Goal: Task Accomplishment & Management: Manage account settings

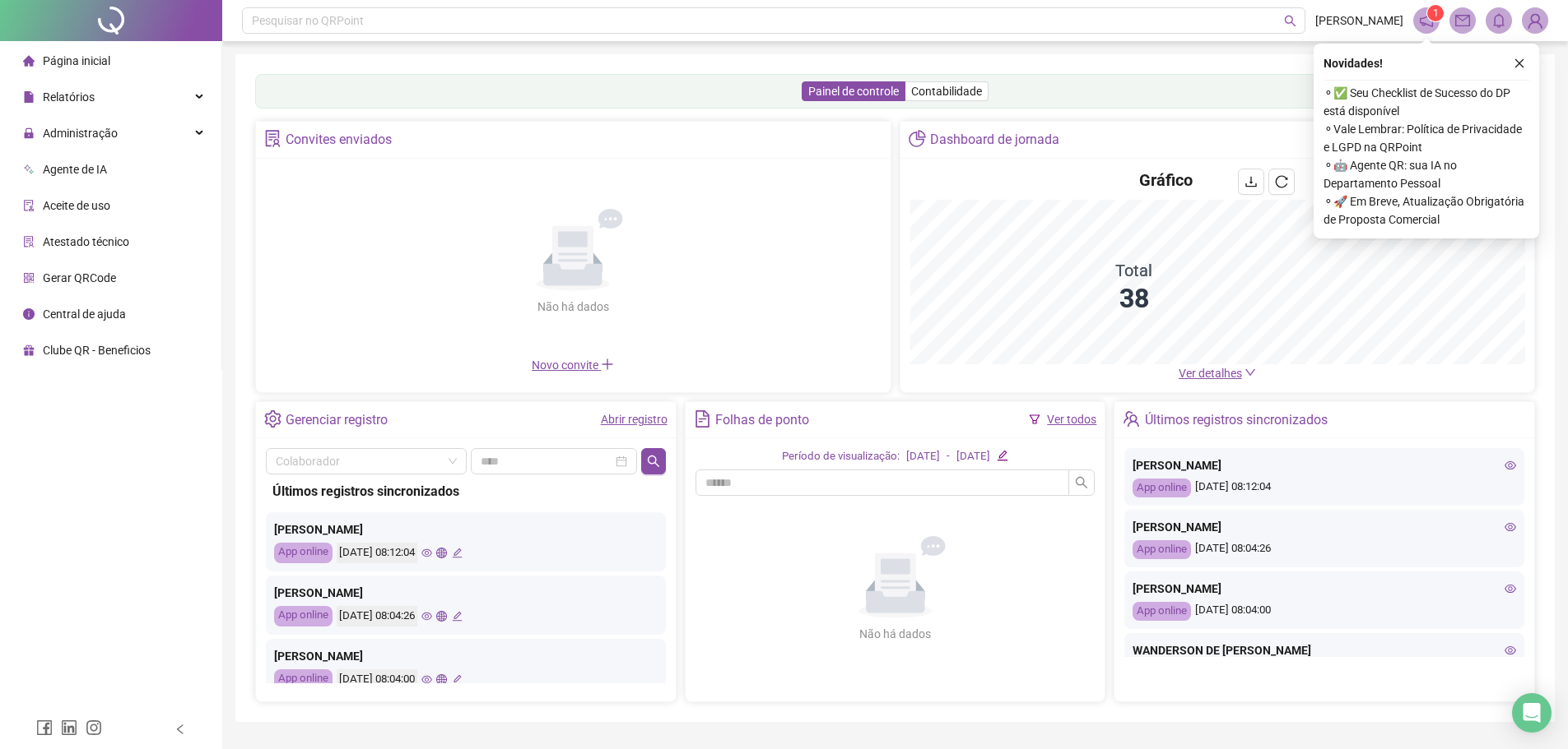
click at [192, 134] on div "Administração" at bounding box center [111, 134] width 215 height 33
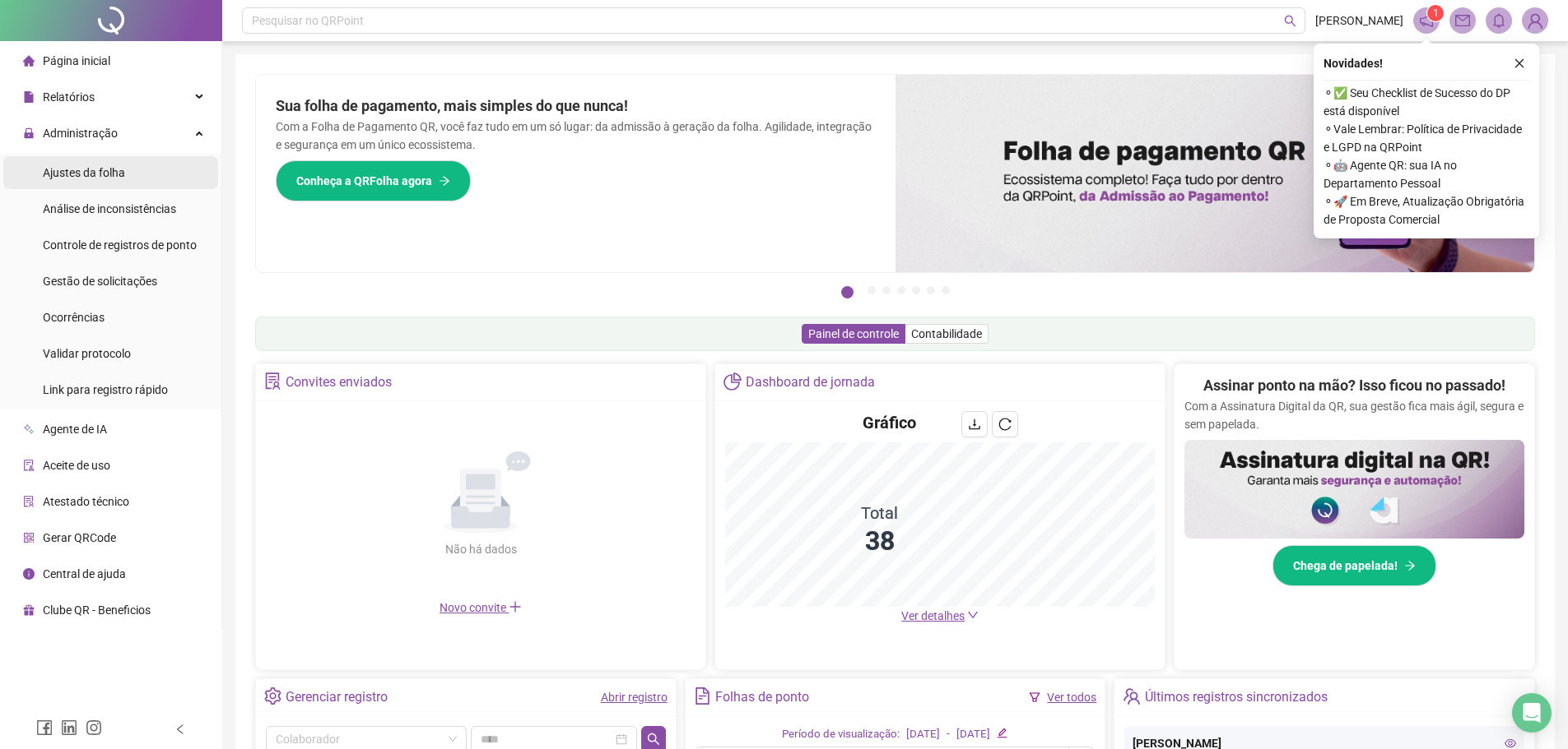
click at [160, 164] on li "Ajustes da folha" at bounding box center [111, 173] width 215 height 33
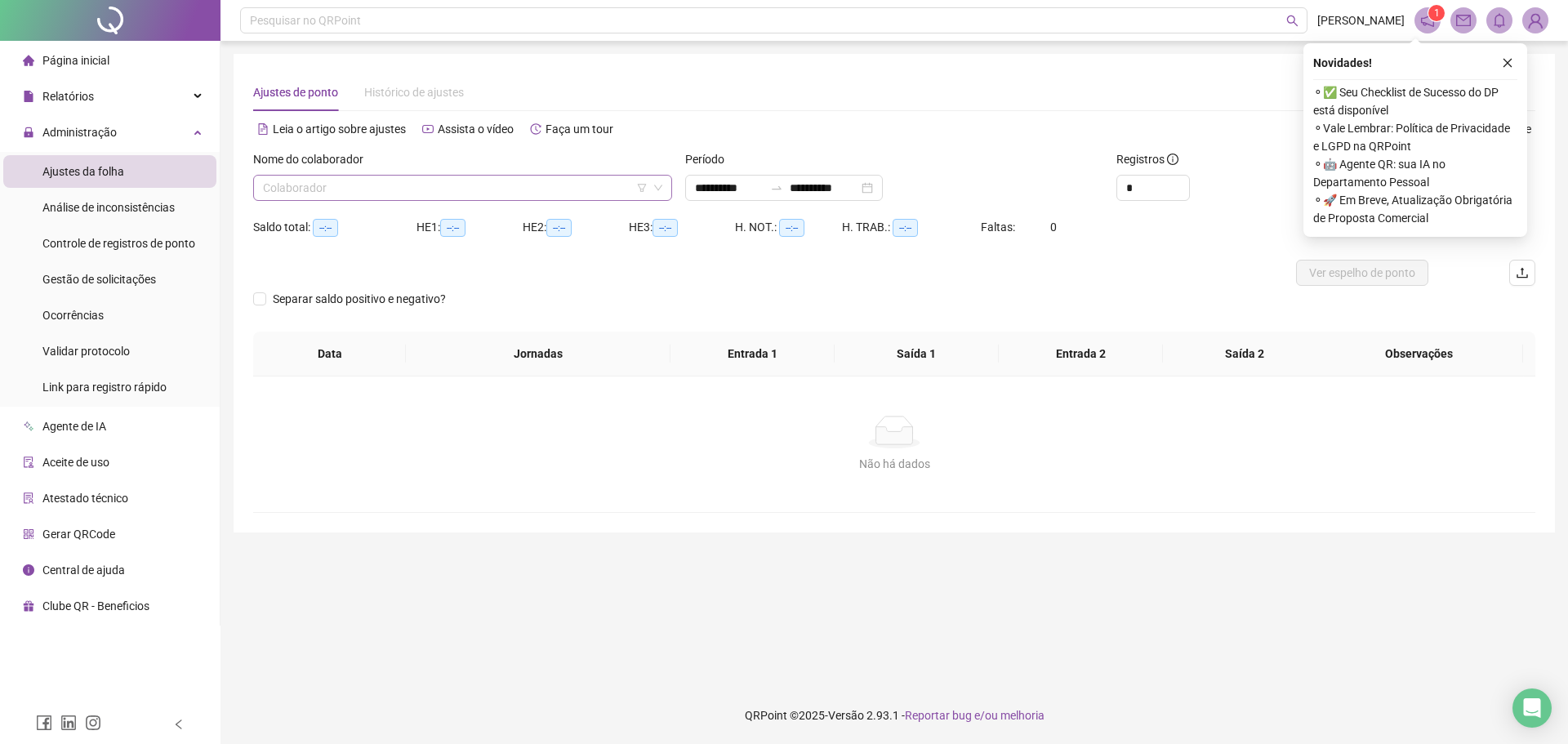
click at [383, 183] on input "search" at bounding box center [456, 187] width 385 height 25
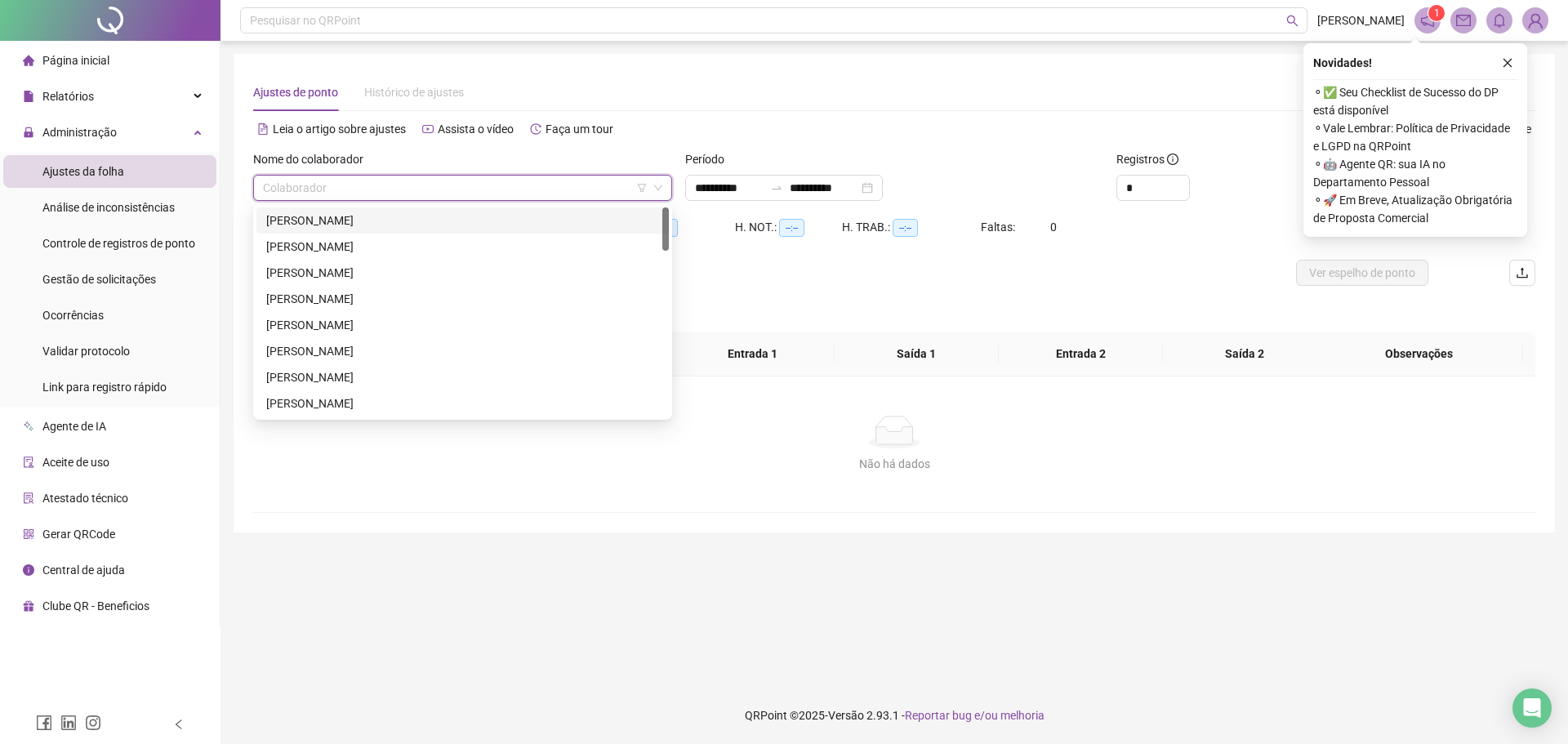
drag, startPoint x: 359, startPoint y: 215, endPoint x: 402, endPoint y: 211, distance: 43.2
click at [359, 215] on div "ANA RUTH ARAUJO COSTA SALES" at bounding box center [462, 221] width 393 height 18
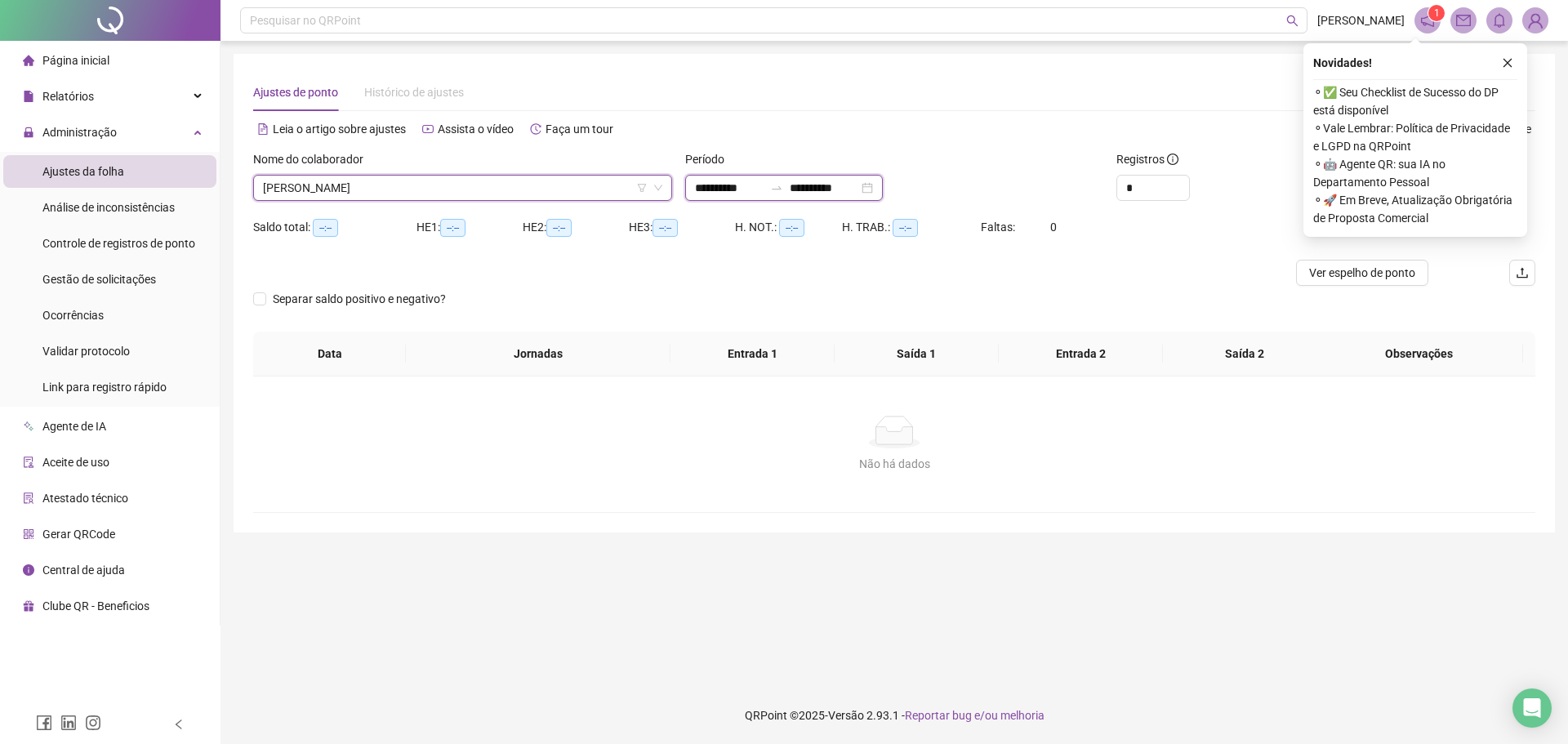
click at [756, 195] on input "**********" at bounding box center [729, 188] width 69 height 18
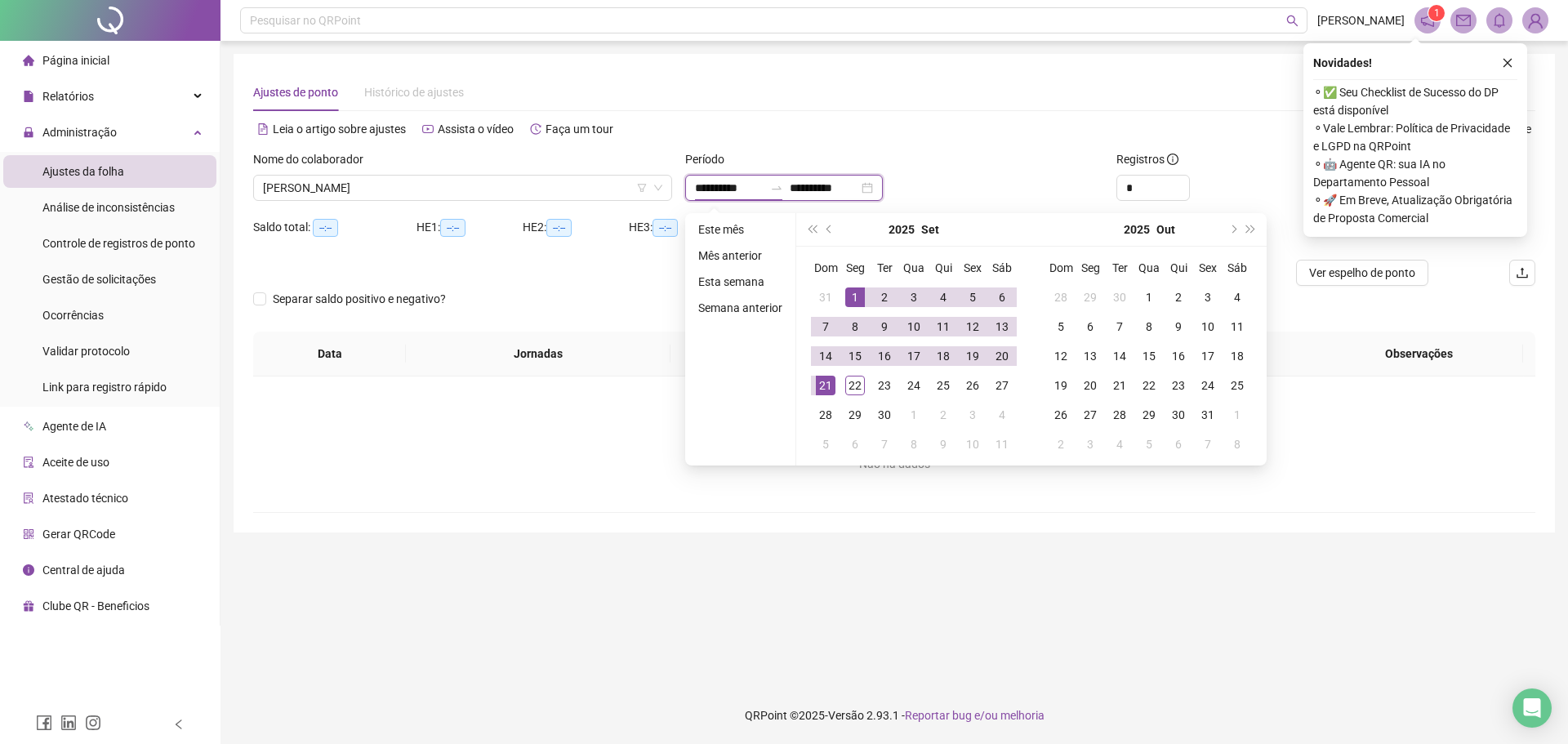
type input "**********"
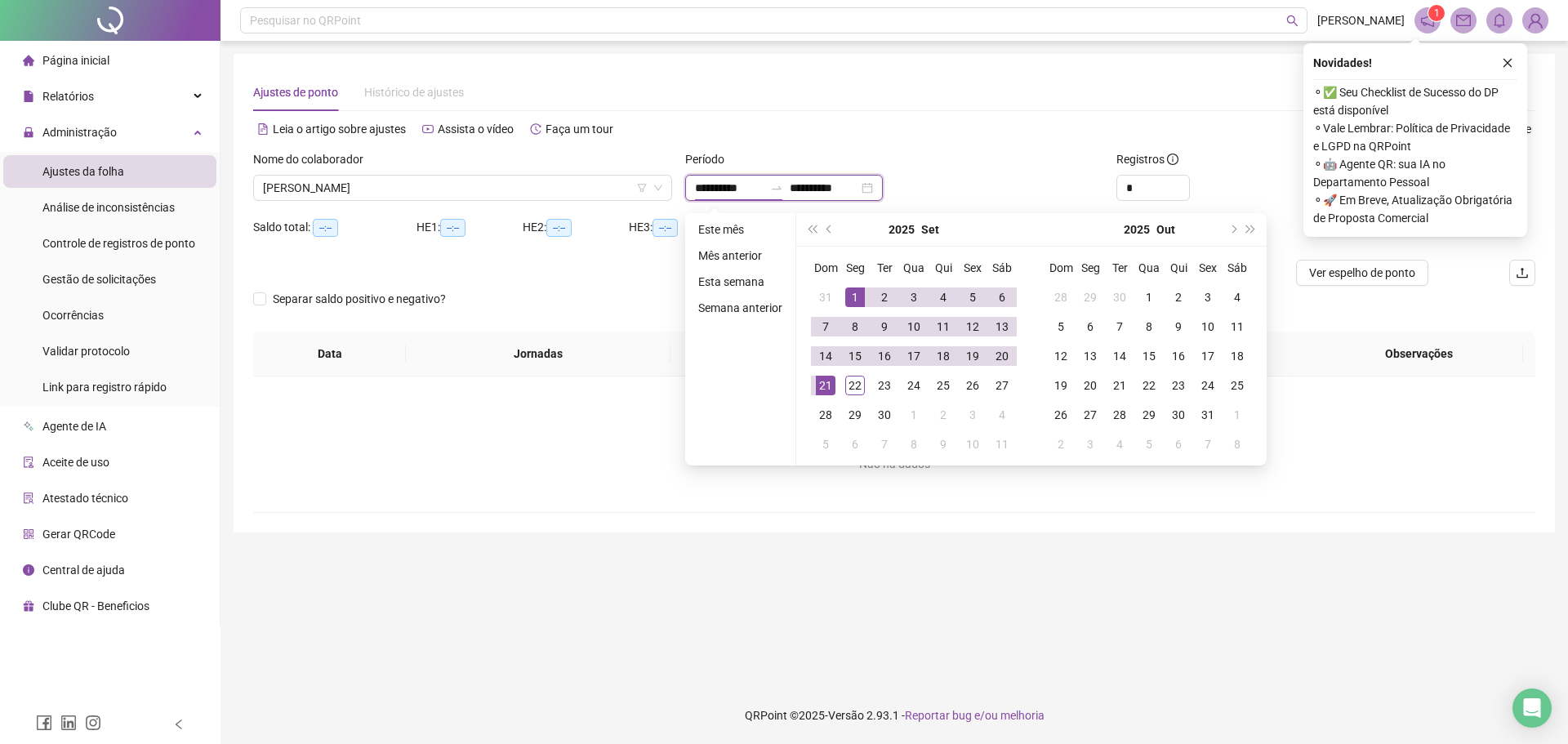
type input "**********"
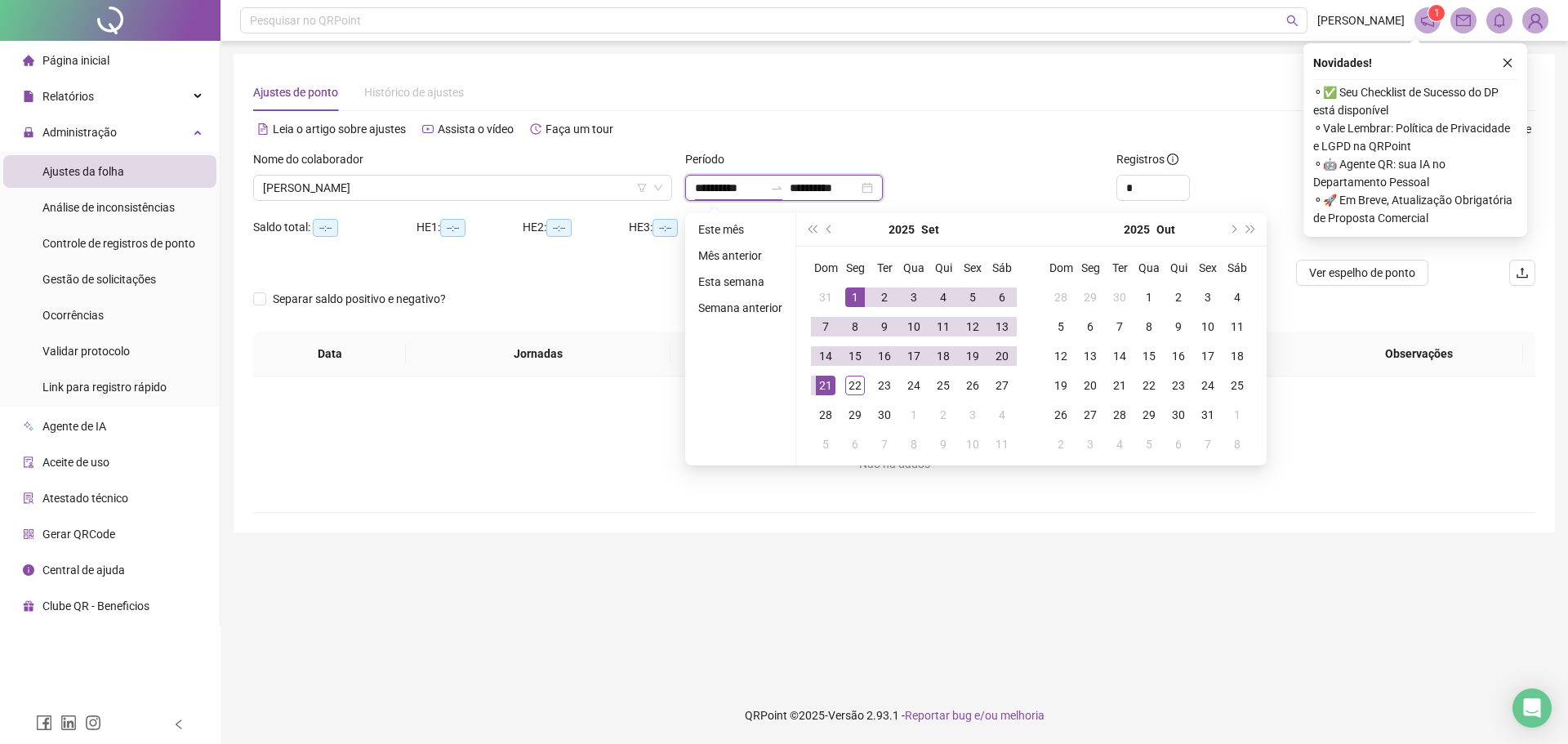
type input "**********"
click at [826, 227] on span "prev-year" at bounding box center [830, 229] width 8 height 8
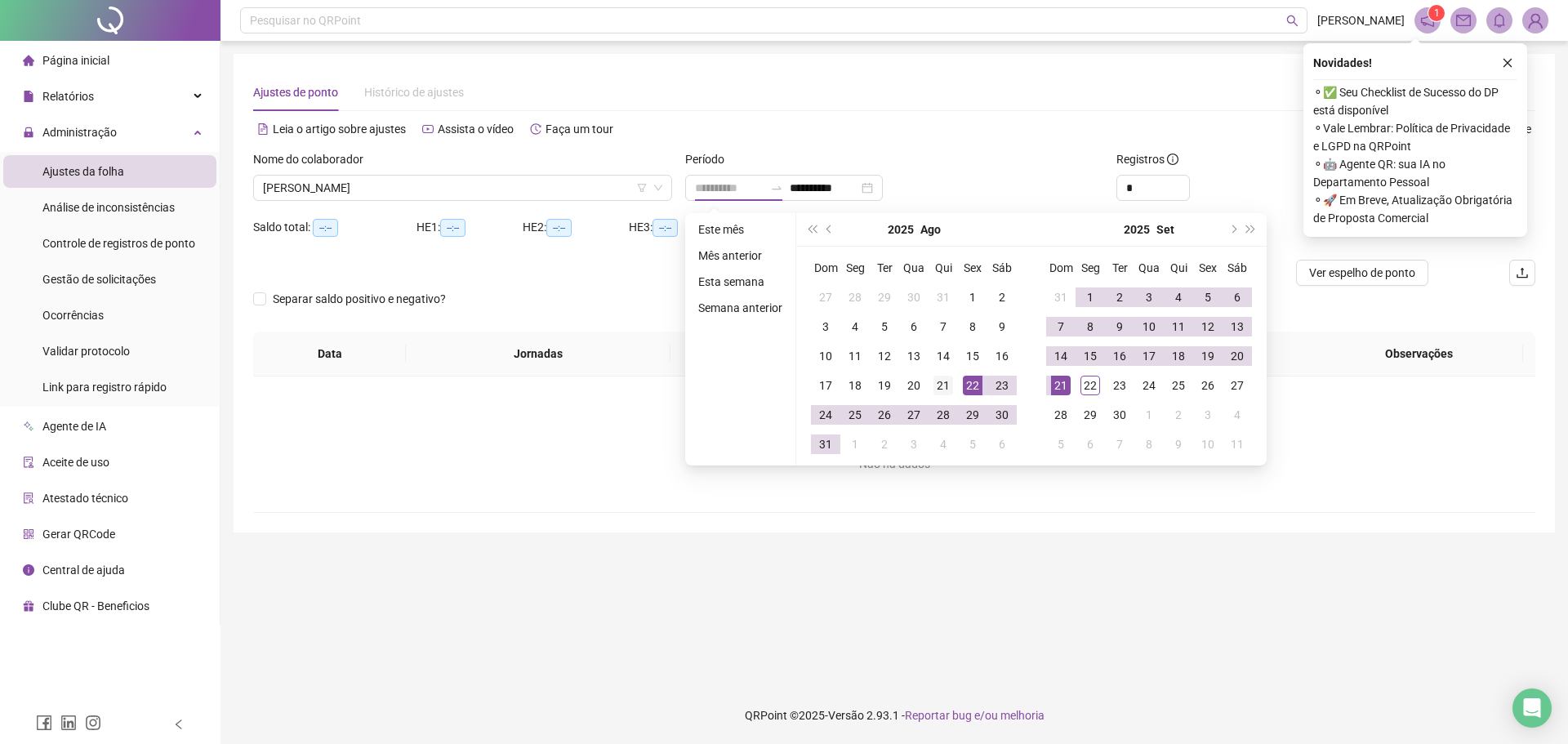
type input "**********"
drag, startPoint x: 935, startPoint y: 384, endPoint x: 945, endPoint y: 385, distance: 10.0
click at [939, 386] on div "21" at bounding box center [943, 386] width 20 height 20
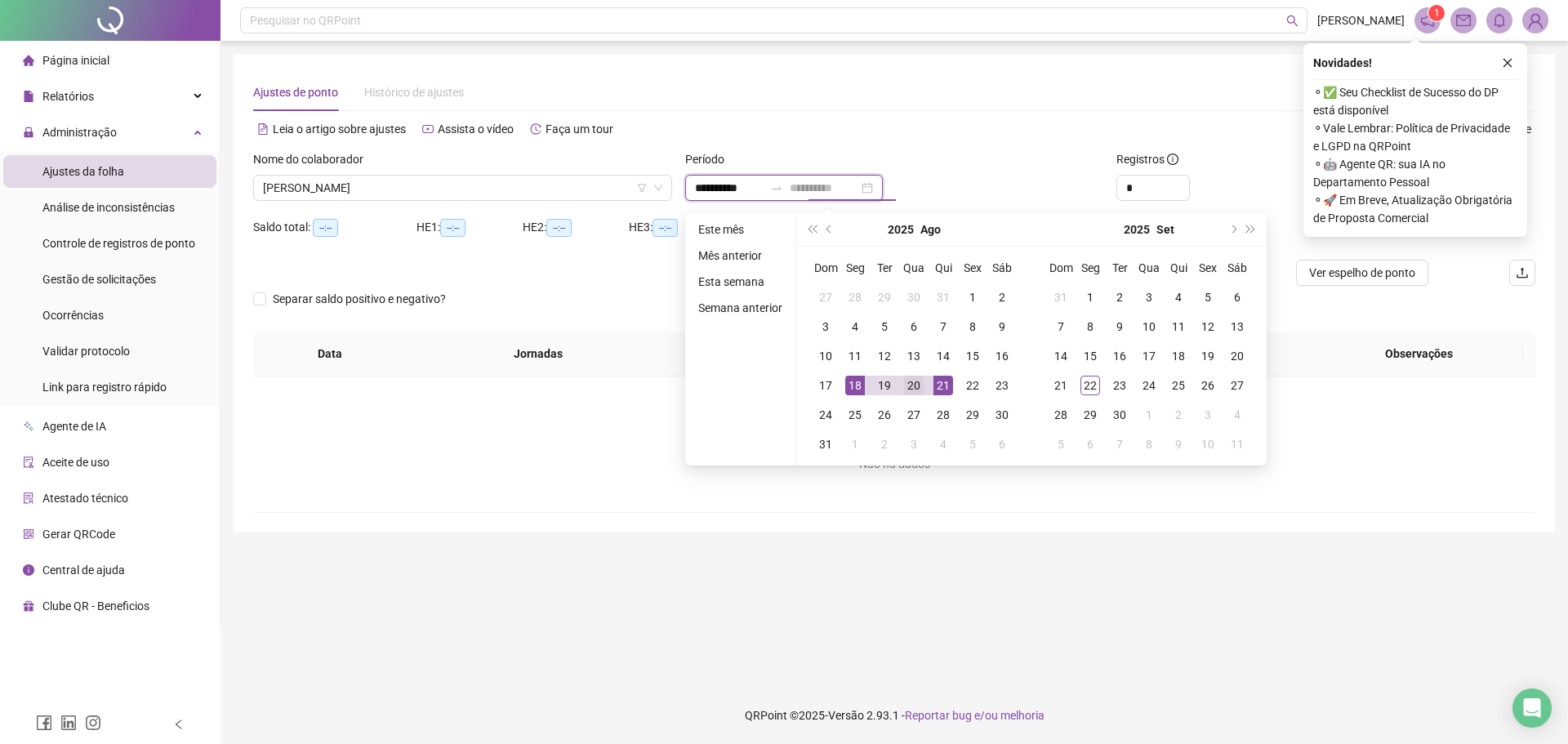
type input "**********"
click at [911, 381] on div "20" at bounding box center [914, 386] width 20 height 20
type input "**********"
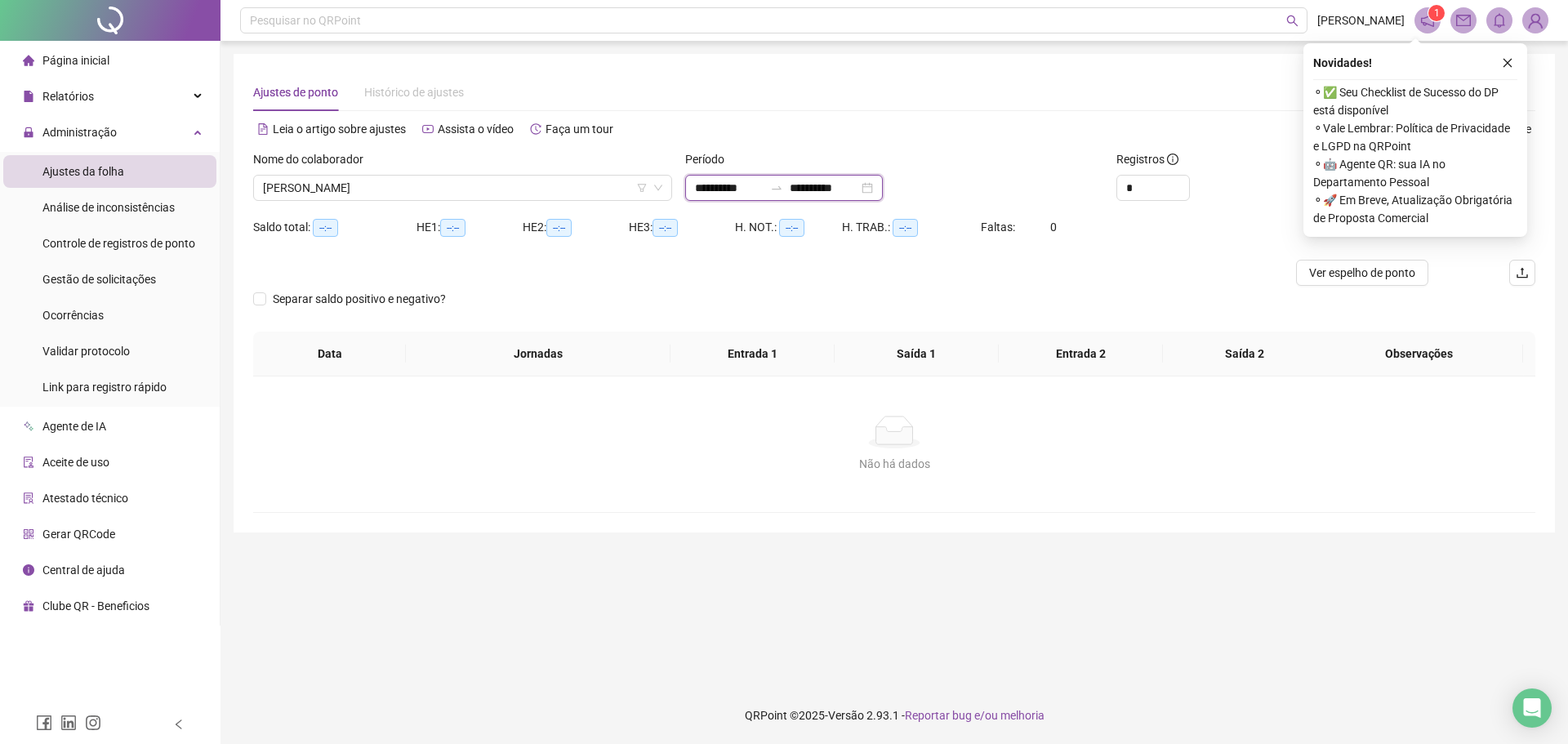
click at [759, 191] on input "**********" at bounding box center [729, 188] width 69 height 18
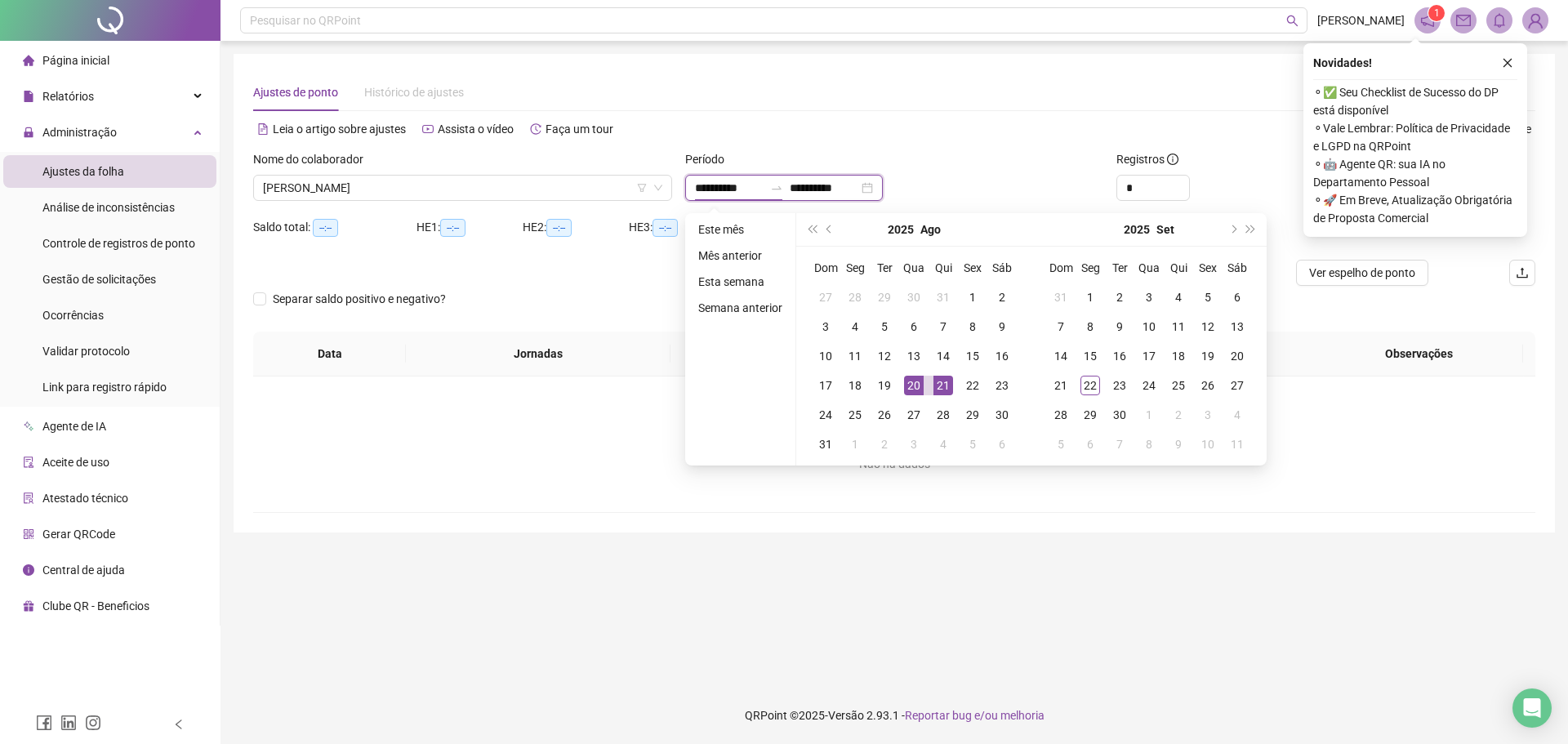
click at [841, 184] on input "**********" at bounding box center [824, 188] width 69 height 18
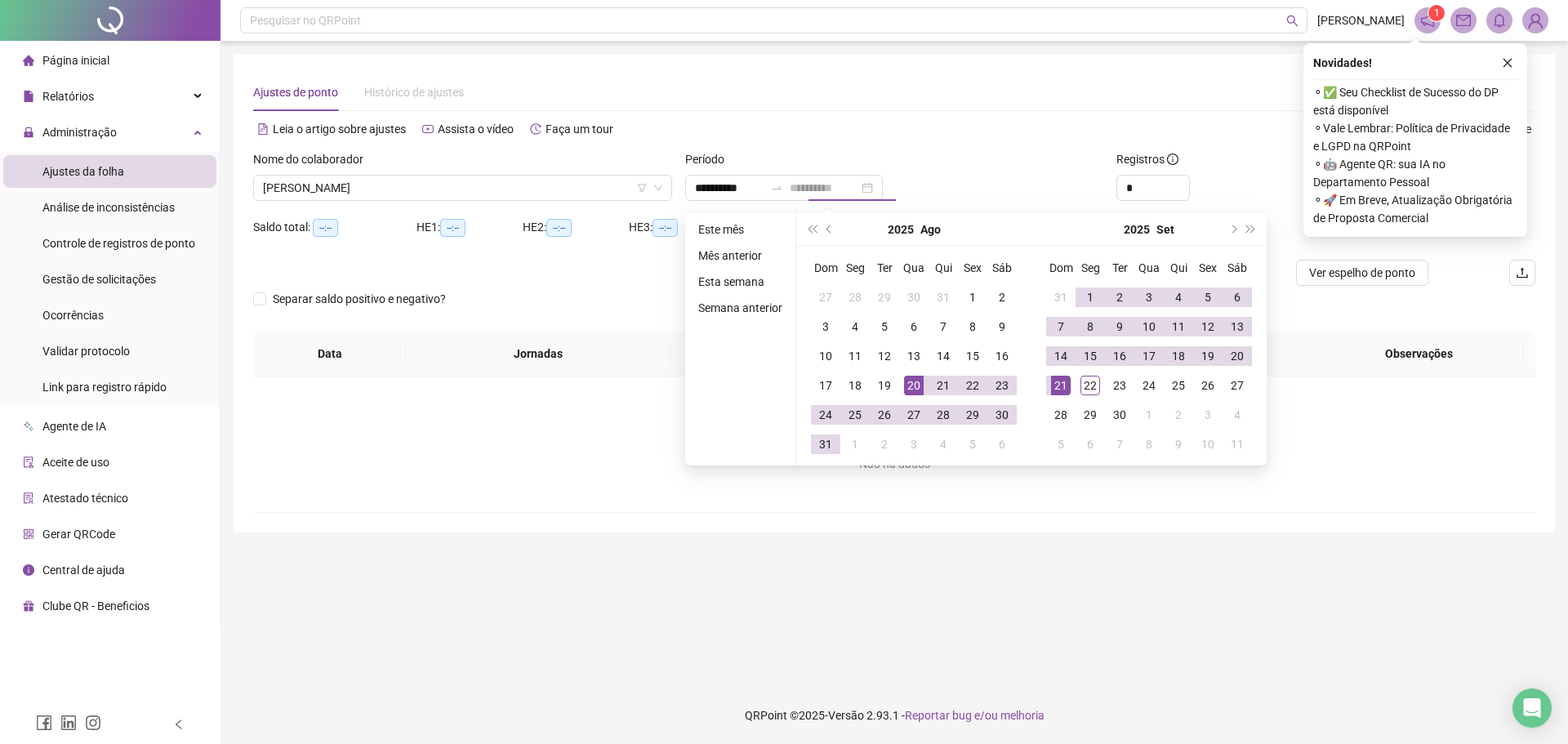
click at [1060, 384] on div "21" at bounding box center [1061, 386] width 20 height 20
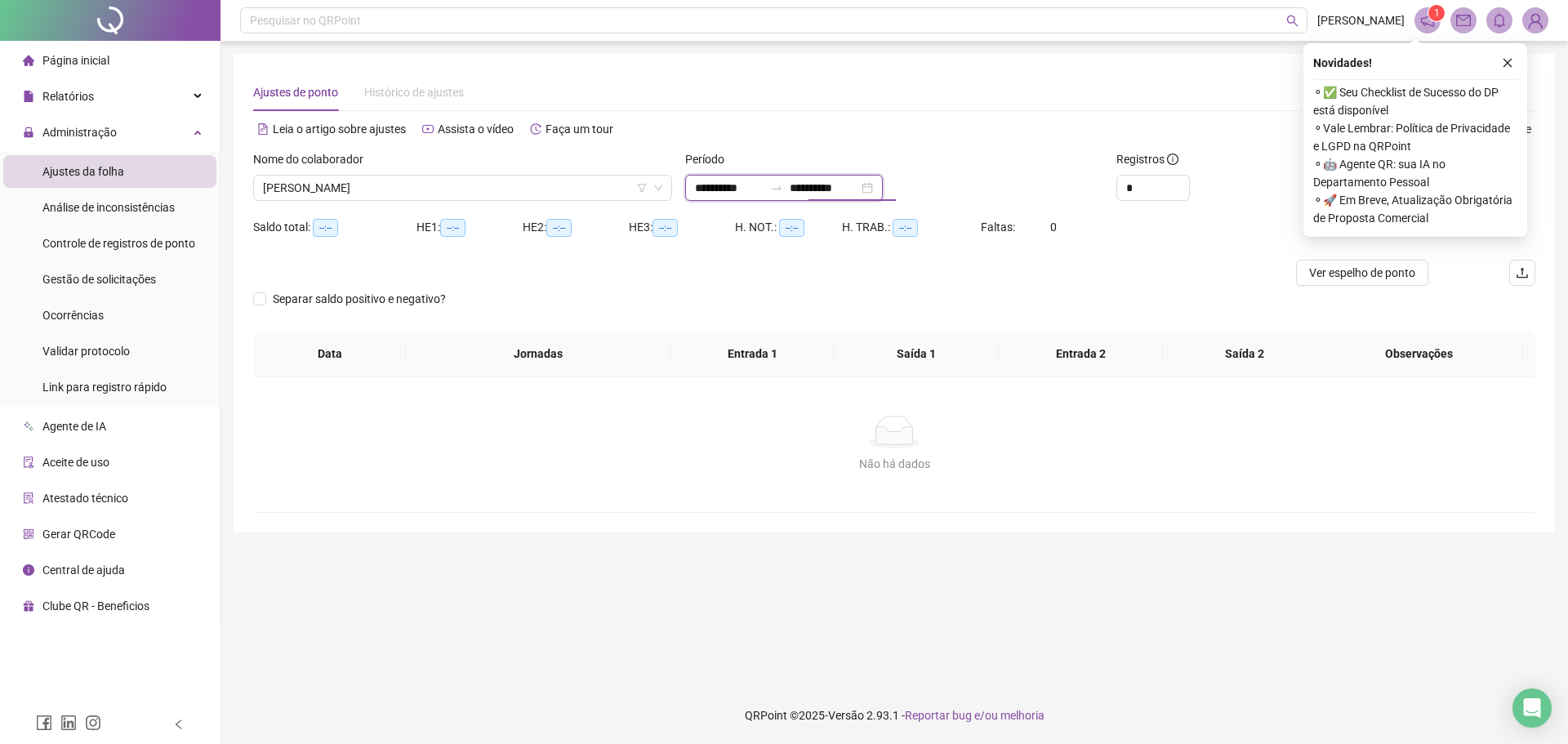
drag, startPoint x: 867, startPoint y: 183, endPoint x: 859, endPoint y: 197, distance: 16.1
click at [858, 194] on input "**********" at bounding box center [824, 188] width 69 height 18
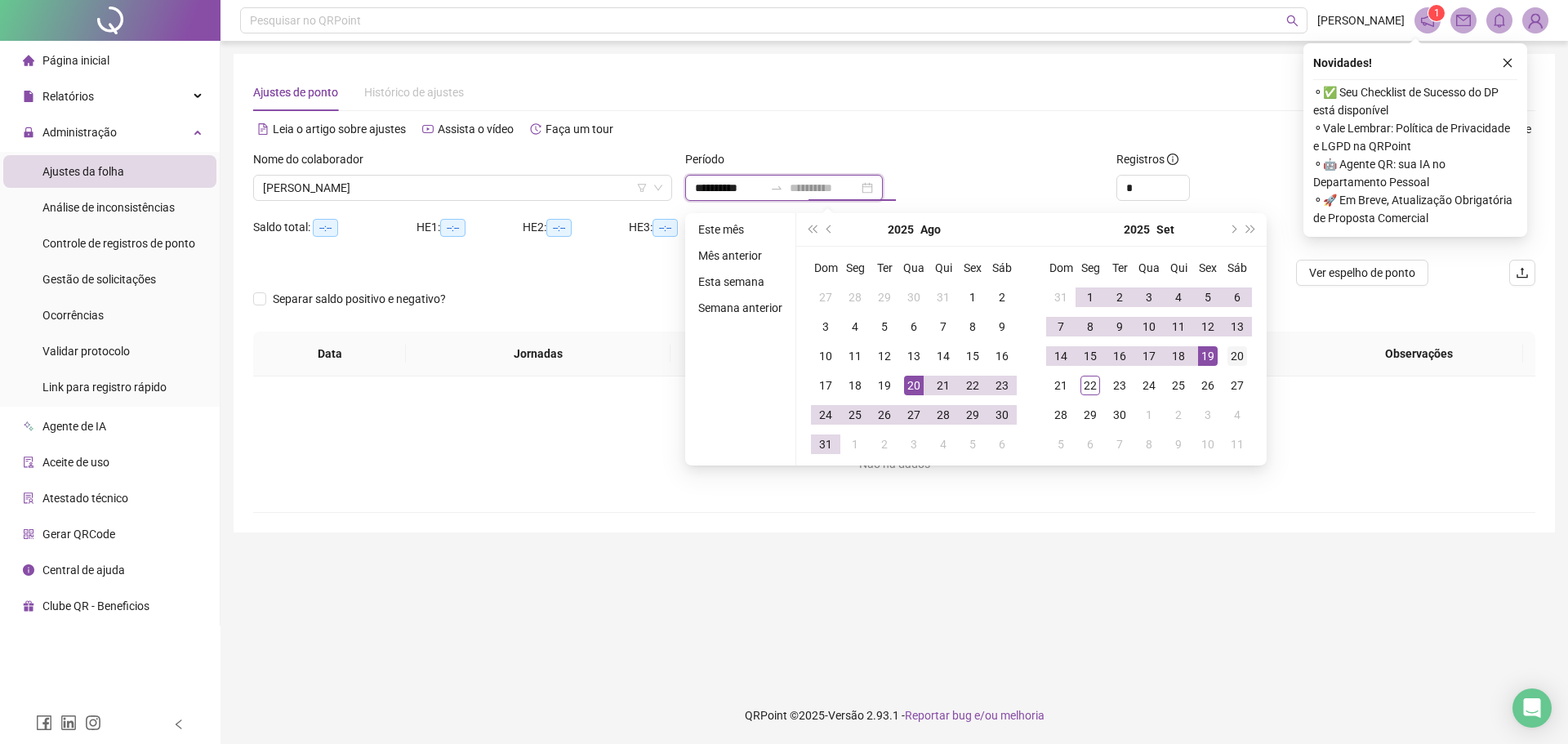
type input "**********"
click at [1236, 362] on div "20" at bounding box center [1238, 356] width 20 height 20
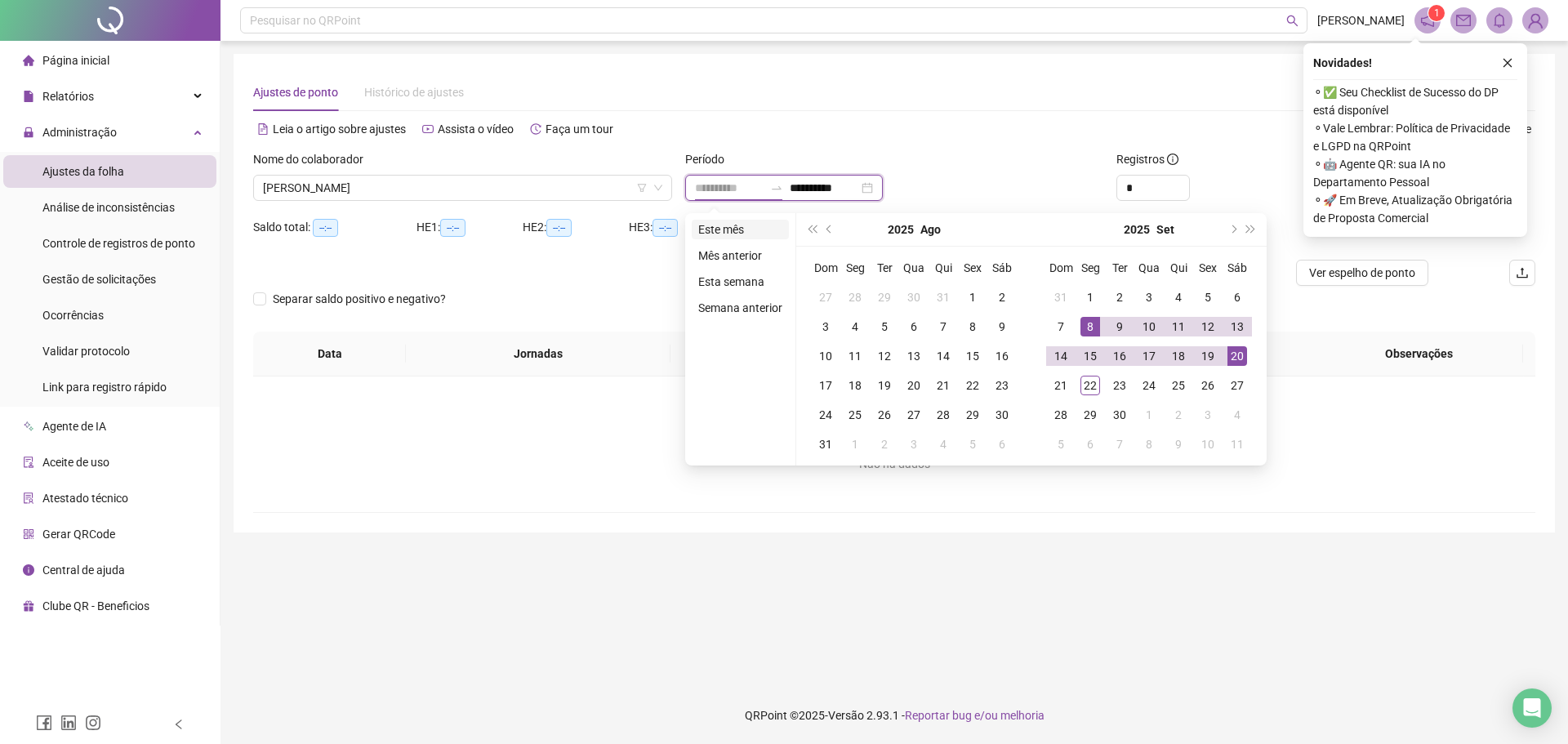
type input "**********"
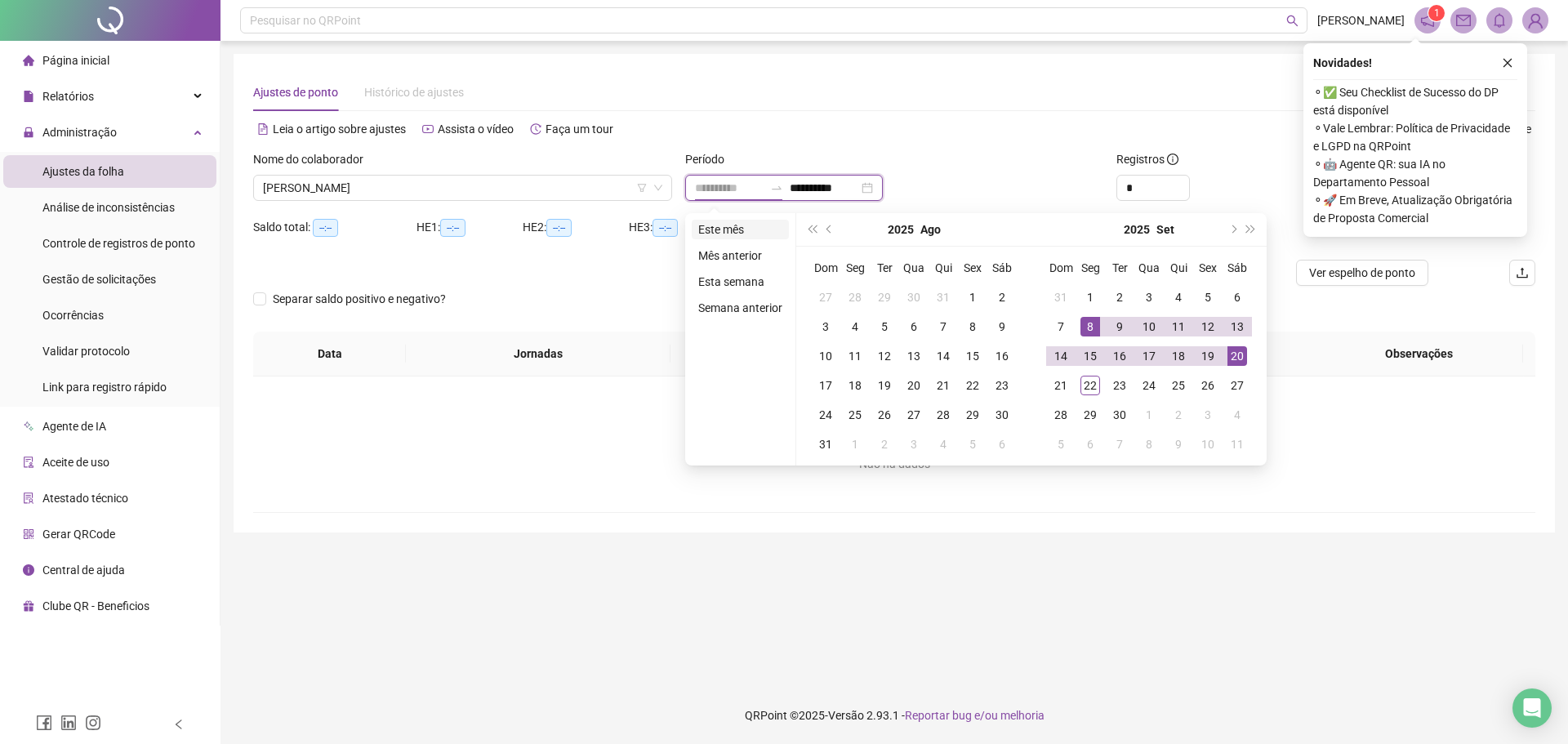
type input "**********"
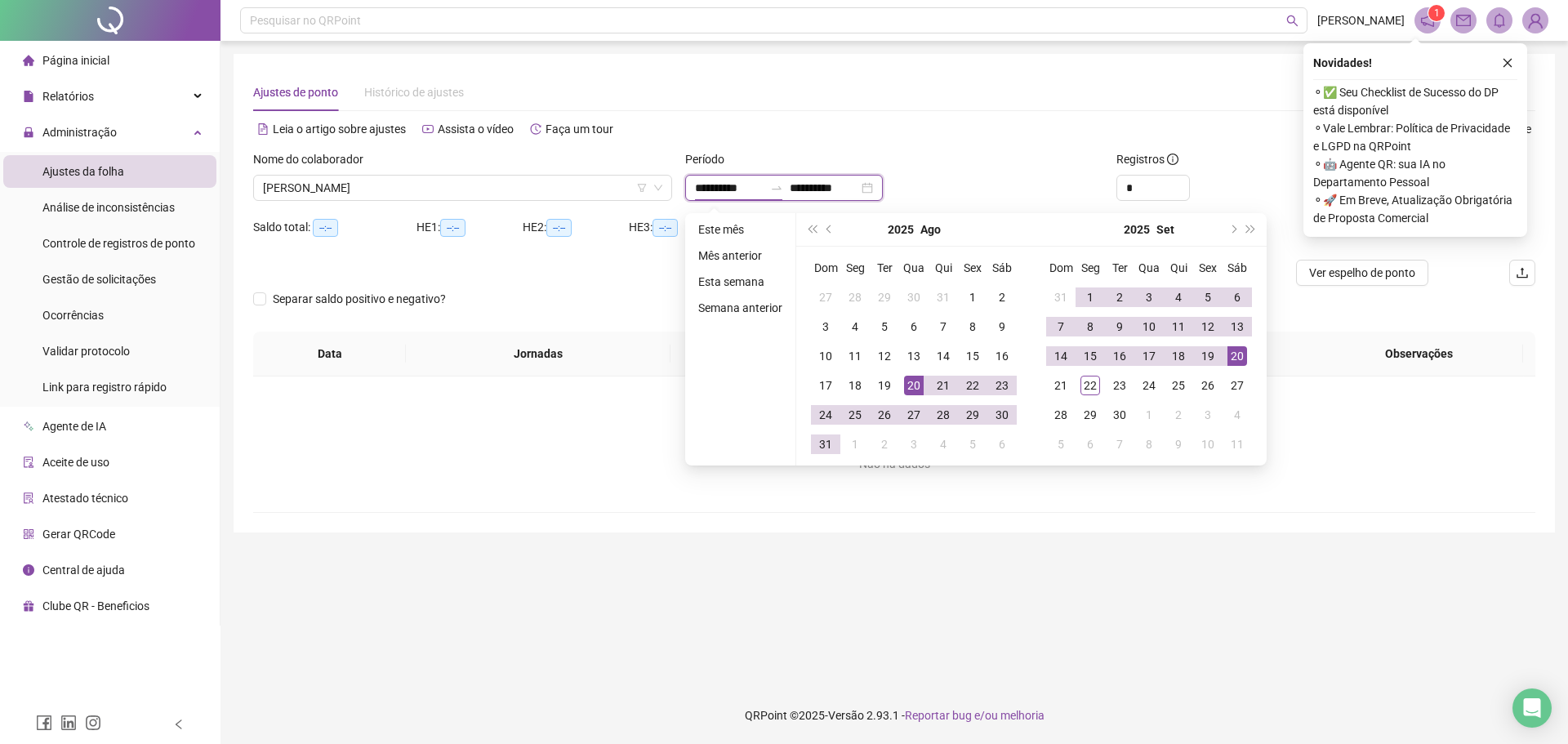
click at [747, 191] on input "**********" at bounding box center [729, 188] width 69 height 18
type input "**********"
click at [946, 388] on div "21" at bounding box center [943, 386] width 20 height 20
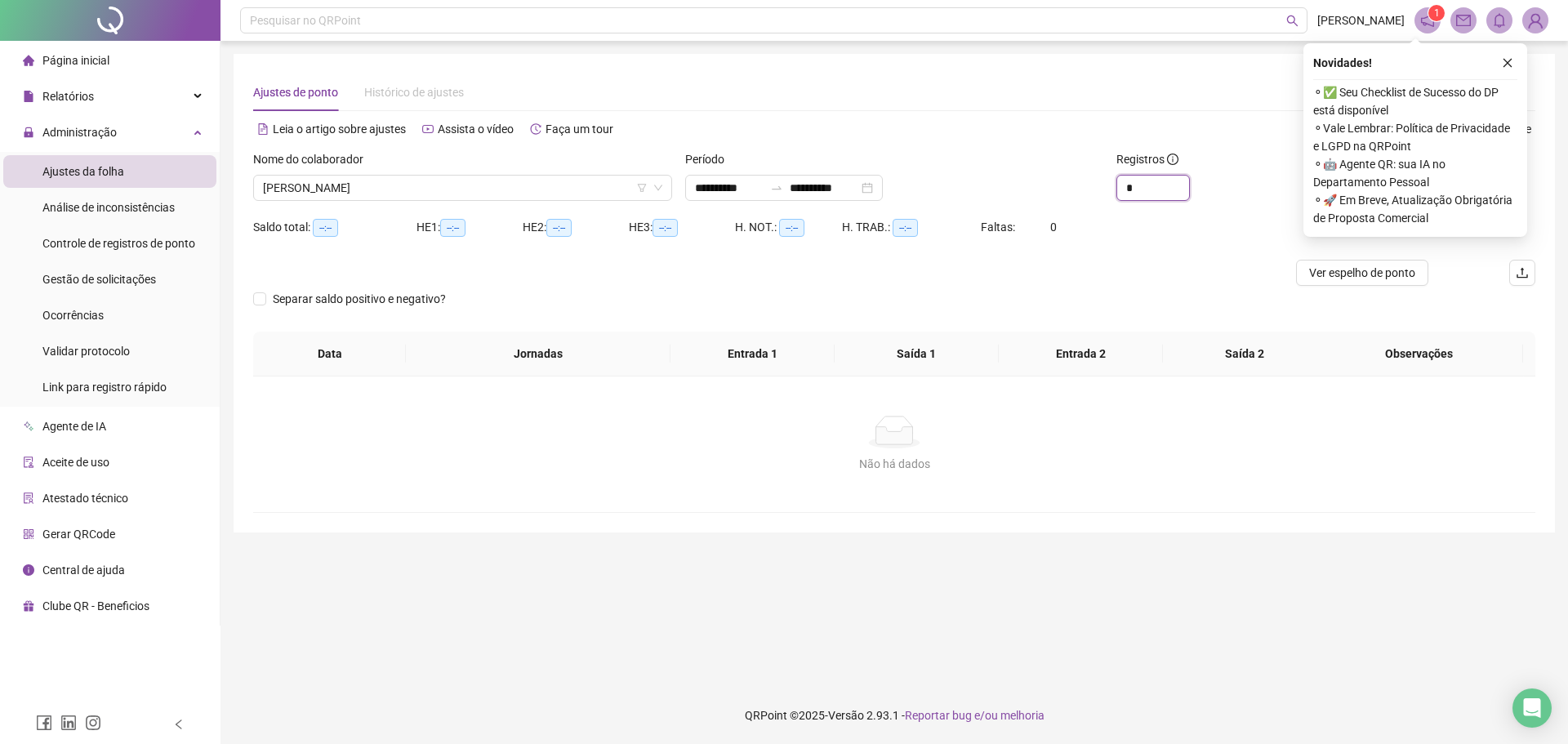
drag, startPoint x: 1157, startPoint y: 184, endPoint x: 1060, endPoint y: 193, distance: 97.4
click at [1060, 193] on div "**********" at bounding box center [894, 183] width 1296 height 64
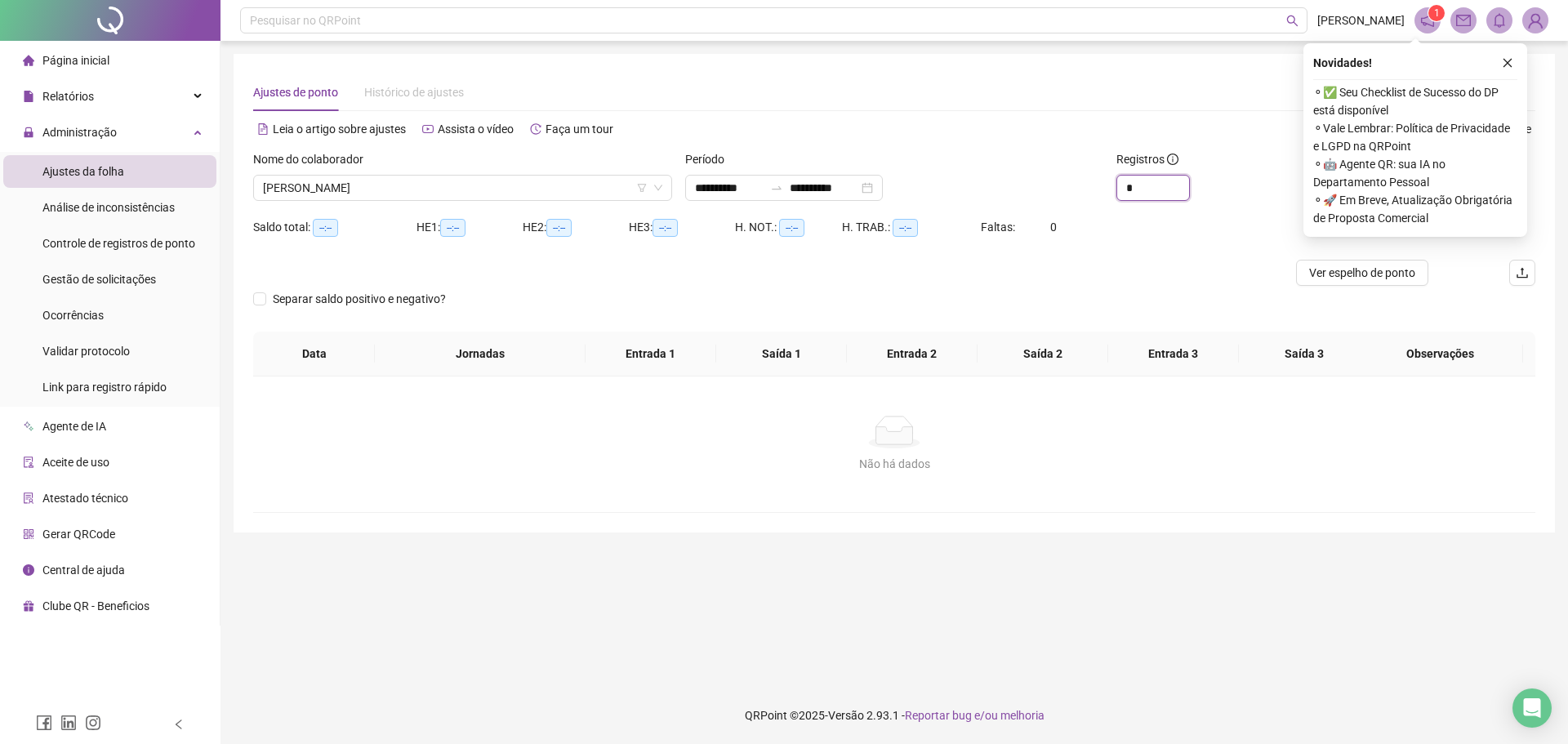
type input "*"
click at [996, 273] on div at bounding box center [735, 273] width 962 height 26
drag, startPoint x: 1507, startPoint y: 64, endPoint x: 1502, endPoint y: 113, distance: 49.3
click at [1507, 64] on icon "close" at bounding box center [1507, 63] width 12 height 12
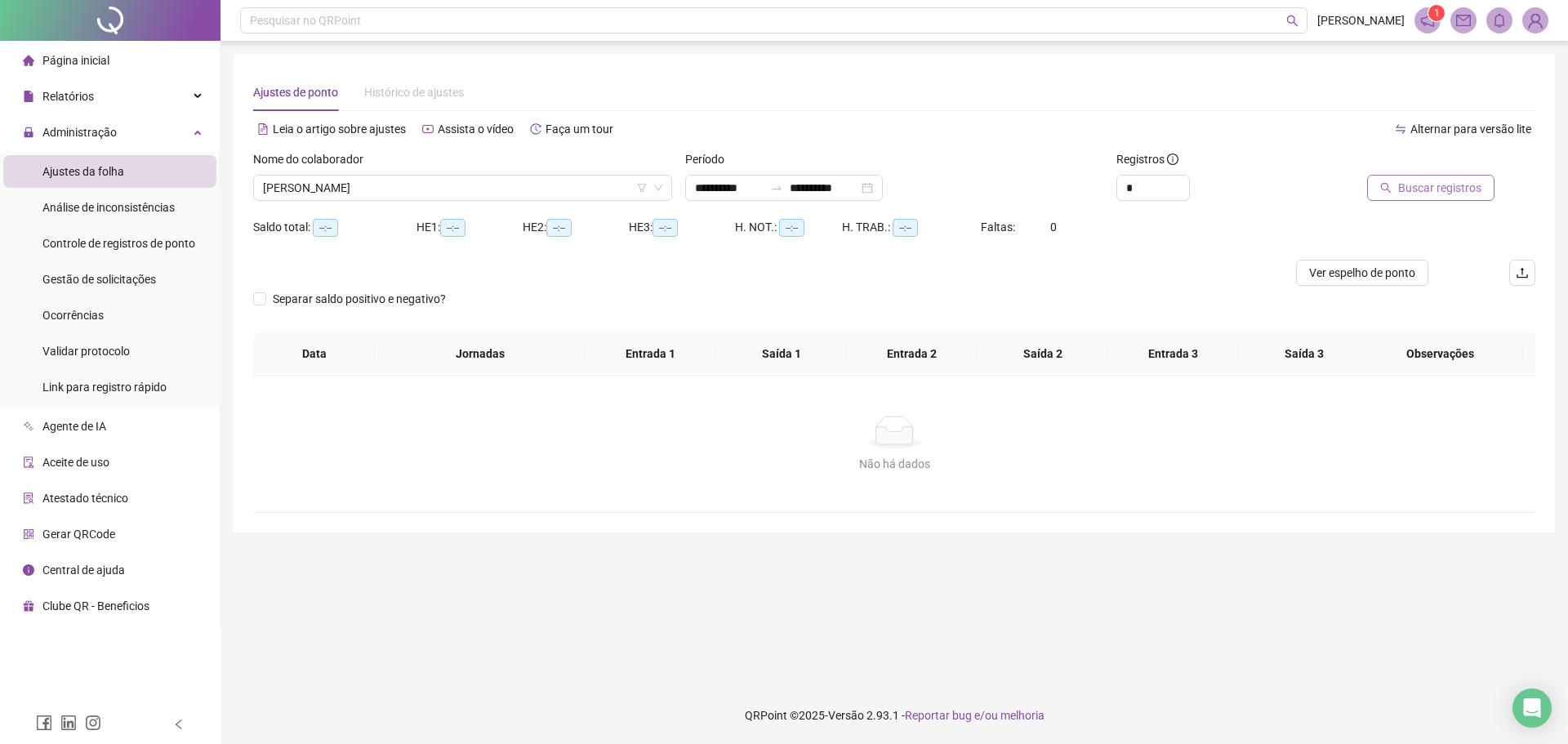
click at [1471, 179] on span "Buscar registros" at bounding box center [1440, 188] width 84 height 18
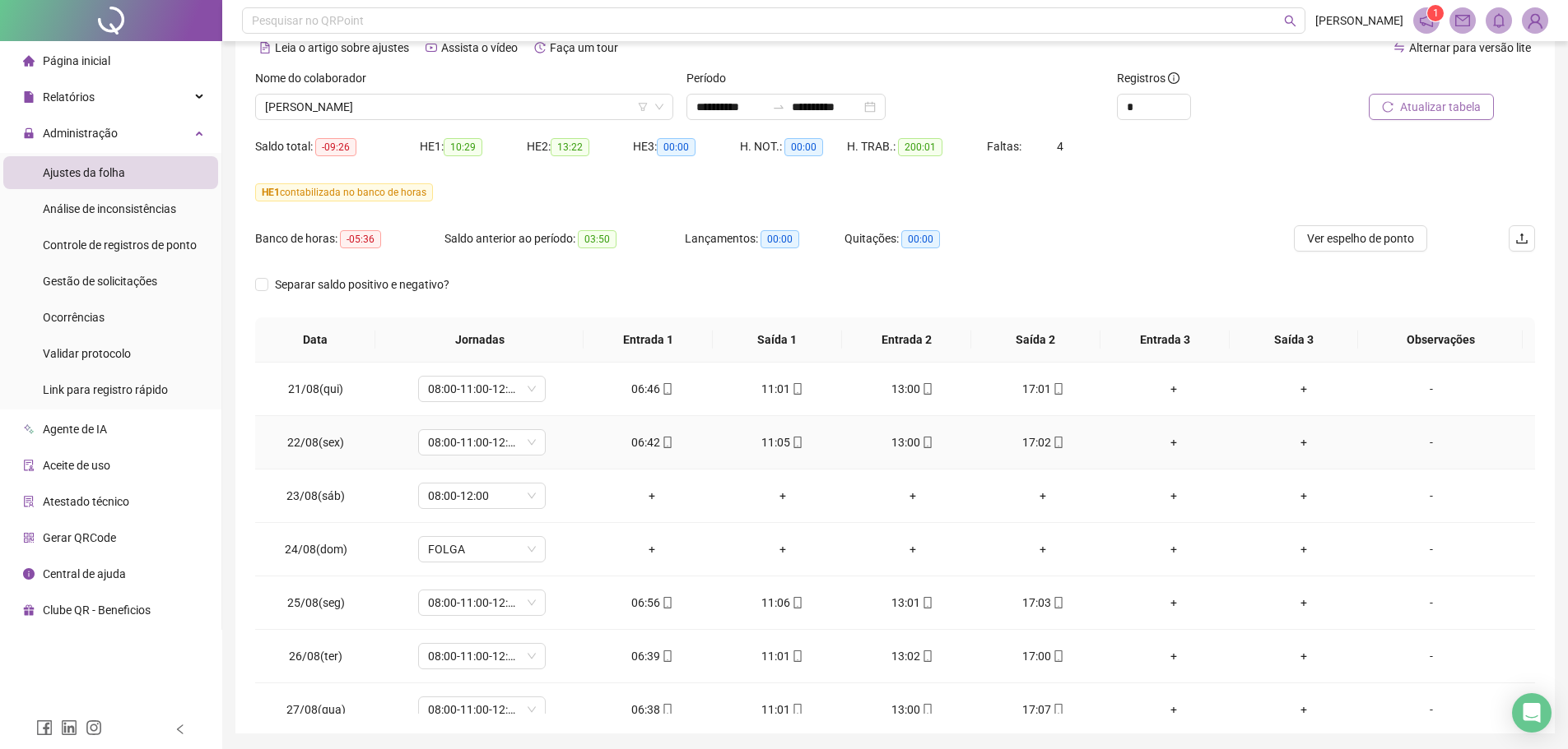
scroll to position [82, 0]
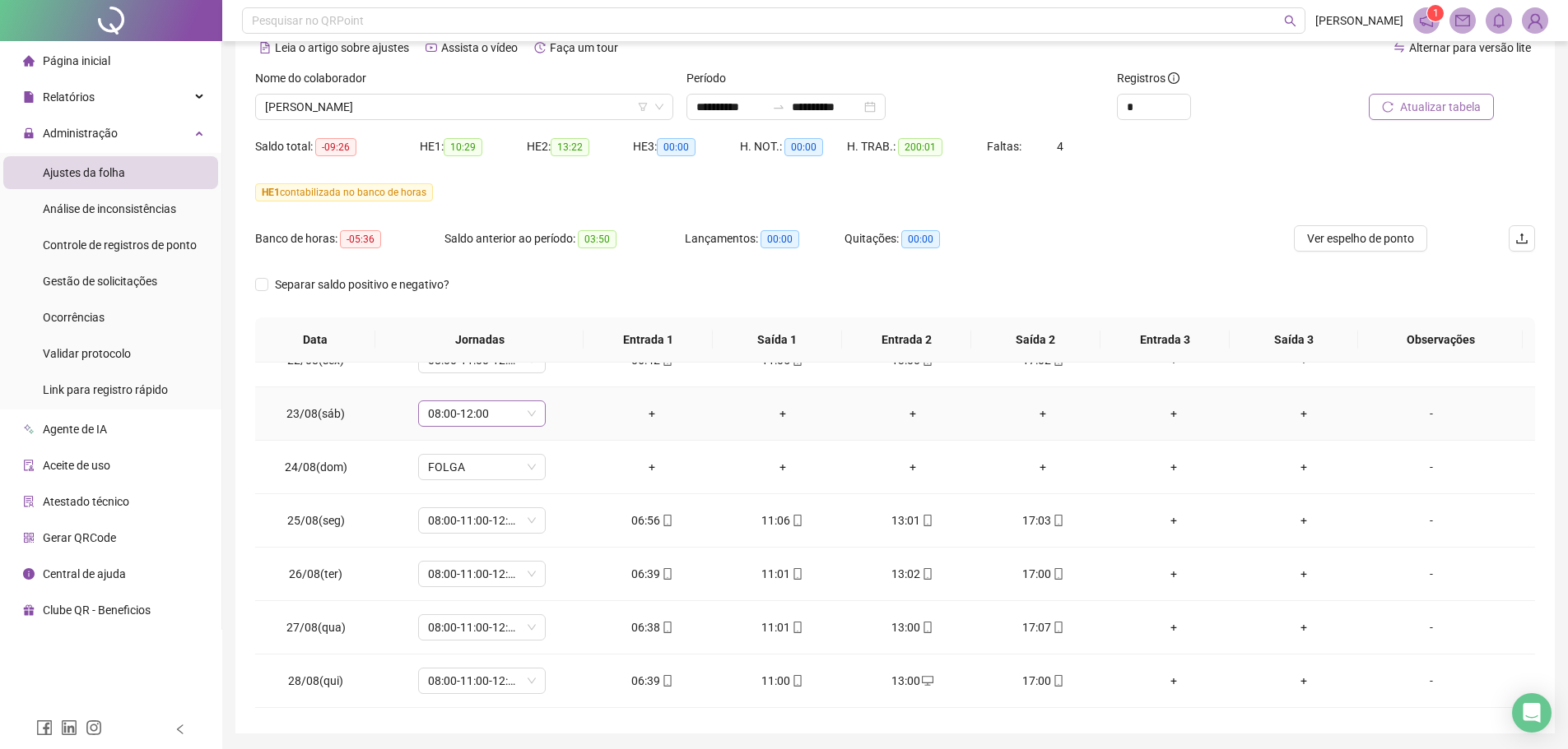
click at [536, 418] on div "08:00-12:00" at bounding box center [481, 413] width 127 height 27
click at [499, 571] on div "Folga compensatória" at bounding box center [508, 577] width 139 height 18
click at [561, 361] on button "Sim" at bounding box center [557, 371] width 32 height 20
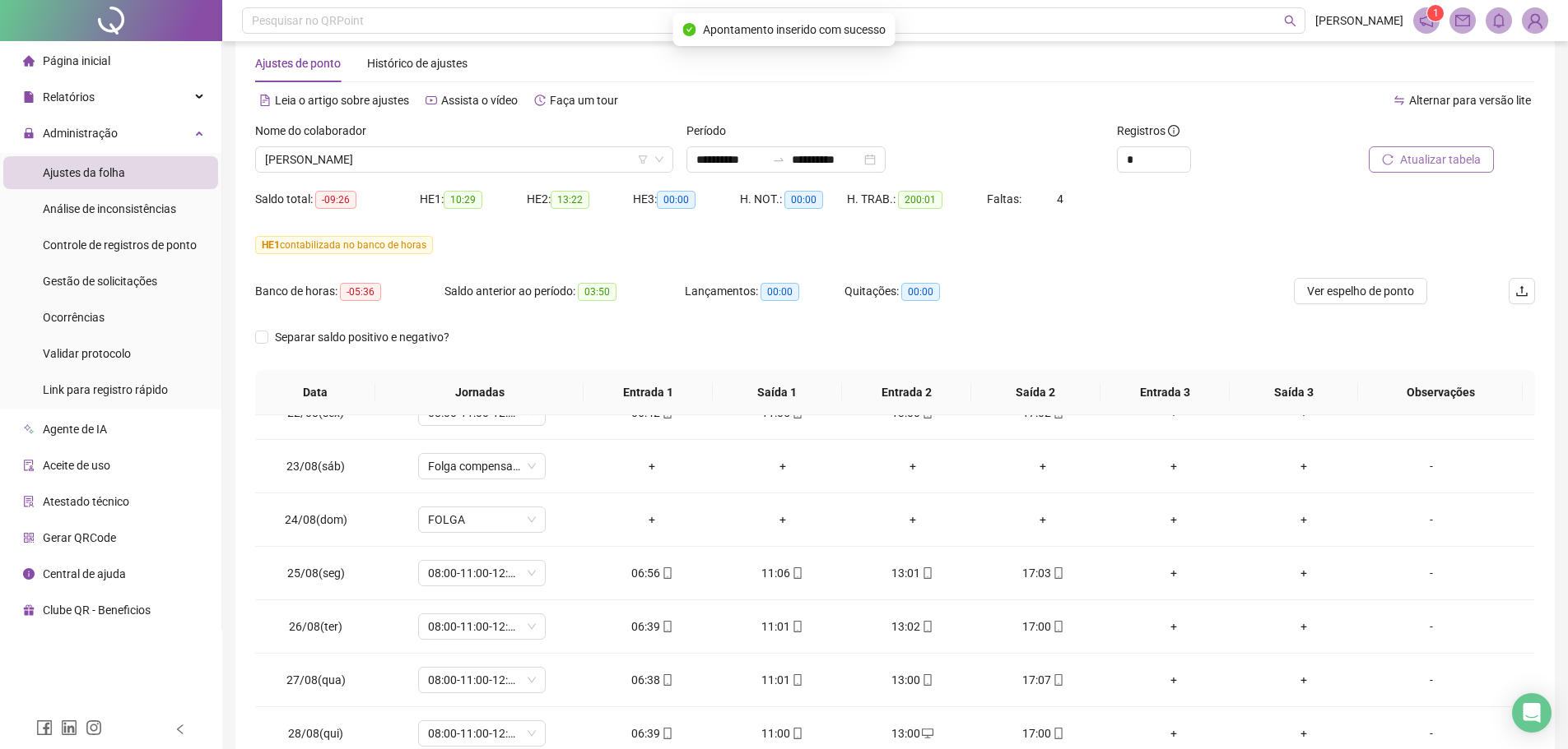
scroll to position [0, 0]
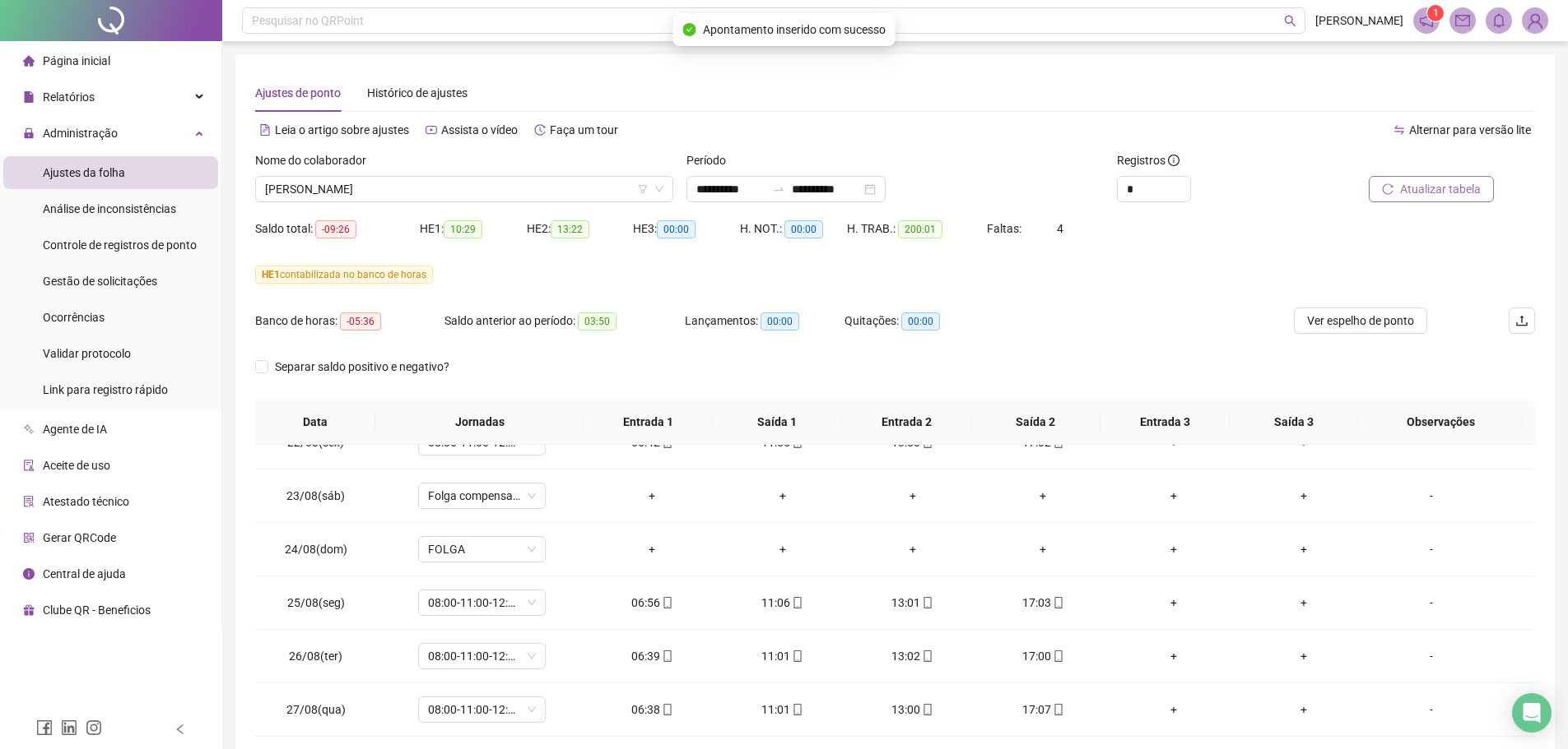
click at [1411, 195] on span "Atualizar tabela" at bounding box center [1440, 189] width 81 height 18
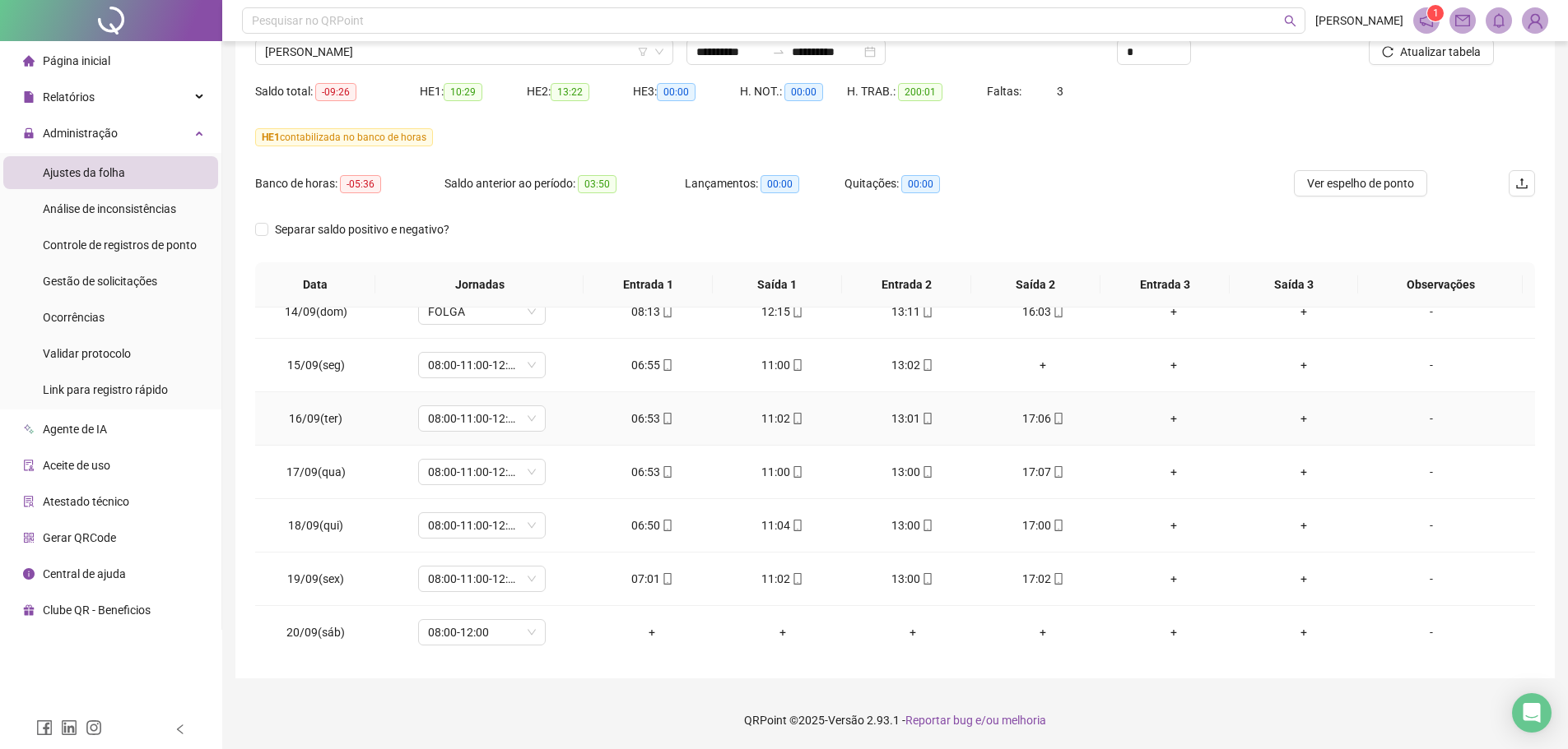
scroll to position [1306, 0]
click at [503, 633] on span "08:00-12:00" at bounding box center [482, 631] width 108 height 25
click at [471, 544] on div "Folga compensatória" at bounding box center [508, 545] width 139 height 18
click at [560, 588] on span "Sim" at bounding box center [557, 589] width 19 height 18
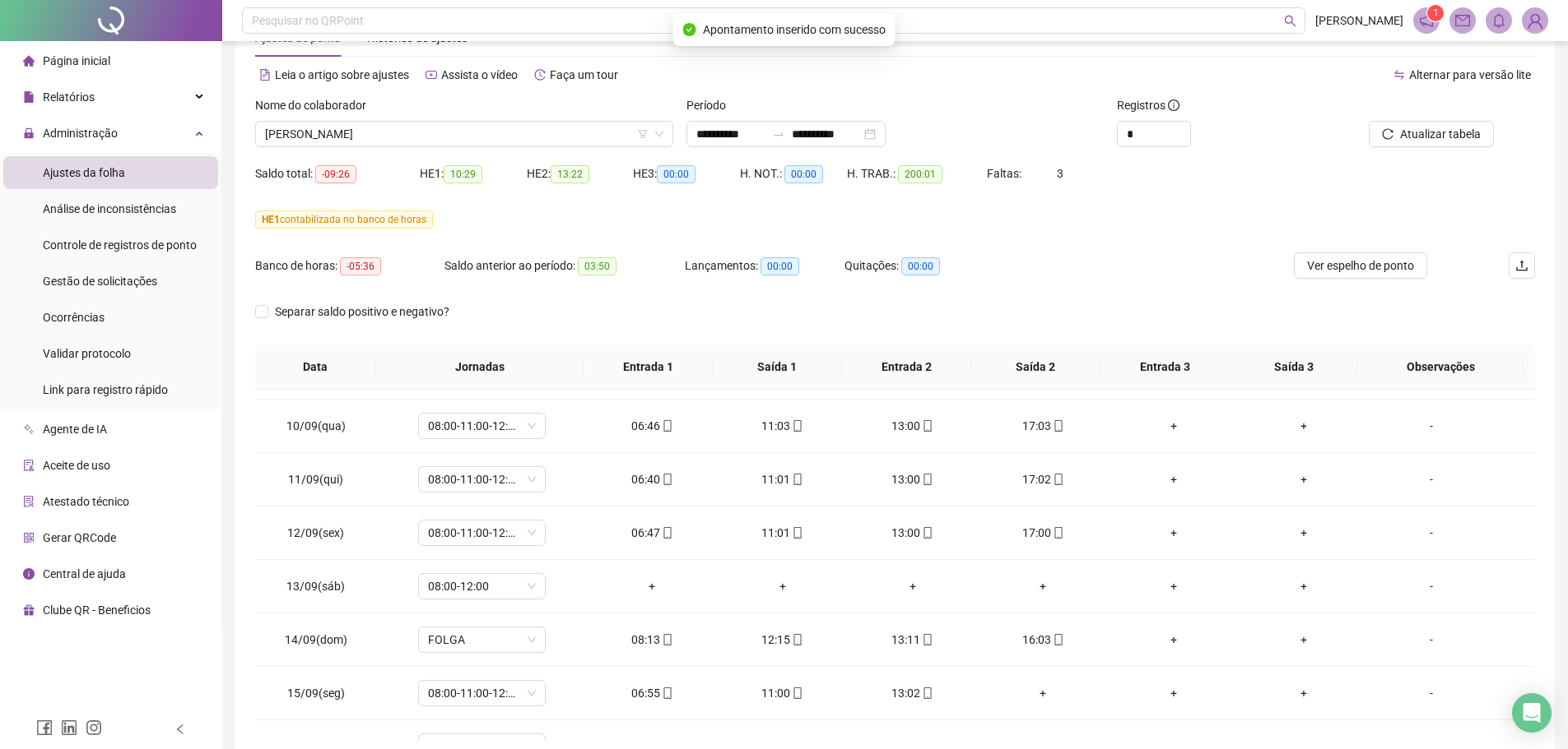
scroll to position [0, 0]
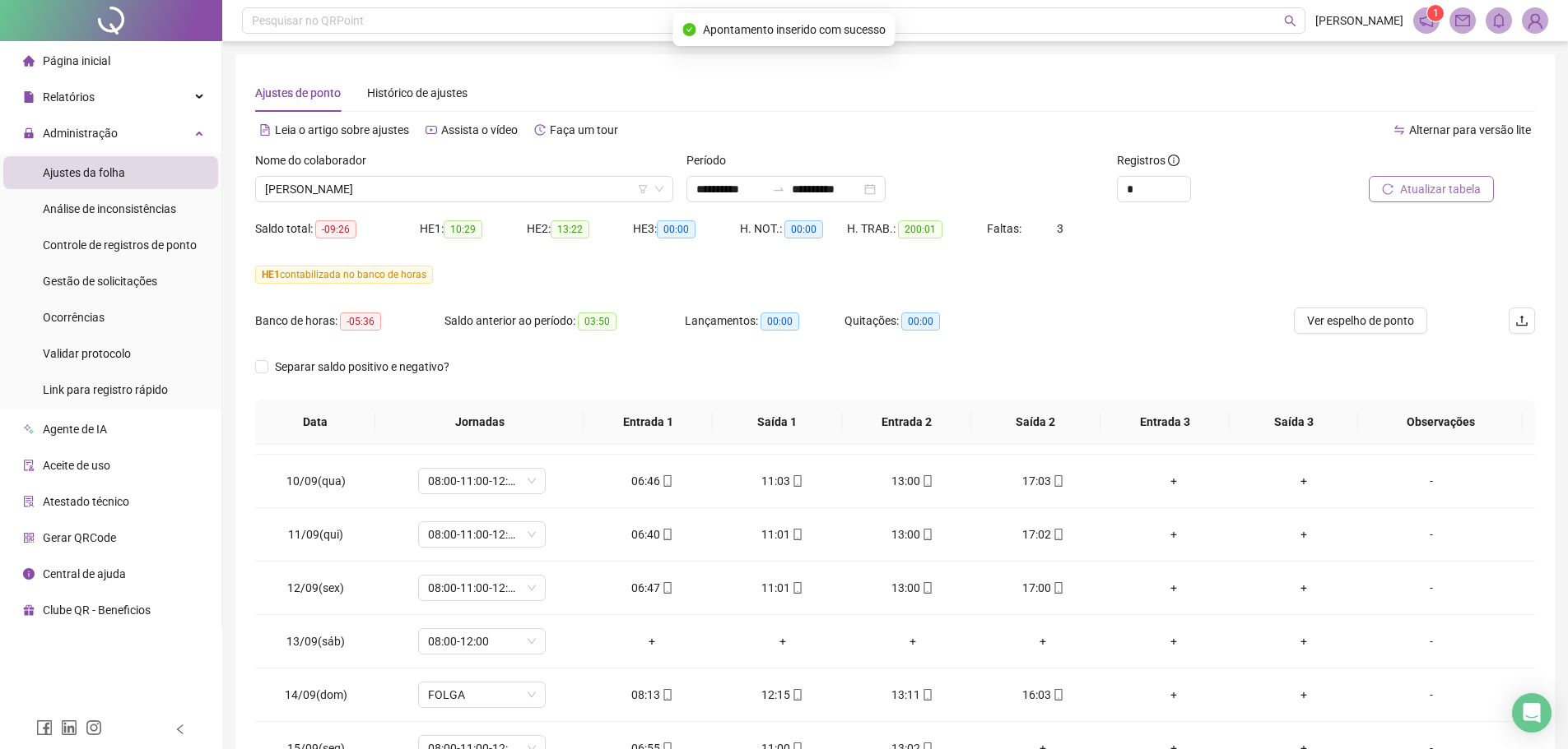
click at [1412, 179] on button "Atualizar tabela" at bounding box center [1431, 188] width 125 height 27
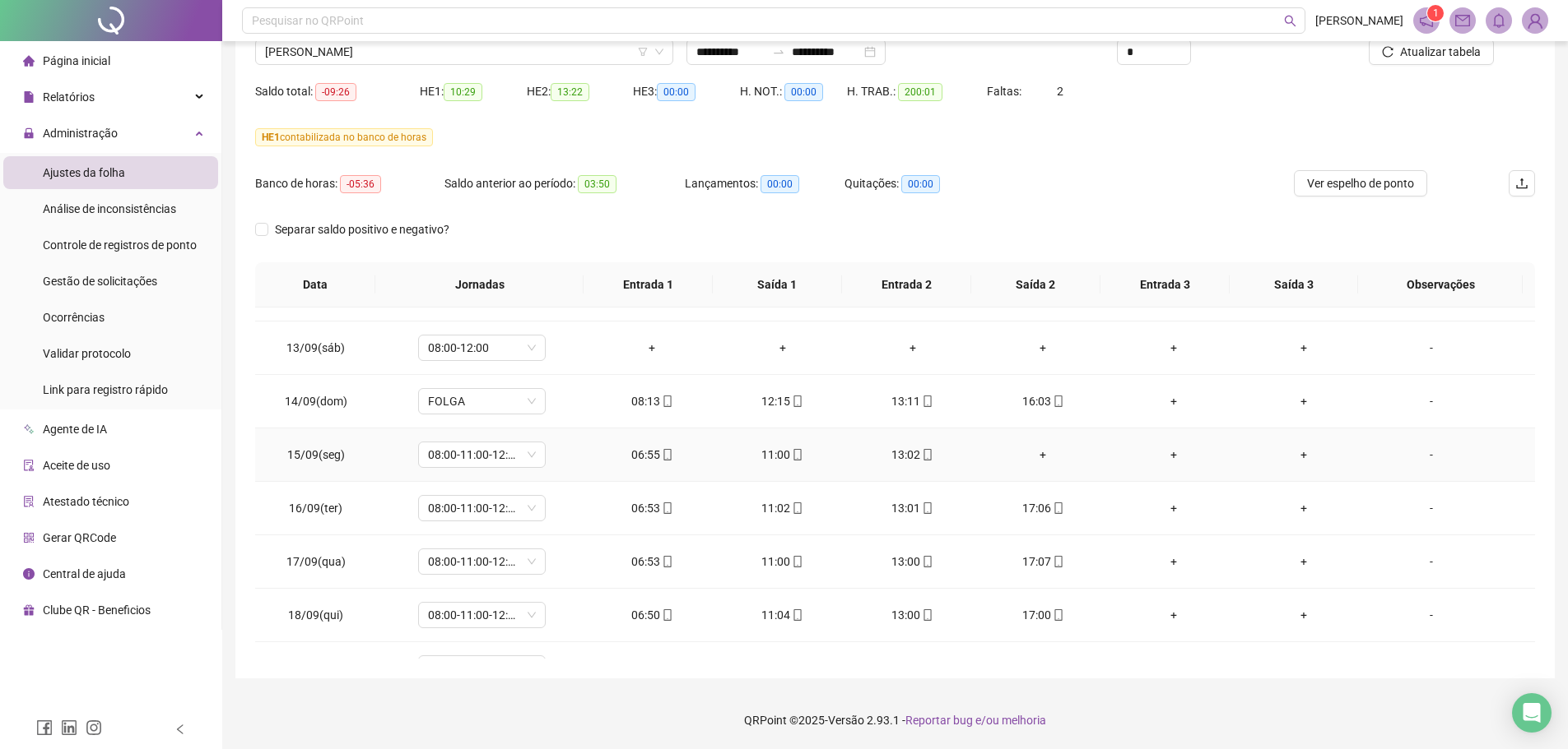
scroll to position [1306, 0]
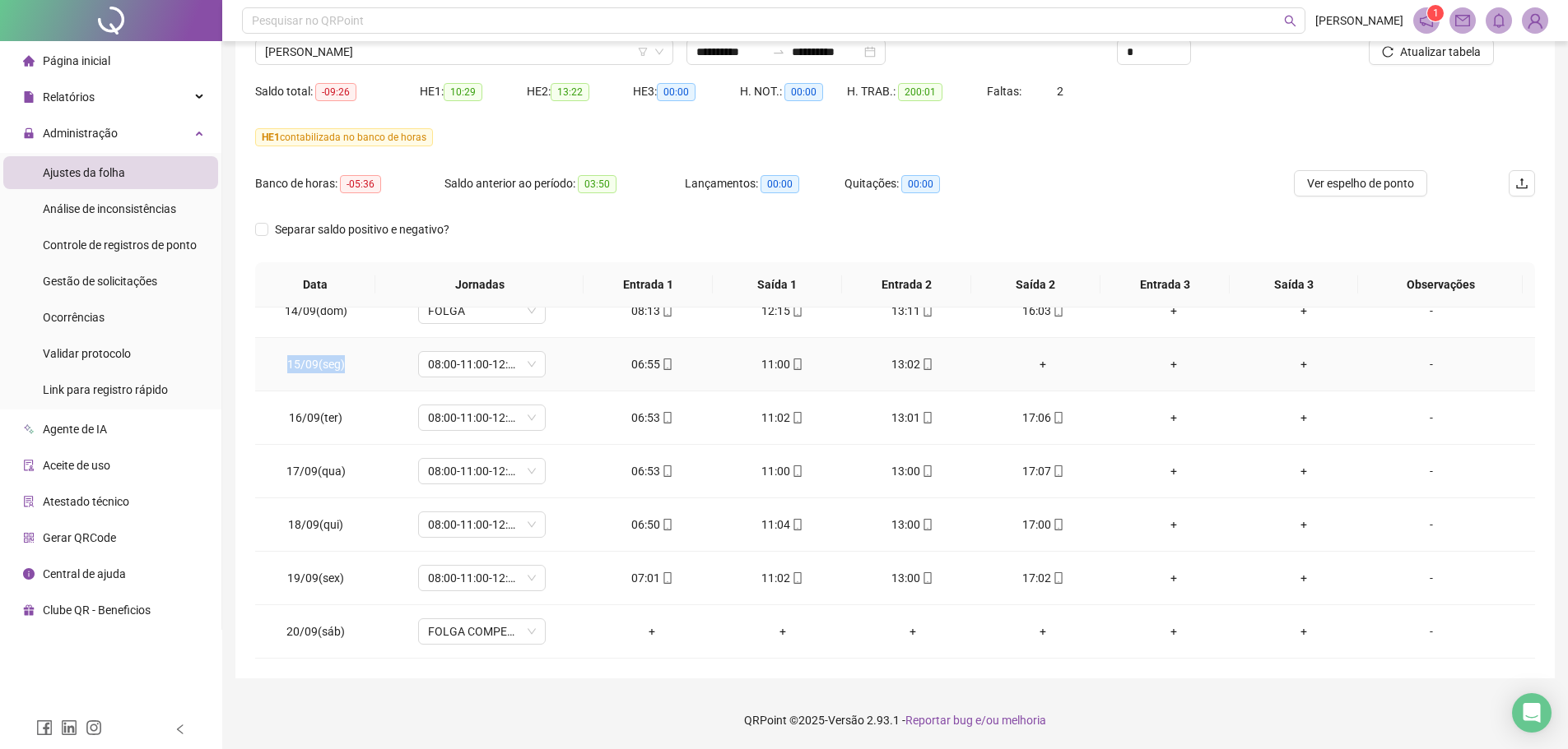
drag, startPoint x: 288, startPoint y: 368, endPoint x: 353, endPoint y: 375, distance: 65.4
click at [353, 375] on td "15/09(seg)" at bounding box center [316, 365] width 122 height 53
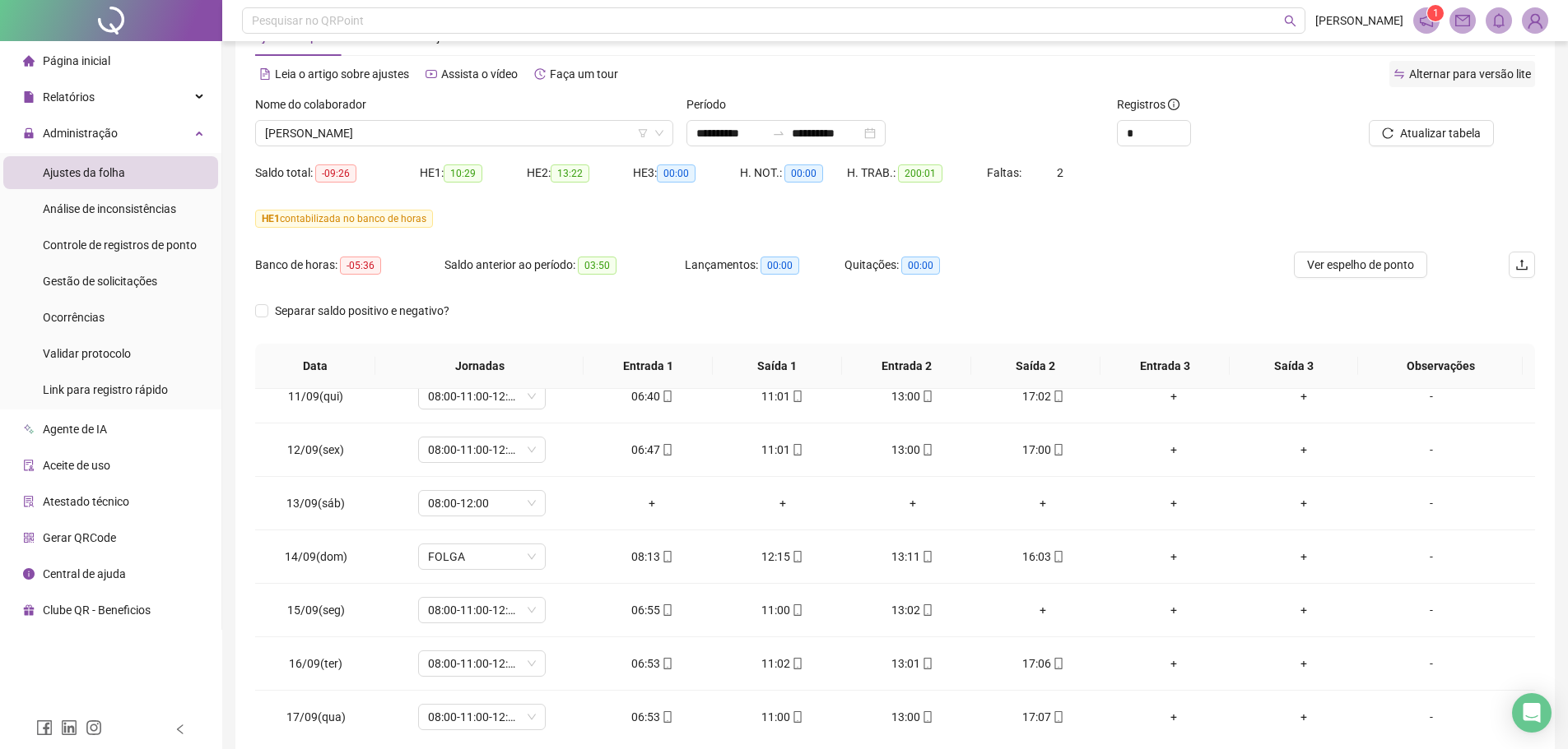
scroll to position [0, 0]
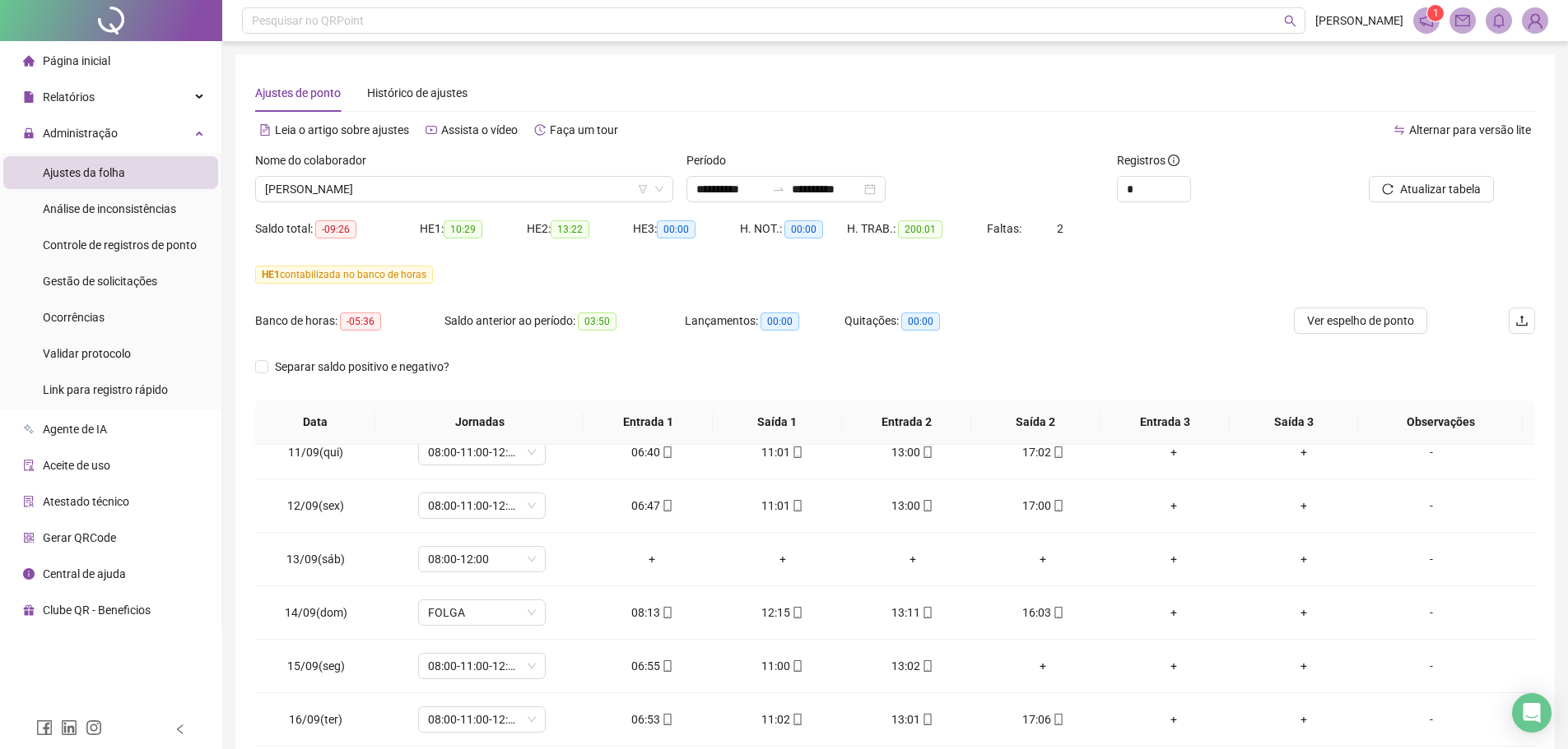
drag, startPoint x: 1455, startPoint y: 180, endPoint x: 536, endPoint y: 262, distance: 922.7
click at [1455, 181] on span "Atualizar tabela" at bounding box center [1440, 189] width 81 height 18
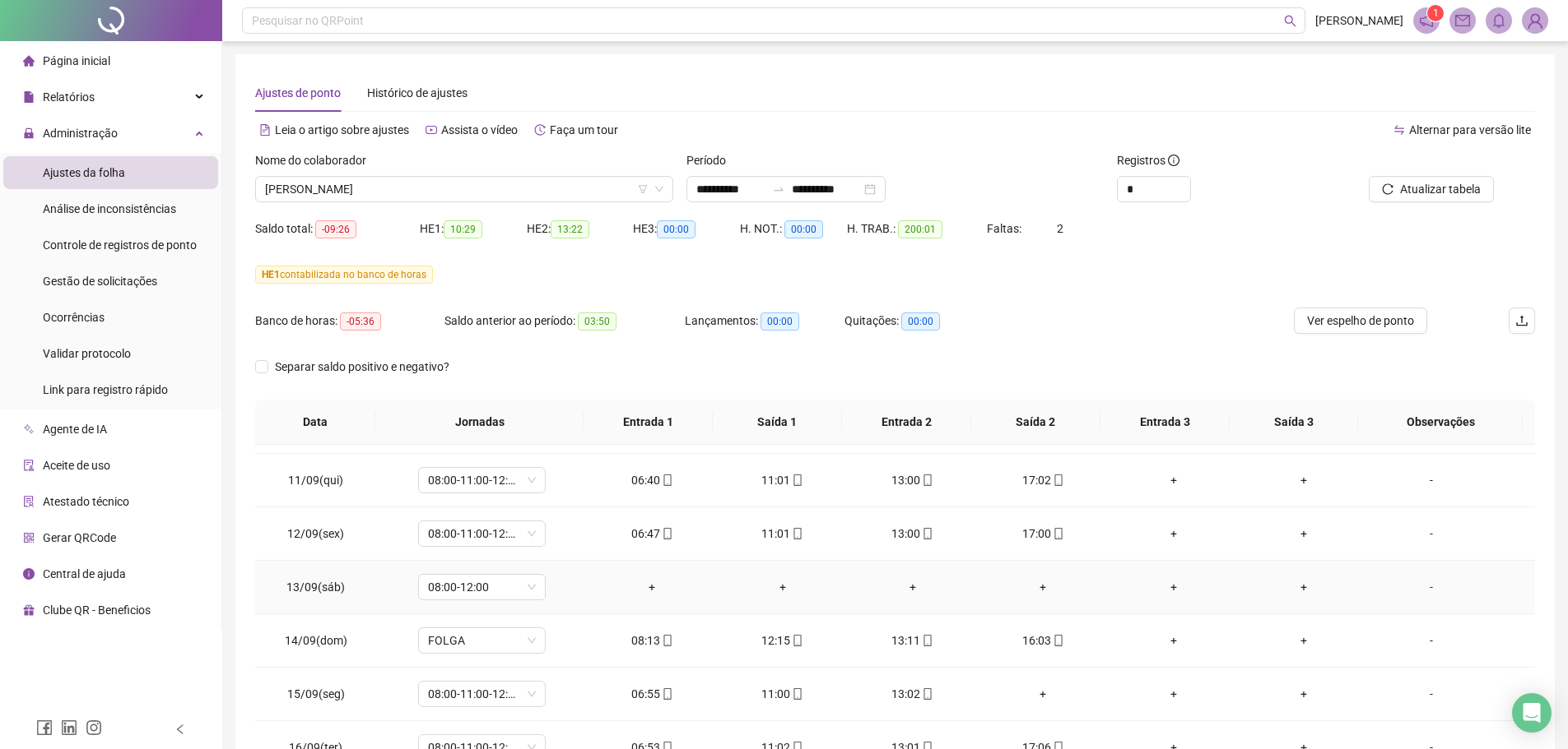
scroll to position [1142, 0]
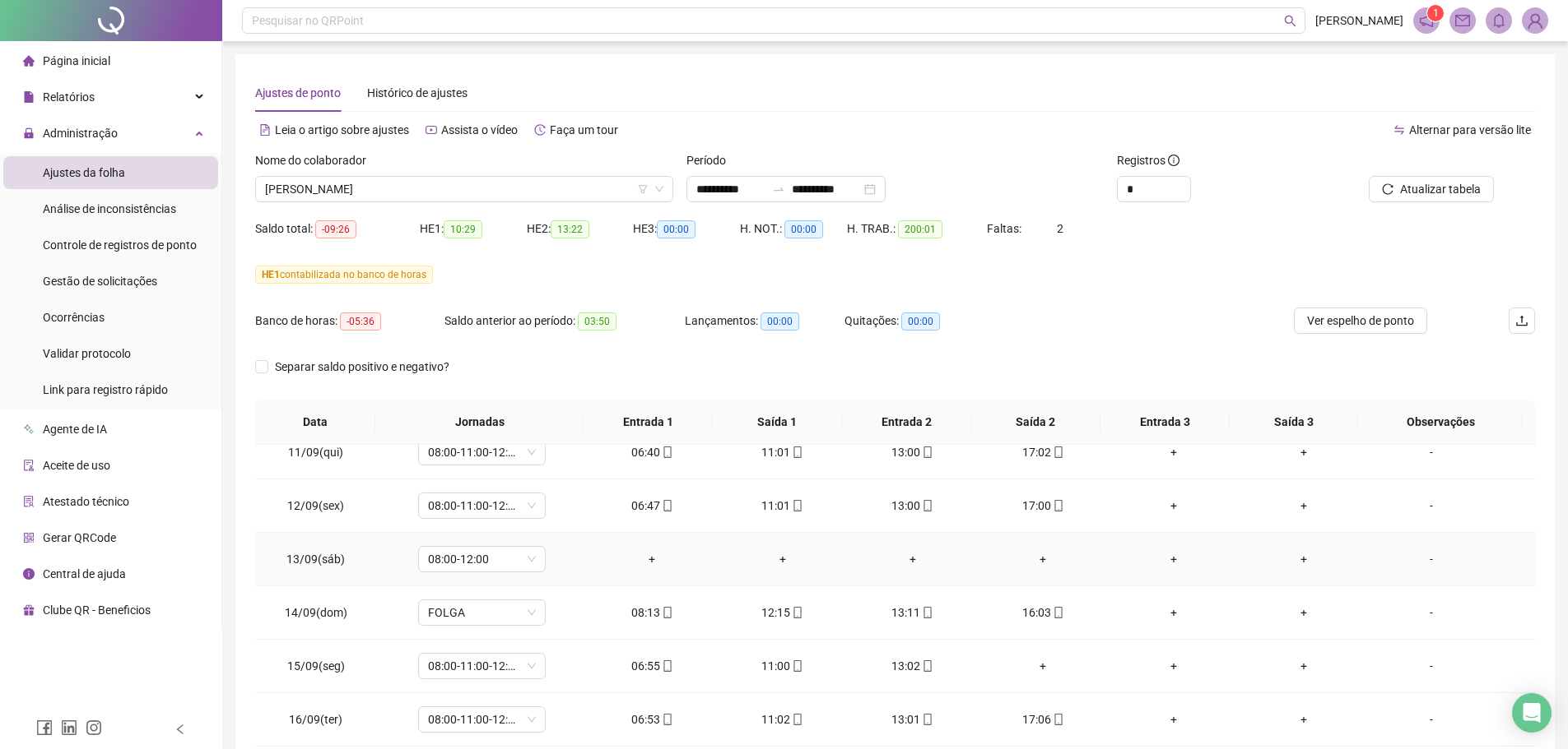
click at [513, 561] on span "08:00-12:00" at bounding box center [482, 559] width 108 height 25
click at [516, 480] on div "Folga compensatória" at bounding box center [508, 472] width 139 height 18
click at [564, 514] on button "Sim" at bounding box center [557, 517] width 32 height 20
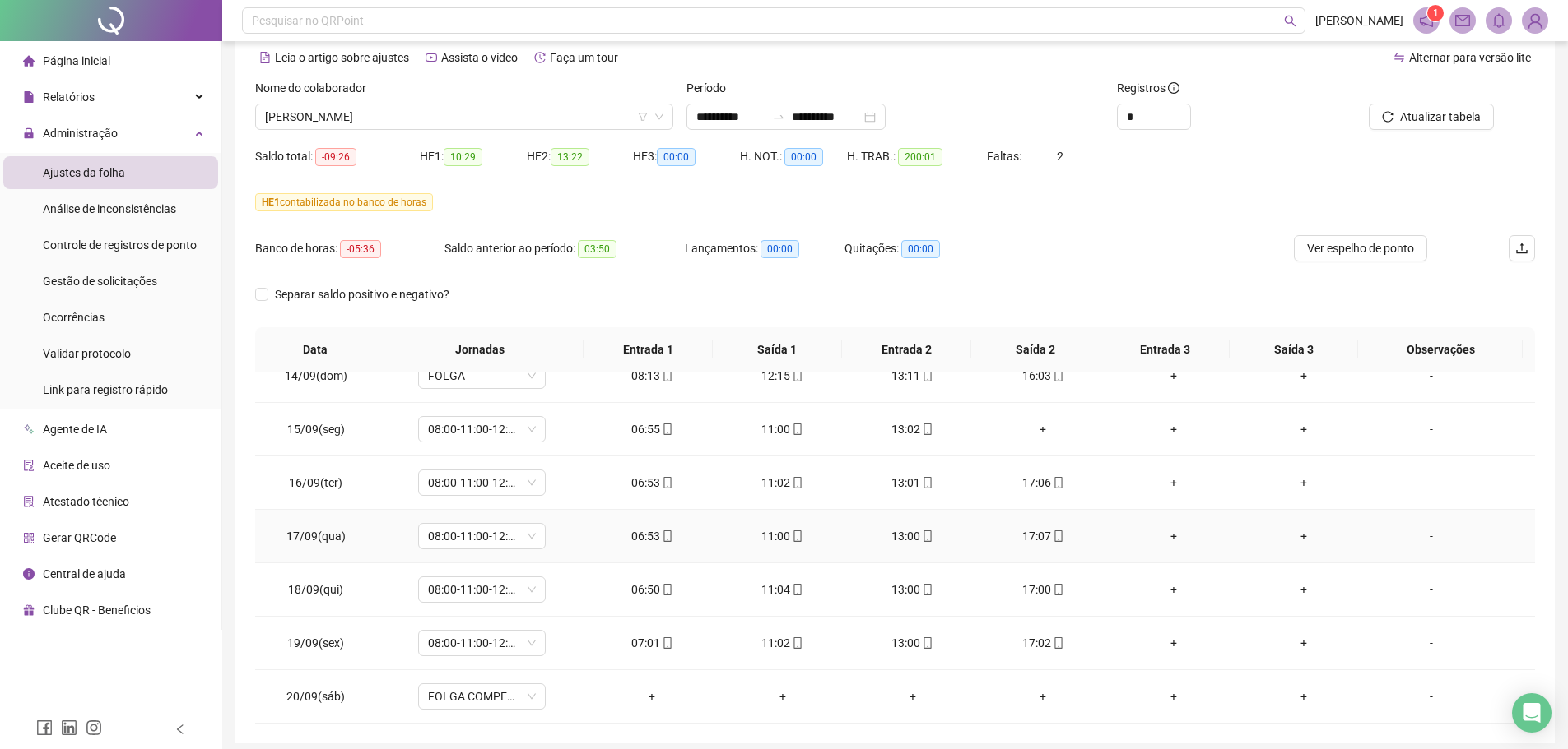
scroll to position [137, 0]
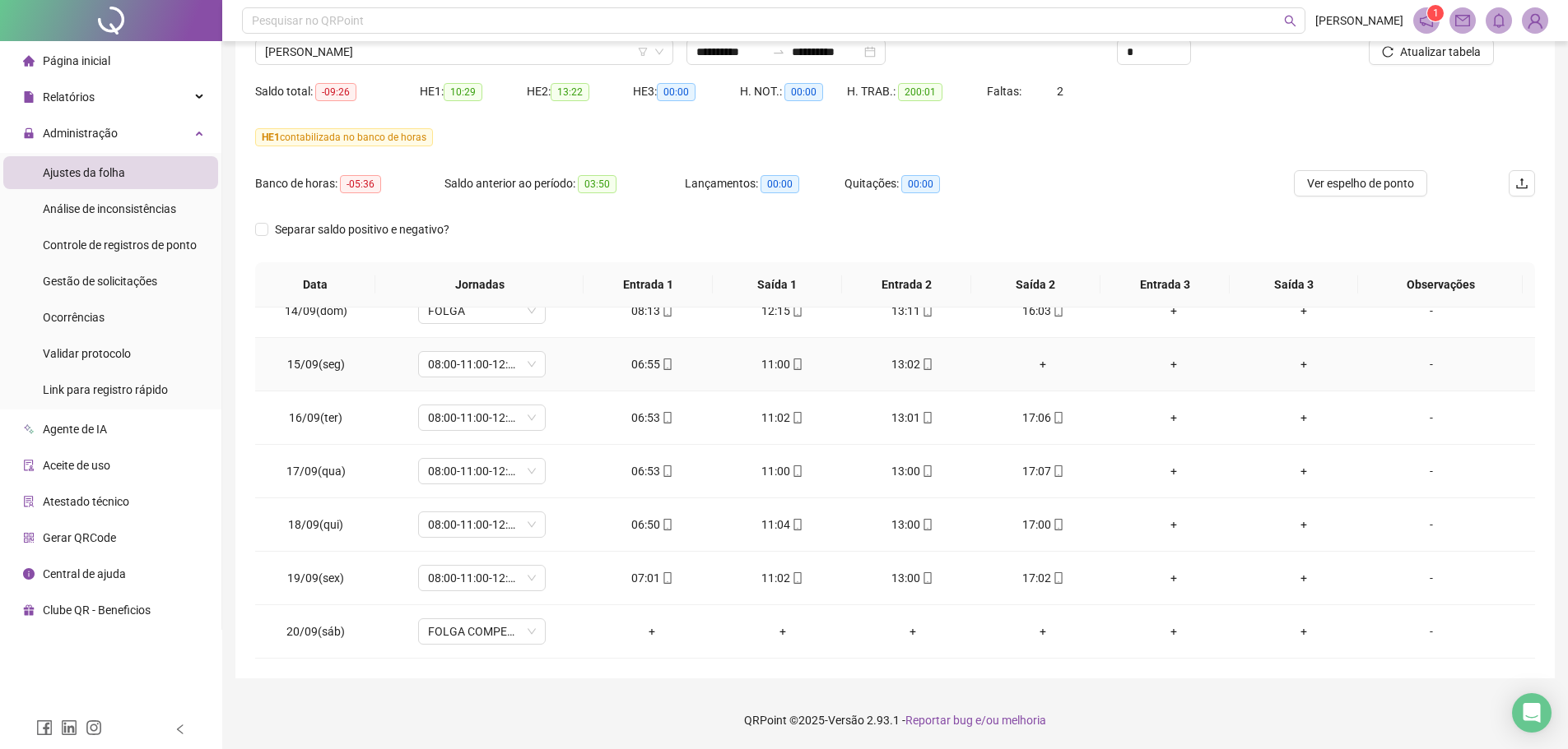
click at [1035, 364] on div "+" at bounding box center [1042, 365] width 103 height 18
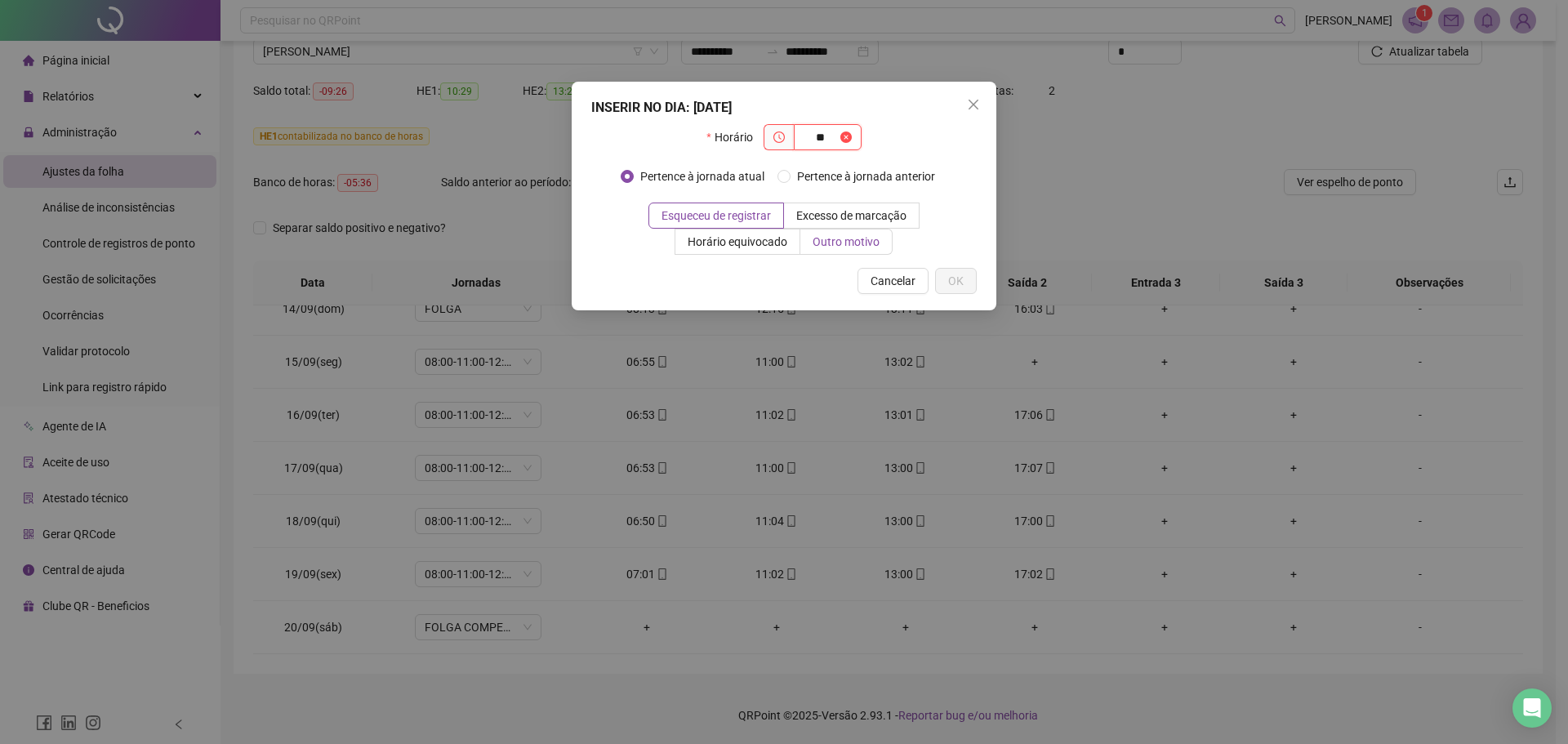
type input "*"
drag, startPoint x: 967, startPoint y: 104, endPoint x: 945, endPoint y: 152, distance: 52.8
click at [967, 103] on icon "close" at bounding box center [973, 104] width 13 height 13
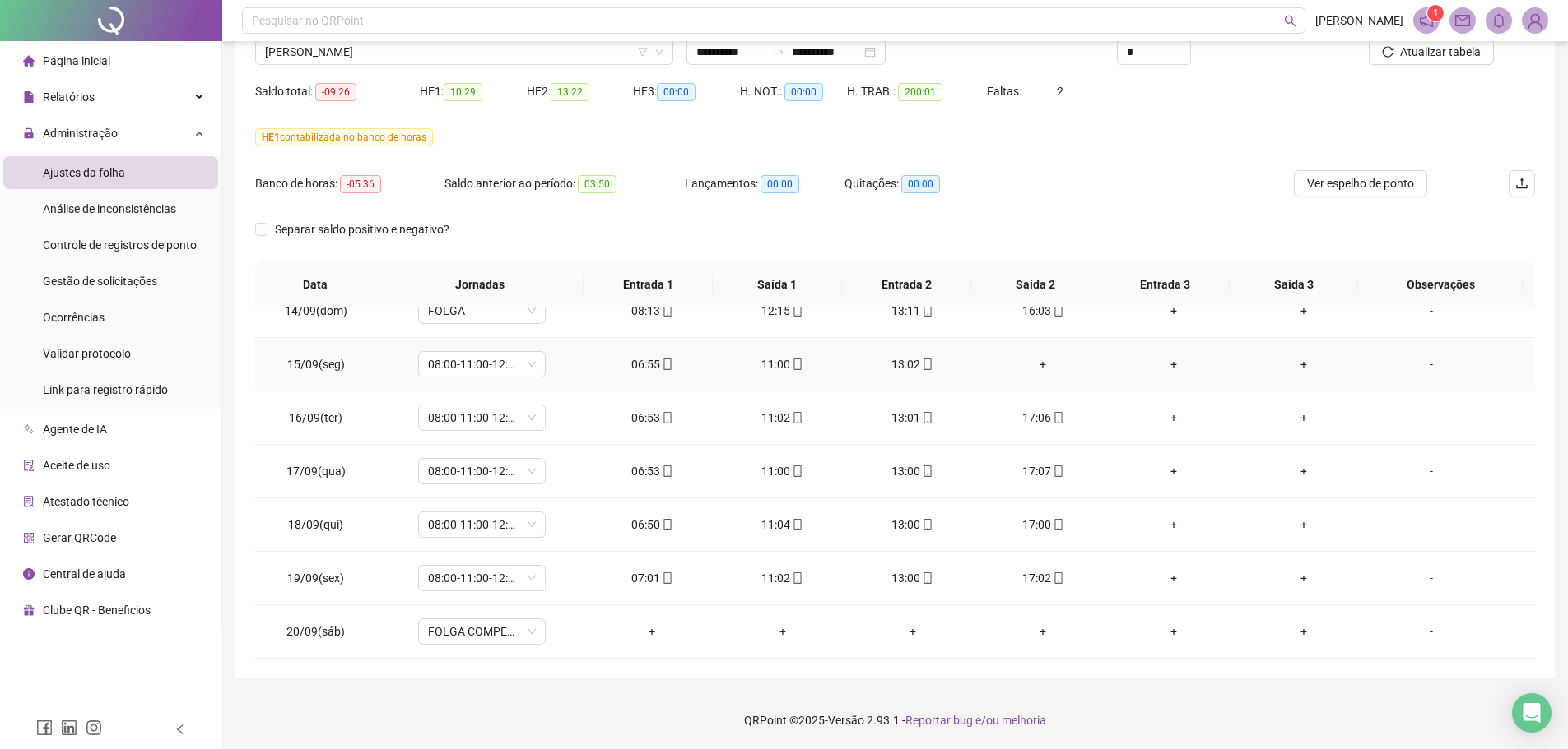
drag, startPoint x: 1027, startPoint y: 367, endPoint x: 1036, endPoint y: 367, distance: 9.0
click at [1027, 367] on div "+" at bounding box center [1042, 365] width 103 height 18
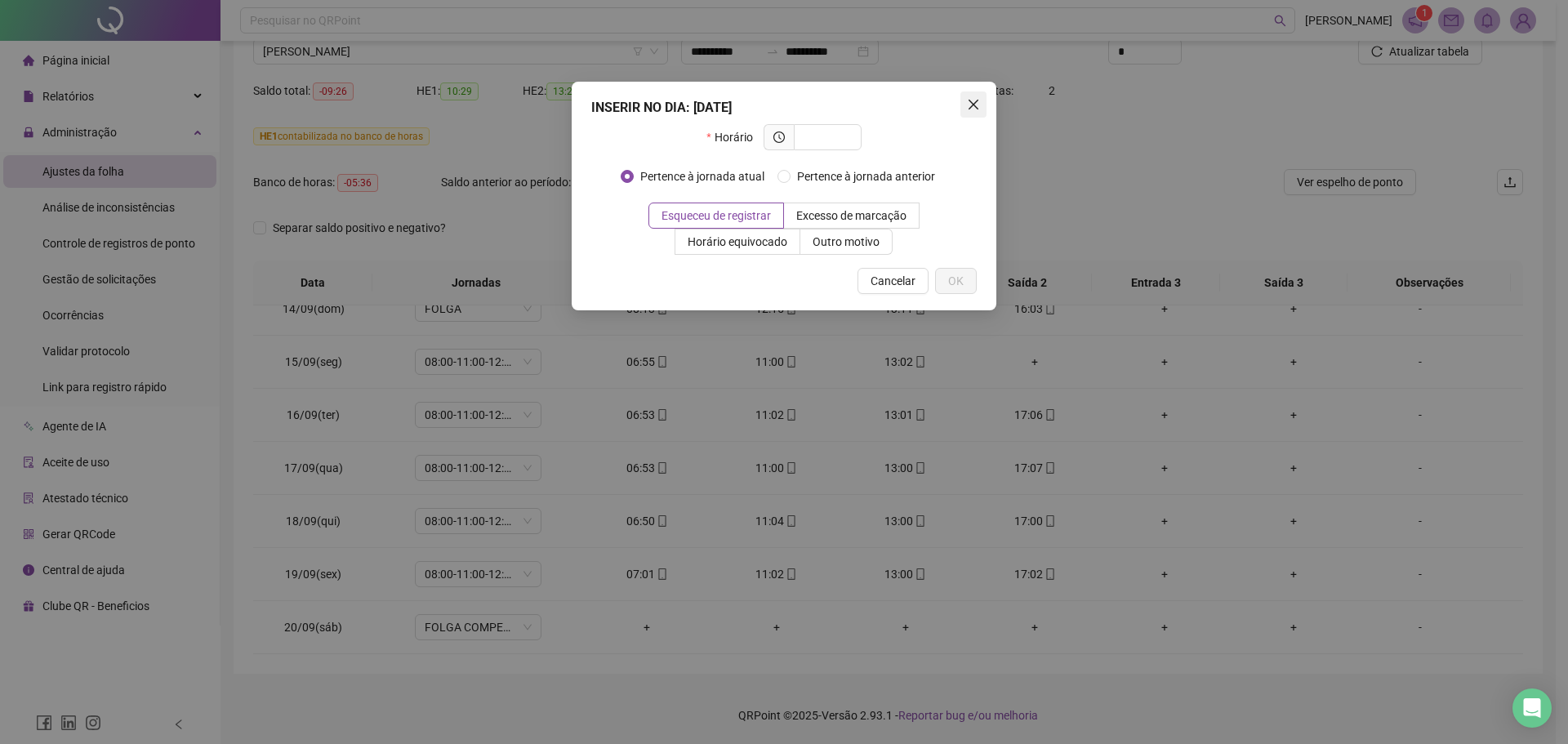
click at [971, 106] on icon "close" at bounding box center [973, 104] width 10 height 10
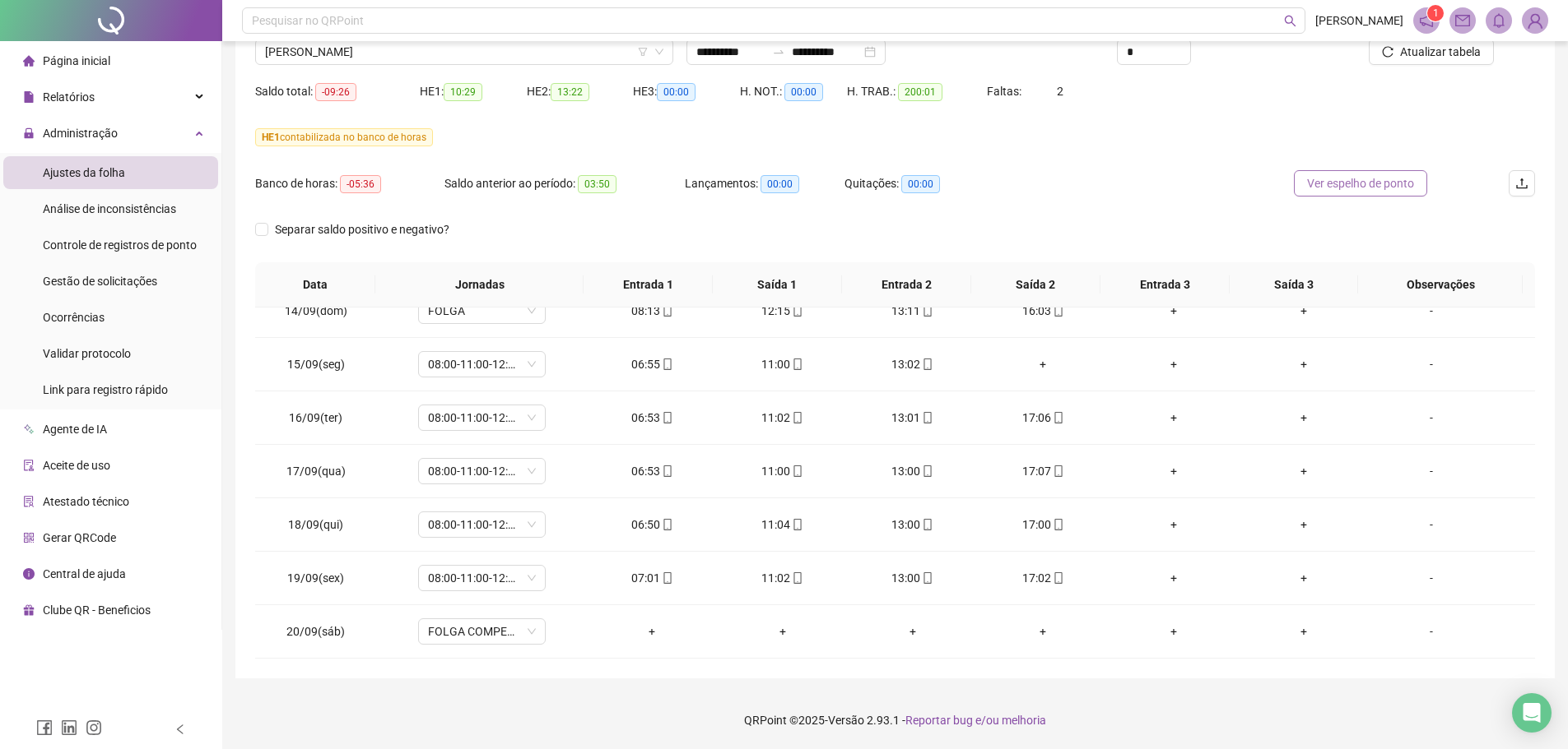
click at [1371, 184] on span "Ver espelho de ponto" at bounding box center [1359, 184] width 107 height 18
click at [1034, 361] on div "+" at bounding box center [1042, 365] width 103 height 18
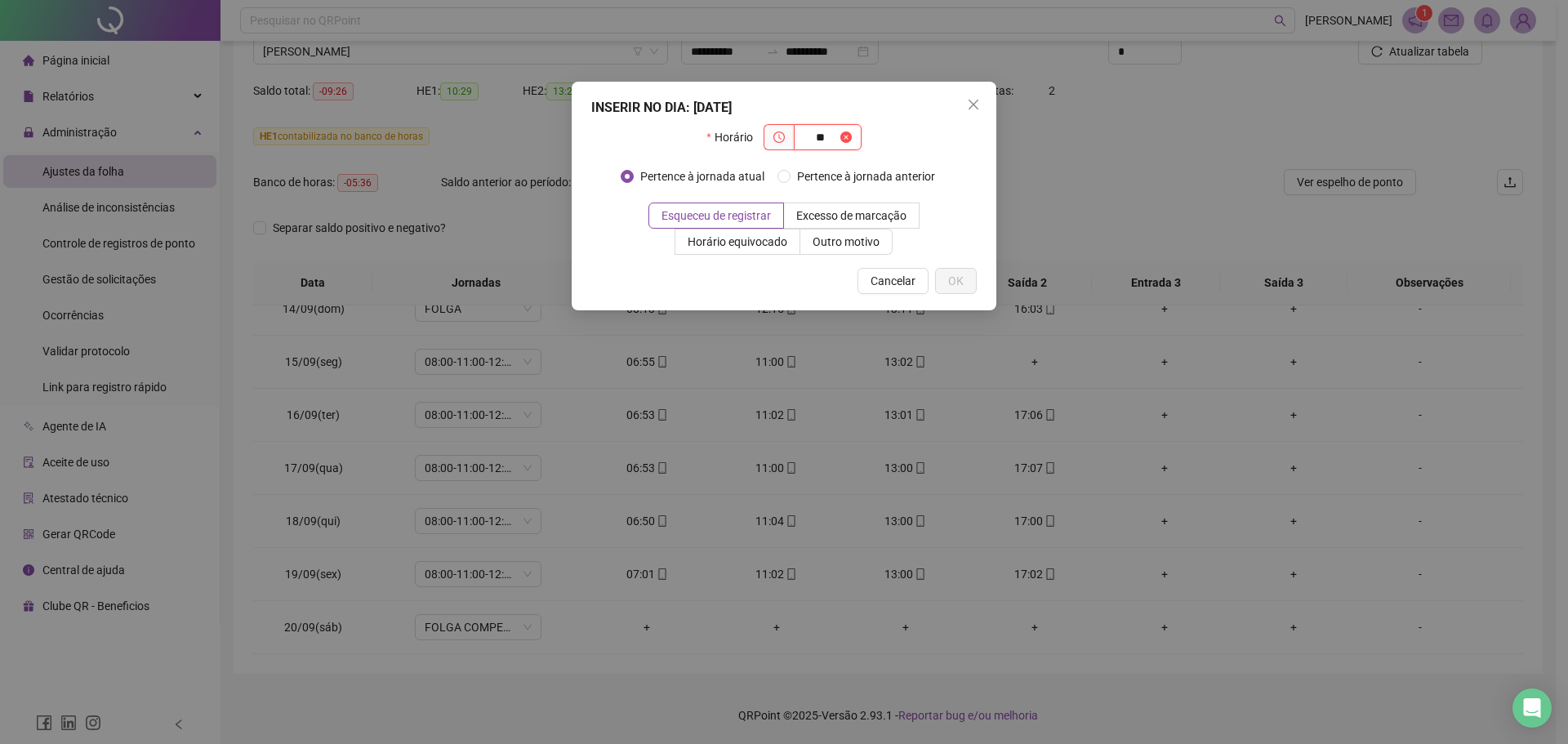
type input "*"
type input "*****"
click at [966, 273] on button "OK" at bounding box center [956, 281] width 42 height 26
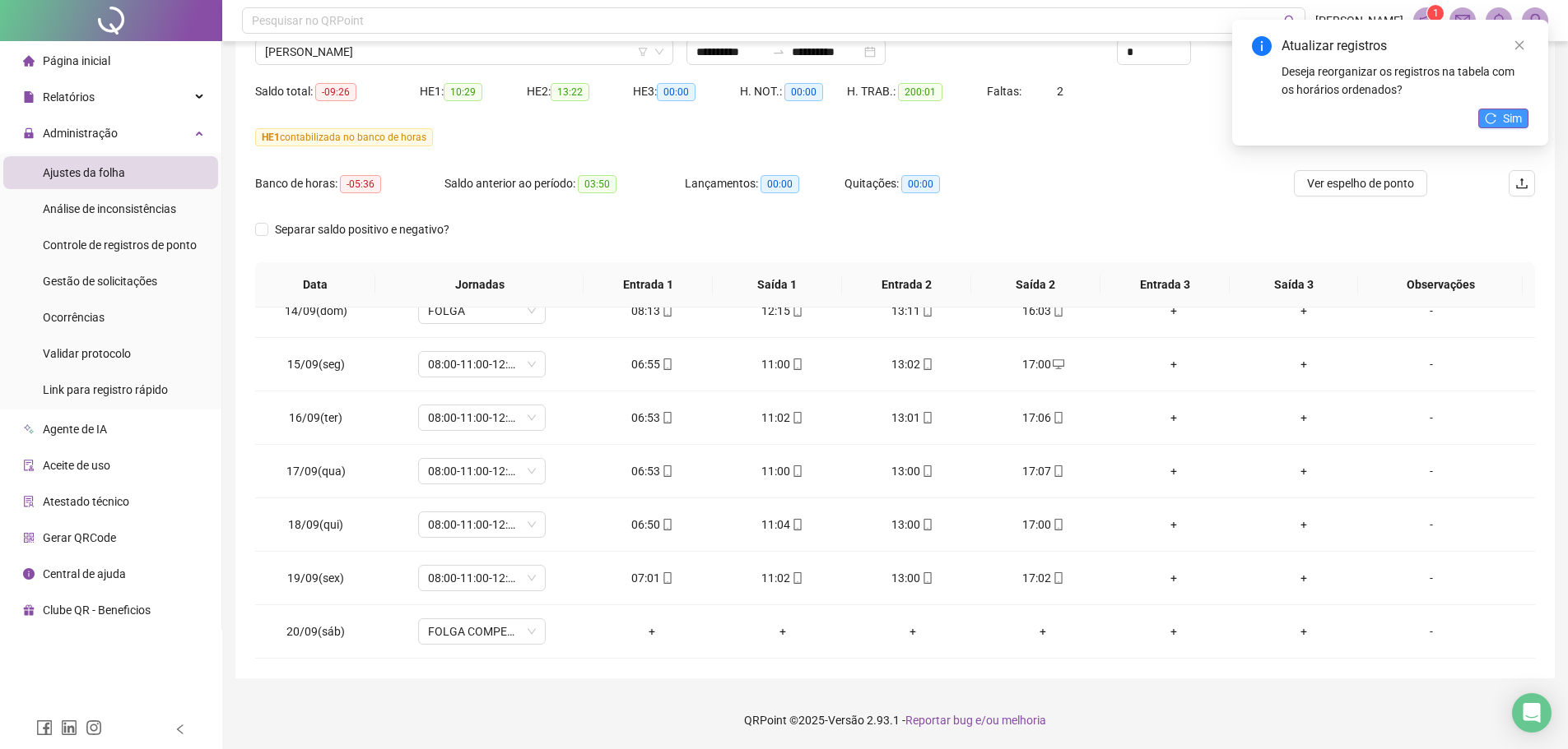
click at [1484, 114] on button "Sim" at bounding box center [1503, 119] width 50 height 20
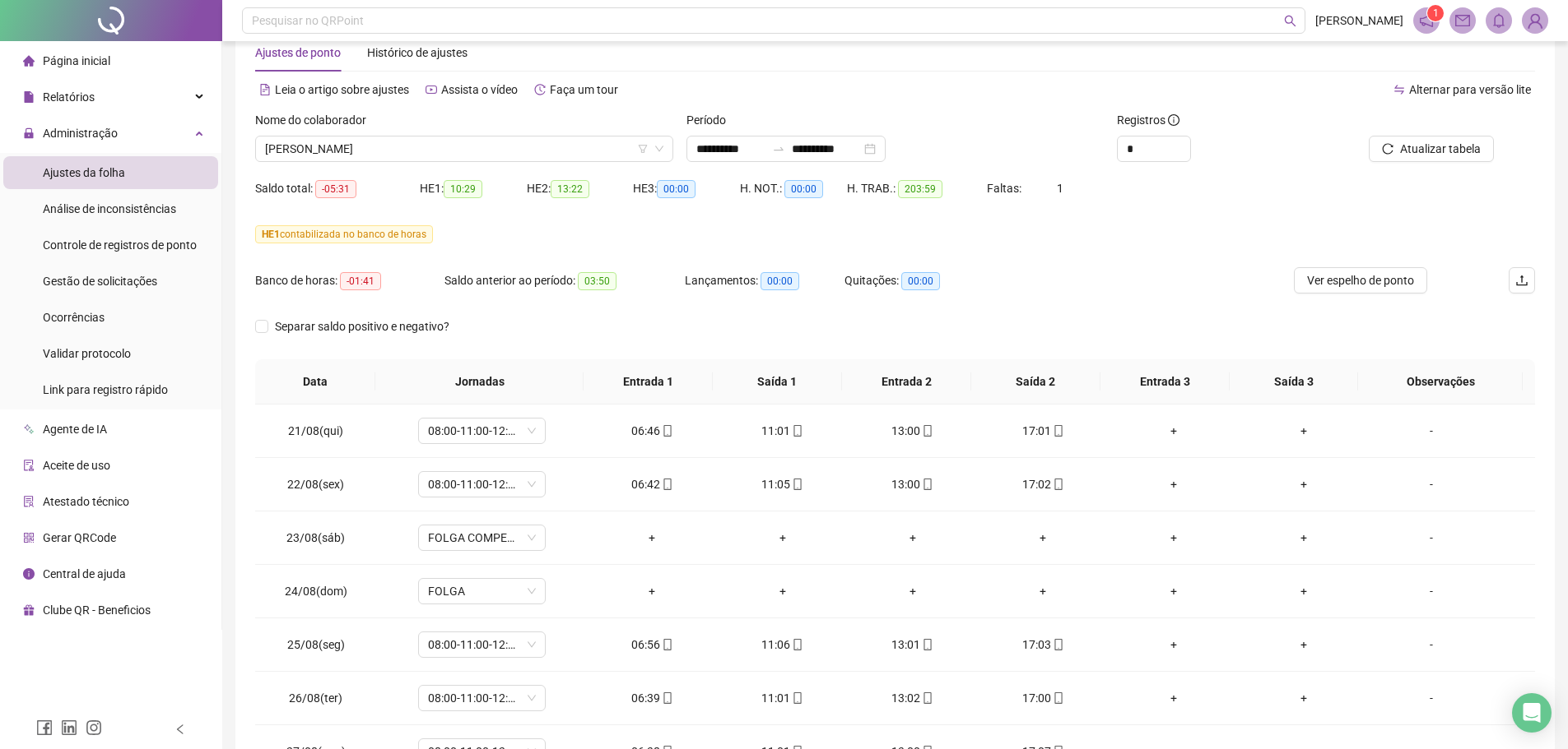
scroll to position [0, 0]
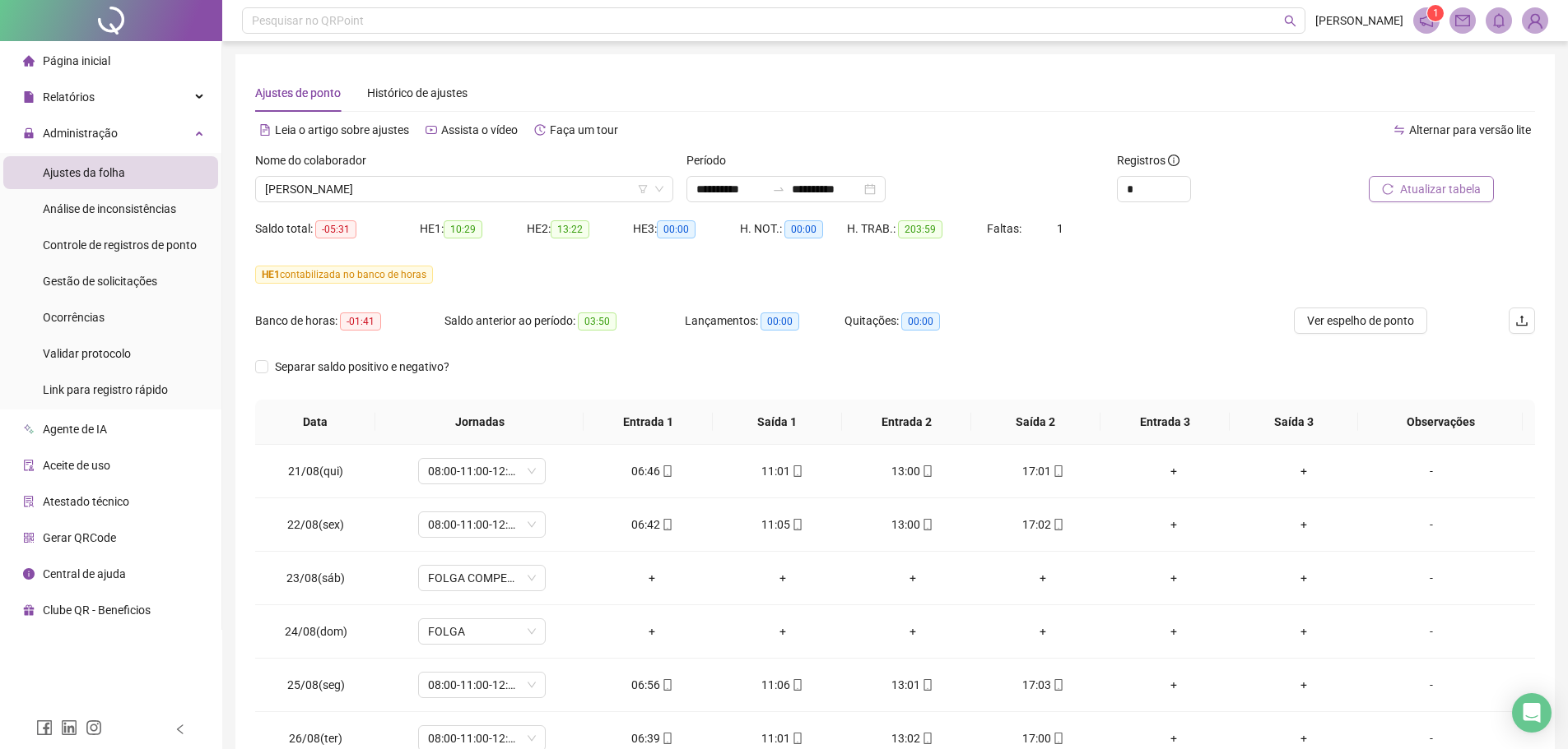
click at [1412, 187] on span "Atualizar tabela" at bounding box center [1440, 189] width 81 height 18
click at [452, 185] on span "ANA RUTH ARAUJO COSTA SALES" at bounding box center [464, 188] width 398 height 25
click at [424, 192] on span "ANA RUTH ARAUJO COSTA SALES" at bounding box center [464, 188] width 398 height 25
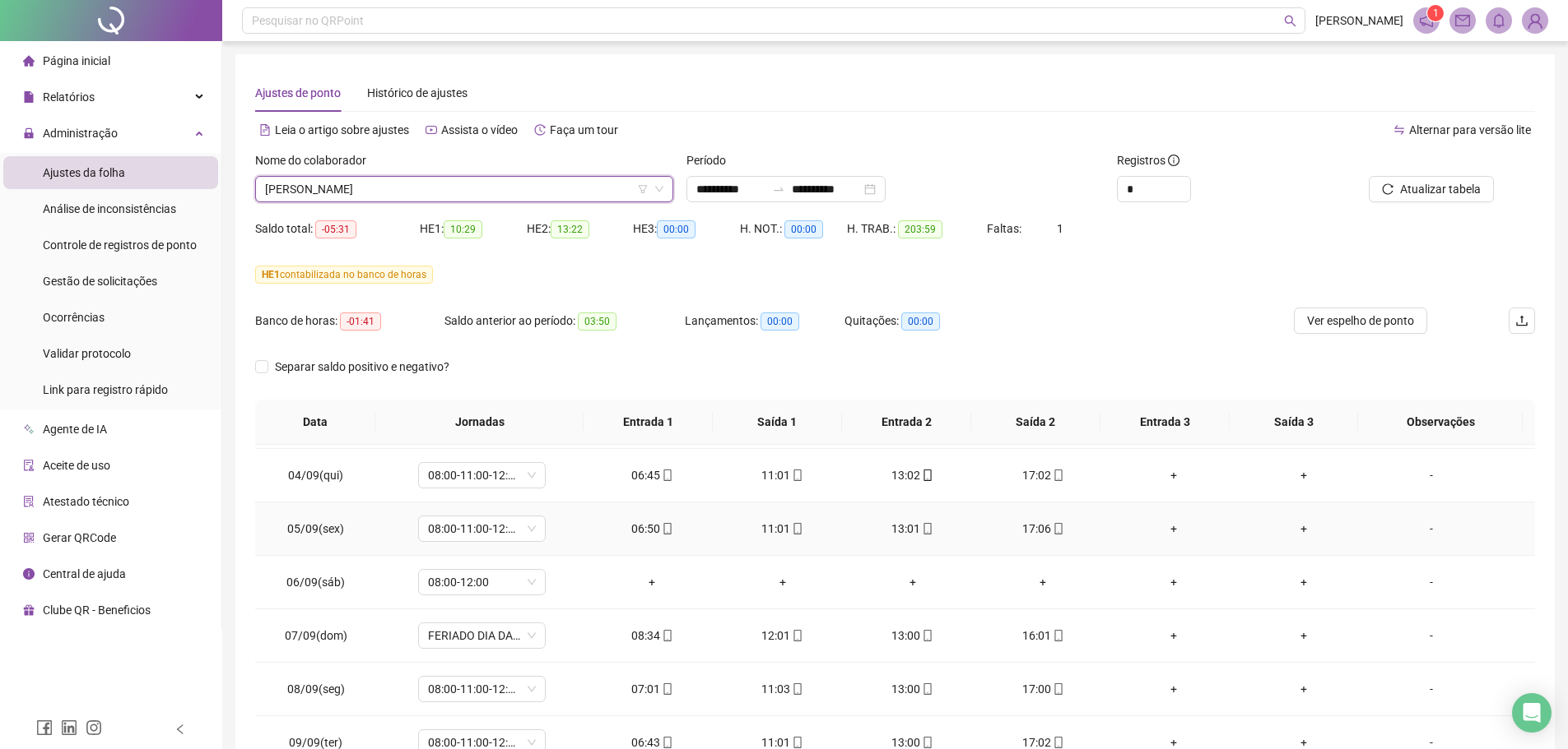
scroll to position [731, 0]
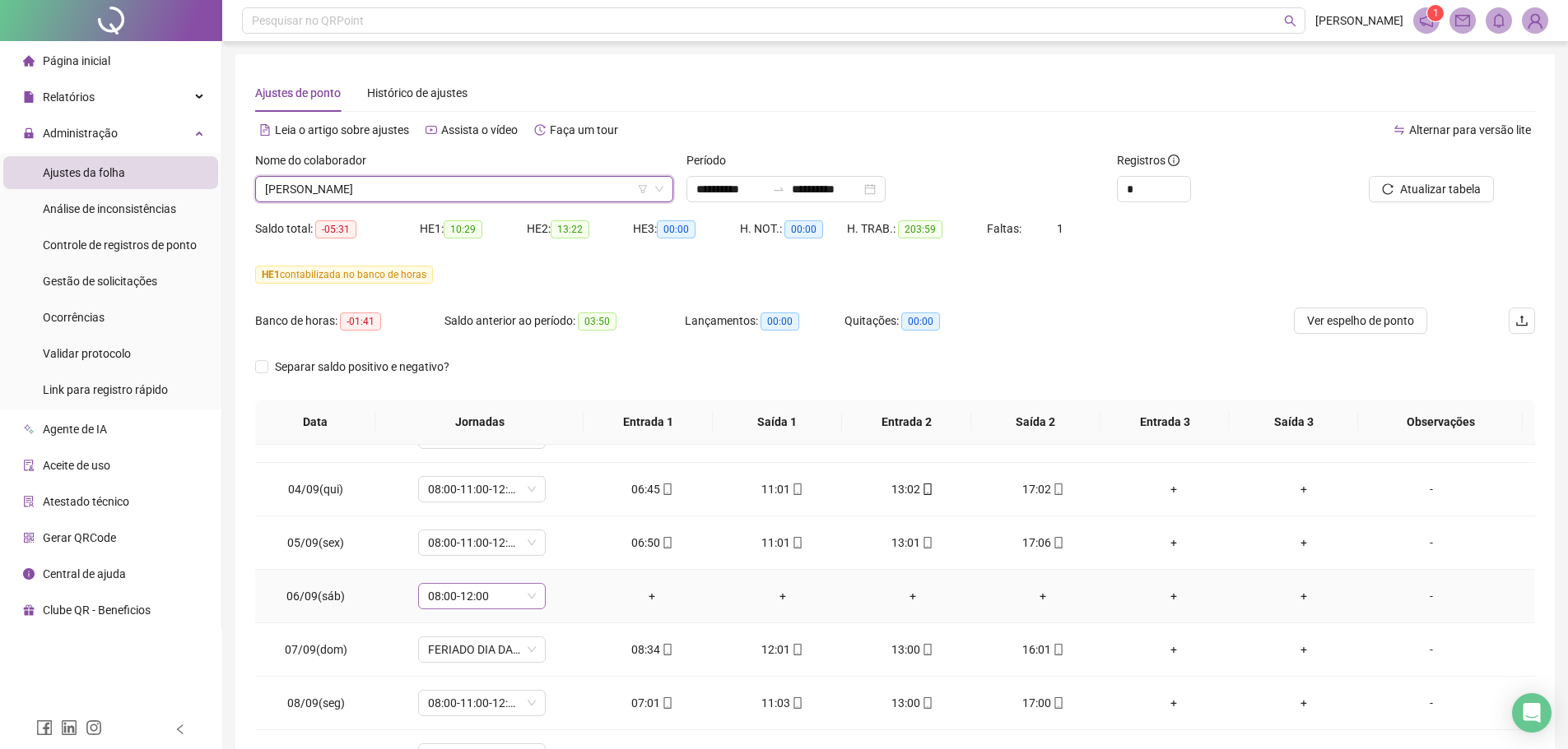
click at [510, 594] on span "08:00-12:00" at bounding box center [482, 596] width 108 height 25
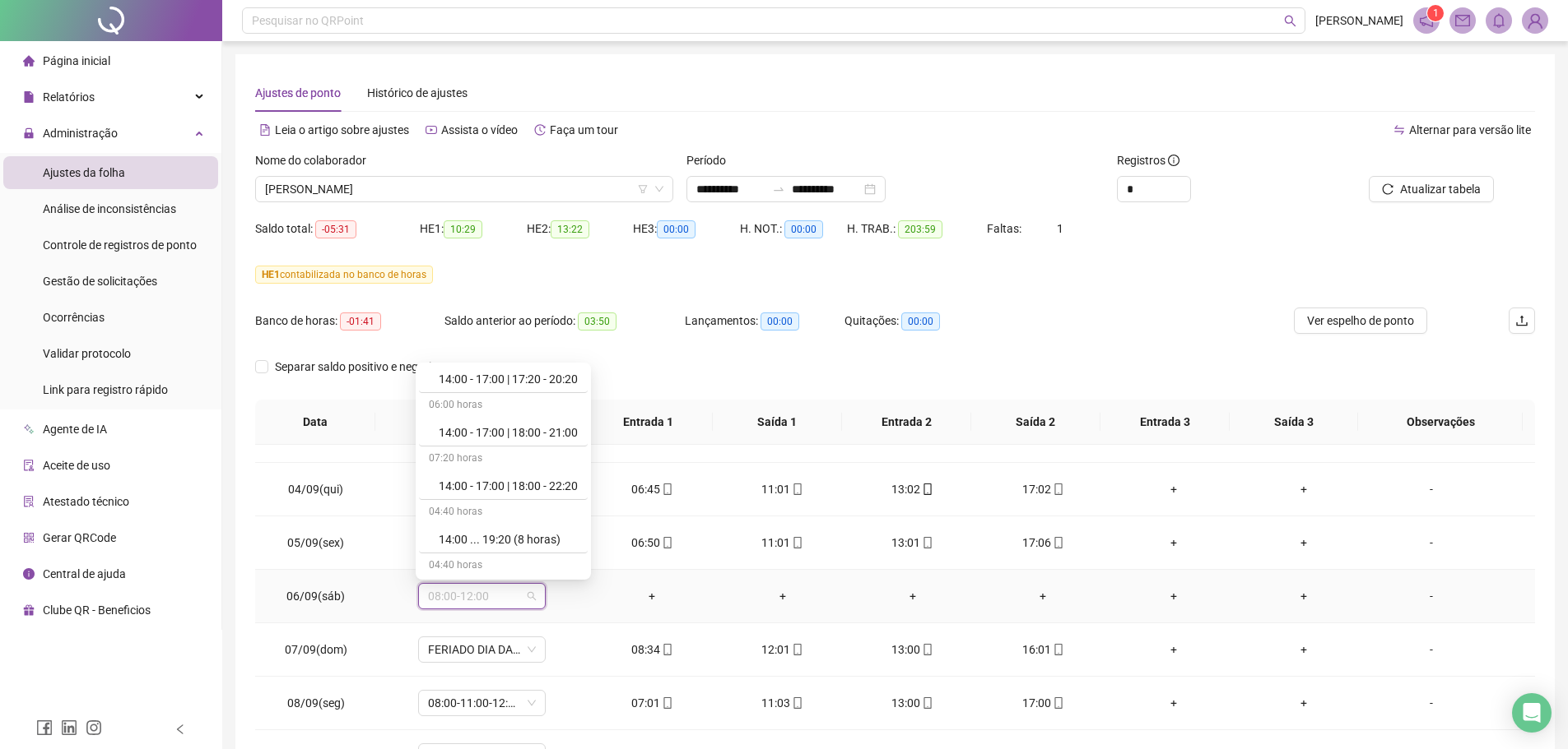
scroll to position [10483, 0]
click at [528, 516] on div "Folga compensatória" at bounding box center [508, 509] width 139 height 18
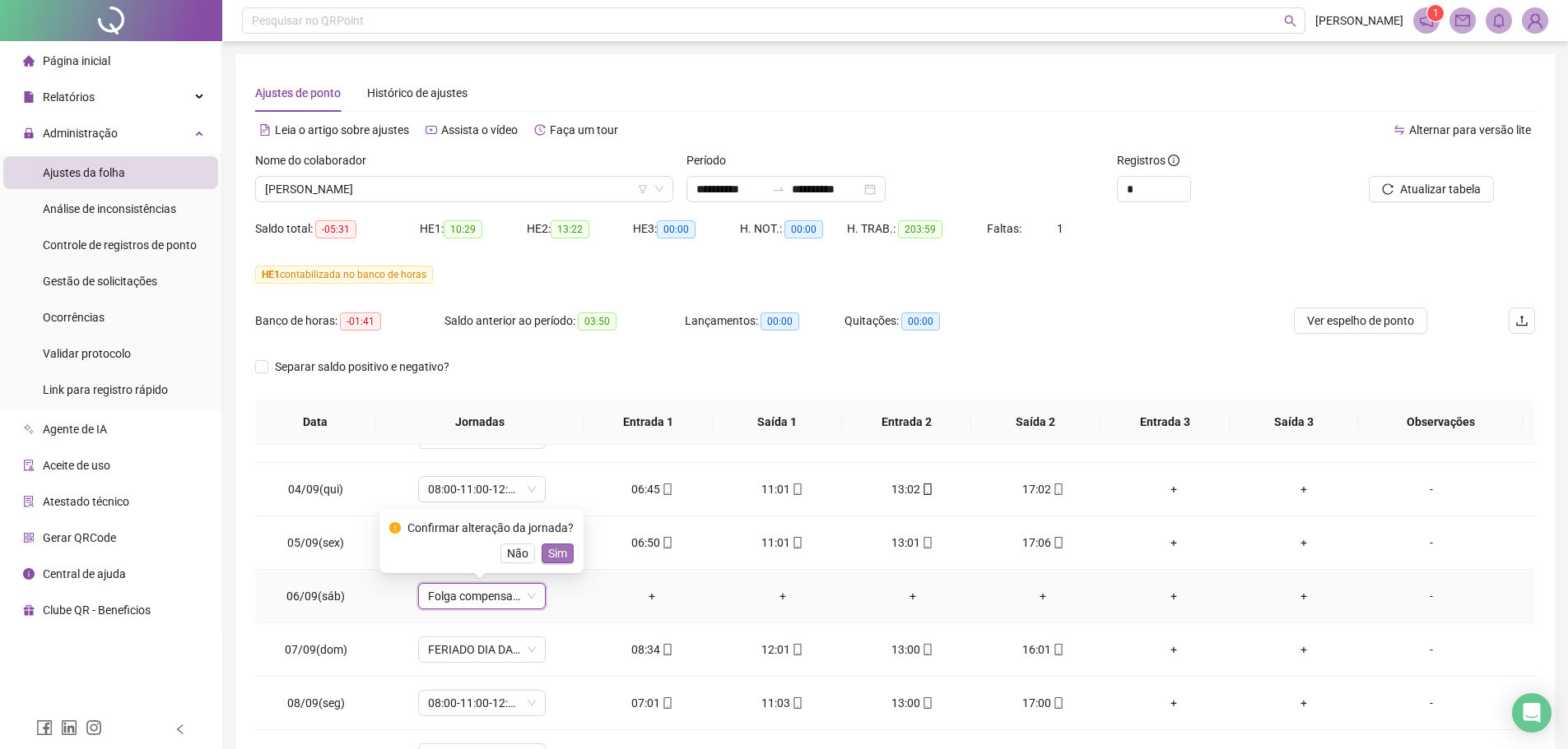
click at [553, 559] on span "Sim" at bounding box center [557, 553] width 19 height 18
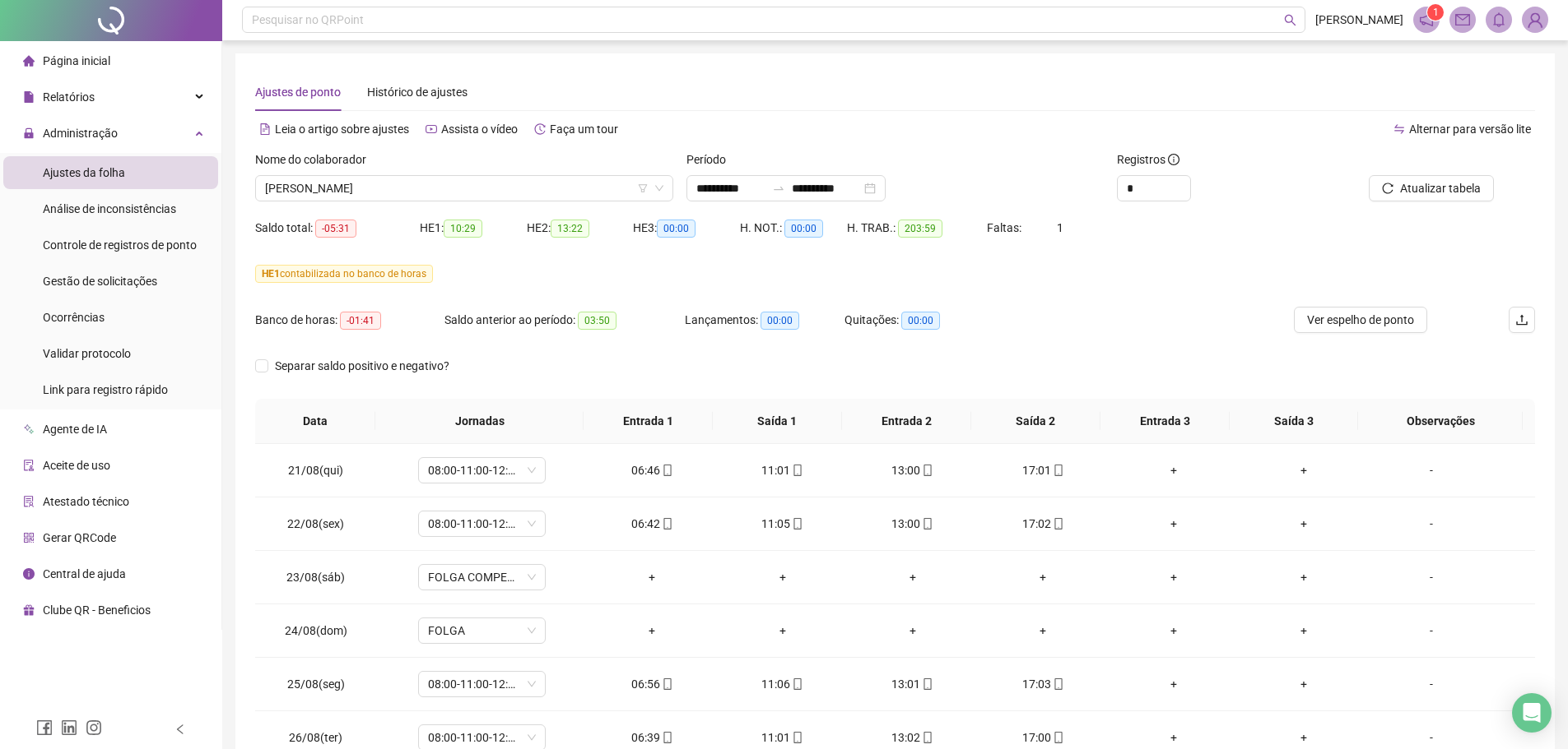
scroll to position [0, 0]
click at [1422, 182] on span "Atualizar tabela" at bounding box center [1440, 189] width 81 height 18
click at [478, 186] on span "ANA RUTH ARAUJO COSTA SALES" at bounding box center [464, 188] width 398 height 25
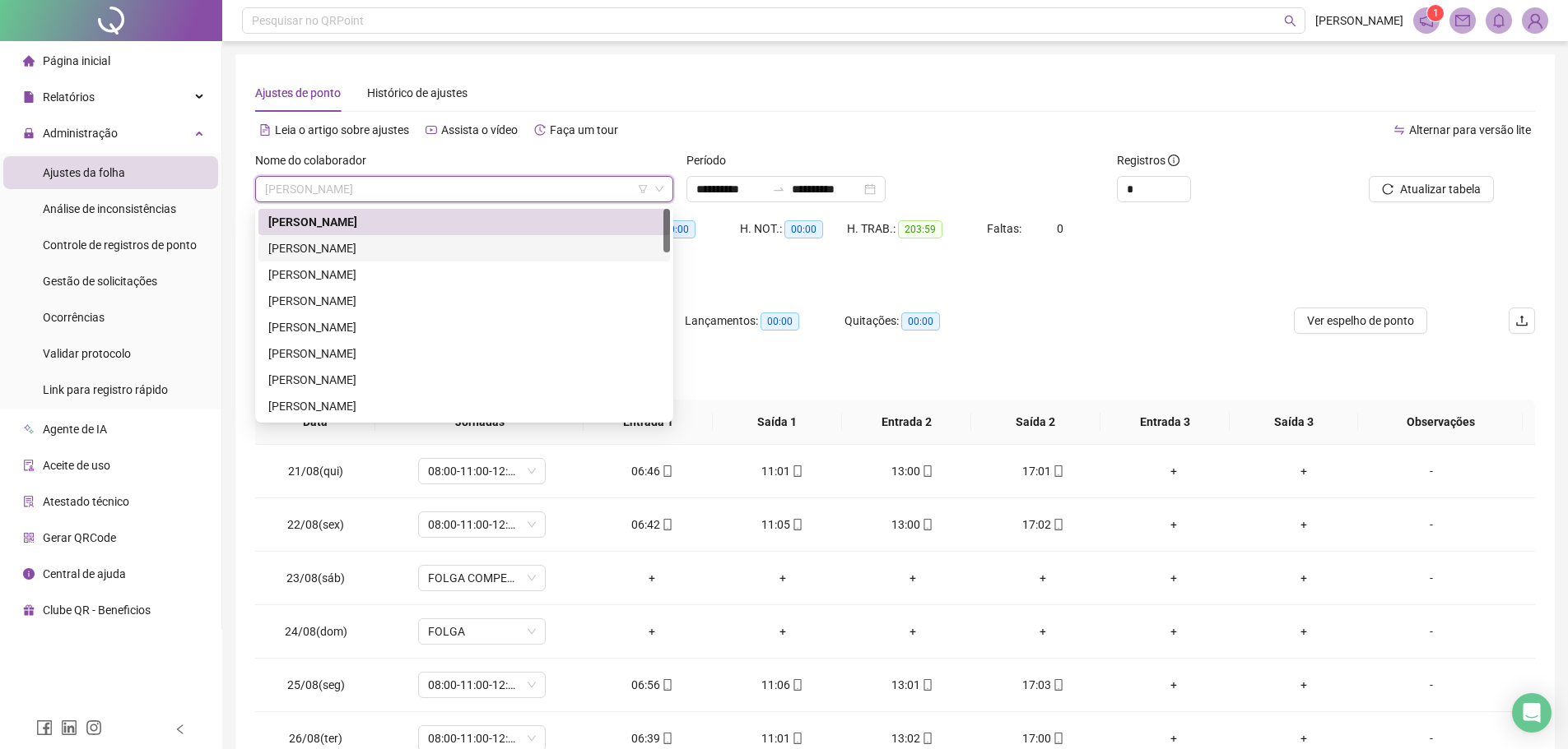
click at [397, 253] on div "BIANCA MENDES DA SILVA" at bounding box center [464, 249] width 392 height 18
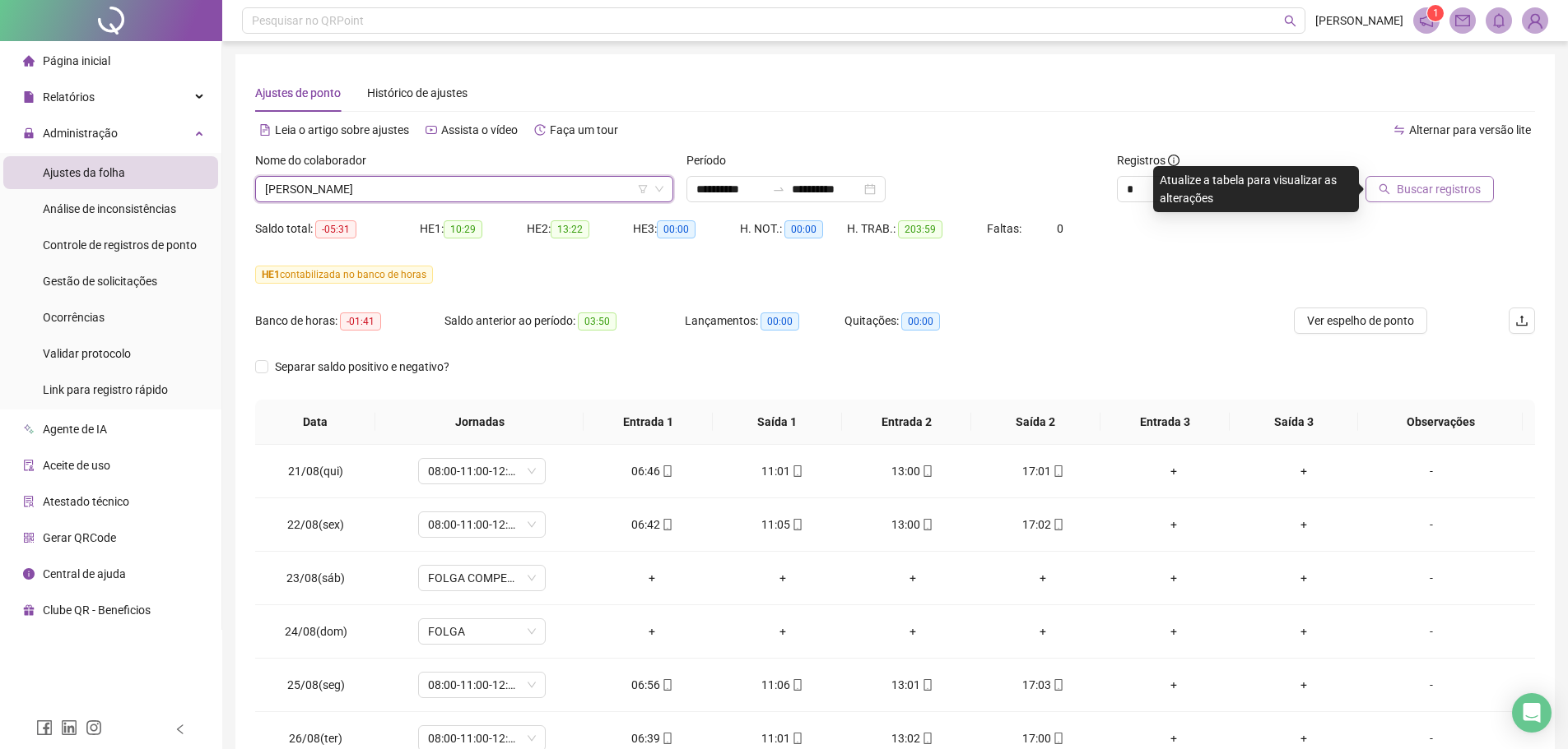
click at [1451, 198] on button "Buscar registros" at bounding box center [1429, 188] width 128 height 27
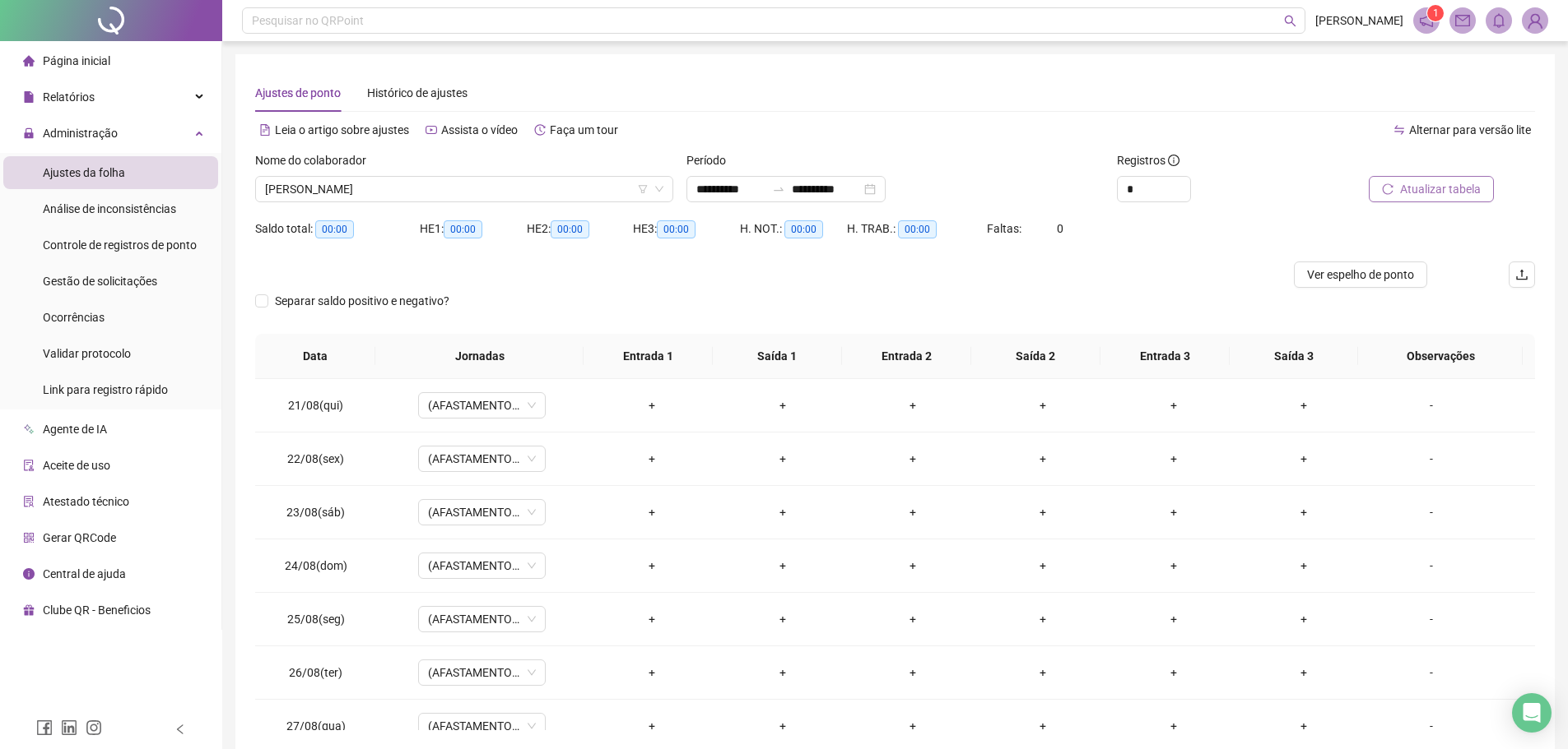
click at [417, 168] on div "Nome do colaborador" at bounding box center [464, 164] width 418 height 25
click at [413, 189] on span "BIANCA MENDES DA SILVA" at bounding box center [464, 188] width 398 height 25
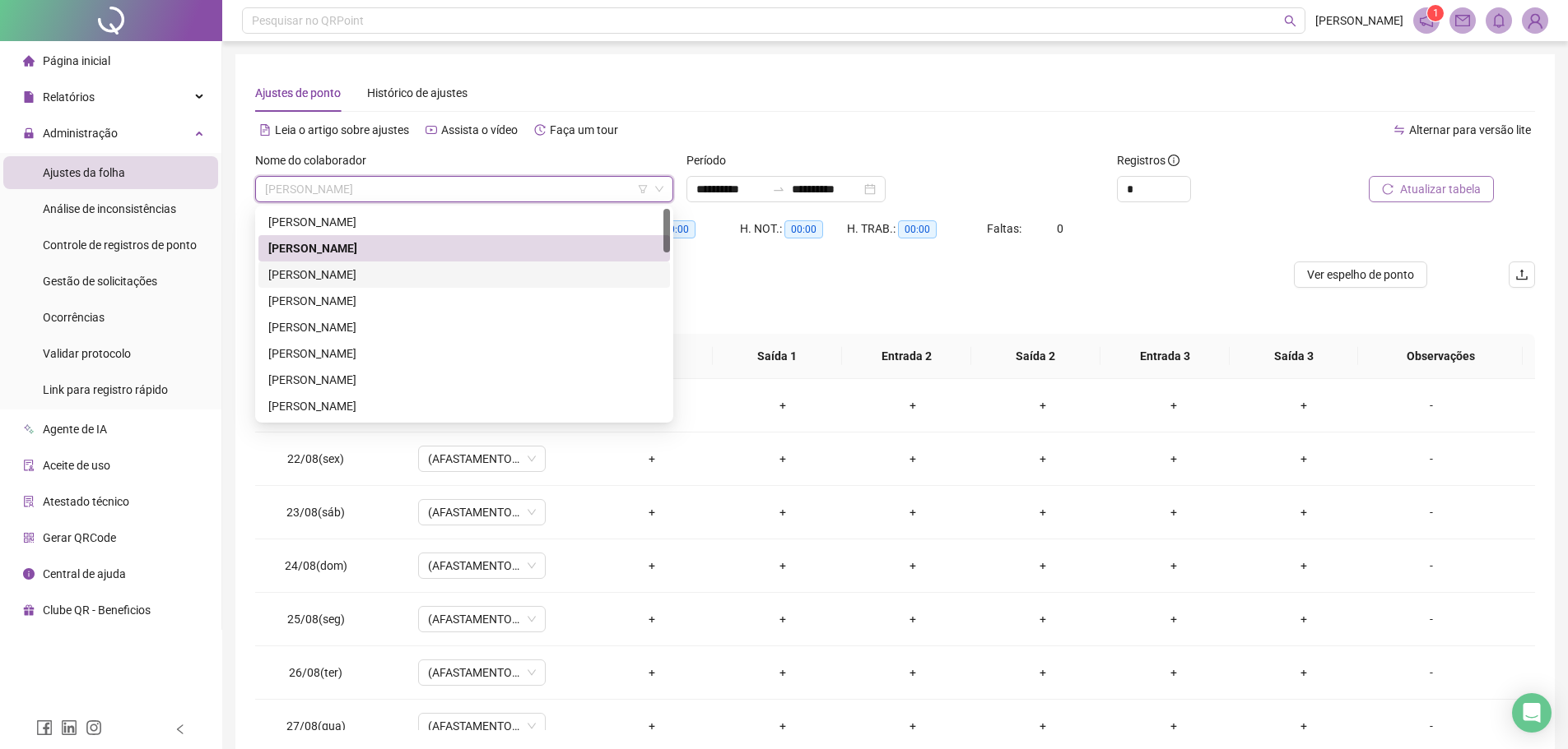
click at [386, 283] on div "CELIA PEQUENO CERQUEIRA" at bounding box center [464, 274] width 412 height 27
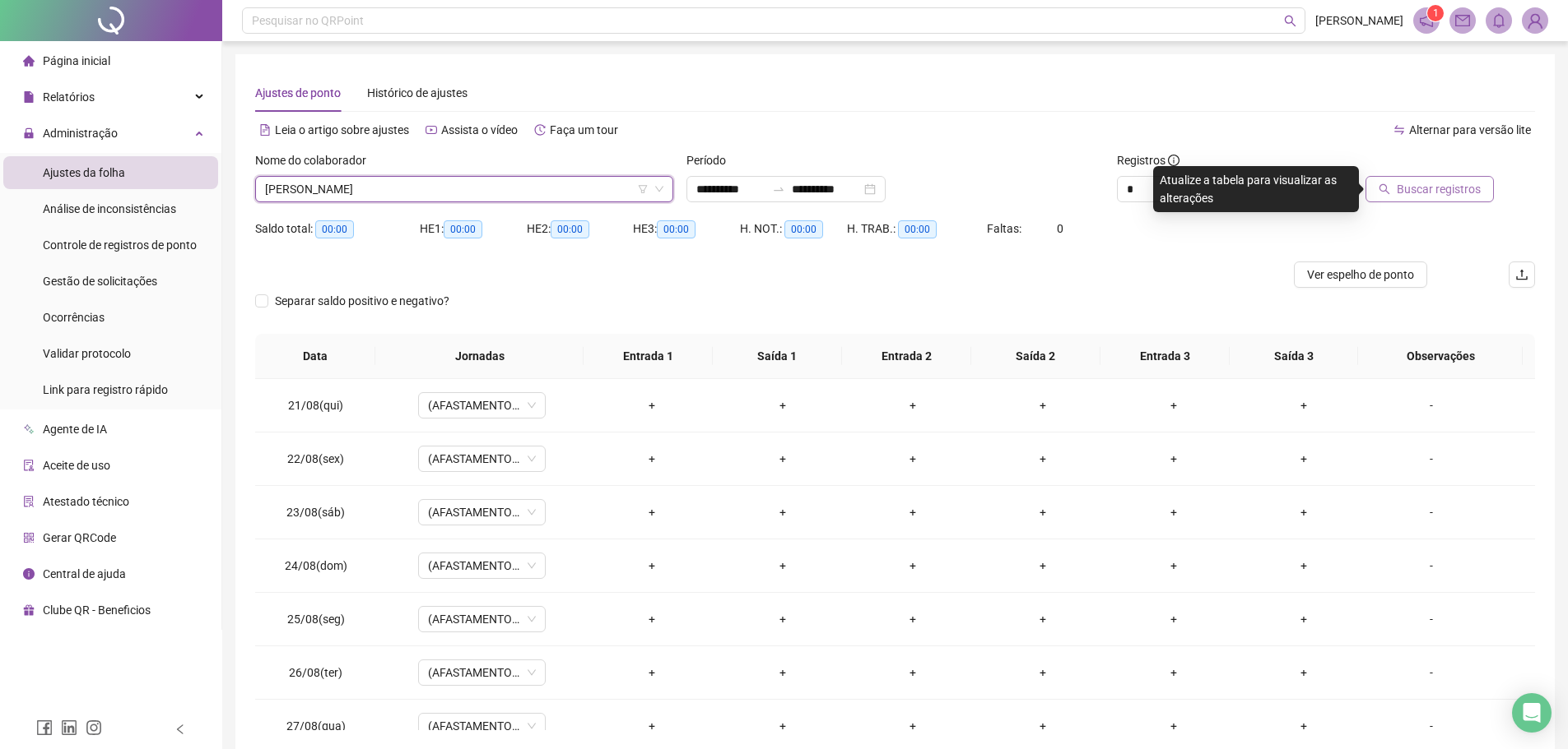
click at [1404, 180] on span "Buscar registros" at bounding box center [1438, 189] width 84 height 18
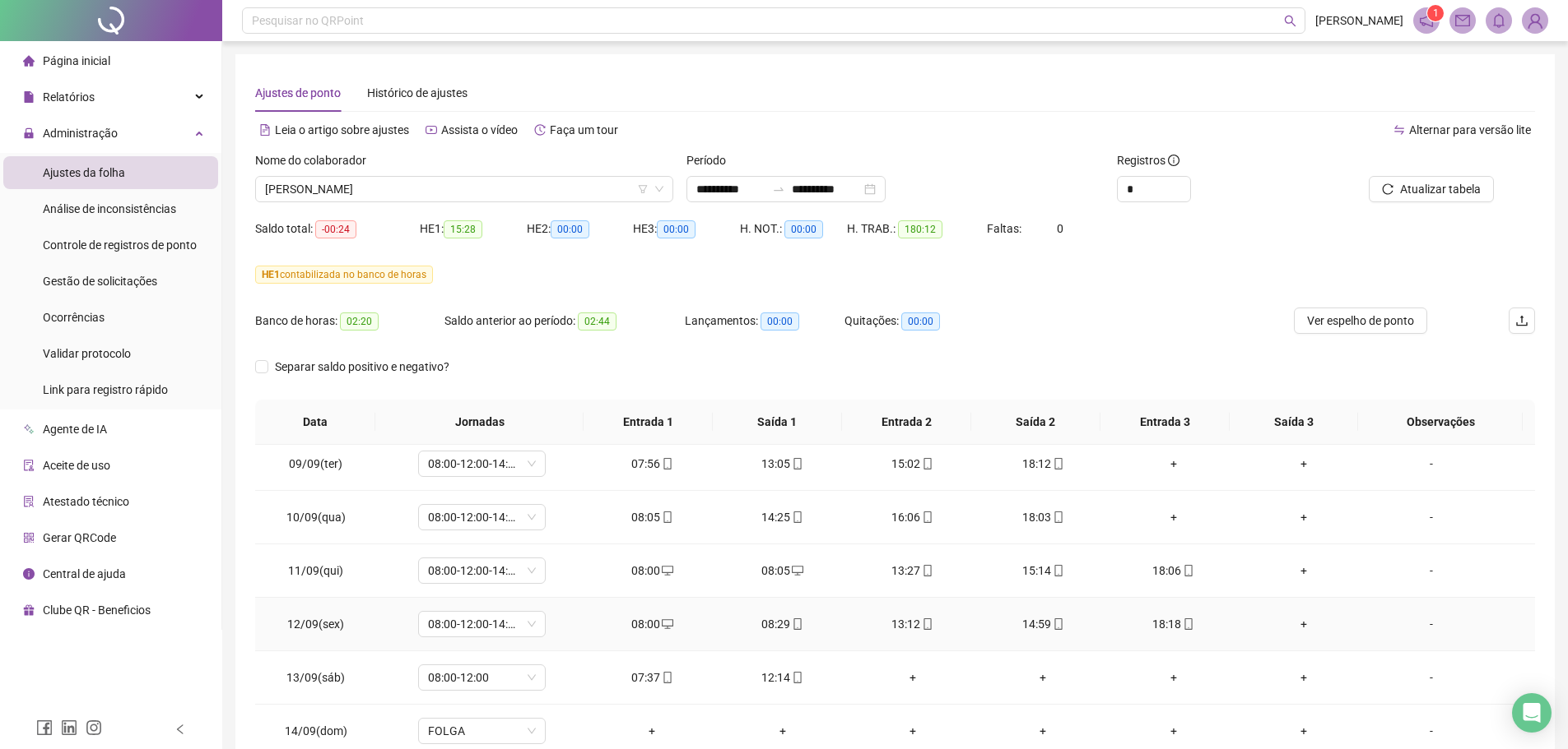
scroll to position [1069, 0]
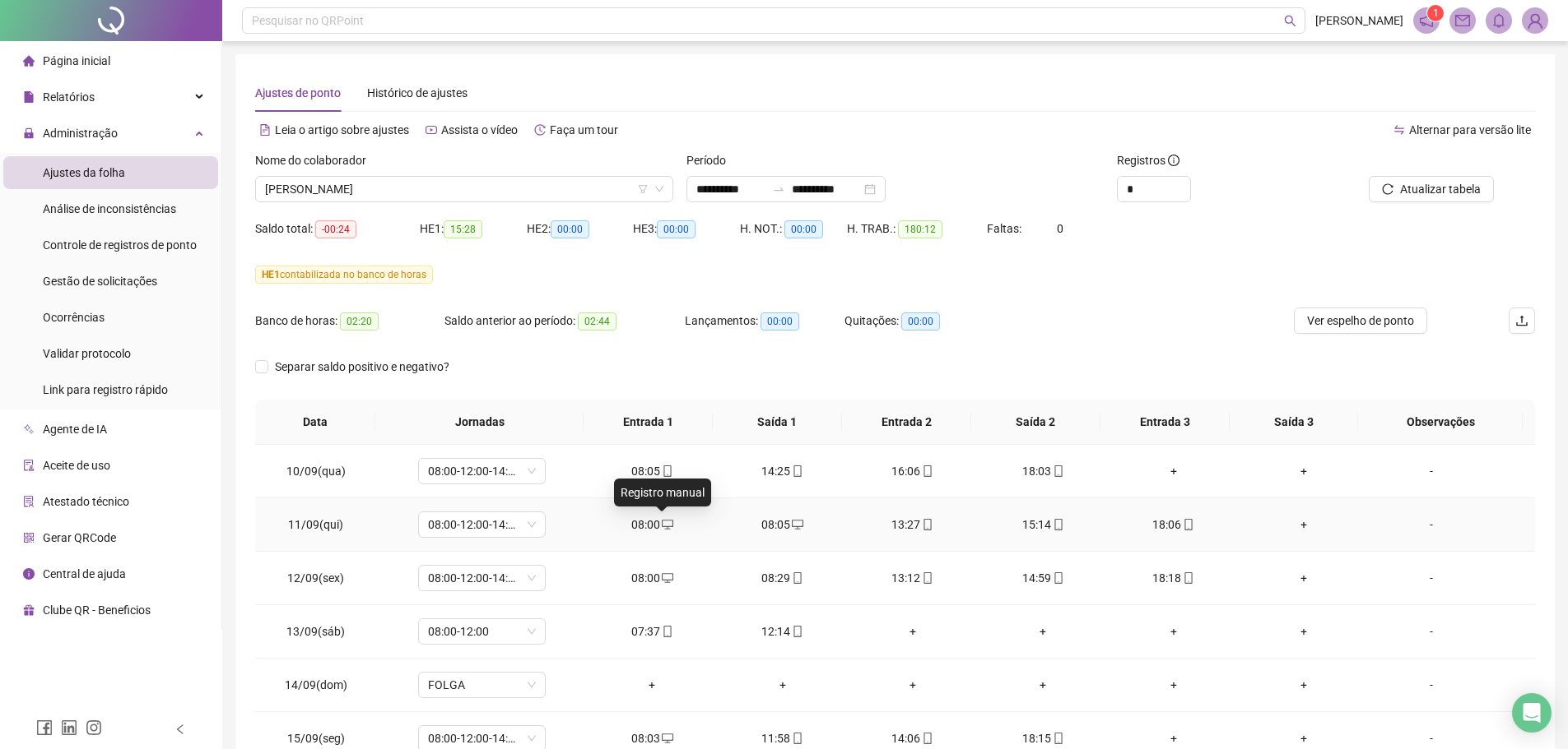
click at [663, 527] on icon "desktop" at bounding box center [667, 524] width 12 height 10
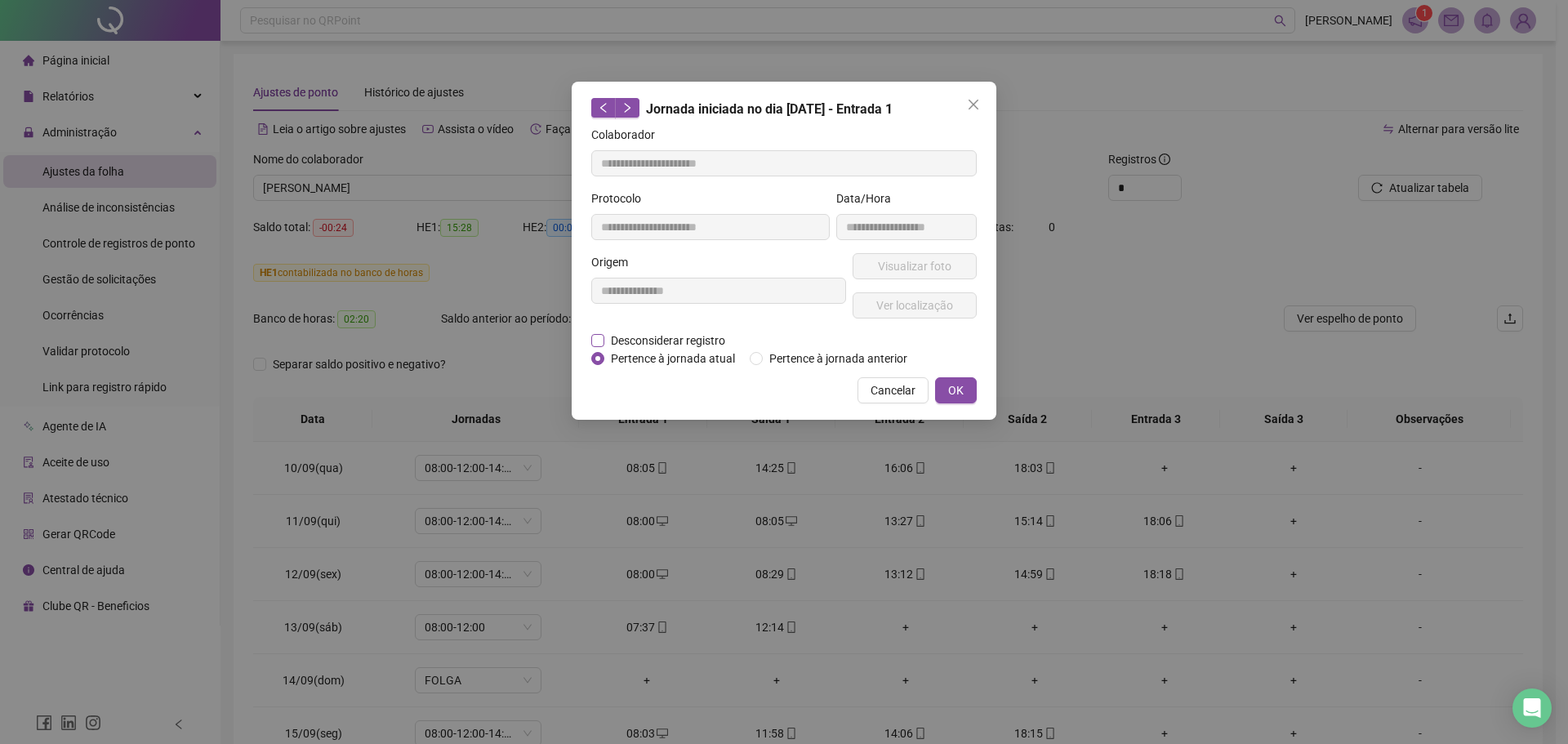
click at [647, 337] on span "Desconsiderar registro" at bounding box center [668, 341] width 127 height 18
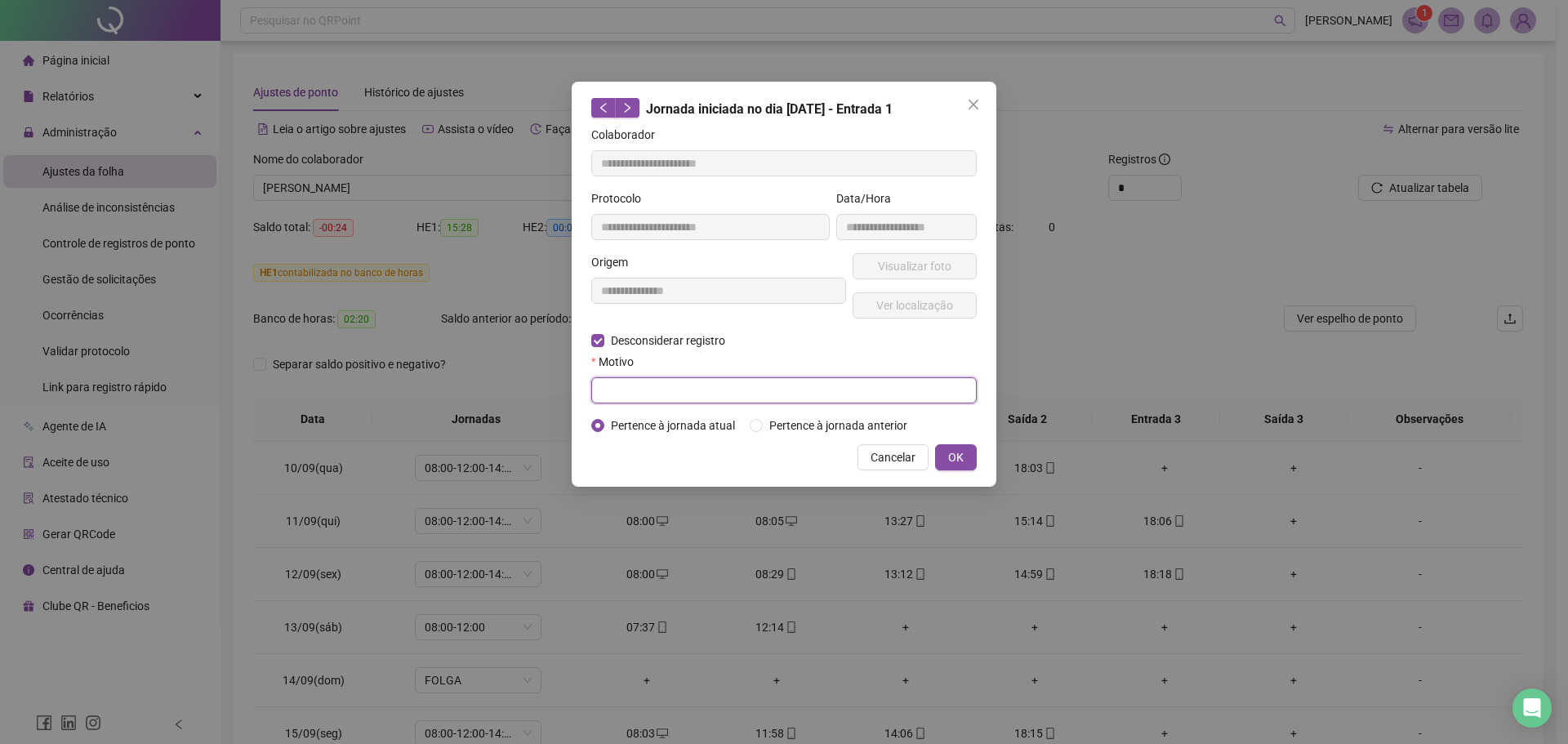
click at [662, 386] on input "text" at bounding box center [784, 391] width 386 height 26
click at [689, 394] on input "********" at bounding box center [784, 391] width 386 height 26
drag, startPoint x: 687, startPoint y: 393, endPoint x: 596, endPoint y: 401, distance: 91.4
click at [596, 401] on input "********" at bounding box center [784, 391] width 386 height 26
type input "*"
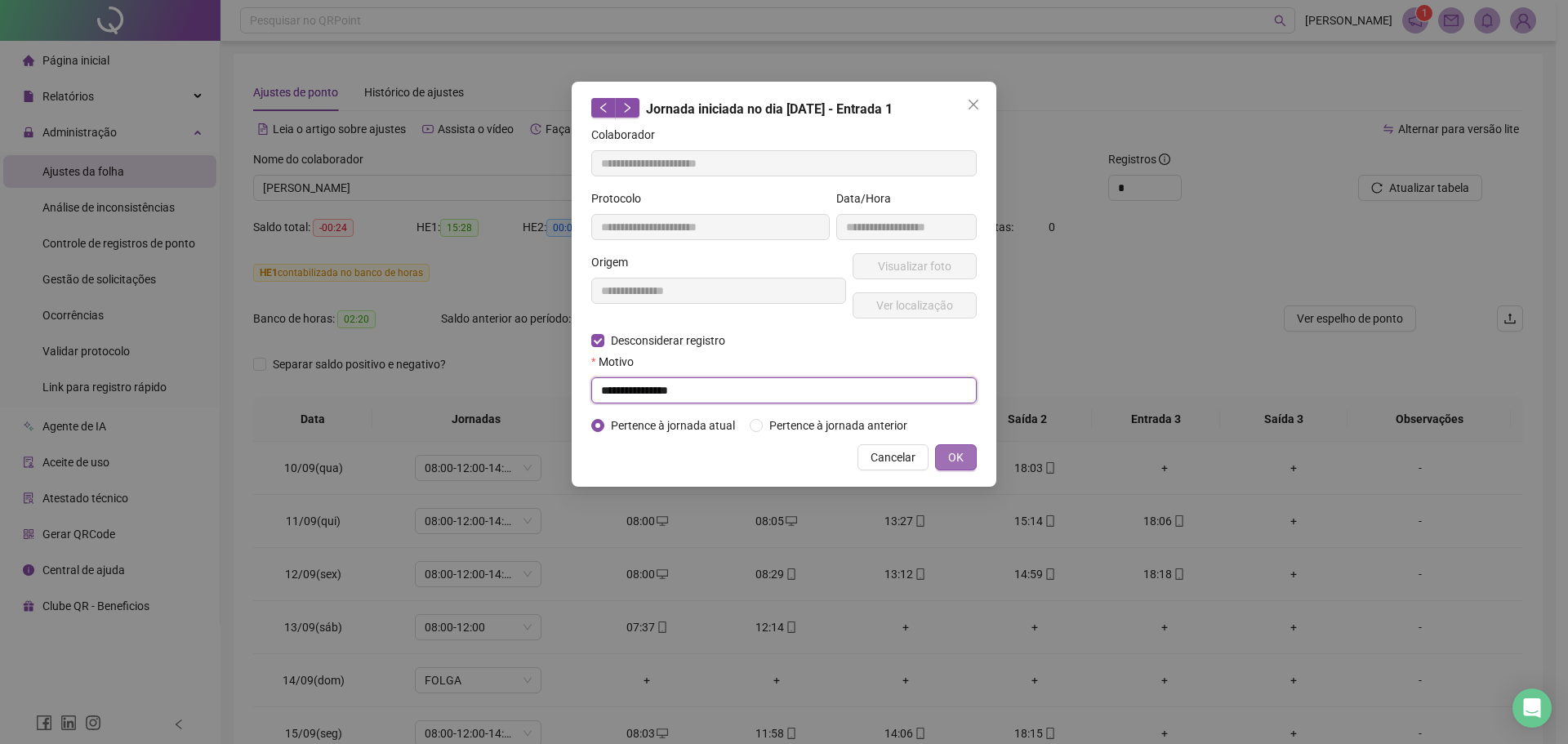
type input "**********"
click at [938, 453] on button "OK" at bounding box center [956, 457] width 42 height 26
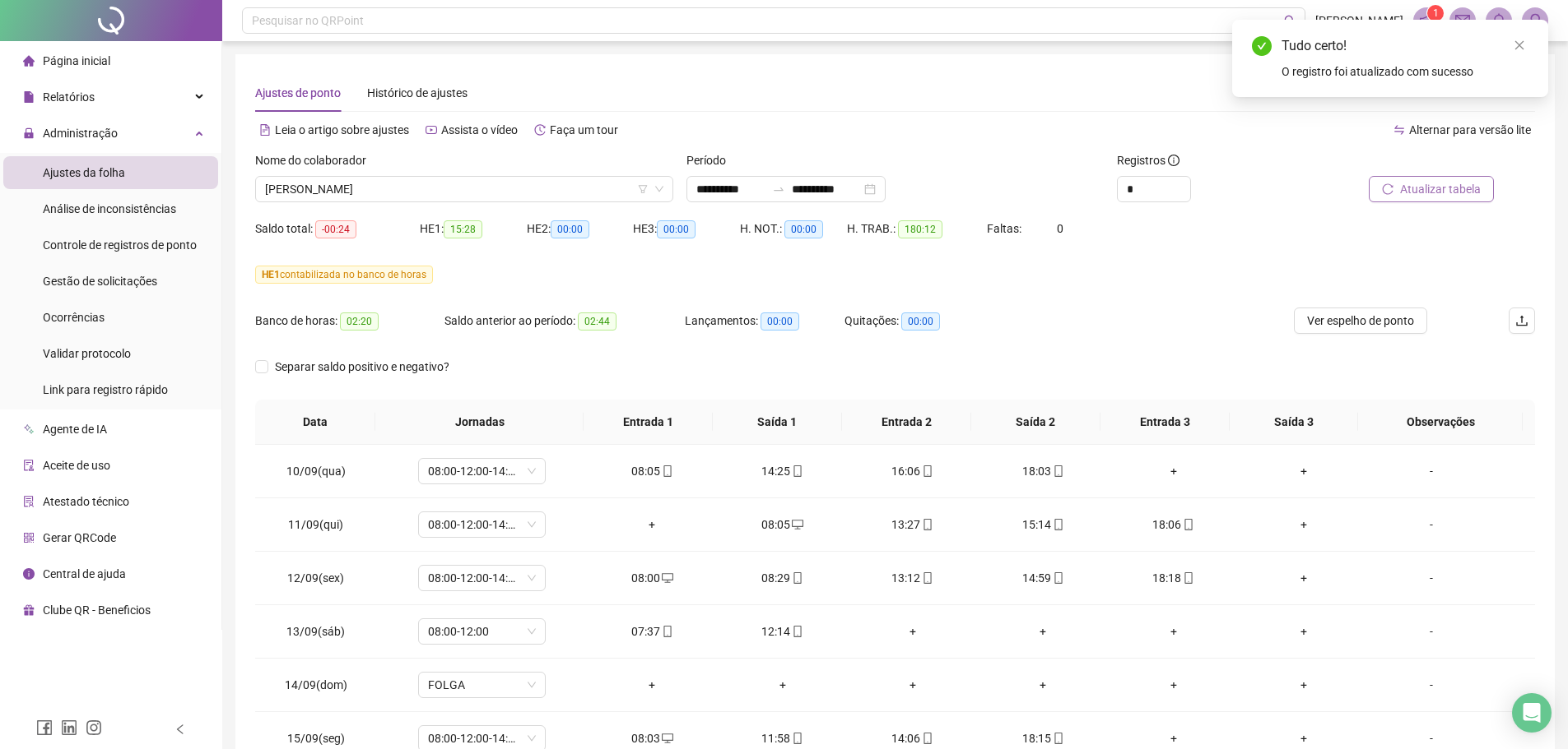
click at [1439, 181] on span "Atualizar tabela" at bounding box center [1440, 189] width 81 height 18
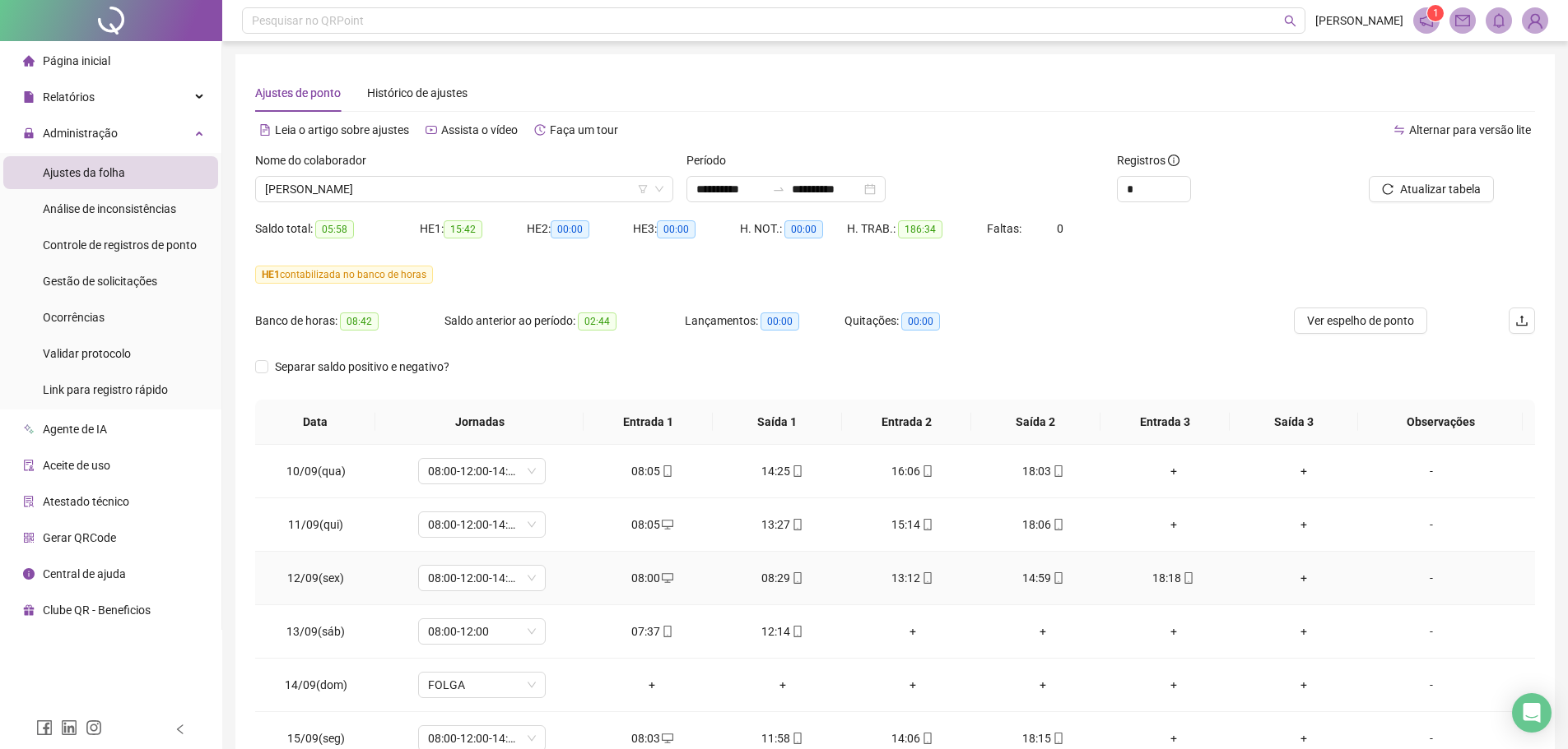
click at [669, 578] on div "08:00" at bounding box center [651, 578] width 103 height 18
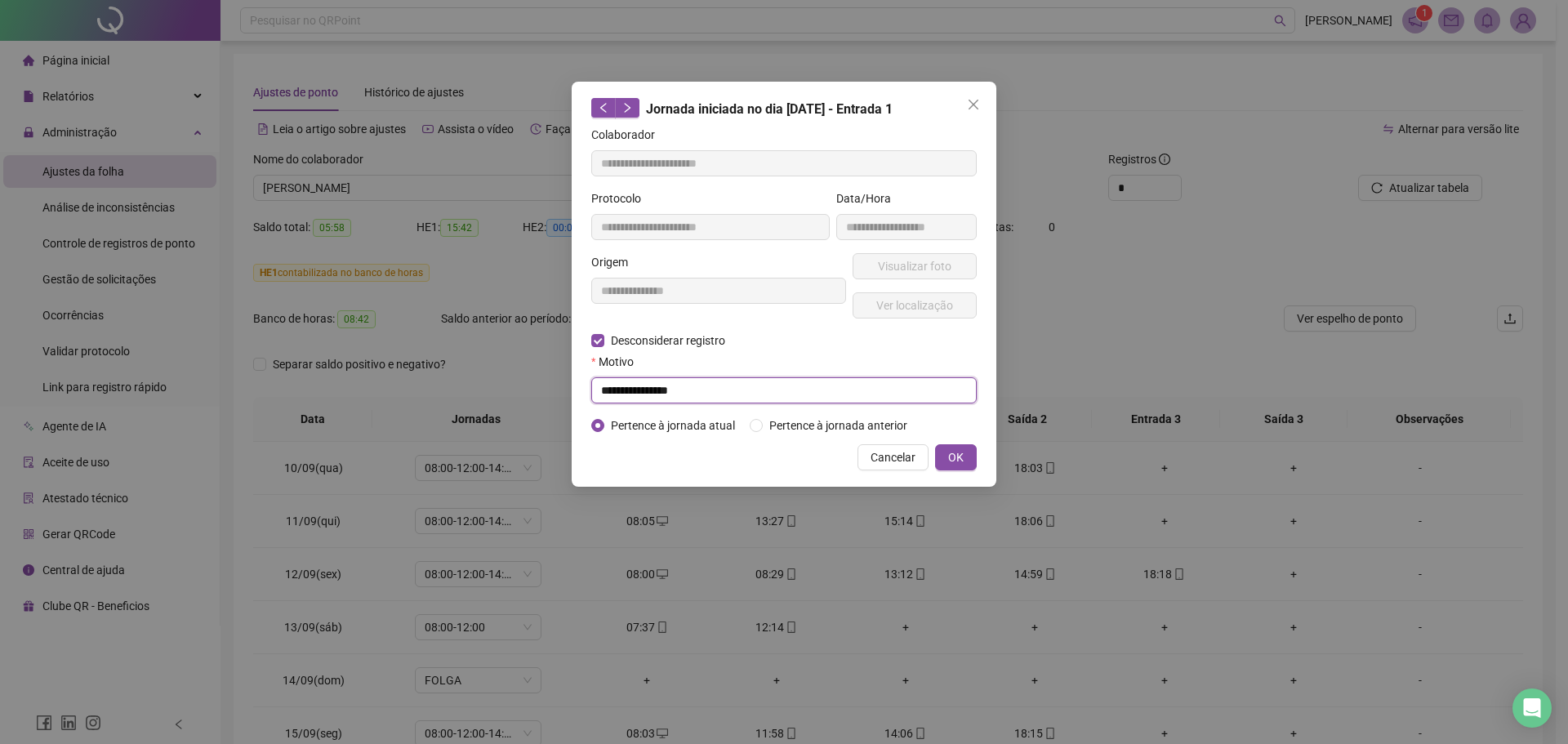
click at [725, 383] on input "**********" at bounding box center [784, 391] width 386 height 26
click at [971, 109] on icon "close" at bounding box center [973, 104] width 13 height 13
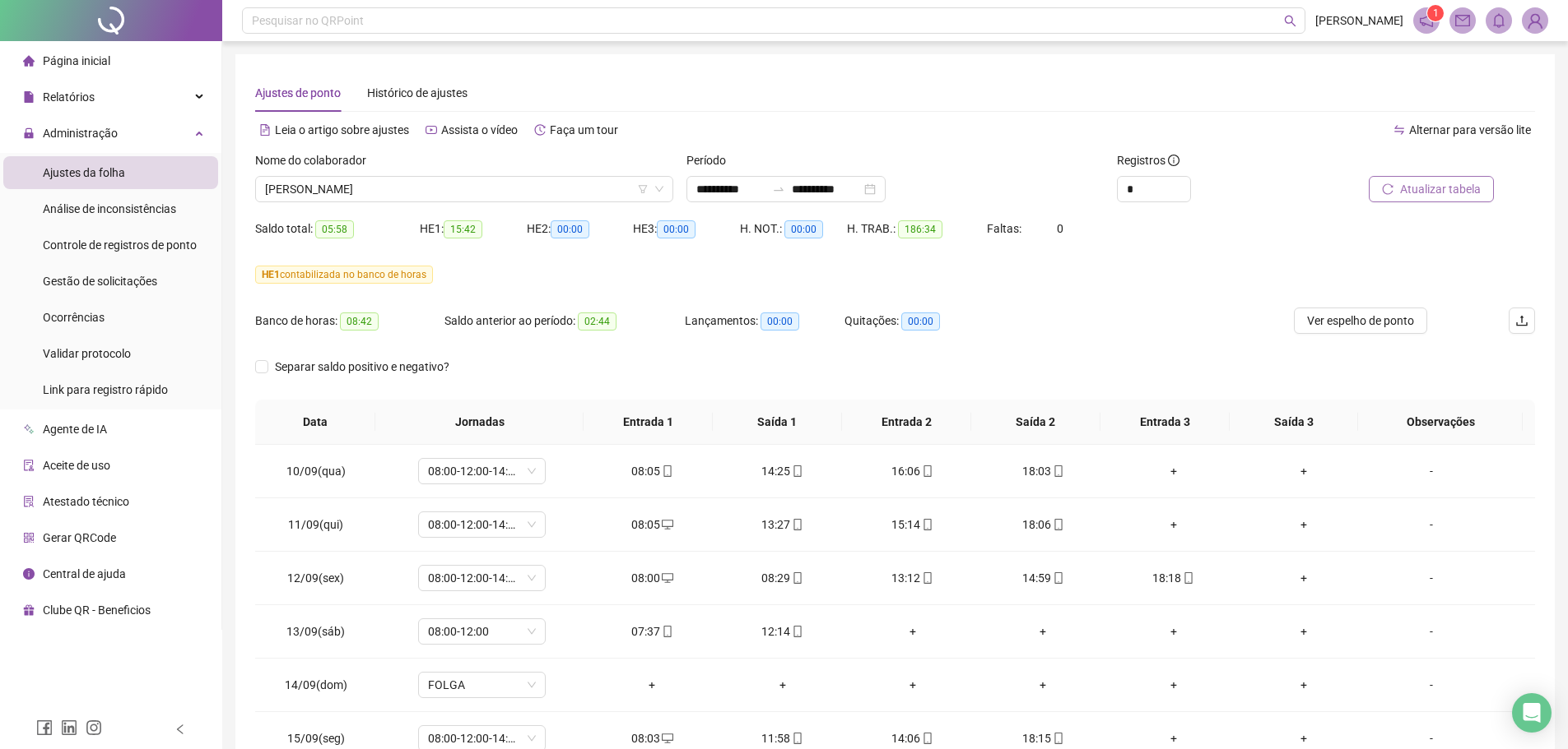
click at [1417, 192] on span "Atualizar tabela" at bounding box center [1440, 189] width 81 height 18
drag, startPoint x: 660, startPoint y: 582, endPoint x: 614, endPoint y: 550, distance: 56.0
click at [661, 582] on icon "desktop" at bounding box center [667, 578] width 12 height 12
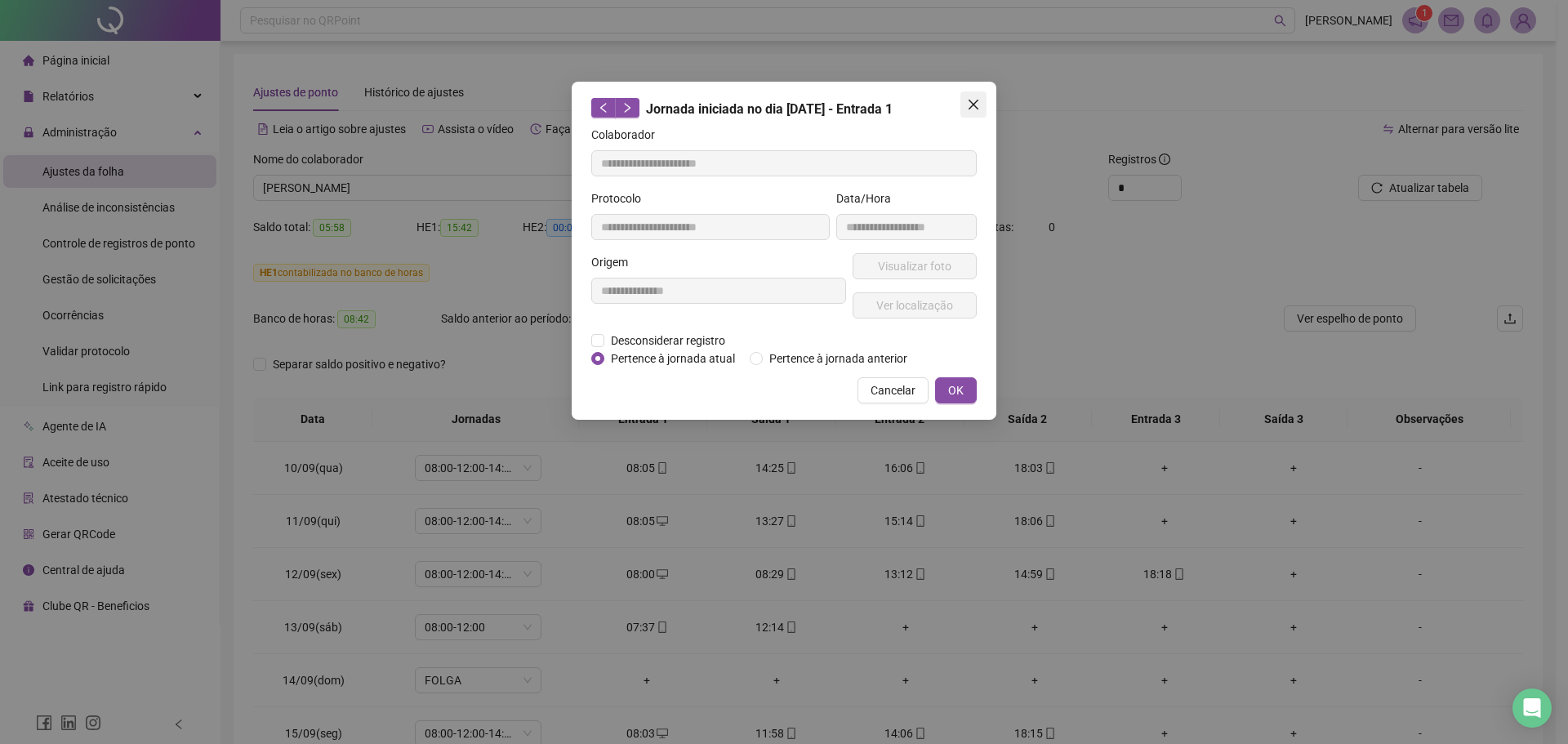
click at [978, 102] on icon "close" at bounding box center [973, 104] width 13 height 13
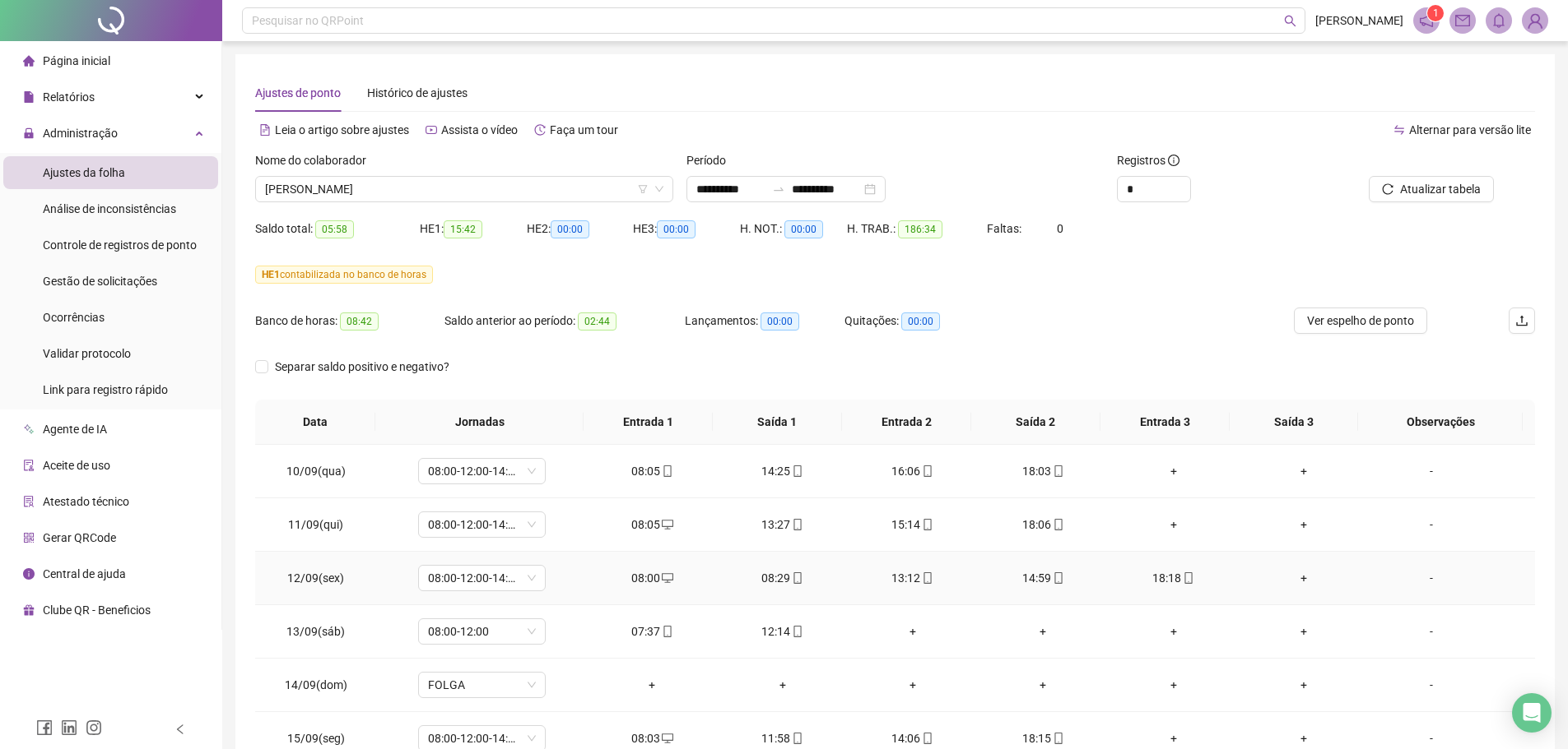
click at [791, 578] on icon "mobile" at bounding box center [797, 578] width 12 height 12
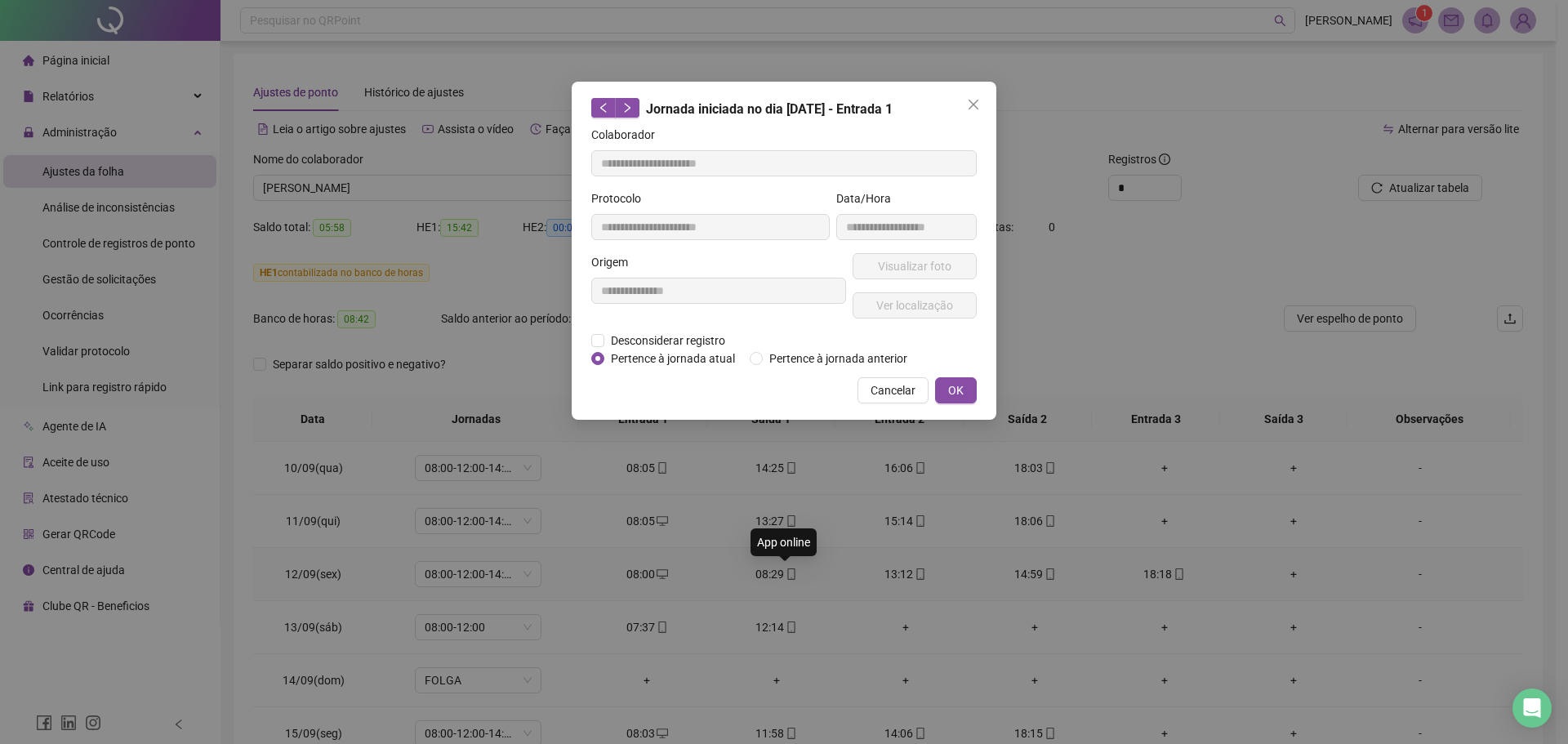
type input "**********"
click at [941, 267] on span "Visualizar foto" at bounding box center [914, 266] width 74 height 18
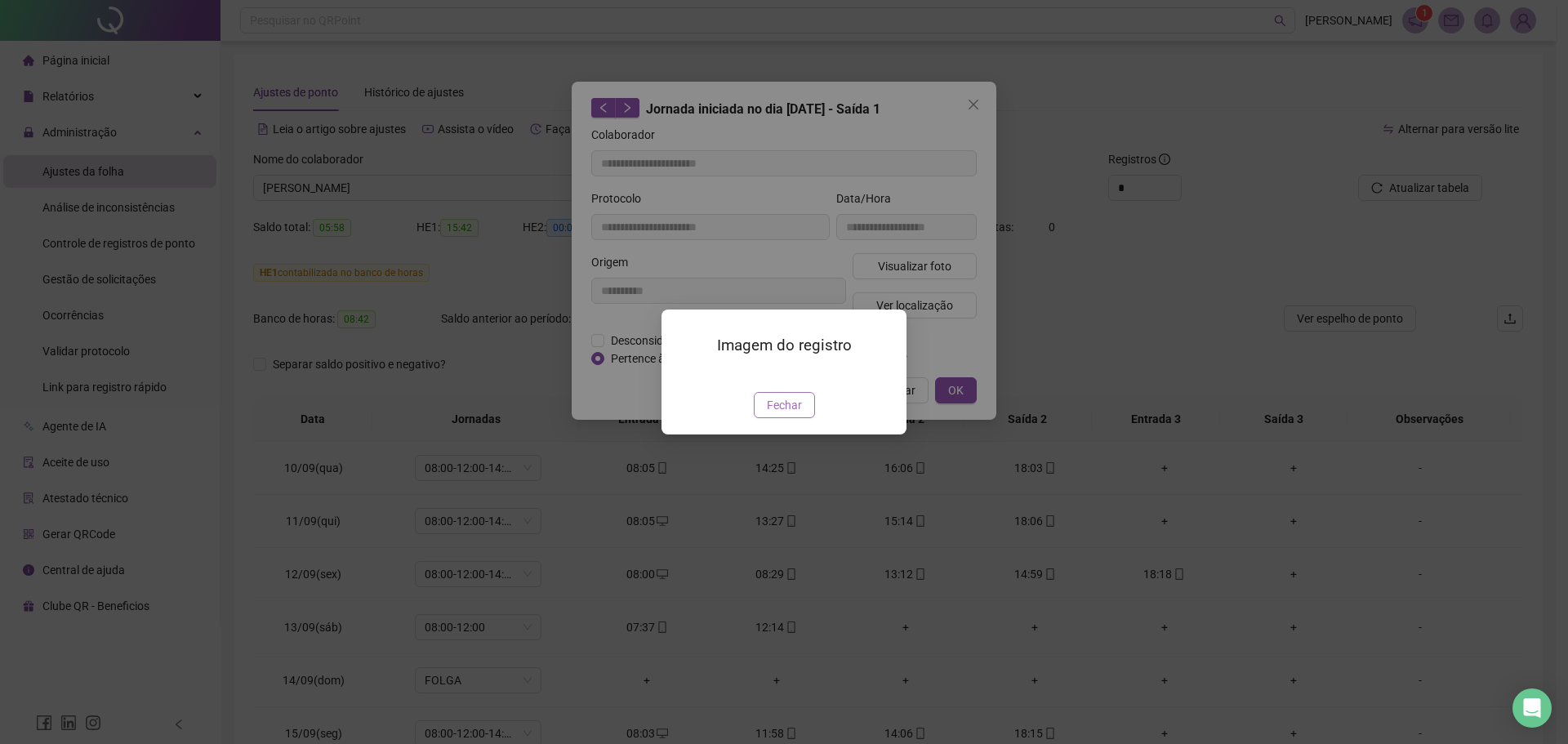
click at [796, 414] on span "Fechar" at bounding box center [784, 405] width 35 height 18
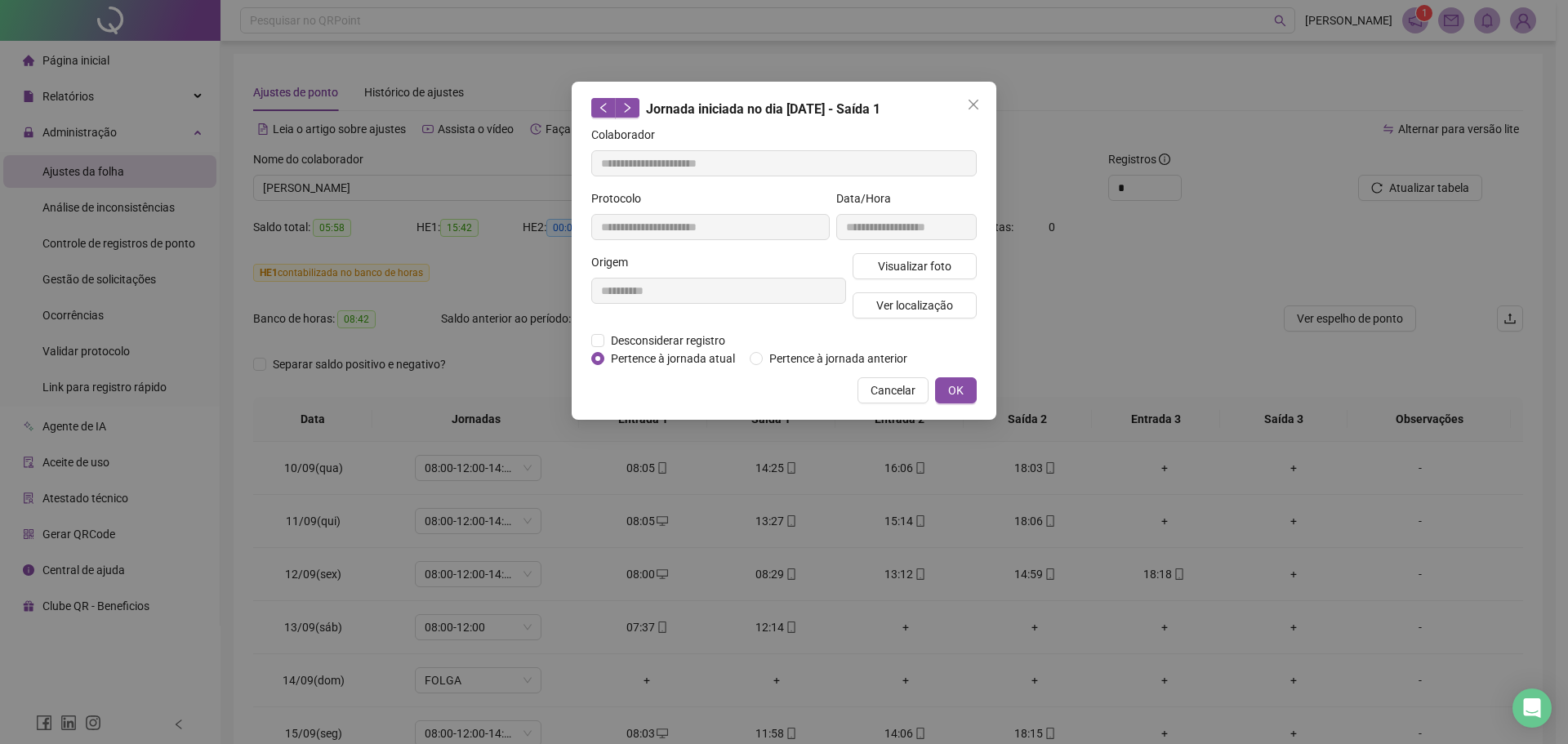
click at [796, 495] on div "Imagem do registro Fechar" at bounding box center [784, 372] width 1568 height 744
click at [971, 110] on icon "close" at bounding box center [973, 104] width 13 height 13
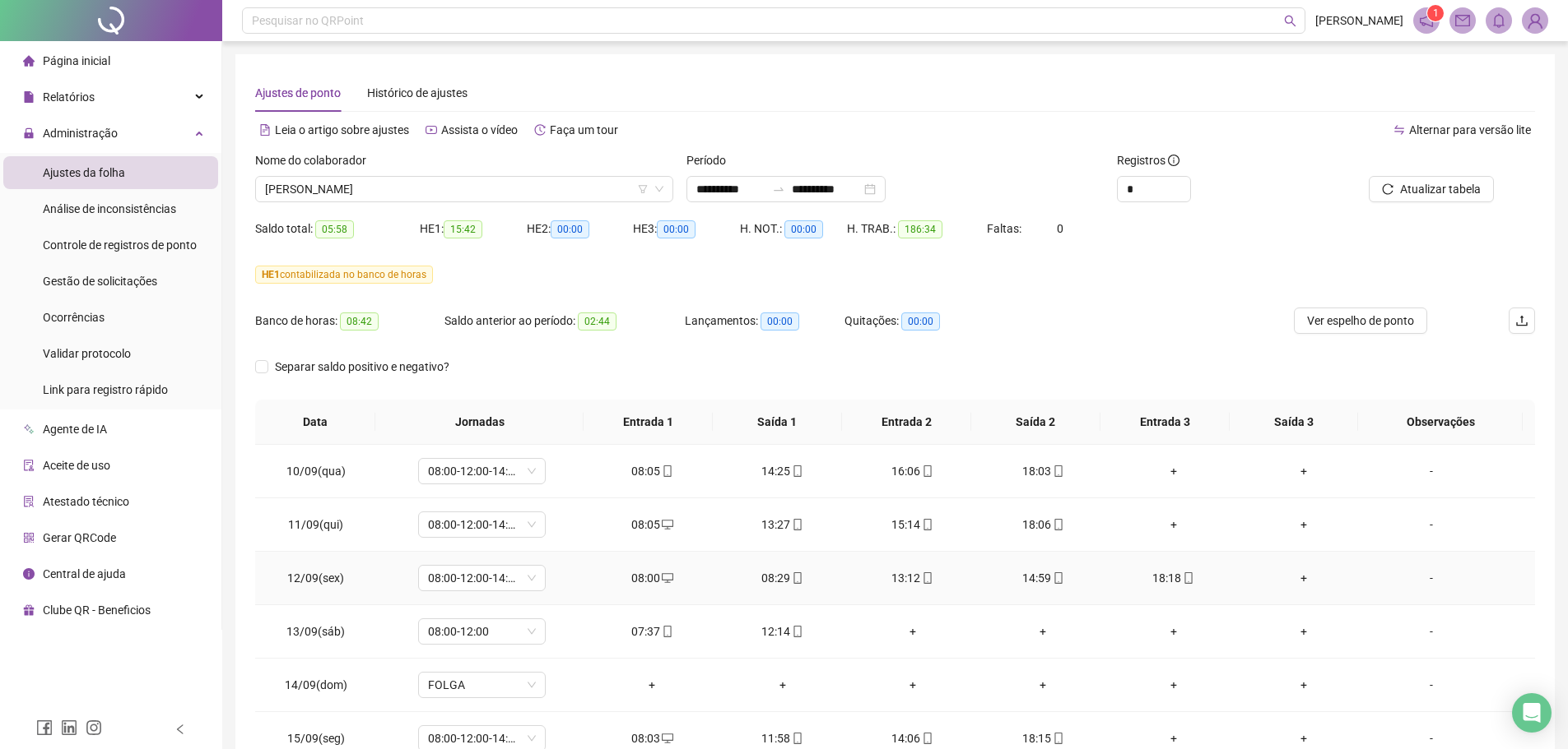
click at [661, 583] on icon "desktop" at bounding box center [667, 578] width 12 height 12
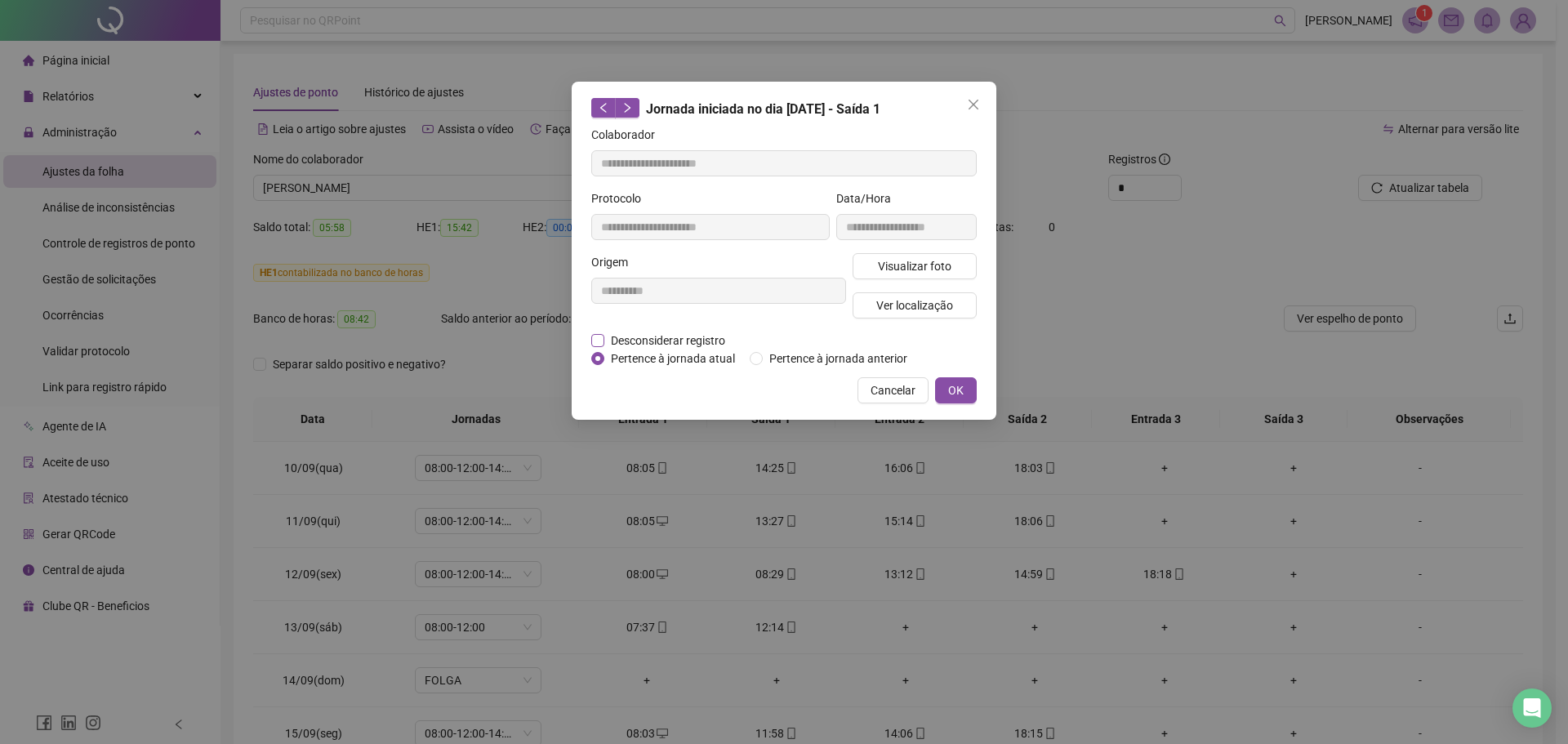
click at [659, 343] on span "Desconsiderar registro" at bounding box center [668, 341] width 127 height 18
type input "**********"
click at [638, 338] on span "Desconsiderar registro" at bounding box center [668, 341] width 127 height 18
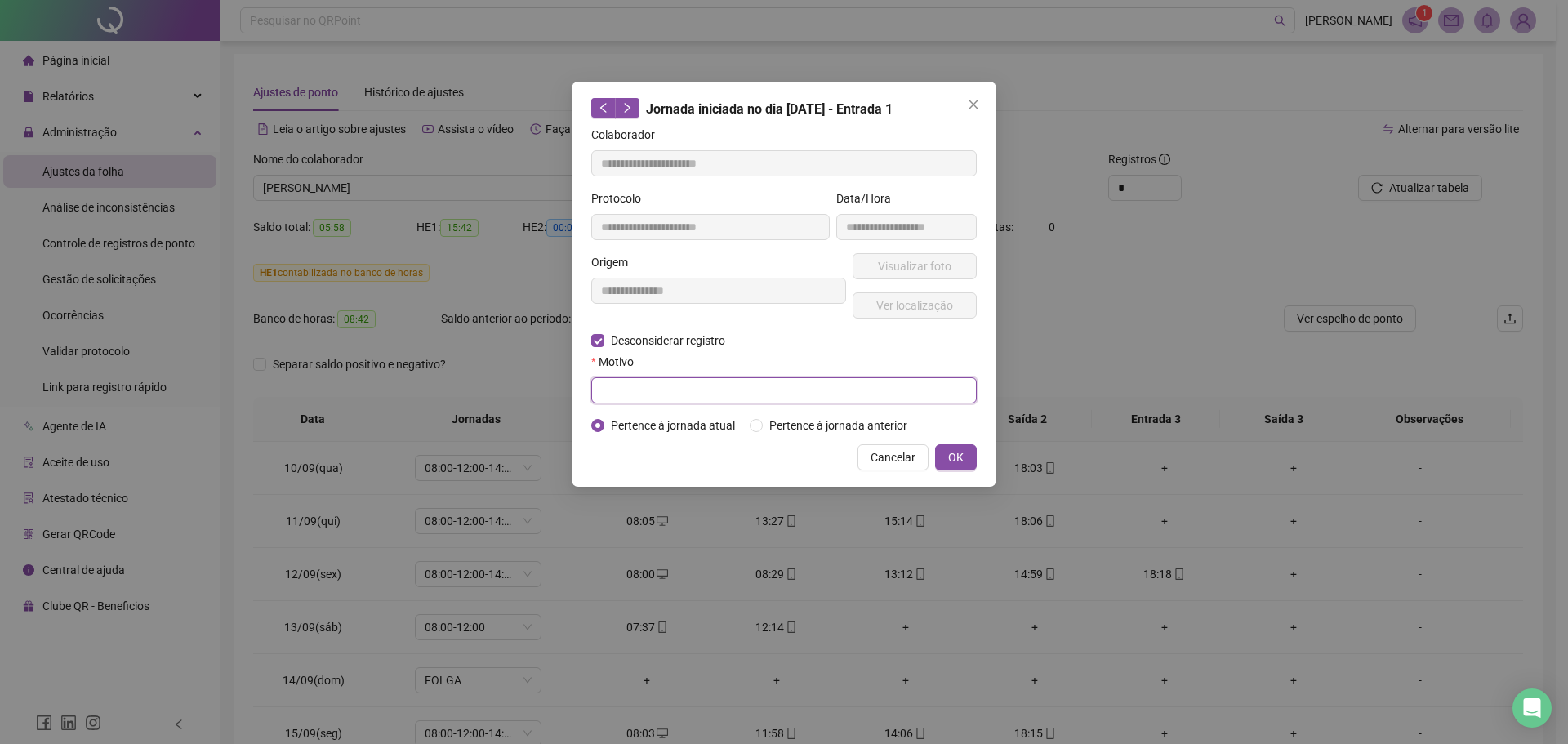
click at [622, 399] on input "text" at bounding box center [784, 391] width 386 height 26
type input "**********"
click at [971, 453] on button "OK" at bounding box center [956, 457] width 42 height 26
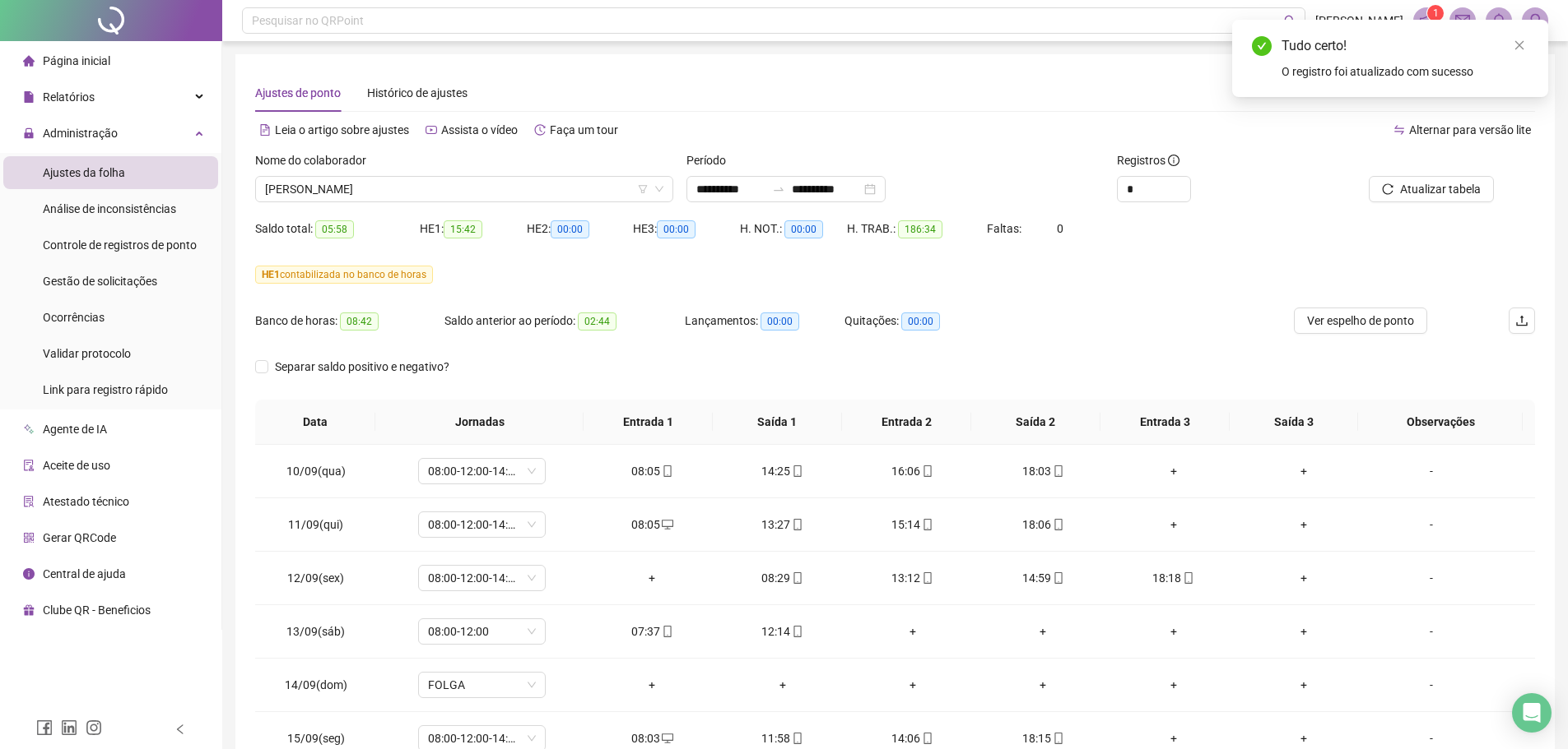
click at [1421, 169] on div at bounding box center [1412, 164] width 161 height 25
click at [1419, 180] on button "Atualizar tabela" at bounding box center [1431, 188] width 125 height 27
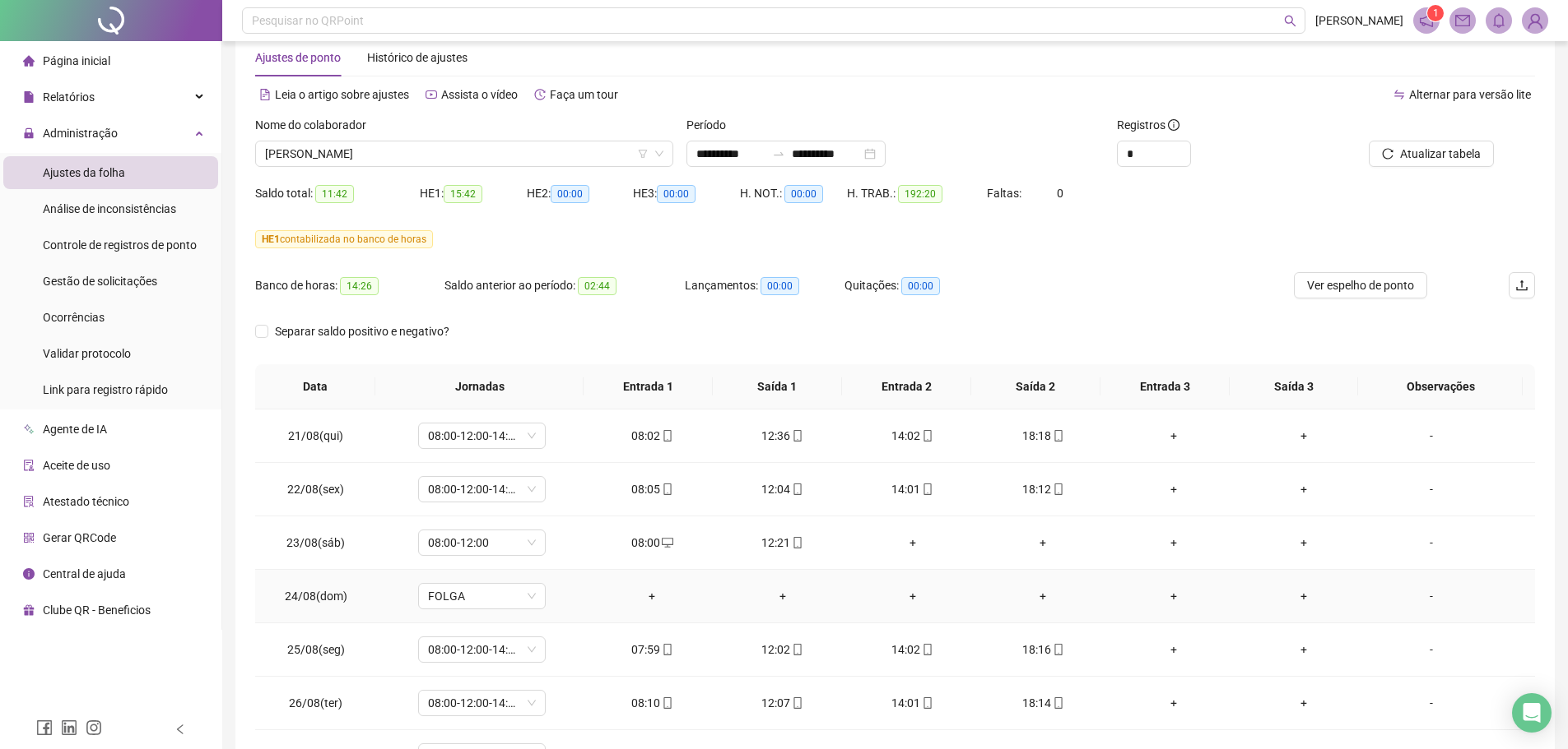
scroll to position [0, 0]
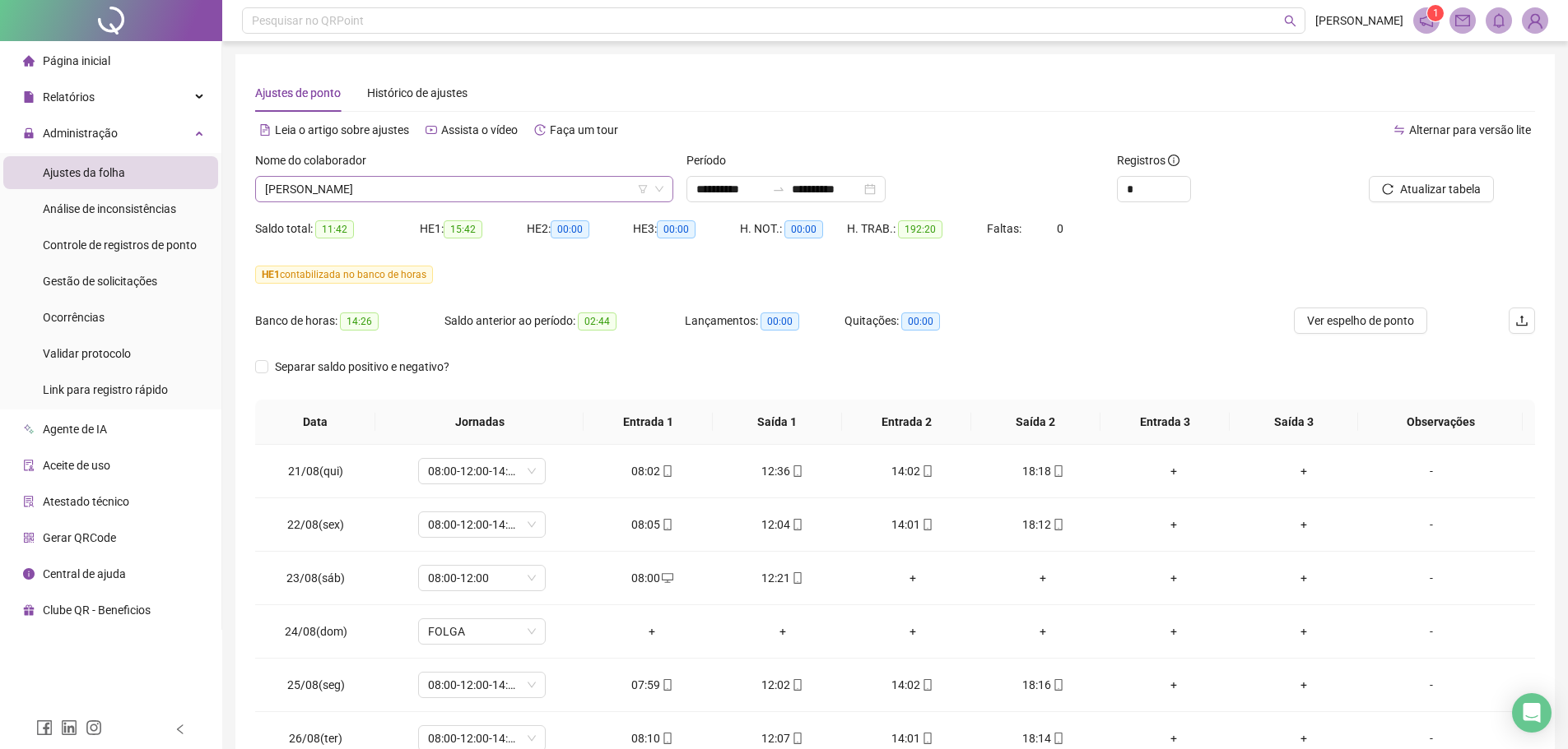
click at [353, 192] on span "CELIA PEQUENO CERQUEIRA" at bounding box center [464, 188] width 398 height 25
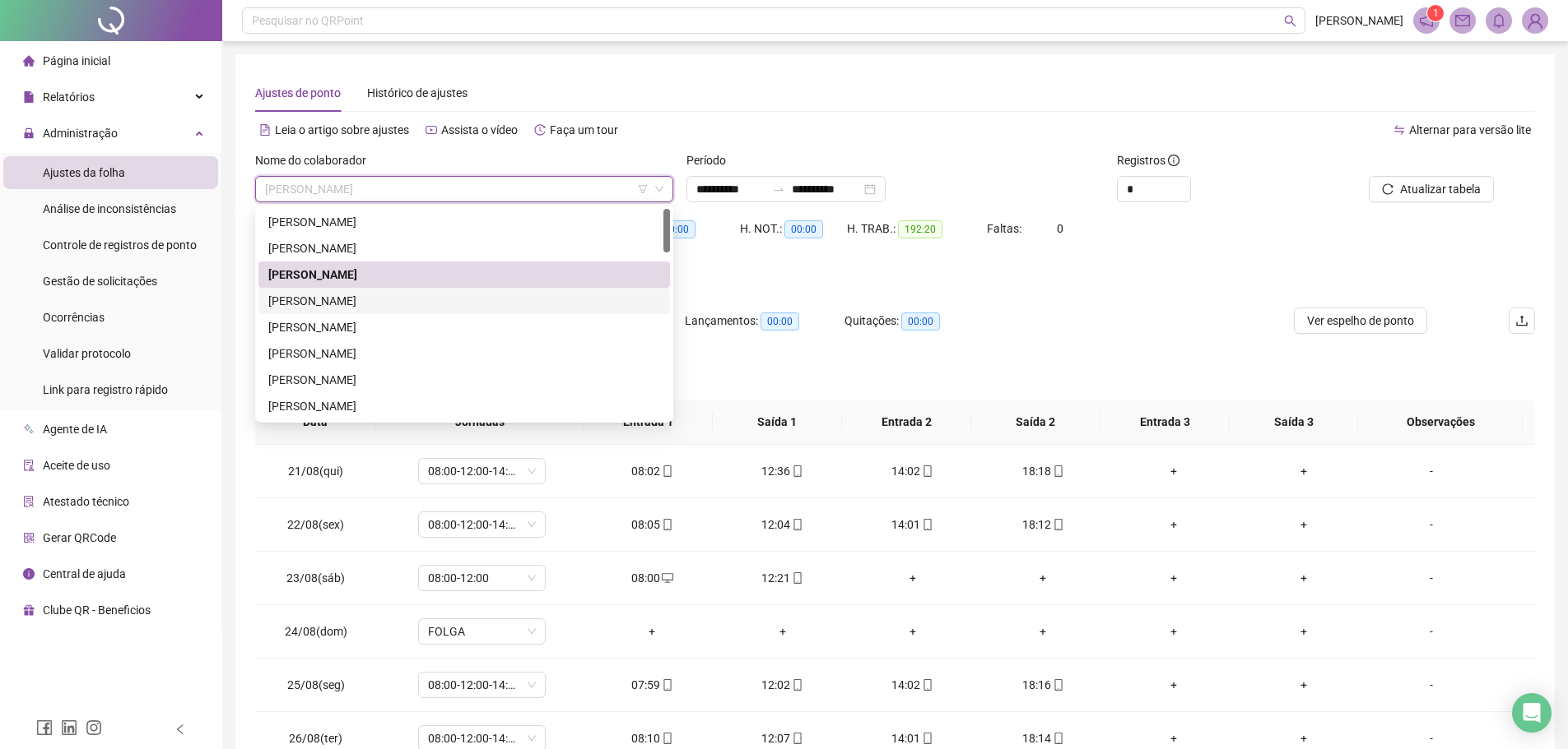
click at [358, 305] on div "DANIELA PEREIRA ANGELIM CAMARA" at bounding box center [464, 301] width 392 height 18
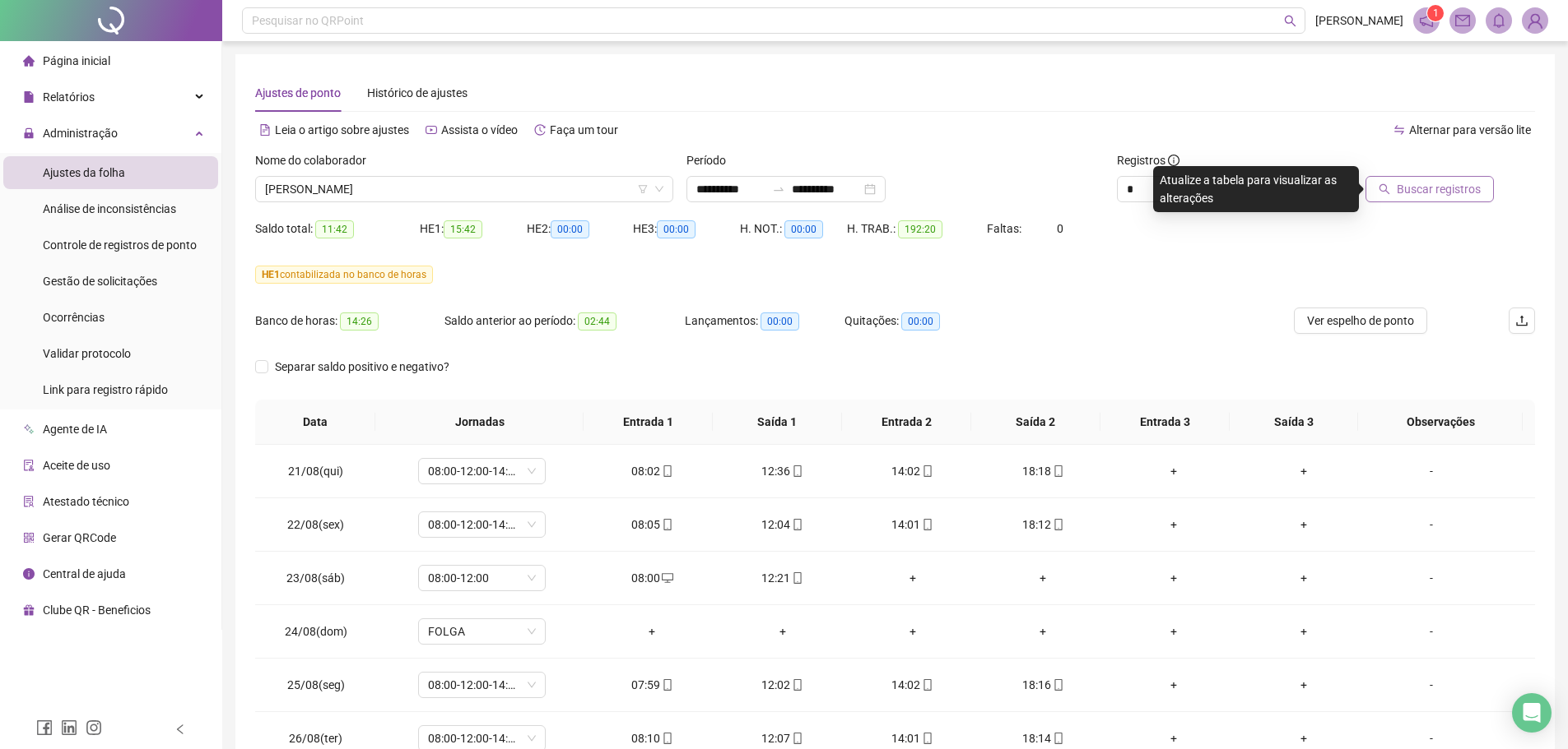
click at [1408, 184] on span "Buscar registros" at bounding box center [1438, 189] width 84 height 18
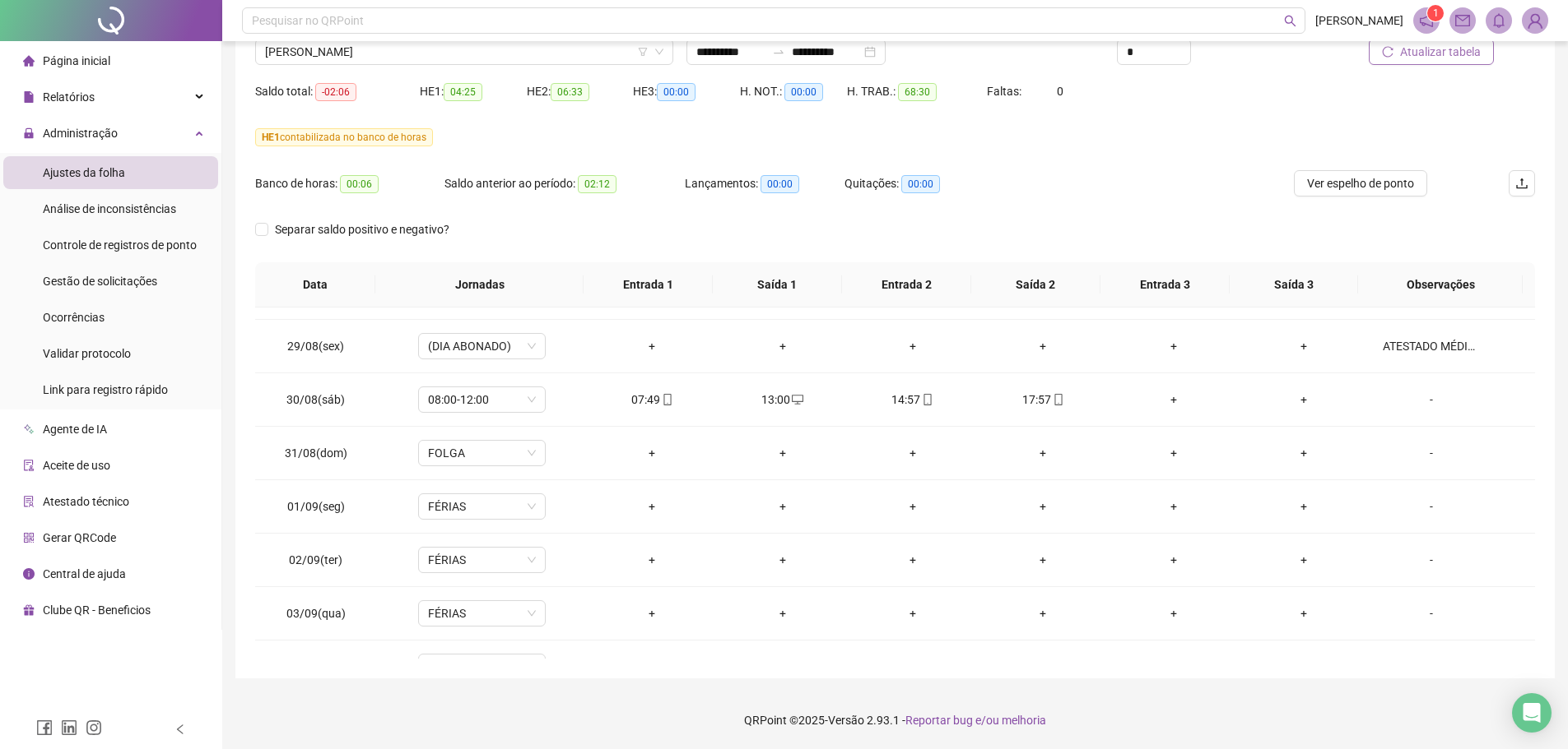
scroll to position [247, 0]
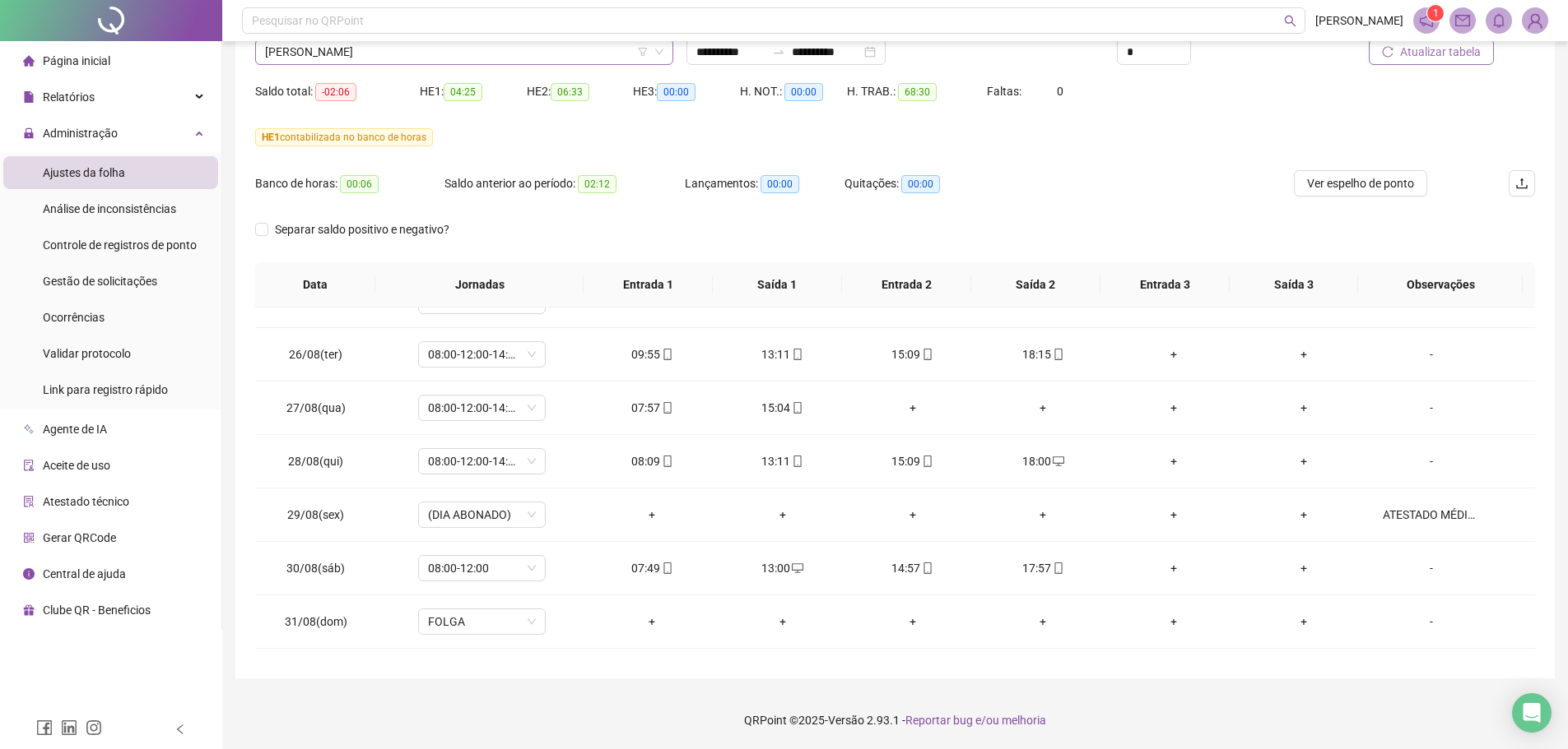
click at [370, 52] on span "DANIELA PEREIRA ANGELIM CAMARA" at bounding box center [464, 51] width 398 height 25
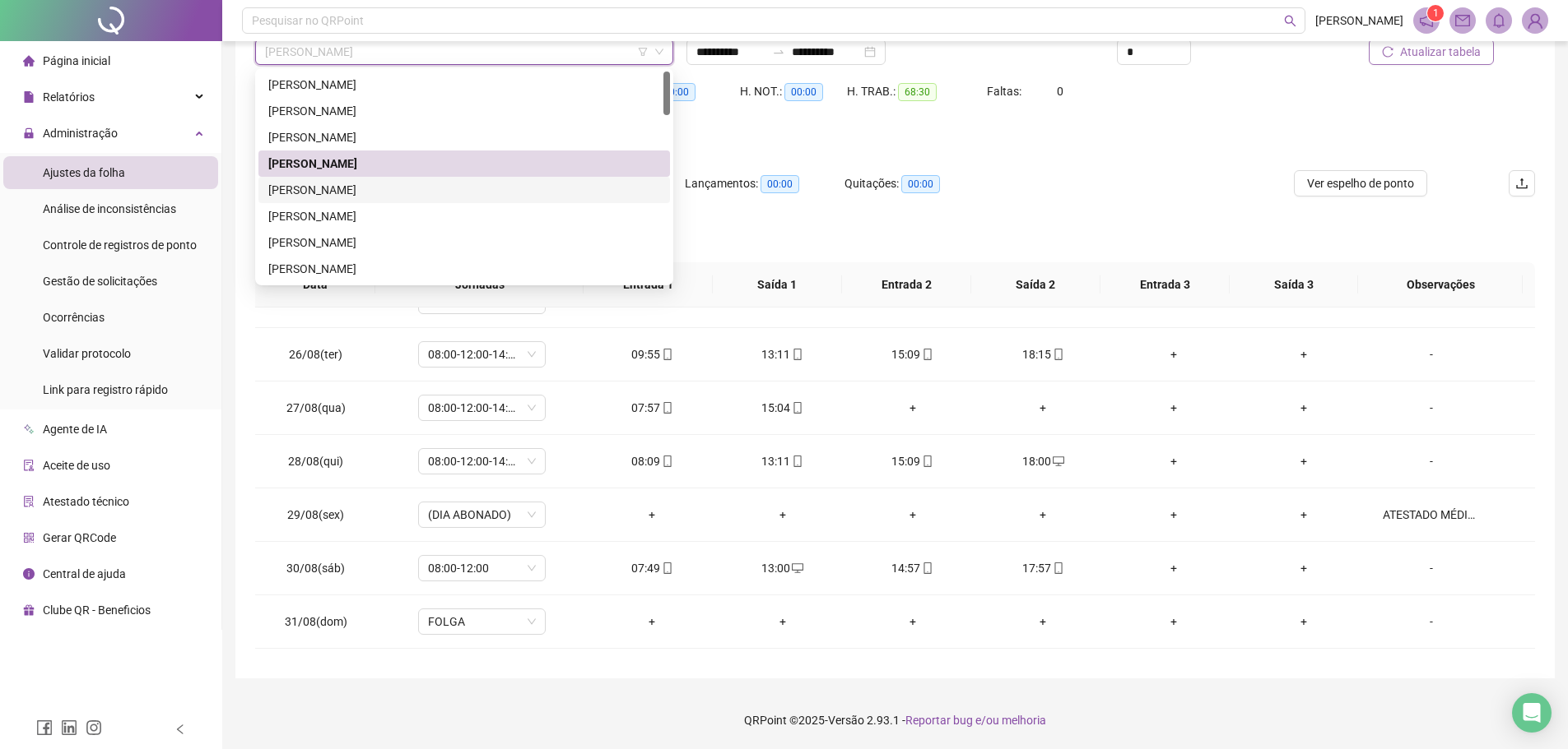
click at [356, 191] on div "DAYANE CHAVES DIAS" at bounding box center [464, 190] width 392 height 18
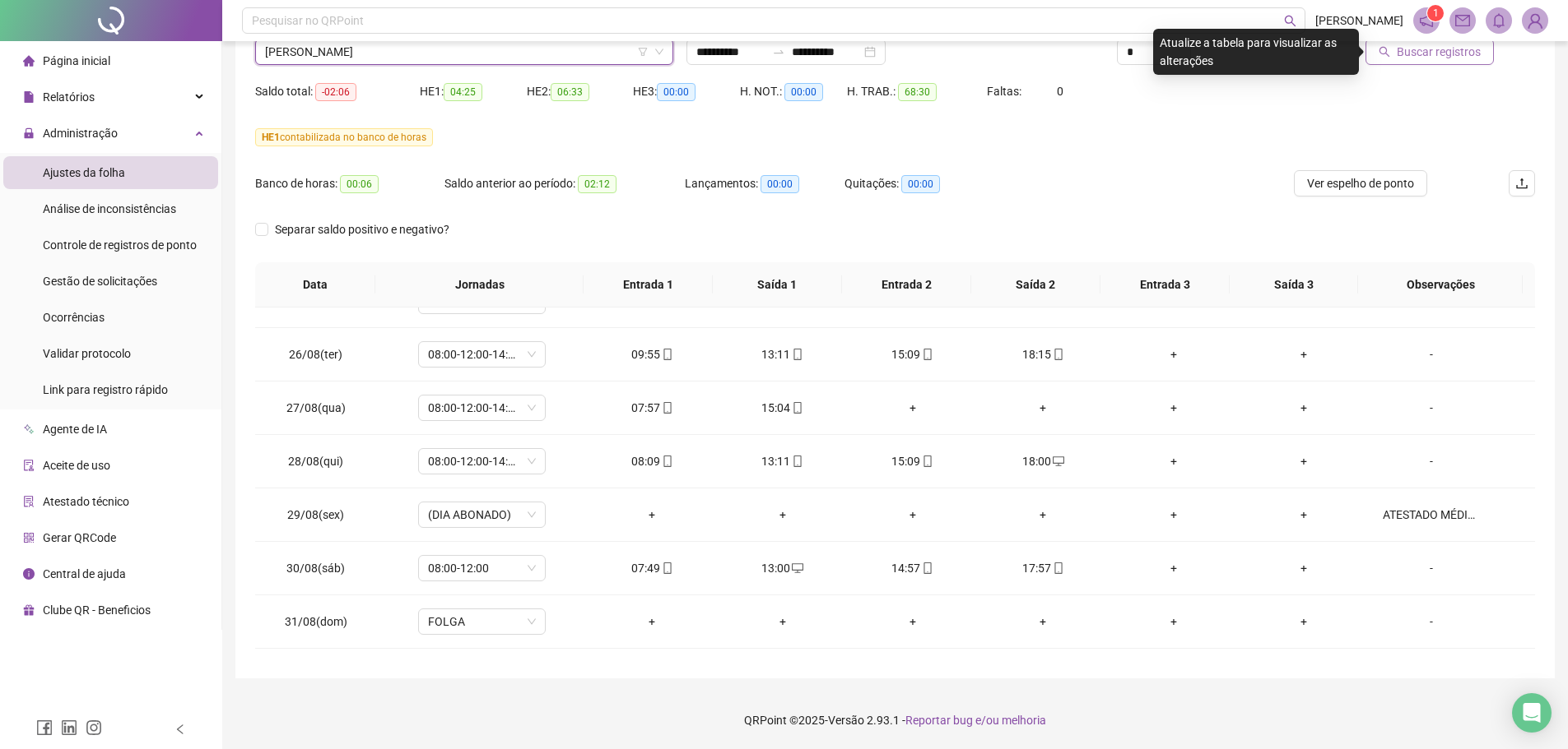
click at [1421, 63] on button "Buscar registros" at bounding box center [1429, 51] width 128 height 27
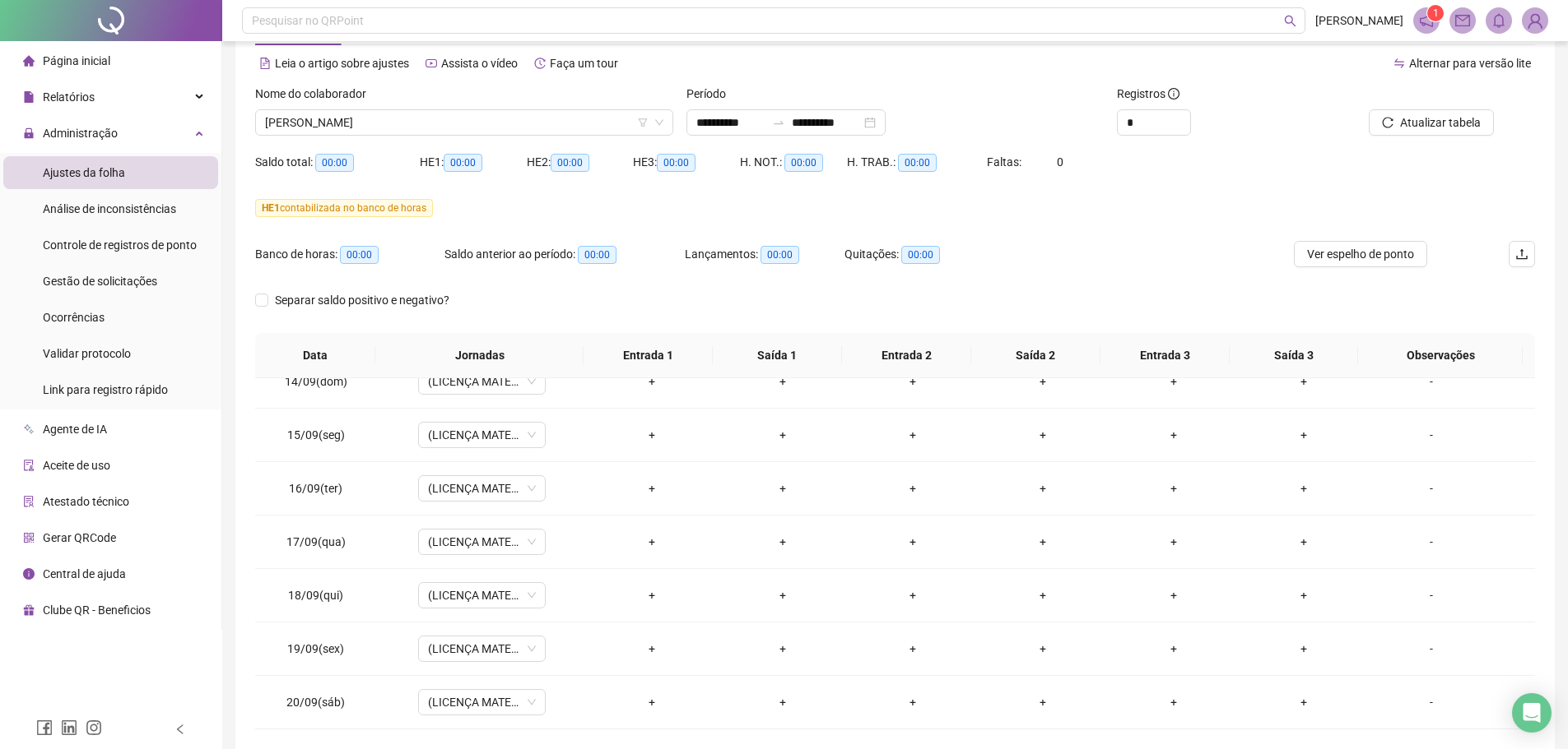
scroll to position [0, 0]
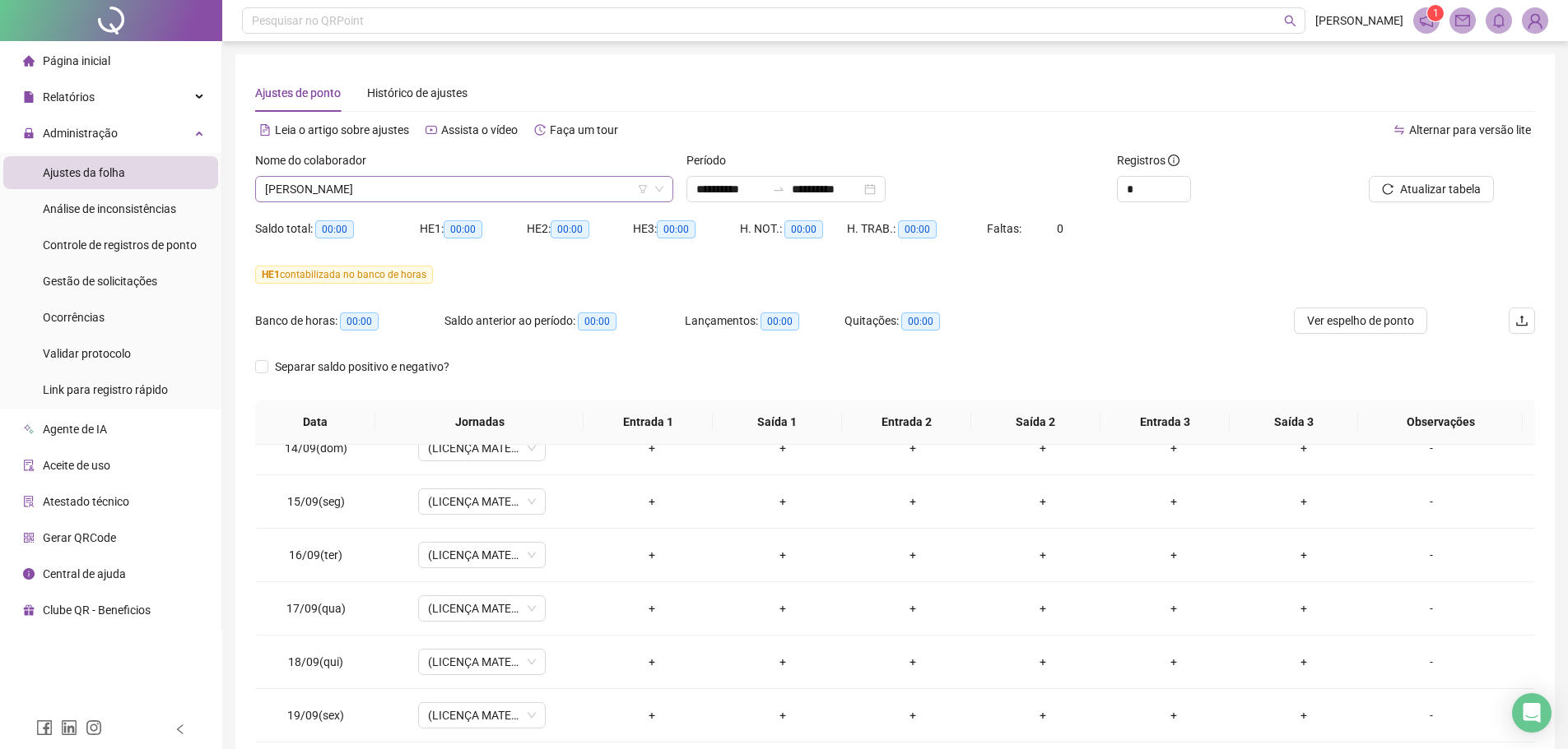
click at [371, 191] on span "DAYANE CHAVES DIAS" at bounding box center [464, 188] width 398 height 25
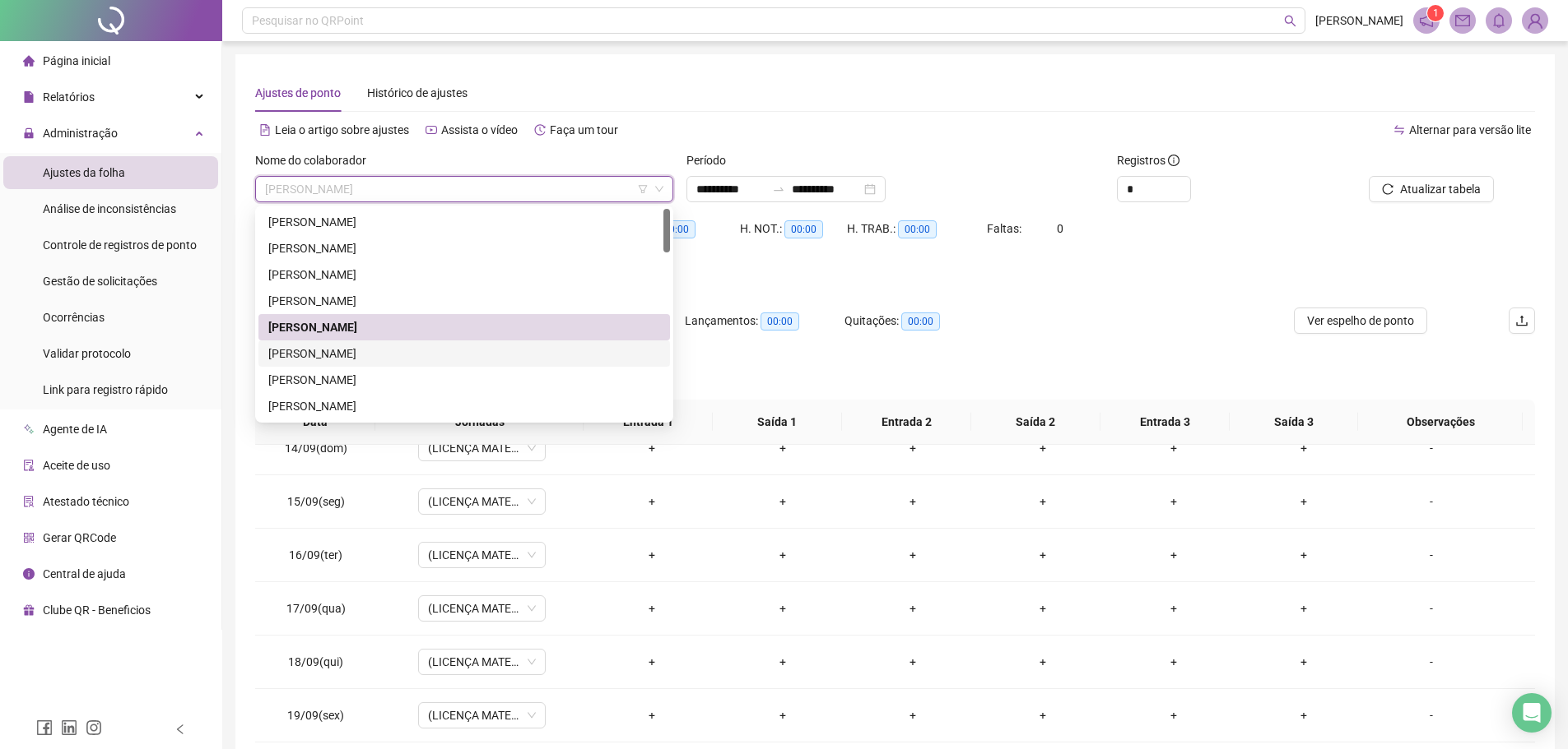
click at [356, 351] on div "EDINALDO DA SILVA LOPES" at bounding box center [464, 354] width 392 height 18
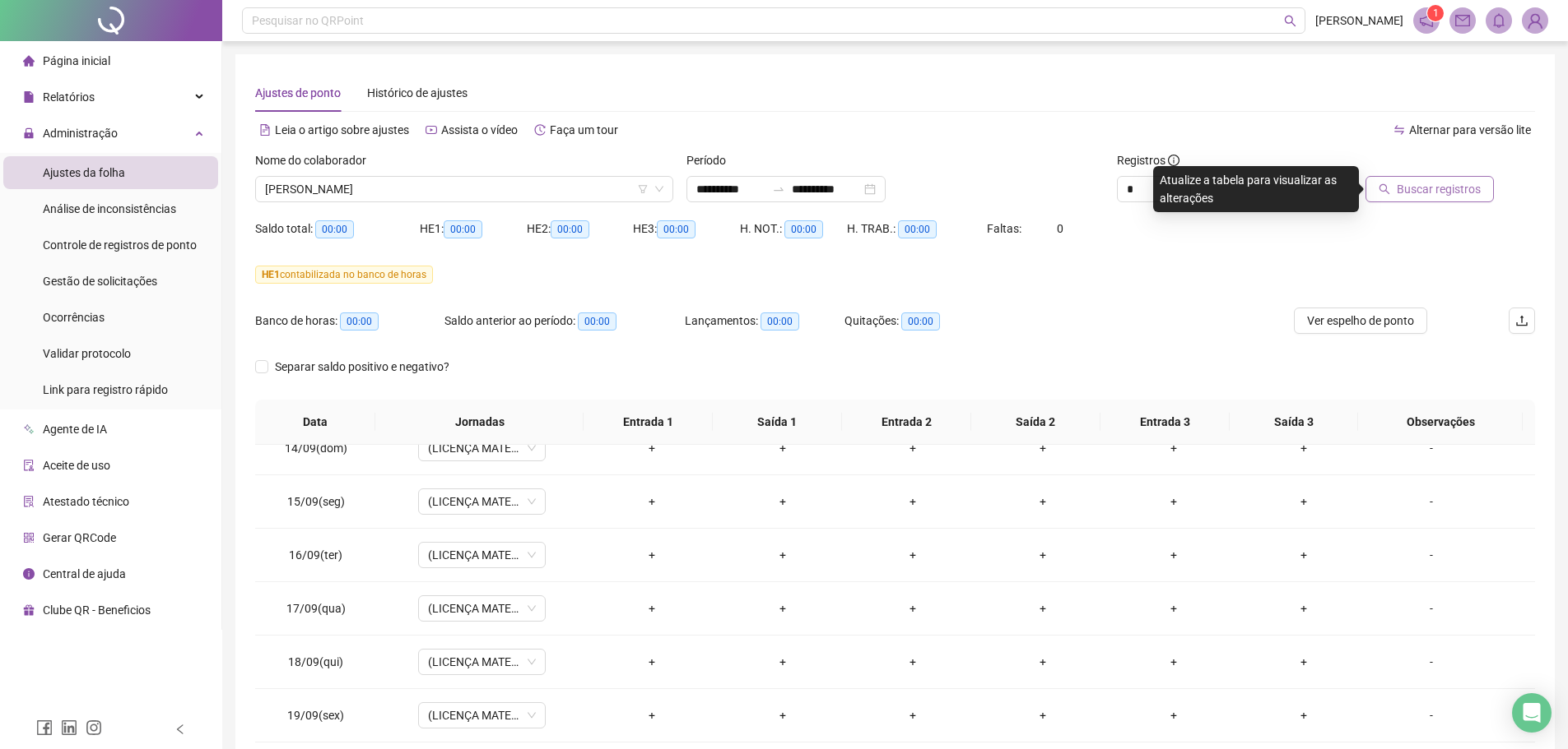
click at [1409, 197] on span "Buscar registros" at bounding box center [1438, 189] width 84 height 18
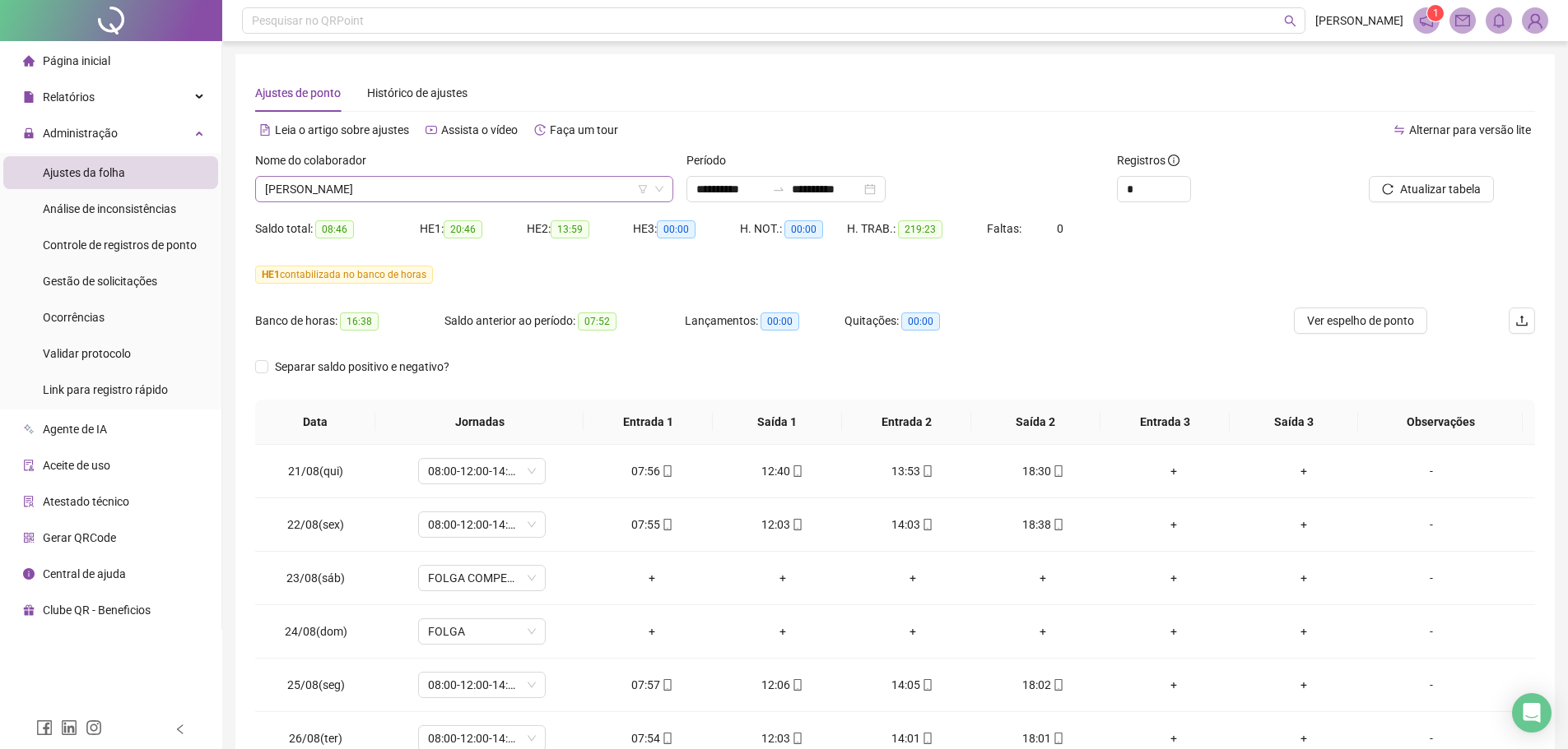
click at [463, 201] on div "EDINALDO DA SILVA LOPES" at bounding box center [464, 188] width 418 height 27
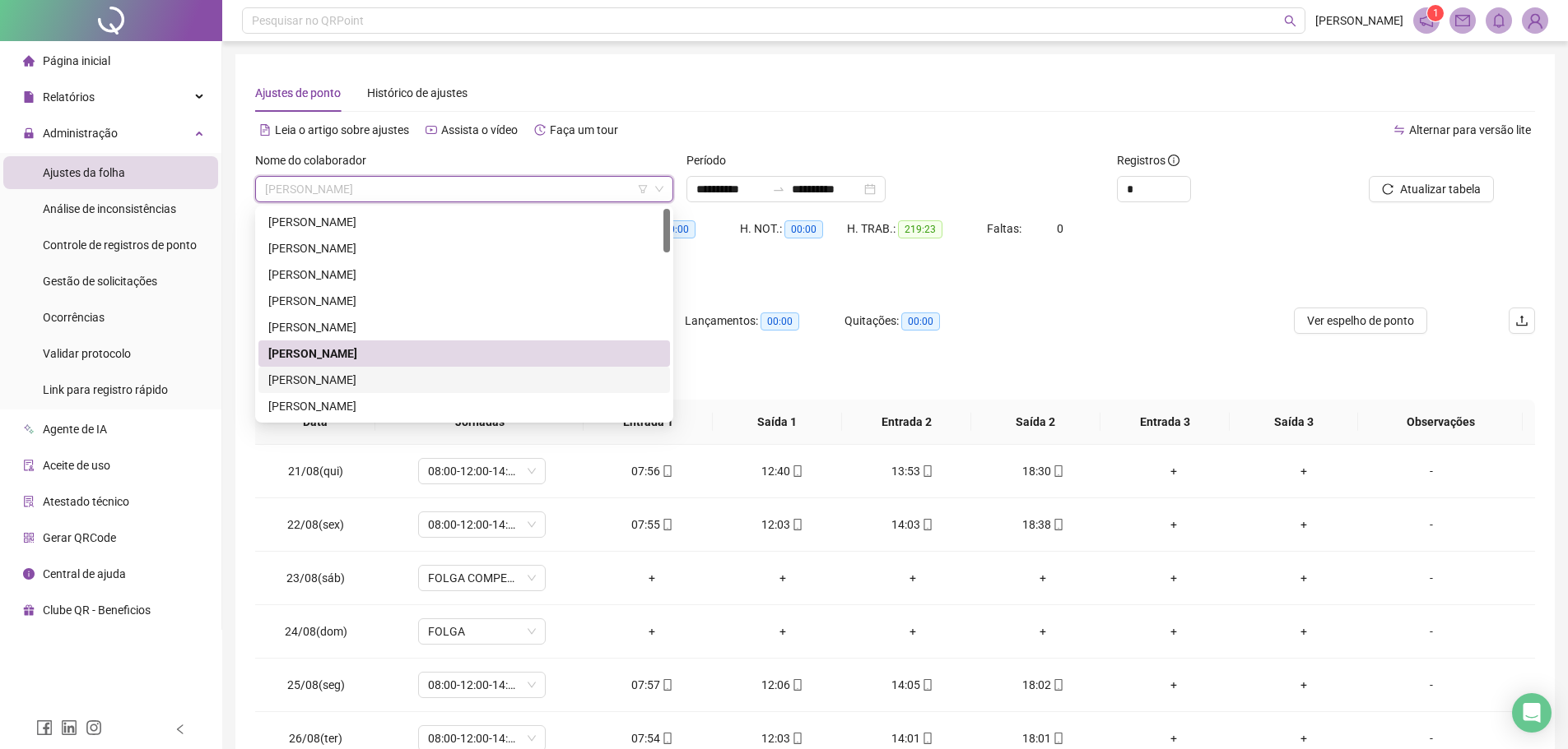
click at [372, 378] on div "EDSON CAYO DA SILVA SOUSA" at bounding box center [464, 380] width 392 height 18
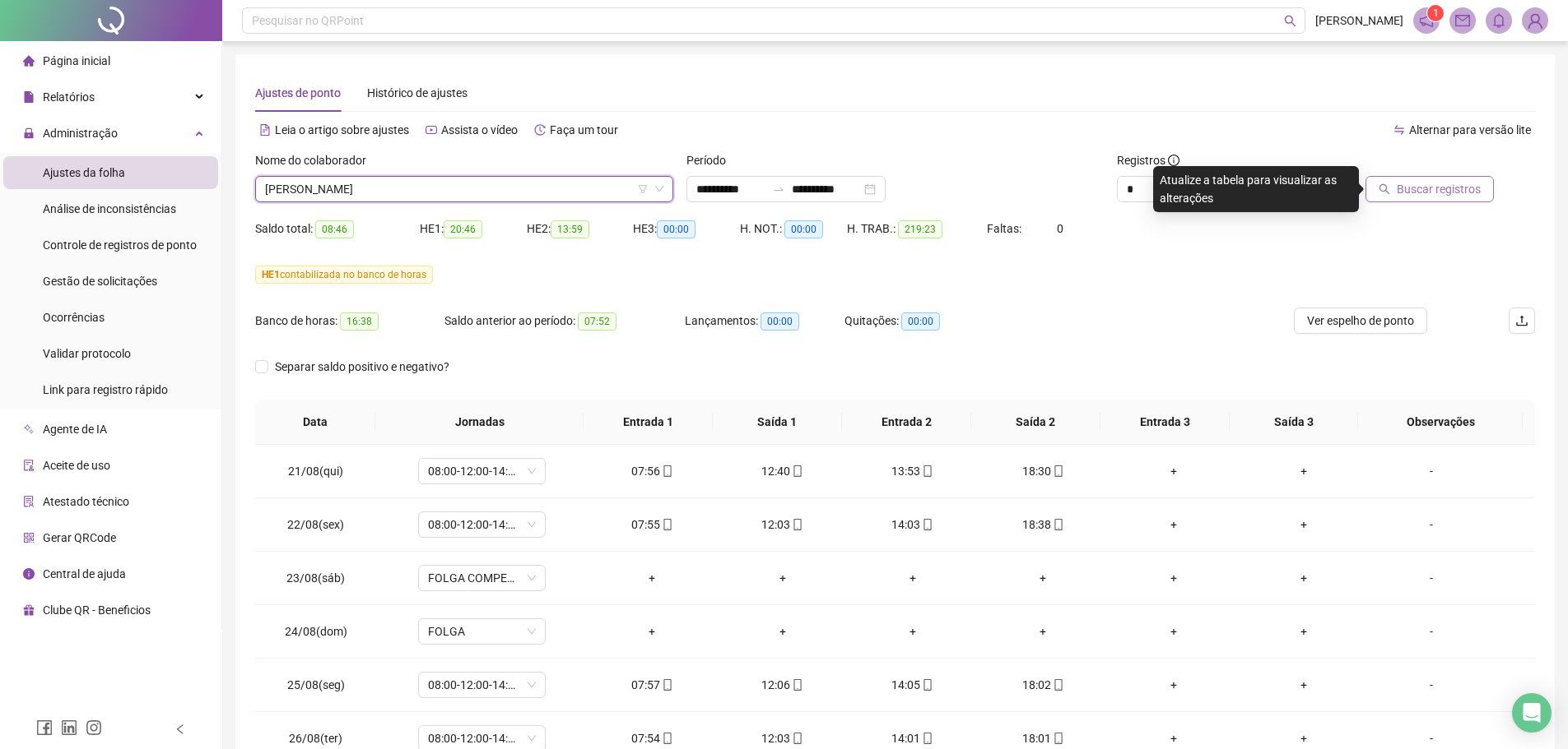
click at [1465, 178] on button "Buscar registros" at bounding box center [1429, 188] width 128 height 27
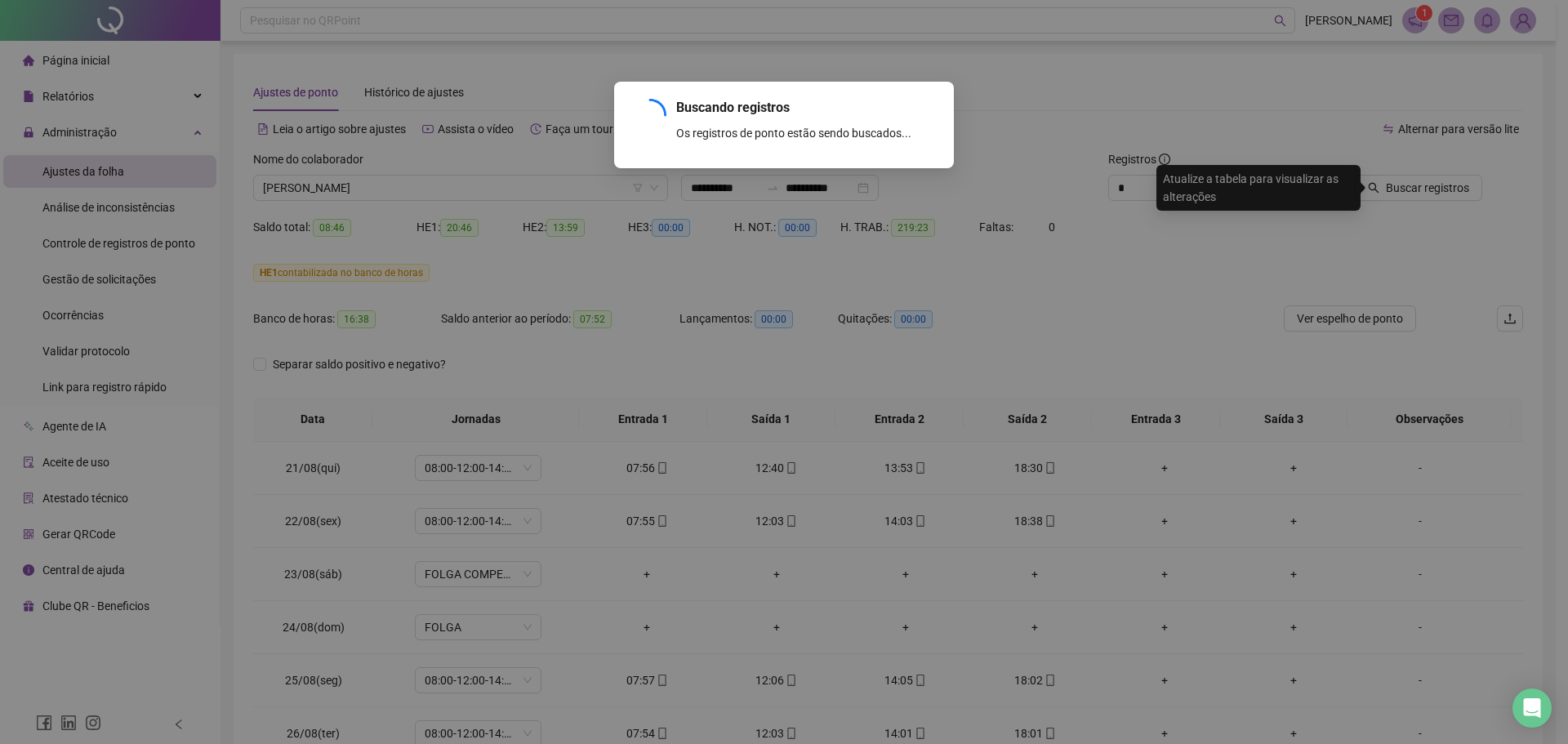
click at [1402, 197] on div "Buscando registros Os registros de ponto estão sendo buscados... OK" at bounding box center [784, 372] width 1568 height 744
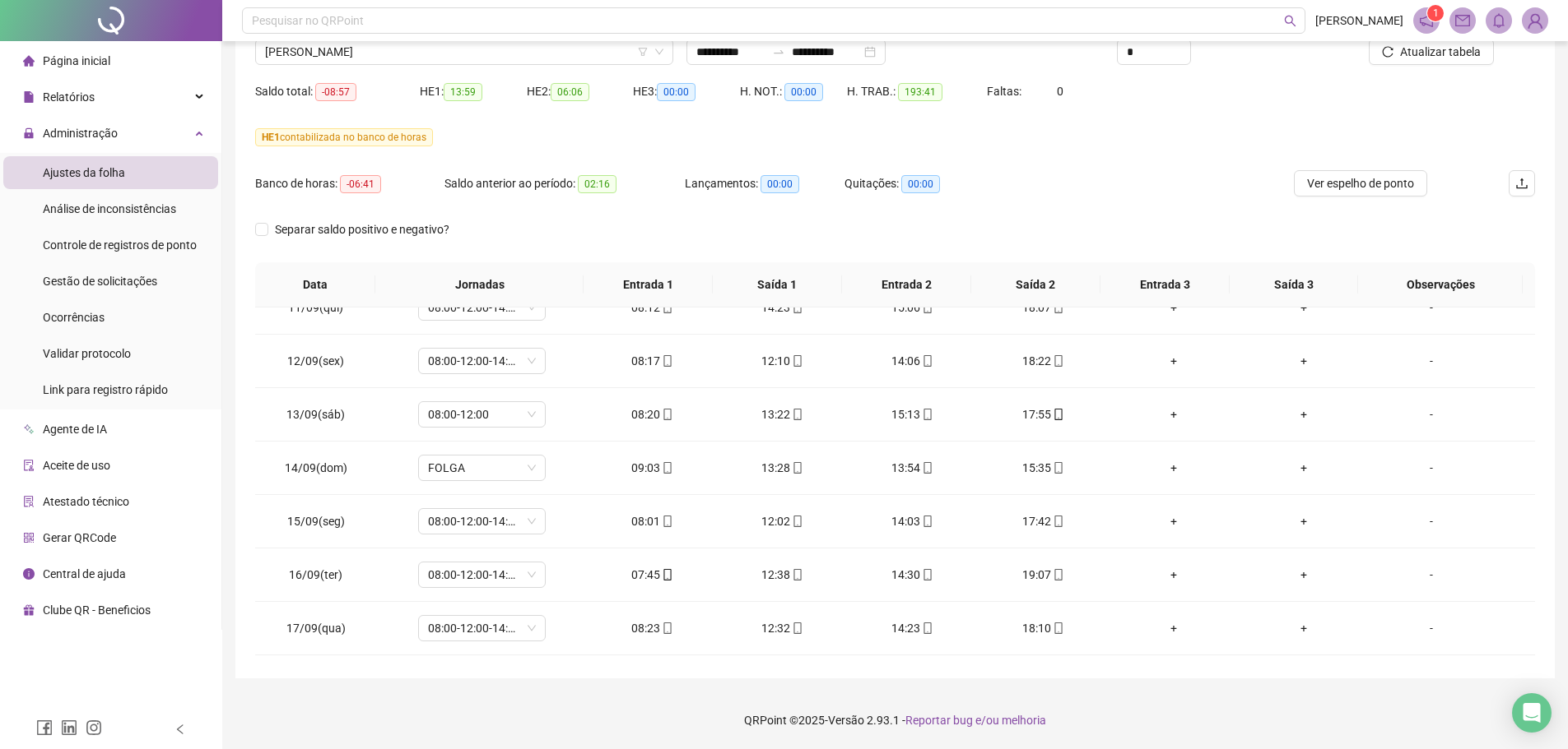
scroll to position [895, 0]
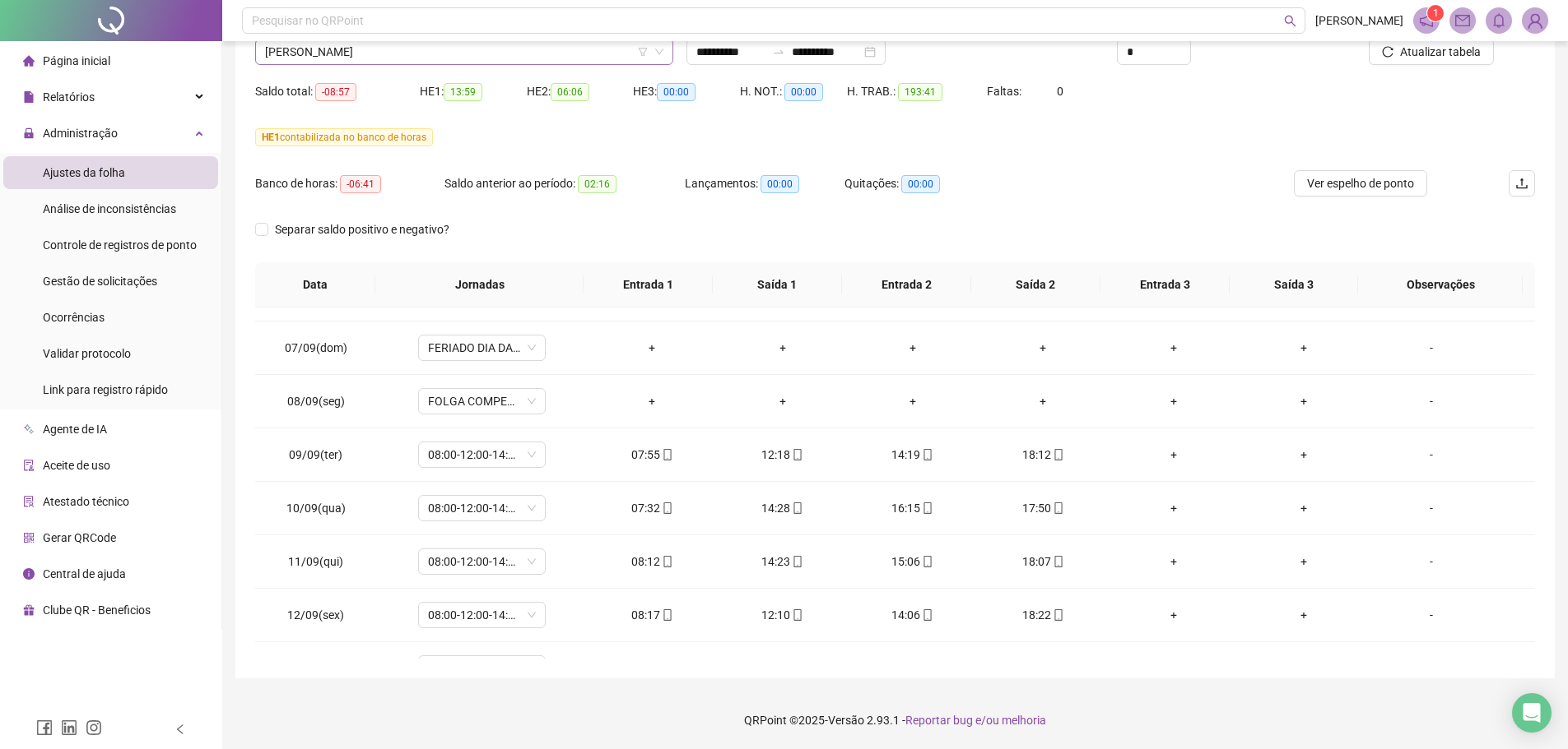
click at [434, 58] on span "EDSON CAYO DA SILVA SOUSA" at bounding box center [464, 51] width 398 height 25
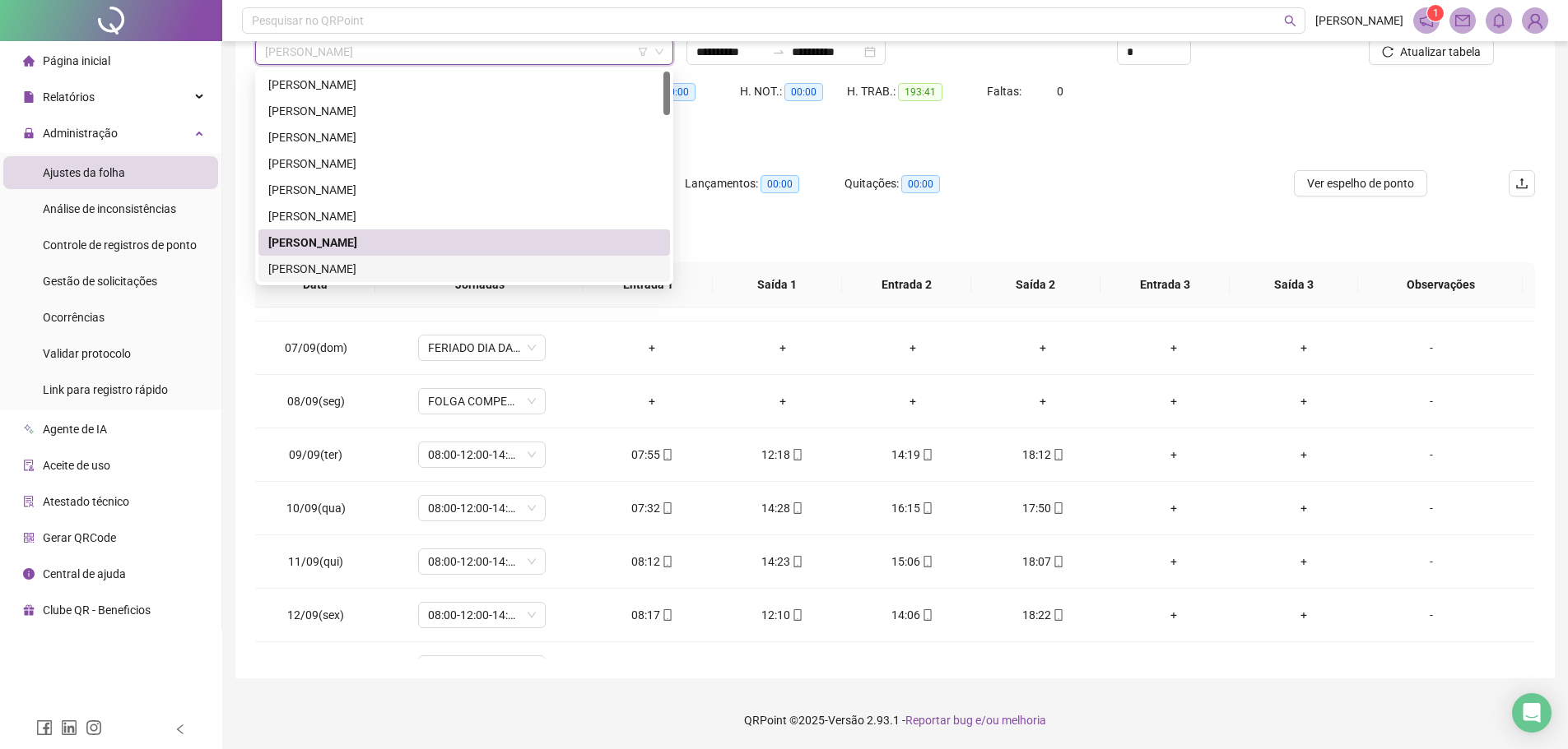
click at [383, 265] on div "EDSON CLEMENTINO DOS SANTOS" at bounding box center [464, 269] width 392 height 18
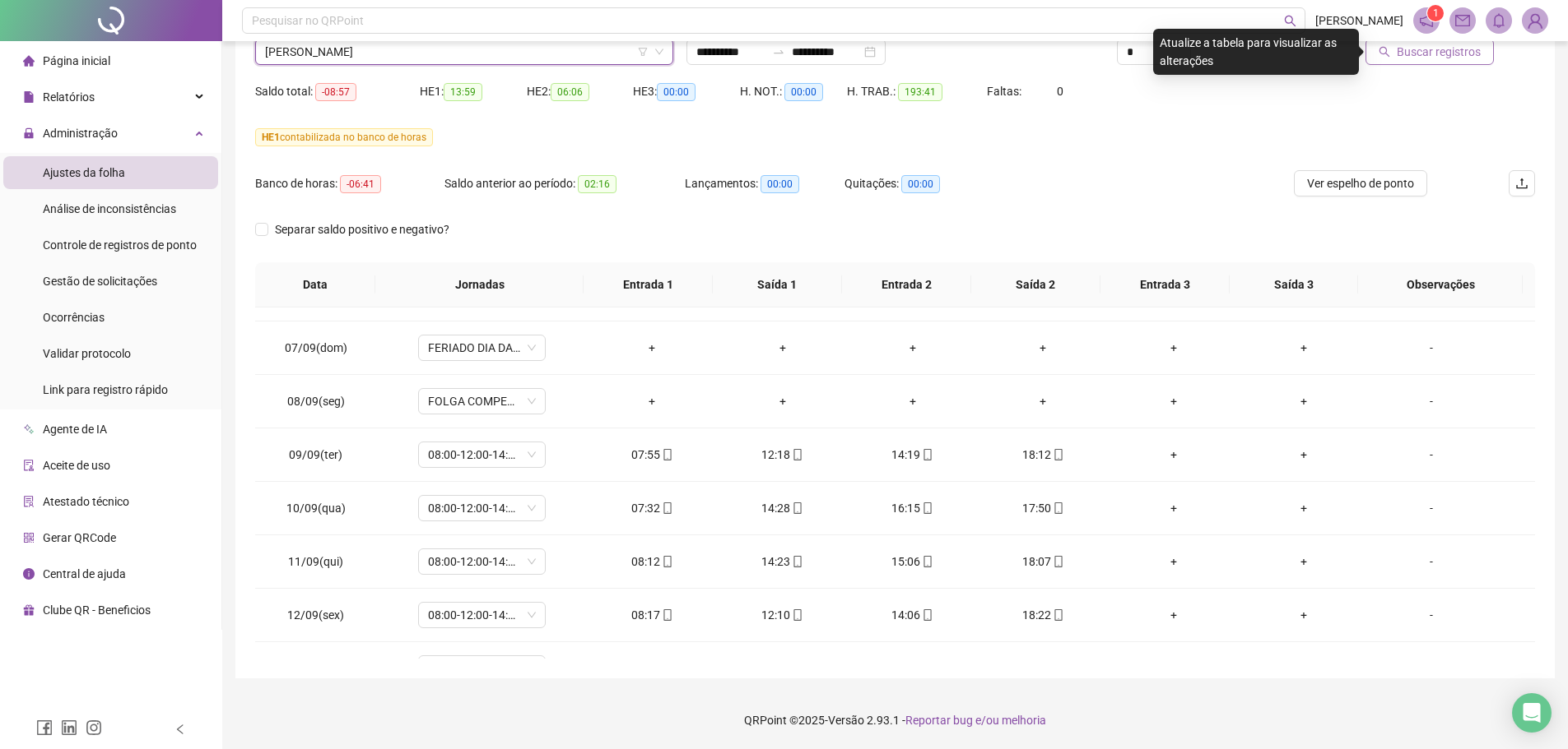
click at [1421, 58] on span "Buscar registros" at bounding box center [1438, 52] width 84 height 18
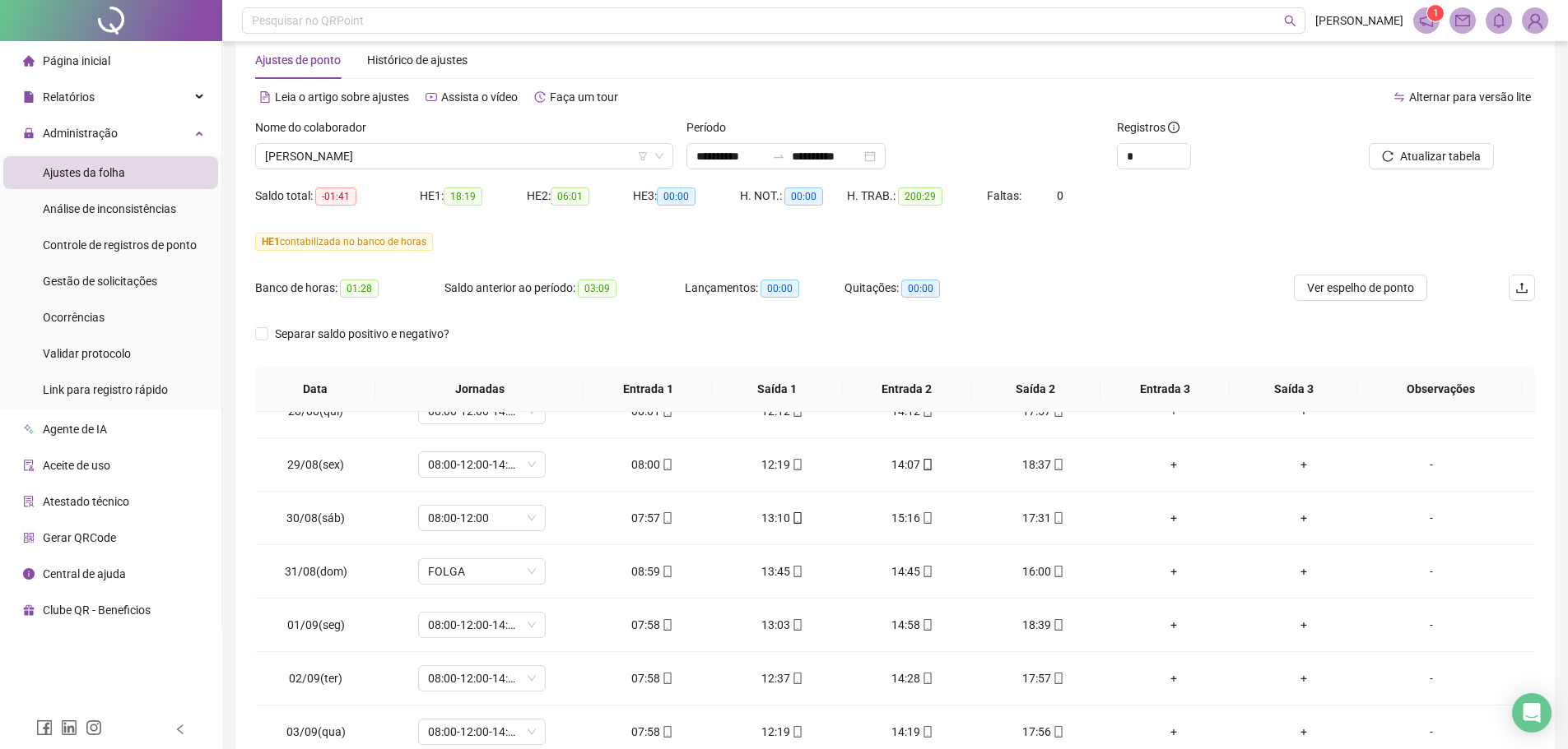
scroll to position [0, 0]
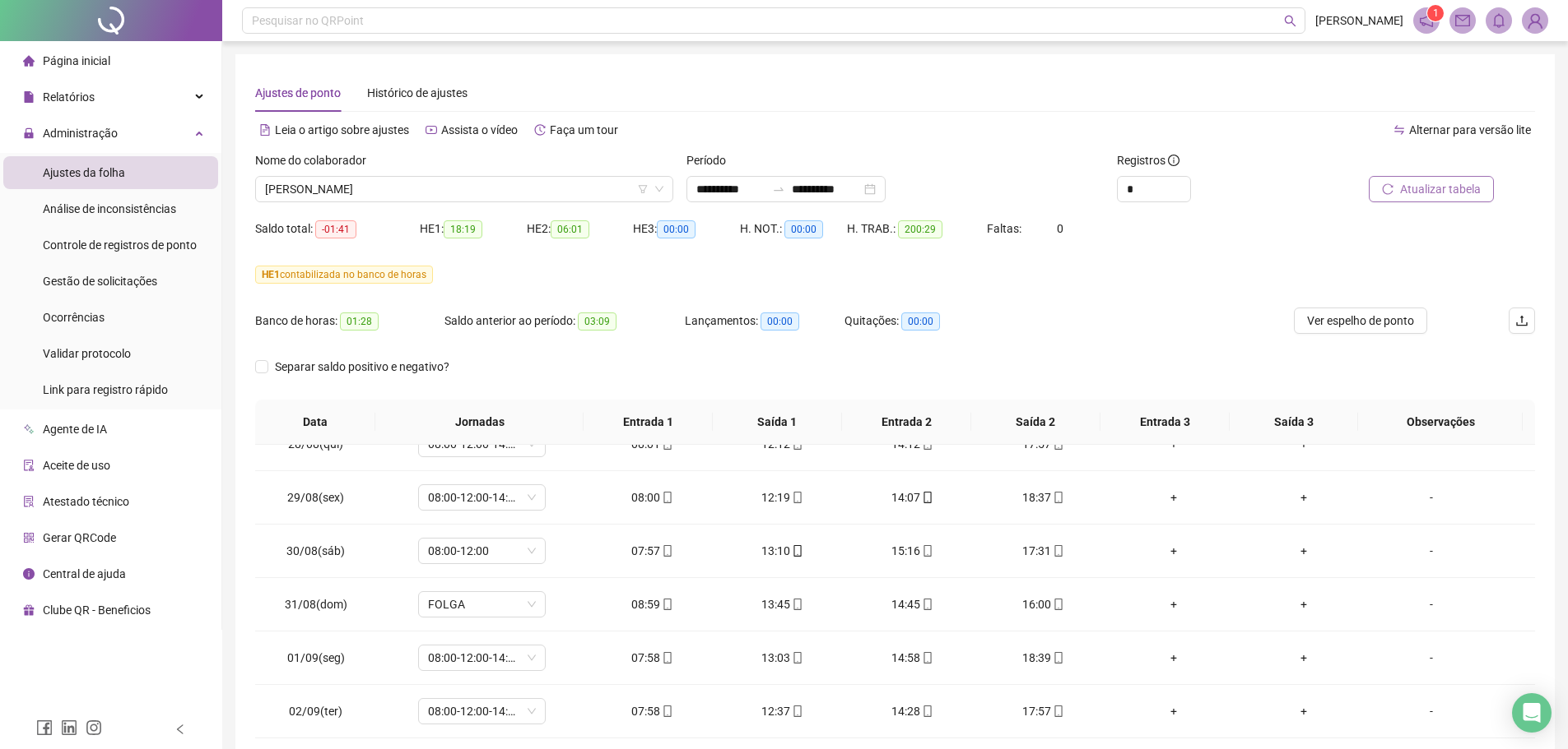
click at [1461, 184] on span "Atualizar tabela" at bounding box center [1440, 189] width 81 height 18
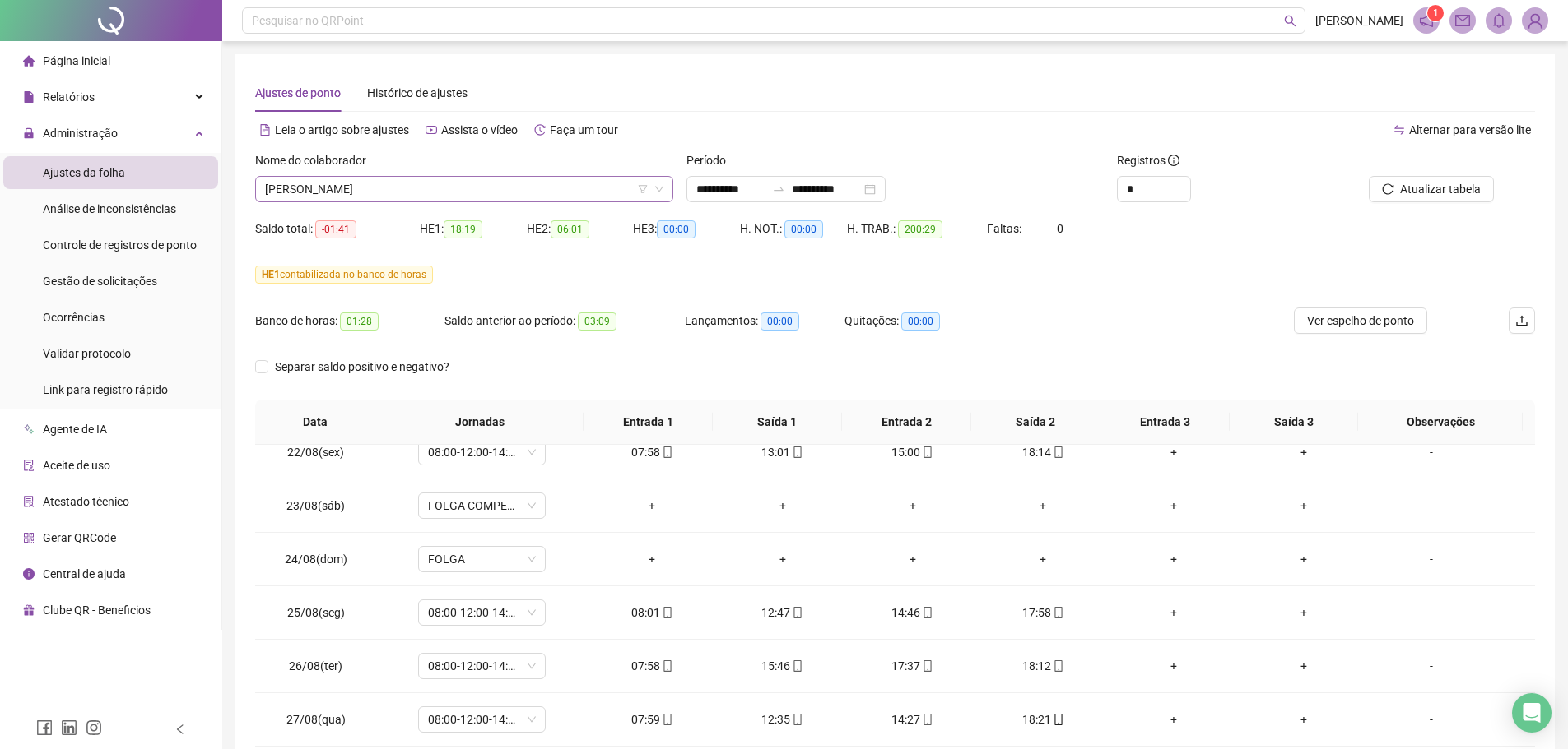
click at [426, 186] on span "EDSON CLEMENTINO DOS SANTOS" at bounding box center [464, 188] width 398 height 25
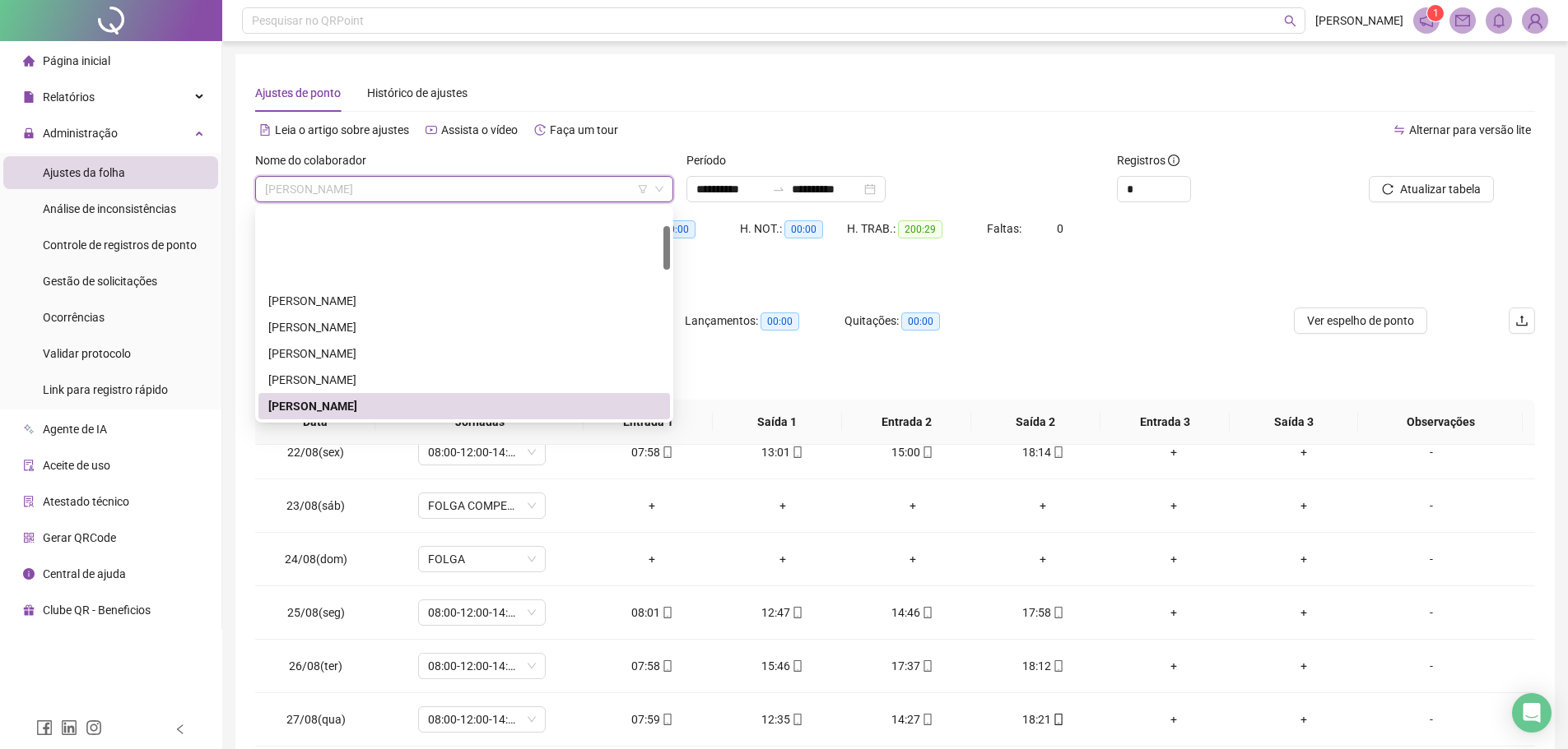
scroll to position [82, 0]
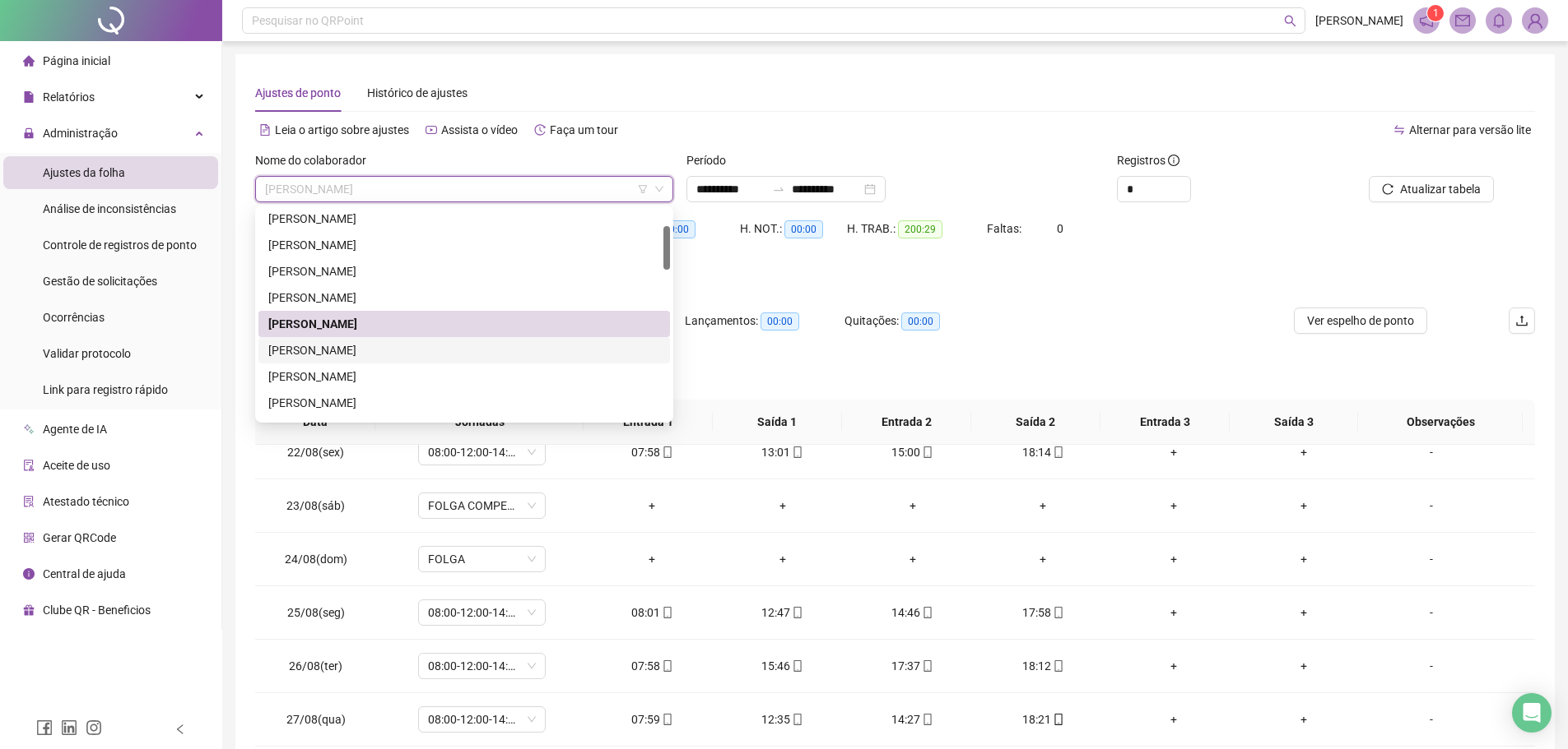
click at [343, 353] on div "EMANUEL RIBEIRO DE PAIVA" at bounding box center [464, 350] width 392 height 18
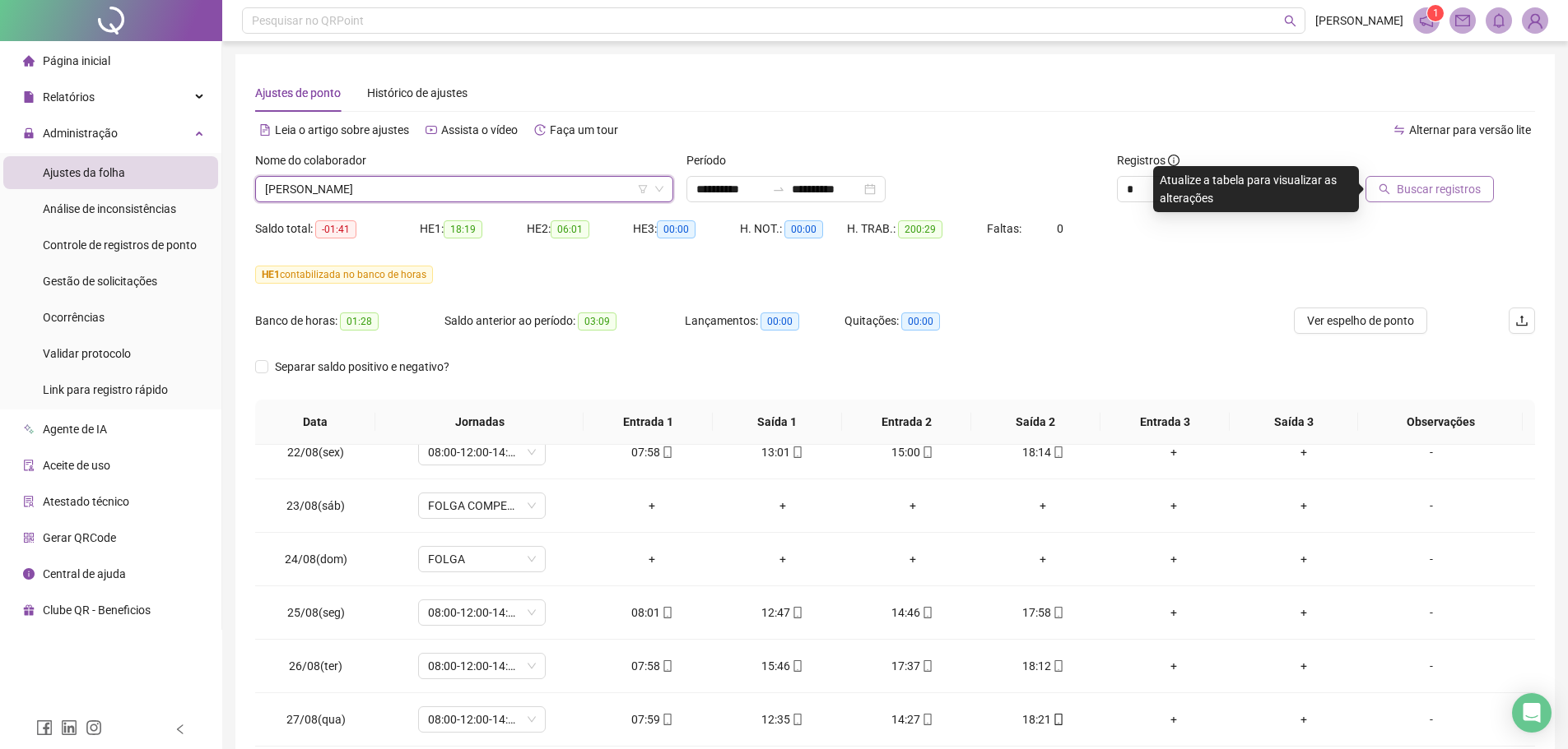
click at [1470, 191] on span "Buscar registros" at bounding box center [1438, 189] width 84 height 18
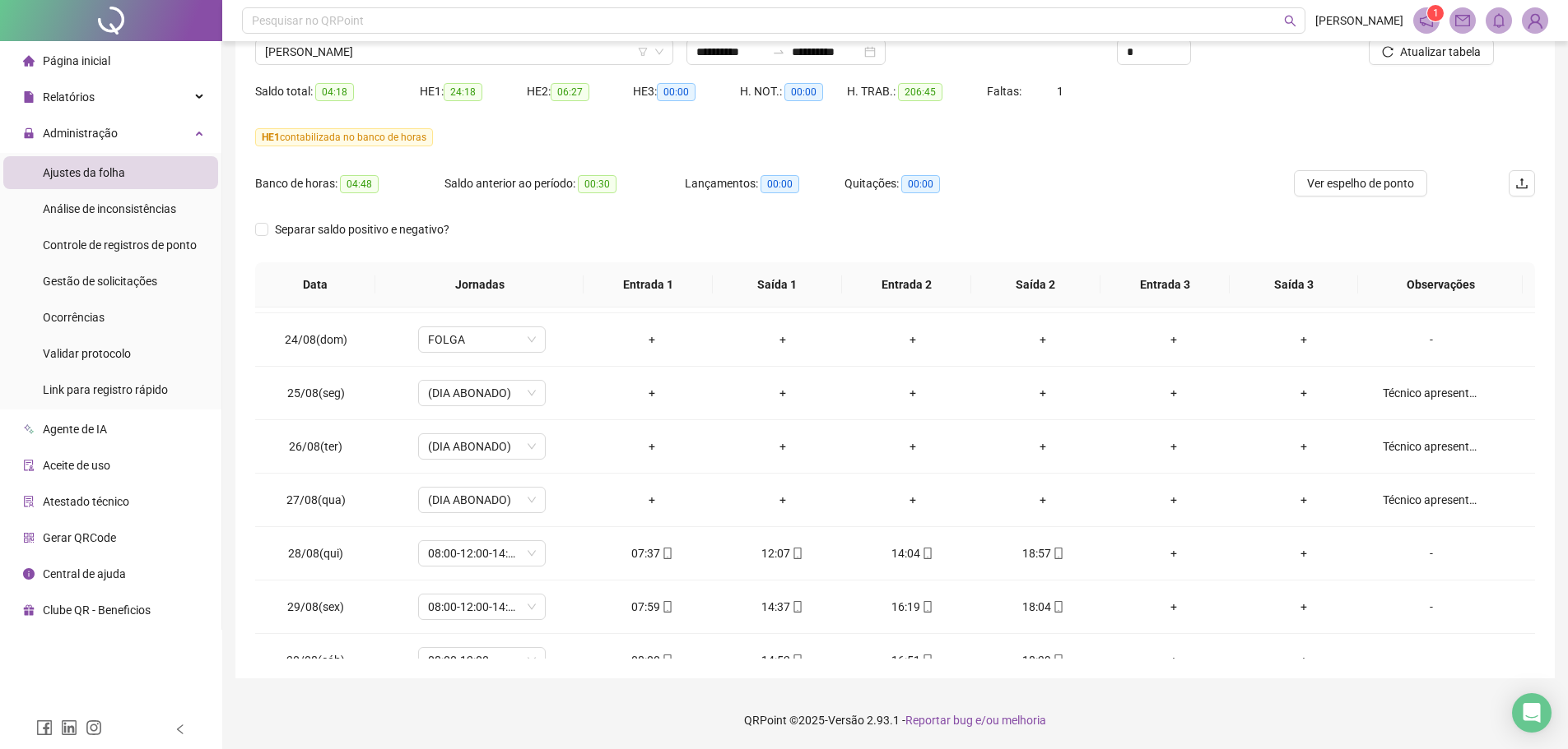
scroll to position [0, 0]
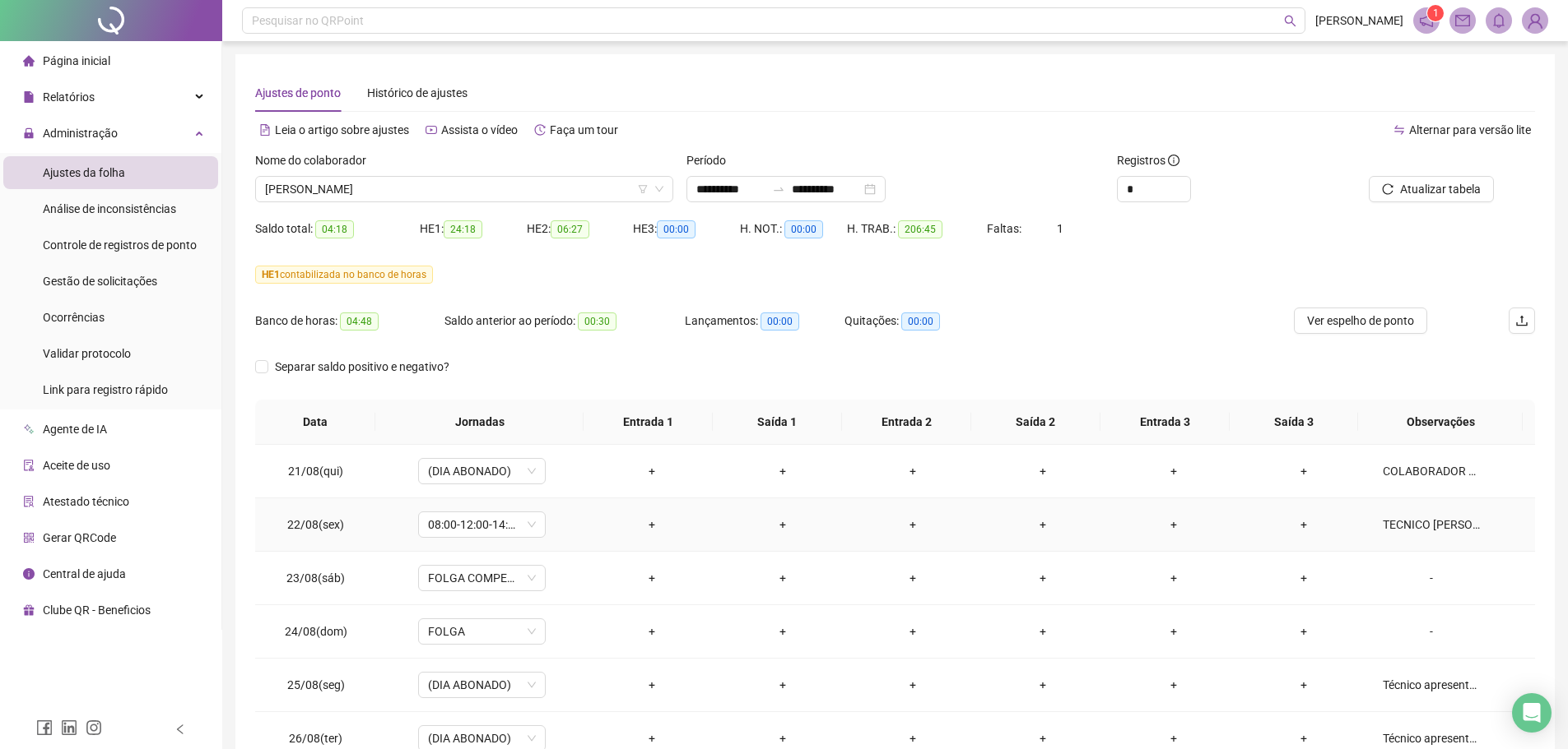
click at [1389, 519] on div "TECNICO NAO APRESENTOU NENHUM TIPO DE ATESTADO" at bounding box center [1431, 525] width 97 height 18
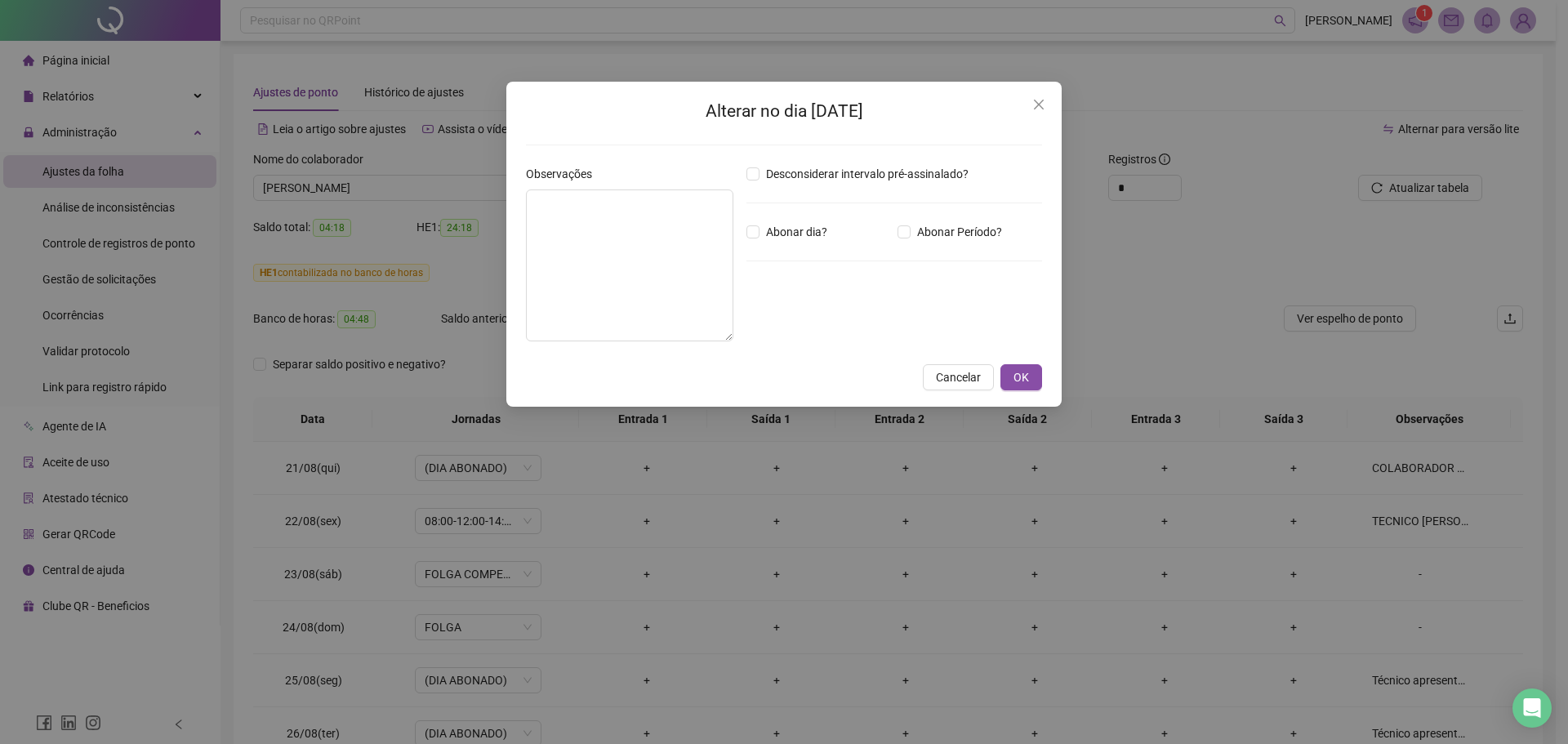
type textarea "**********"
click at [1038, 107] on icon "close" at bounding box center [1039, 104] width 13 height 13
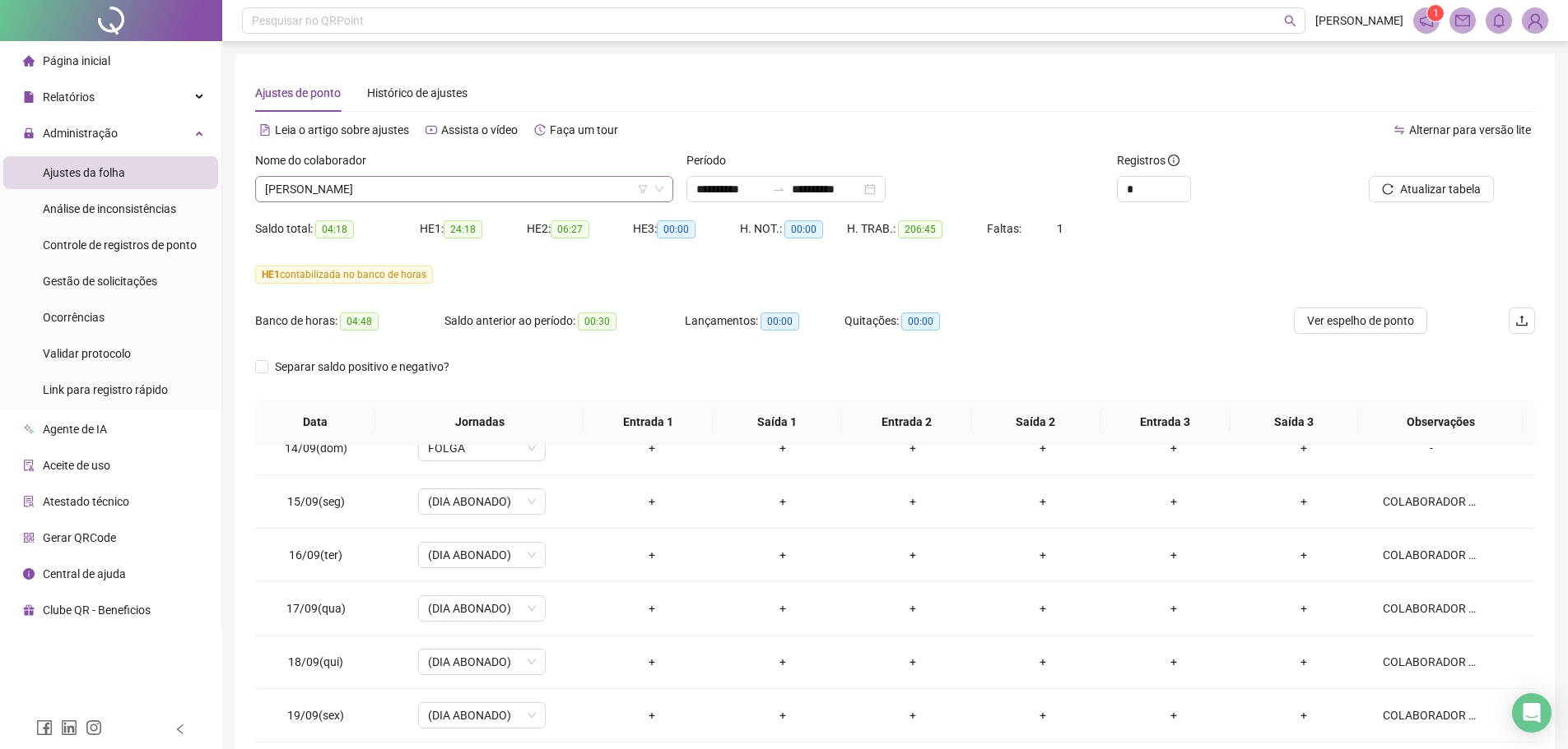
click at [412, 197] on span "EMANUEL RIBEIRO DE PAIVA" at bounding box center [464, 188] width 398 height 25
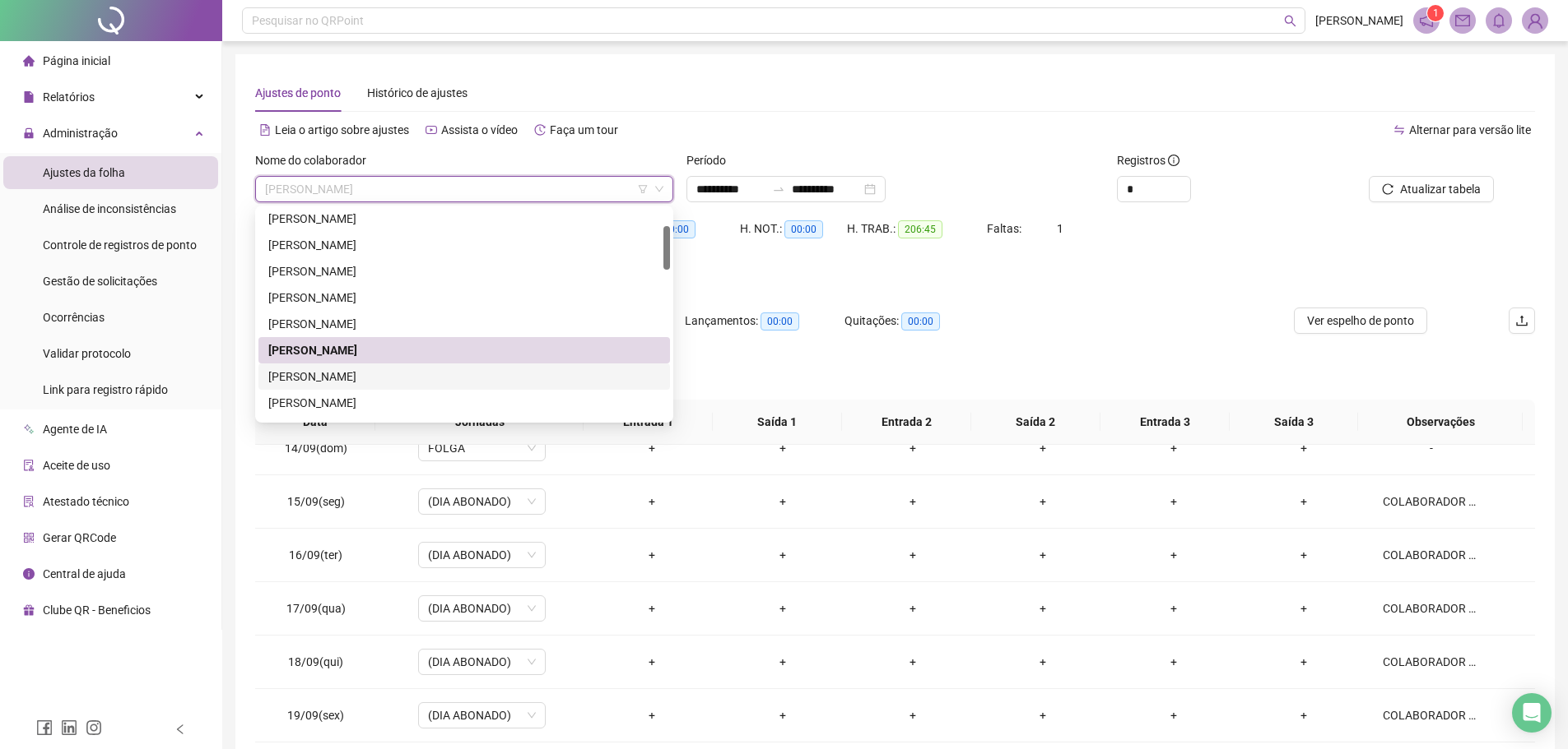
click at [378, 375] on div "GILVANIO DOS SANTOS GOMES" at bounding box center [464, 377] width 392 height 18
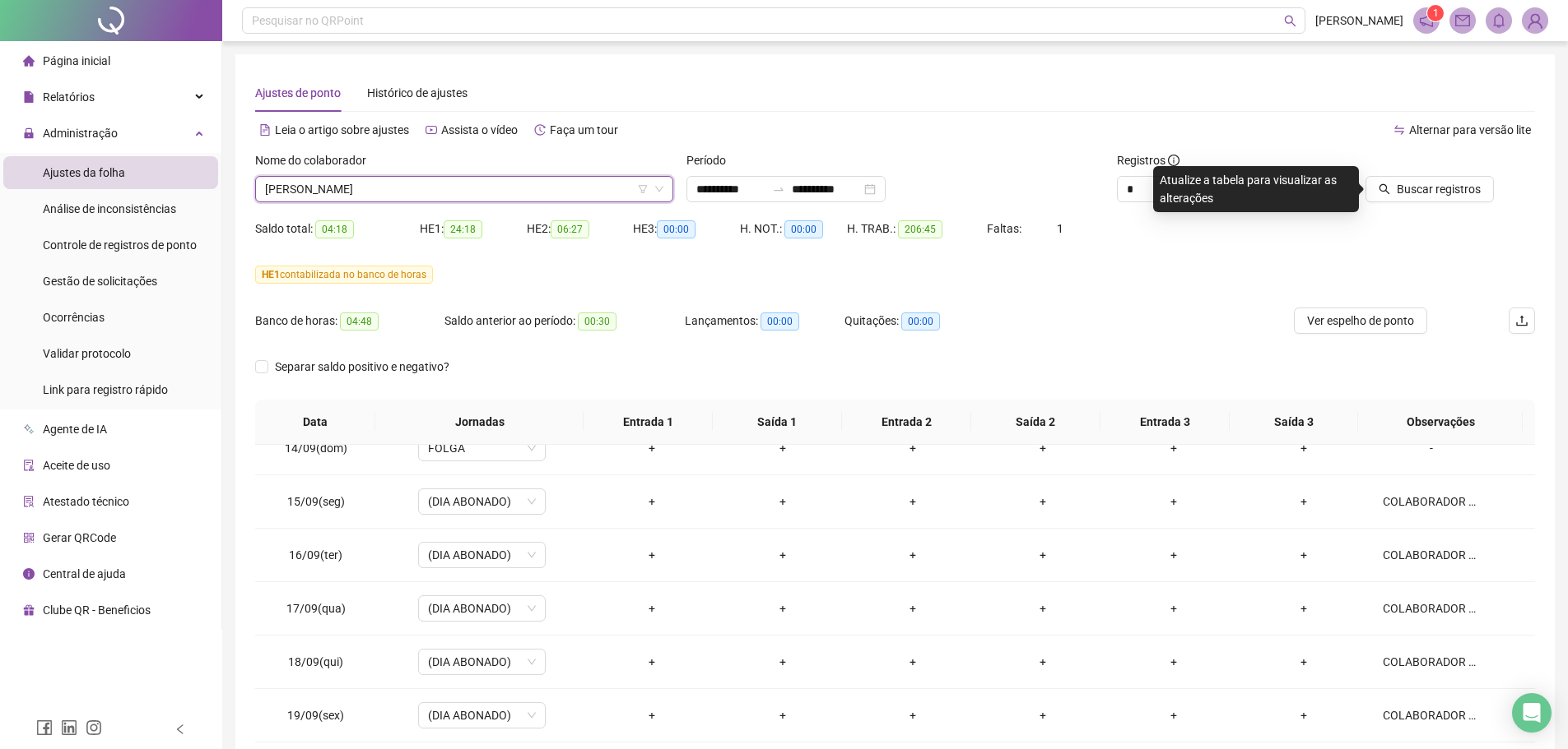
click at [1457, 188] on span "Buscar registros" at bounding box center [1438, 189] width 84 height 18
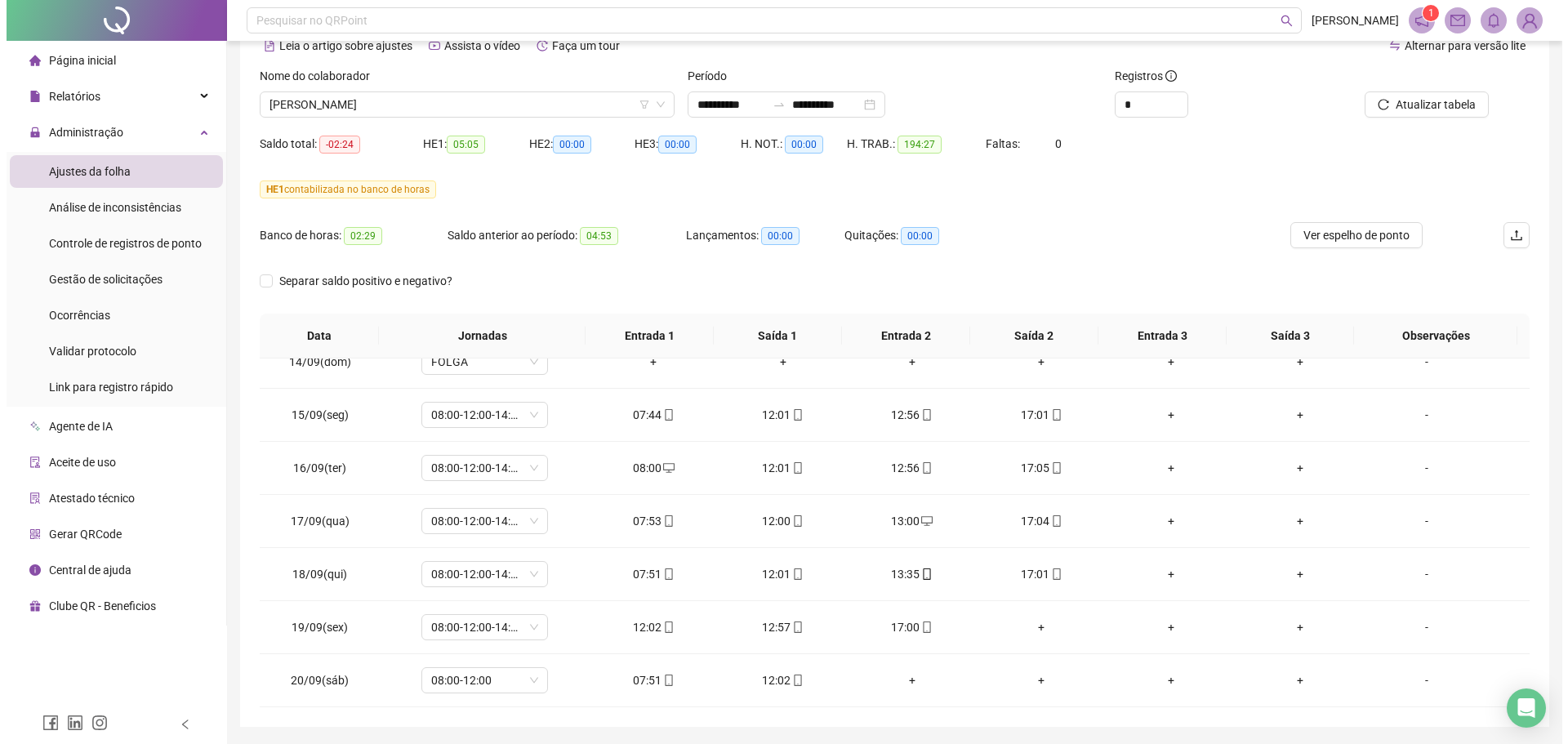
scroll to position [55, 0]
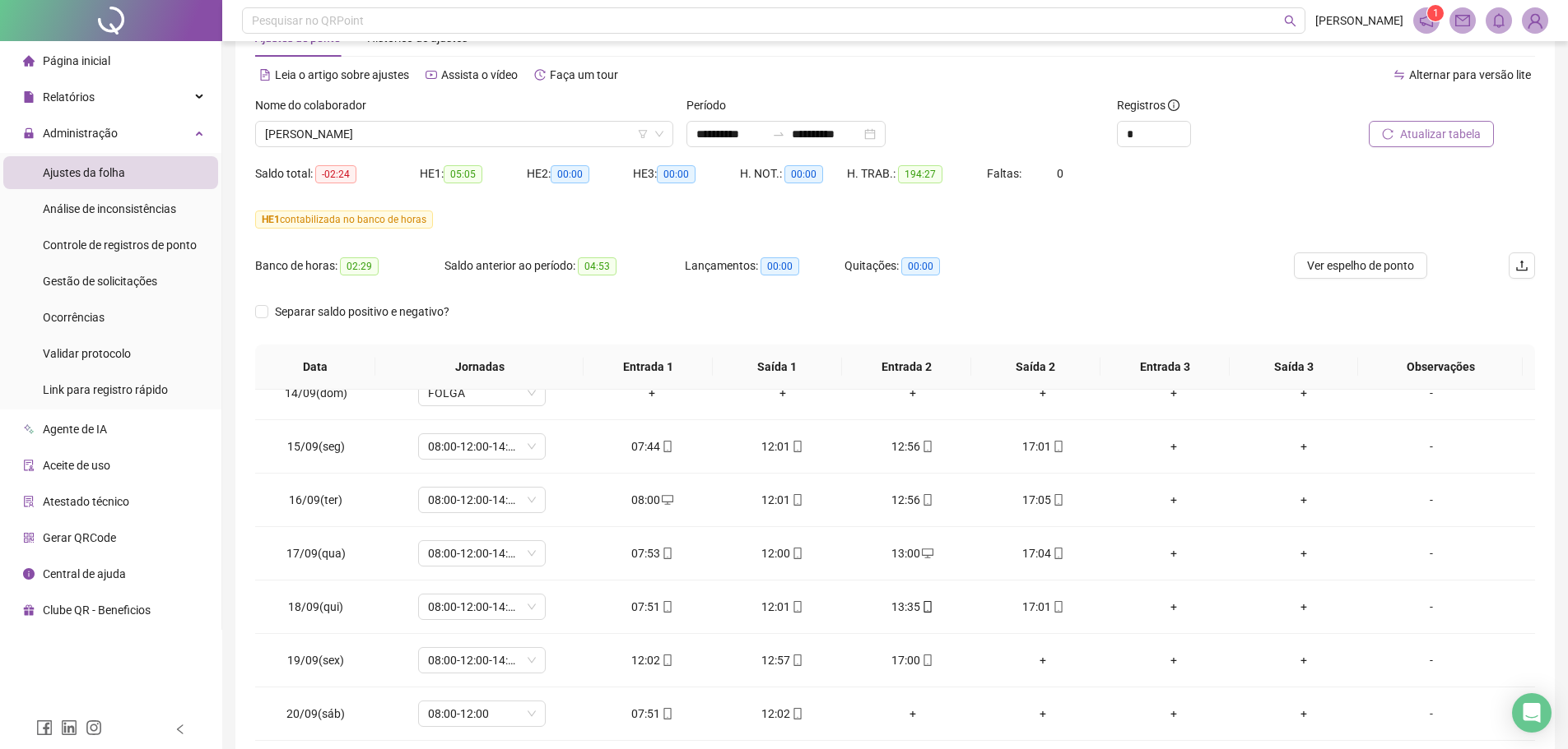
click at [1443, 129] on span "Atualizar tabela" at bounding box center [1440, 134] width 81 height 18
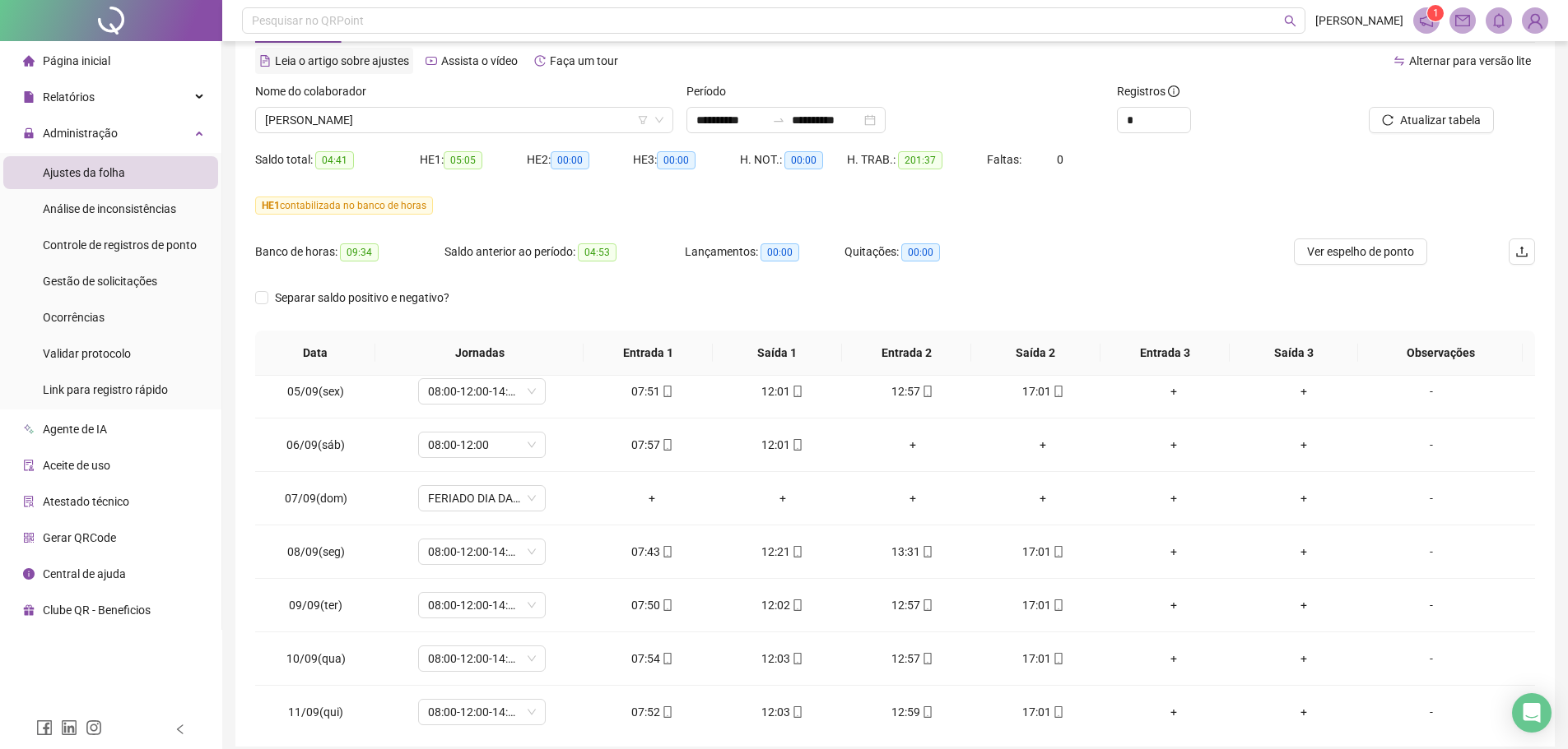
scroll to position [0, 0]
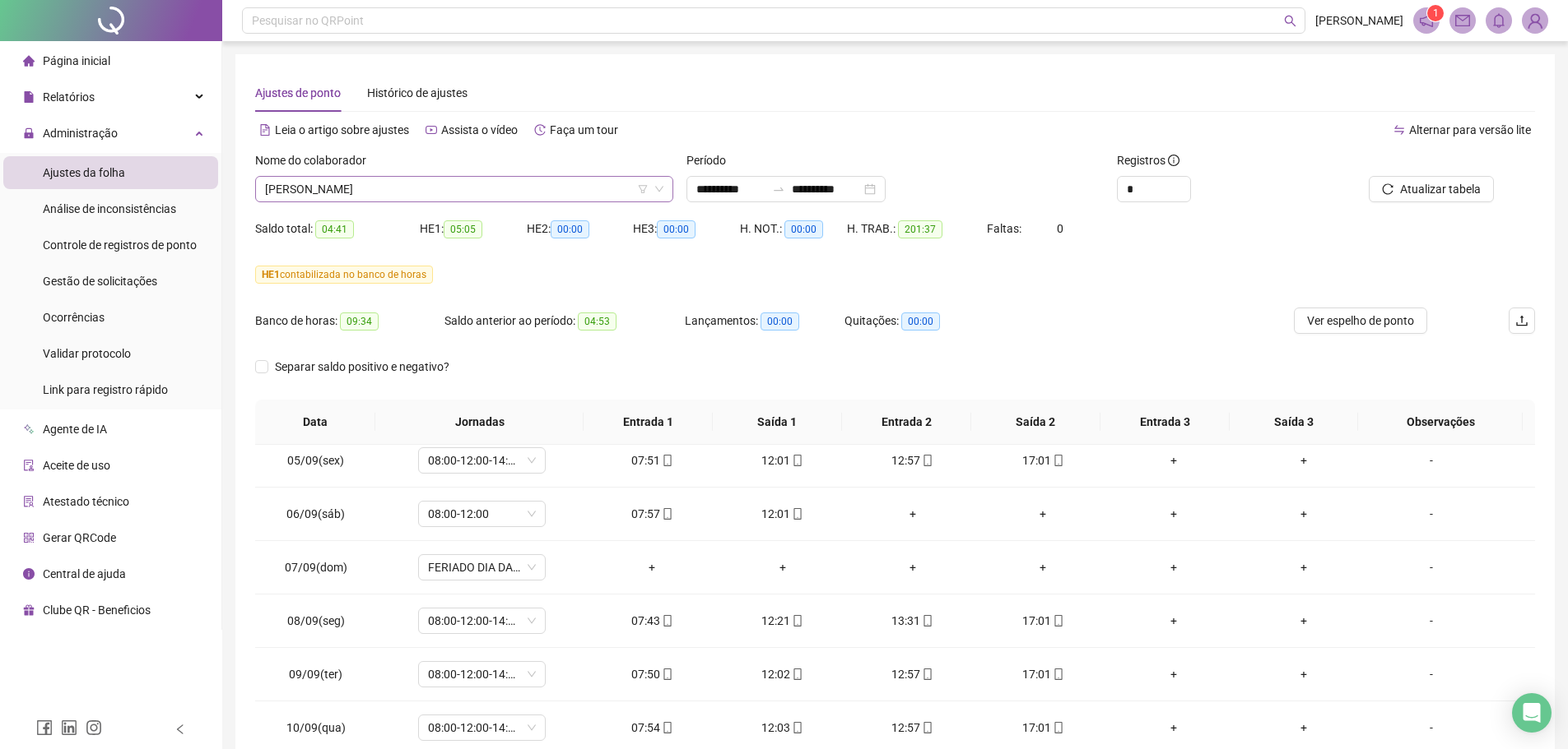
click at [397, 194] on span "GILVANIO DOS SANTOS GOMES" at bounding box center [464, 188] width 398 height 25
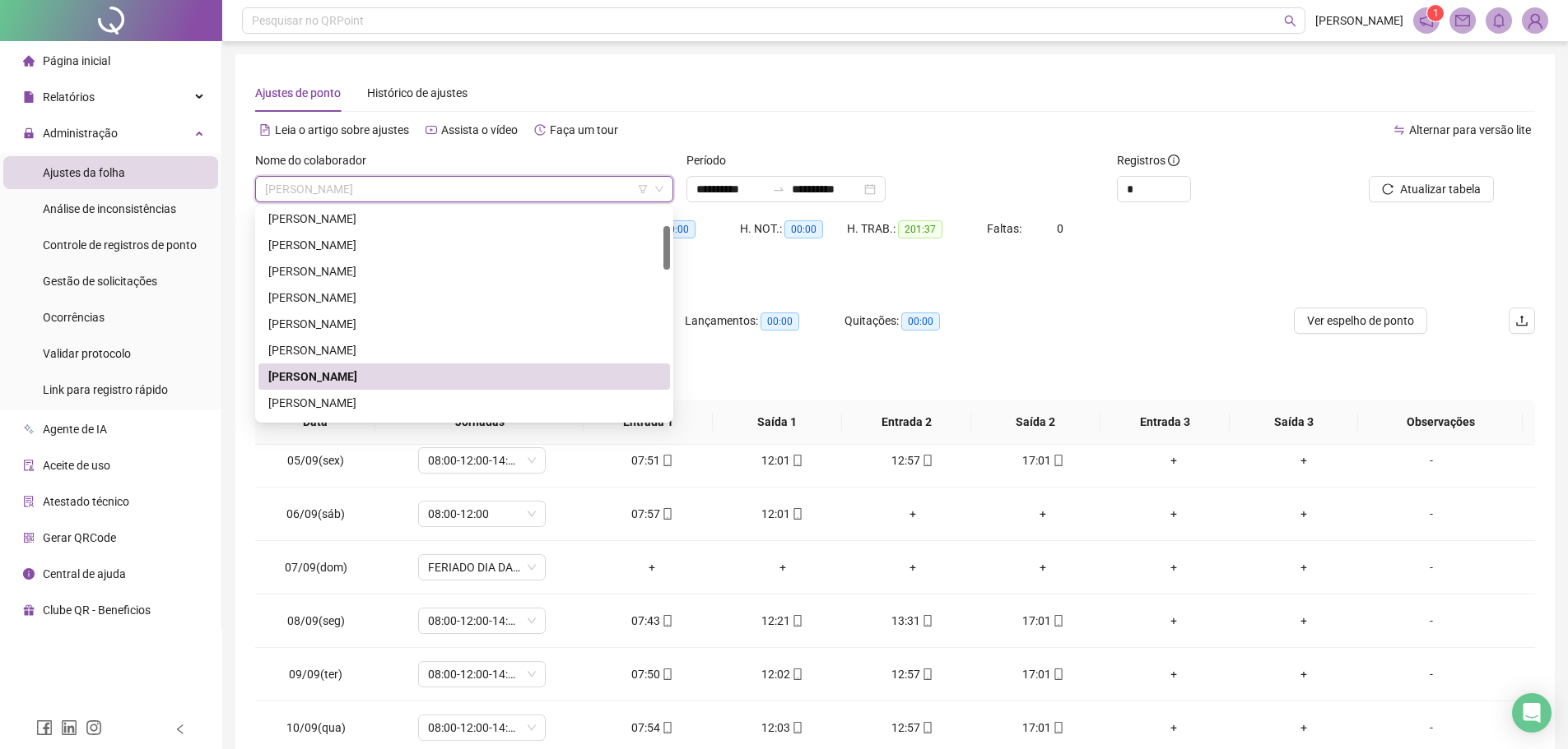
scroll to position [165, 0]
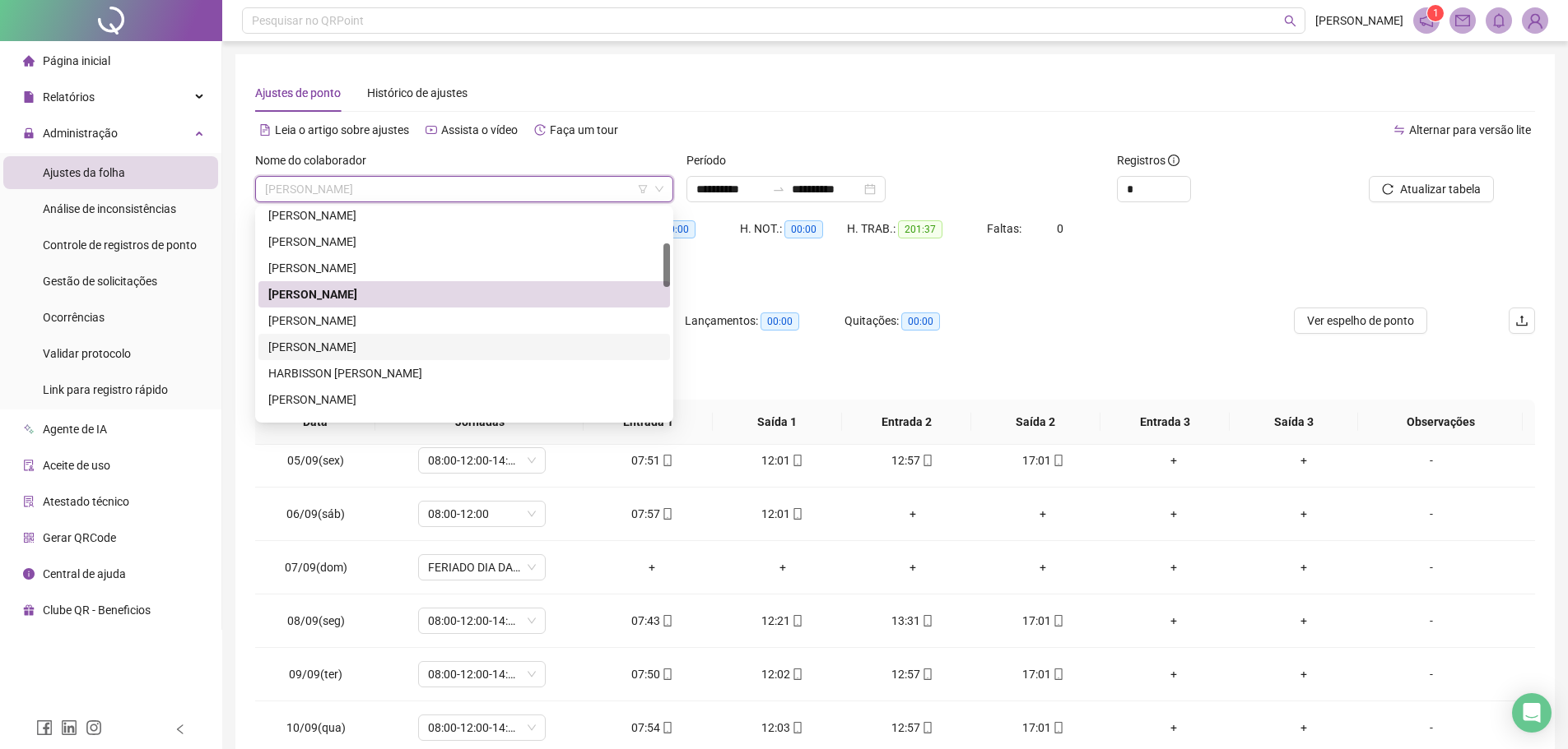
click at [357, 326] on div "GUILHERME GOMES DA COSTA" at bounding box center [464, 321] width 392 height 18
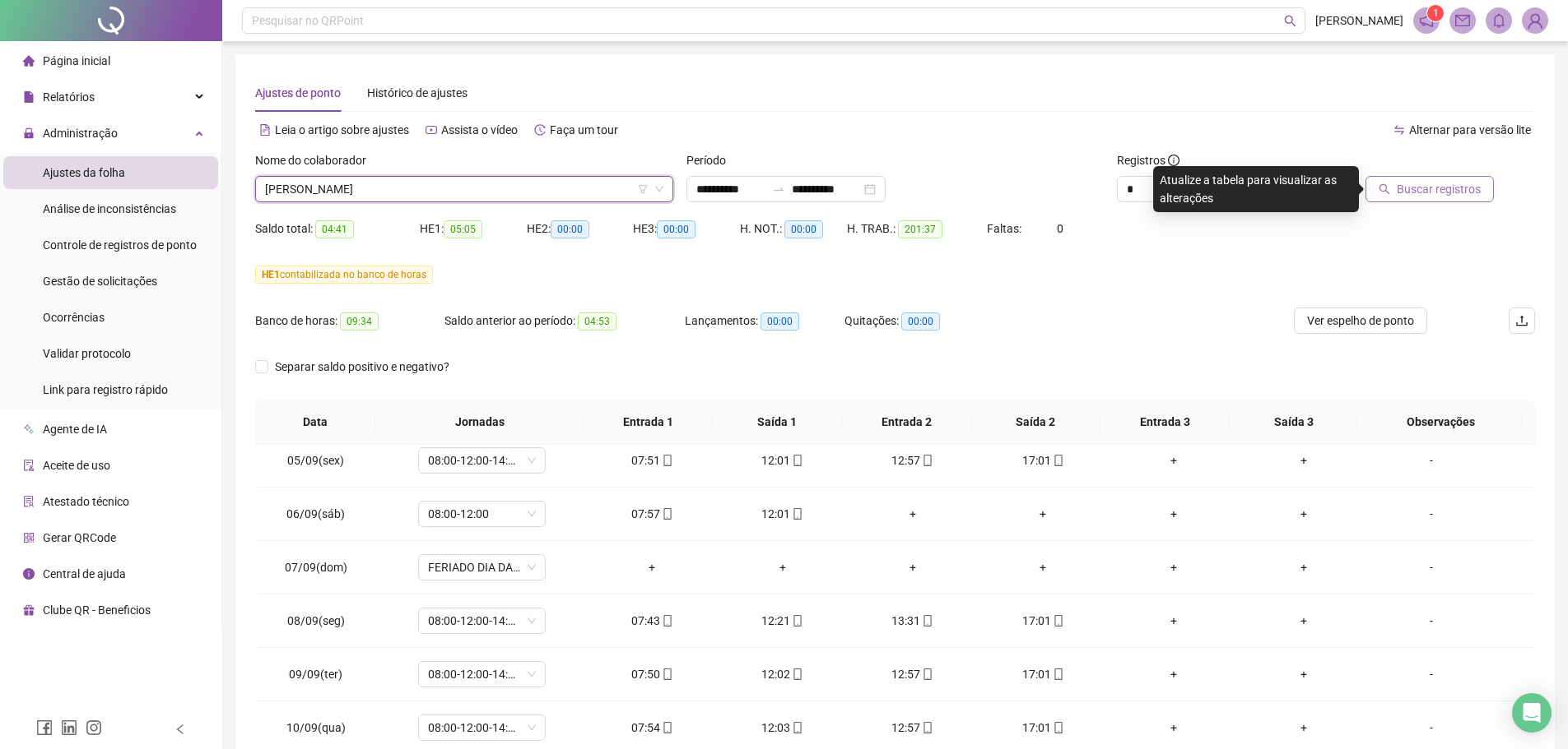
click at [1408, 187] on span "Buscar registros" at bounding box center [1438, 189] width 84 height 18
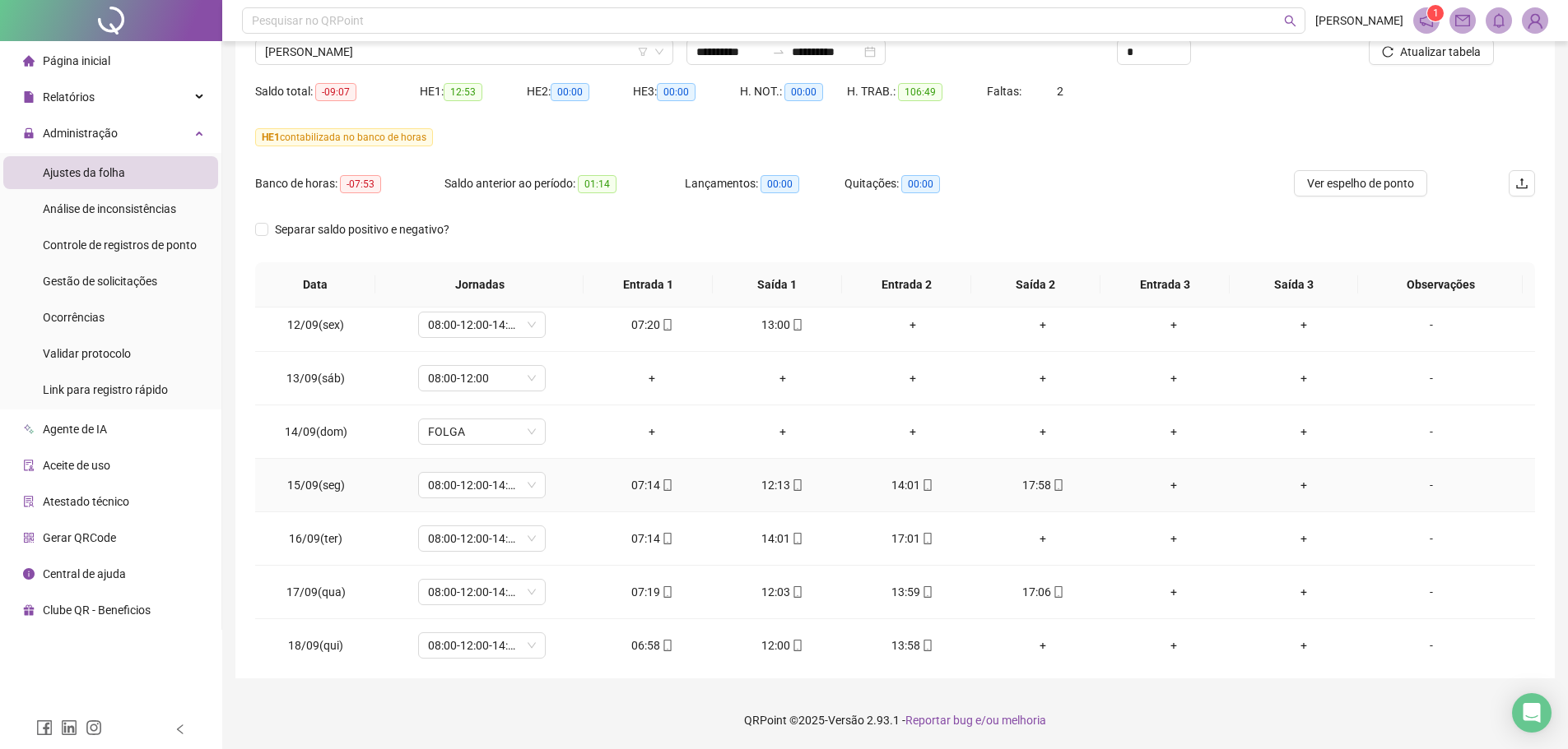
scroll to position [1306, 0]
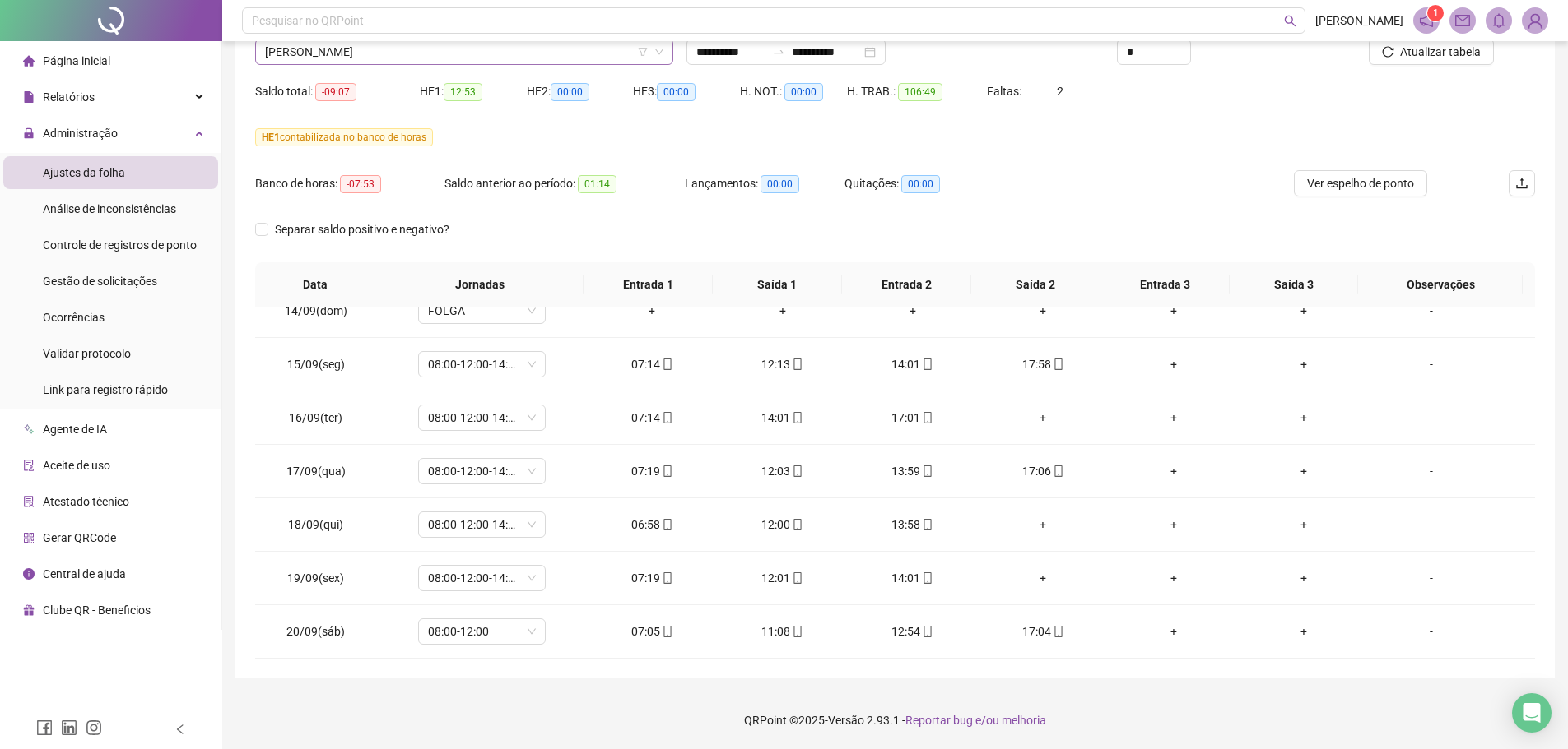
click at [393, 53] on span "GUILHERME GOMES DA COSTA" at bounding box center [464, 51] width 398 height 25
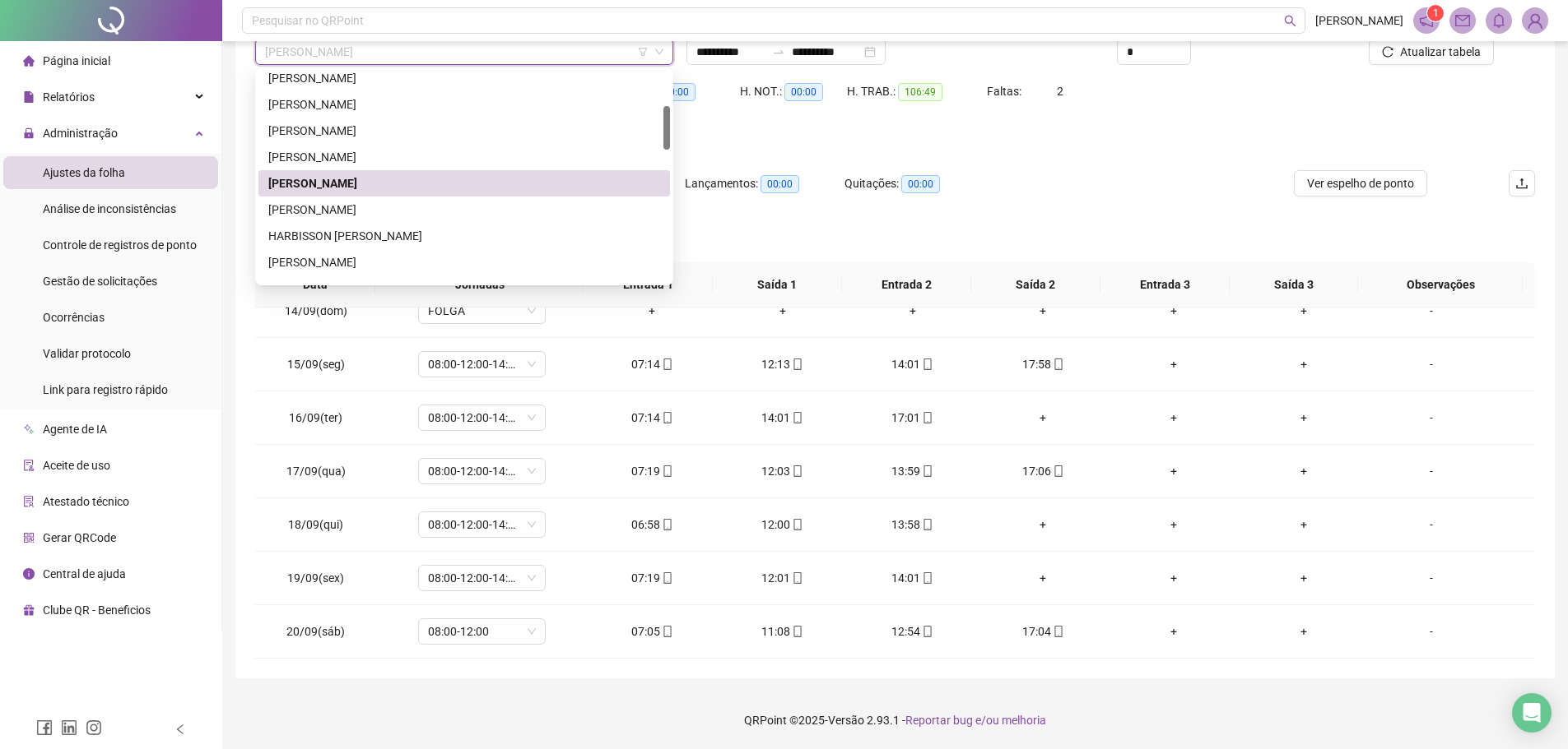
click at [419, 186] on div "GUILHERME GOMES DA COSTA" at bounding box center [464, 184] width 392 height 18
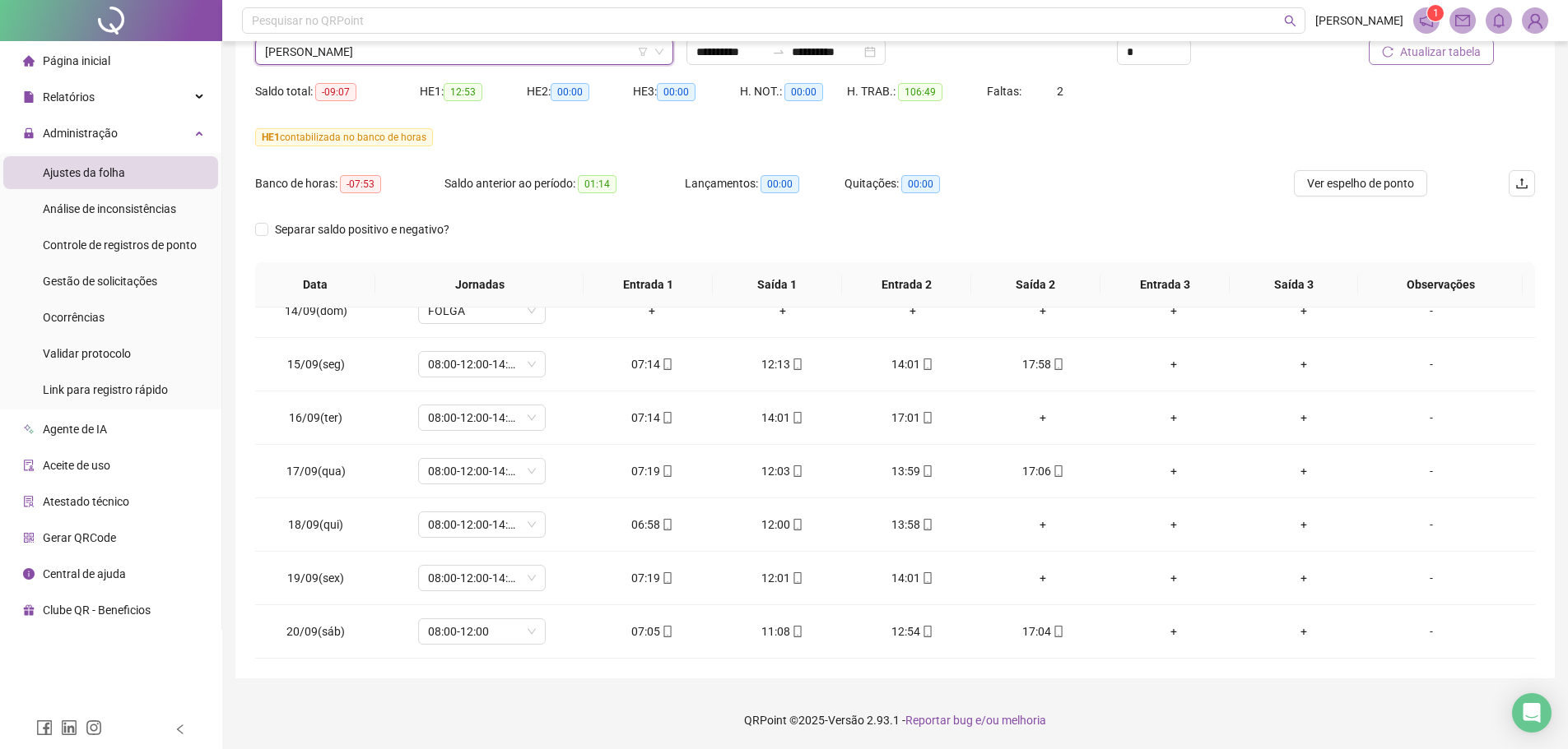
click at [1440, 59] on span "Atualizar tabela" at bounding box center [1440, 52] width 81 height 18
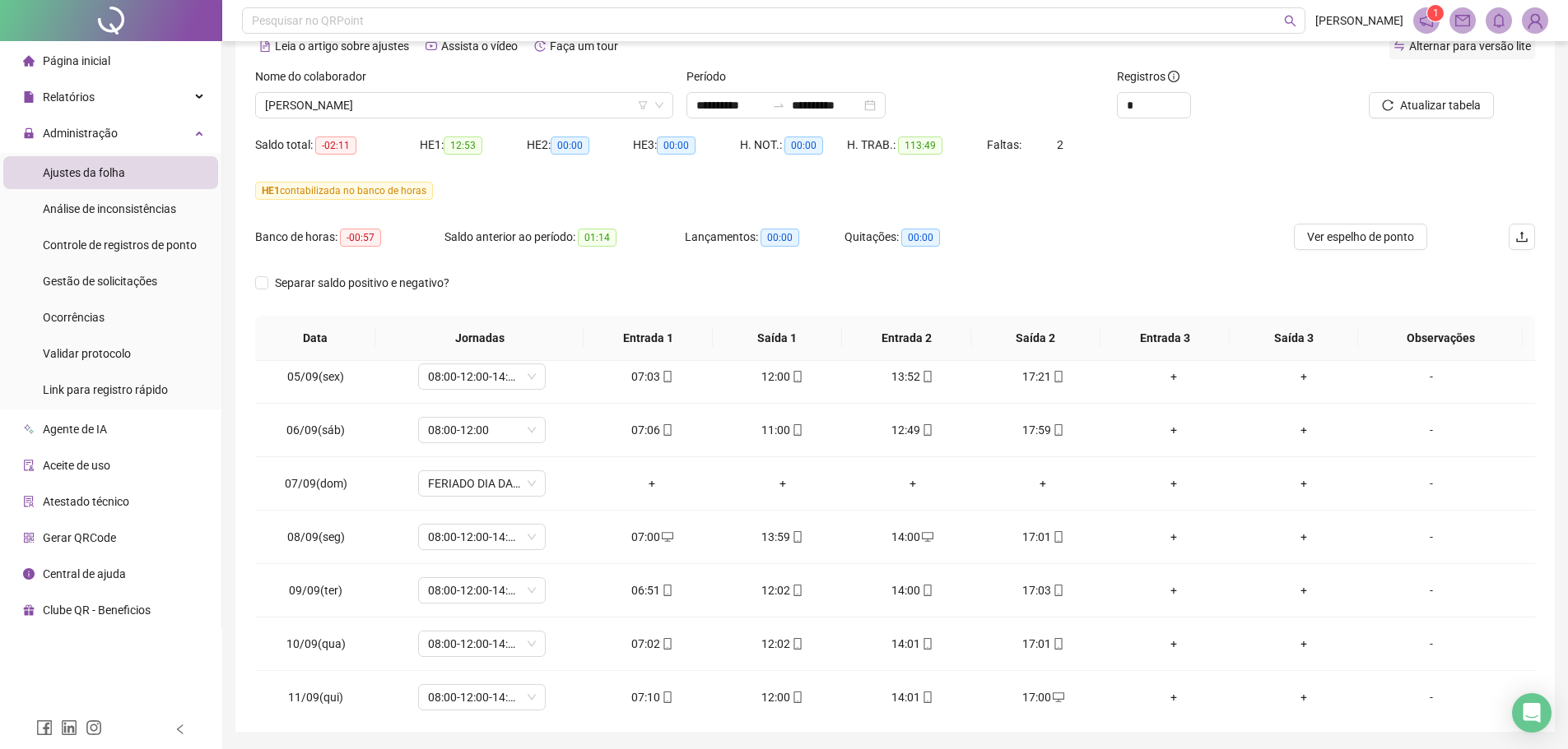
scroll to position [55, 0]
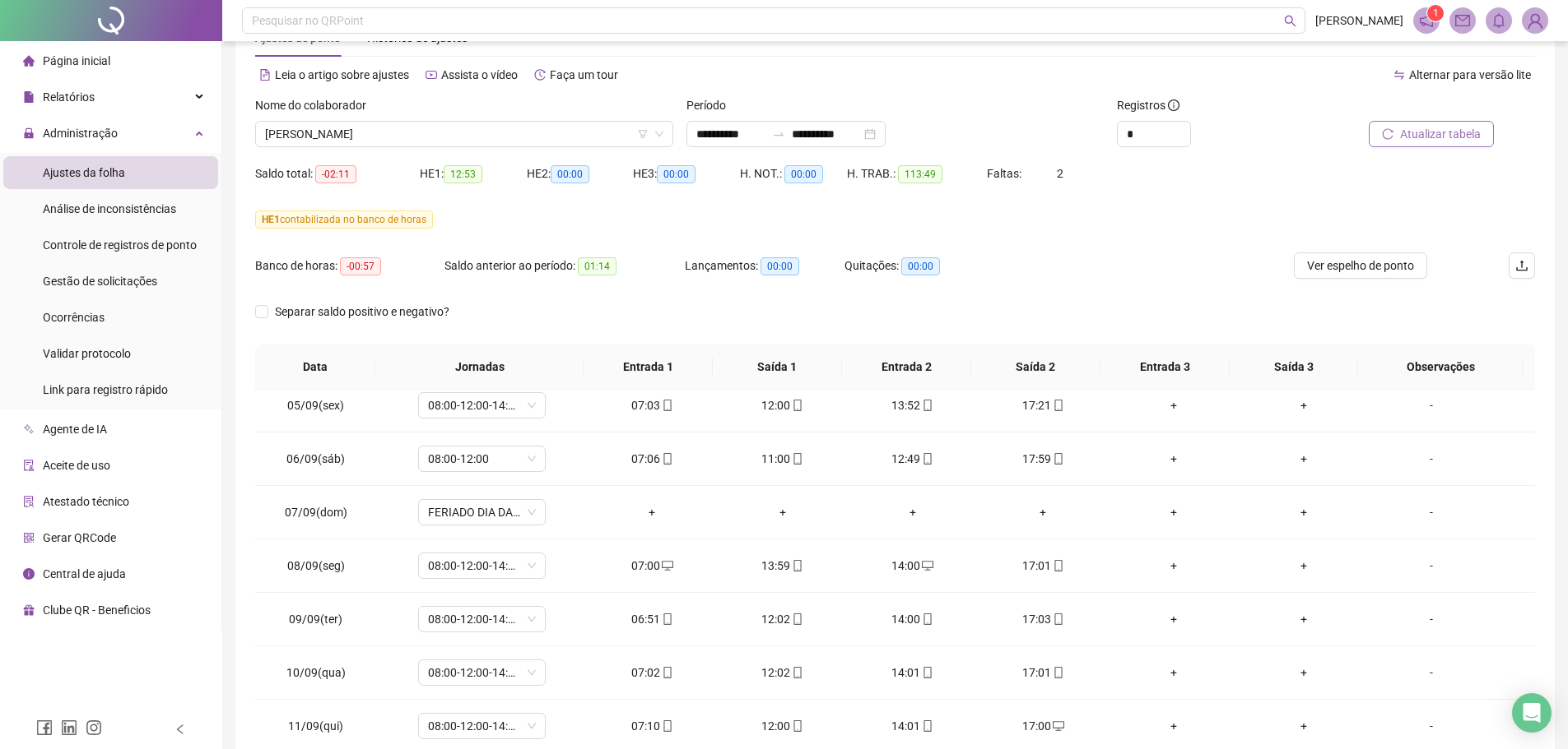
click at [1424, 124] on button "Atualizar tabela" at bounding box center [1431, 134] width 125 height 27
click at [425, 132] on span "GUILHERME GOMES DA COSTA" at bounding box center [464, 134] width 398 height 25
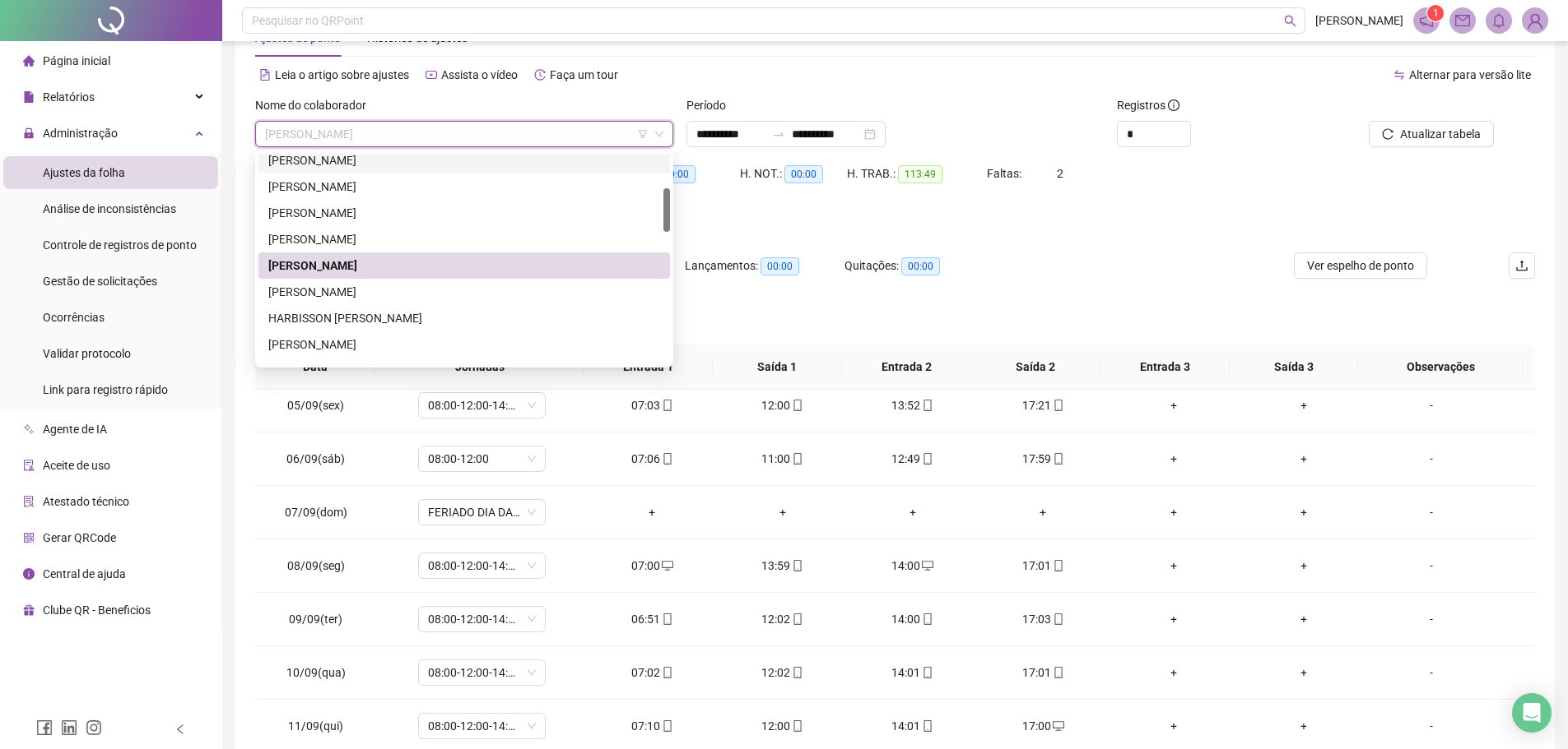
scroll to position [247, 0]
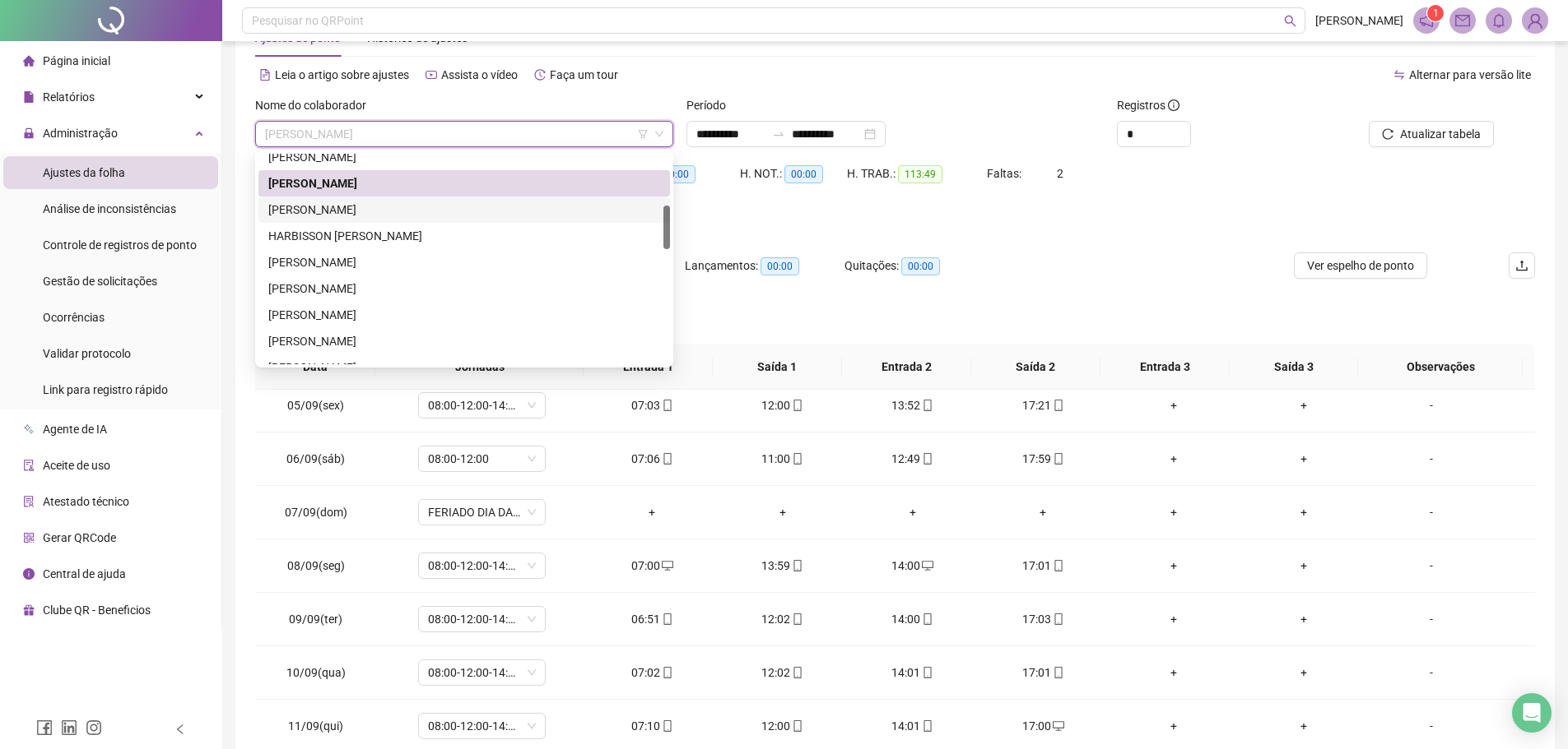
click at [415, 209] on div "GUSTAVO DE SOUSA MOURA" at bounding box center [464, 209] width 392 height 18
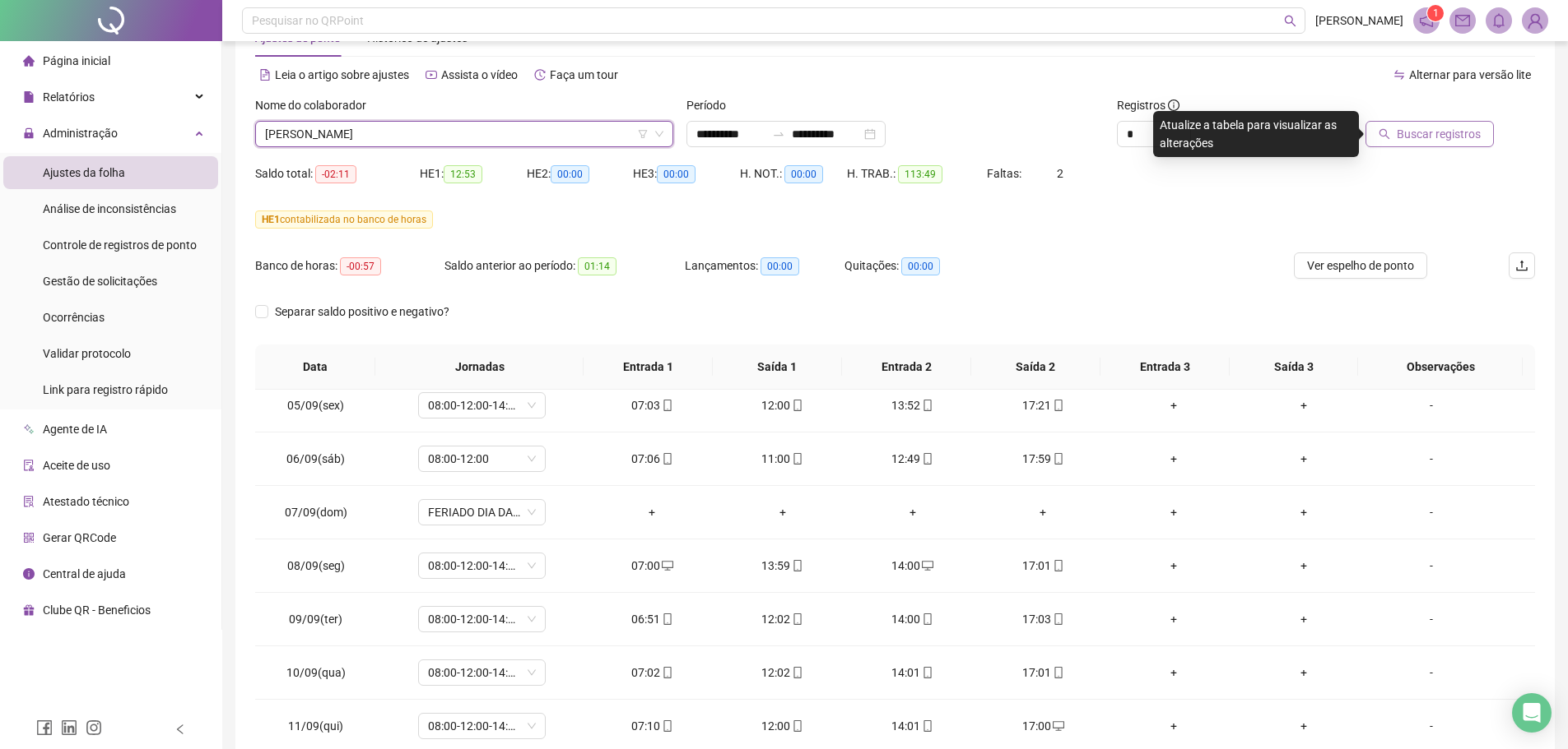
click at [1409, 135] on span "Buscar registros" at bounding box center [1438, 134] width 84 height 18
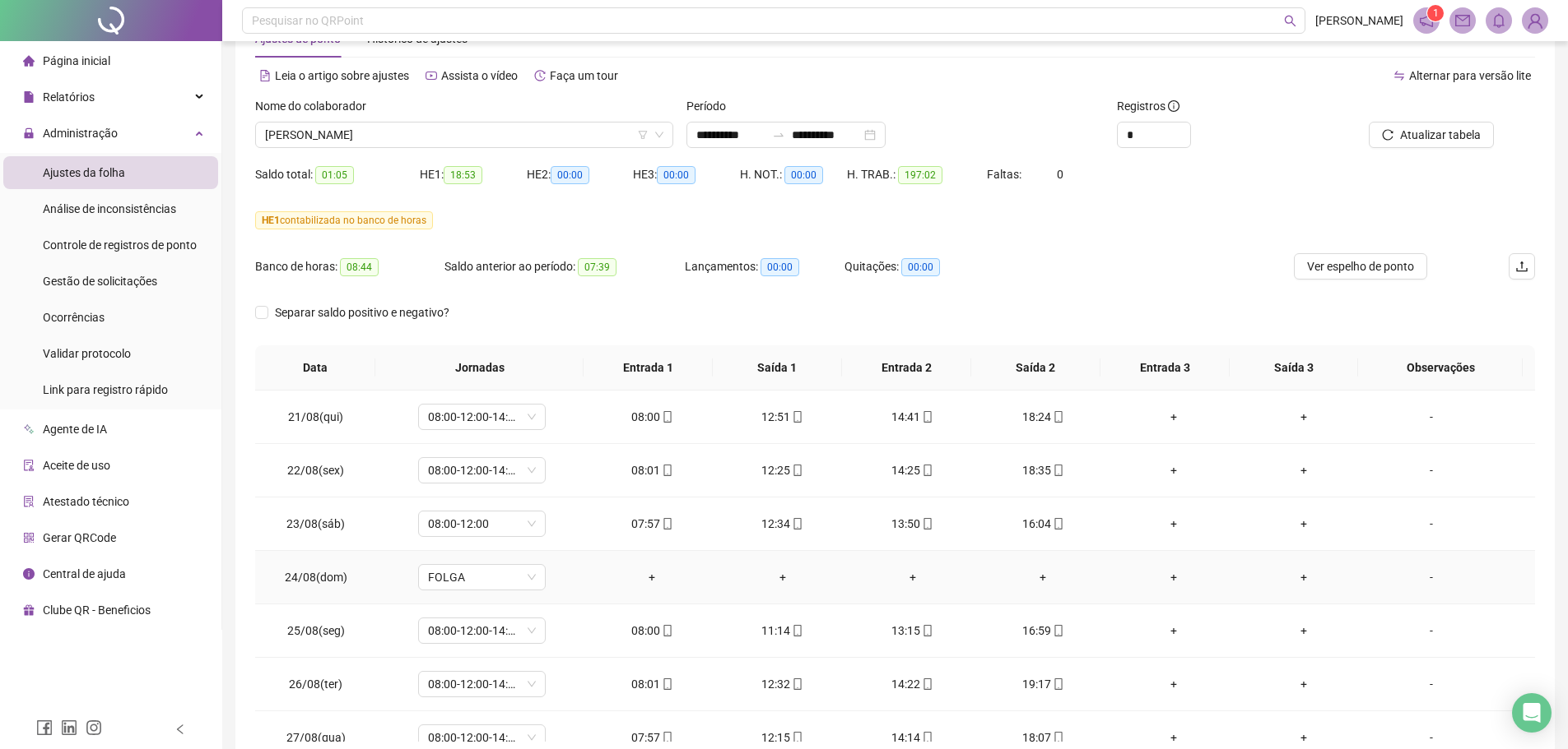
scroll to position [0, 0]
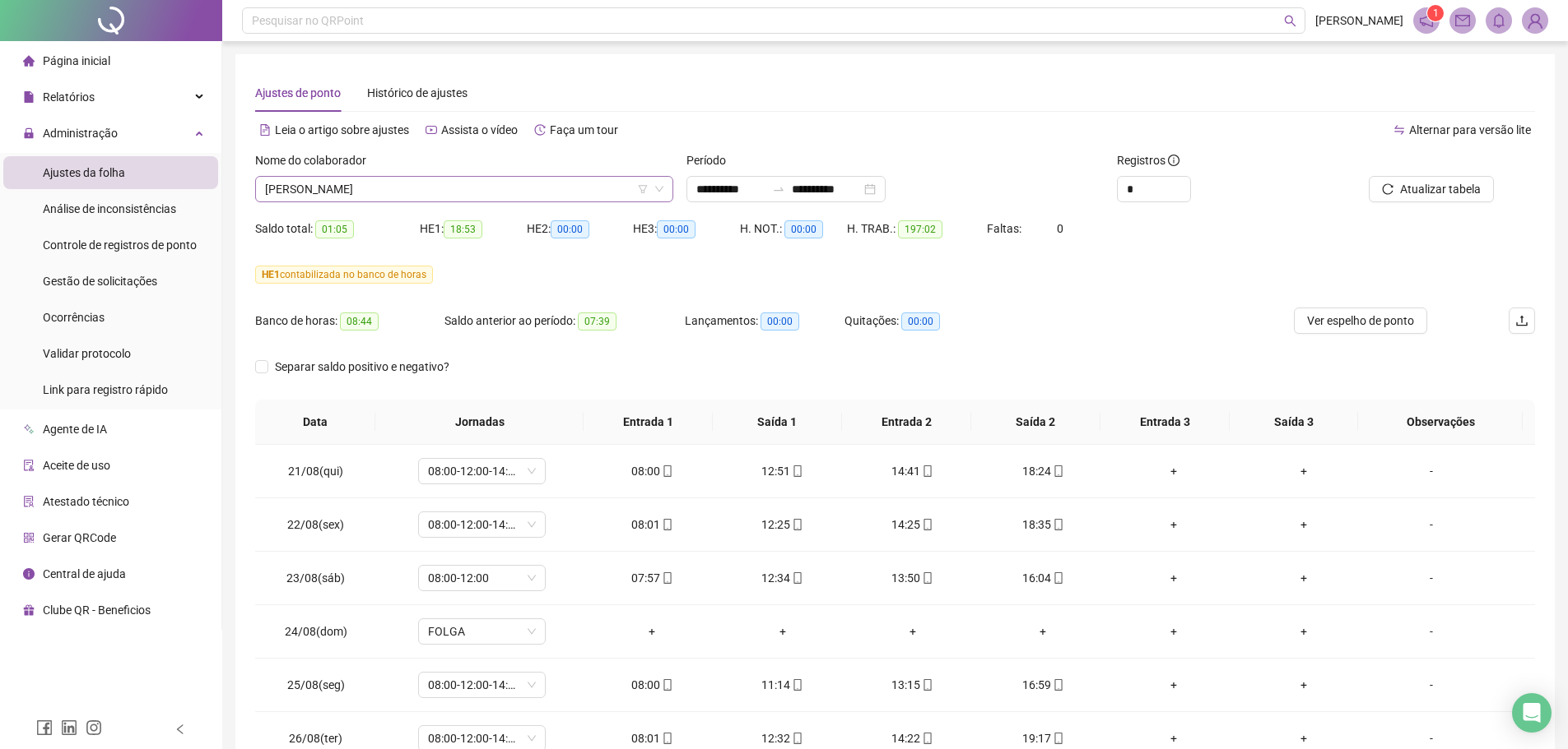
click at [432, 193] on span "GUSTAVO DE SOUSA MOURA" at bounding box center [464, 188] width 398 height 25
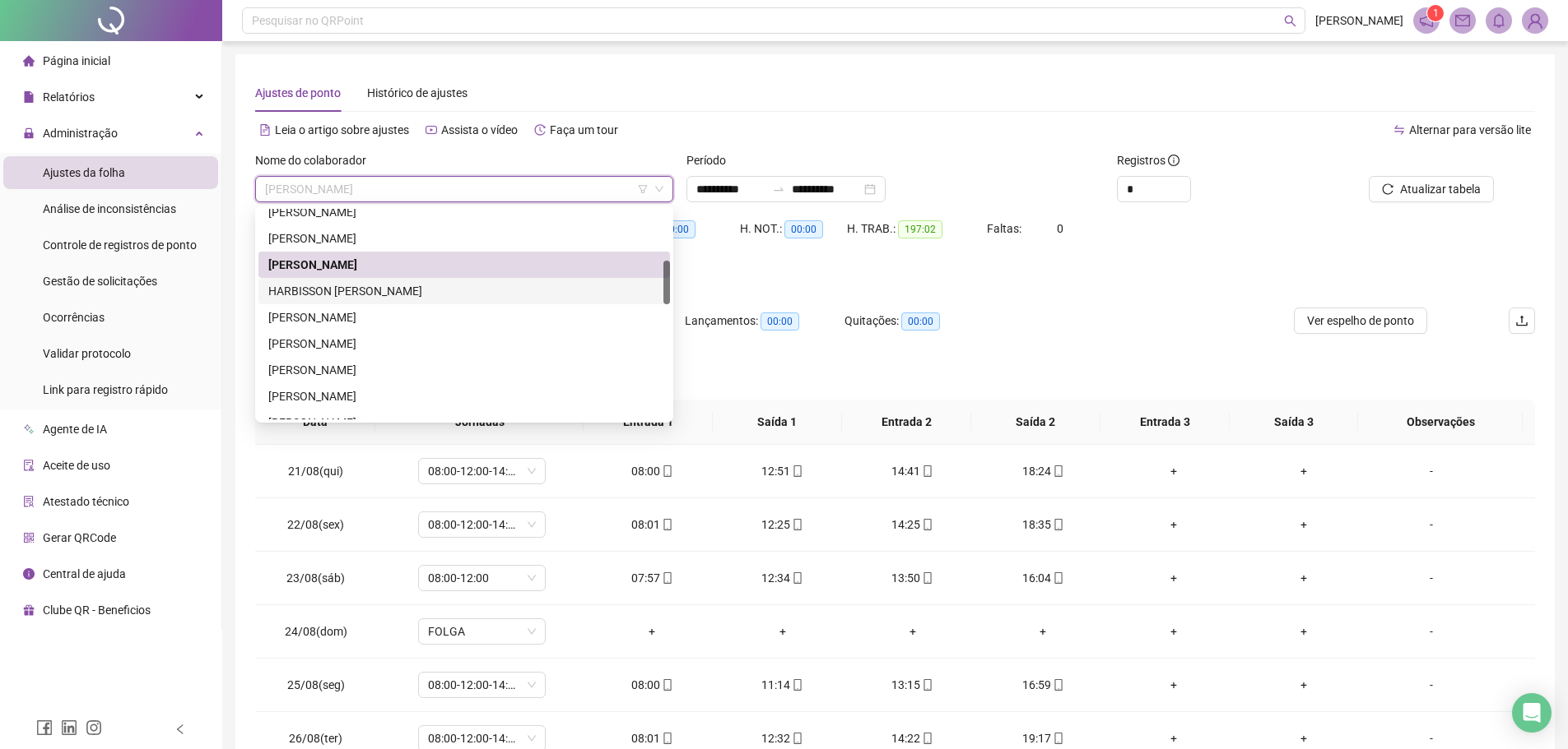
click at [381, 293] on div "HARBISSON ADOLFO VIANA DE ALENCAR" at bounding box center [464, 292] width 392 height 18
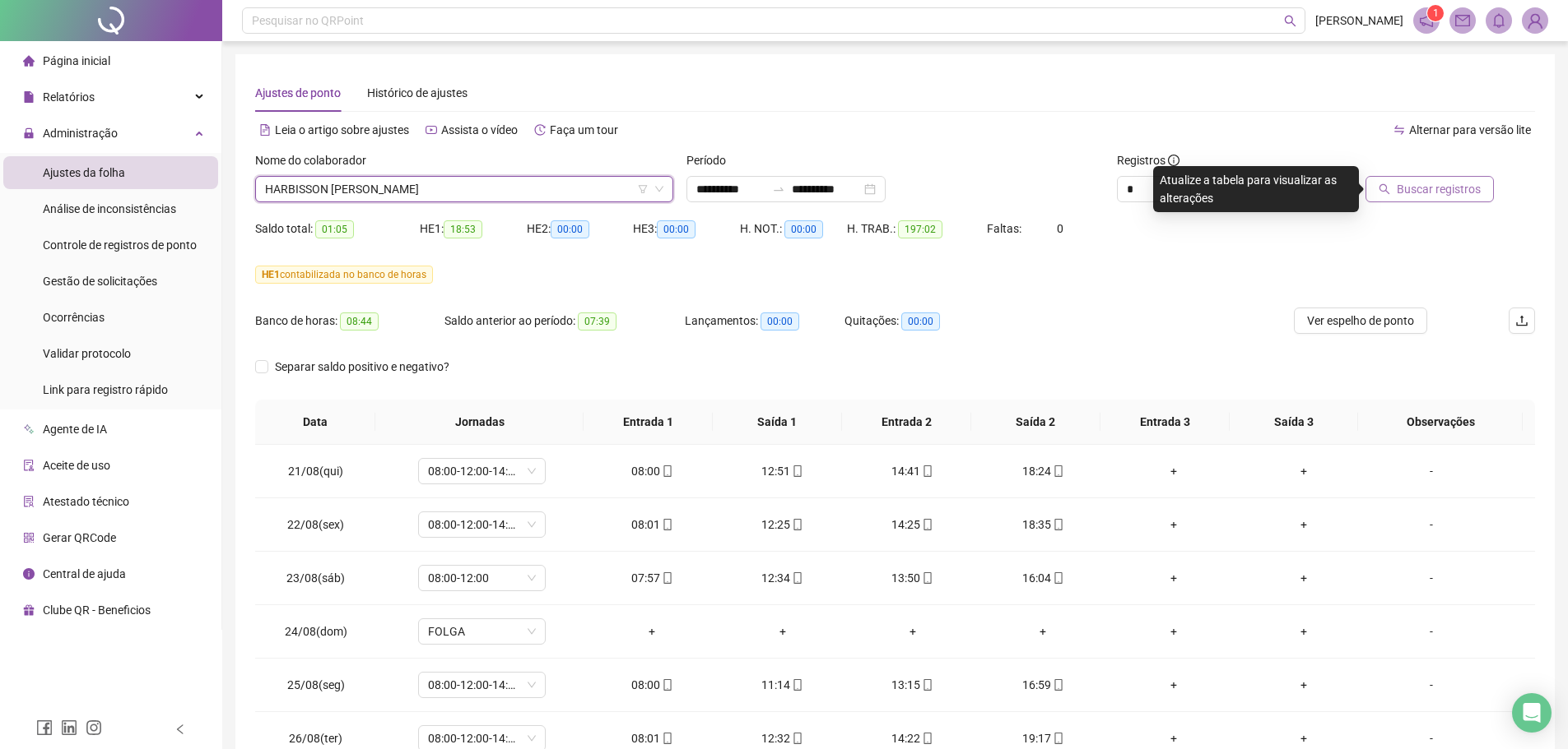
click at [1417, 177] on button "Buscar registros" at bounding box center [1429, 188] width 128 height 27
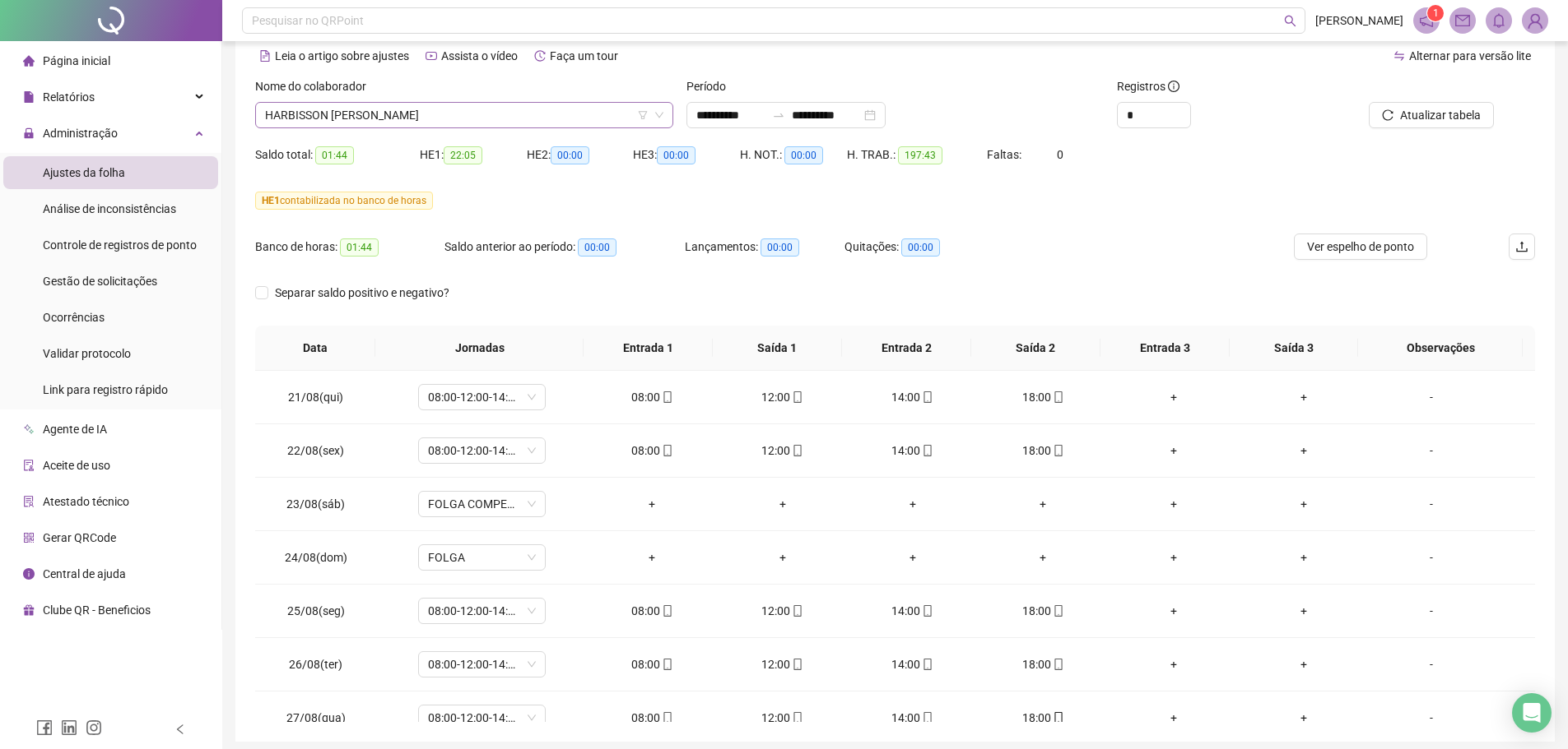
scroll to position [55, 0]
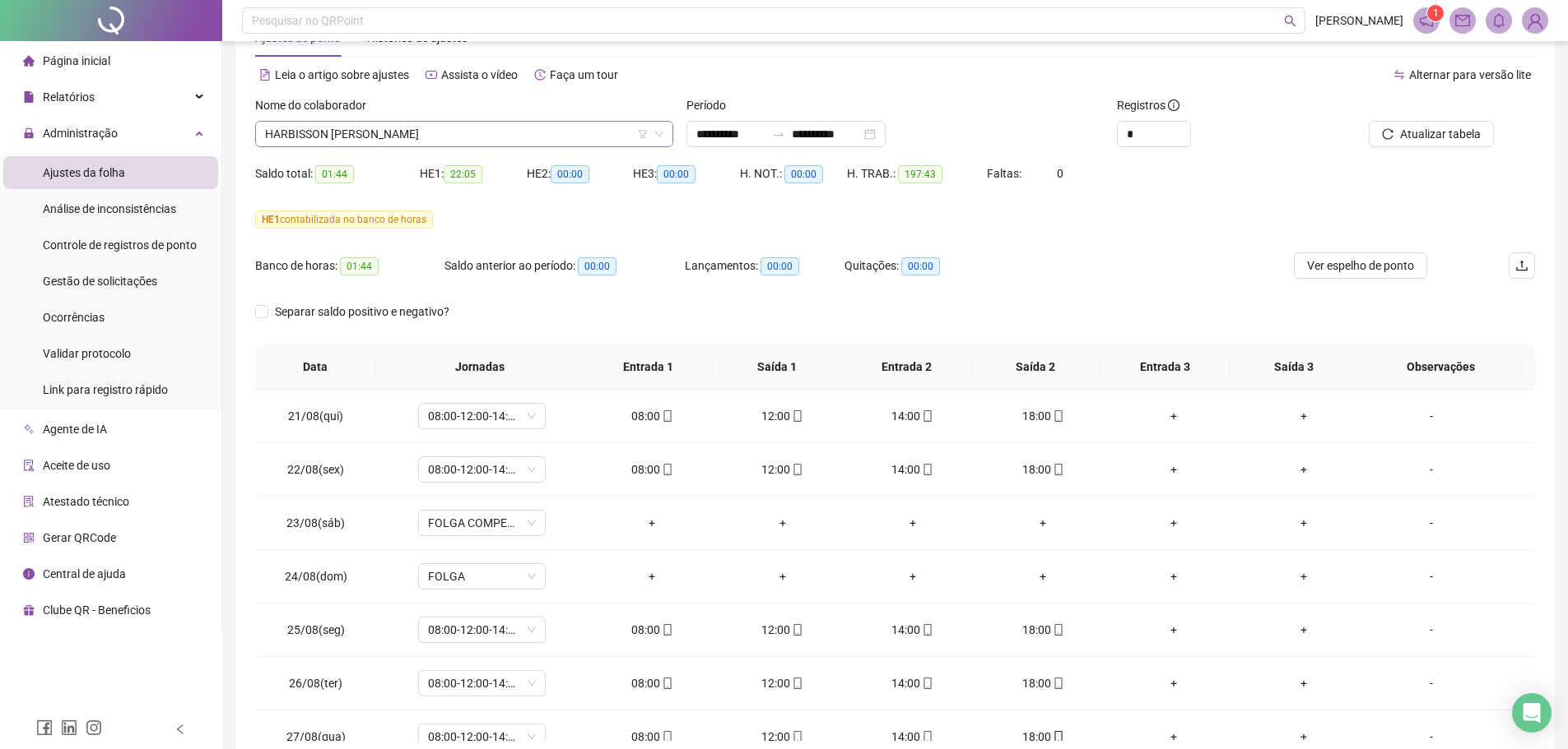
click at [413, 134] on span "HARBISSON ADOLFO VIANA DE ALENCAR" at bounding box center [464, 134] width 398 height 25
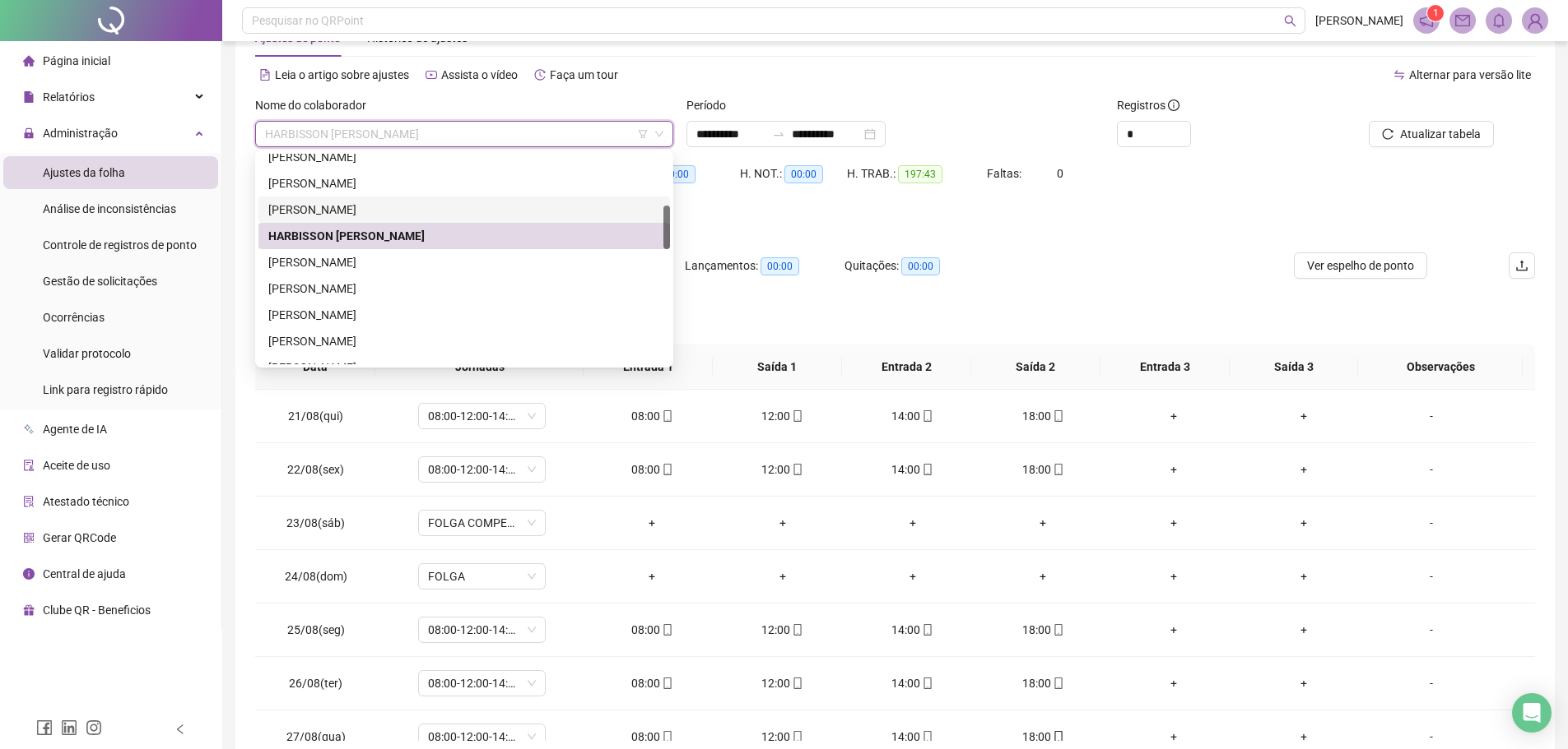
click at [385, 206] on div "GUSTAVO DE SOUSA MOURA" at bounding box center [464, 209] width 392 height 18
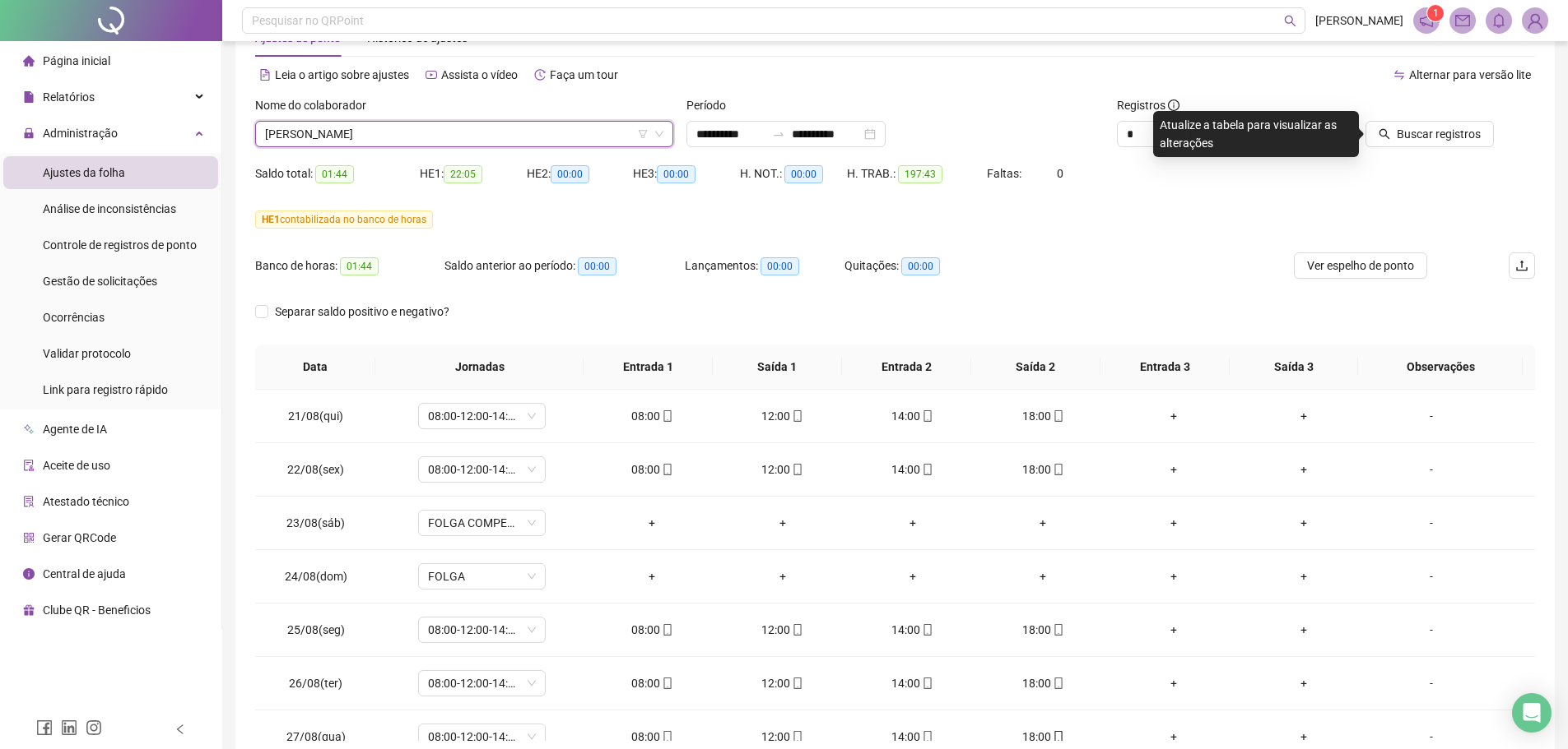
click at [381, 134] on span "GUSTAVO DE SOUSA MOURA" at bounding box center [464, 134] width 398 height 25
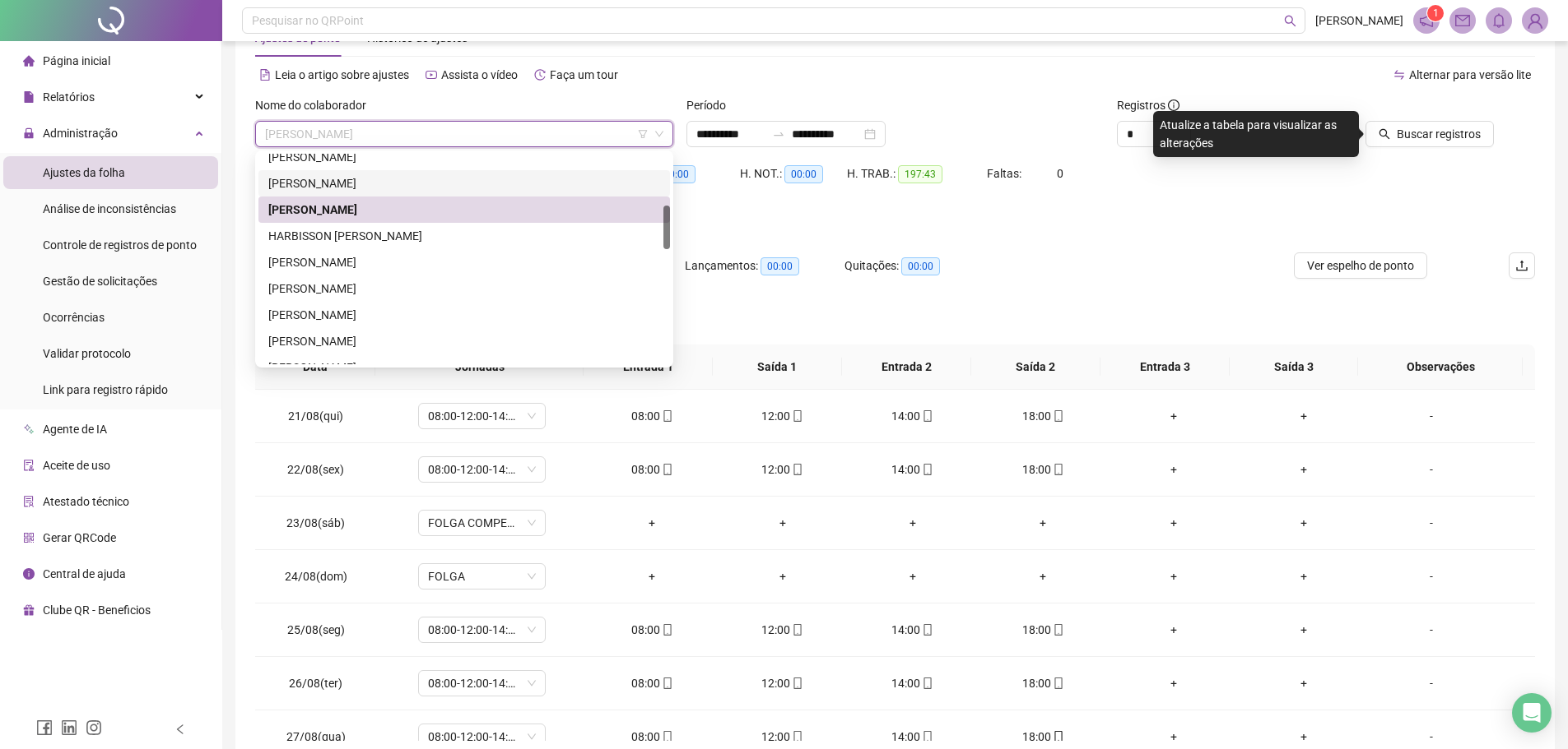
click at [377, 177] on div "GUILHERME GOMES DA COSTA" at bounding box center [464, 184] width 392 height 18
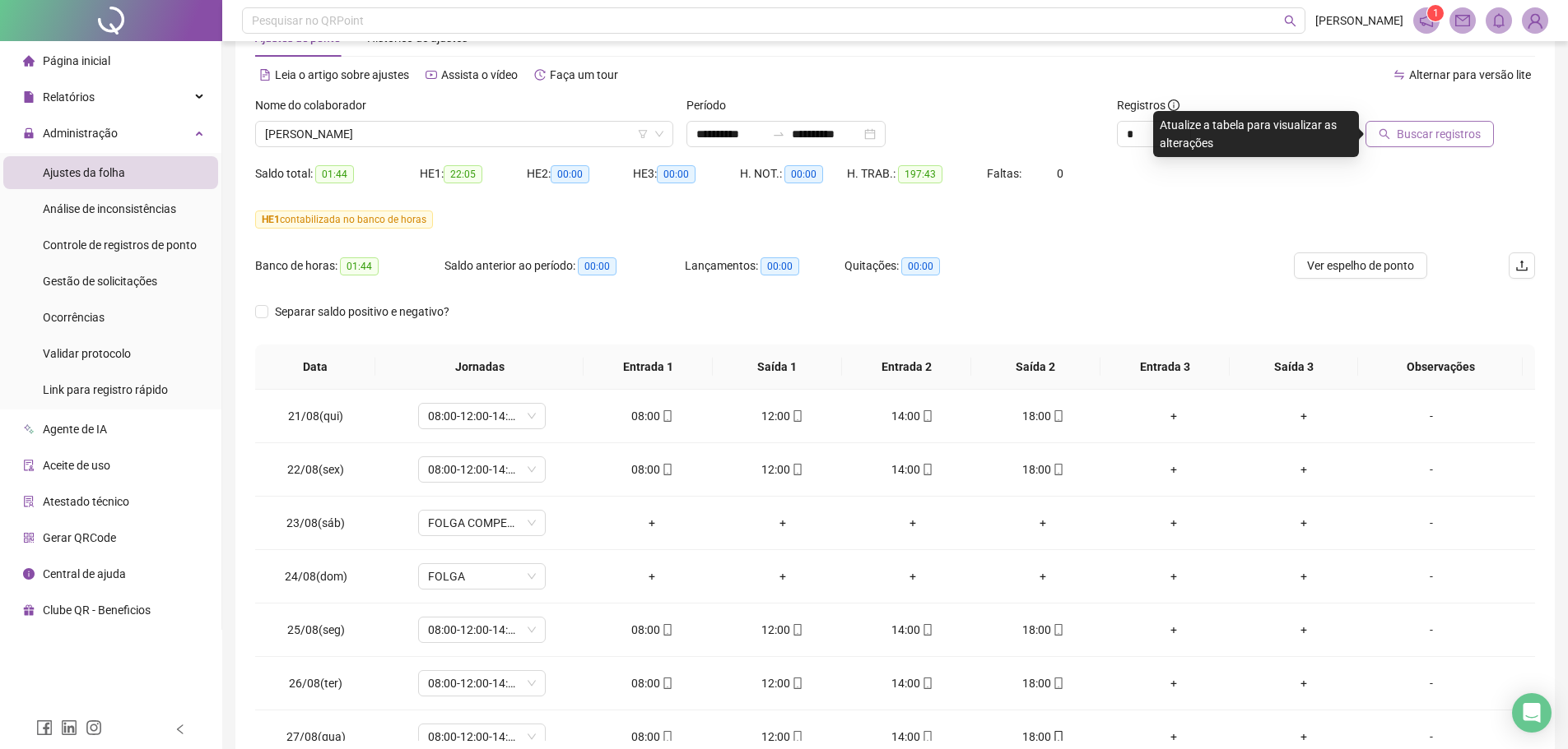
click at [1439, 131] on span "Buscar registros" at bounding box center [1438, 134] width 84 height 18
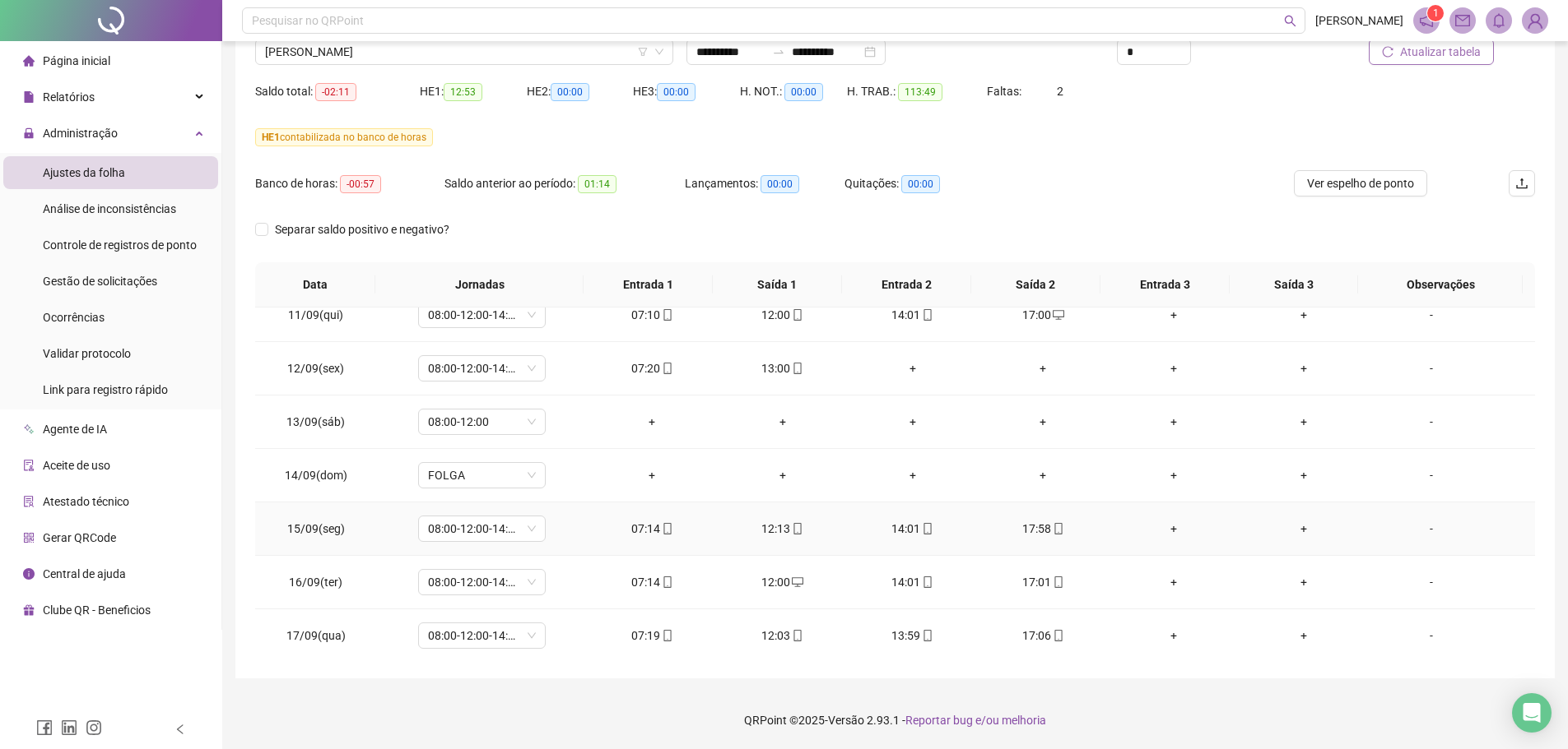
scroll to position [1060, 0]
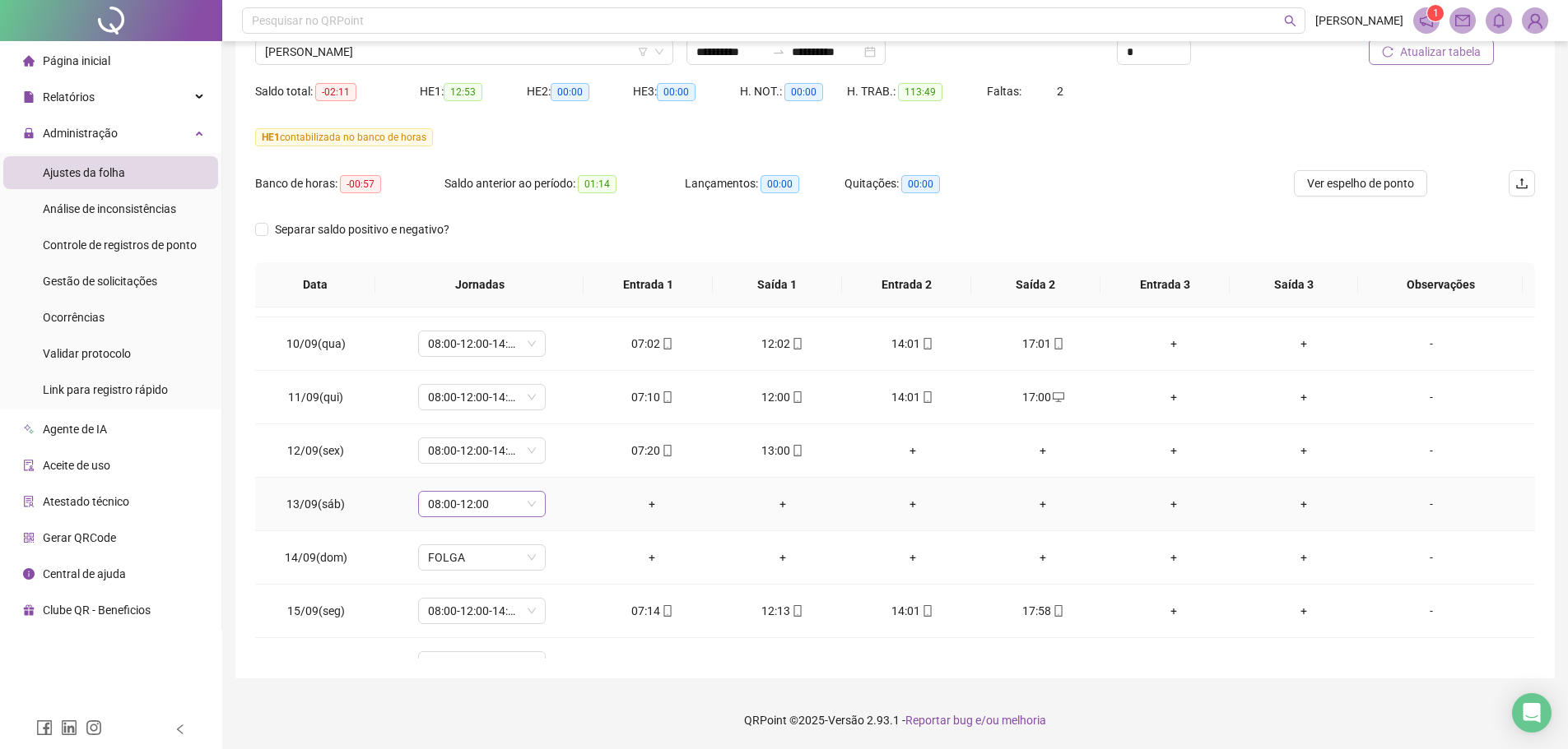
click at [520, 508] on span "08:00-12:00" at bounding box center [482, 504] width 108 height 25
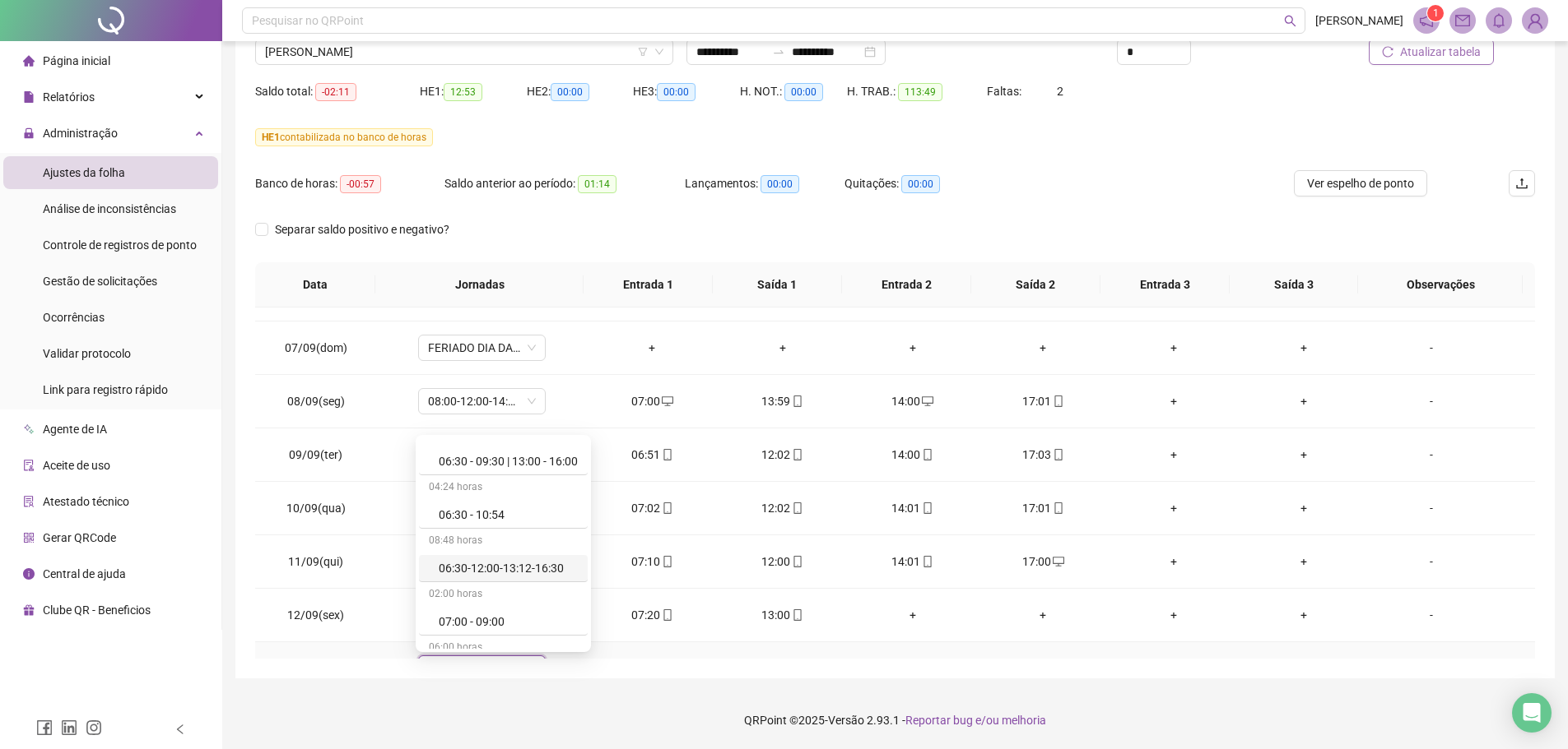
scroll to position [1511, 0]
click at [1545, 421] on div "**********" at bounding box center [895, 297] width 1319 height 762
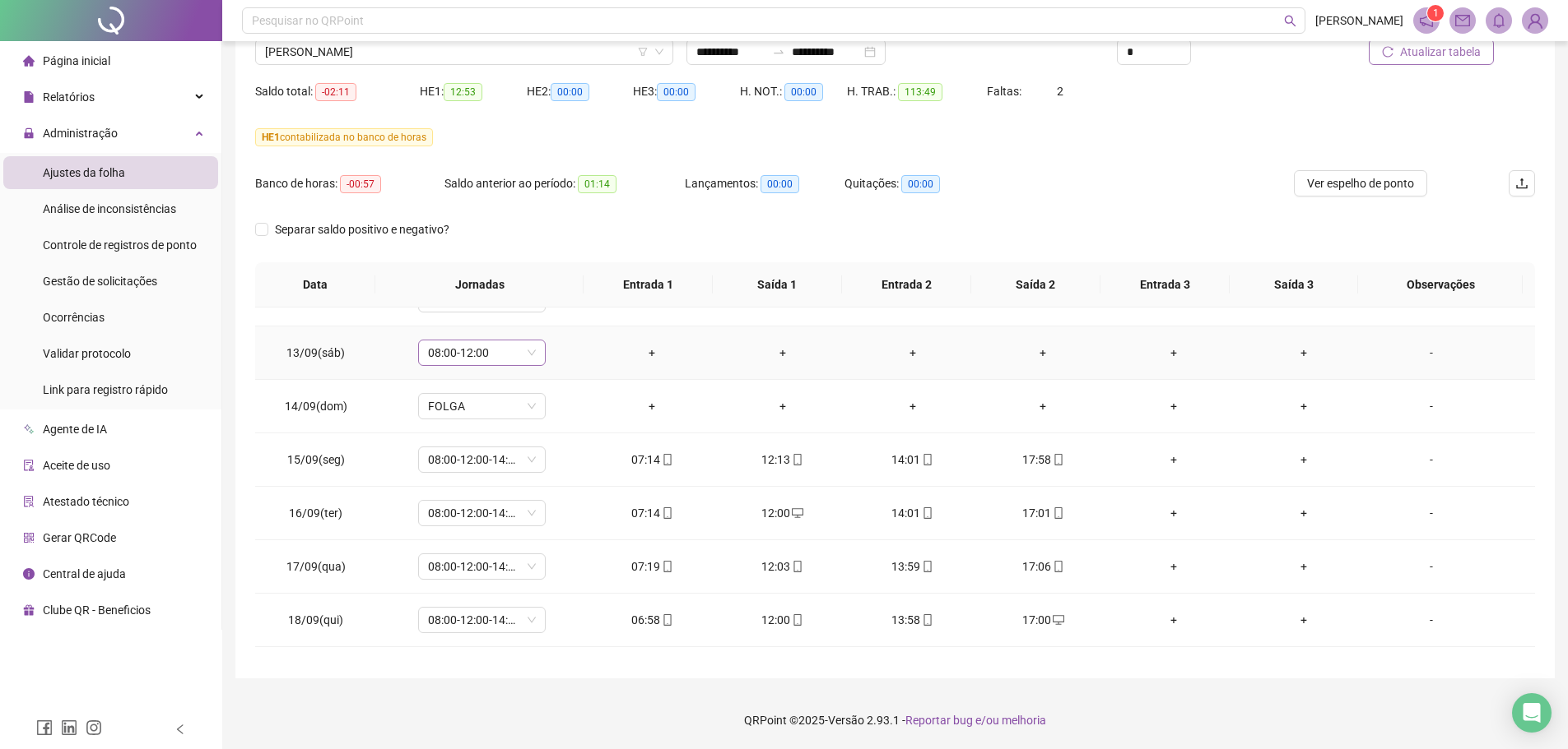
scroll to position [1142, 0]
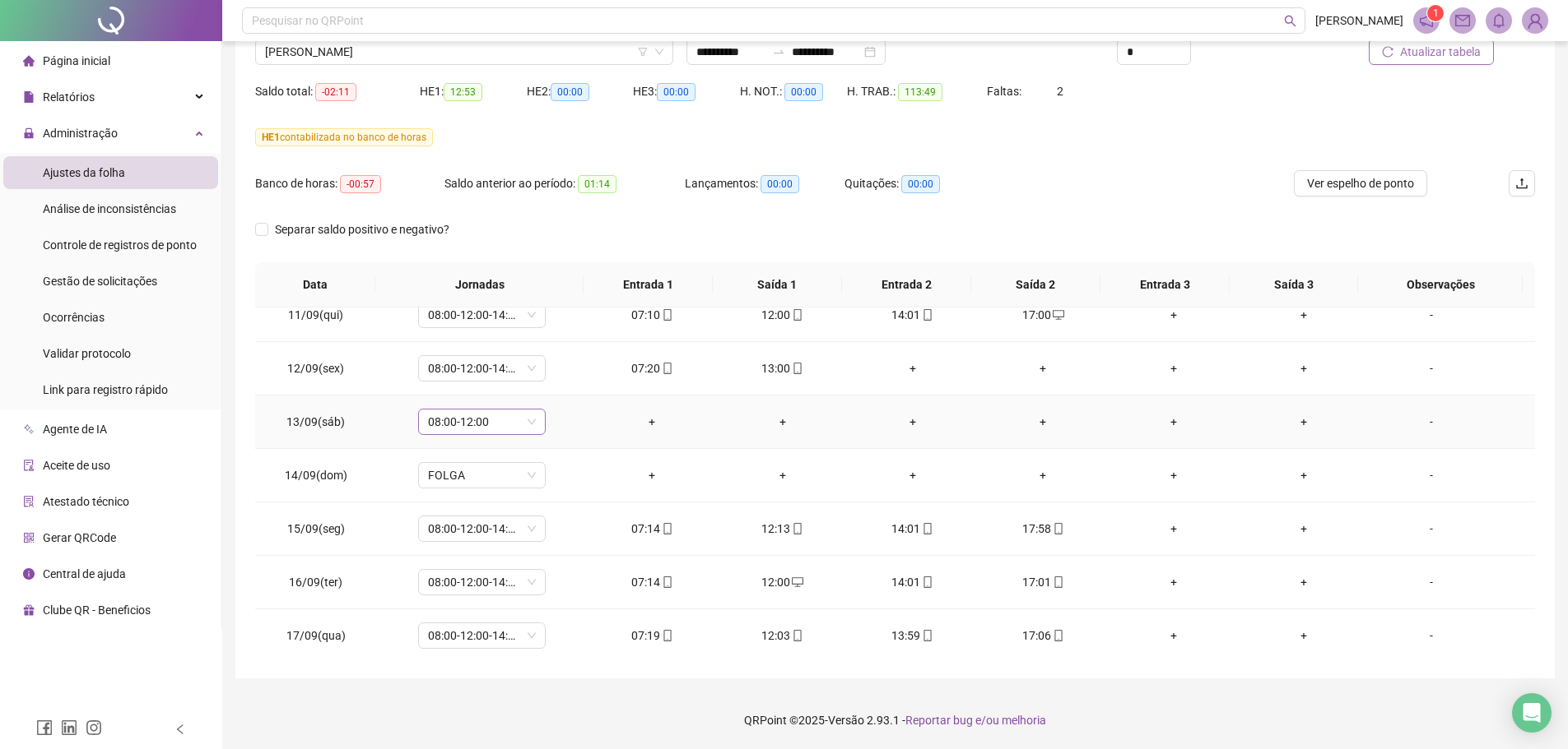
click at [494, 425] on span "08:00-12:00" at bounding box center [482, 422] width 108 height 25
click at [506, 588] on div "Folga compensatória" at bounding box center [508, 585] width 139 height 18
click at [560, 366] on div "Confirmar alteração da jornada? Não Sim" at bounding box center [480, 367] width 184 height 45
click at [557, 376] on span "Sim" at bounding box center [557, 380] width 19 height 18
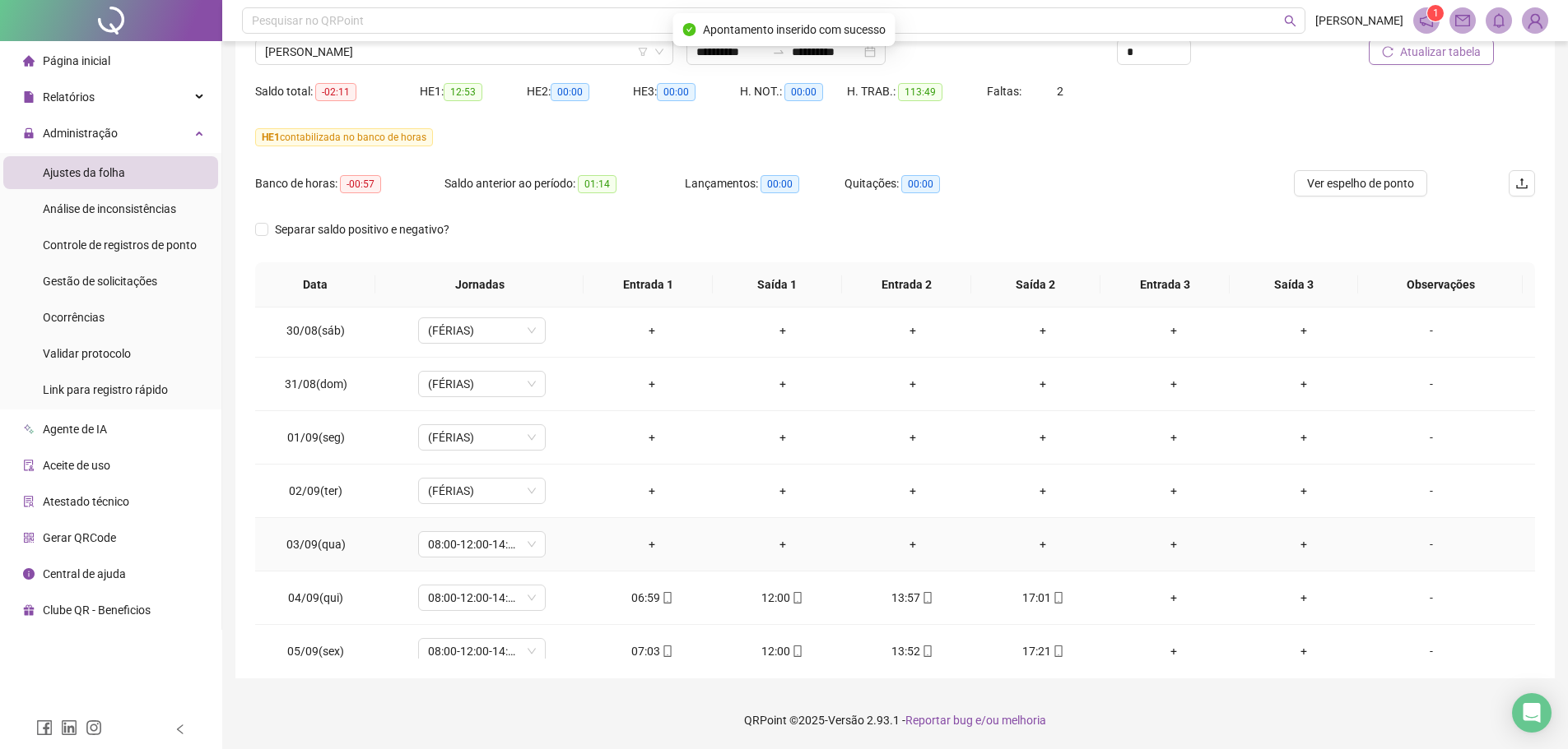
scroll to position [484, 0]
click at [537, 547] on div "08:00-12:00-14:00-18:00" at bounding box center [481, 545] width 127 height 27
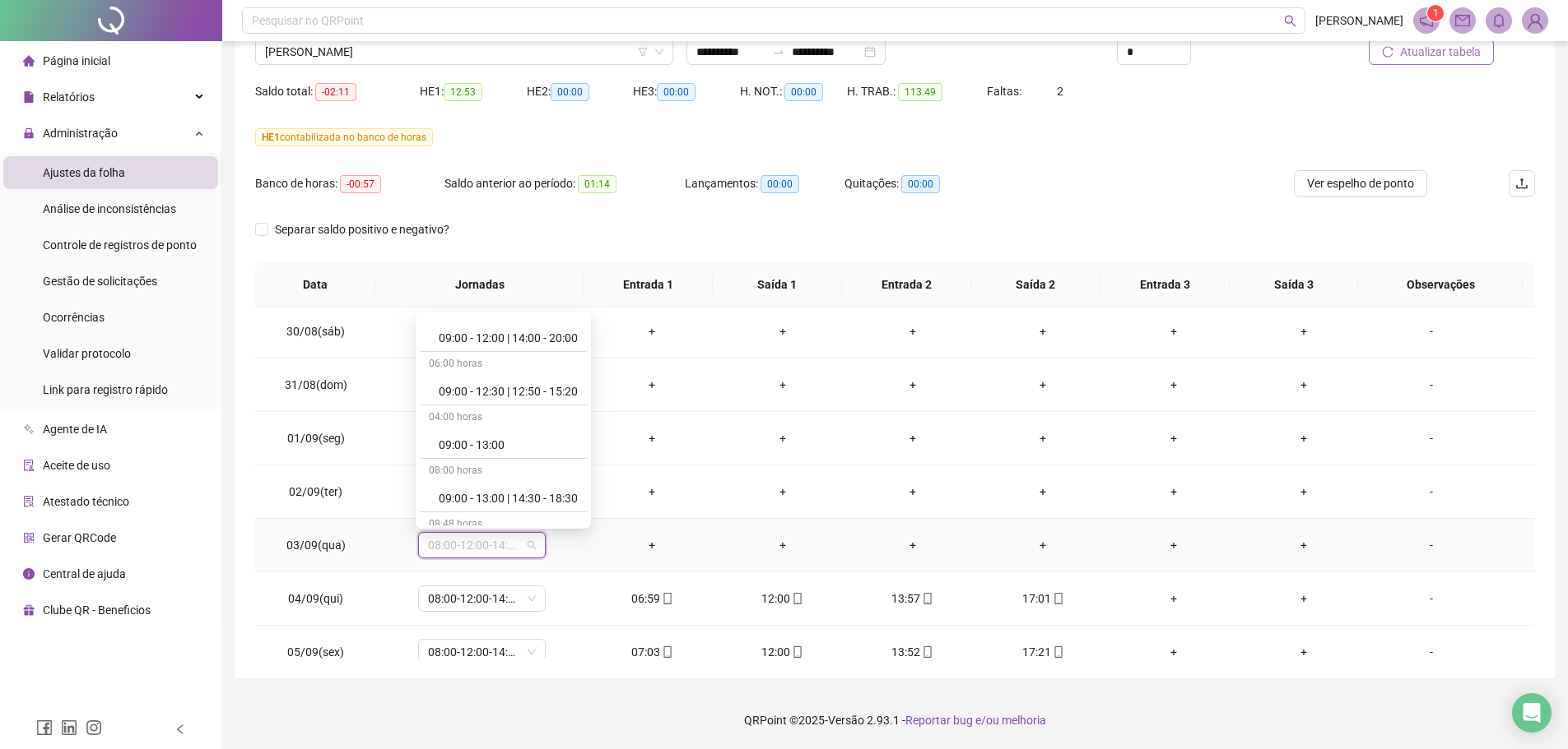
scroll to position [10483, 0]
click at [591, 513] on div "05:40 horas 00:00 - 01:00 | 01:10 - 03:00 05:40 horas 00:00 - 01:00 | 01:10 - 0…" at bounding box center [503, 420] width 176 height 217
click at [497, 355] on div "Férias" at bounding box center [508, 351] width 139 height 18
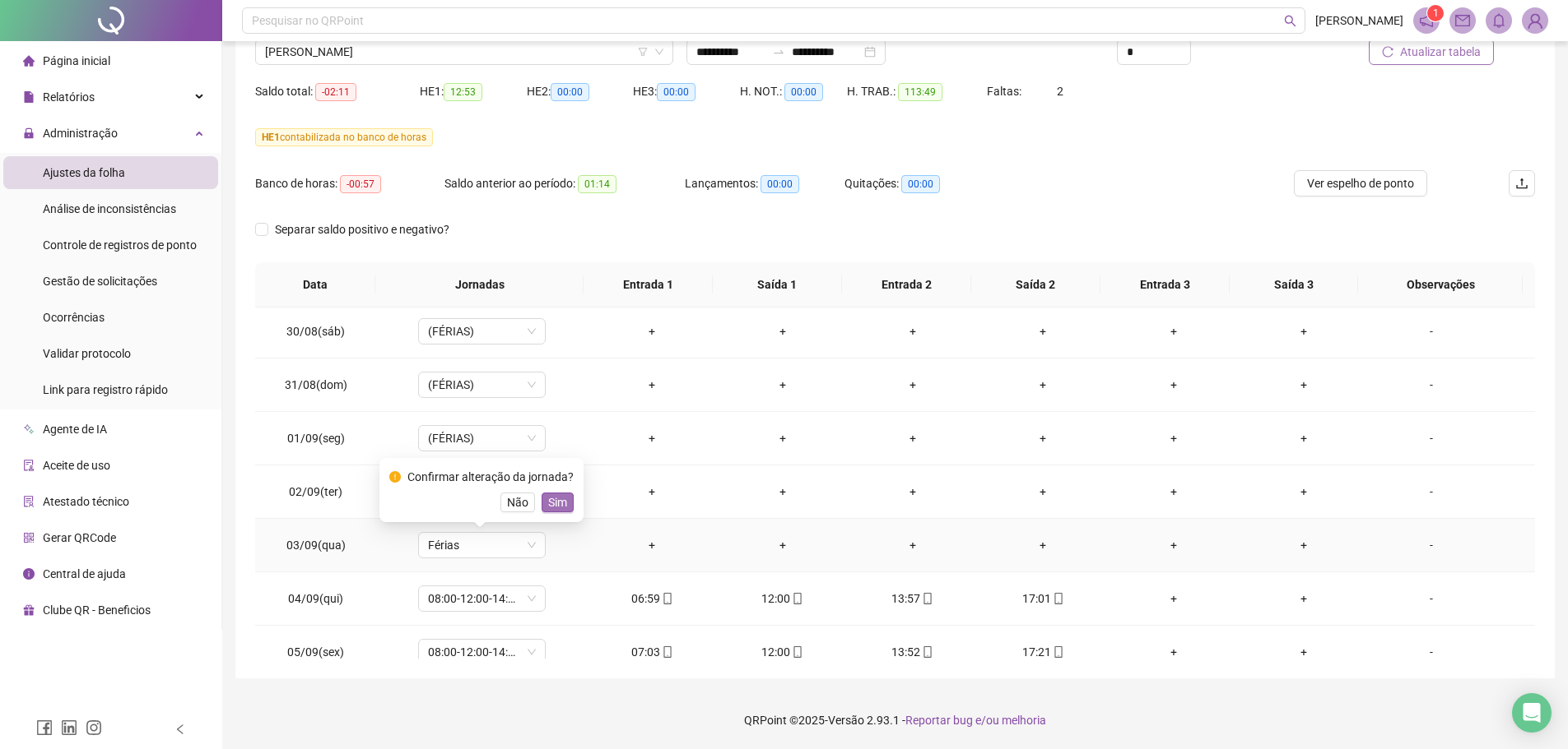
click at [549, 503] on span "Sim" at bounding box center [557, 503] width 19 height 18
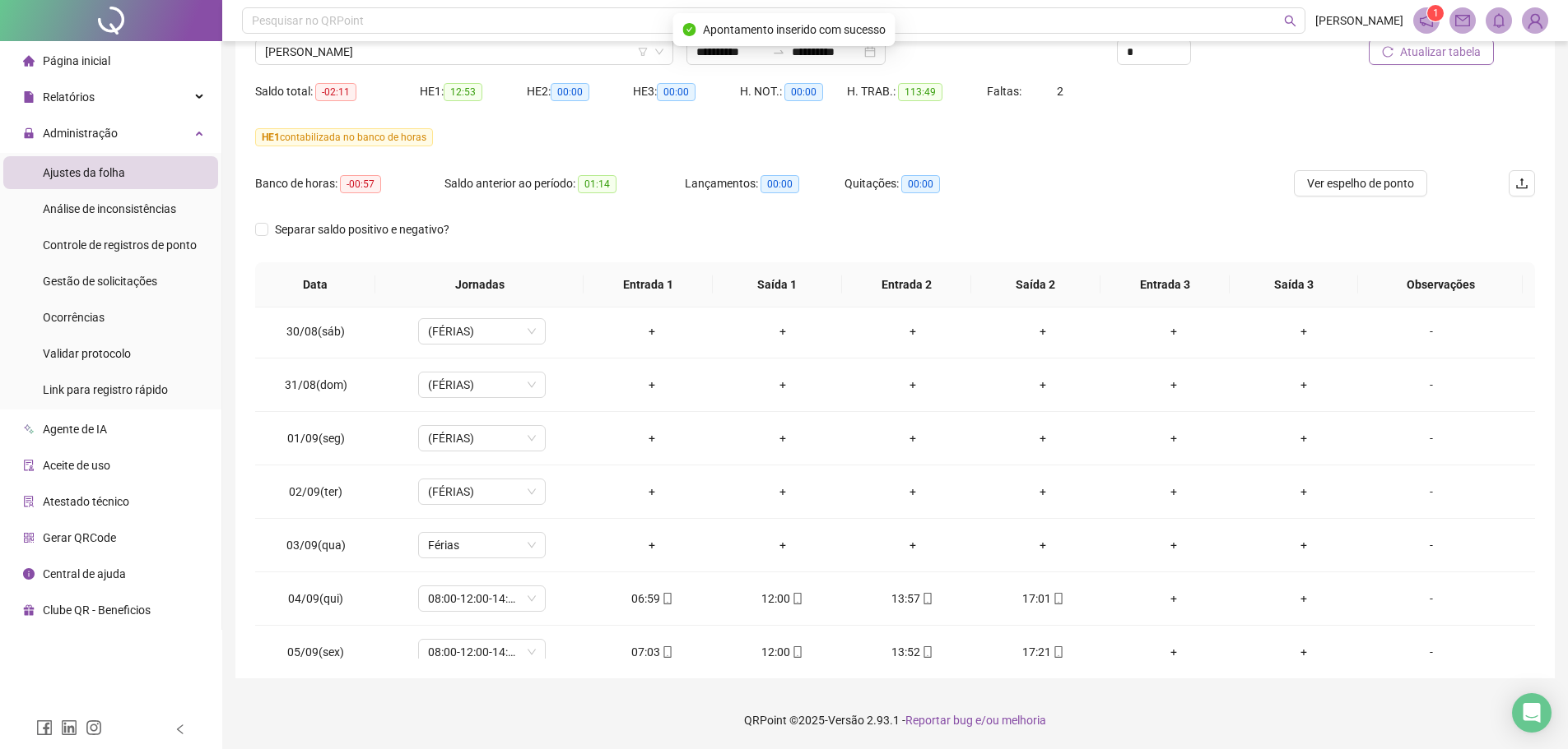
click at [1443, 61] on button "Atualizar tabela" at bounding box center [1431, 51] width 125 height 27
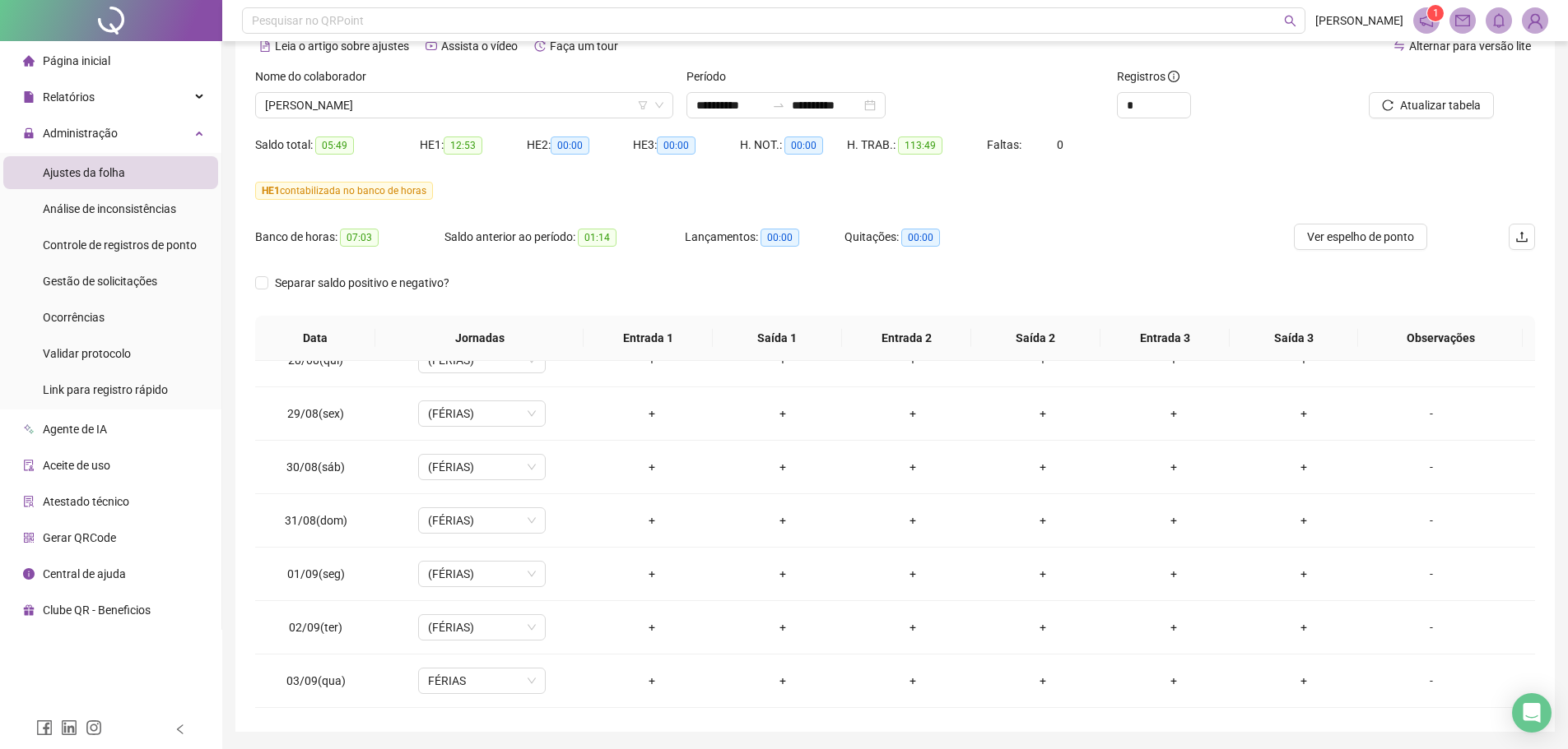
scroll to position [55, 0]
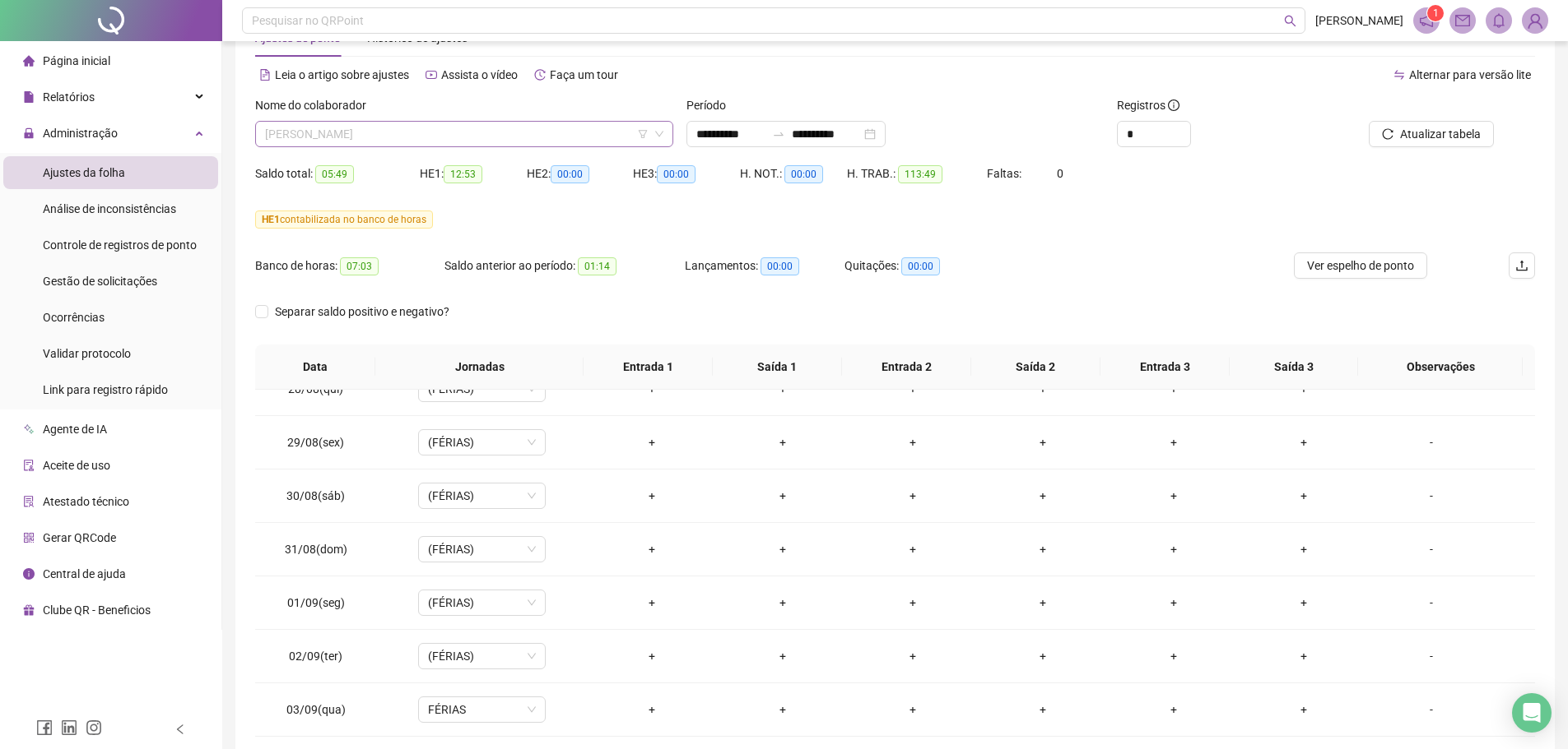
click at [349, 143] on span "GUILHERME GOMES DA COSTA" at bounding box center [464, 134] width 398 height 25
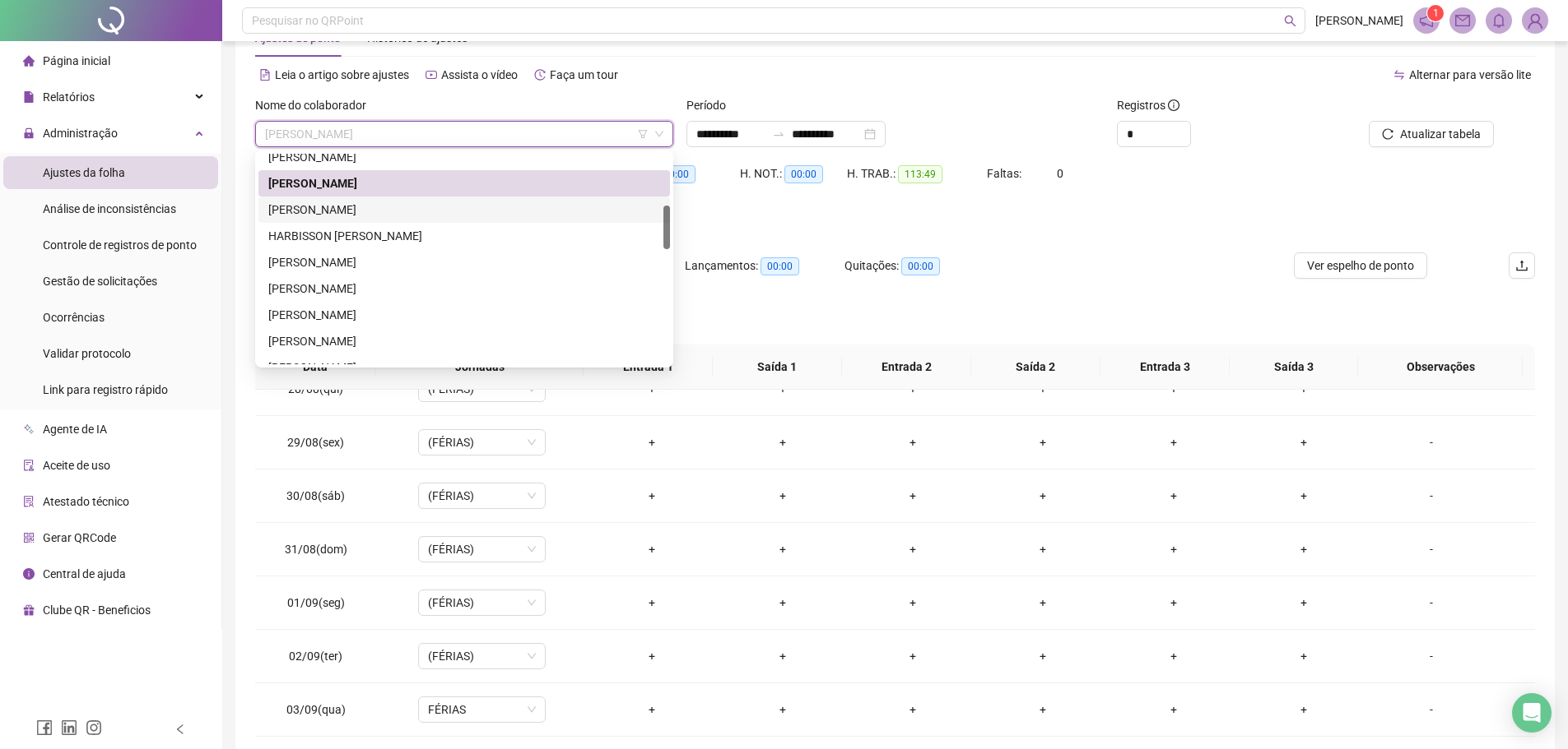
click at [353, 209] on div "GUSTAVO DE SOUSA MOURA" at bounding box center [464, 209] width 392 height 18
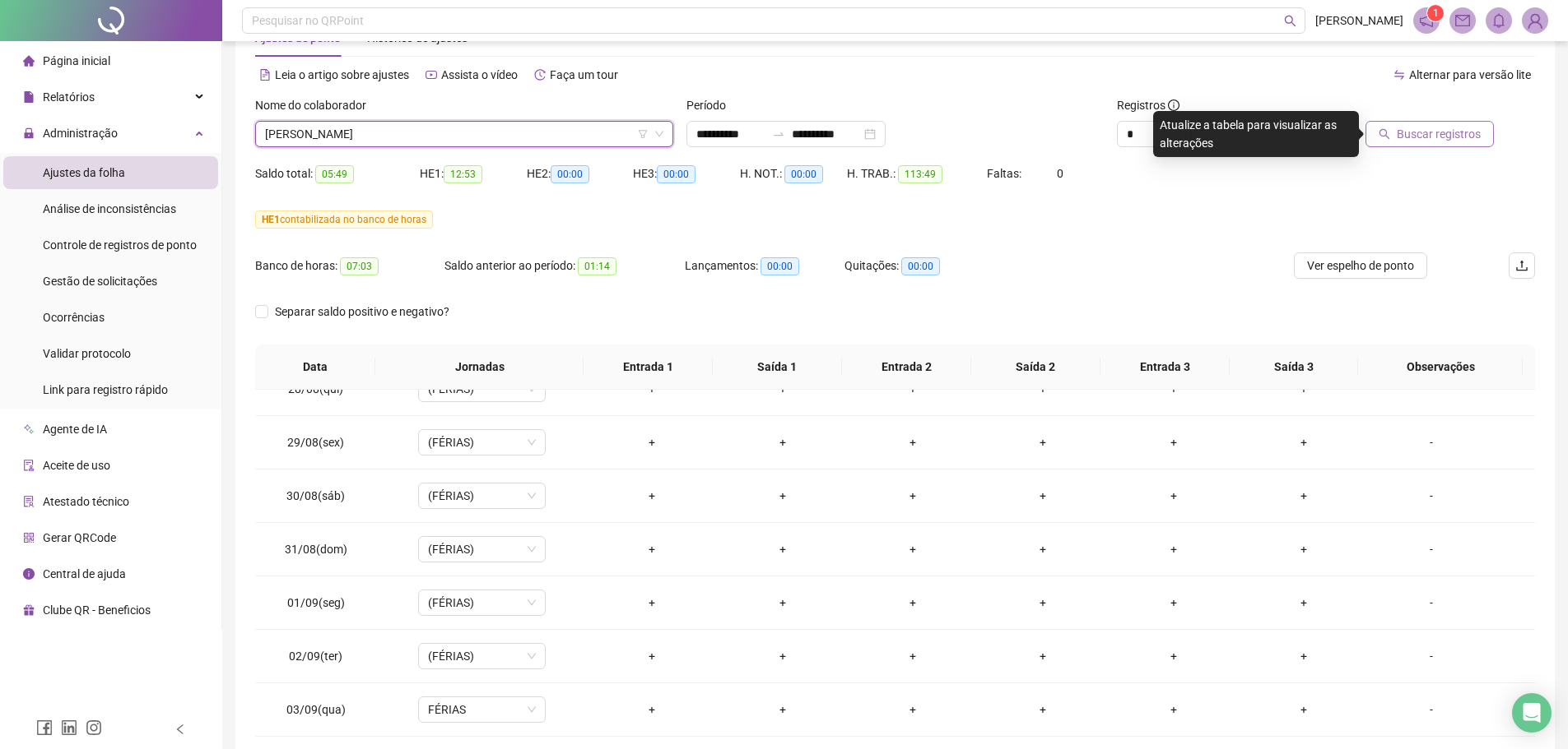
click at [1434, 133] on span "Buscar registros" at bounding box center [1438, 134] width 84 height 18
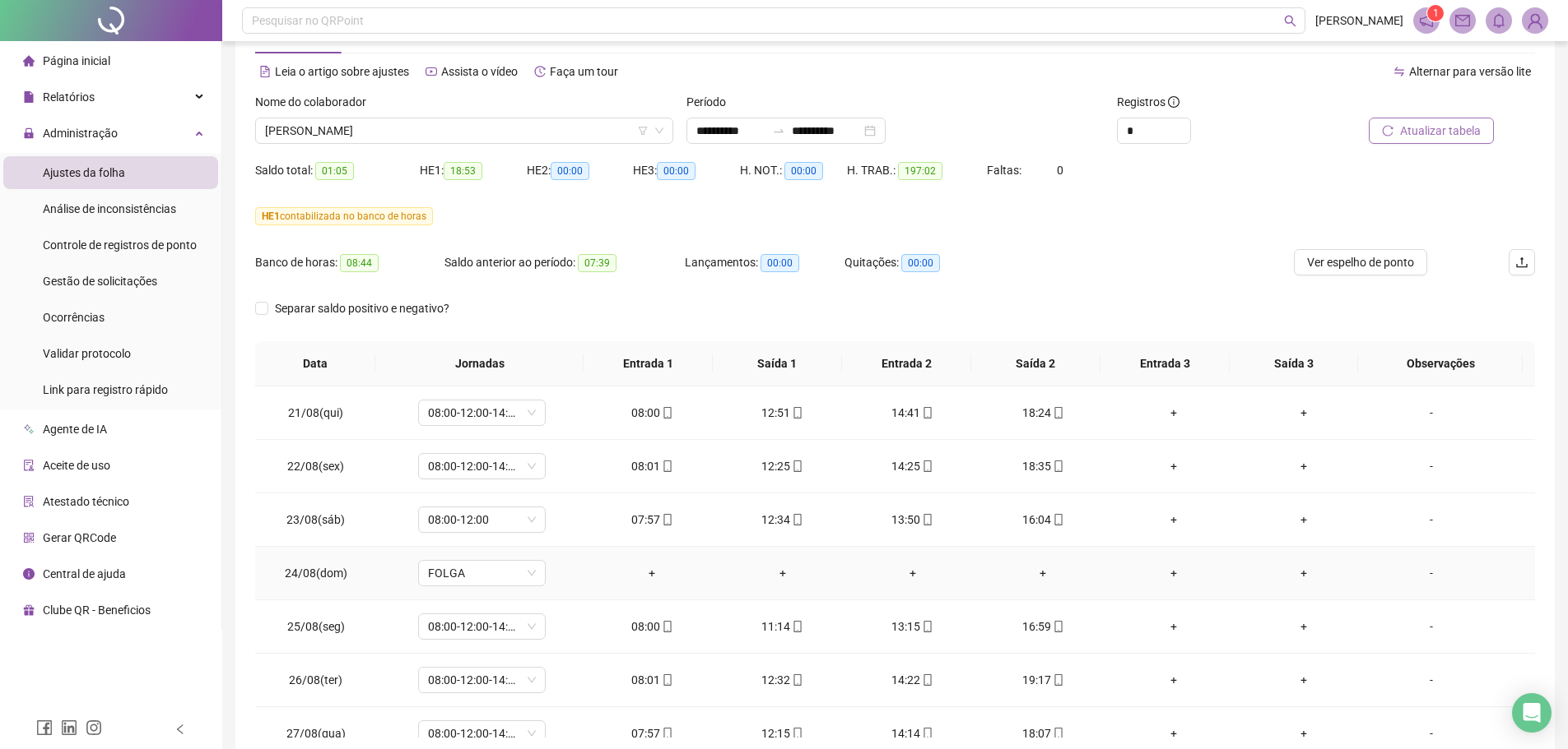
scroll to position [0, 0]
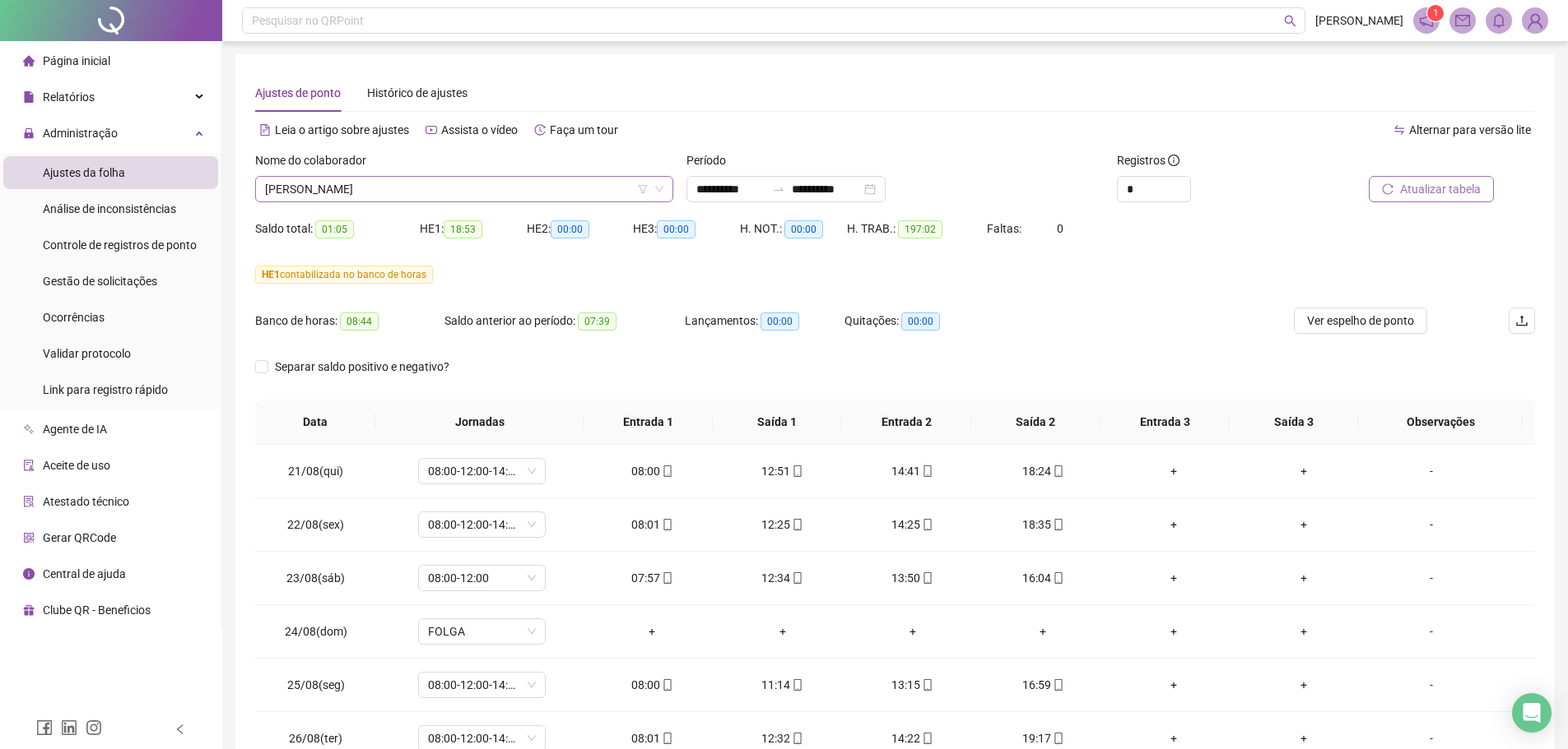
click at [422, 187] on span "GUSTAVO DE SOUSA MOURA" at bounding box center [464, 188] width 398 height 25
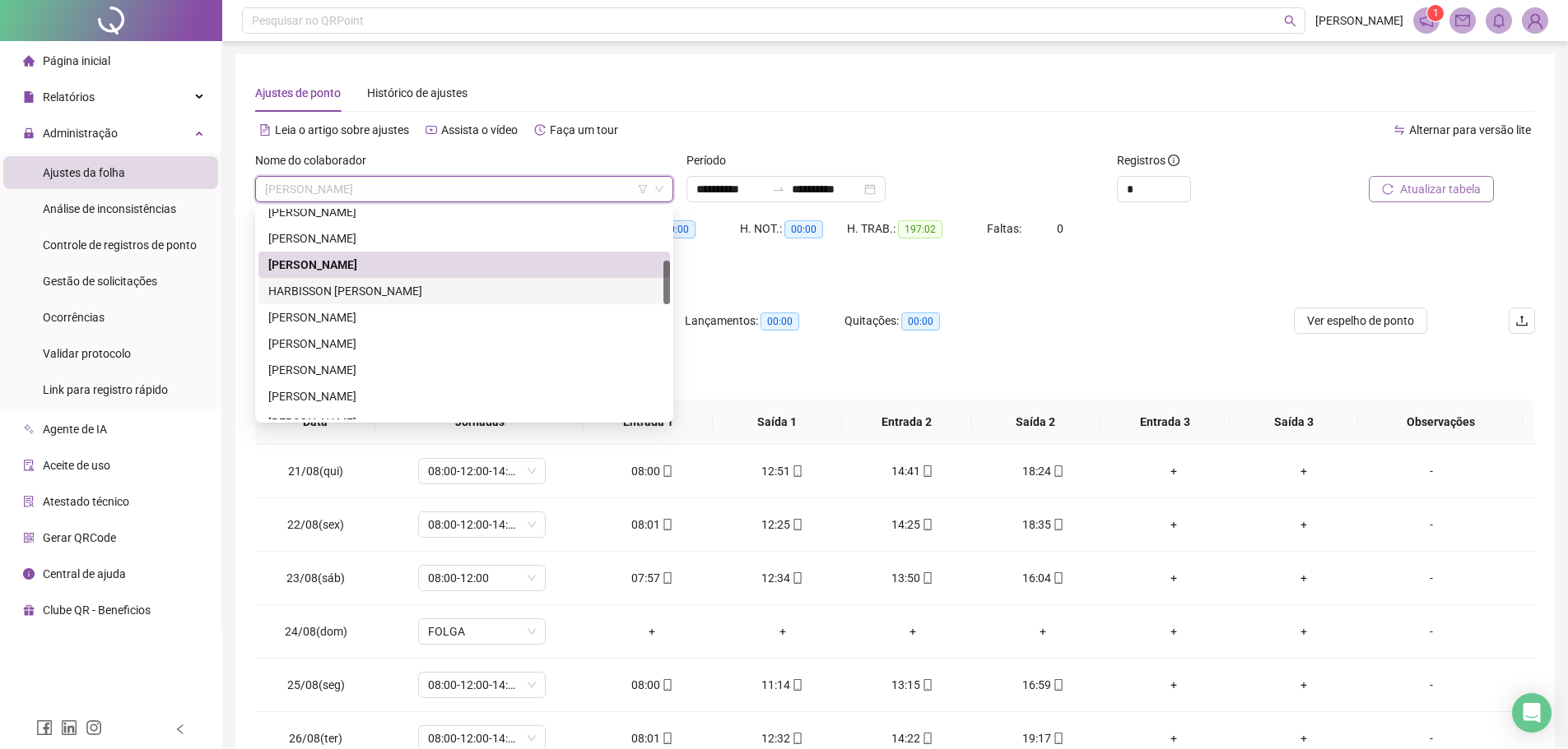
click at [375, 295] on div "HARBISSON ADOLFO VIANA DE ALENCAR" at bounding box center [464, 292] width 392 height 18
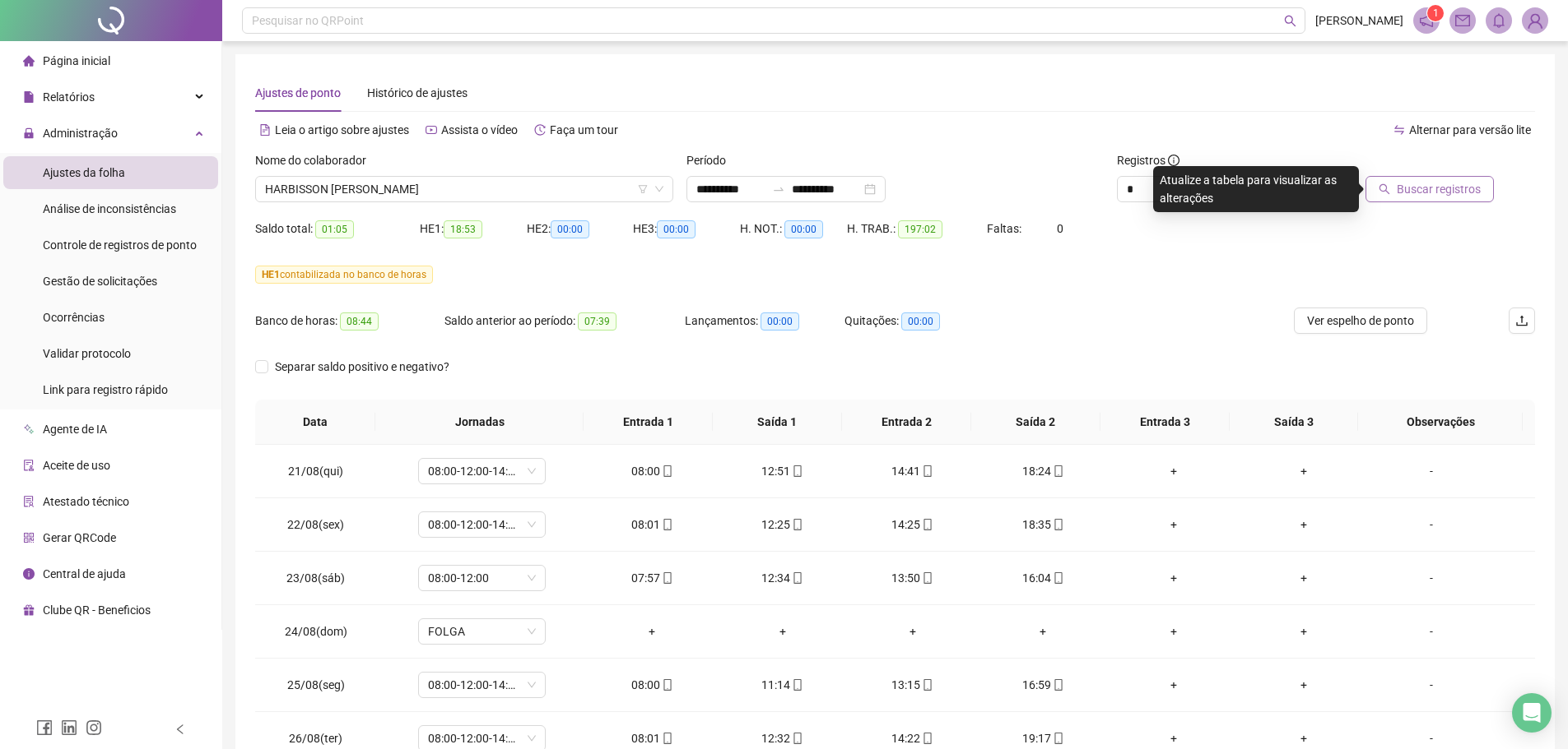
click at [1433, 181] on span "Buscar registros" at bounding box center [1438, 189] width 84 height 18
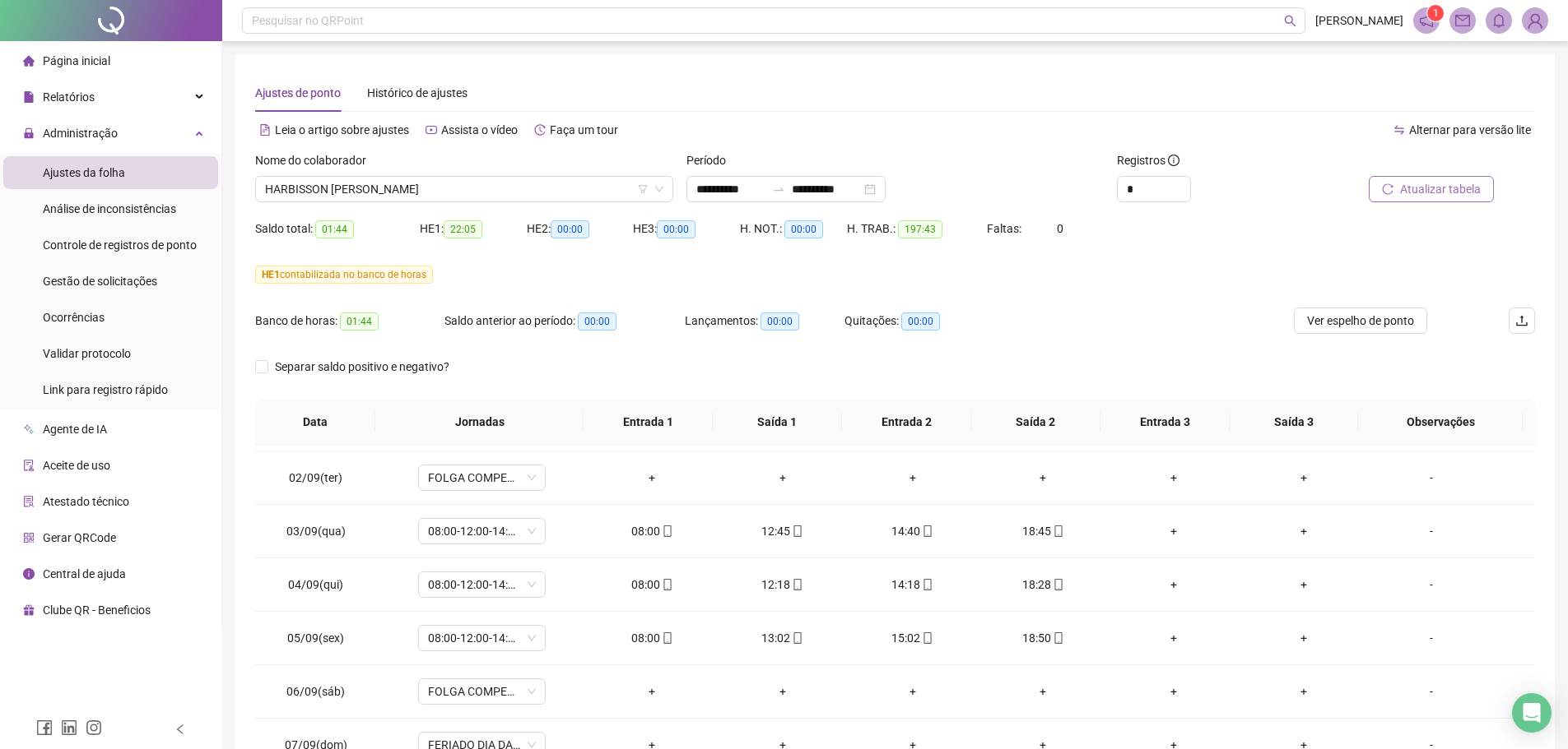
scroll to position [904, 0]
click at [404, 185] on span "HARBISSON ADOLFO VIANA DE ALENCAR" at bounding box center [464, 188] width 398 height 25
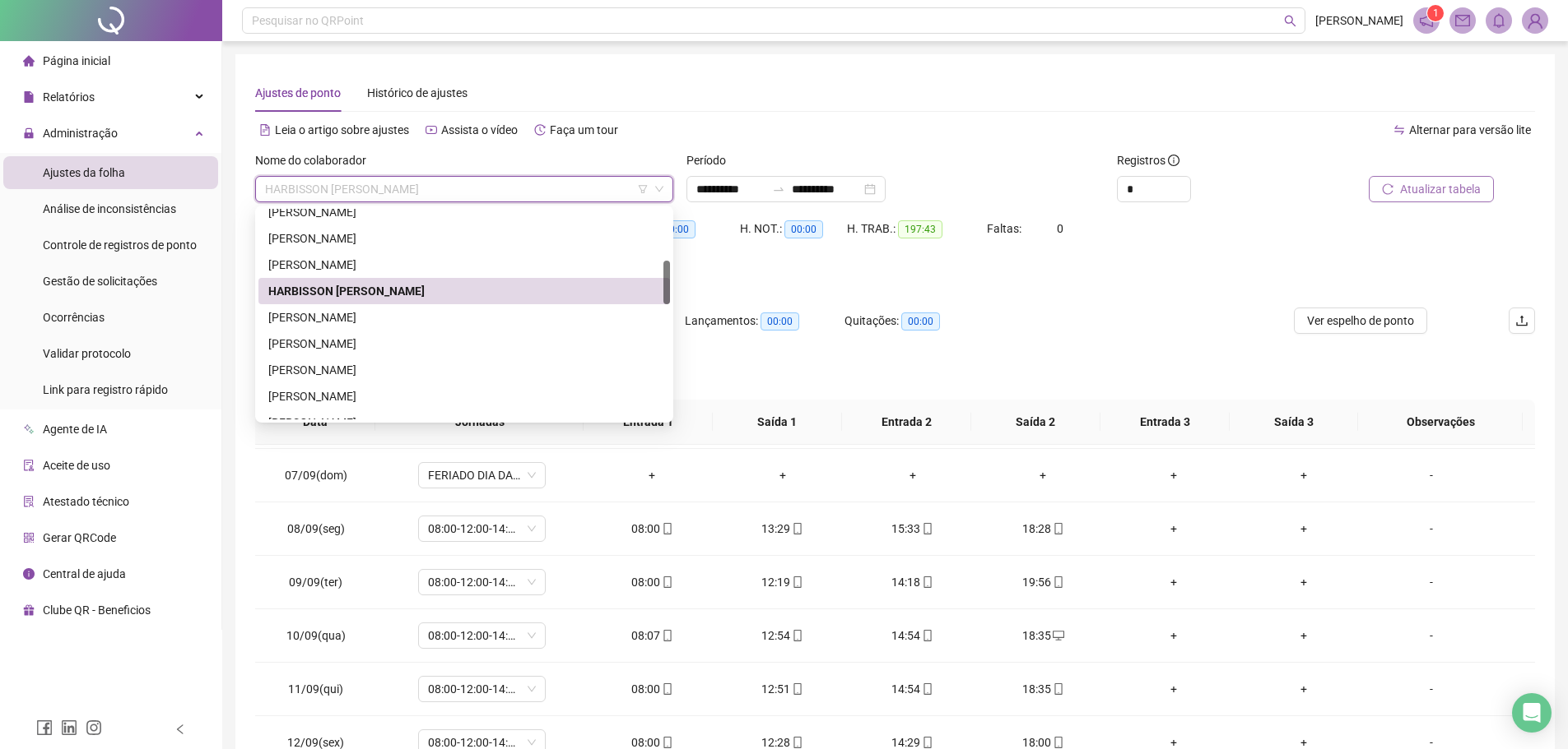
click at [374, 314] on div "ISMY SHERON CORDEIRO FERREIRA" at bounding box center [464, 317] width 392 height 18
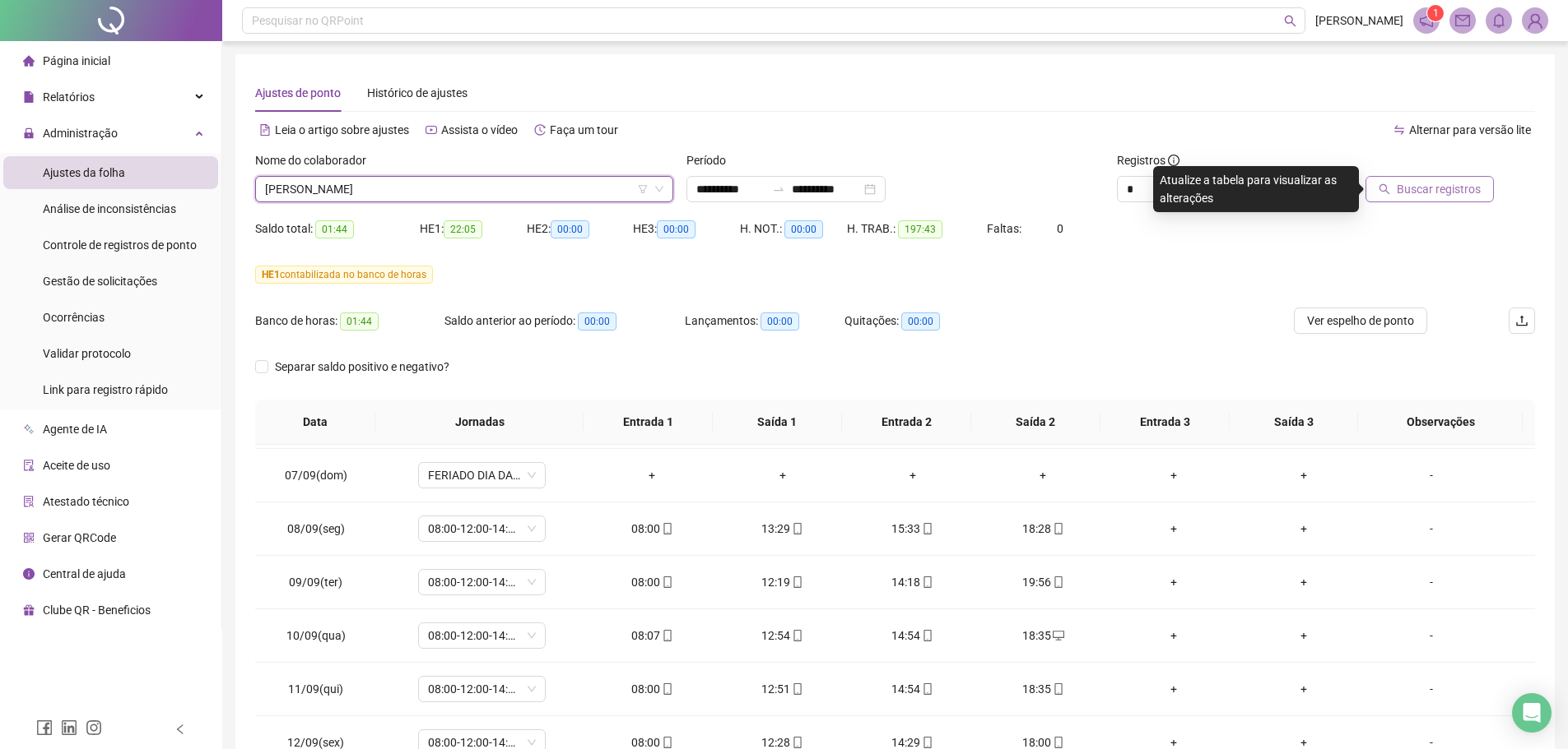
click at [1412, 194] on span "Buscar registros" at bounding box center [1438, 189] width 84 height 18
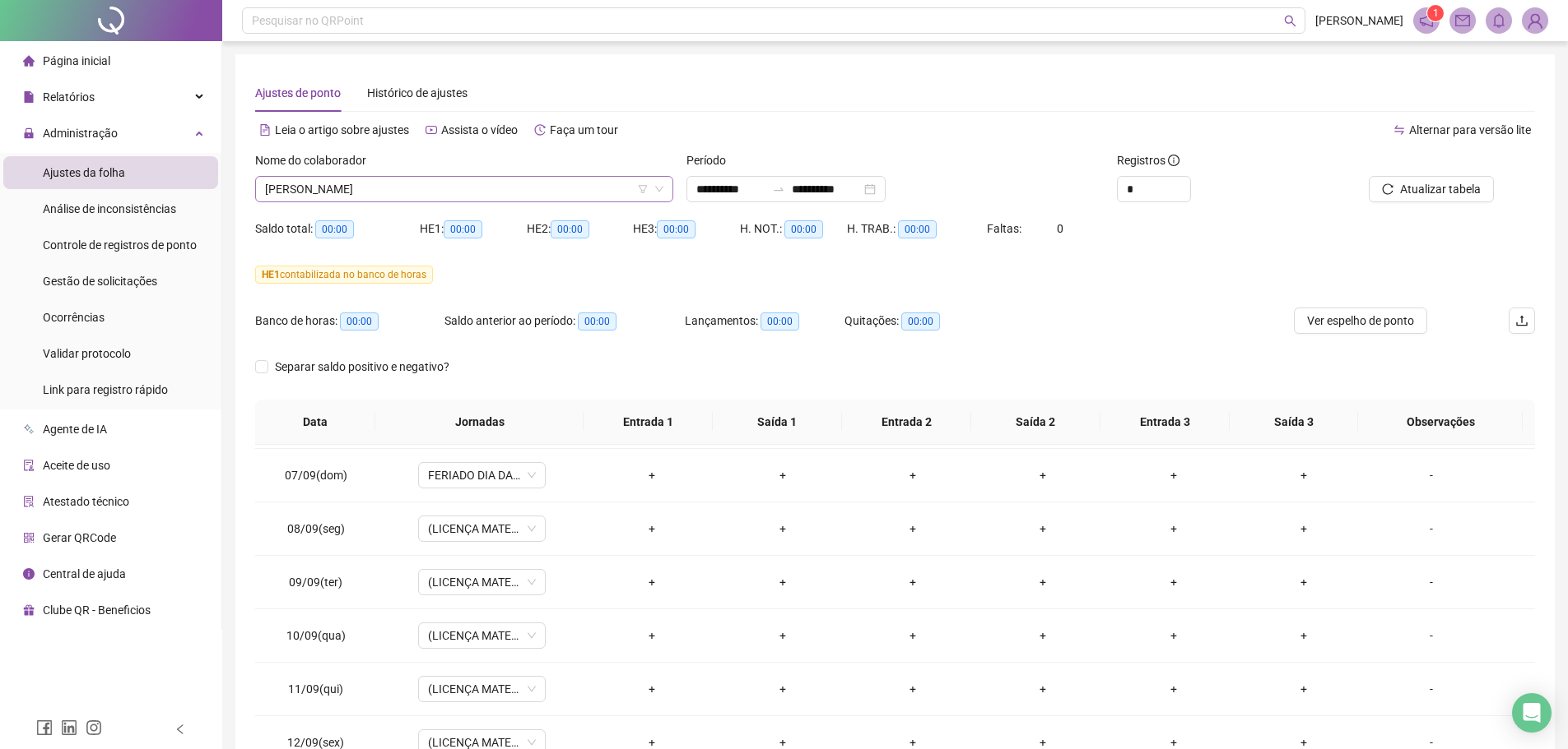
click at [376, 192] on span "ISMY SHERON CORDEIRO FERREIRA" at bounding box center [464, 188] width 398 height 25
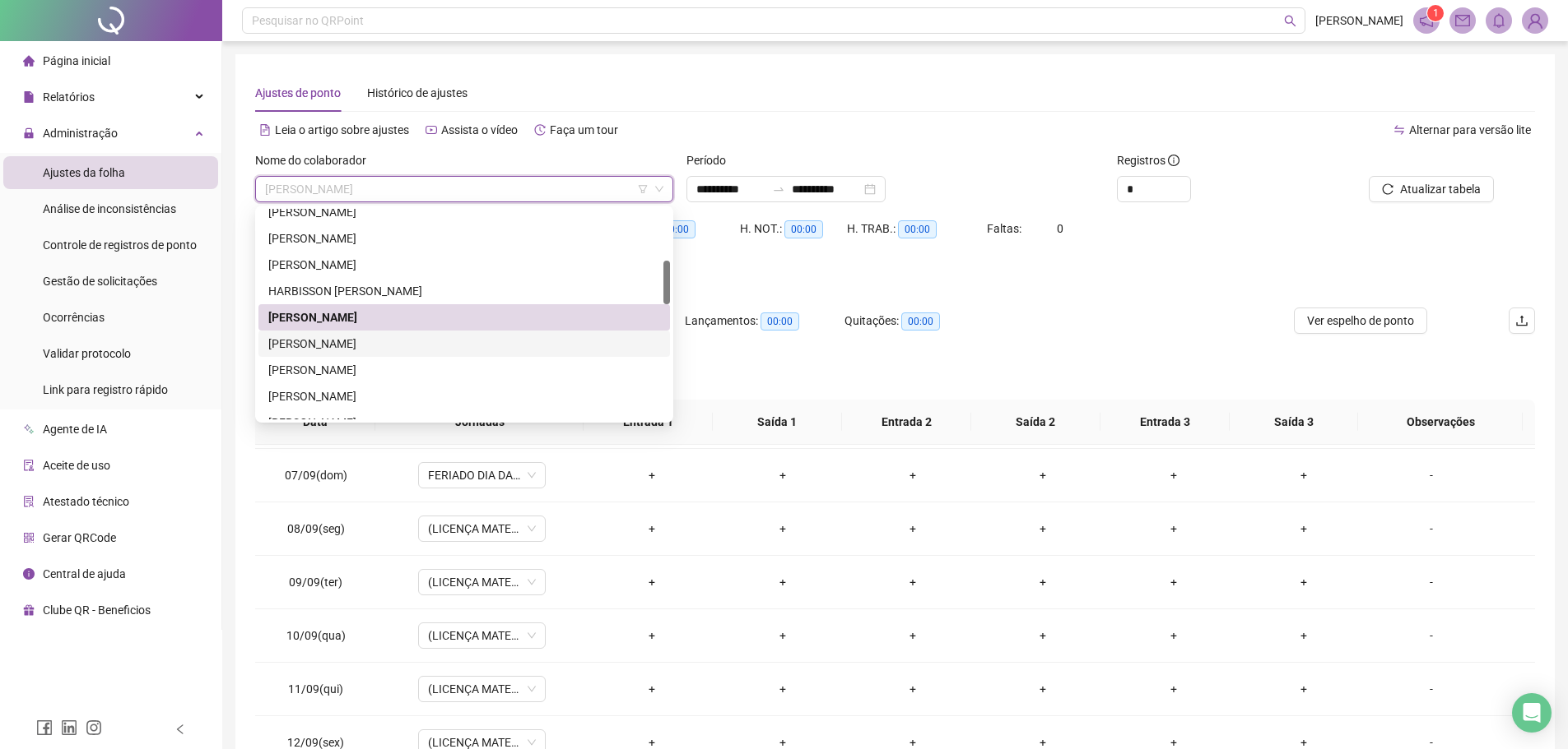
click at [356, 340] on div "ITALO GOMES DE LIMA" at bounding box center [464, 344] width 392 height 18
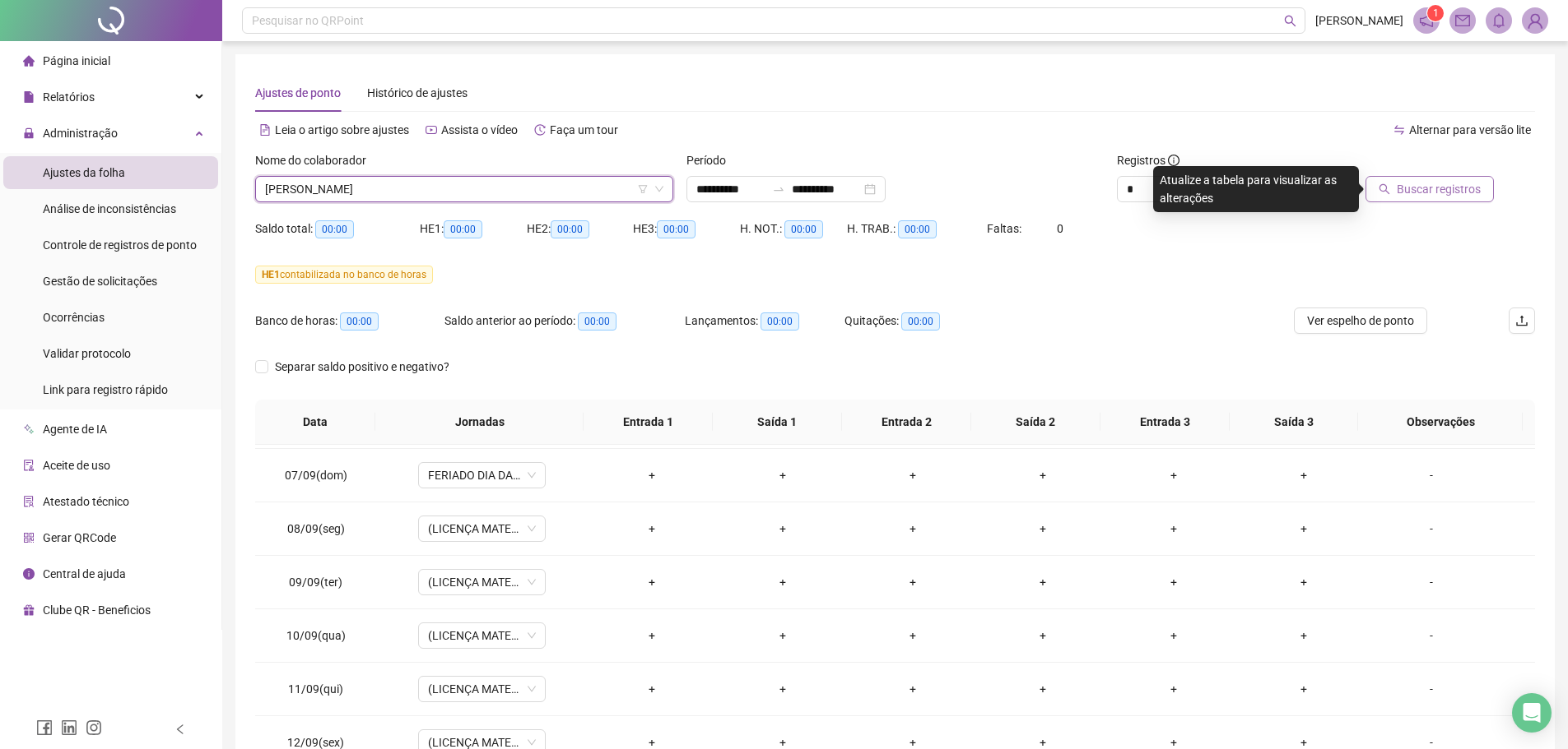
click at [1423, 187] on span "Buscar registros" at bounding box center [1438, 189] width 84 height 18
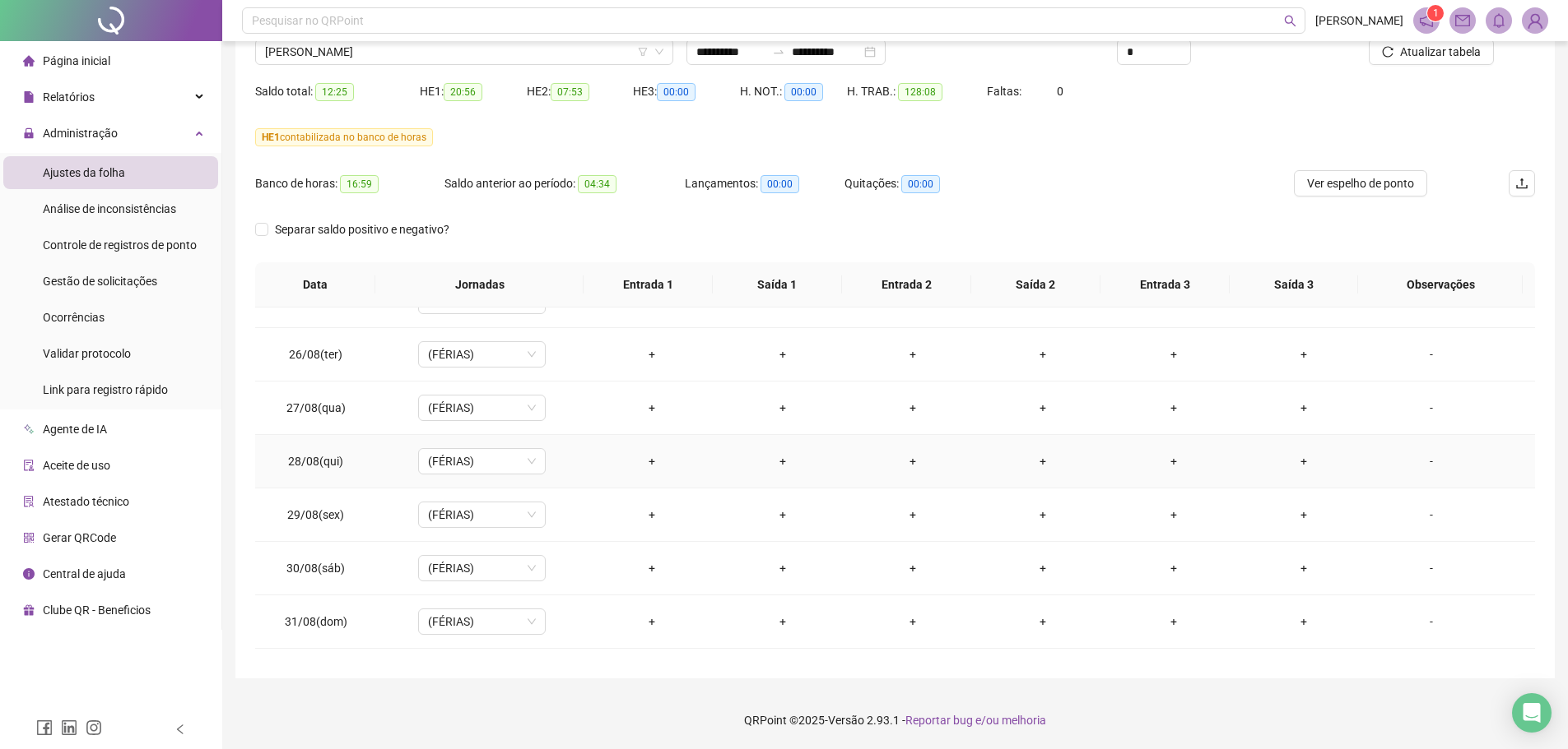
scroll to position [494, 0]
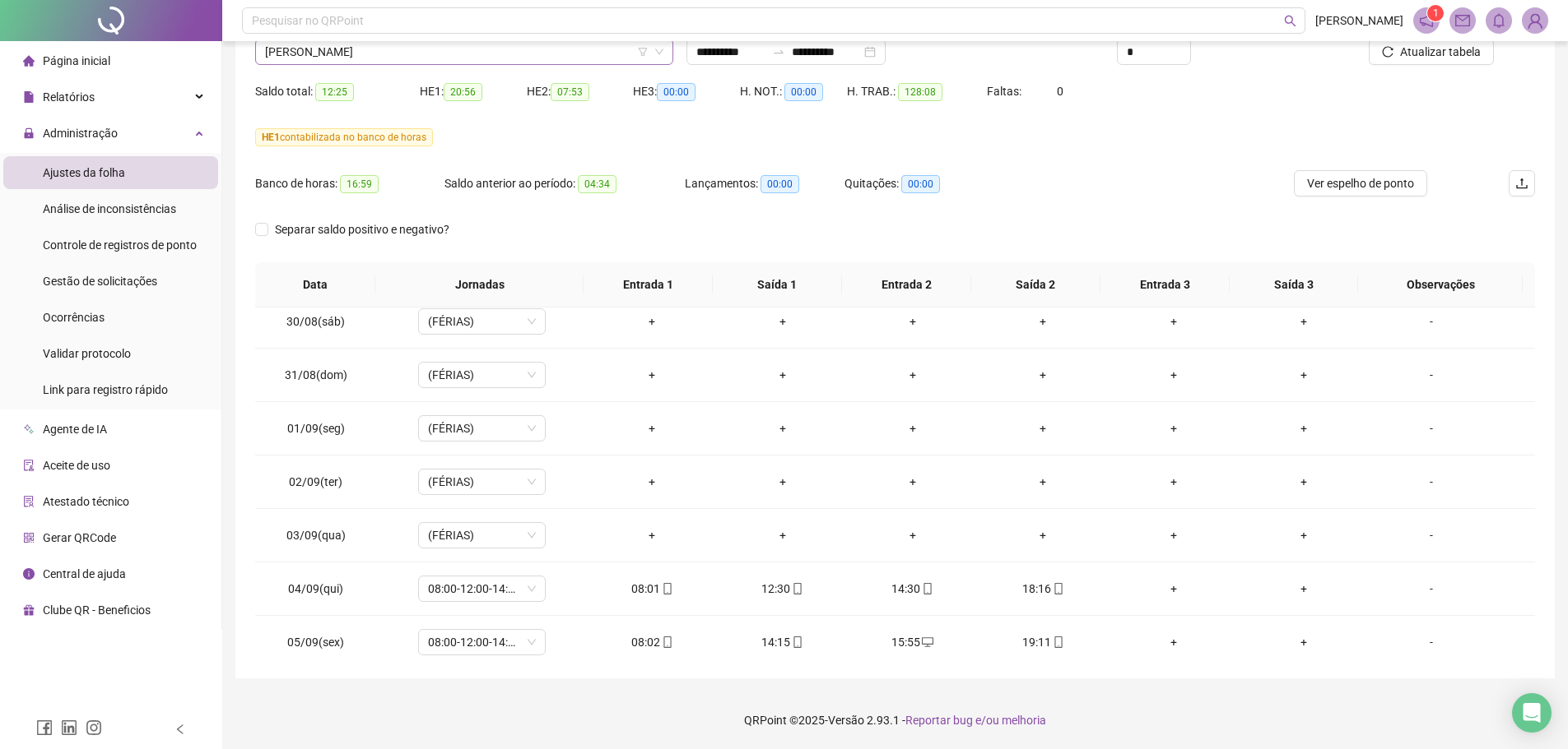
click at [390, 55] on span "ITALO GOMES DE LIMA" at bounding box center [464, 51] width 398 height 25
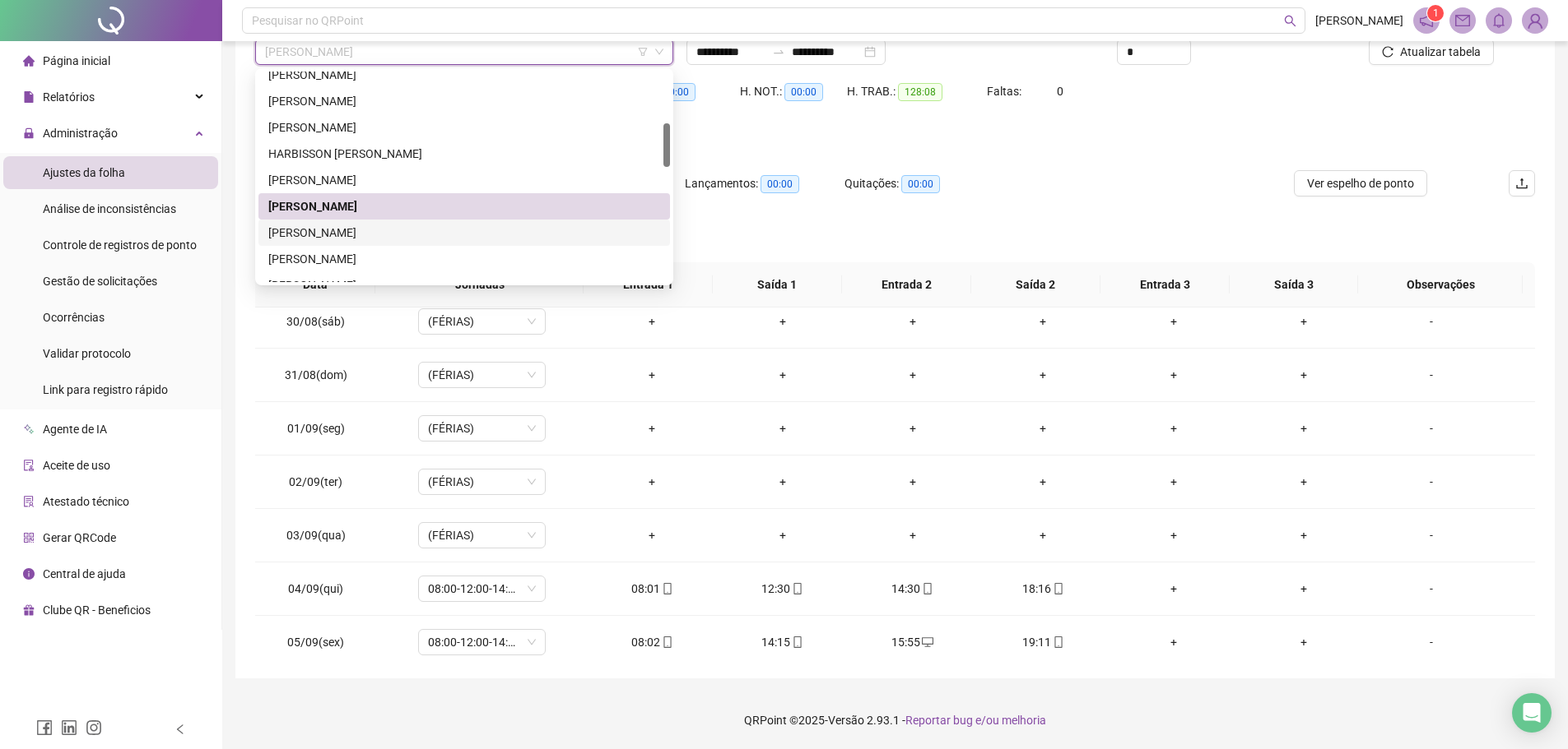
click at [347, 230] on div "JOAO PAULO DE NOVAES PEREIRA" at bounding box center [464, 233] width 392 height 18
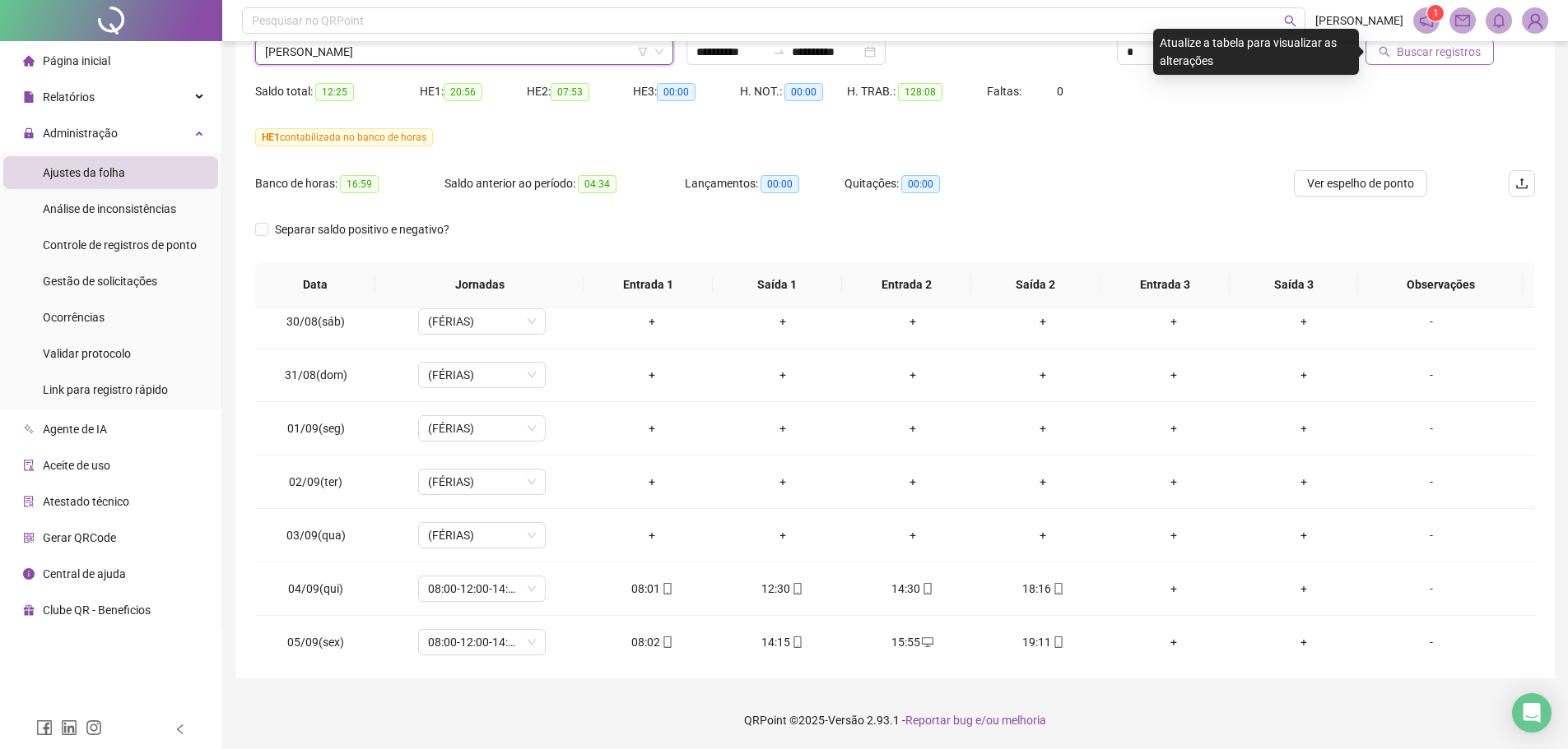
click at [1421, 56] on span "Buscar registros" at bounding box center [1438, 52] width 84 height 18
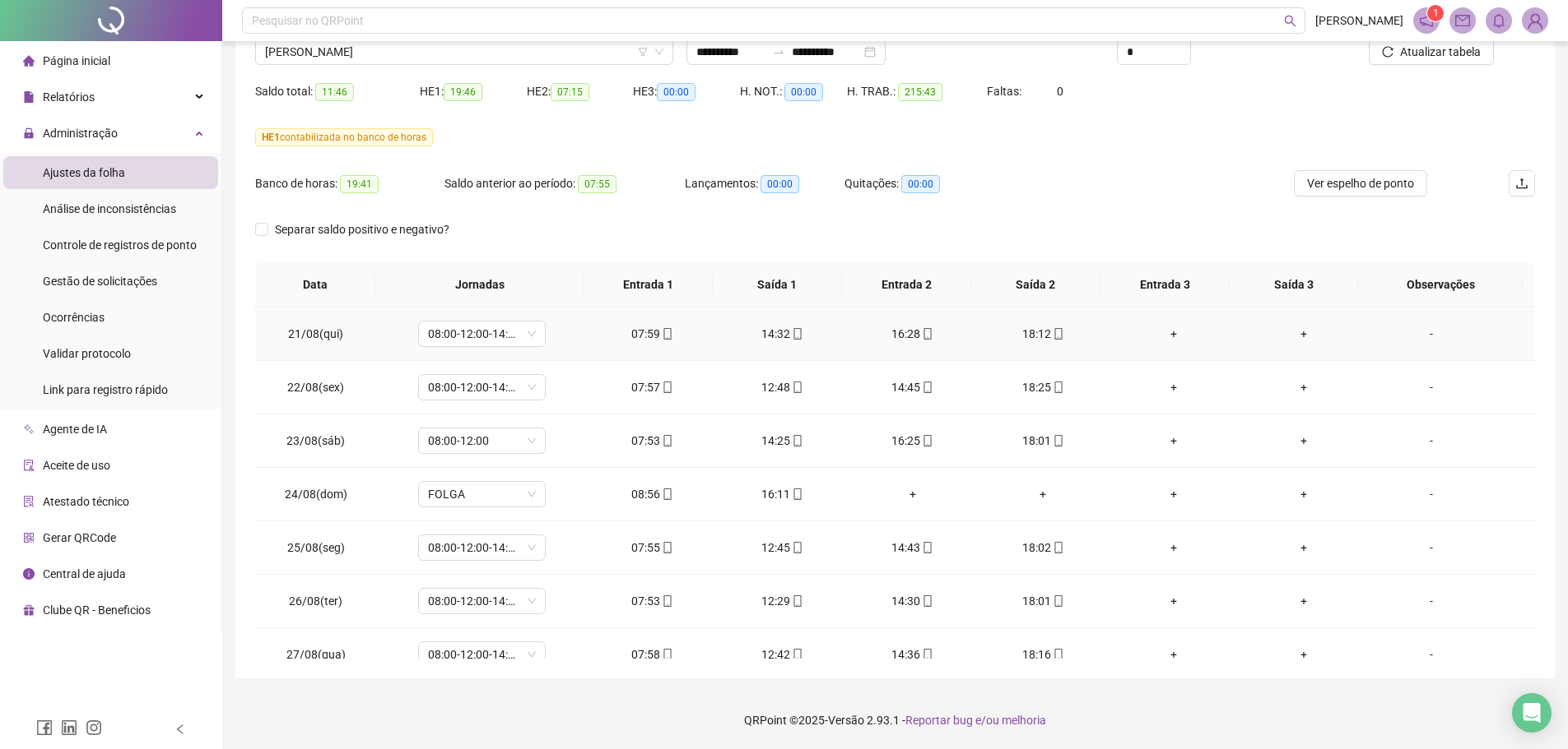
scroll to position [0, 0]
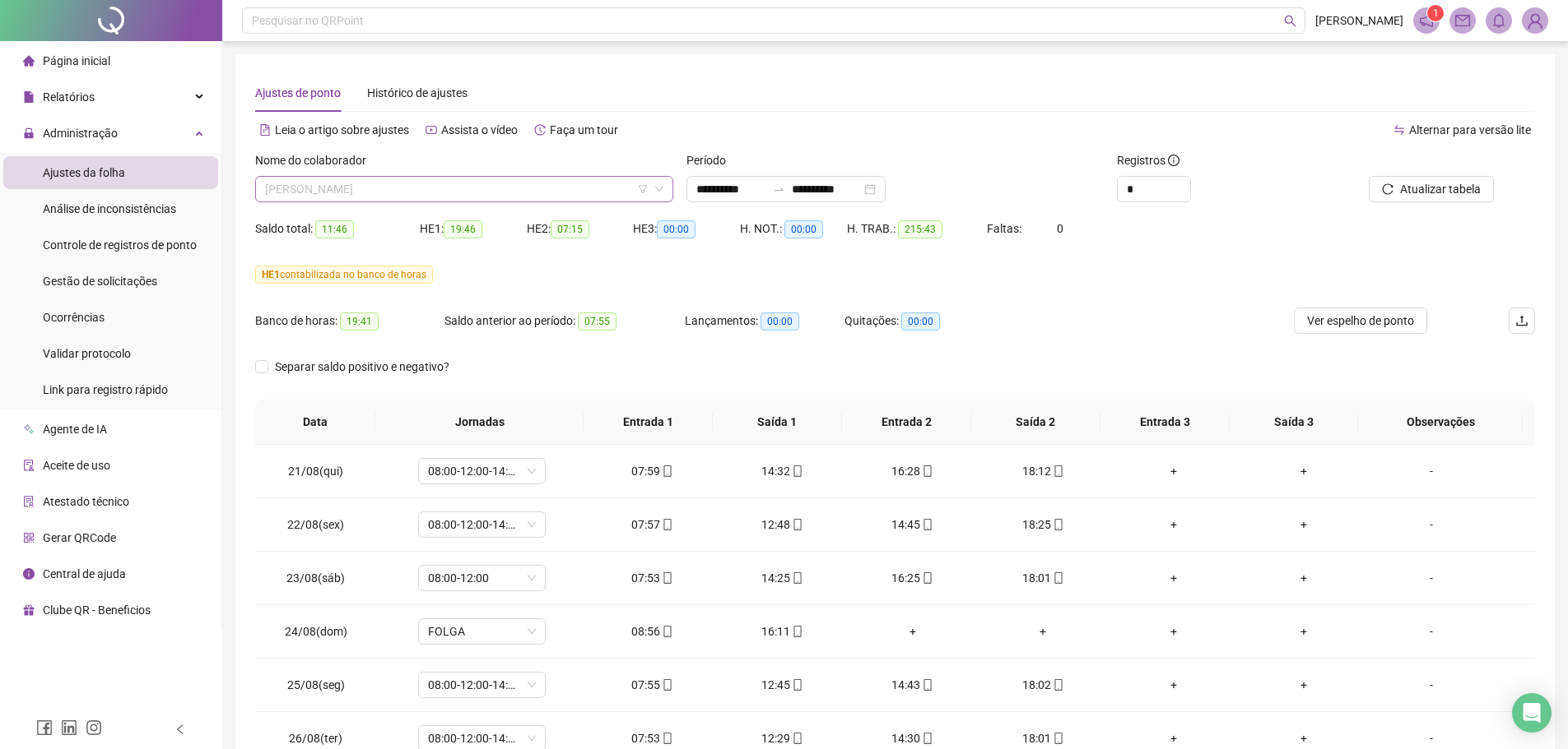
click at [388, 192] on span "JOAO PAULO DE NOVAES PEREIRA" at bounding box center [464, 188] width 398 height 25
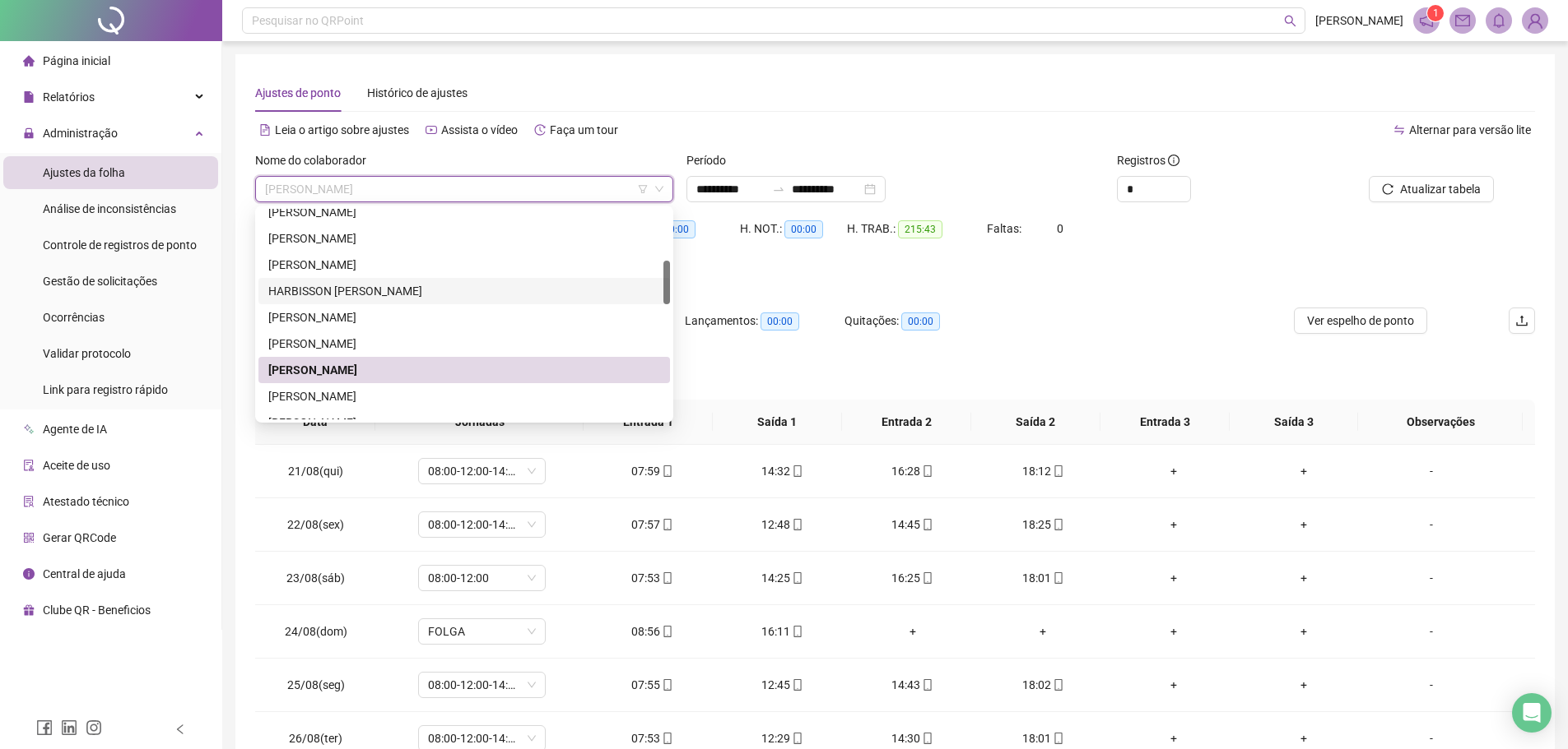
scroll to position [329, 0]
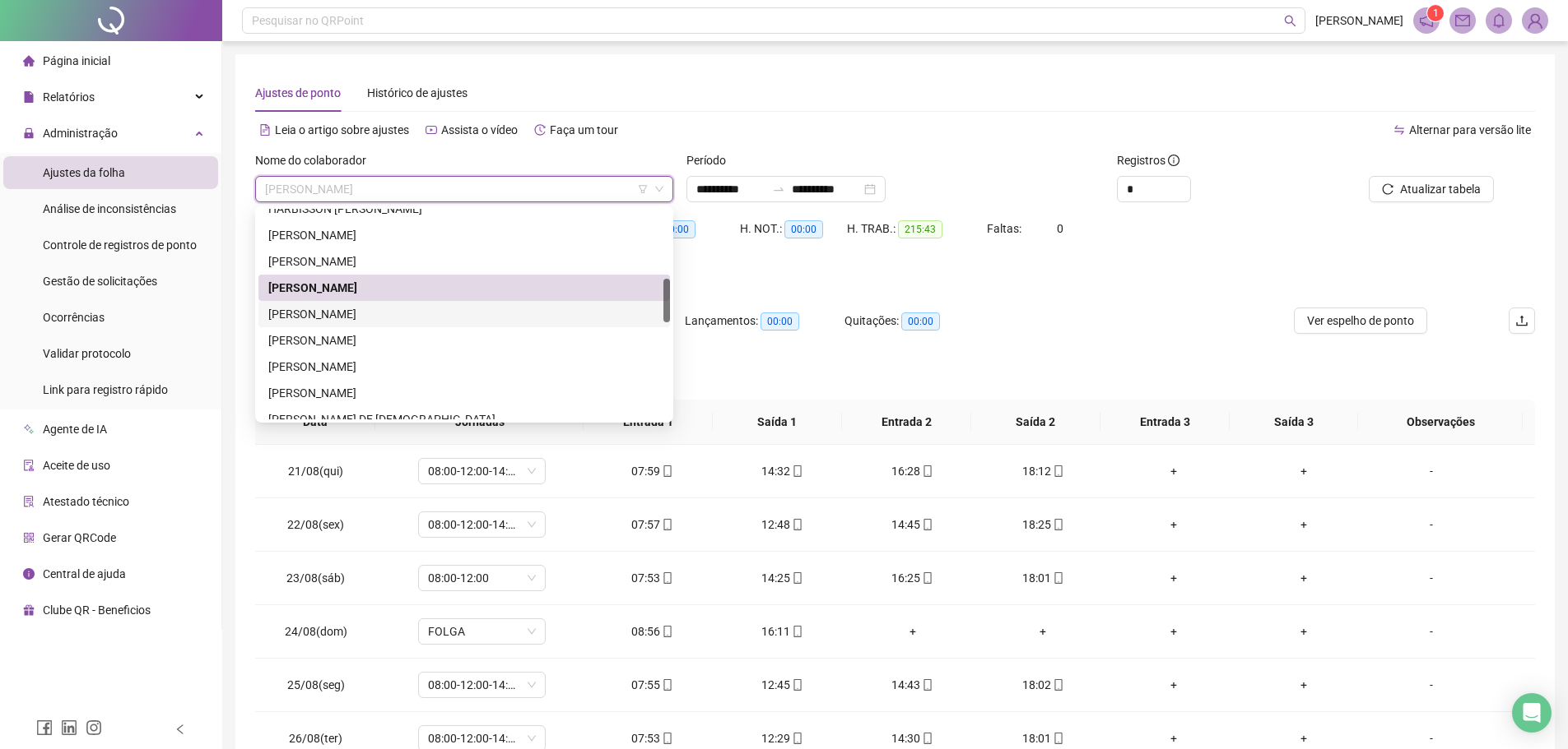
click at [370, 313] on div "JOICY FELIX DE LIMA" at bounding box center [464, 315] width 392 height 18
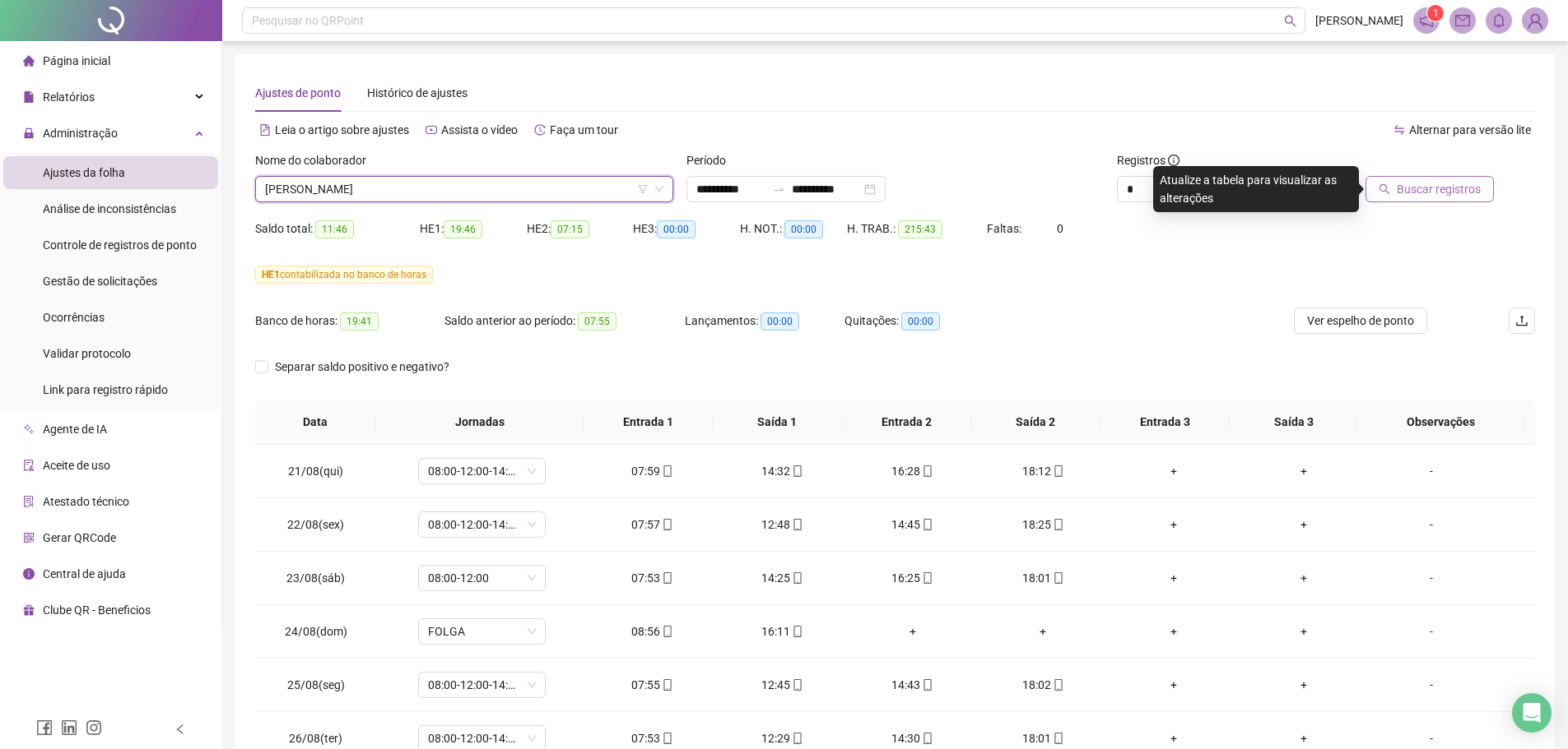
click at [1423, 179] on button "Buscar registros" at bounding box center [1429, 188] width 128 height 27
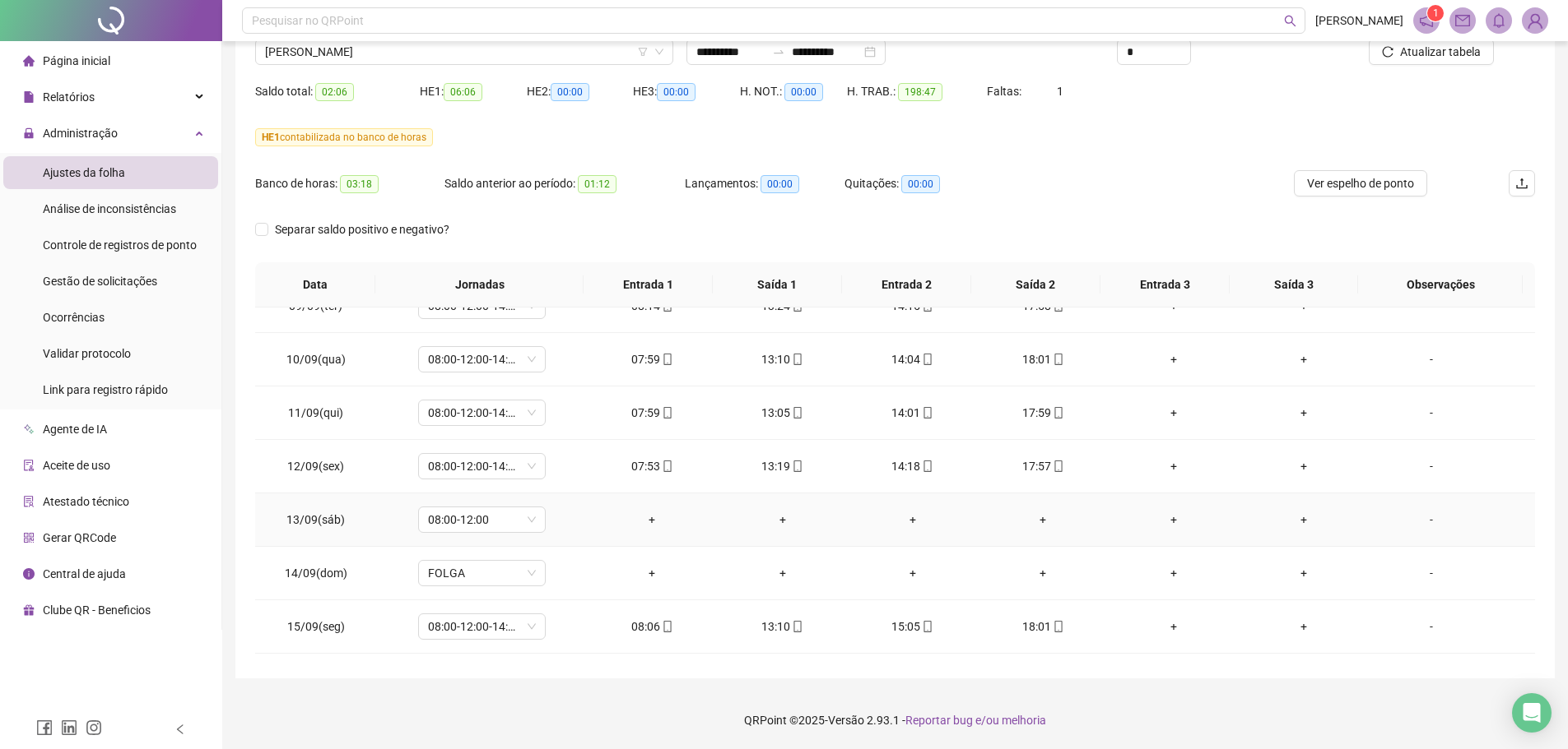
scroll to position [1069, 0]
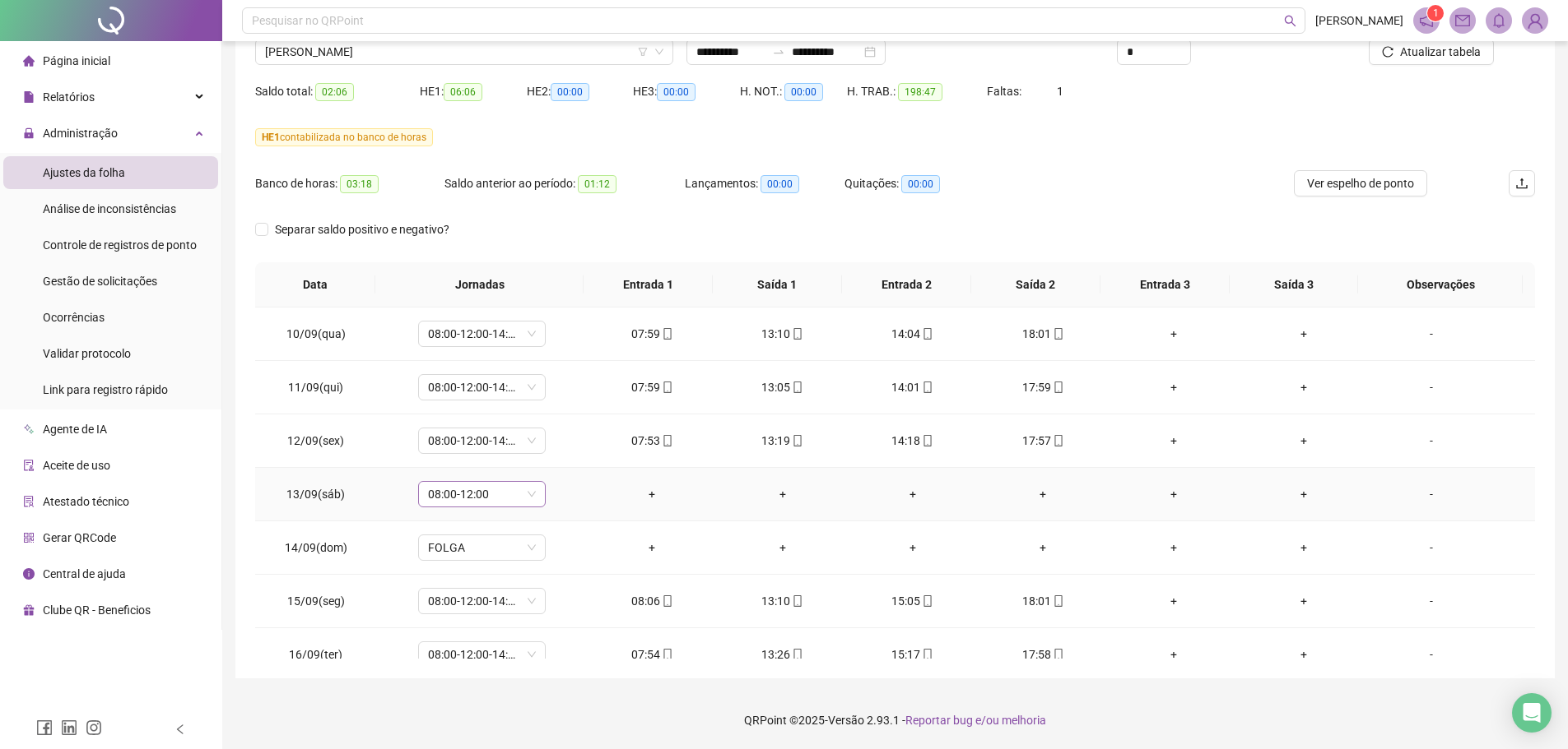
click at [538, 495] on div "08:00-12:00" at bounding box center [481, 494] width 127 height 27
click at [510, 661] on div "Folga compensatória" at bounding box center [508, 658] width 139 height 18
click at [563, 465] on div "Confirmar alteração da jornada? Não Sim" at bounding box center [481, 439] width 204 height 64
click at [563, 456] on span "Sim" at bounding box center [557, 452] width 19 height 18
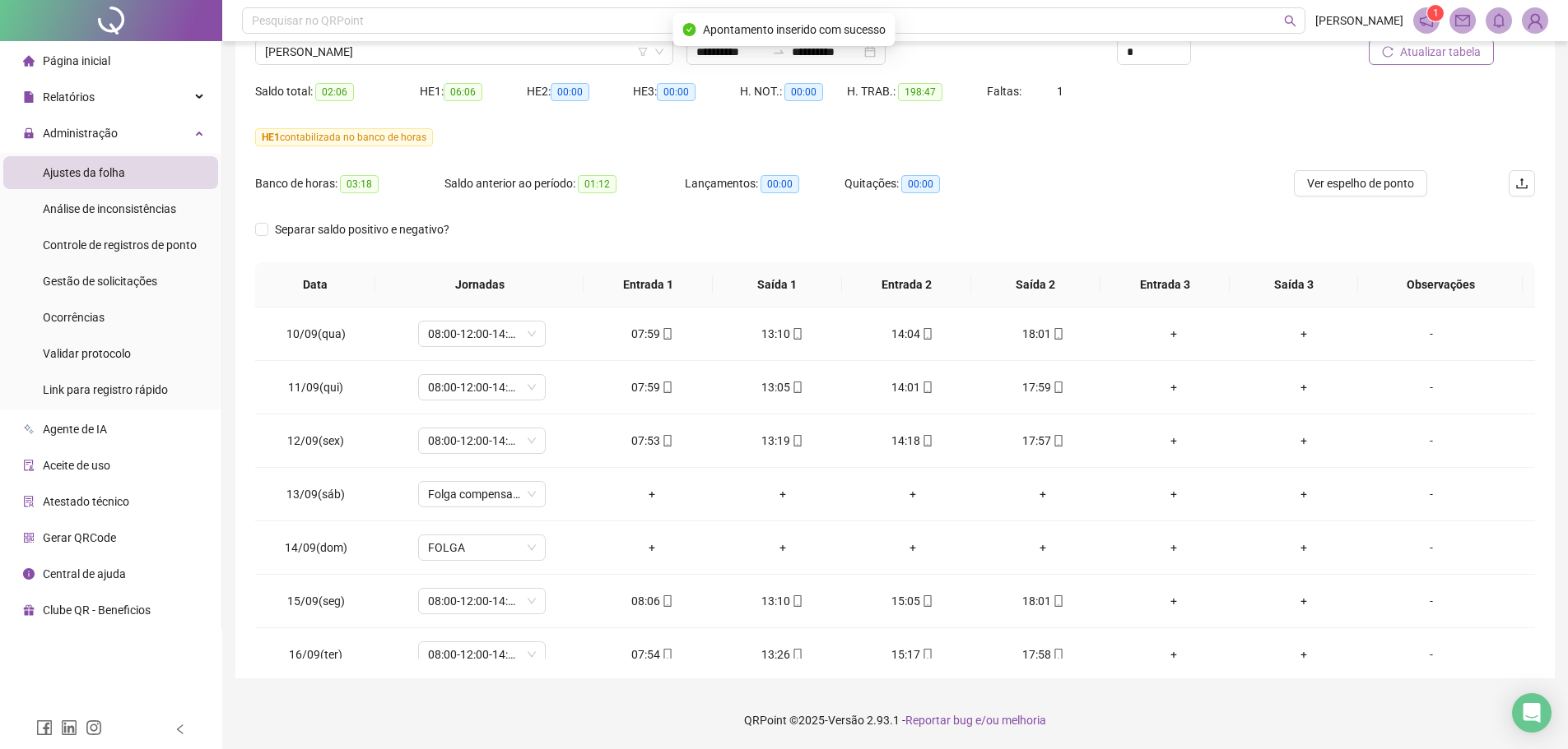
click at [1465, 63] on button "Atualizar tabela" at bounding box center [1431, 51] width 125 height 27
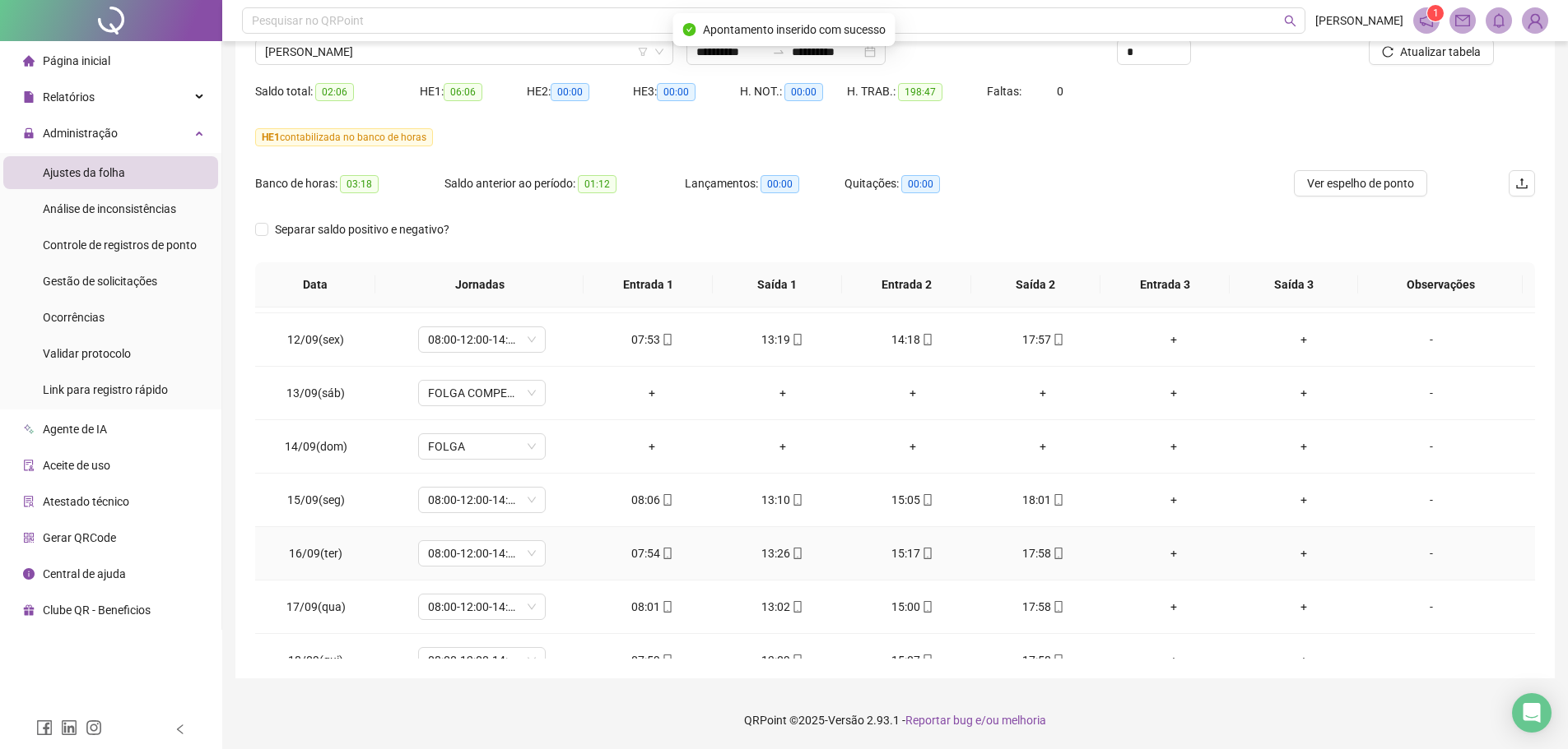
scroll to position [1306, 0]
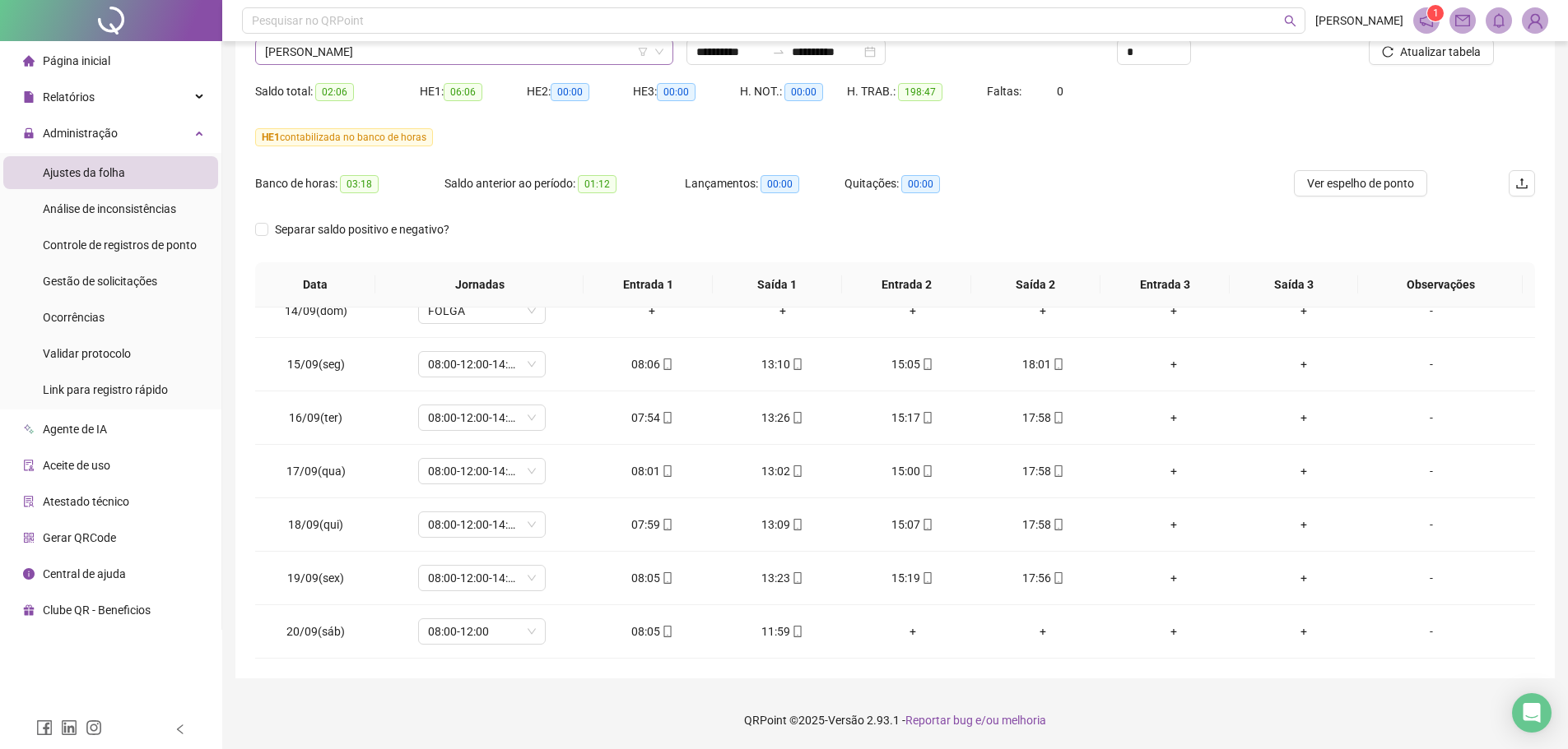
click at [395, 56] on span "JOICY FELIX DE LIMA" at bounding box center [464, 51] width 398 height 25
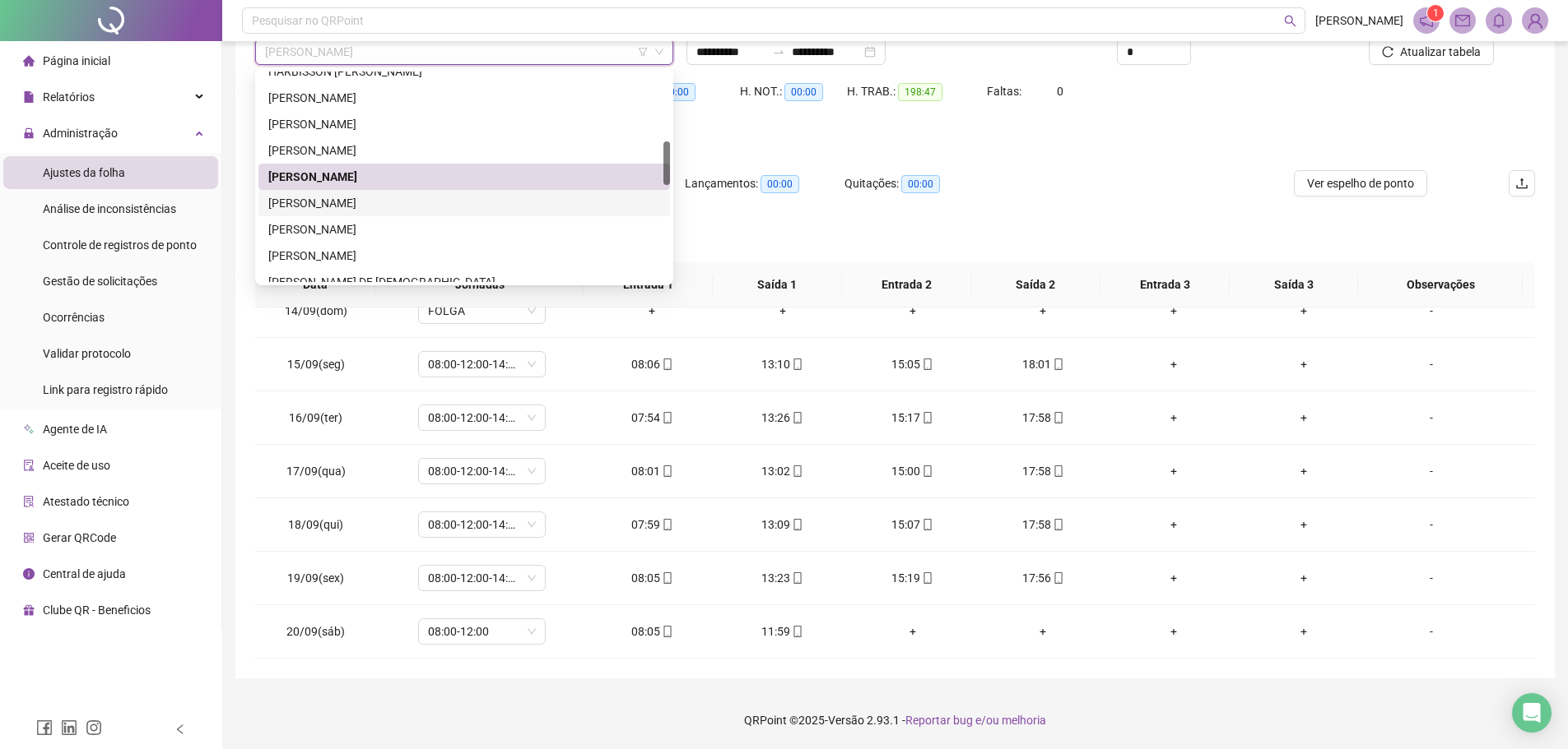
click at [372, 205] on div "JOSE WILKER SOUSA LIMA" at bounding box center [464, 203] width 392 height 18
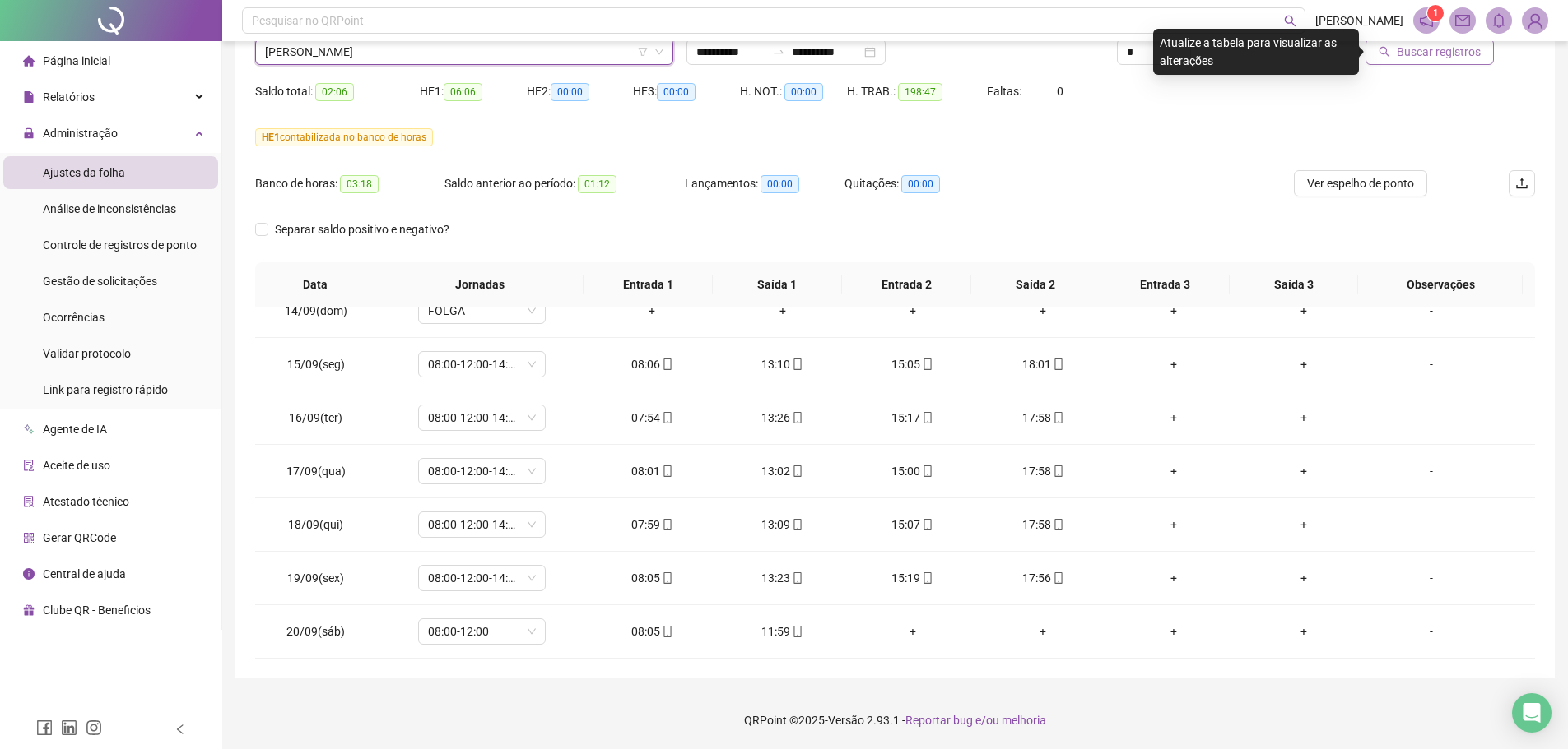
click at [1465, 44] on span "Buscar registros" at bounding box center [1438, 52] width 84 height 18
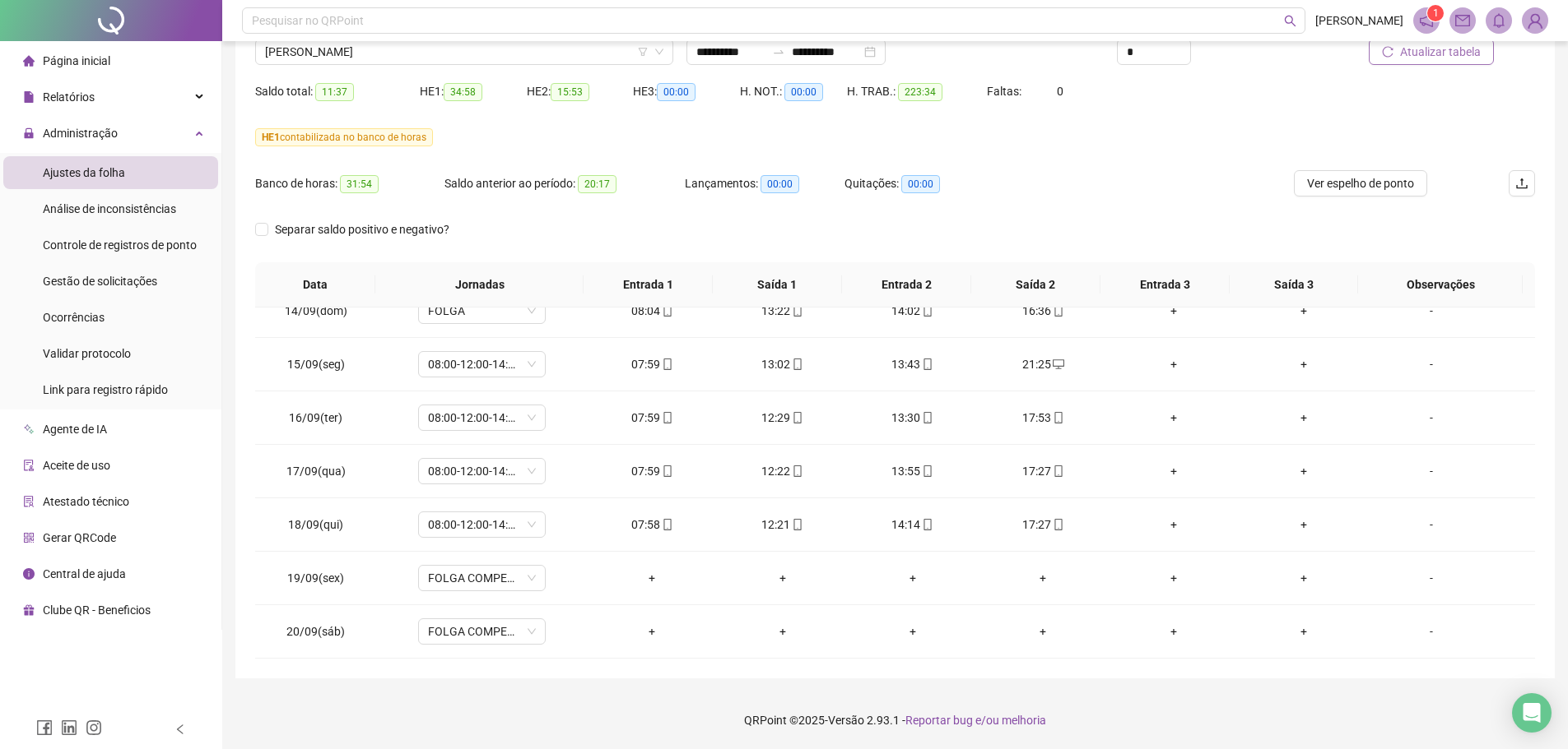
click at [1421, 57] on span "Atualizar tabela" at bounding box center [1440, 52] width 81 height 18
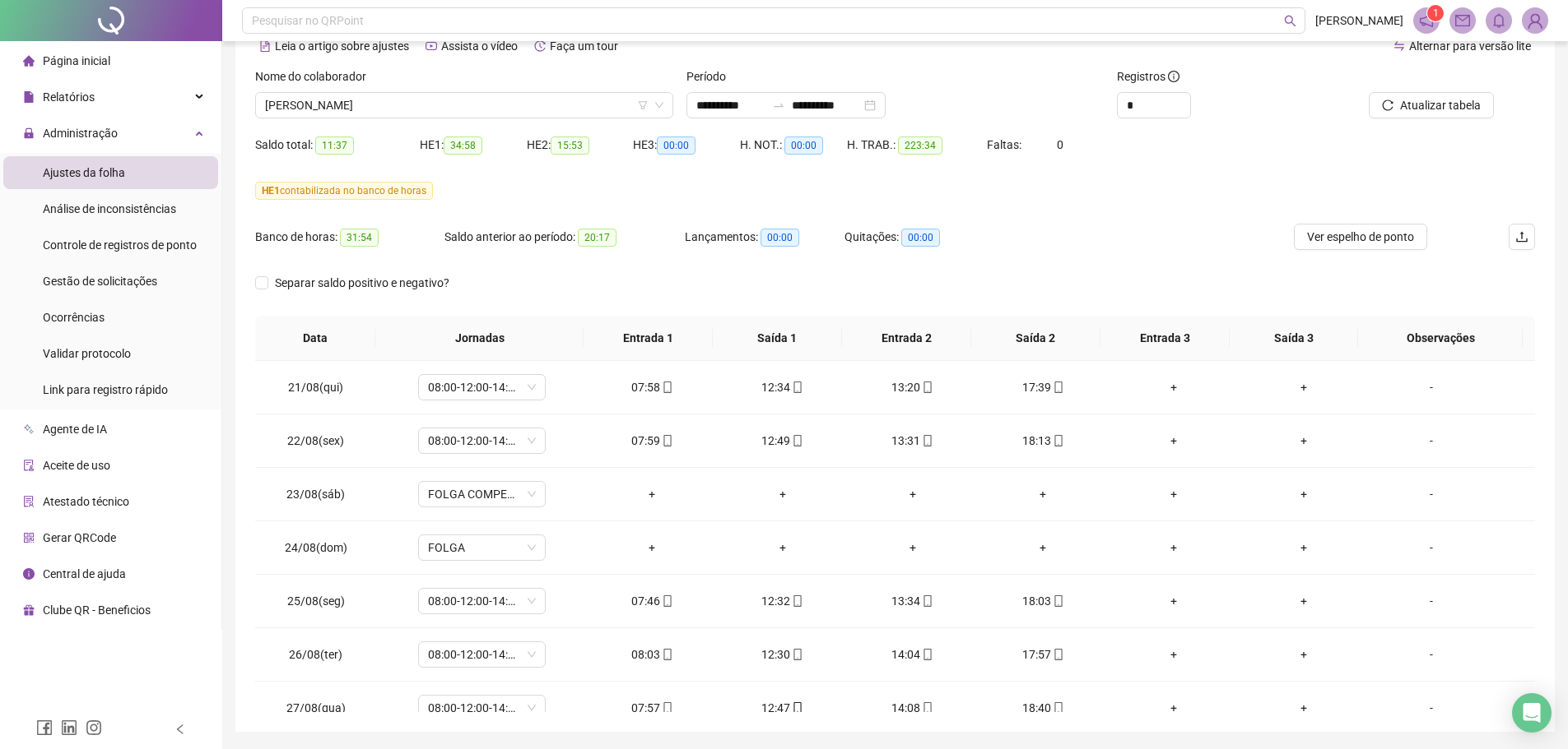
scroll to position [55, 0]
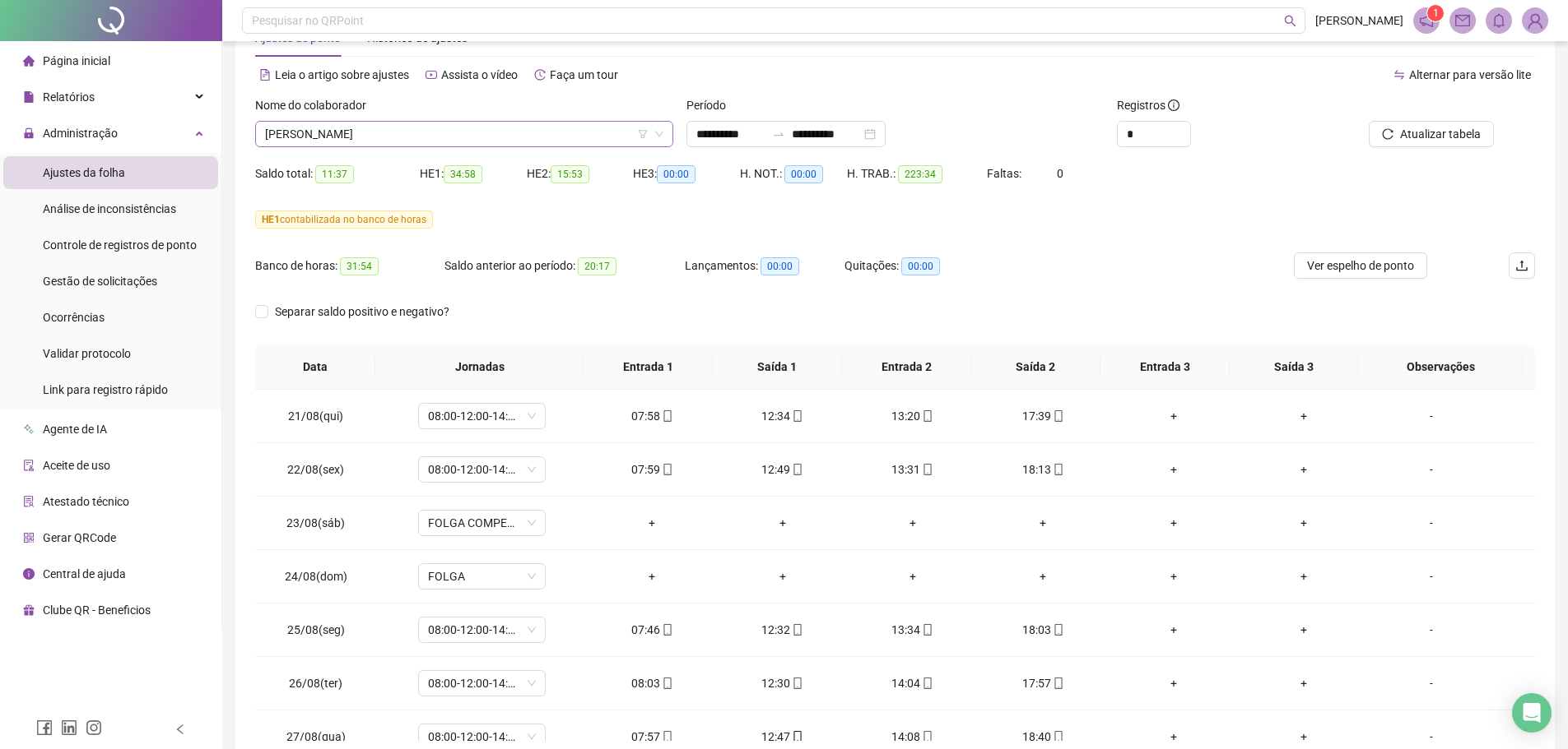
click at [401, 127] on span "JOSE WILKER SOUSA LIMA" at bounding box center [464, 134] width 398 height 25
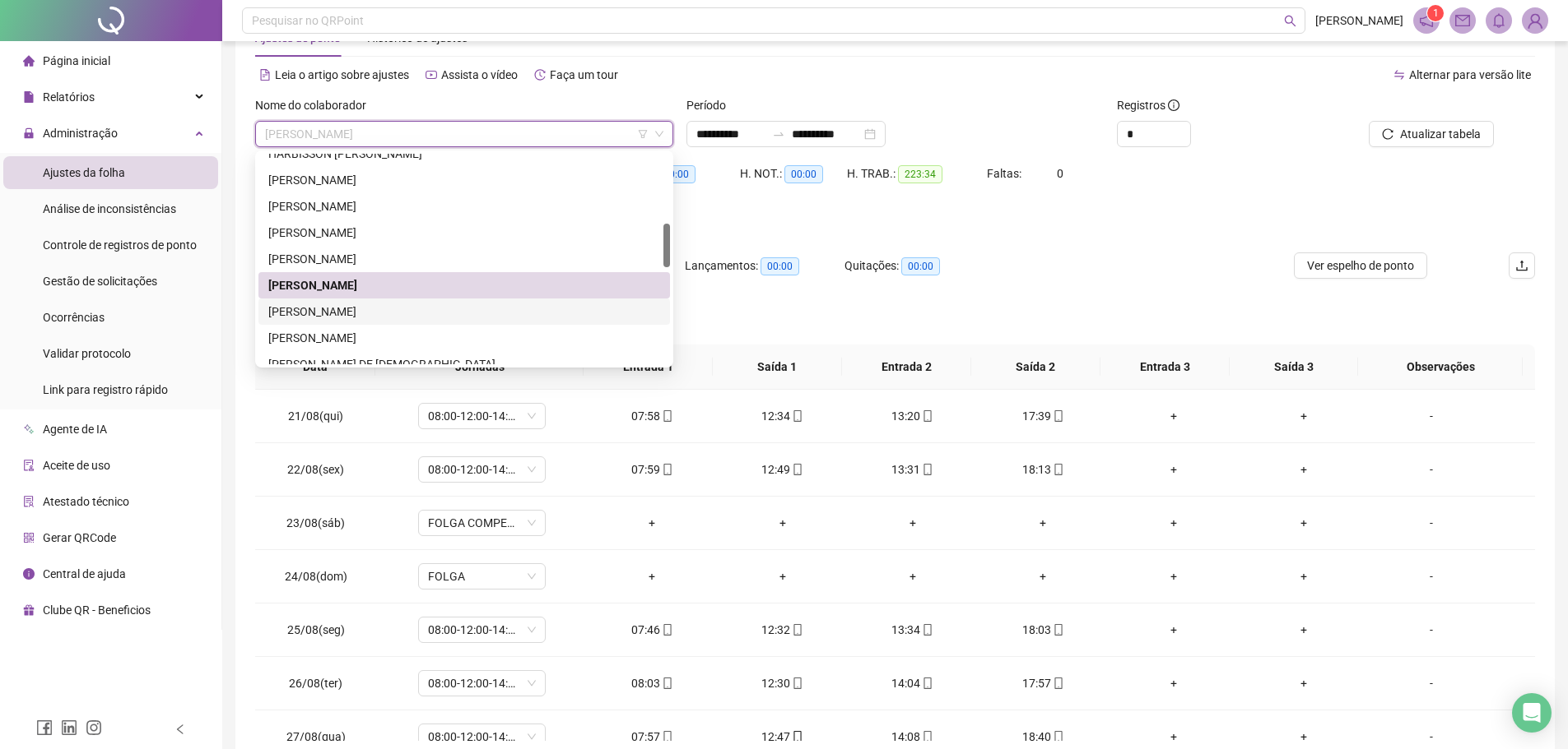
click at [372, 315] on div "JOYCE HELOISA MERCES DA SILVA" at bounding box center [464, 312] width 392 height 18
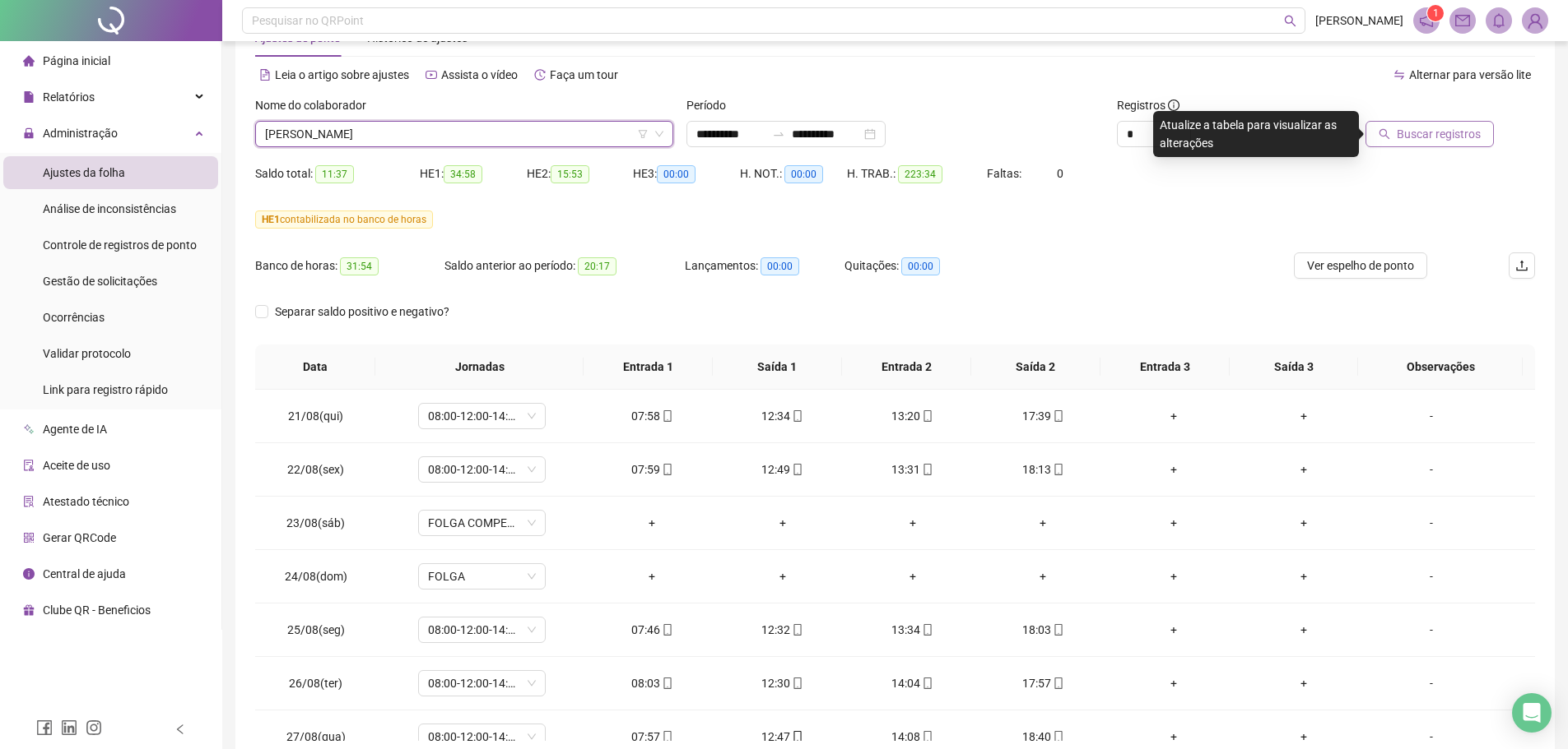
click at [1420, 141] on span "Buscar registros" at bounding box center [1438, 134] width 84 height 18
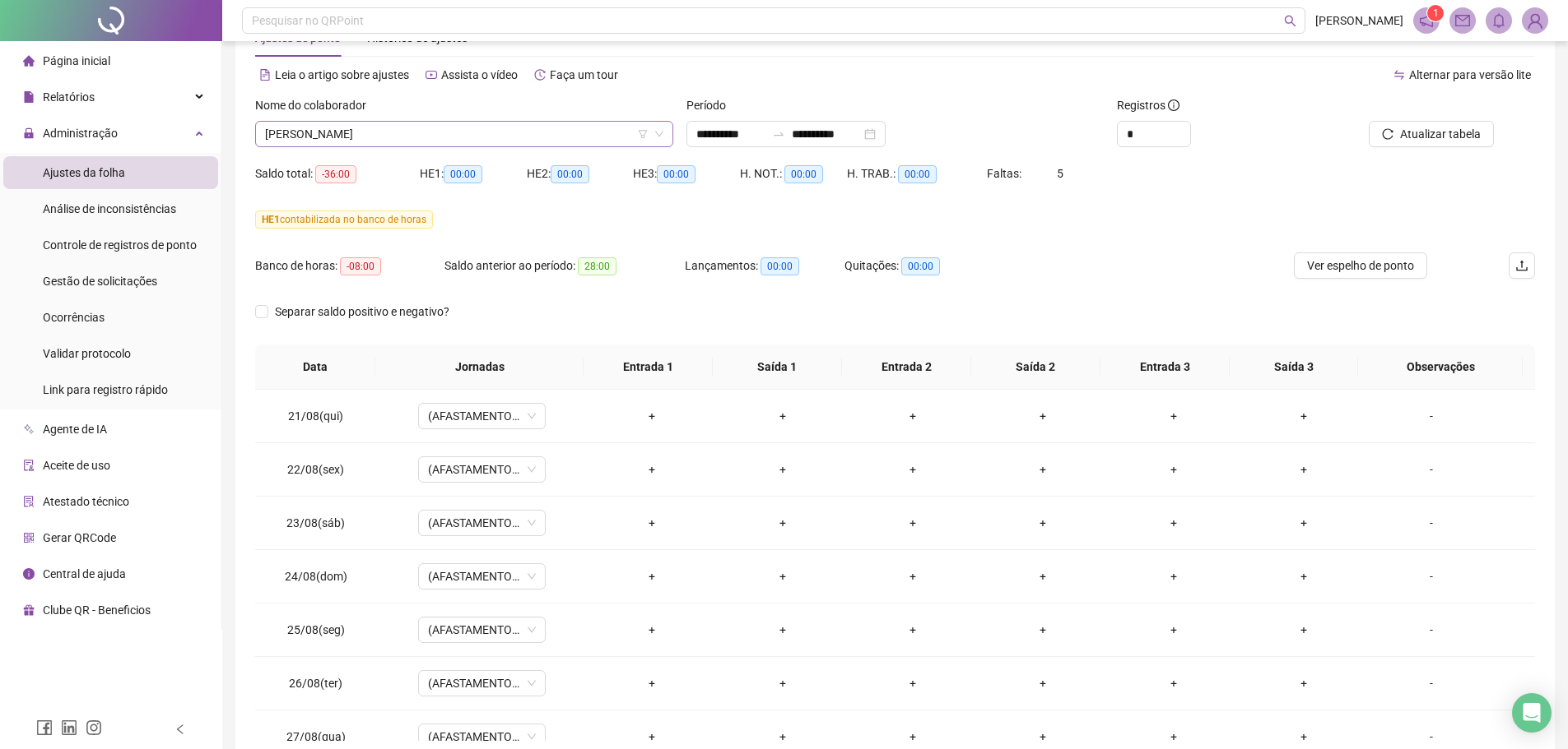
click at [438, 141] on span "JOYCE HELOISA MERCES DA SILVA" at bounding box center [464, 134] width 398 height 25
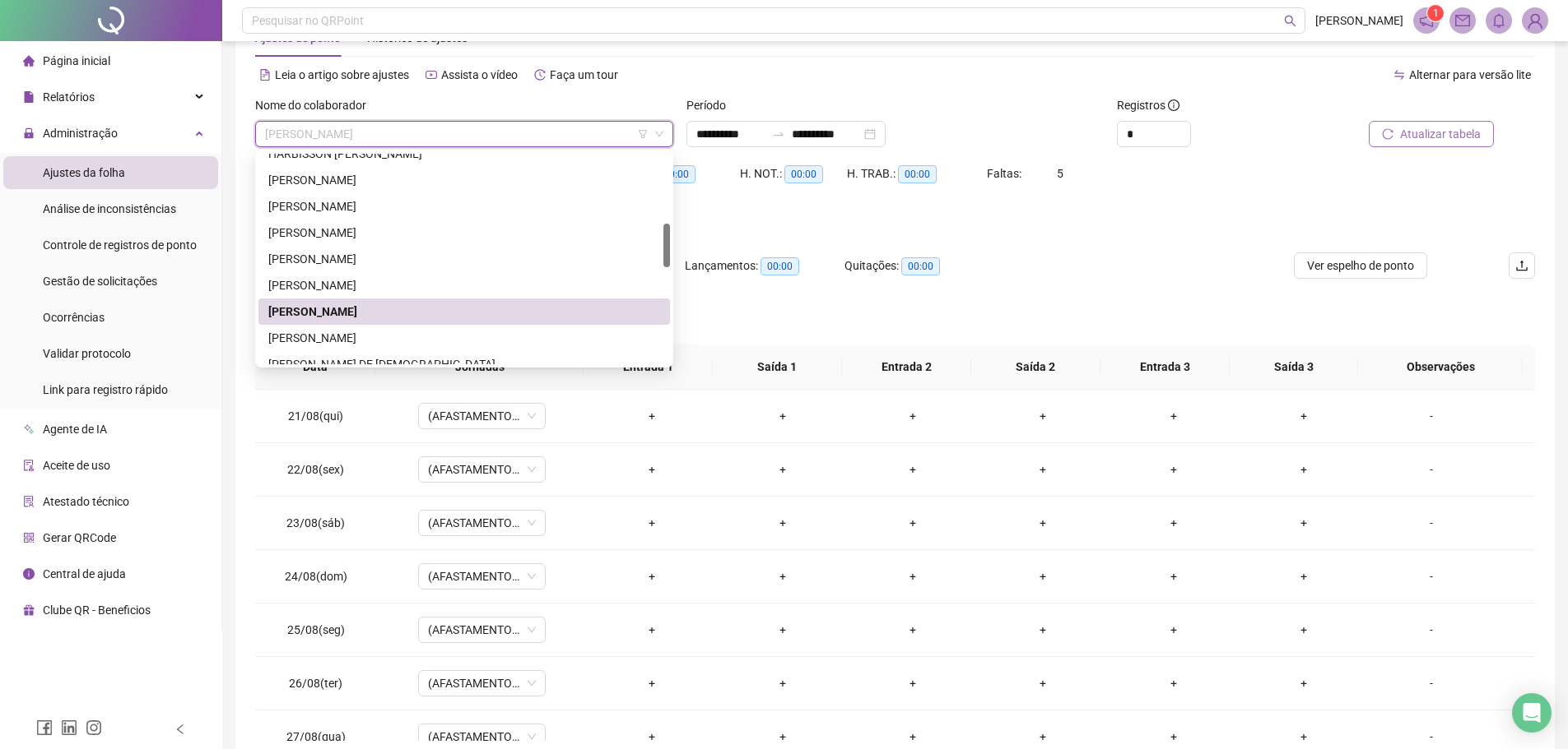
drag, startPoint x: 1337, startPoint y: 134, endPoint x: 1375, endPoint y: 132, distance: 38.1
click at [1338, 134] on div "Atualizar tabela" at bounding box center [1412, 134] width 161 height 27
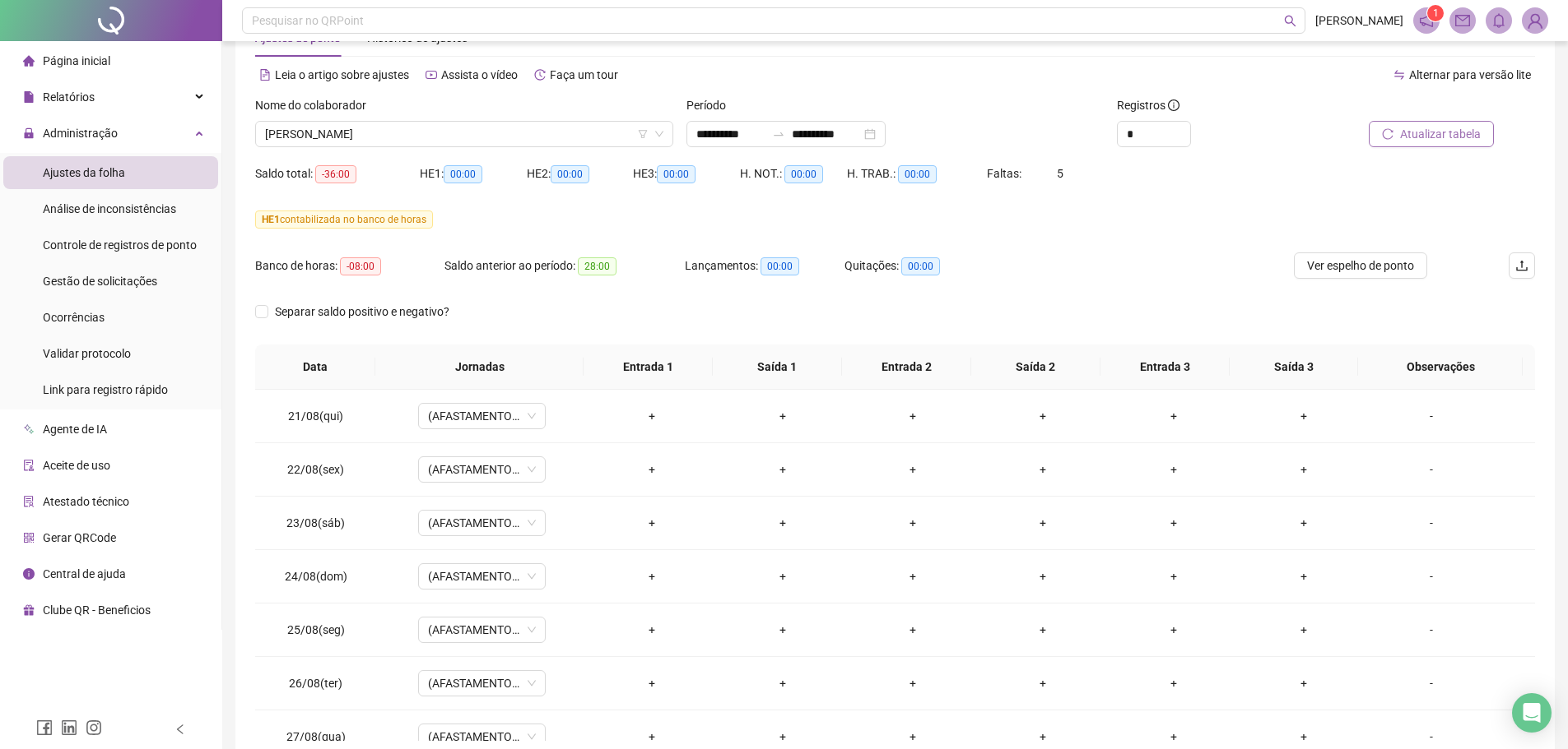
click at [1402, 132] on button "Atualizar tabela" at bounding box center [1431, 134] width 125 height 27
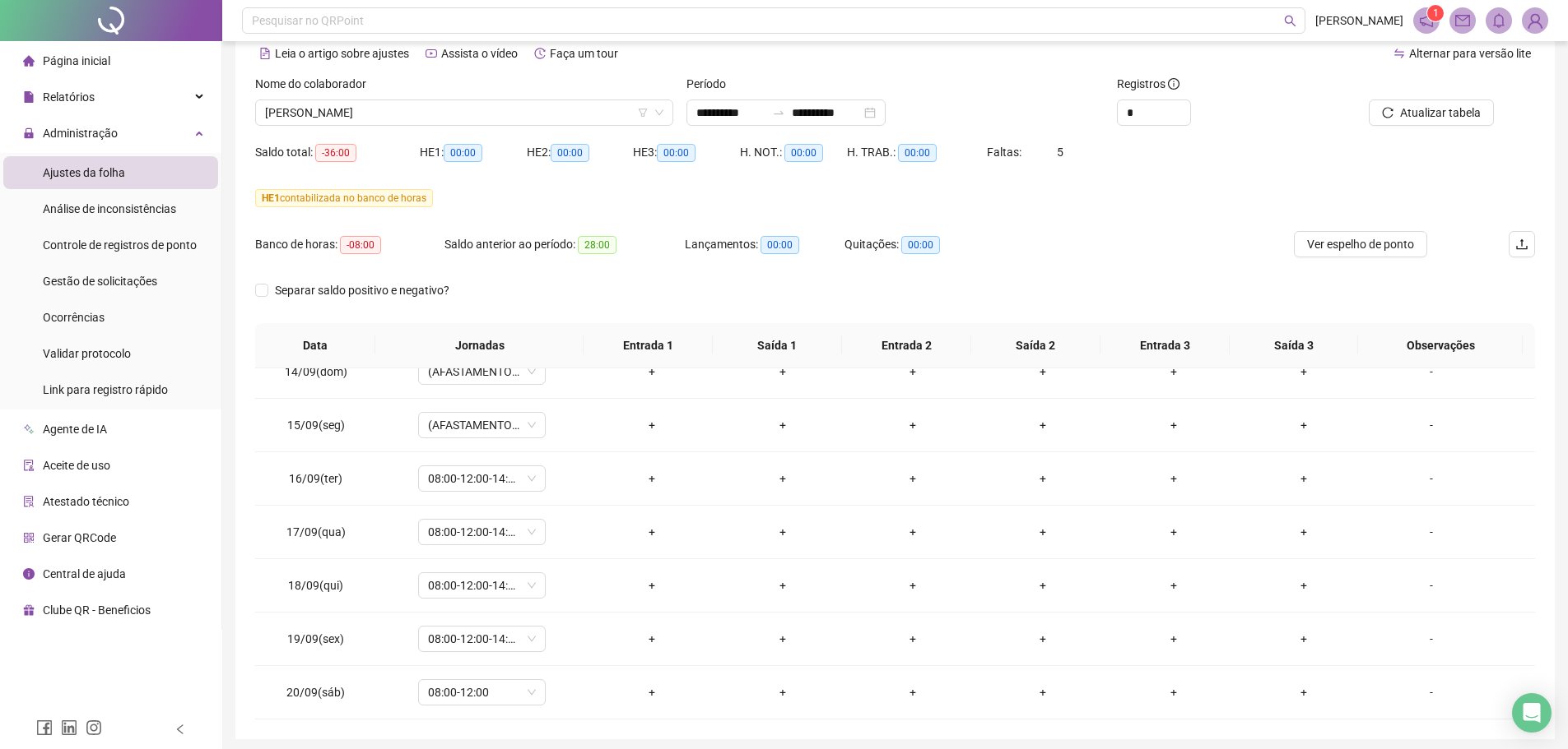
scroll to position [0, 0]
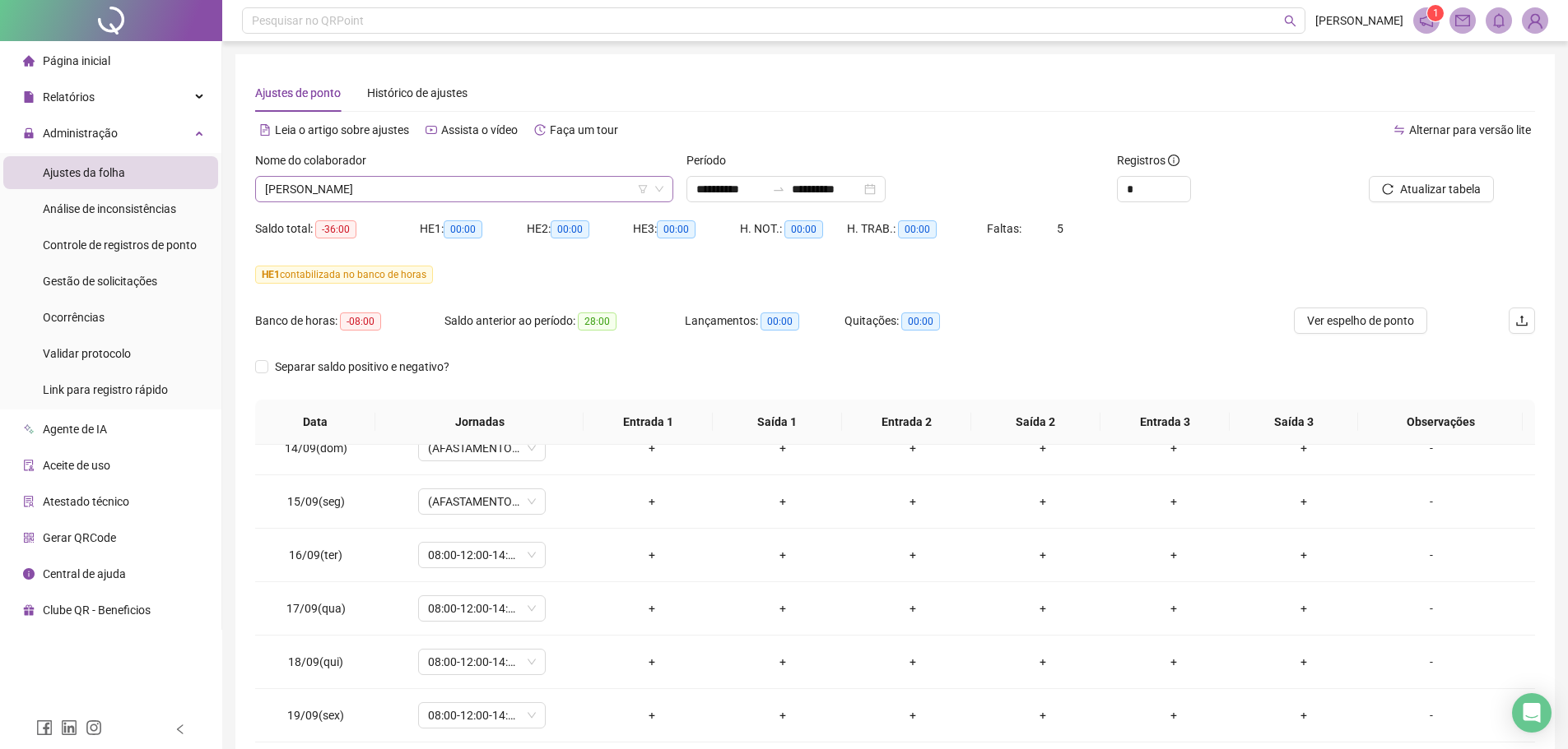
click at [429, 187] on span "JOYCE HELOISA MERCES DA SILVA" at bounding box center [464, 188] width 398 height 25
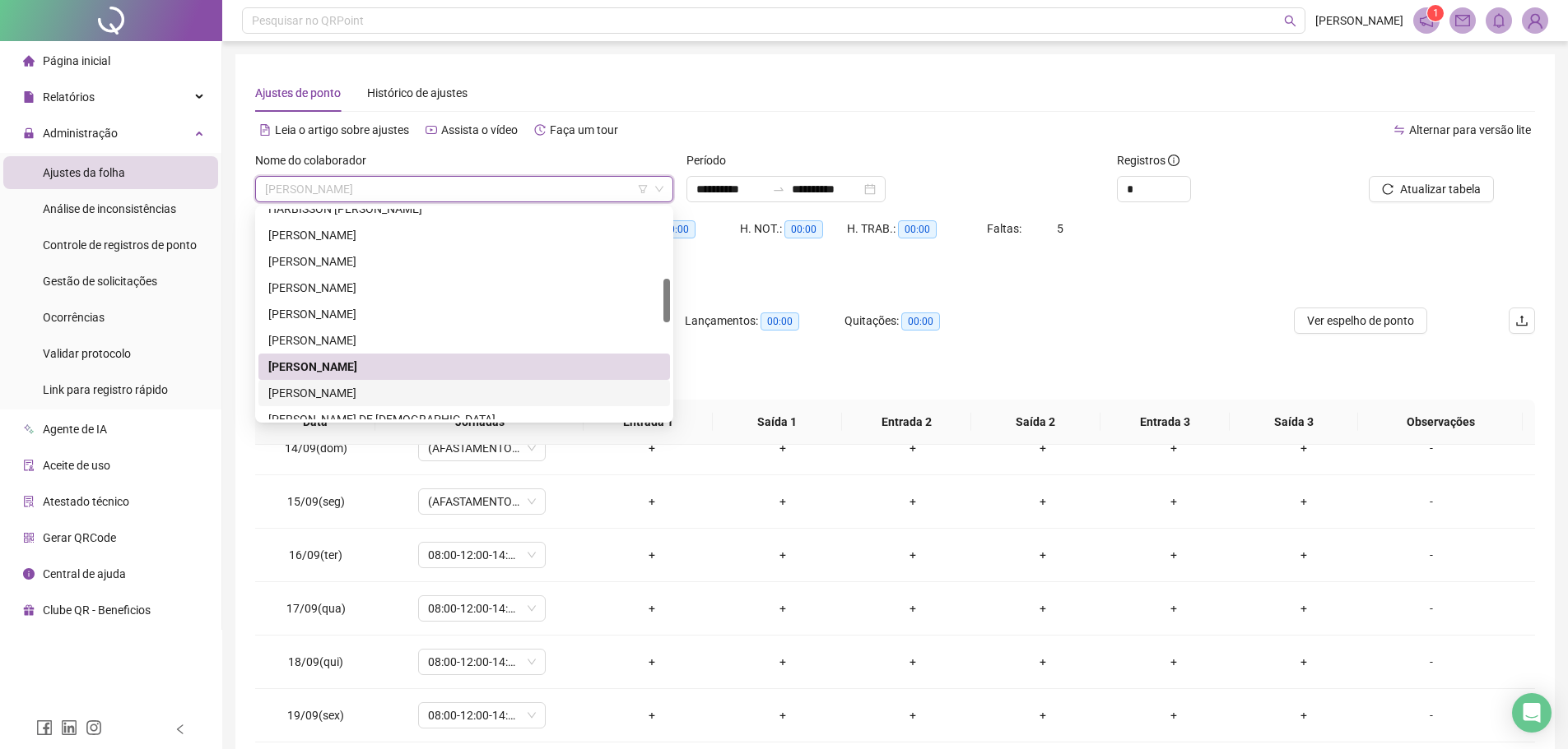
click at [367, 391] on div "KAROLINE NETTO ROQUE" at bounding box center [464, 393] width 392 height 18
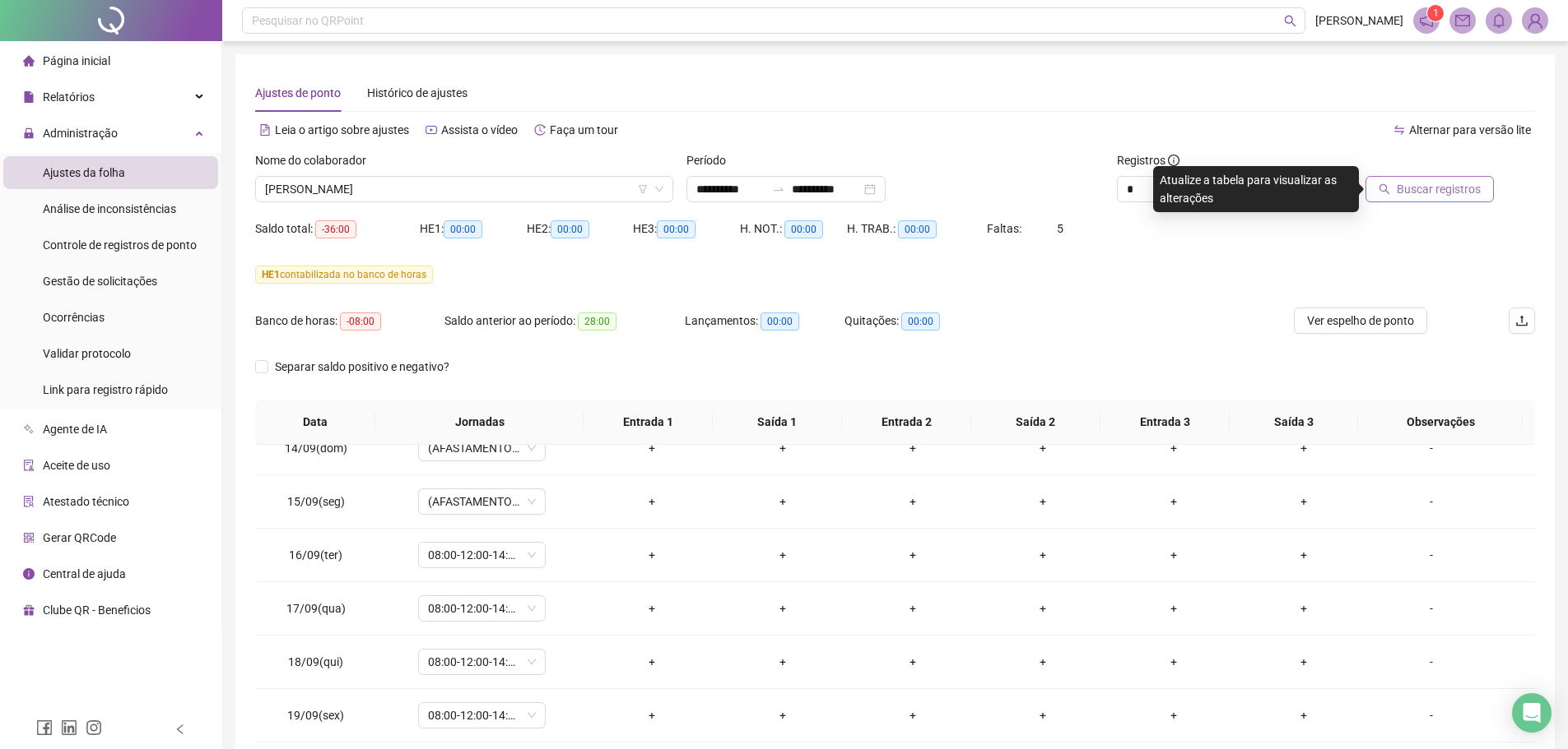
click at [1452, 186] on span "Buscar registros" at bounding box center [1438, 189] width 84 height 18
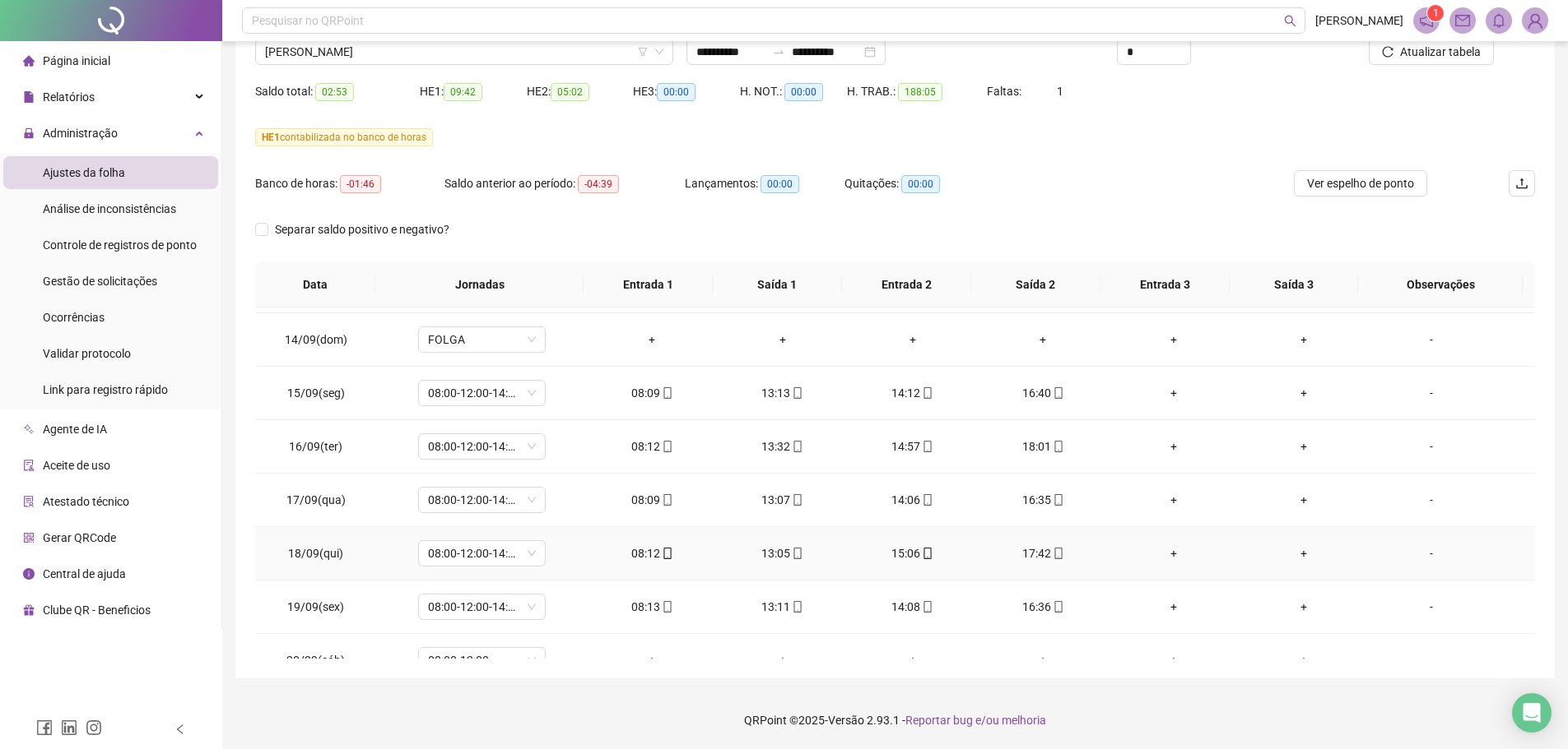
scroll to position [1306, 0]
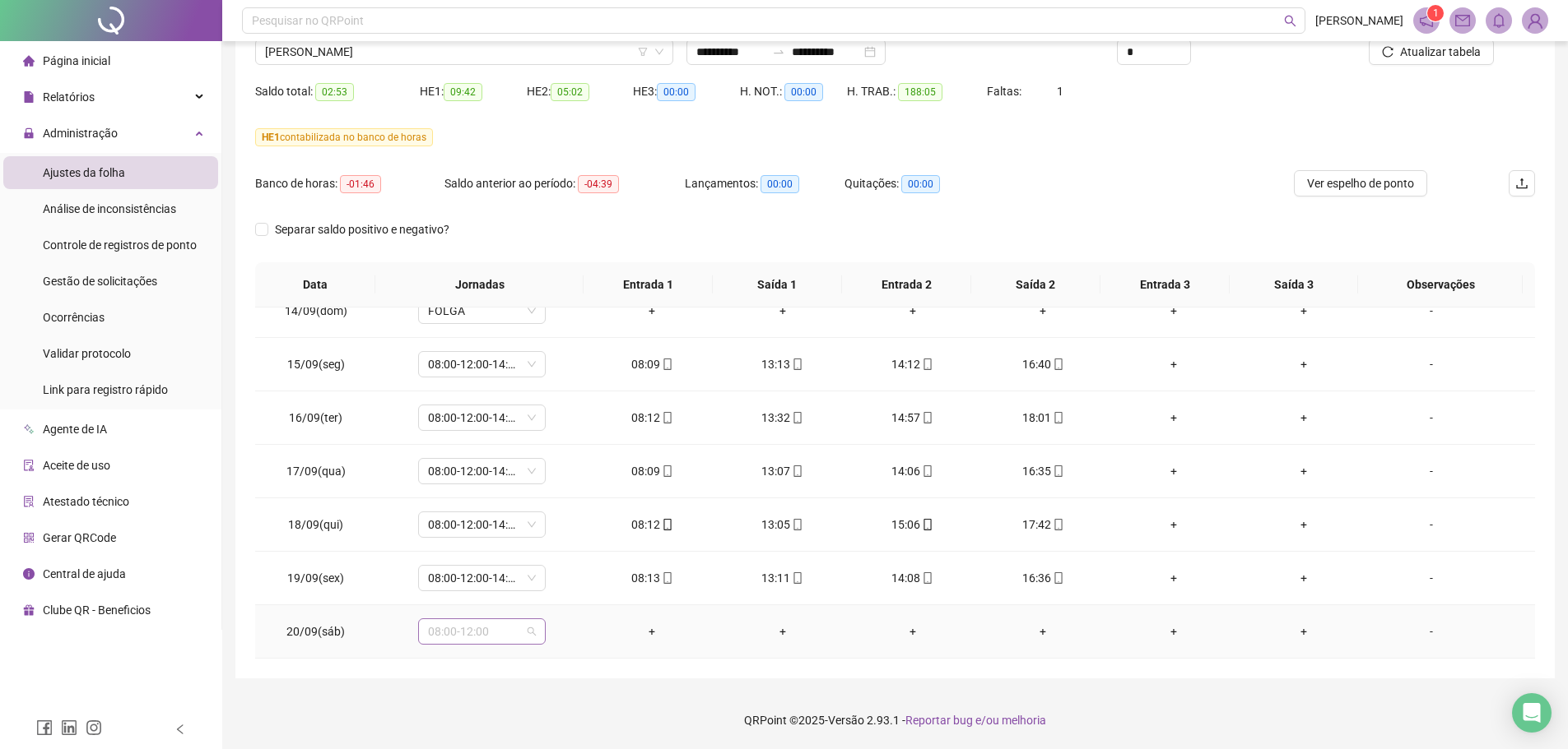
click at [532, 626] on span "08:00-12:00" at bounding box center [482, 631] width 108 height 25
click at [517, 549] on div "Folga compensatória" at bounding box center [508, 545] width 139 height 18
click at [555, 585] on span "Sim" at bounding box center [557, 589] width 19 height 18
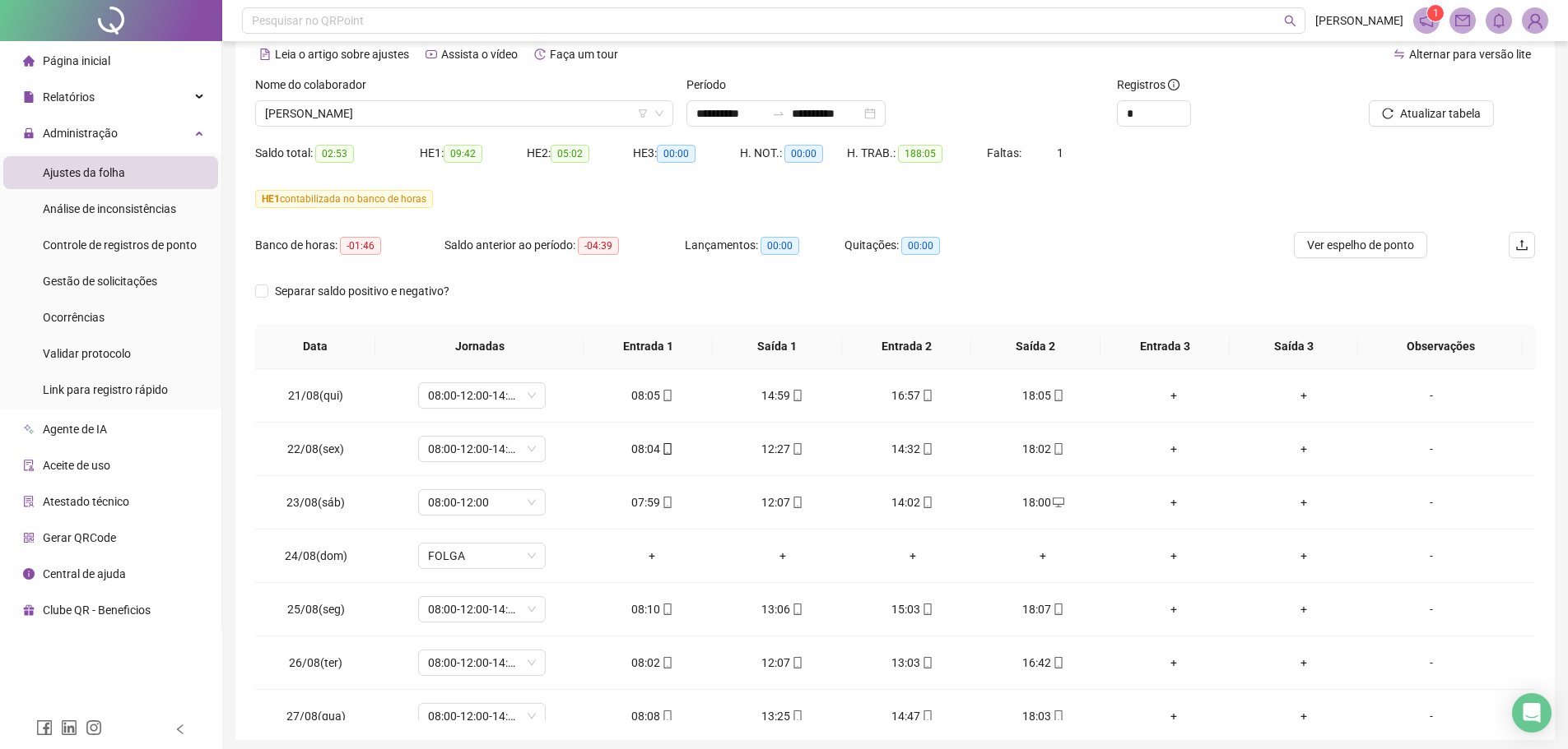
scroll to position [0, 0]
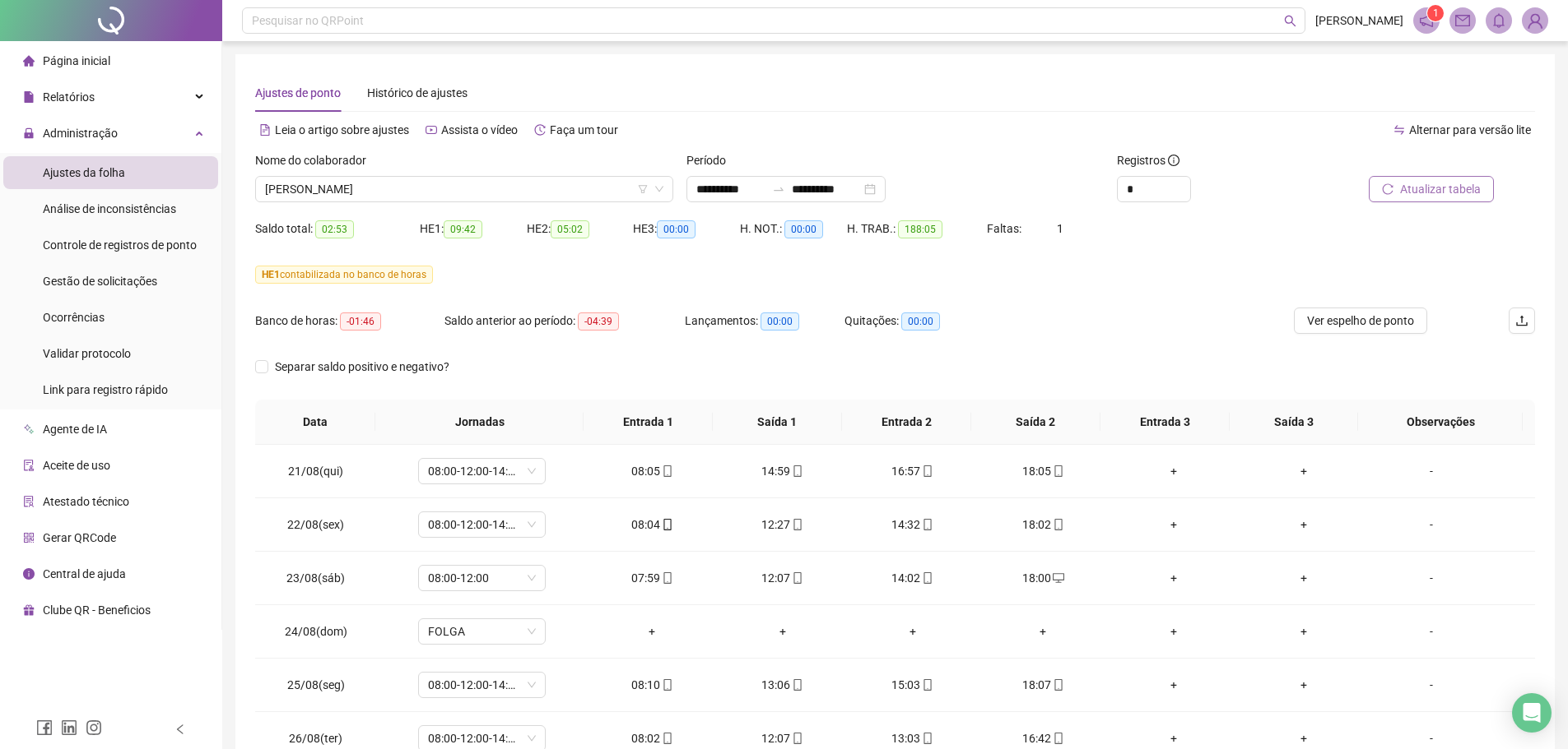
click at [1455, 192] on span "Atualizar tabela" at bounding box center [1440, 189] width 81 height 18
click at [396, 189] on span "KAROLINE NETTO ROQUE" at bounding box center [464, 188] width 398 height 25
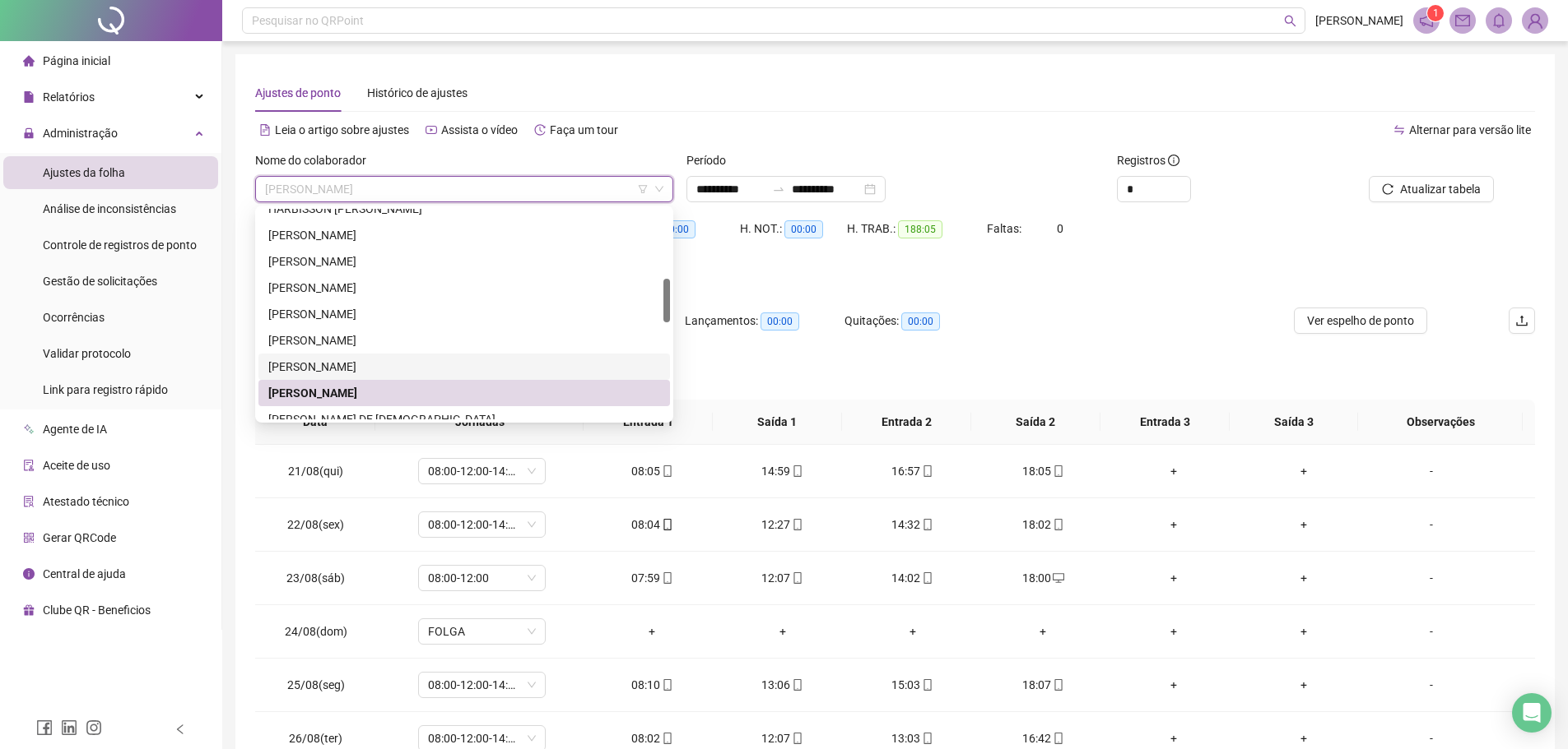
scroll to position [412, 0]
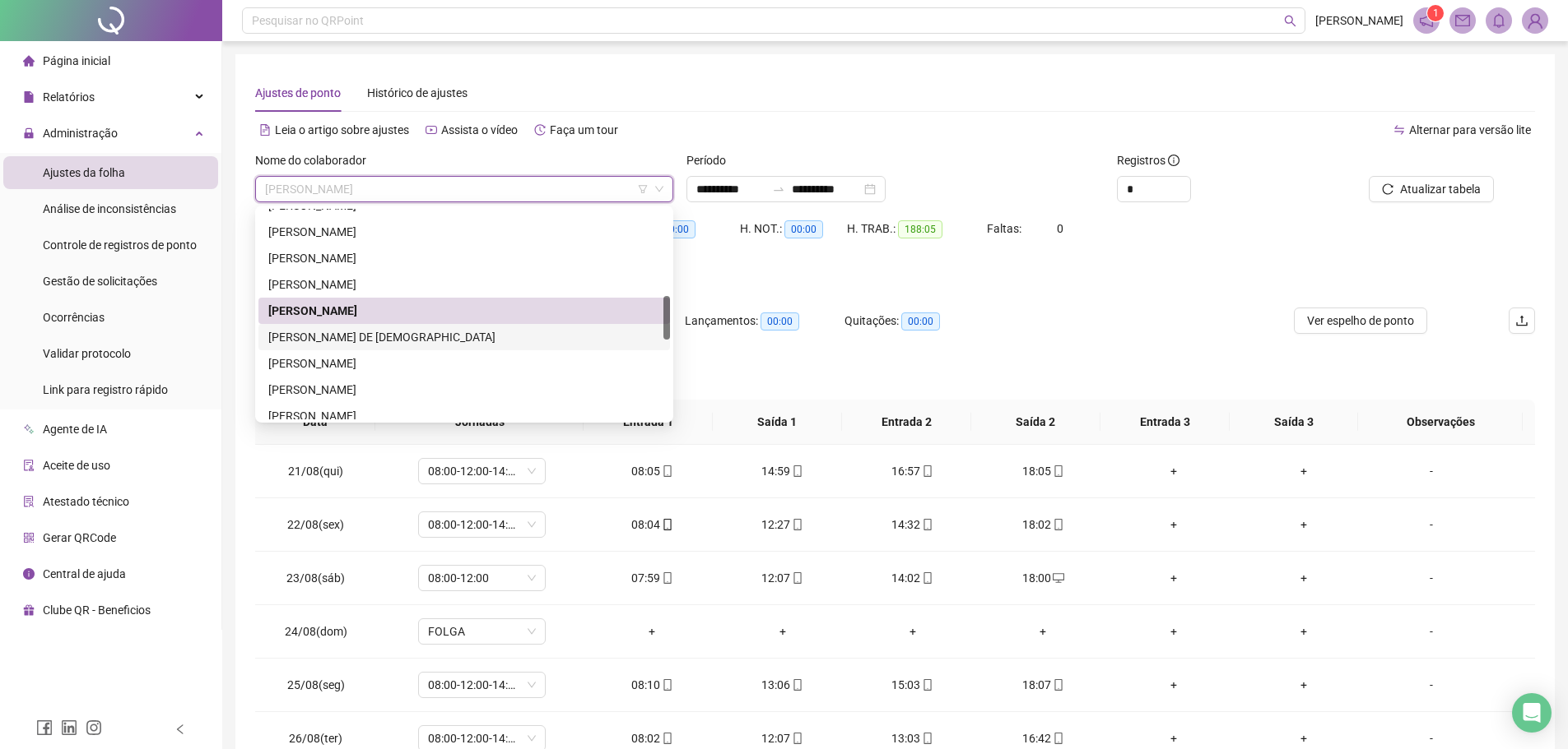
click at [353, 331] on div "LEIDIANE SOUZA DE JESUS" at bounding box center [464, 337] width 392 height 18
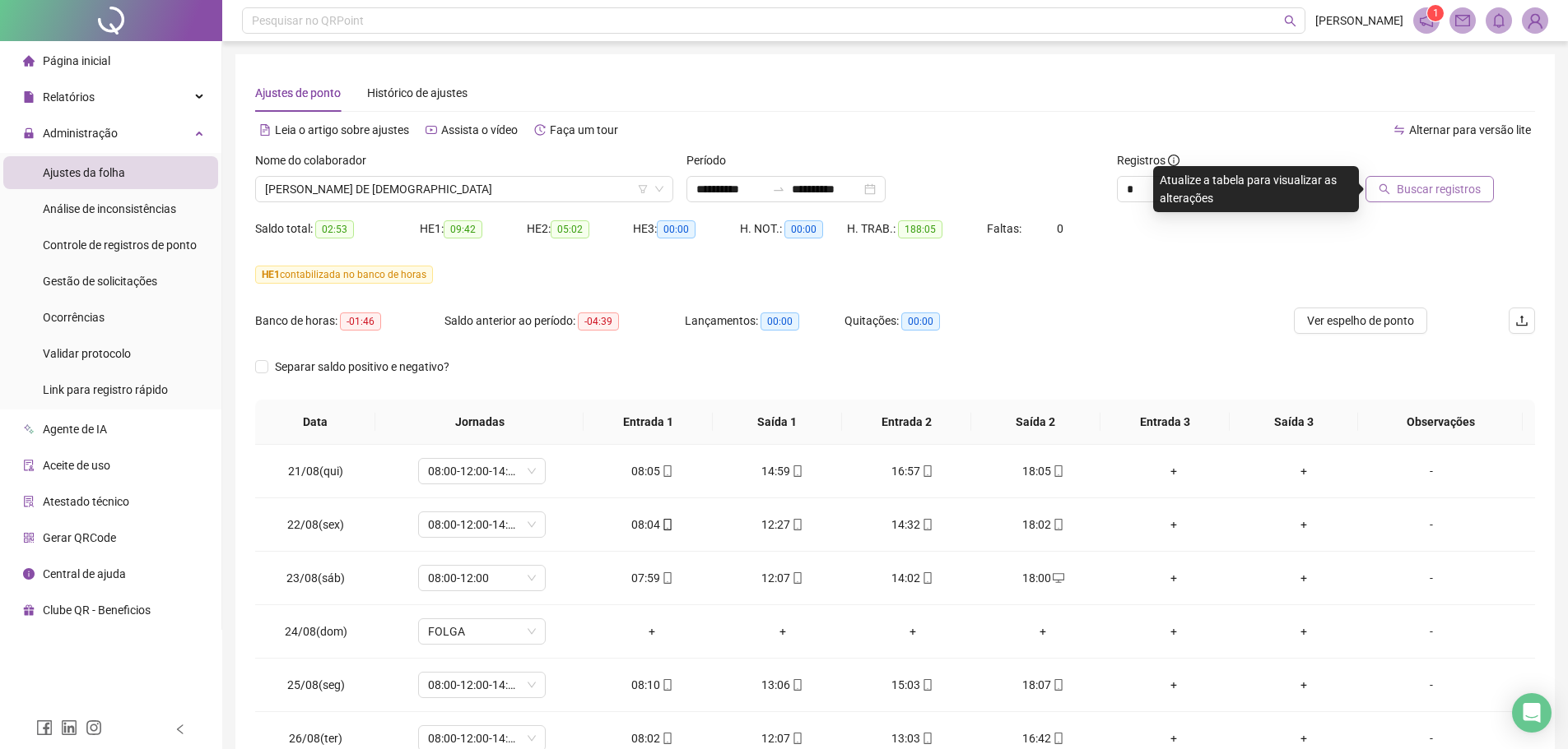
click at [1446, 194] on span "Buscar registros" at bounding box center [1438, 189] width 84 height 18
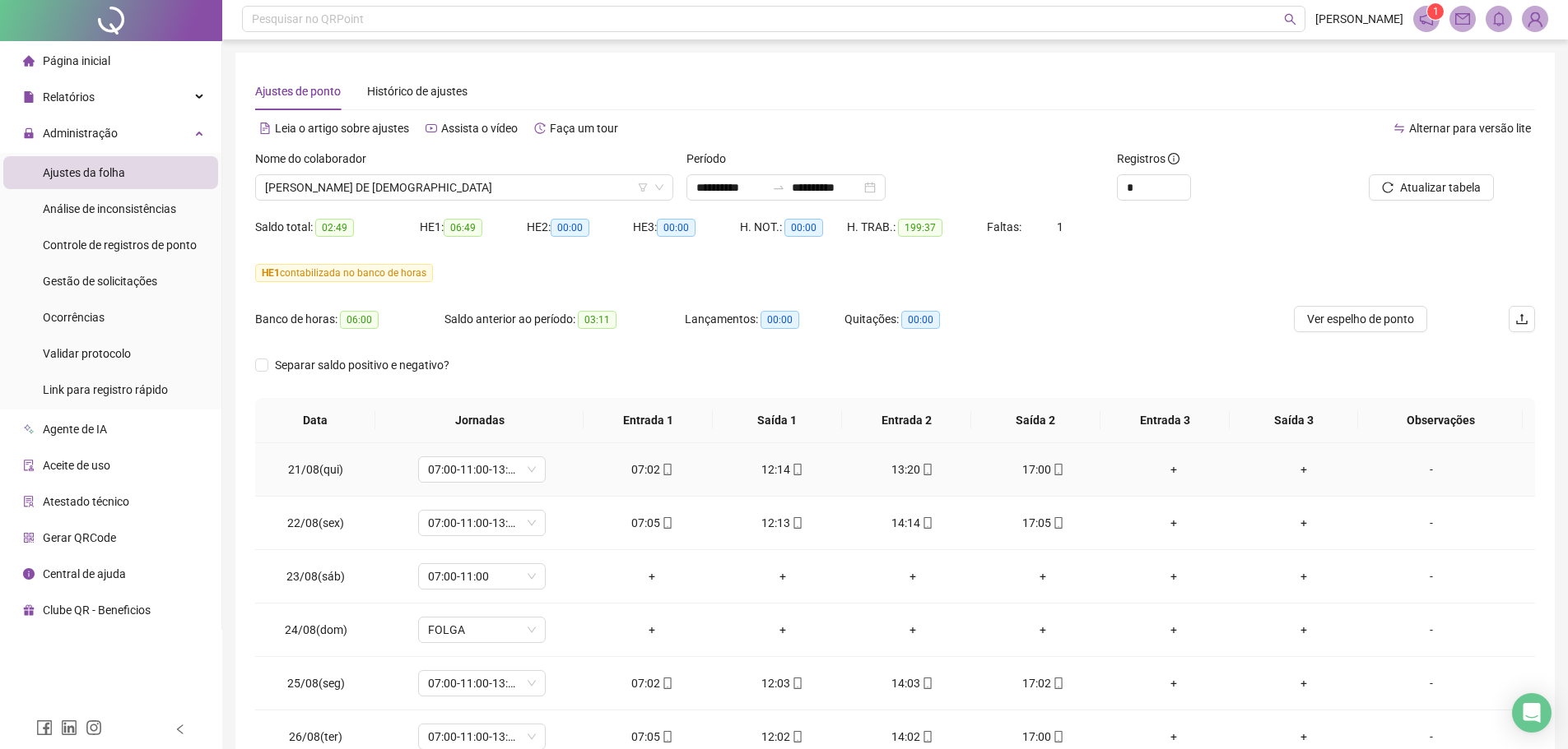
scroll to position [0, 0]
drag, startPoint x: 526, startPoint y: 572, endPoint x: 544, endPoint y: 569, distance: 18.2
click at [527, 572] on span "07:00-11:00" at bounding box center [482, 578] width 108 height 25
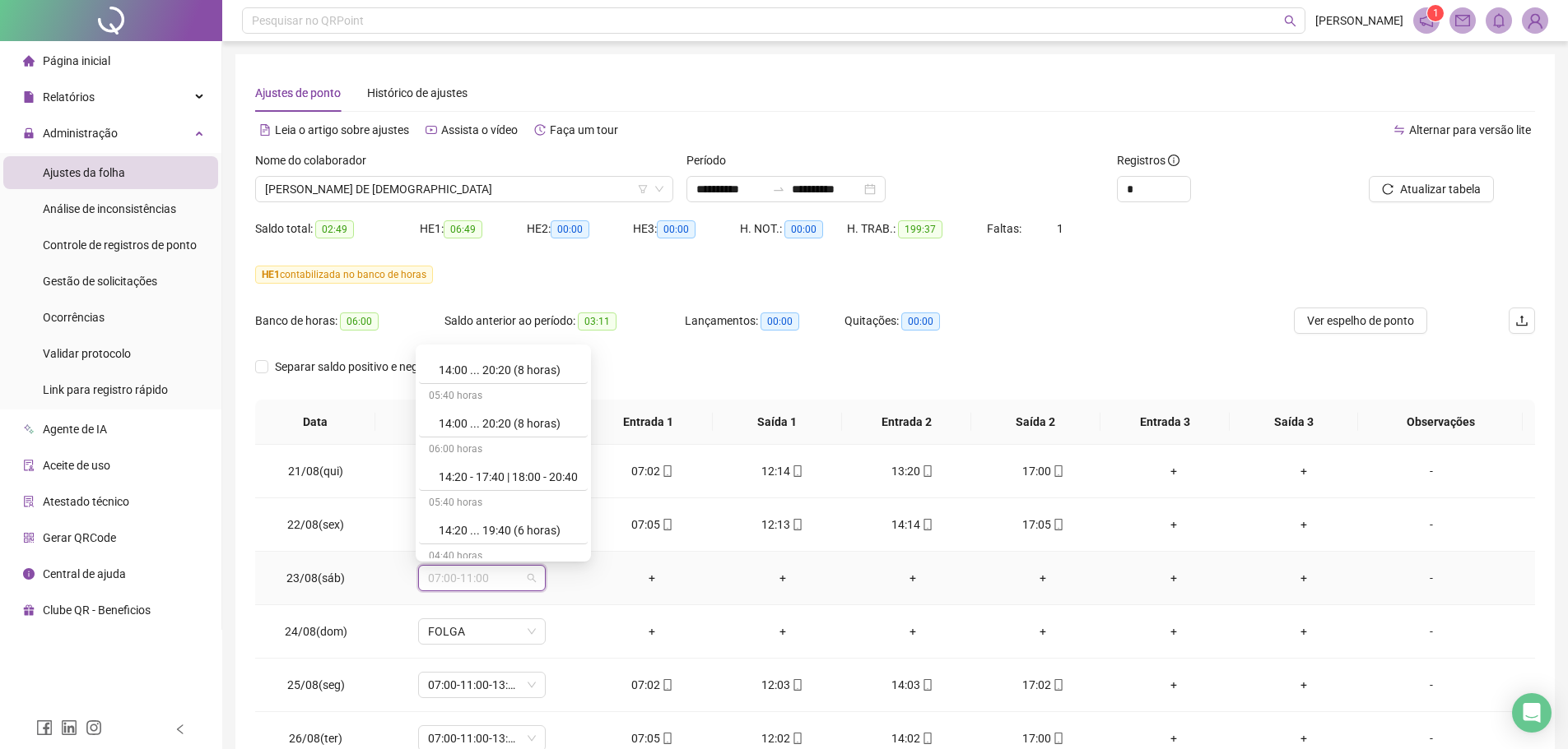
scroll to position [10483, 0]
click at [487, 501] on div "Folga compensatória" at bounding box center [503, 492] width 168 height 27
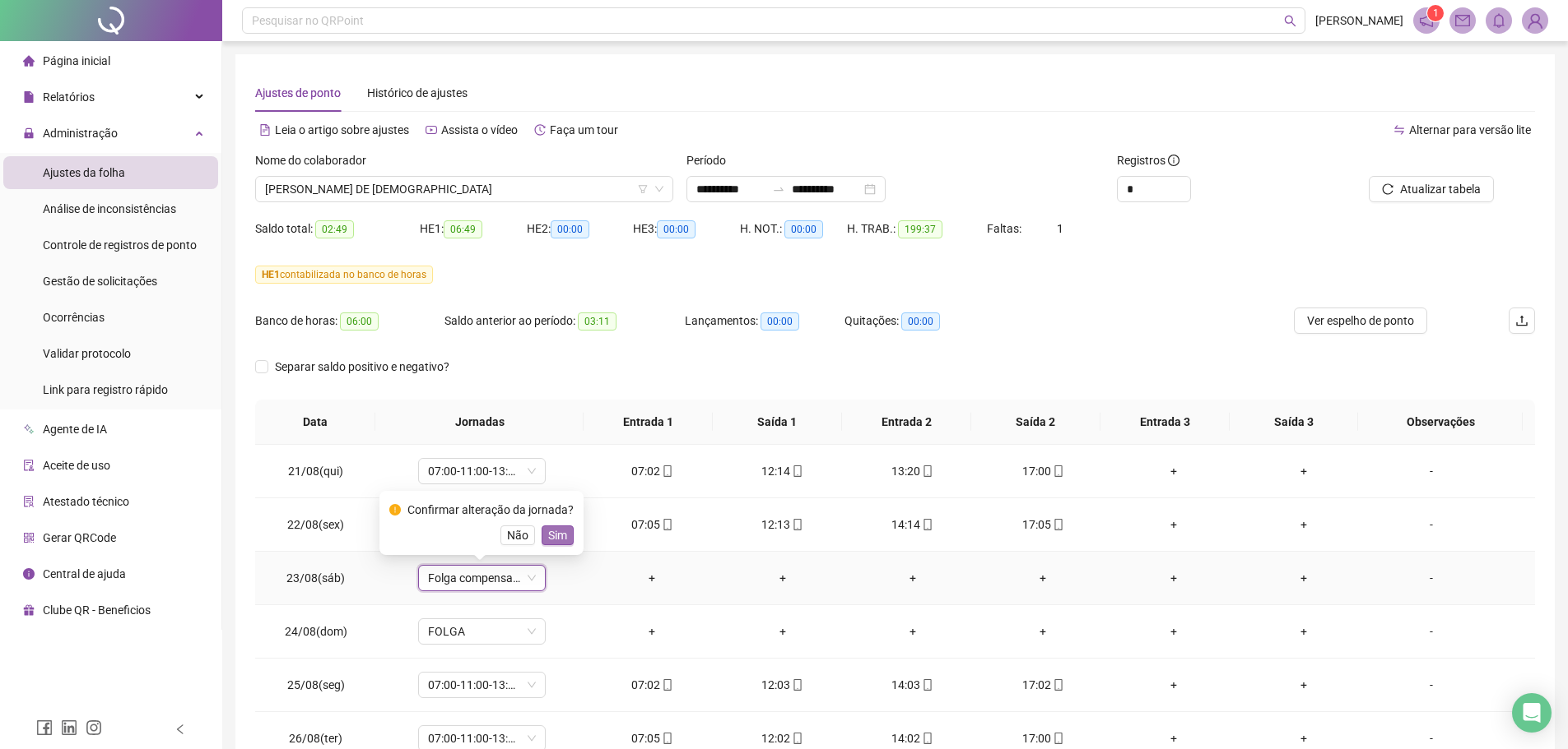
click at [566, 533] on button "Sim" at bounding box center [557, 536] width 32 height 20
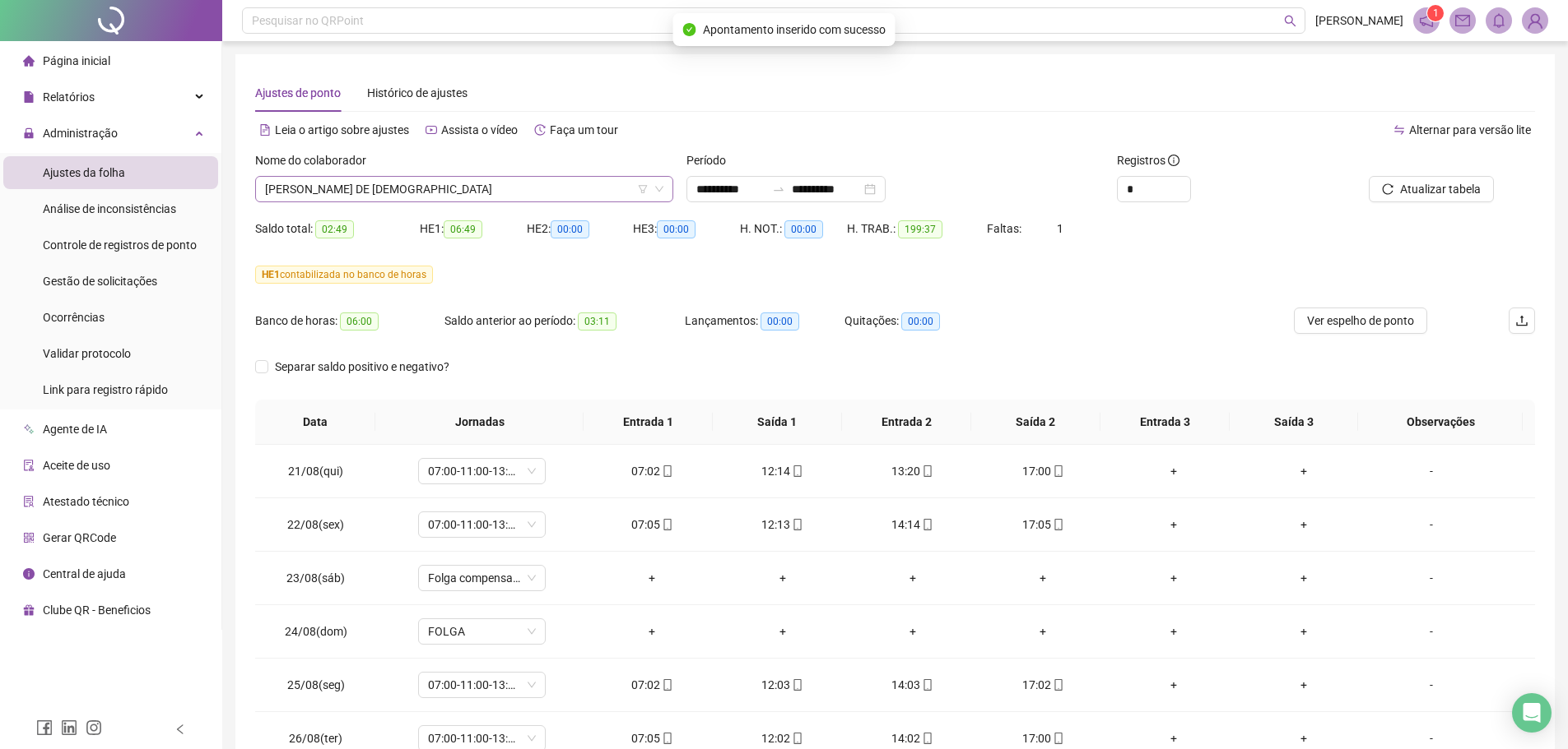
click at [364, 192] on span "LEIDIANE SOUZA DE JESUS" at bounding box center [464, 188] width 398 height 25
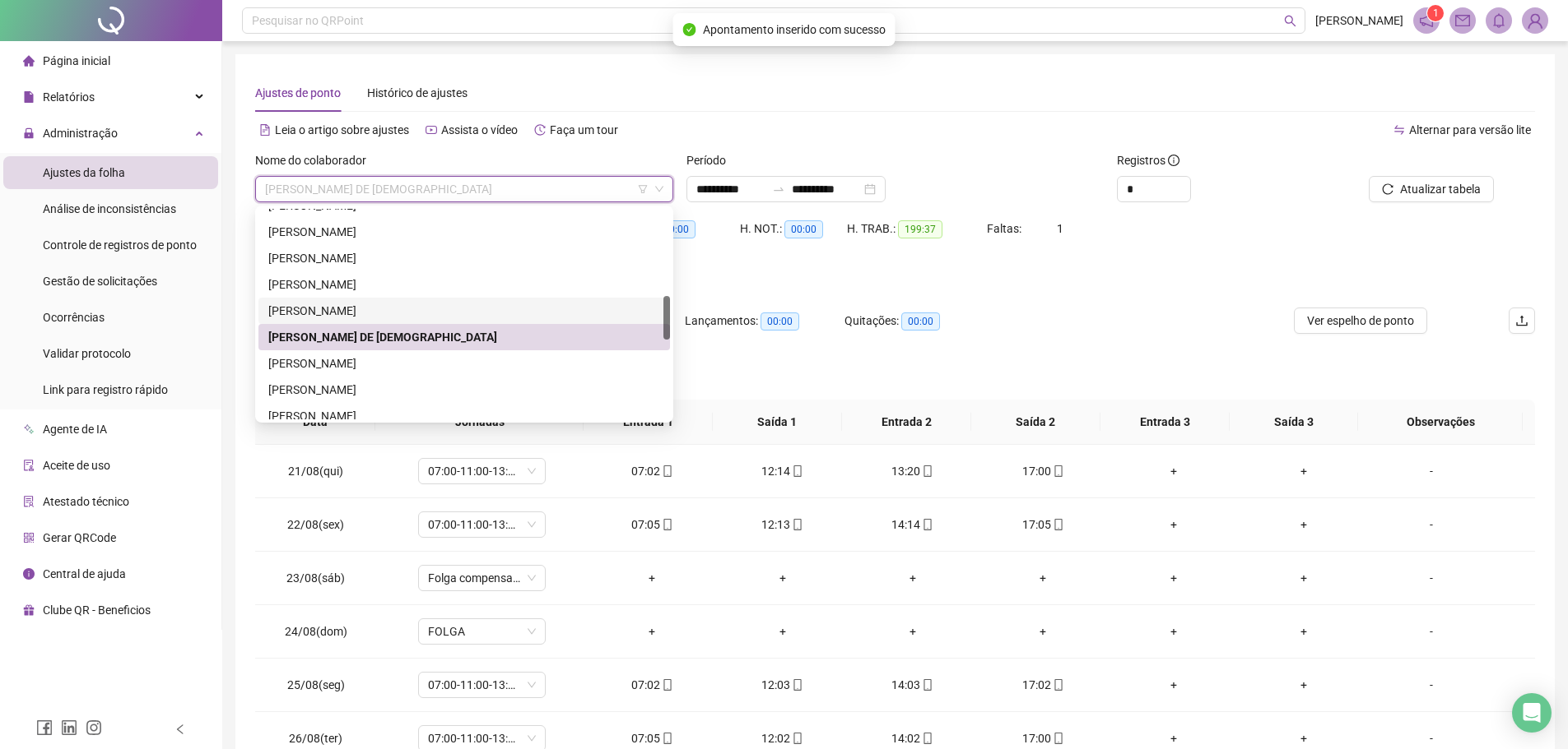
click at [377, 309] on div "KAROLINE NETTO ROQUE" at bounding box center [464, 311] width 392 height 18
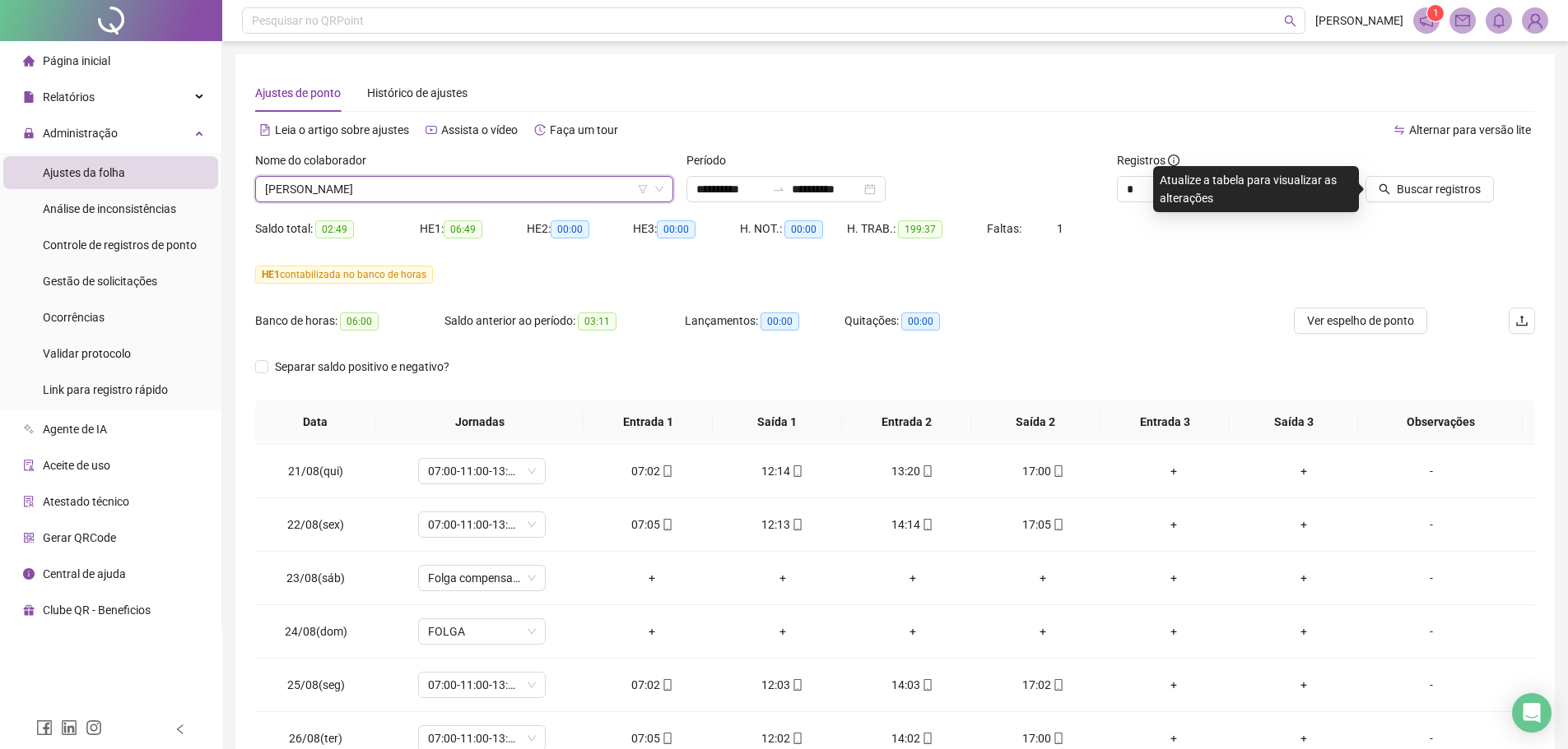
click at [374, 174] on div "Nome do colaborador" at bounding box center [464, 164] width 418 height 25
click at [381, 175] on div "Nome do colaborador" at bounding box center [464, 164] width 418 height 25
click at [383, 185] on span "KAROLINE NETTO ROQUE" at bounding box center [464, 188] width 398 height 25
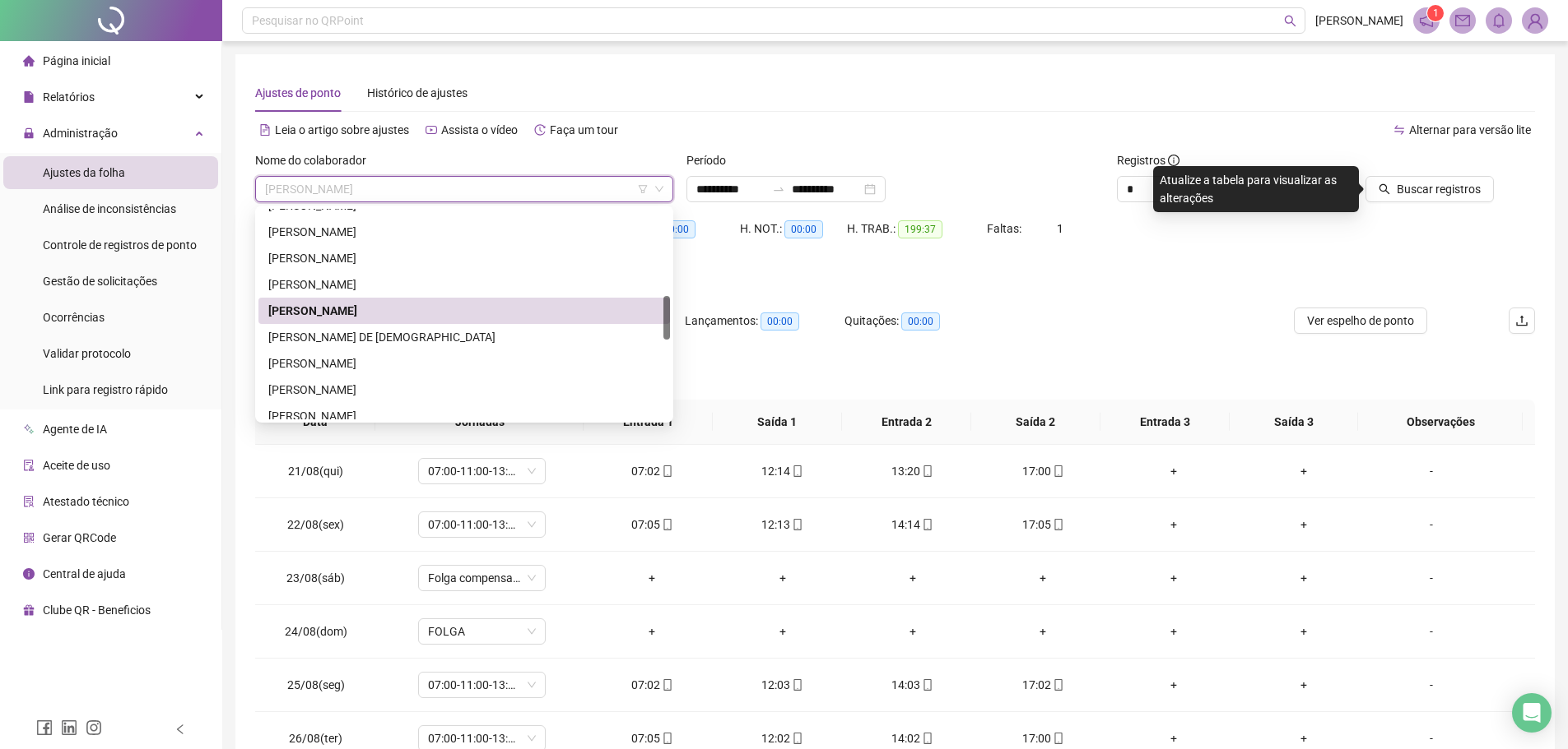
click at [356, 311] on div "KAROLINE NETTO ROQUE" at bounding box center [464, 311] width 392 height 18
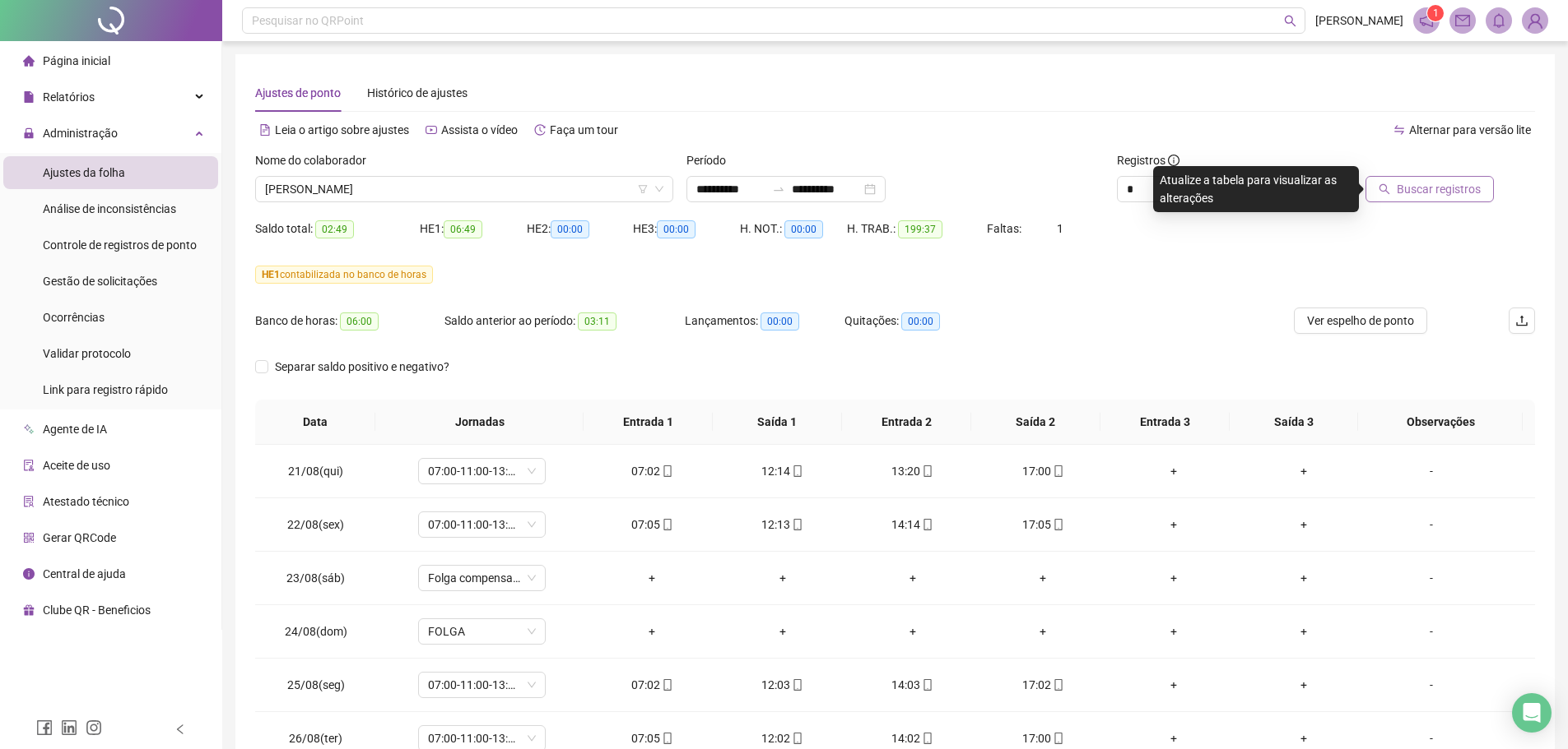
click at [1439, 198] on button "Buscar registros" at bounding box center [1429, 188] width 128 height 27
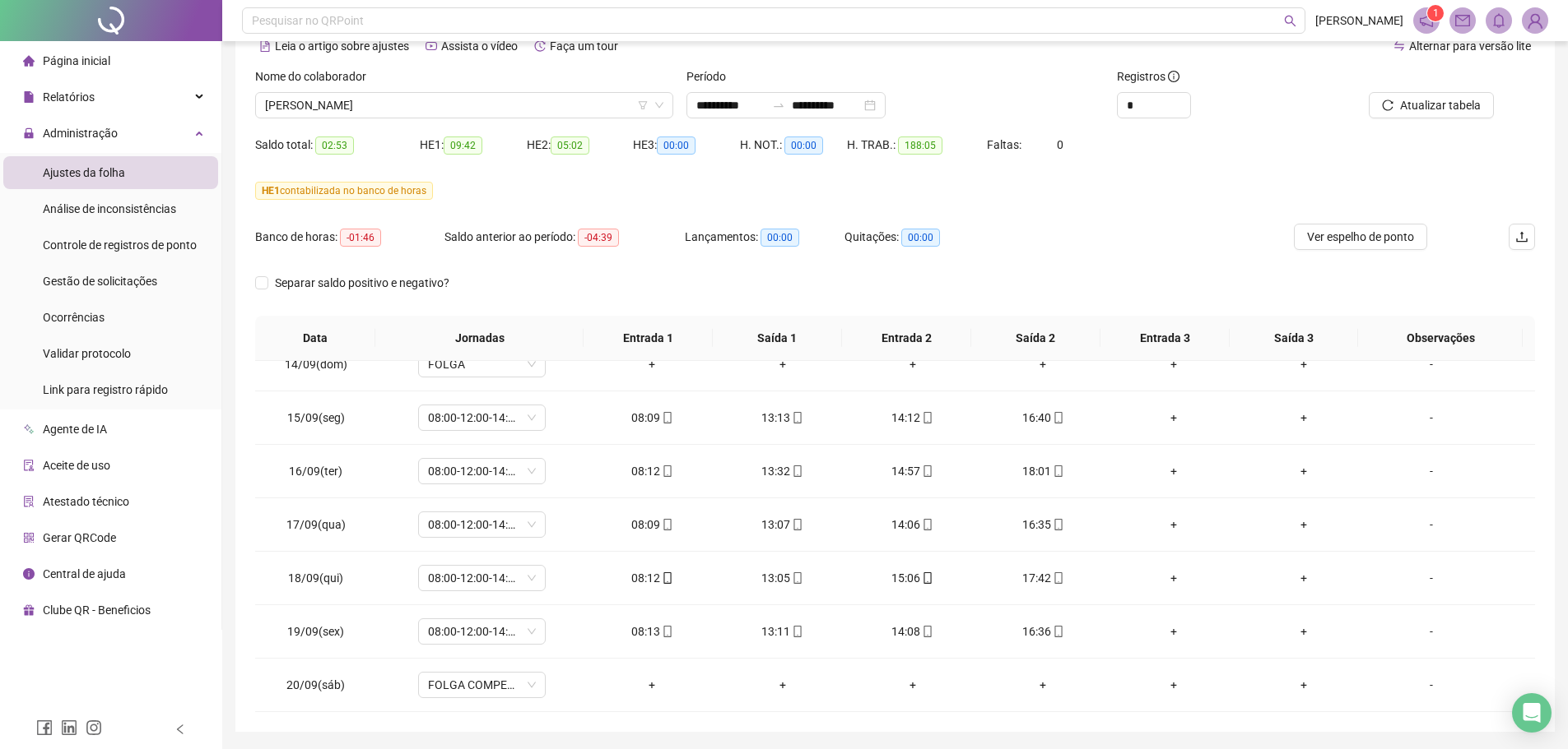
scroll to position [55, 0]
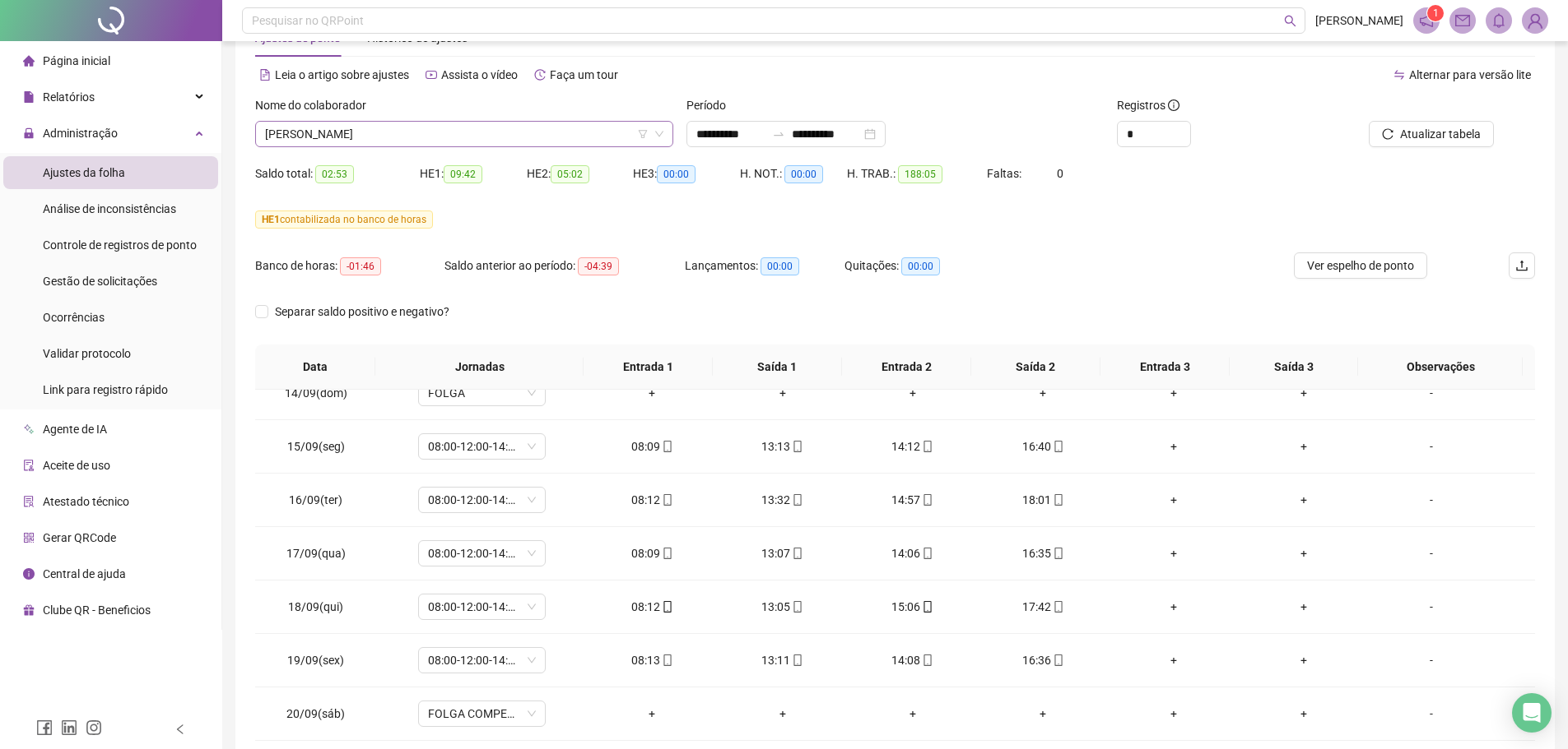
click at [431, 135] on span "KAROLINE NETTO ROQUE" at bounding box center [464, 134] width 398 height 25
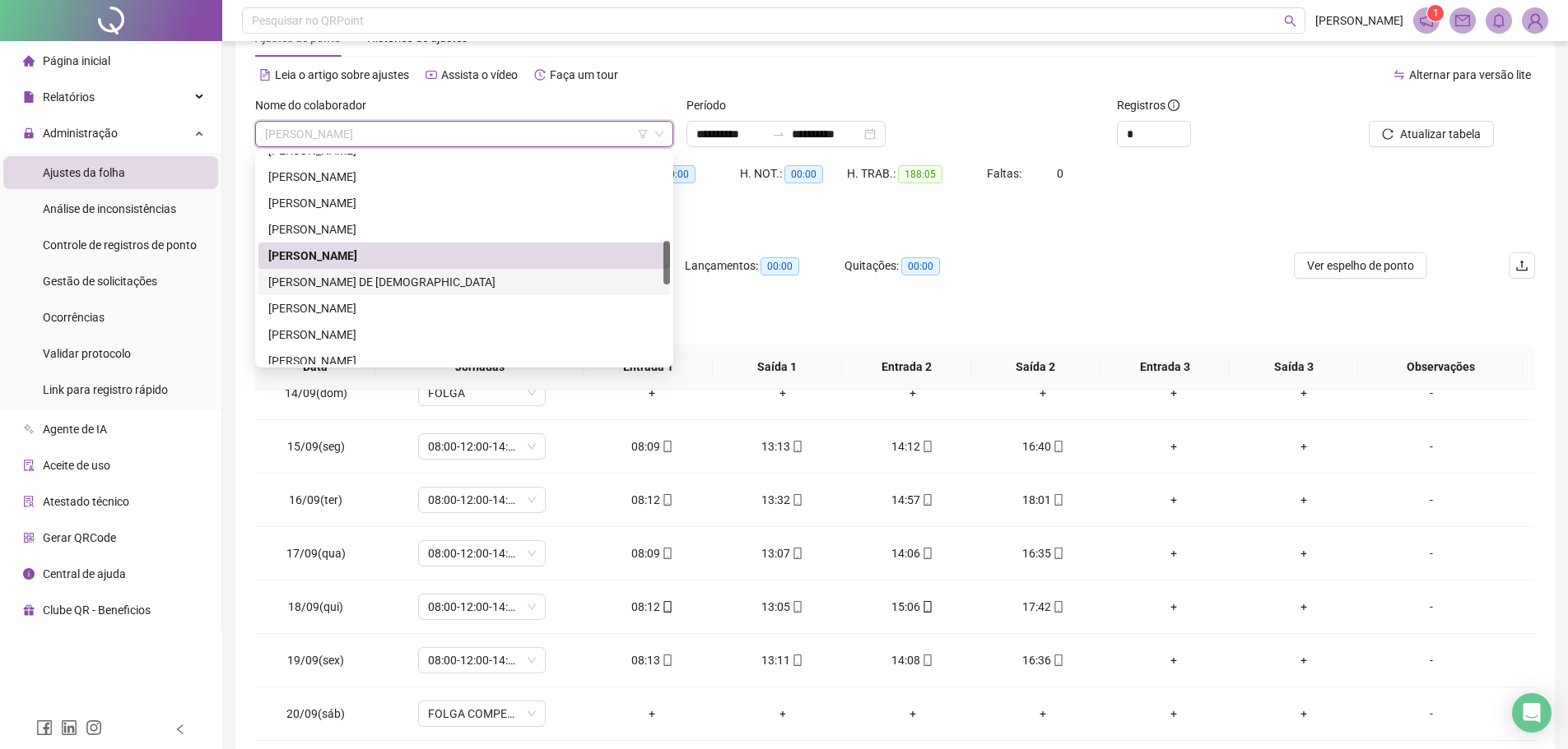
click at [338, 283] on div "LEIDIANE SOUZA DE JESUS" at bounding box center [464, 283] width 392 height 18
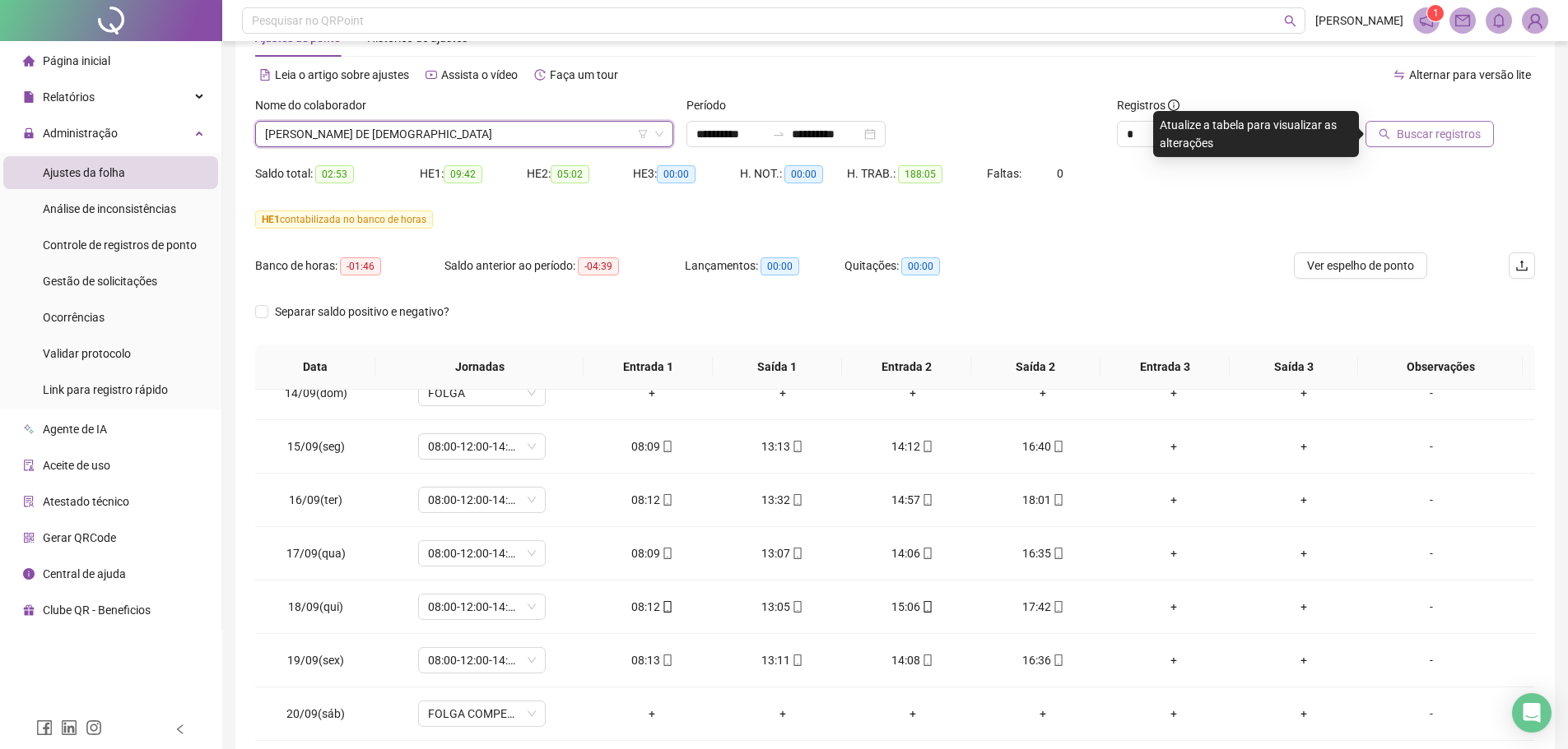
click at [1491, 128] on button "Buscar registros" at bounding box center [1429, 134] width 128 height 27
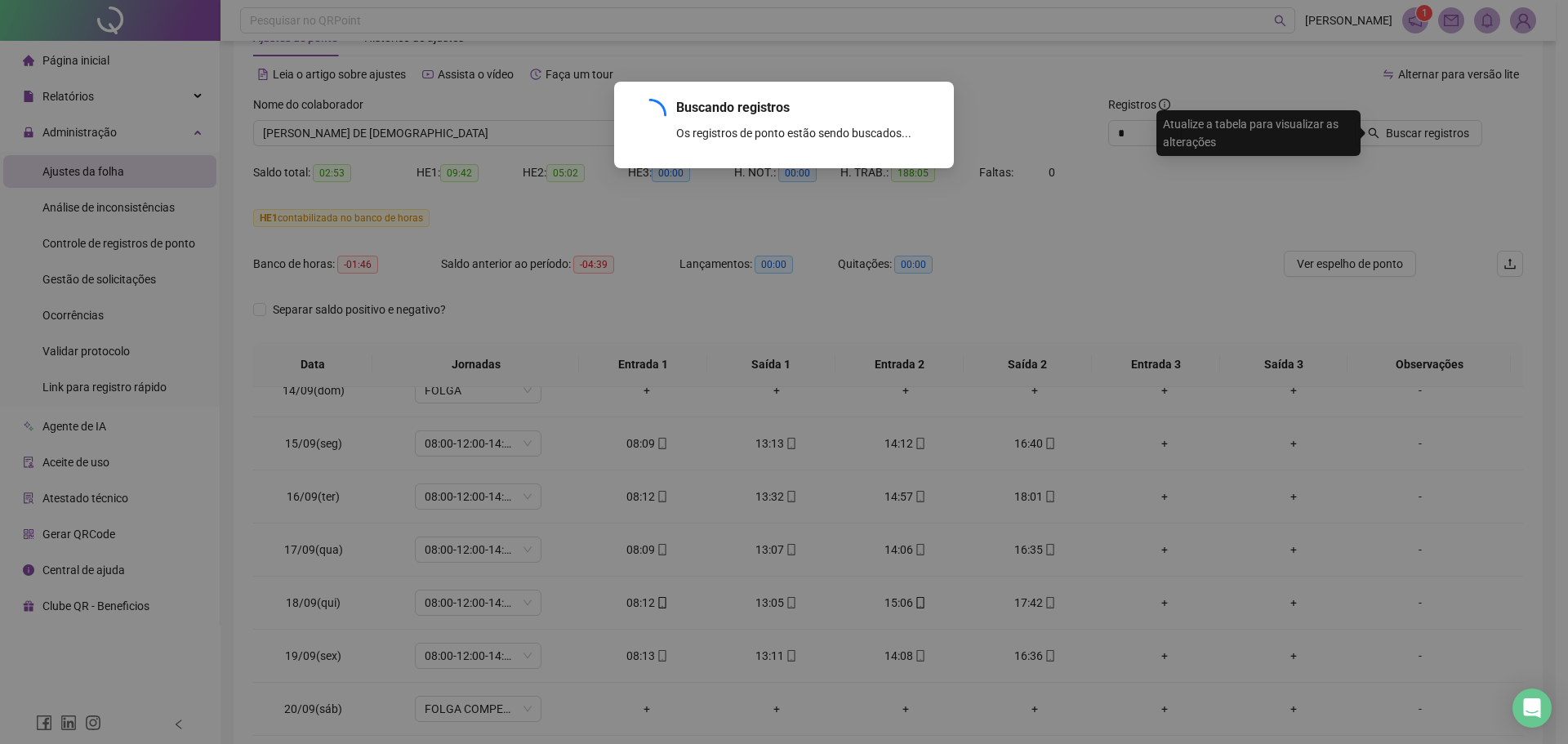
click at [1466, 143] on div "Buscando registros Os registros de ponto estão sendo buscados... OK" at bounding box center [784, 372] width 1568 height 744
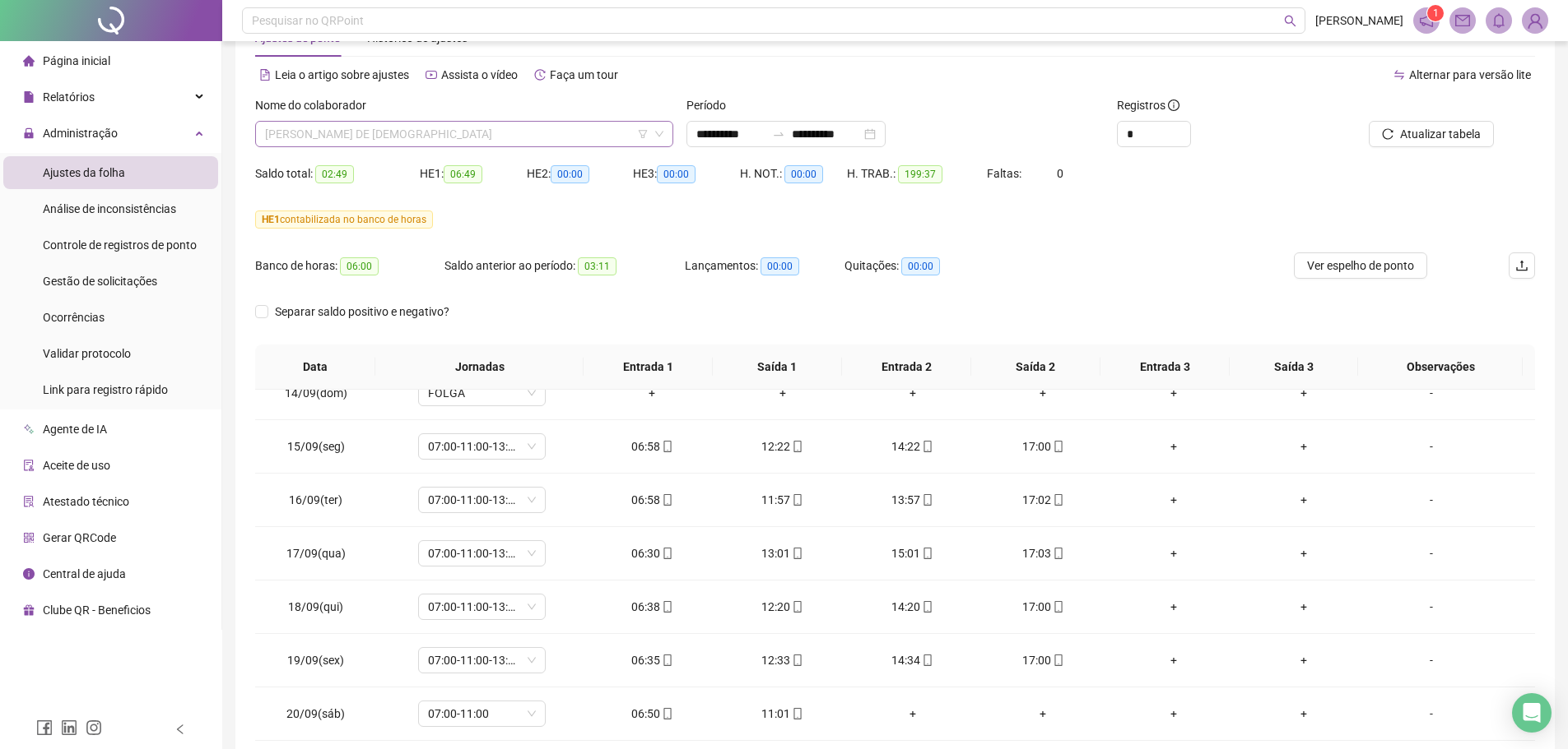
click at [409, 128] on span "LEIDIANE SOUZA DE JESUS" at bounding box center [464, 134] width 398 height 25
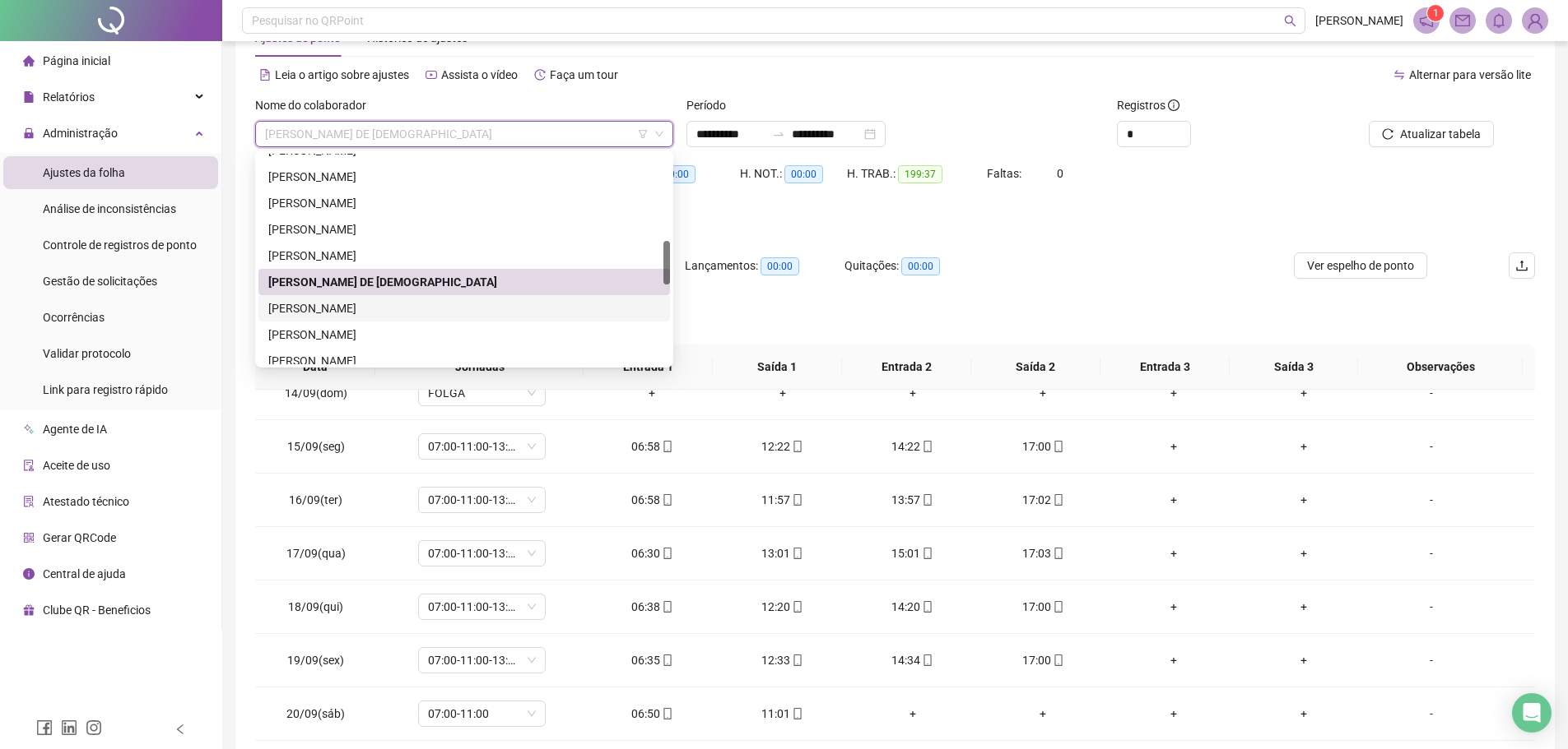
click at [361, 306] on div "LEONARDO MARQUES DA SILVA" at bounding box center [464, 308] width 392 height 18
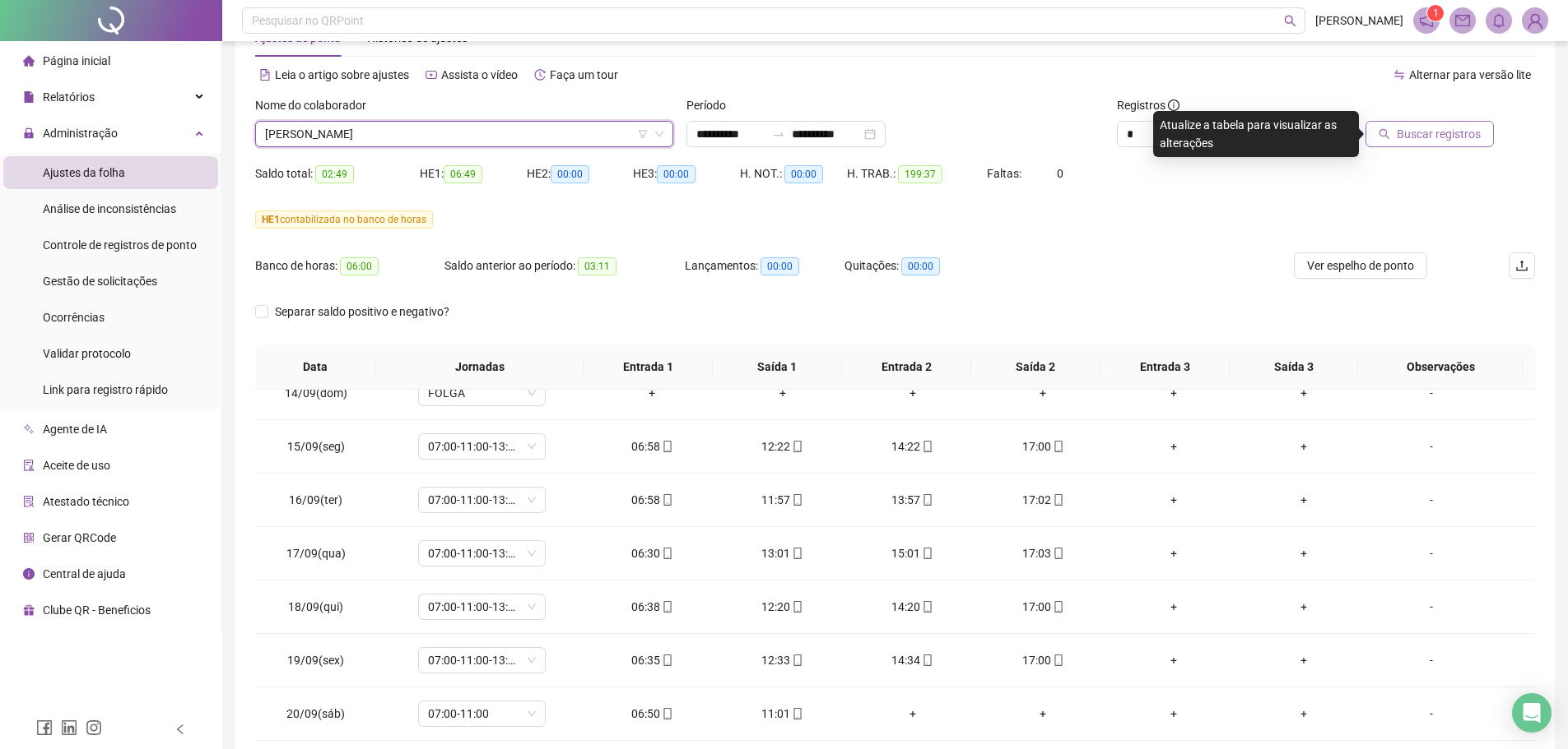
click at [1434, 125] on span "Buscar registros" at bounding box center [1438, 134] width 84 height 18
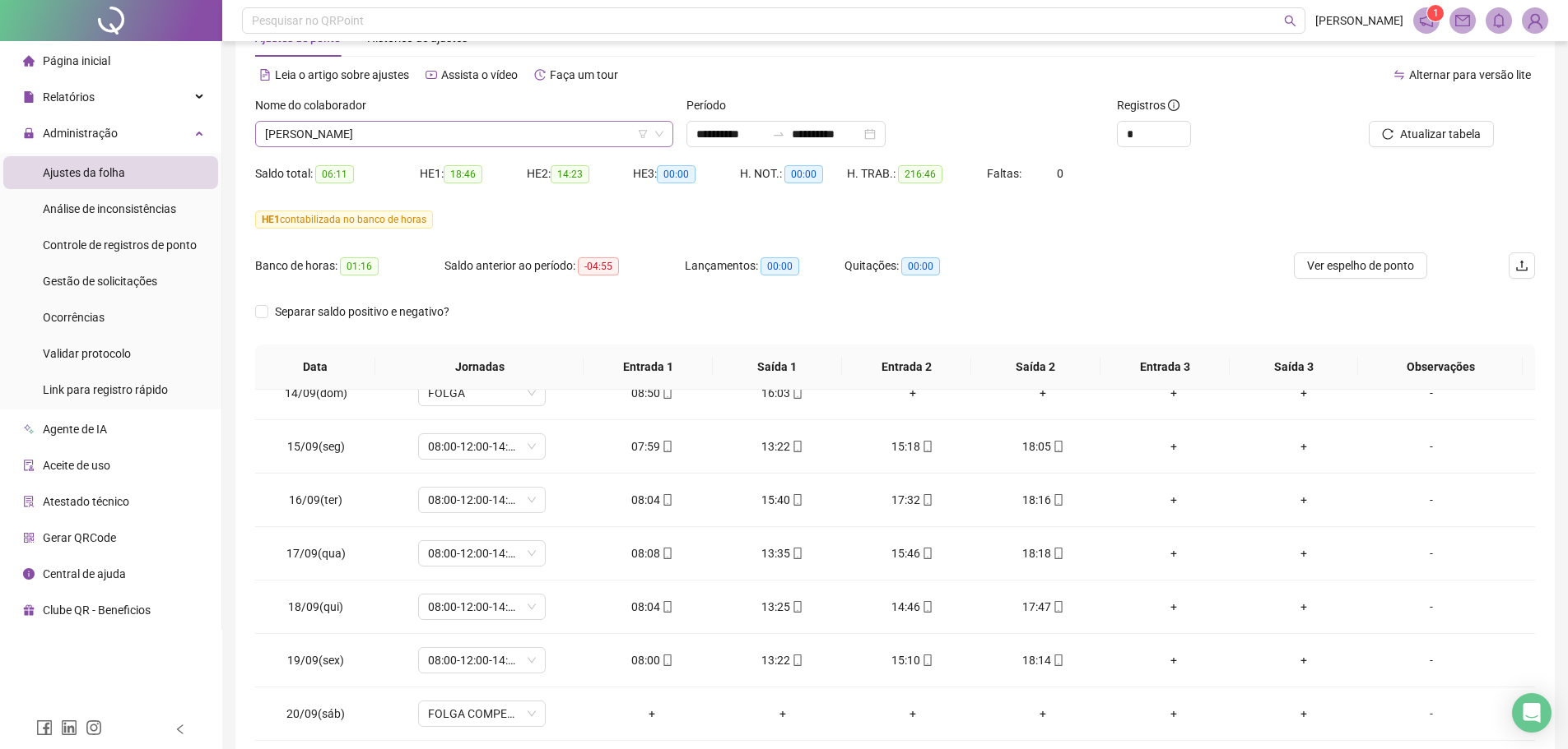
click at [408, 143] on span "LEONARDO MARQUES DA SILVA" at bounding box center [464, 134] width 398 height 25
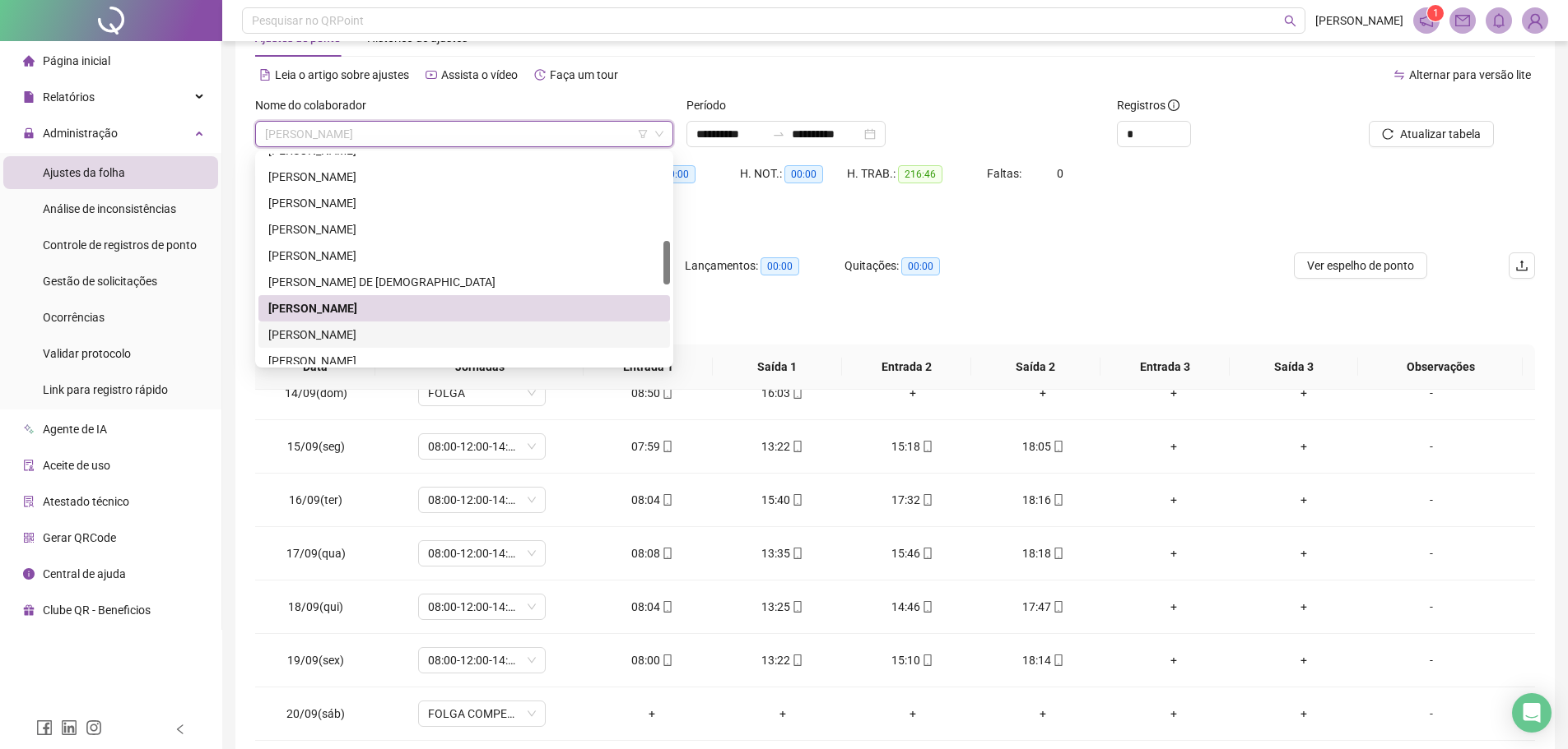
click at [360, 332] on div "LINDALVA MARIA FERNANDO DA SILVA" at bounding box center [464, 335] width 392 height 18
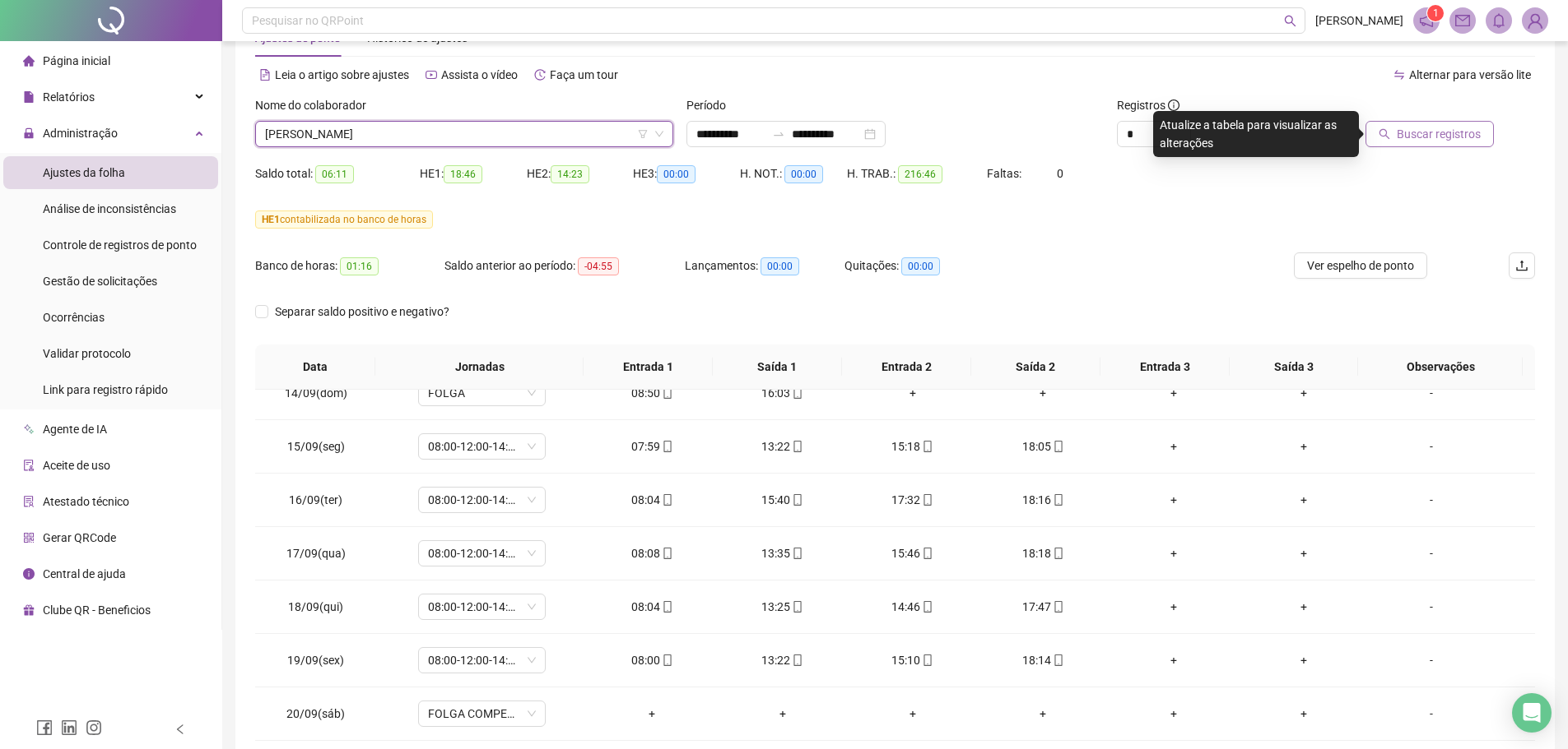
click at [1471, 127] on span "Buscar registros" at bounding box center [1438, 134] width 84 height 18
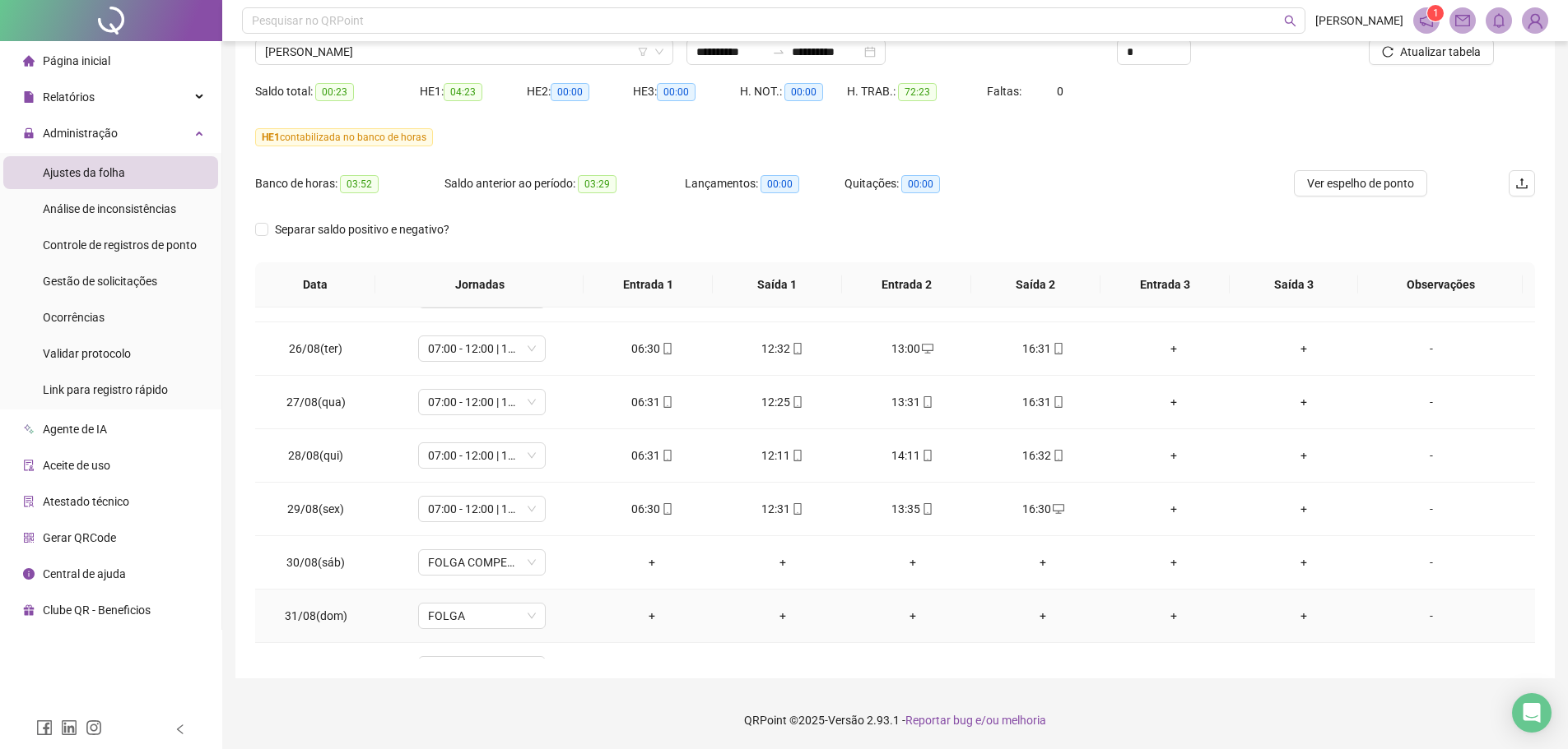
scroll to position [135, 0]
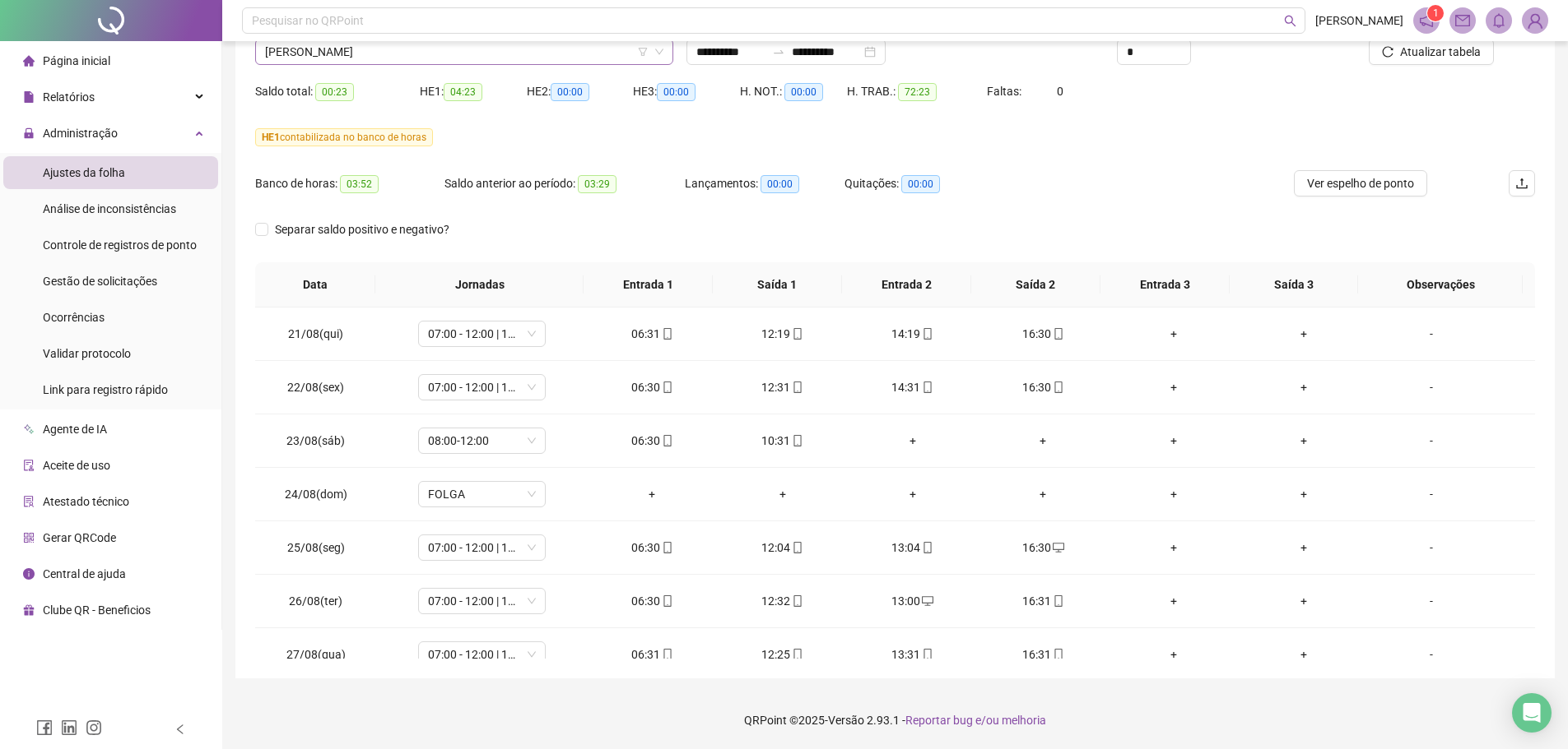
click at [415, 56] on span "LINDALVA MARIA FERNANDO DA SILVA" at bounding box center [464, 51] width 398 height 25
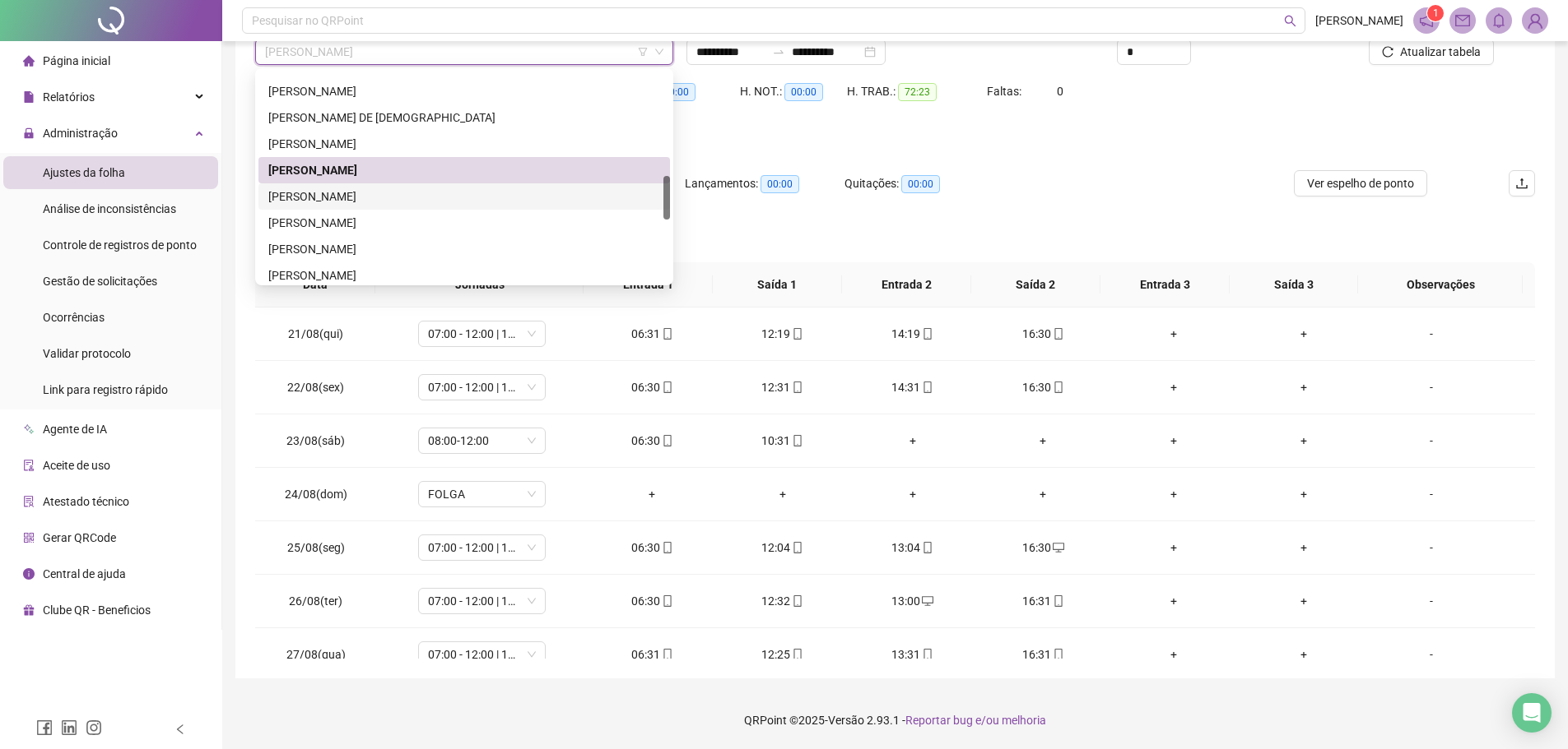
click at [368, 200] on div "LUIZ FILIPY ALMEIDA BORGES" at bounding box center [464, 197] width 392 height 18
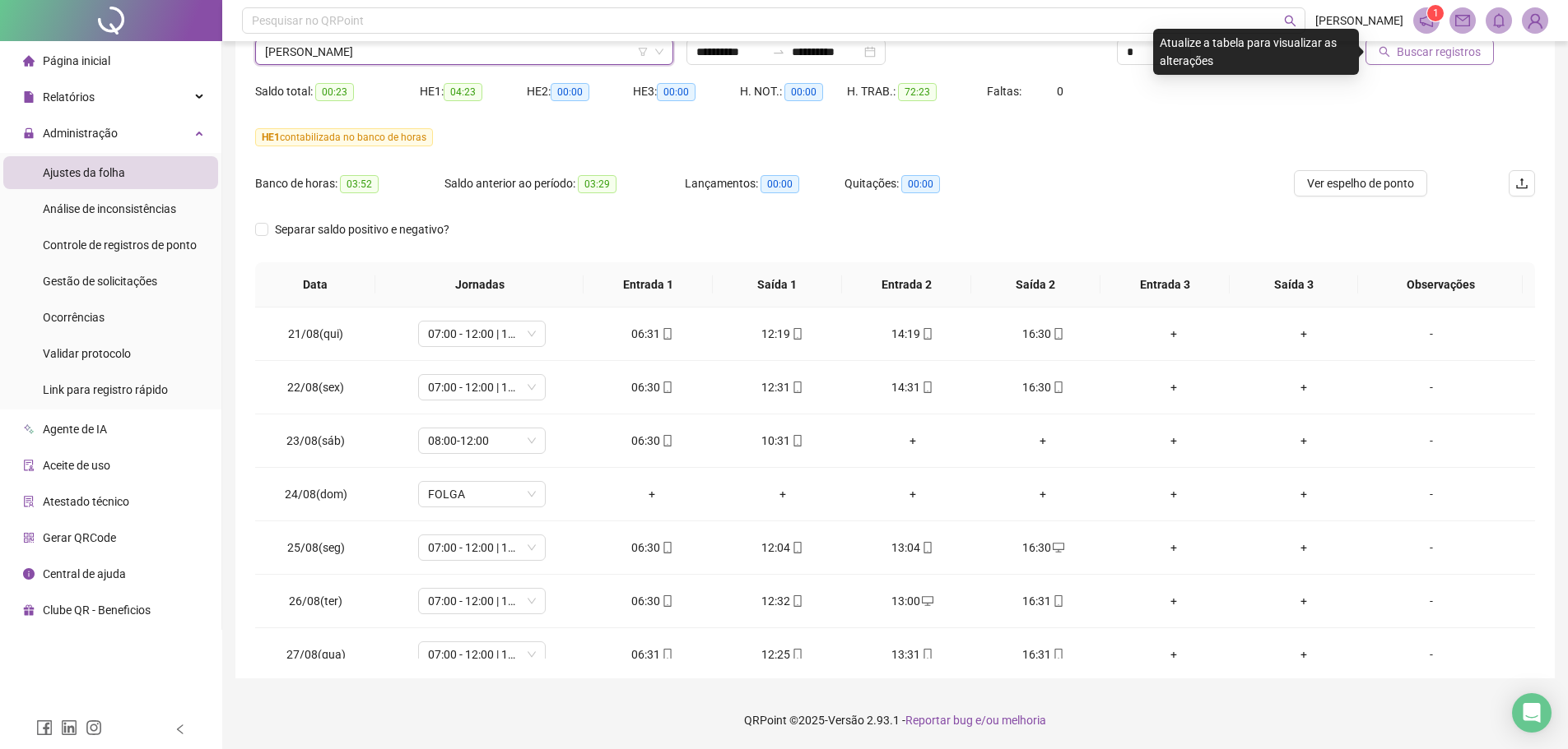
click at [1383, 60] on button "Buscar registros" at bounding box center [1429, 51] width 128 height 27
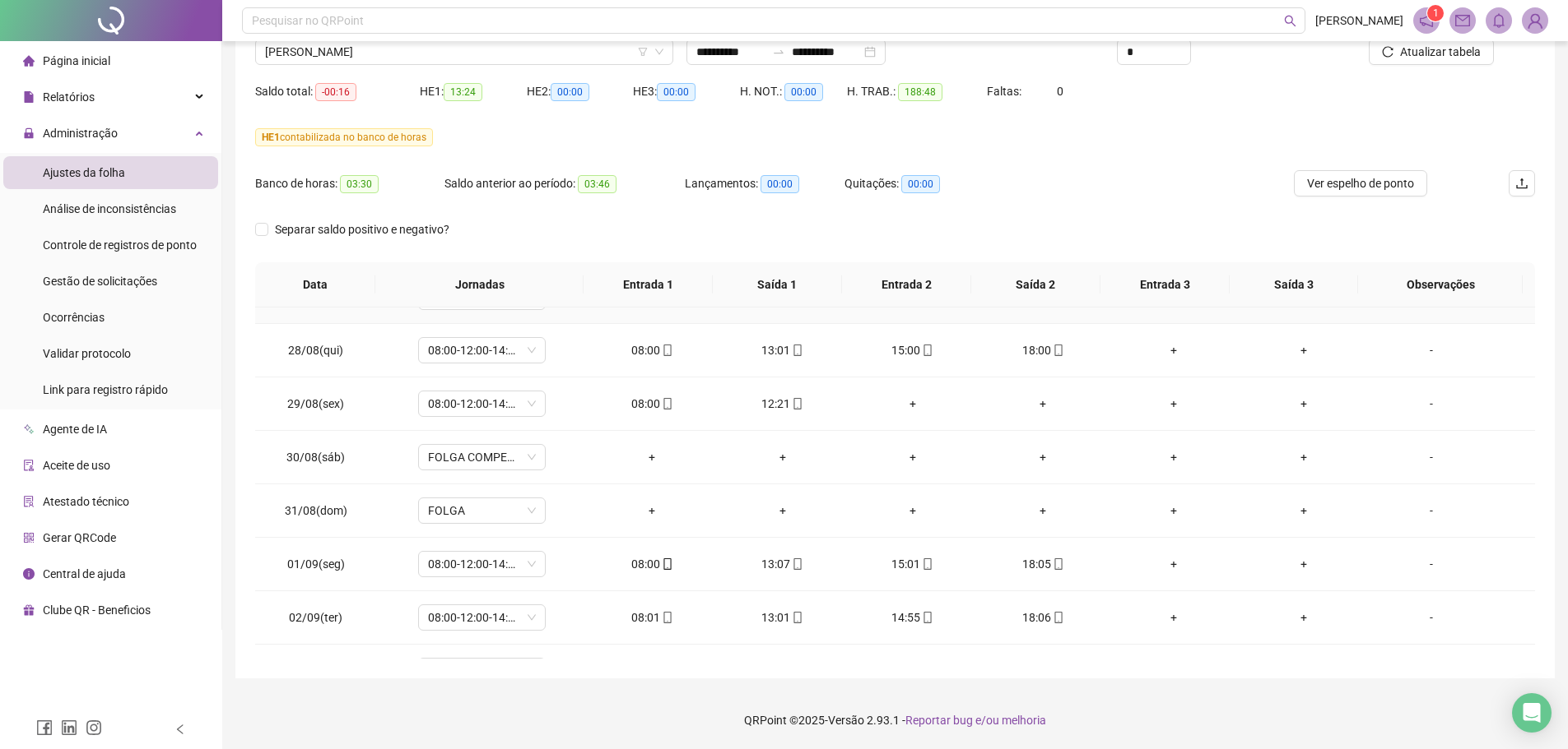
scroll to position [412, 0]
click at [357, 55] on span "LUIZ FILIPY ALMEIDA BORGES" at bounding box center [464, 51] width 398 height 25
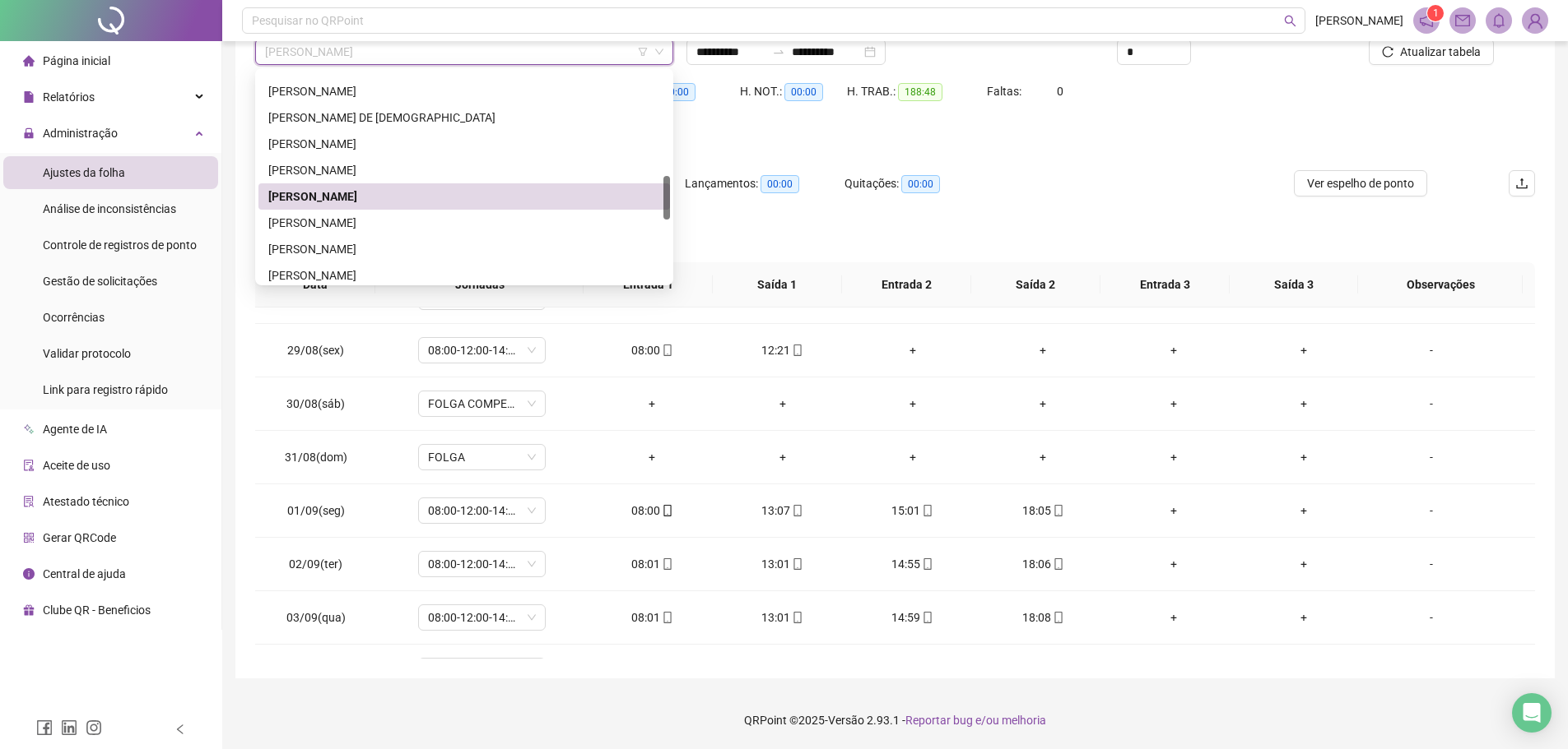
click at [364, 187] on div "LUIZ FILIPY ALMEIDA BORGES" at bounding box center [464, 197] width 392 height 18
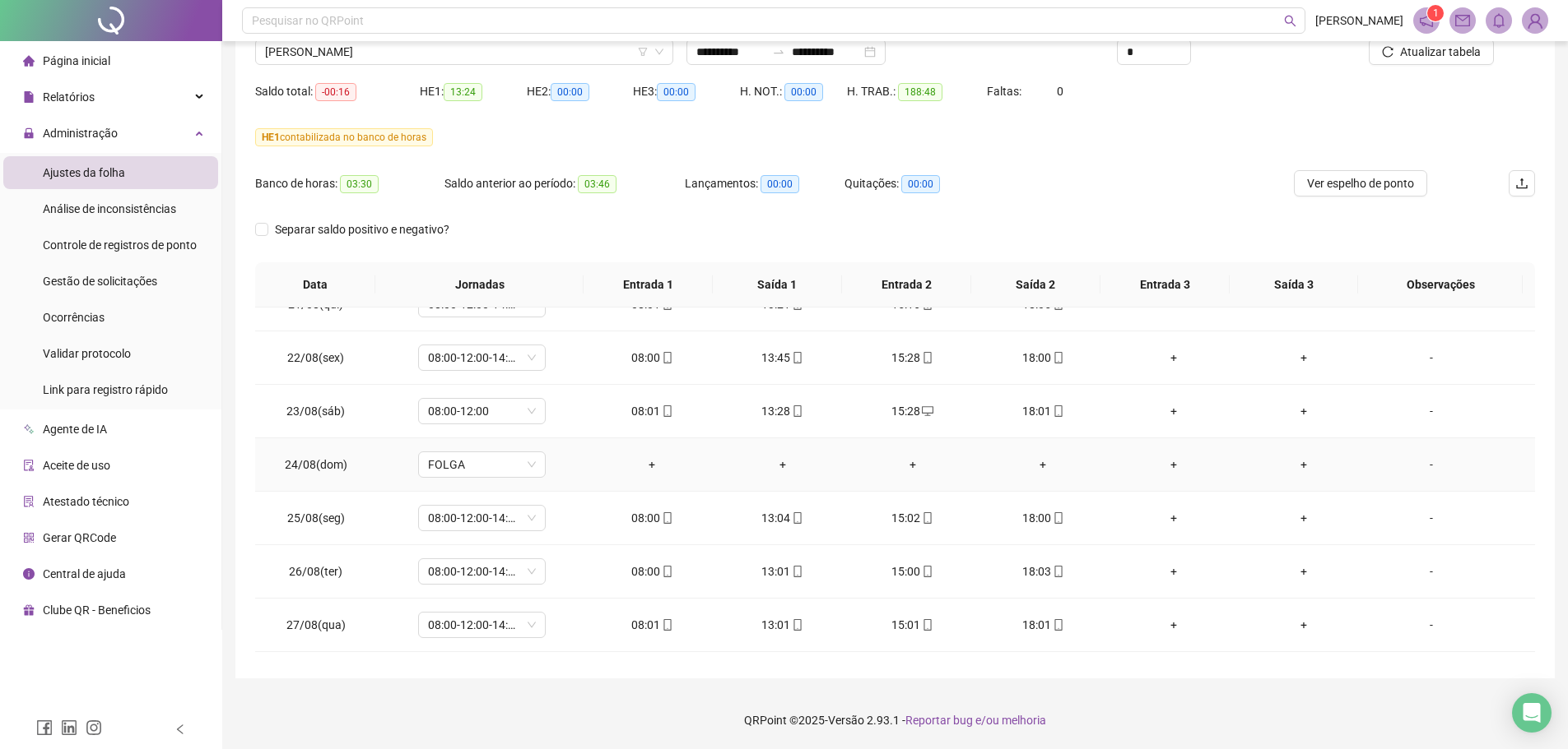
scroll to position [0, 0]
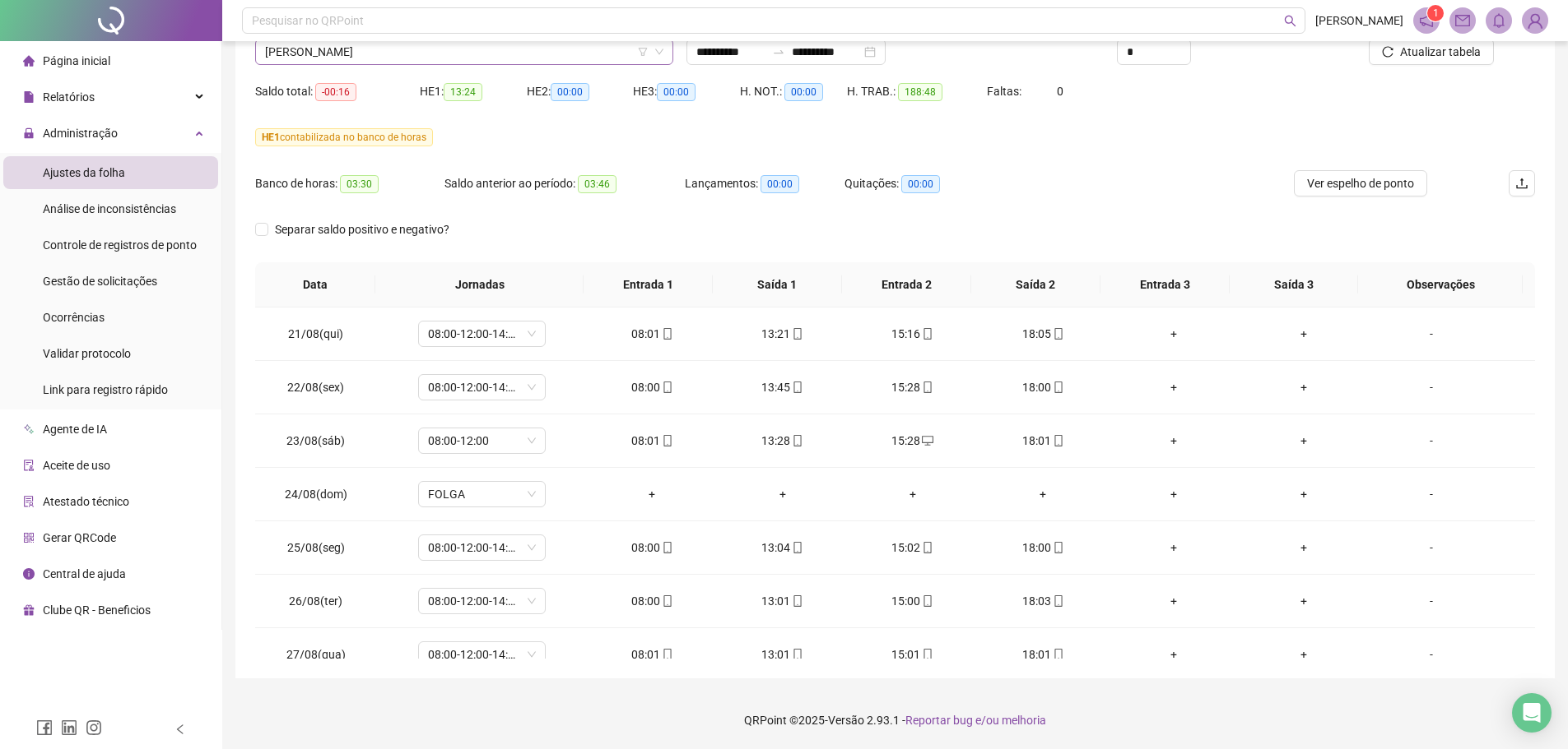
click at [390, 51] on span "LUIZ FILIPY ALMEIDA BORGES" at bounding box center [464, 51] width 398 height 25
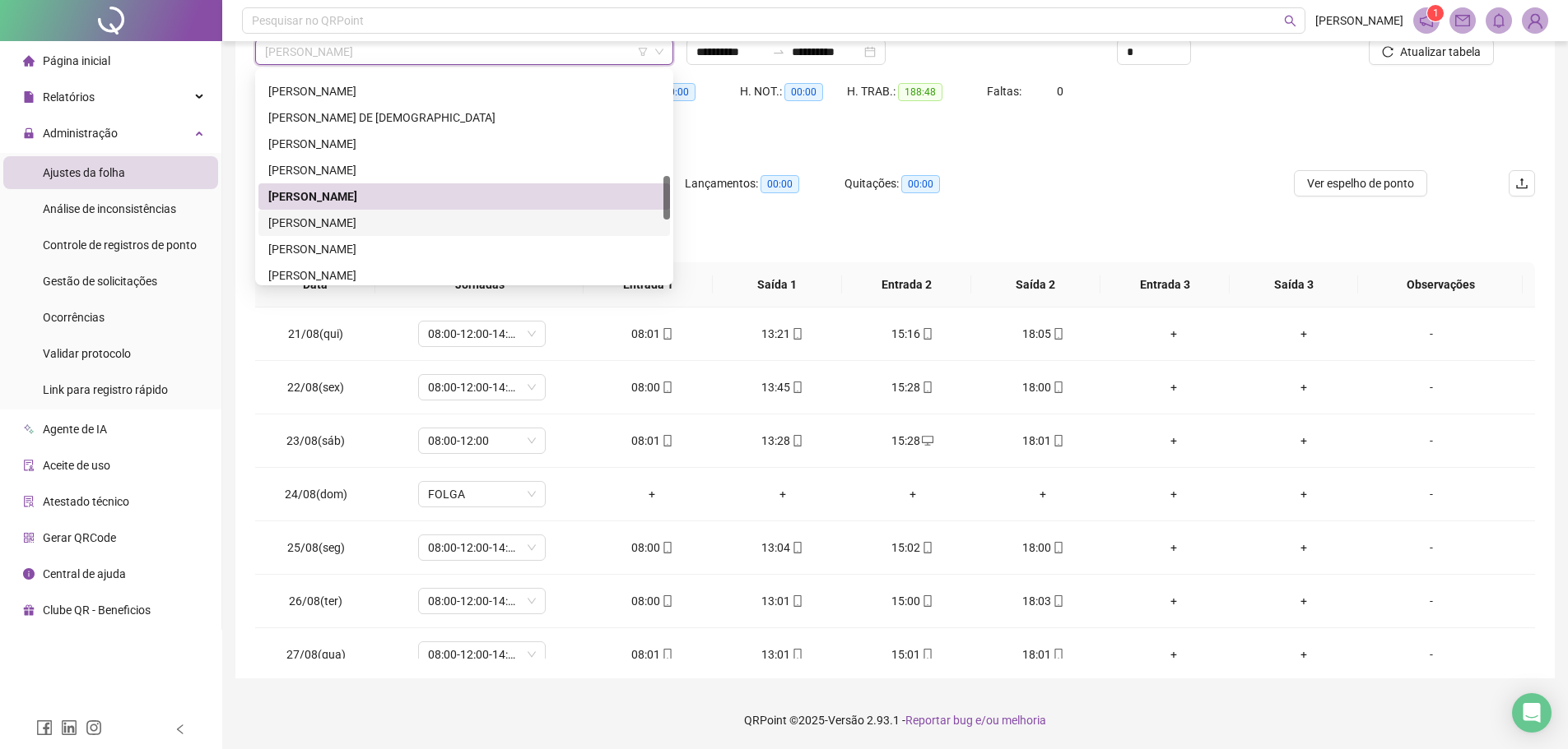
click at [380, 216] on div "MANOEL FABIO SOBRINHO" at bounding box center [464, 223] width 392 height 18
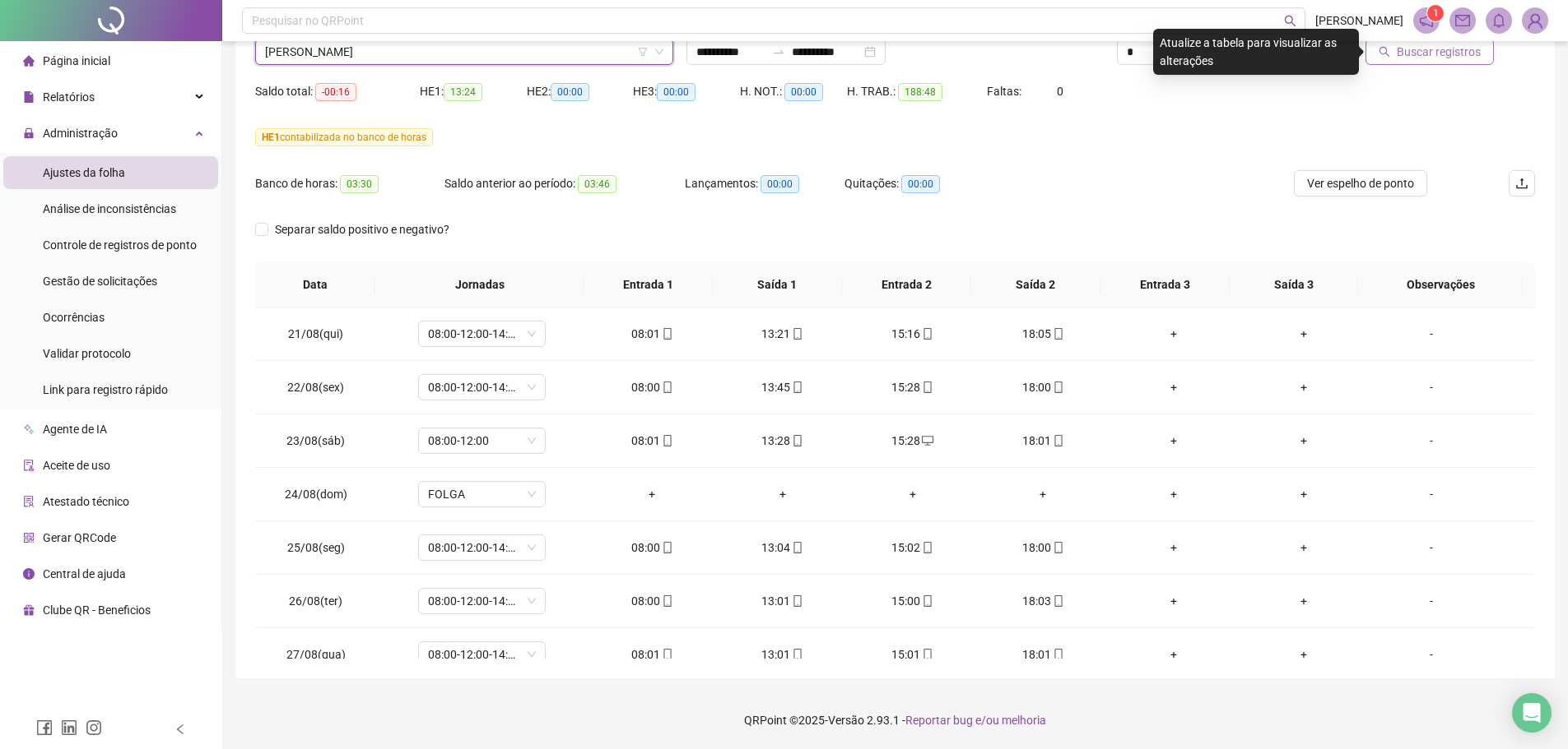
click at [1425, 55] on span "Buscar registros" at bounding box center [1438, 52] width 84 height 18
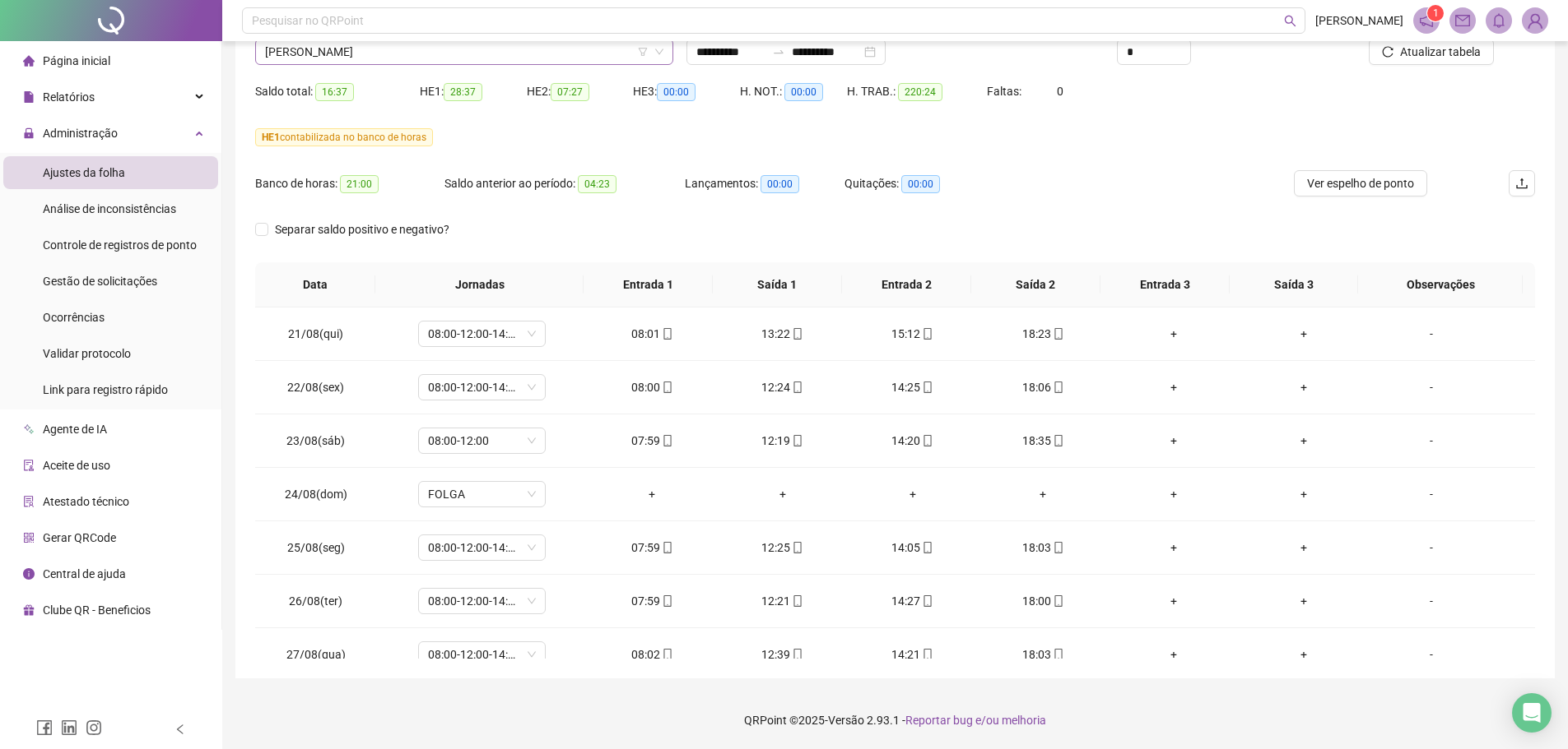
click at [417, 52] on span "MANOEL FABIO SOBRINHO" at bounding box center [464, 51] width 398 height 25
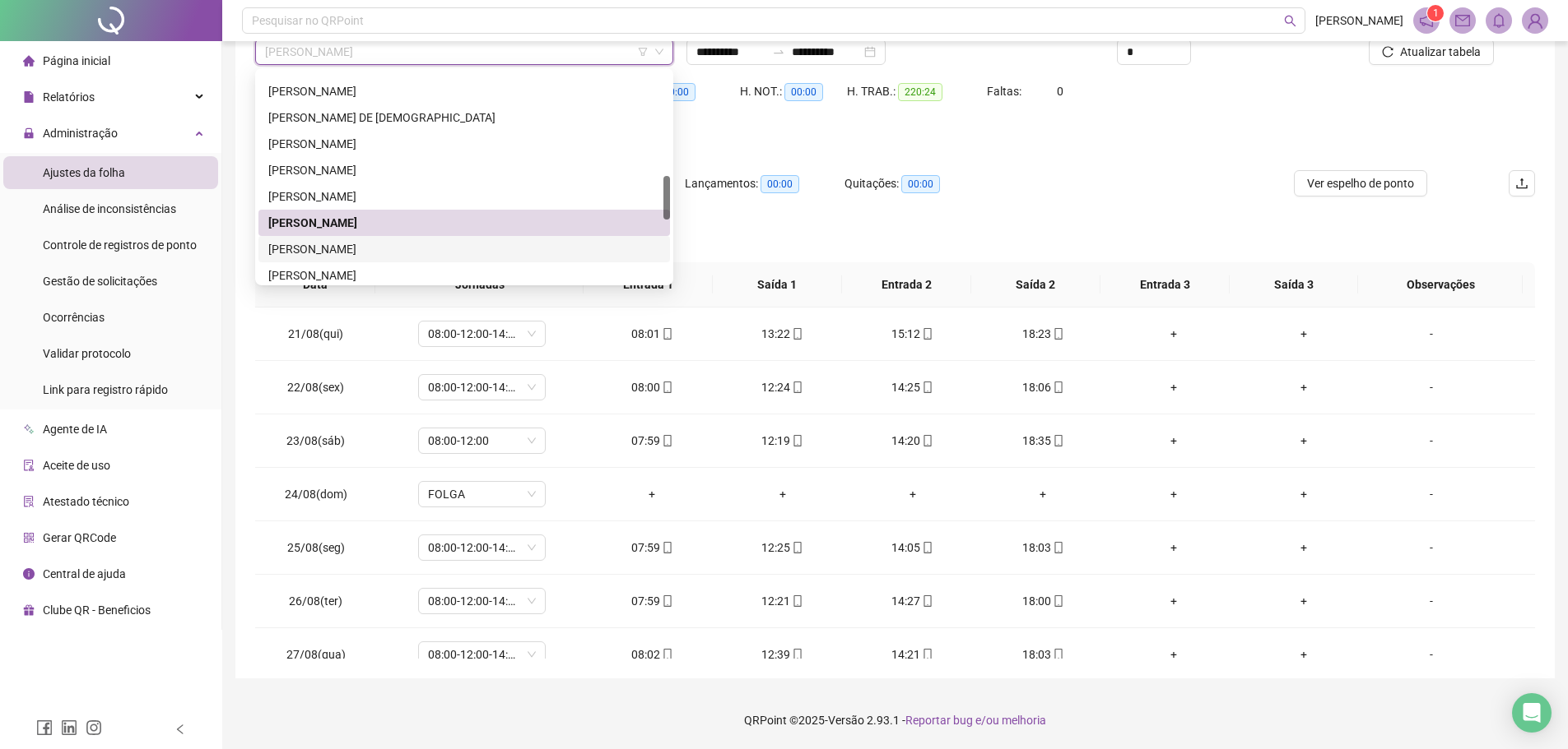
click at [390, 248] on div "MARCOS VINICIUS GOMES DE SOUZA" at bounding box center [464, 250] width 392 height 18
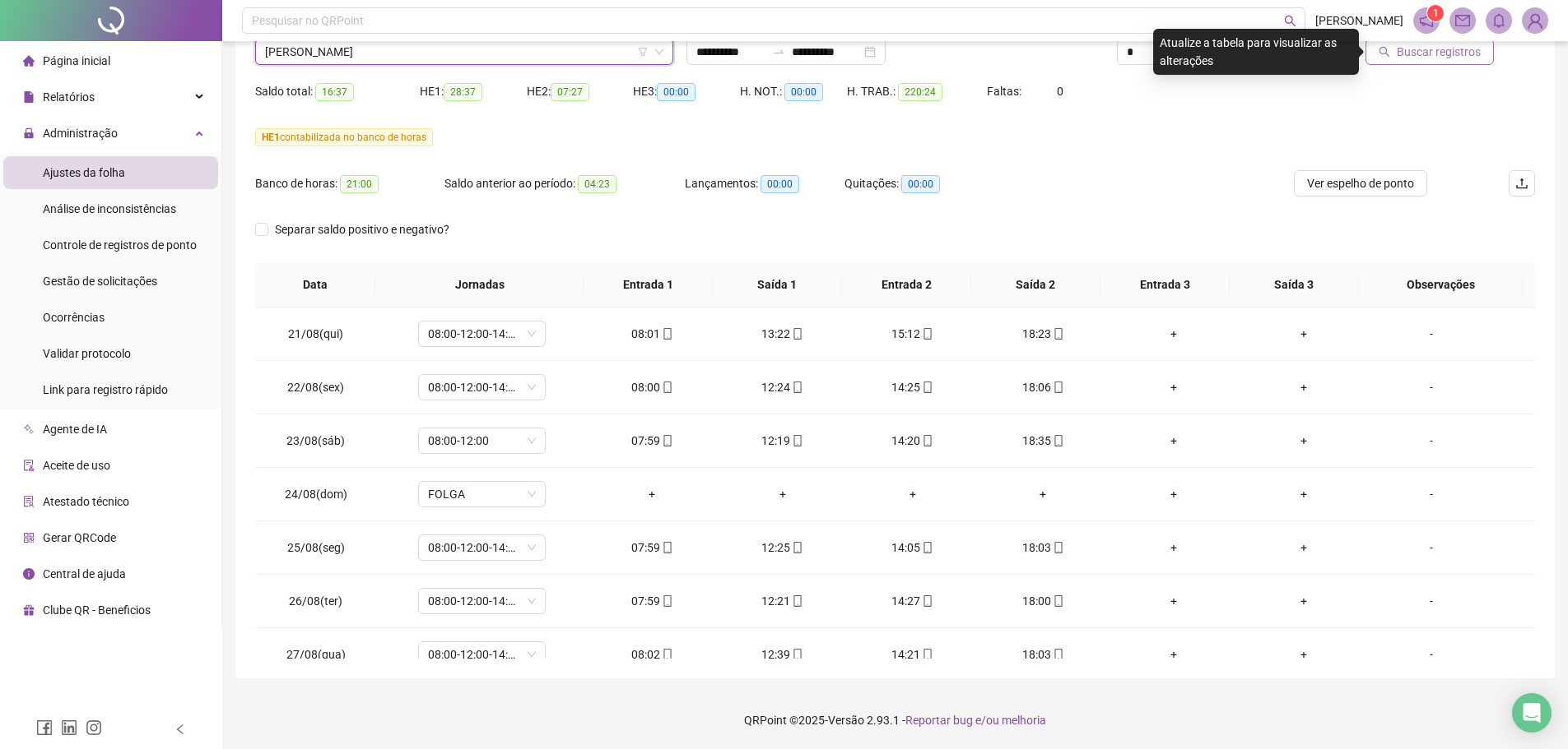
click at [1391, 61] on button "Buscar registros" at bounding box center [1429, 51] width 128 height 27
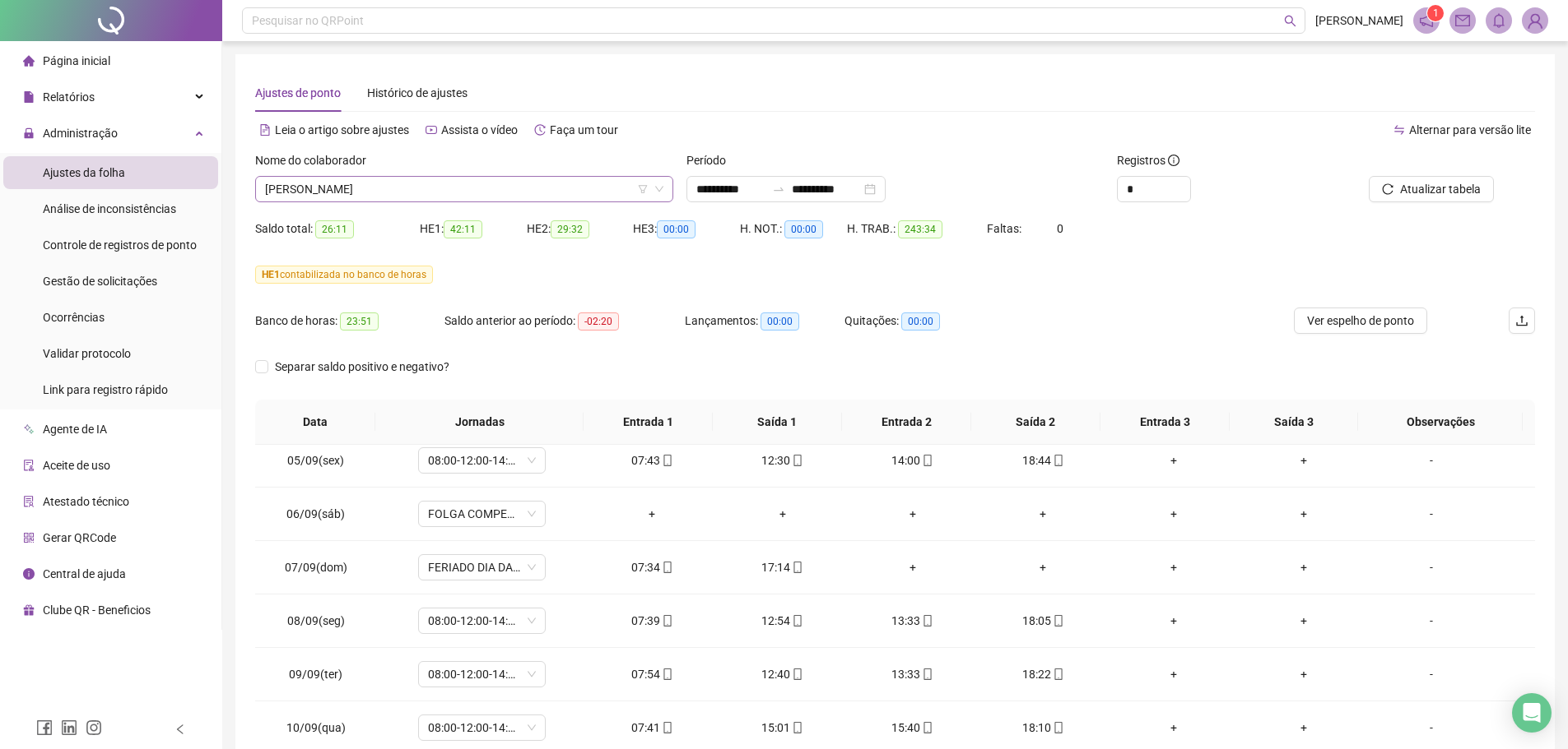
click at [452, 179] on span "MARCOS VINICIUS GOMES DE SOUZA" at bounding box center [464, 188] width 398 height 25
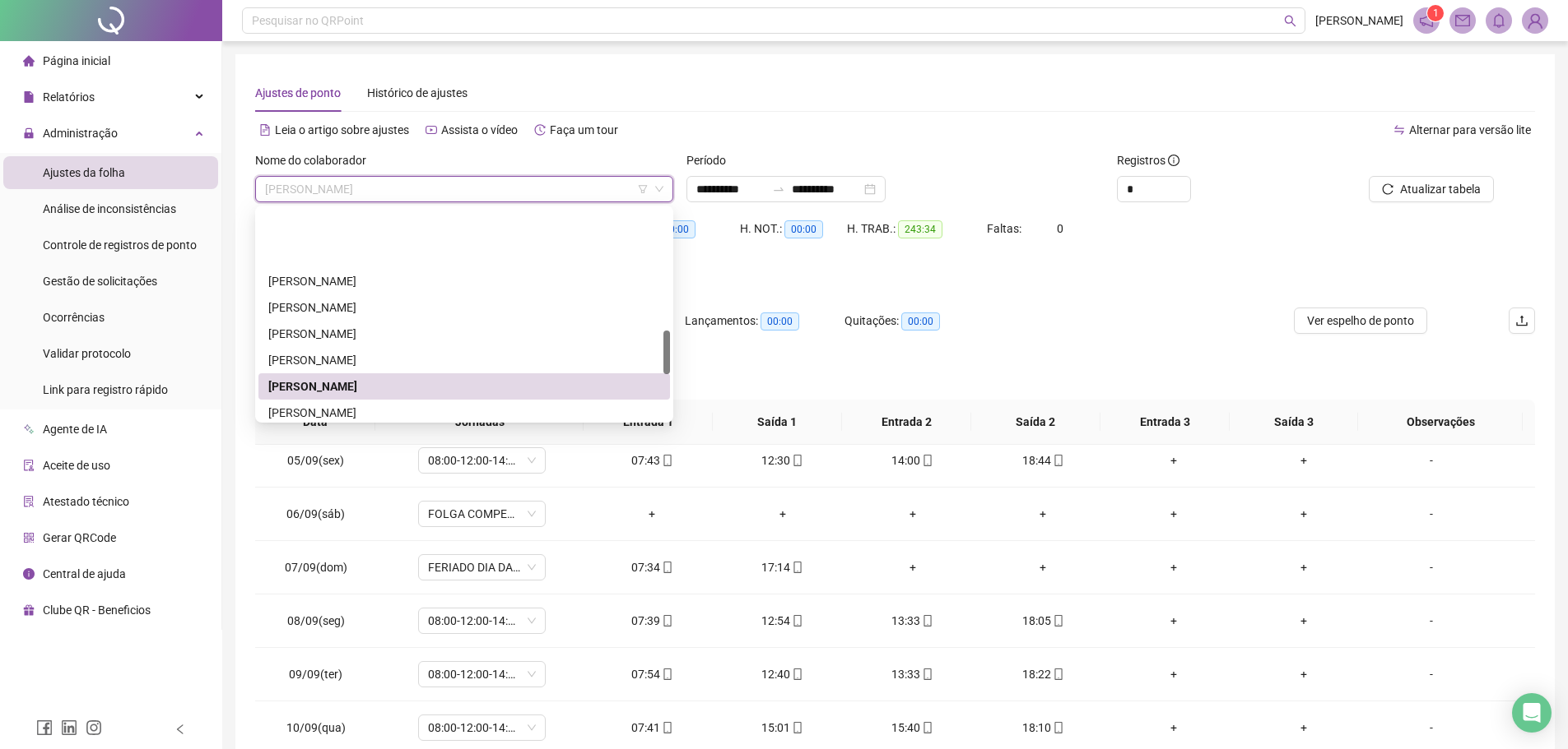
scroll to position [576, 0]
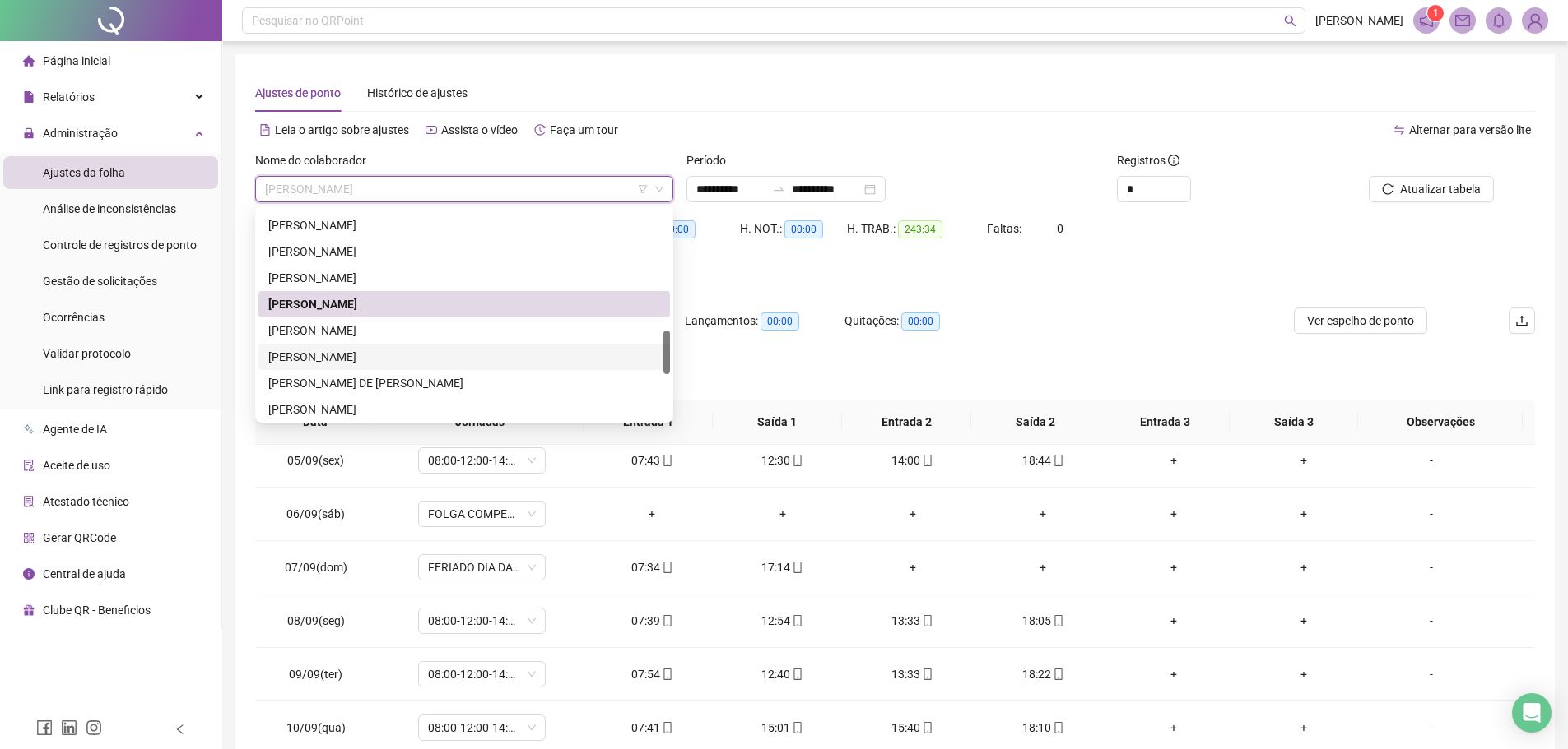
click at [358, 338] on div "MAYCON DA SILVA SANTOS" at bounding box center [464, 331] width 392 height 18
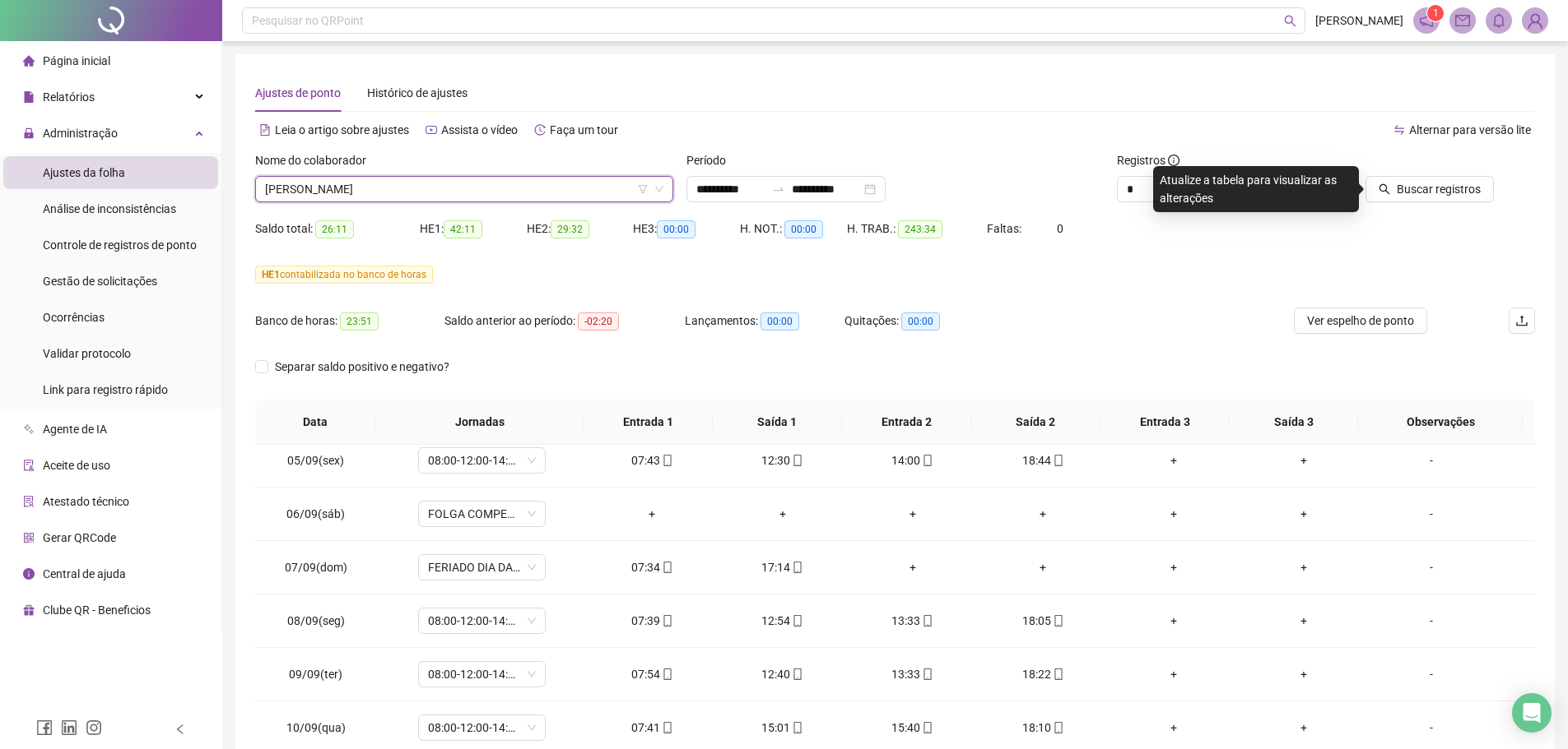
click at [1412, 208] on div "Buscar registros" at bounding box center [1434, 184] width 216 height 64
click at [1406, 191] on span "Buscar registros" at bounding box center [1438, 189] width 84 height 18
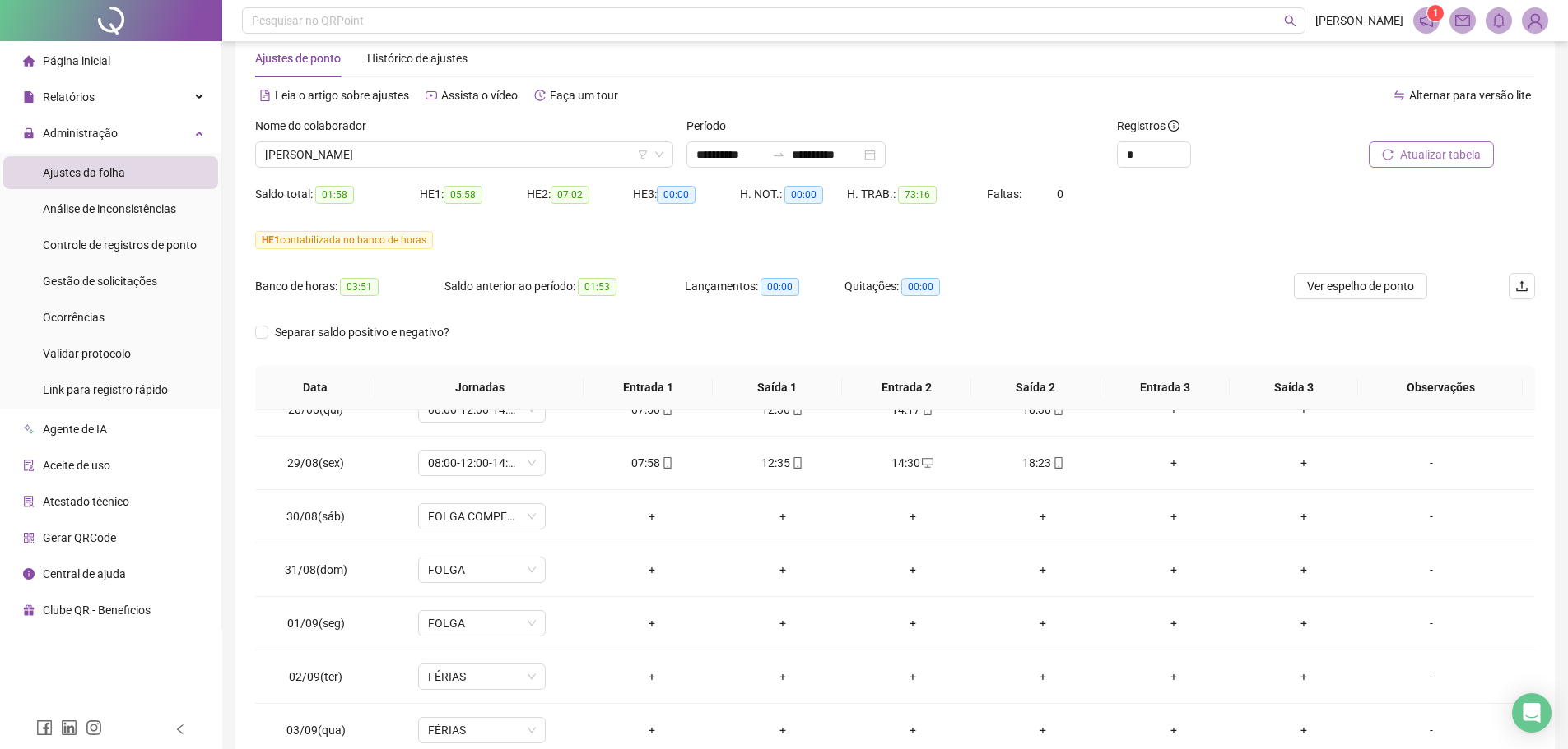
scroll to position [0, 0]
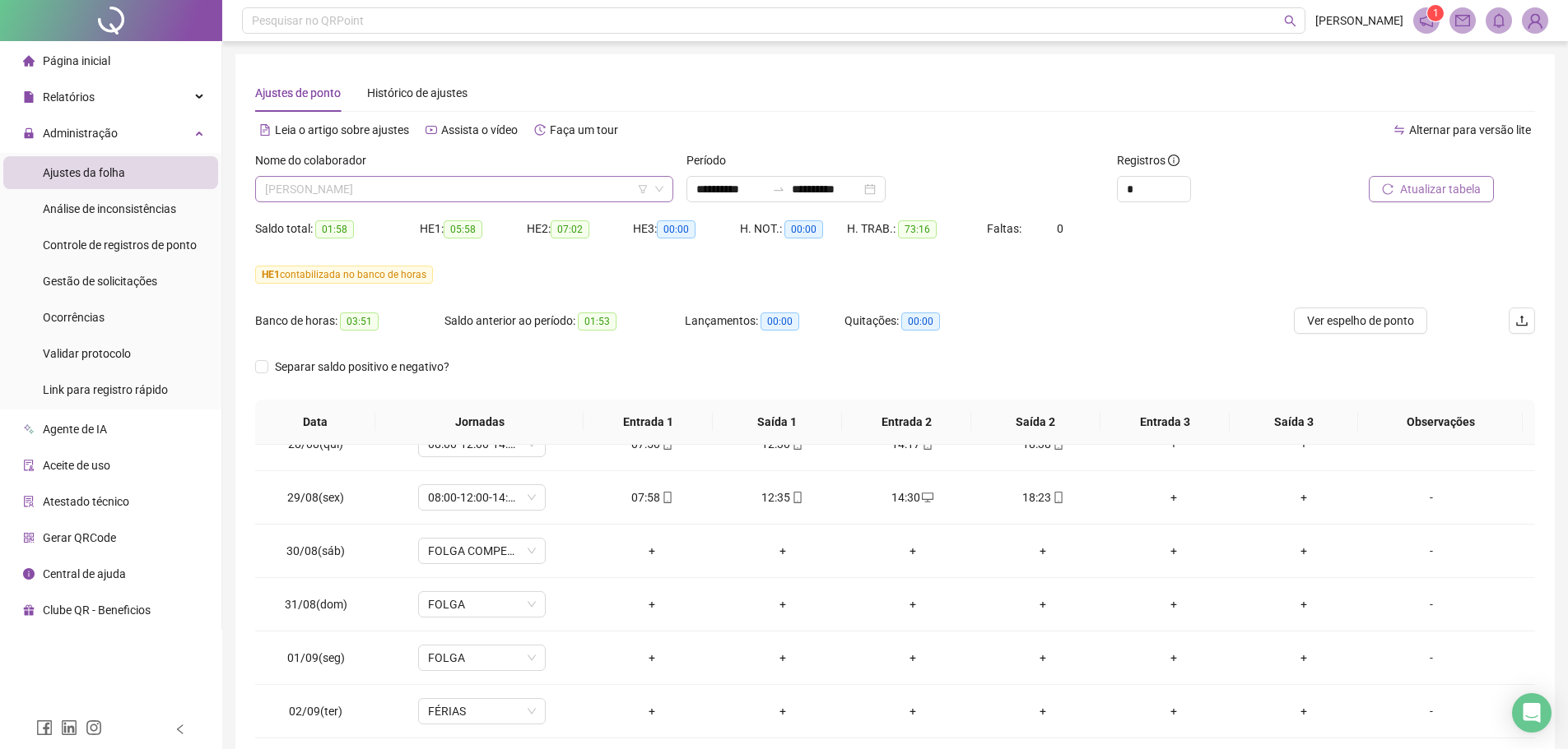
click at [431, 184] on span "MAYCON DA SILVA SANTOS" at bounding box center [464, 188] width 398 height 25
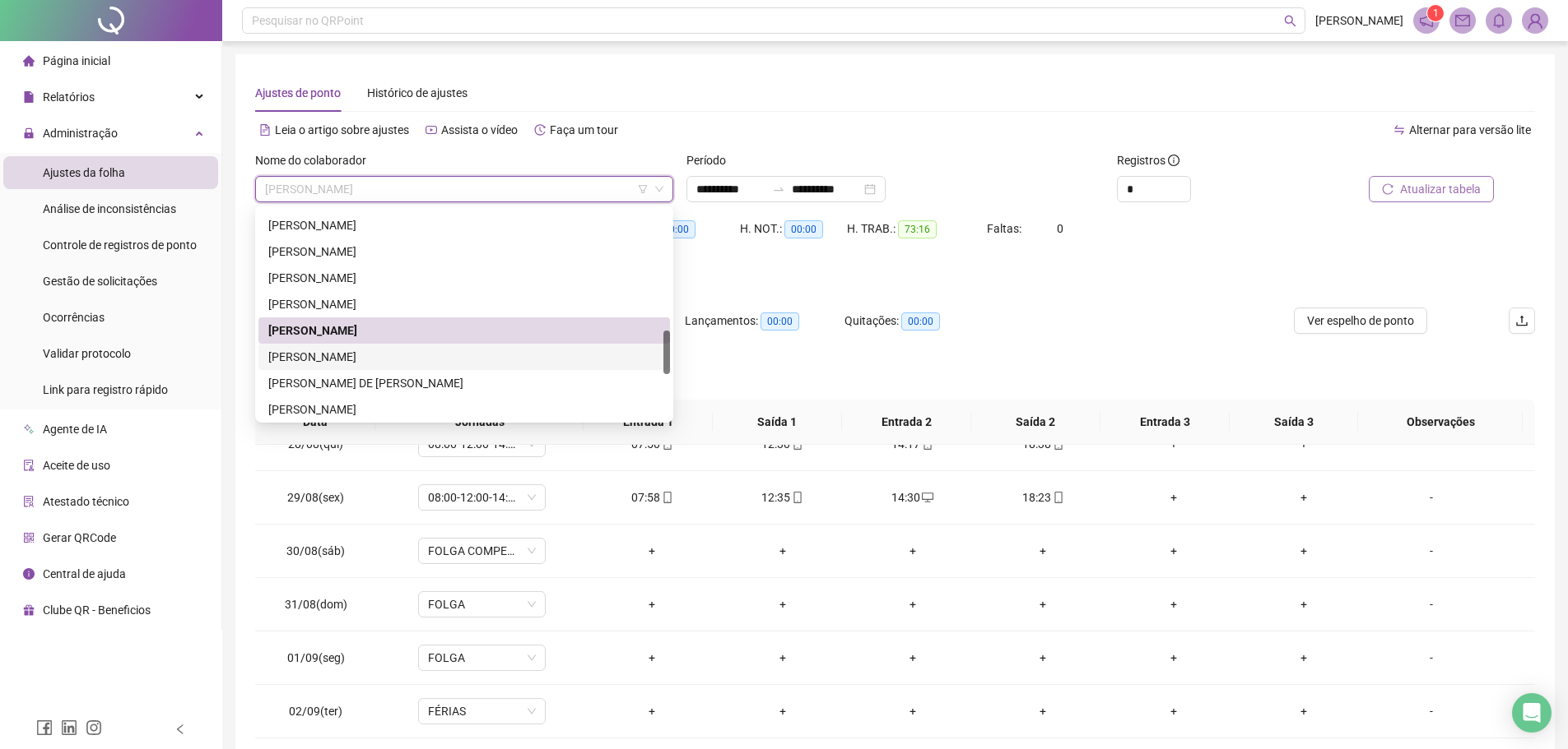
click at [363, 357] on div "NIOMAR SOUSA TOMAZ" at bounding box center [464, 357] width 392 height 18
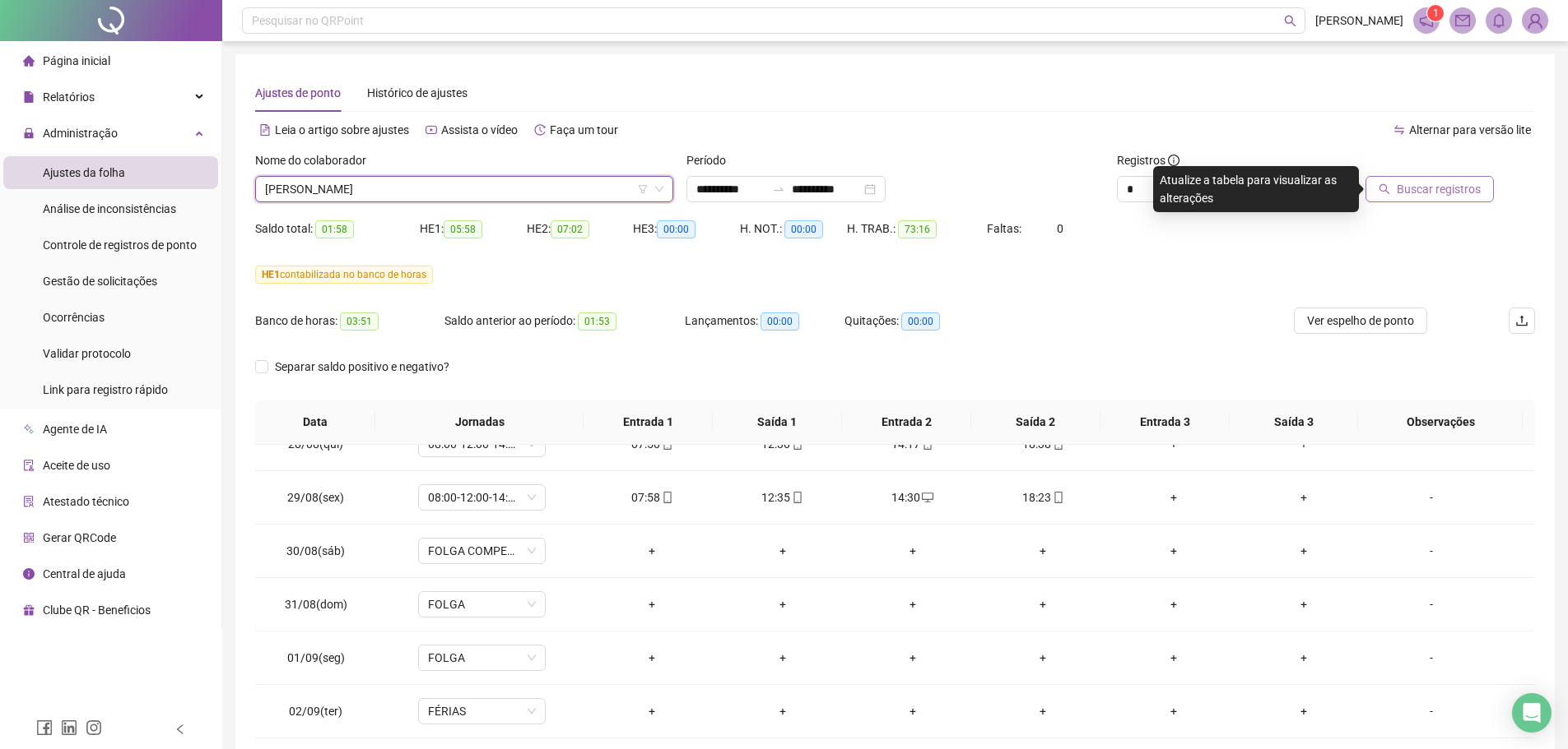
click at [1438, 204] on div "Buscar registros" at bounding box center [1434, 184] width 216 height 64
click at [1429, 198] on button "Buscar registros" at bounding box center [1429, 188] width 128 height 27
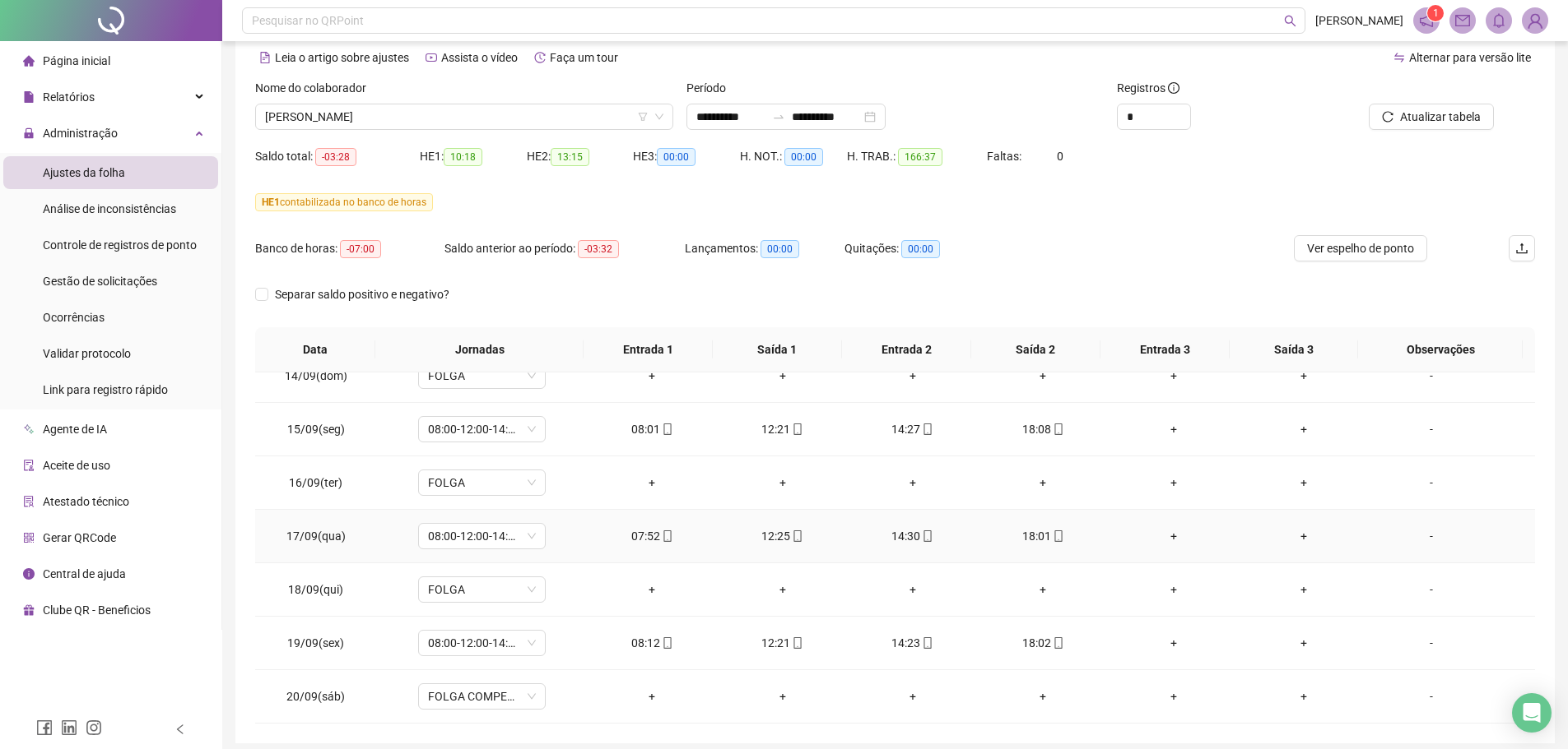
scroll to position [137, 0]
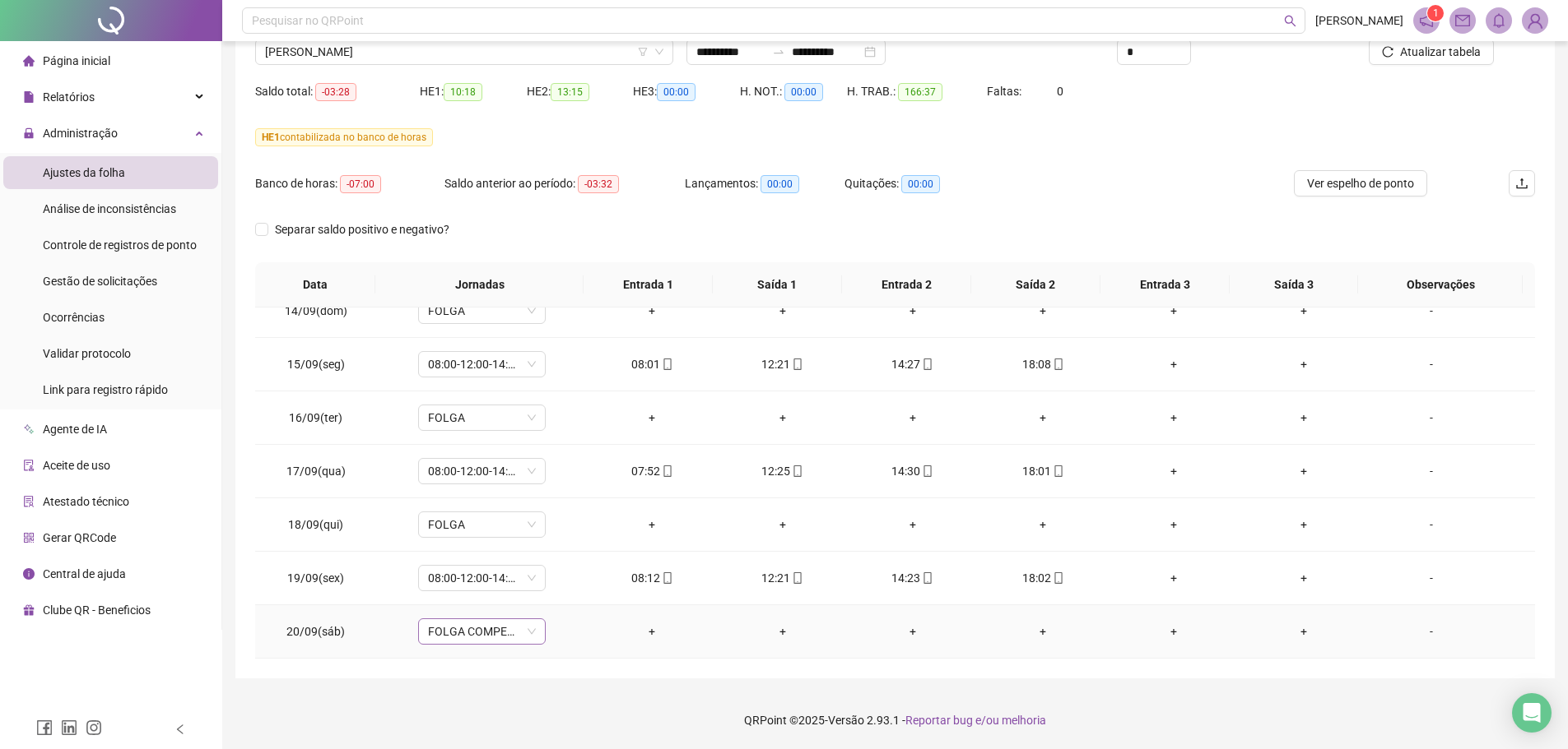
click at [532, 630] on span "FOLGA COMPENSATÓRIA" at bounding box center [482, 631] width 108 height 25
drag, startPoint x: 602, startPoint y: 417, endPoint x: 594, endPoint y: 523, distance: 106.3
click at [591, 532] on div "05:40 horas 00:00 - 01:00 | 01:10 - 03:00 05:40 horas 00:00 - 01:00 | 01:10 - 0…" at bounding box center [503, 506] width 176 height 217
click at [467, 487] on div "Folga" at bounding box center [508, 491] width 139 height 18
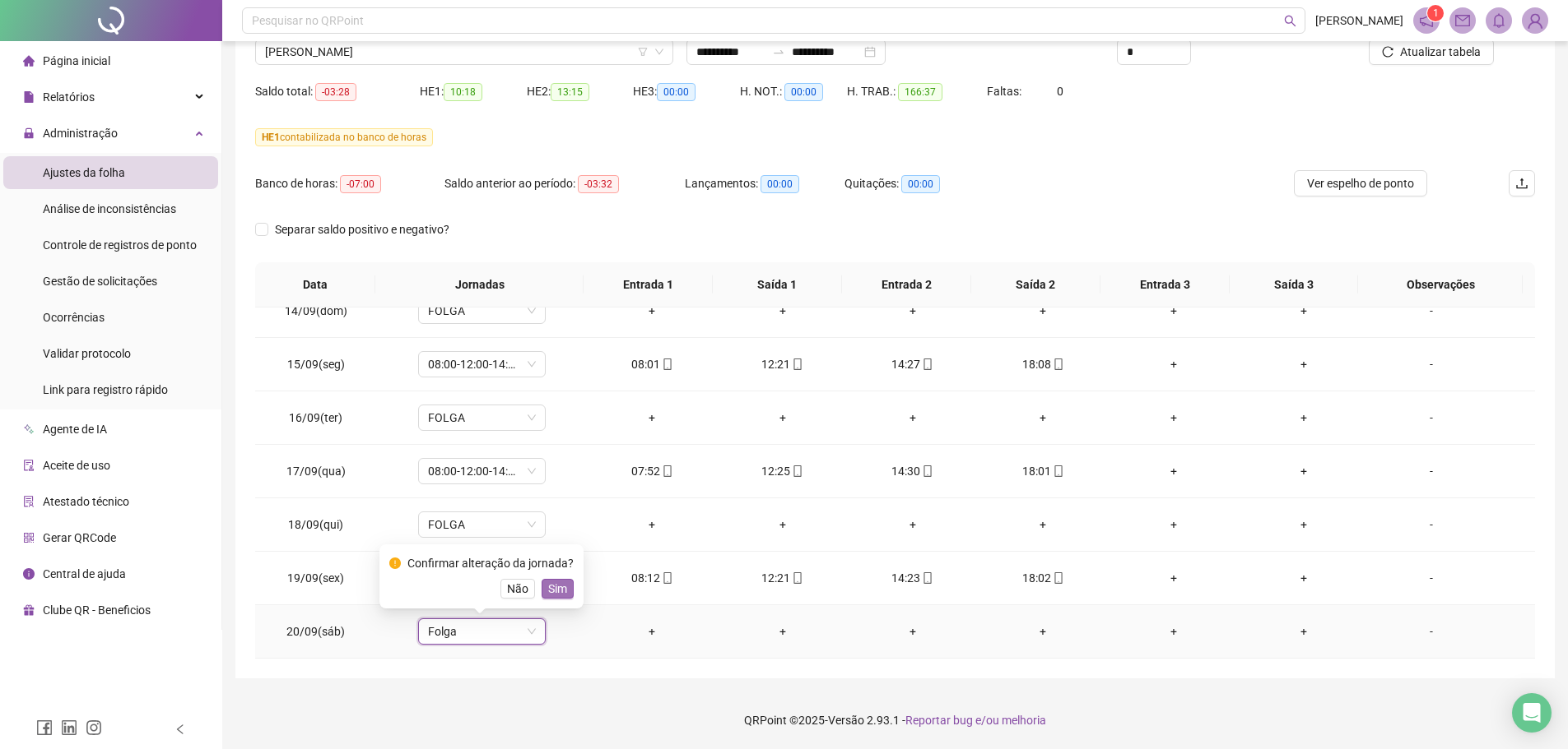
click at [553, 591] on span "Sim" at bounding box center [557, 589] width 19 height 18
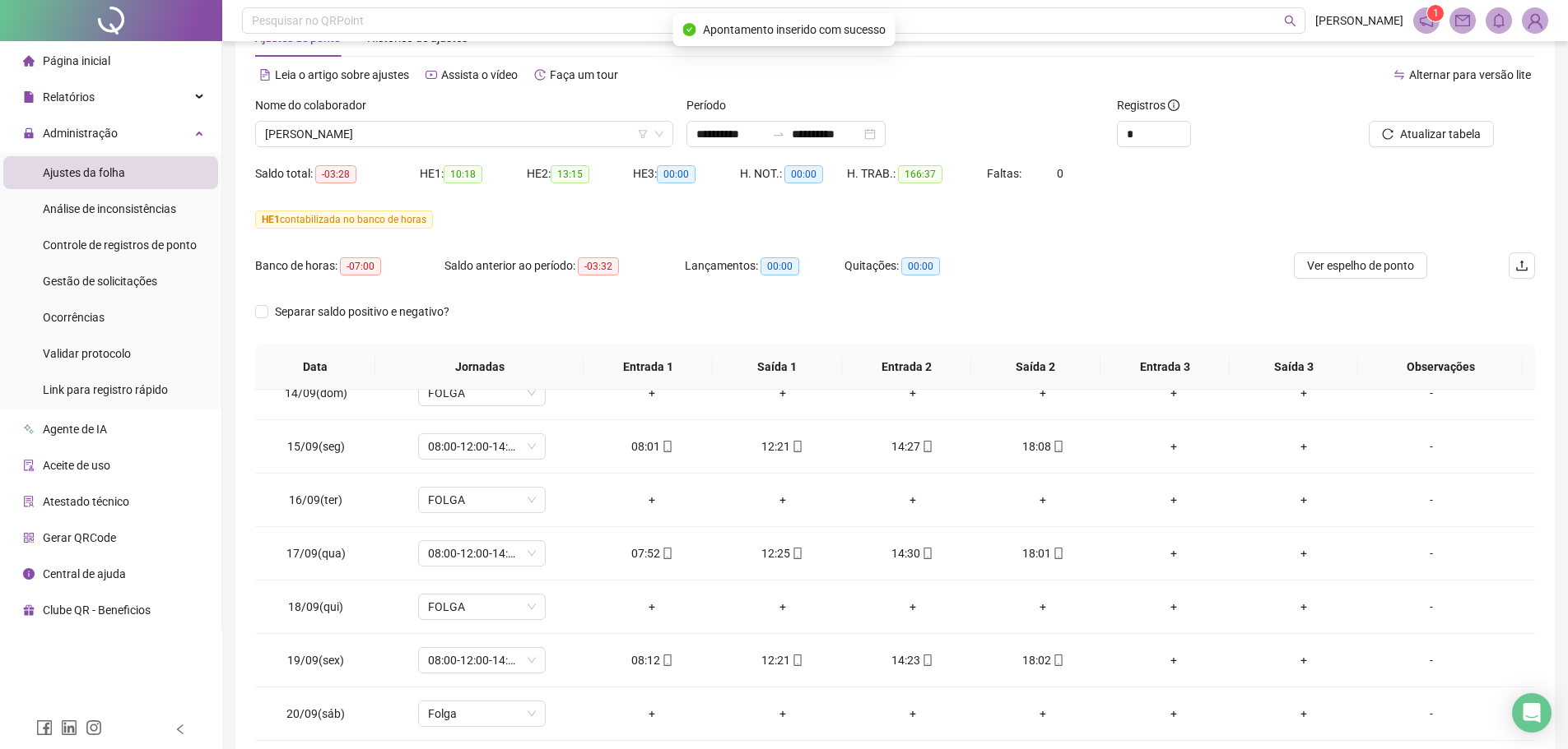
scroll to position [0, 0]
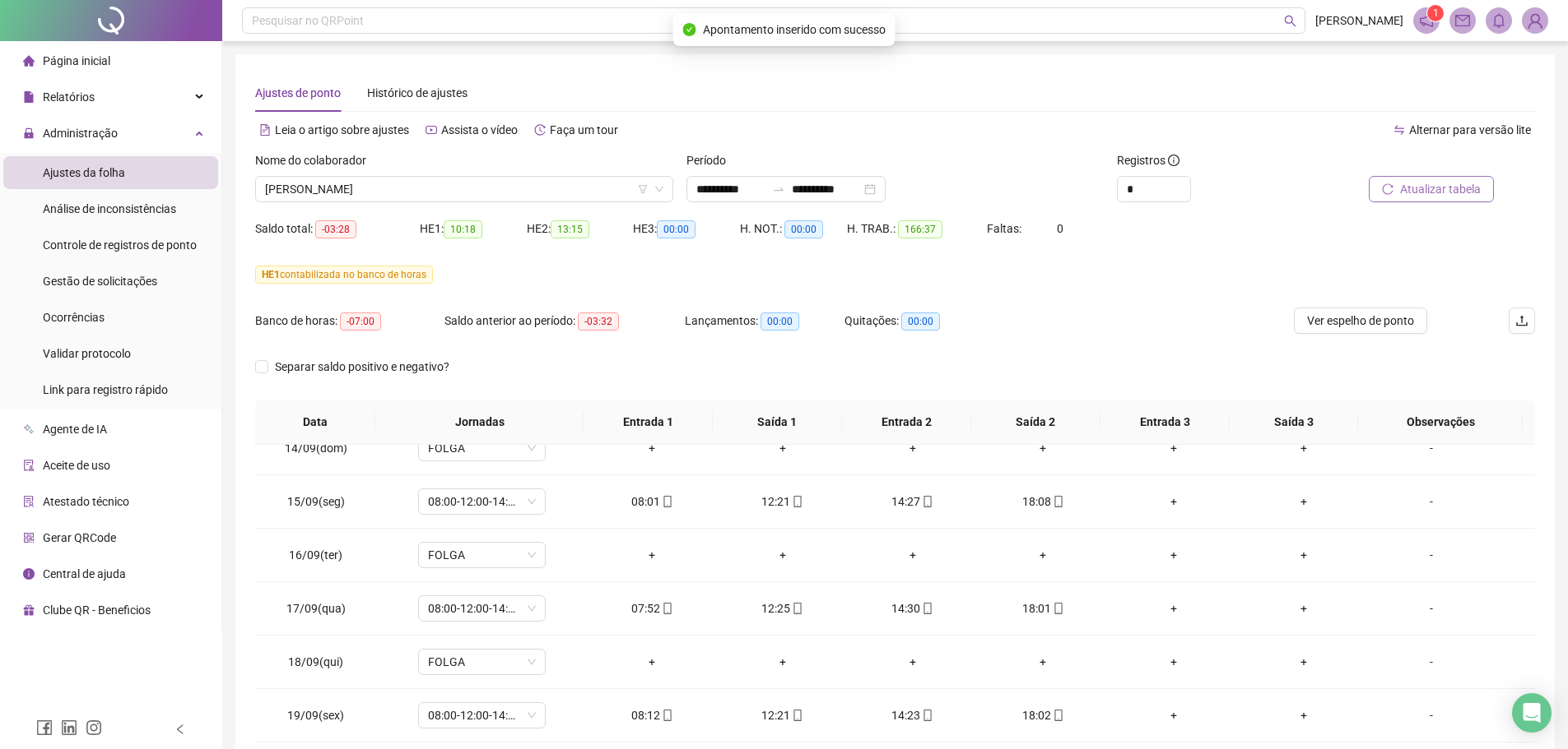
click at [1390, 185] on icon "reload" at bounding box center [1387, 189] width 12 height 12
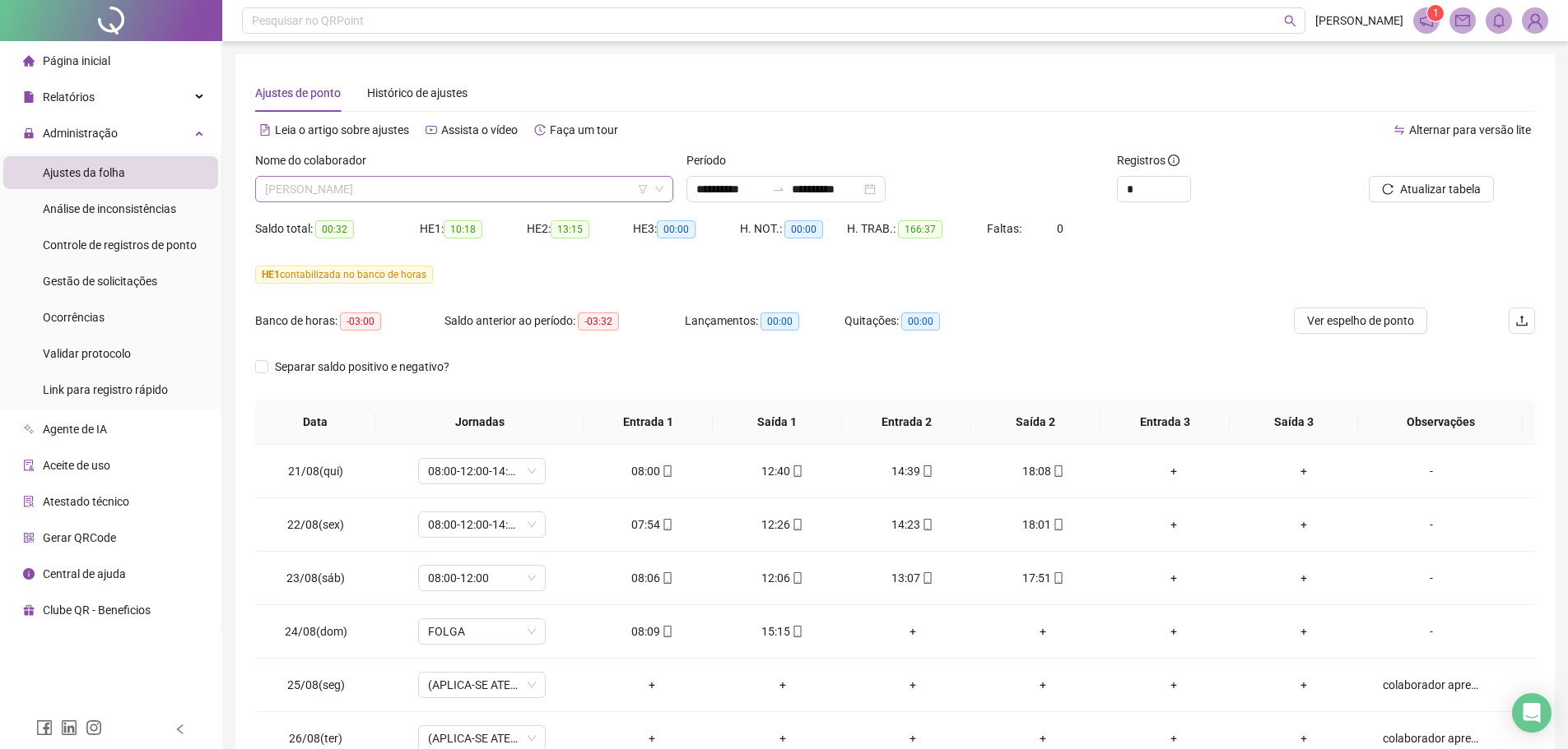
click at [436, 193] on span "NIOMAR SOUSA TOMAZ" at bounding box center [464, 188] width 398 height 25
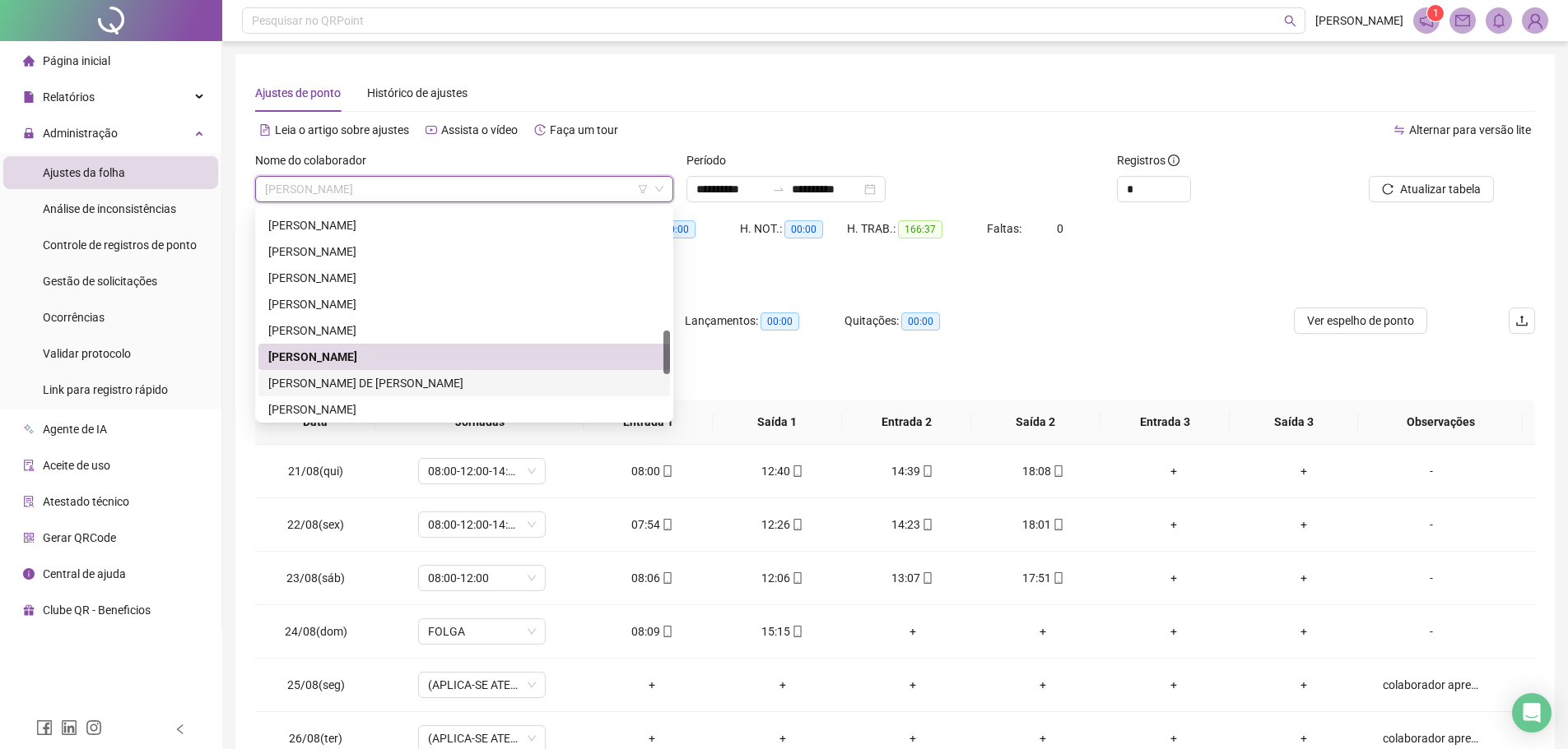
click at [374, 384] on div "ROBERTO CARLOS BATISTA DE JESUS JUNIOR" at bounding box center [464, 383] width 392 height 18
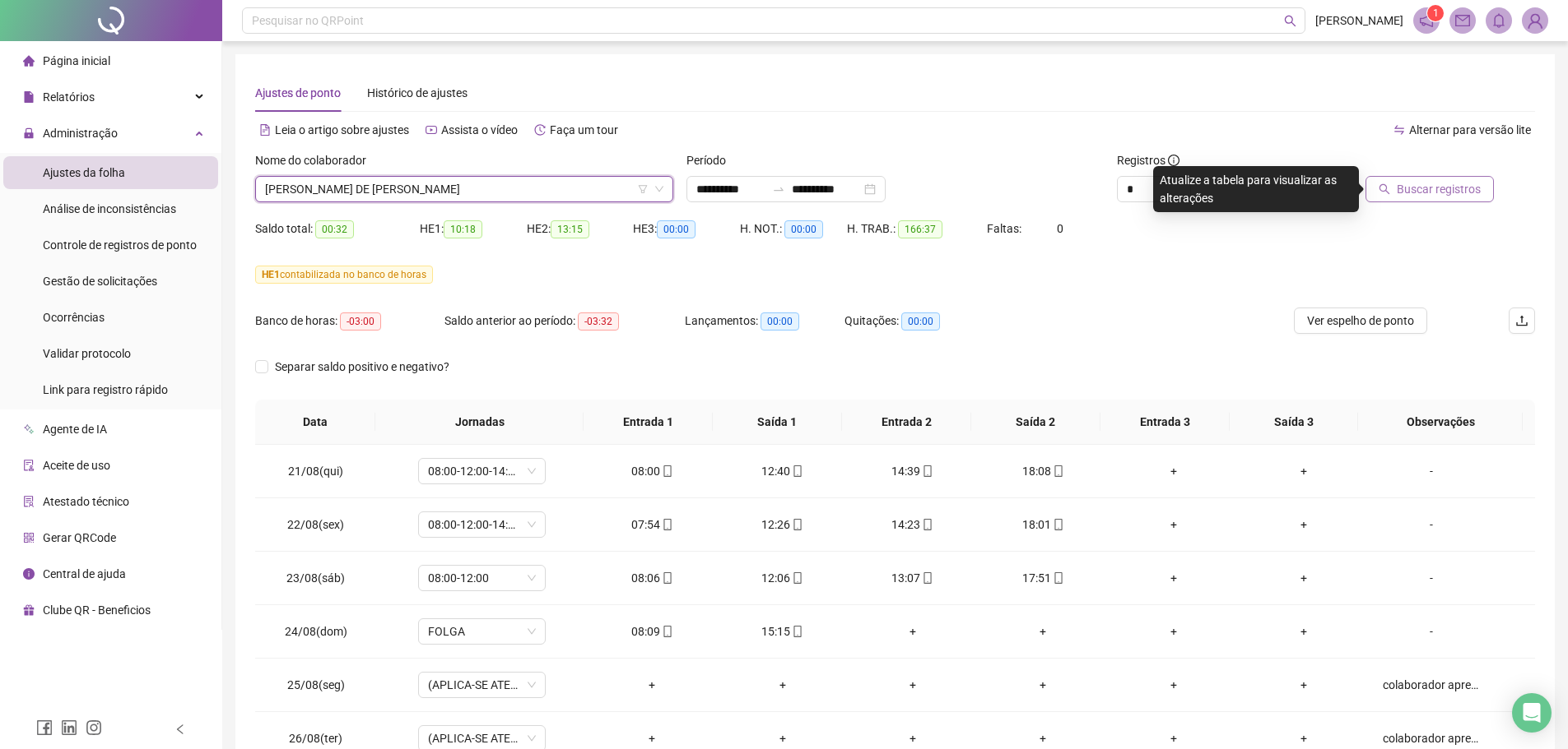
click at [1408, 182] on span "Buscar registros" at bounding box center [1438, 189] width 84 height 18
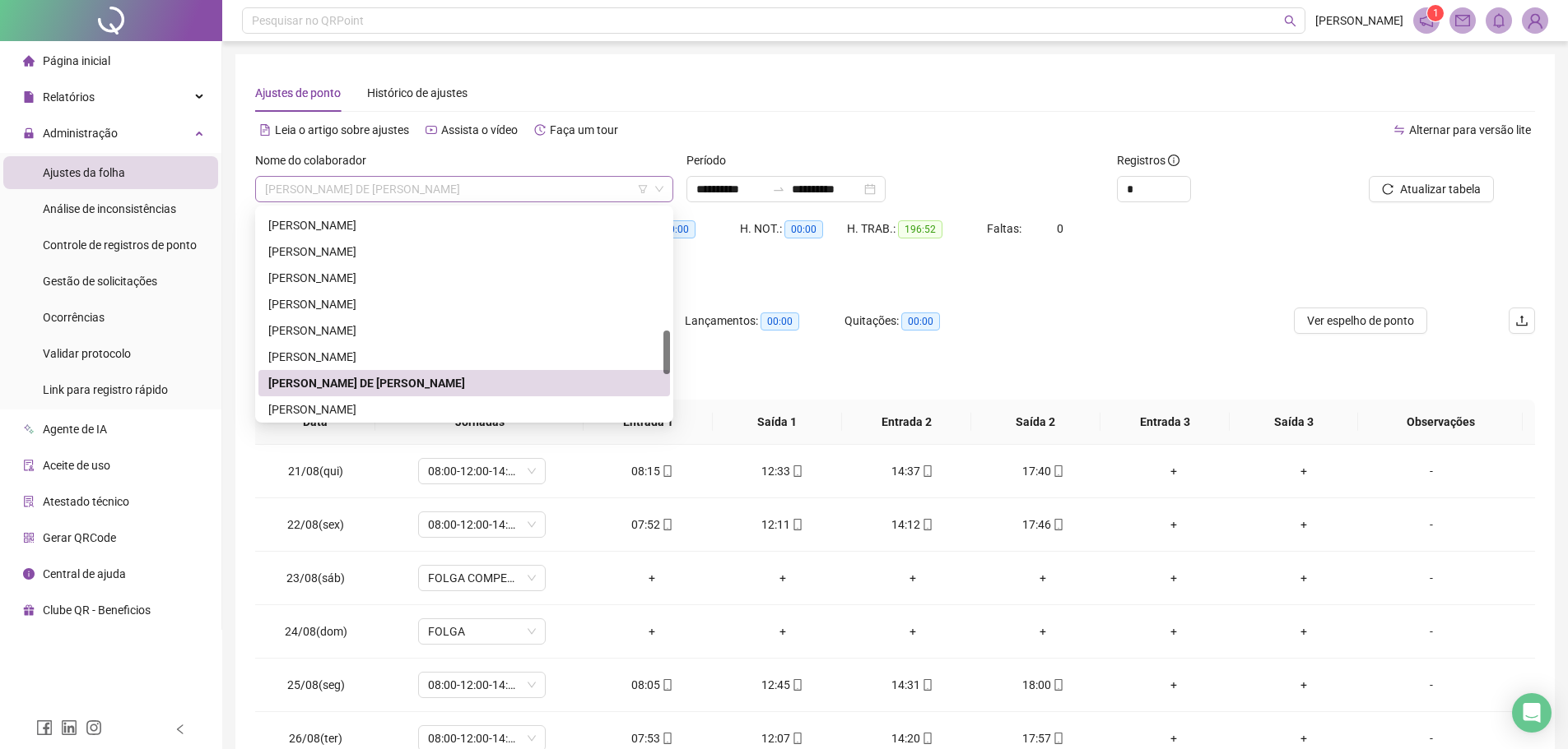
click at [435, 187] on span "ROBERTO CARLOS BATISTA DE JESUS JUNIOR" at bounding box center [464, 188] width 398 height 25
click at [381, 406] on div "RONI MAICON FARIAS GONCALVES" at bounding box center [464, 410] width 392 height 18
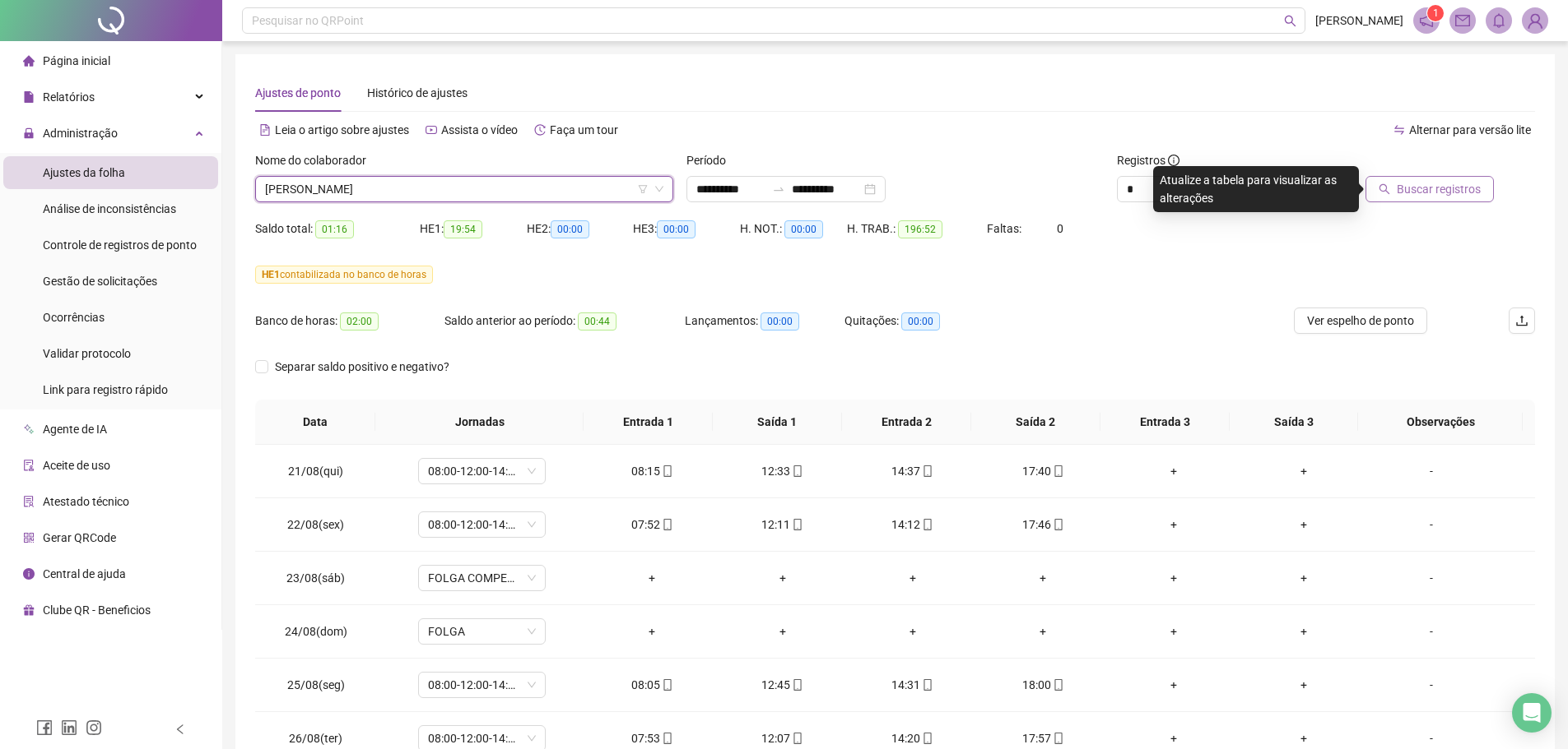
click at [1452, 185] on button "Buscar registros" at bounding box center [1429, 188] width 128 height 27
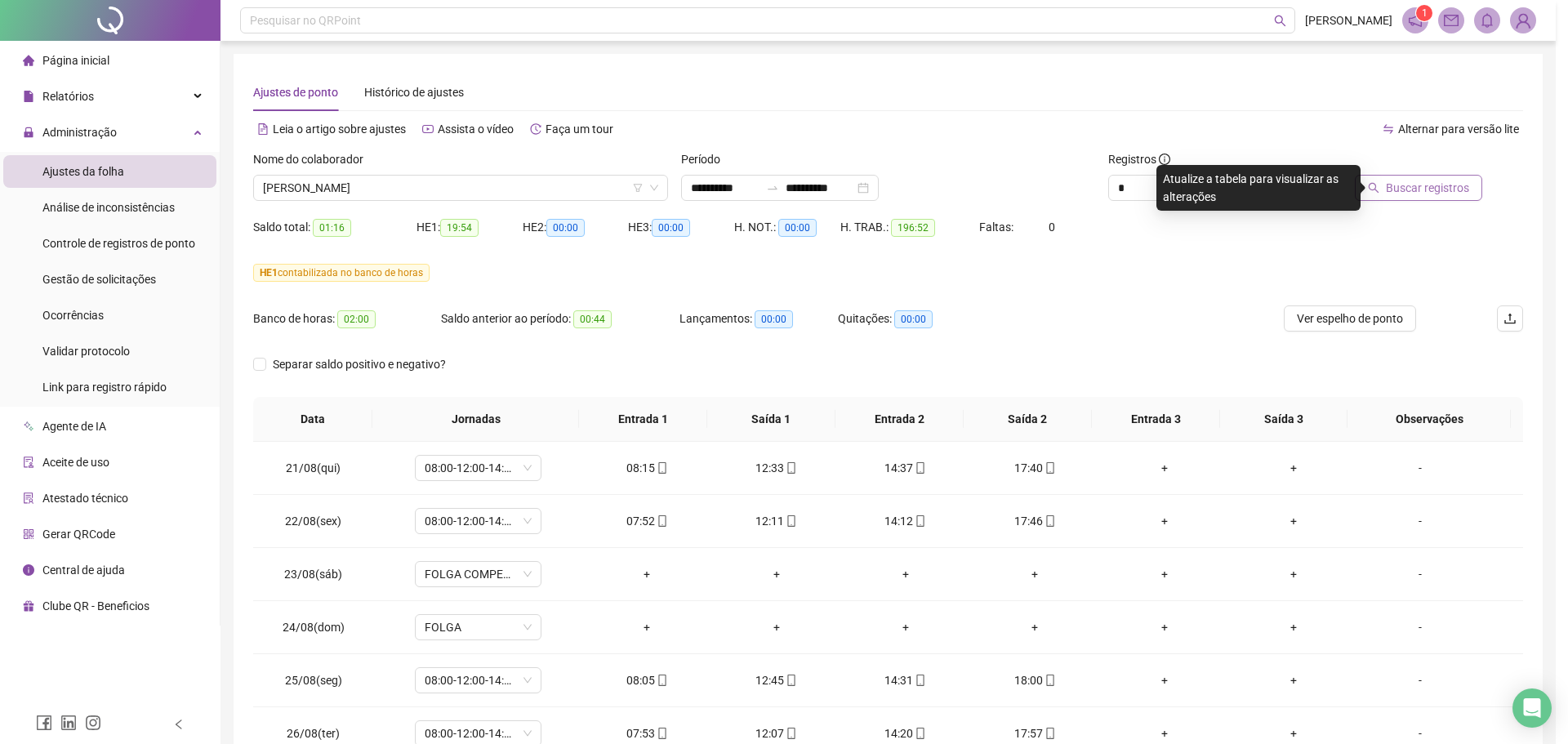
click at [1442, 186] on div "Buscando registros Os registros de ponto estão sendo buscados... OK" at bounding box center [784, 372] width 1568 height 744
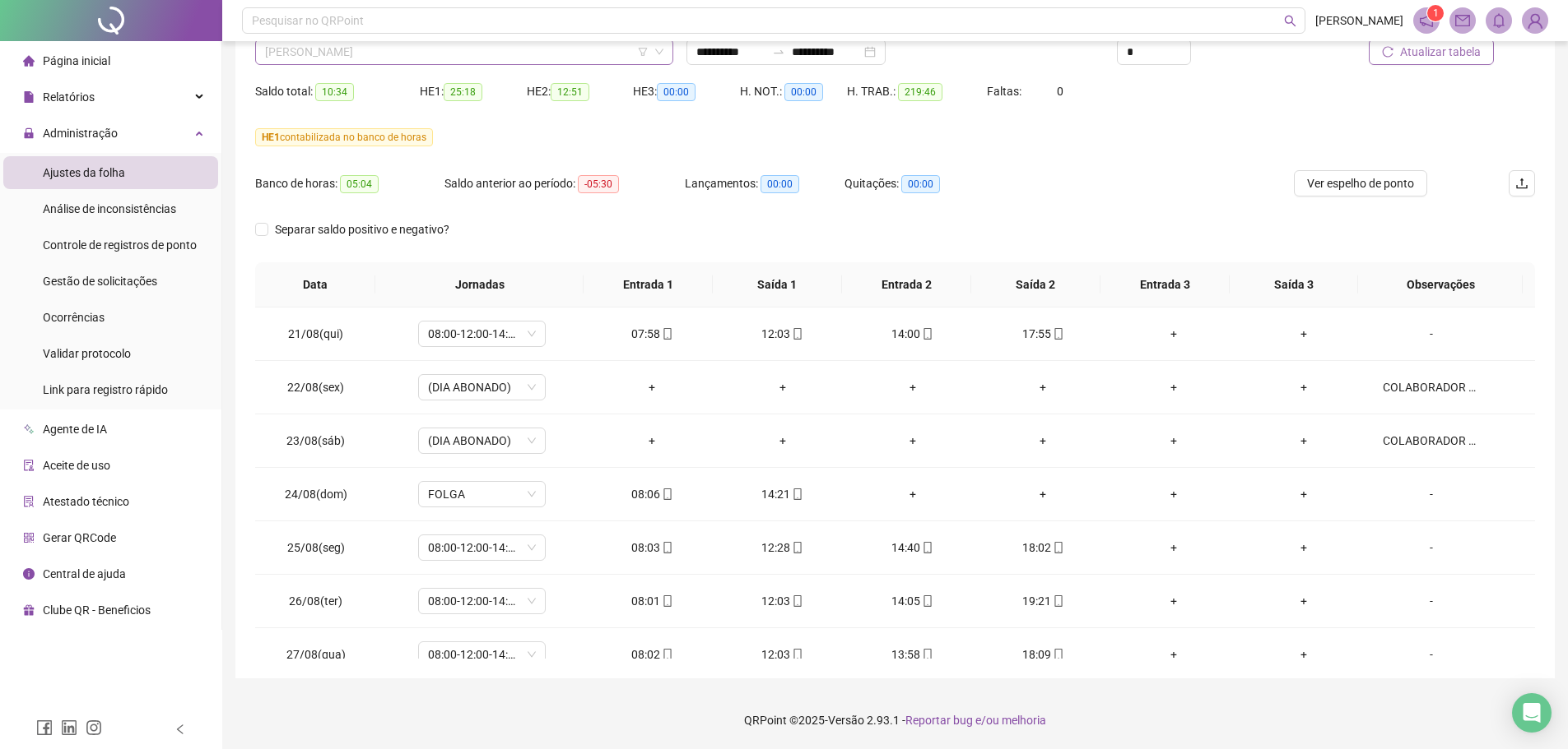
click at [380, 53] on span "RONI MAICON FARIAS GONCALVES" at bounding box center [464, 51] width 398 height 25
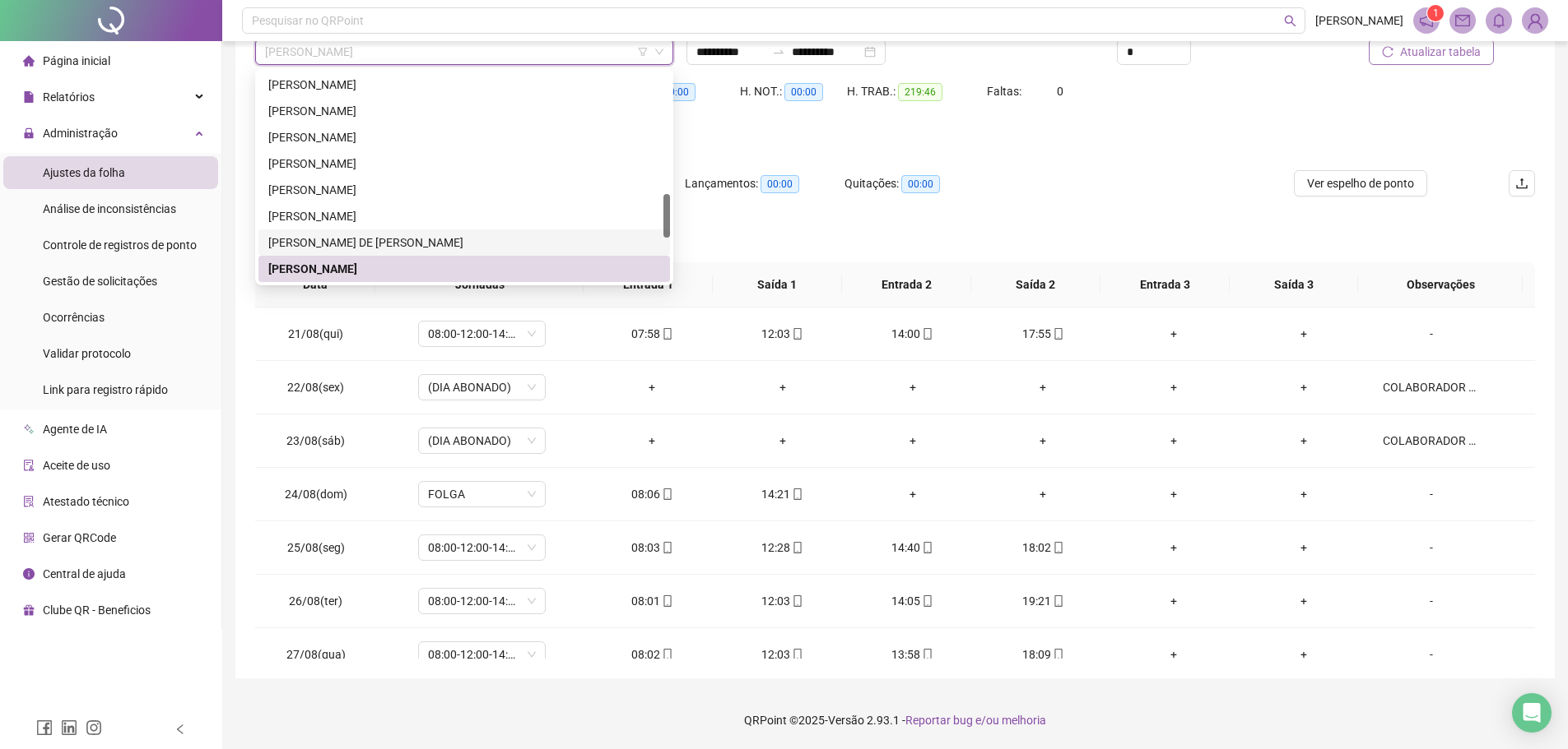
scroll to position [661, 0]
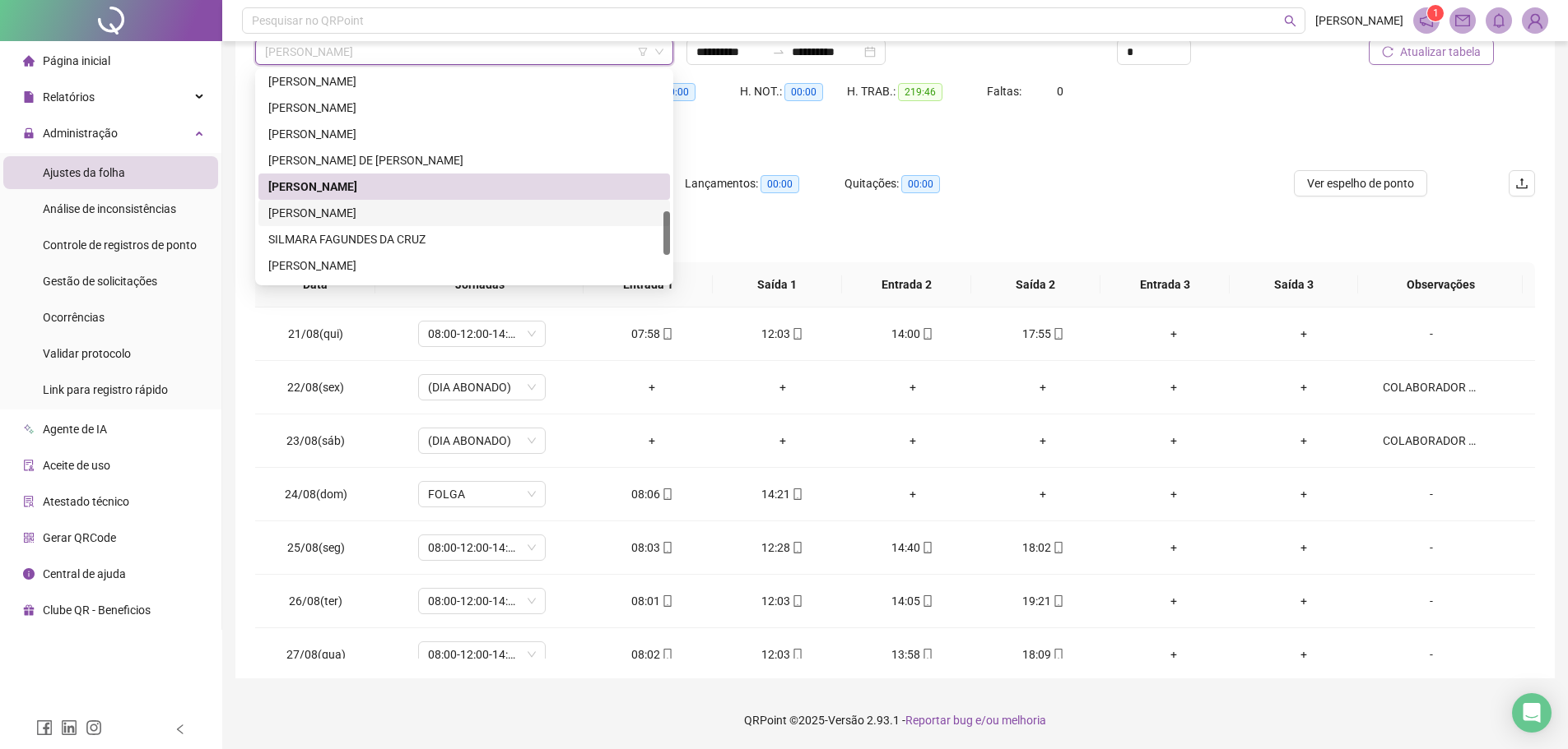
click at [344, 221] on div "SAMUEL COELHO VIANA" at bounding box center [464, 213] width 392 height 18
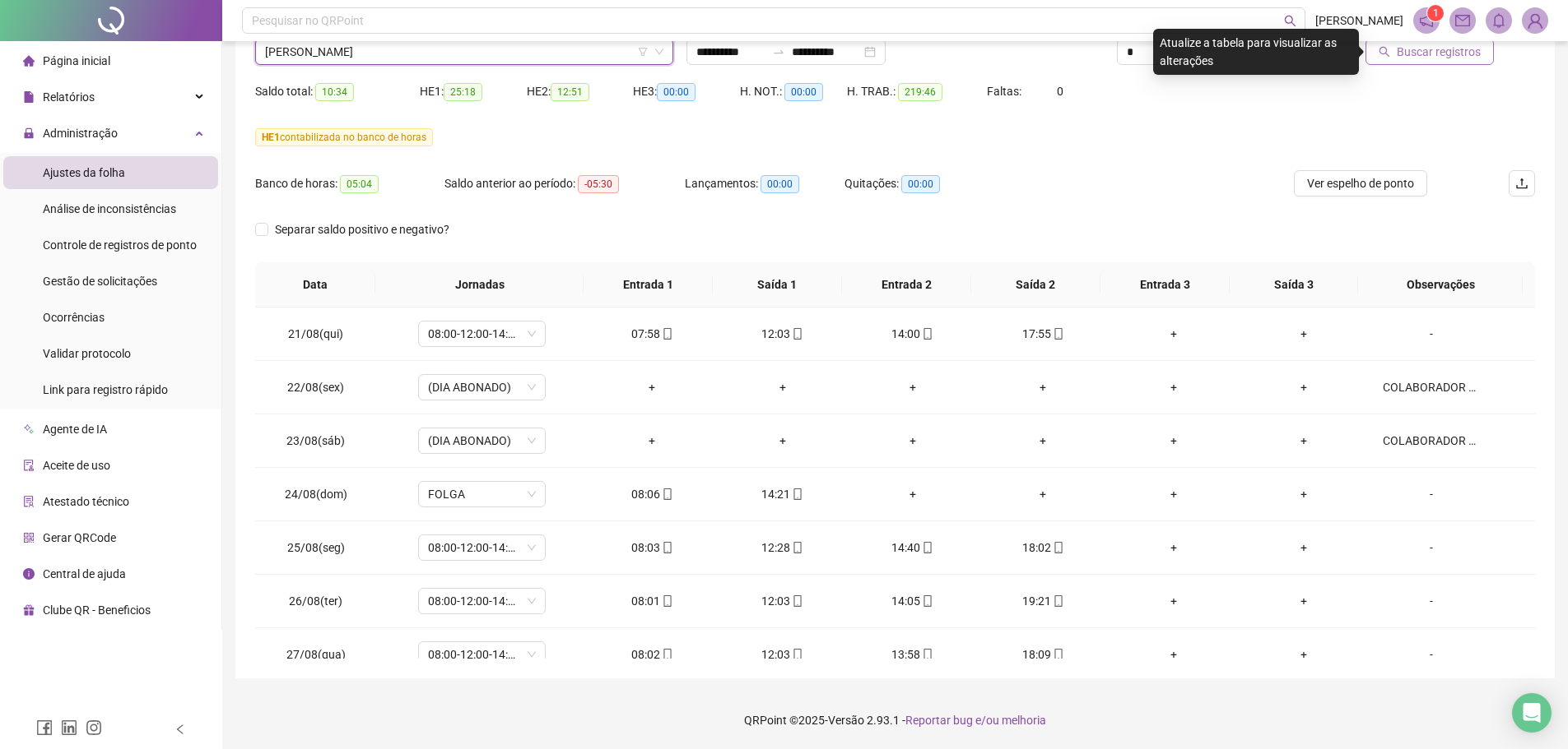
click at [1448, 57] on span "Buscar registros" at bounding box center [1438, 52] width 84 height 18
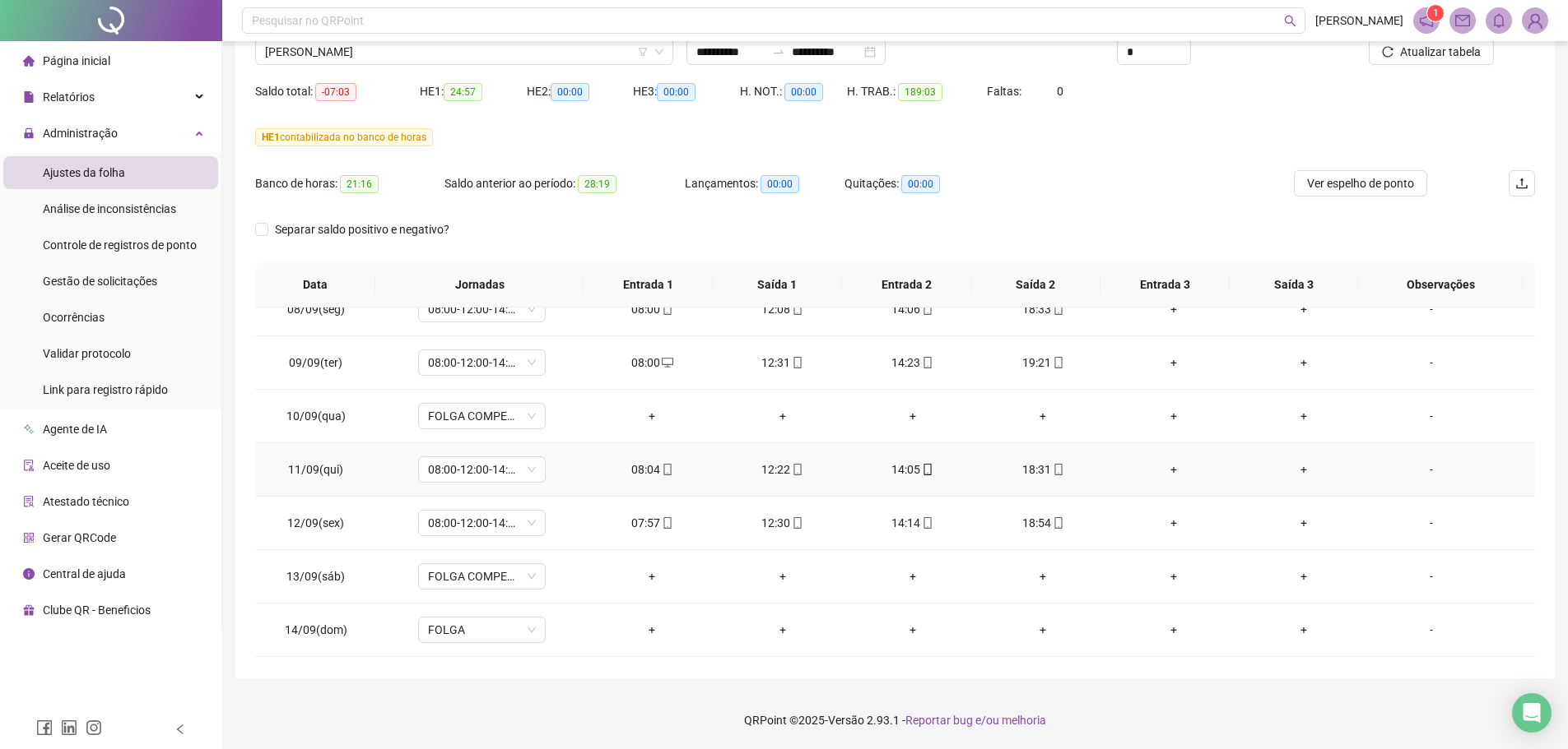
scroll to position [1306, 0]
click at [465, 63] on span "SAMUEL COELHO VIANA" at bounding box center [464, 51] width 398 height 25
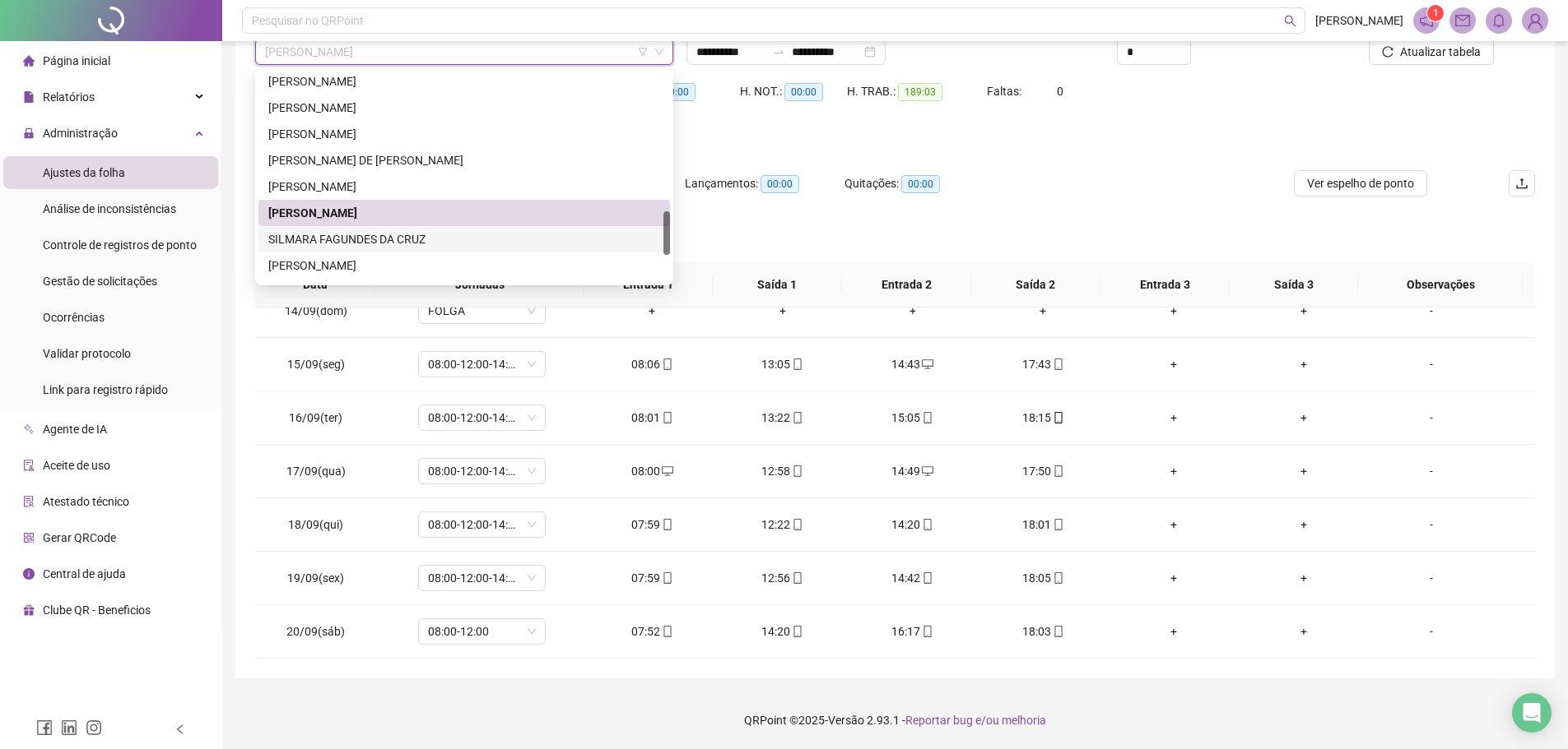
click at [328, 241] on div "SILMARA FAGUNDES DA CRUZ" at bounding box center [464, 240] width 392 height 18
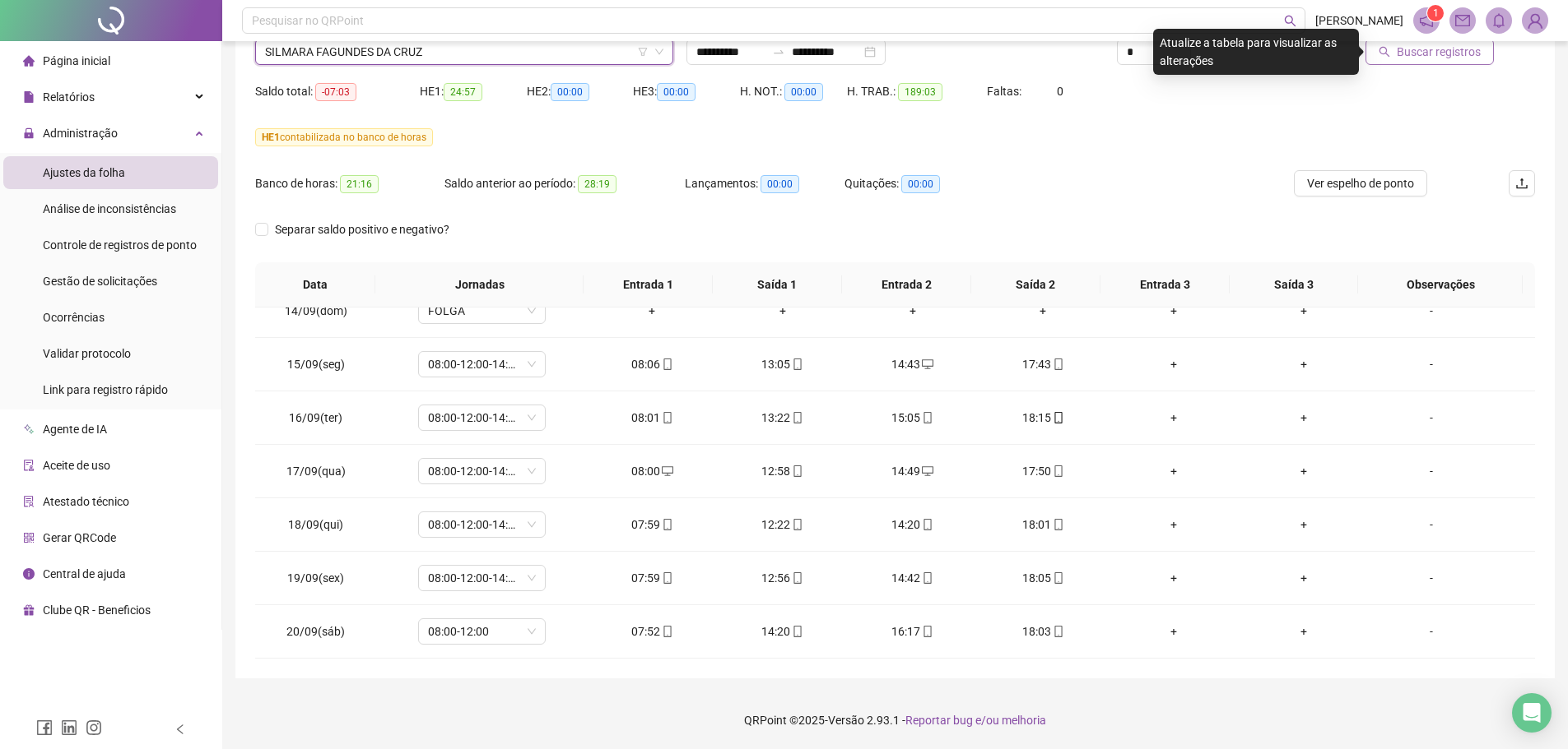
click at [1388, 62] on button "Buscar registros" at bounding box center [1429, 51] width 128 height 27
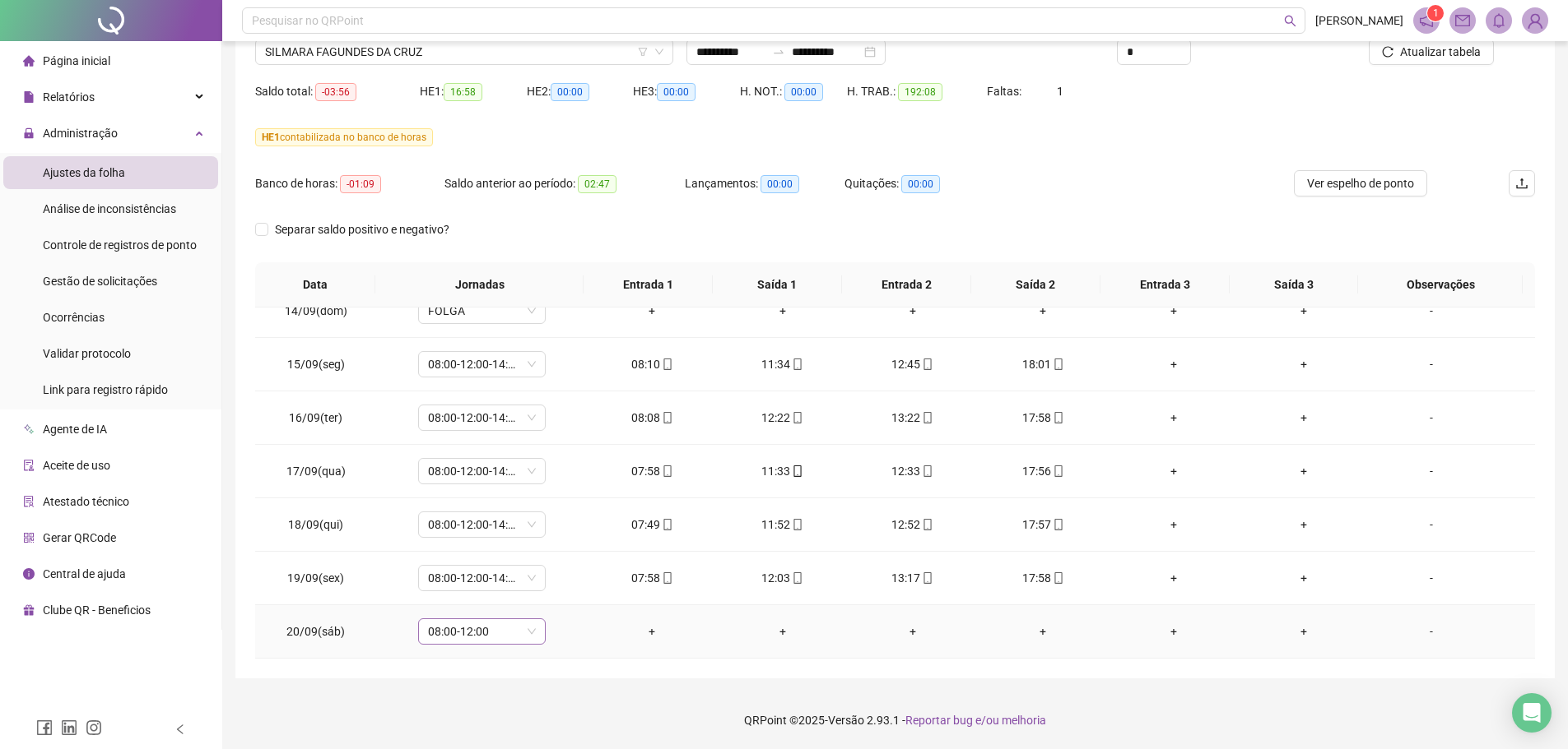
drag, startPoint x: 508, startPoint y: 629, endPoint x: 548, endPoint y: 601, distance: 48.8
click at [508, 629] on span "08:00-12:00" at bounding box center [482, 631] width 108 height 25
click at [491, 551] on div "Folga compensatória" at bounding box center [508, 545] width 139 height 18
click at [565, 589] on button "Sim" at bounding box center [557, 589] width 32 height 20
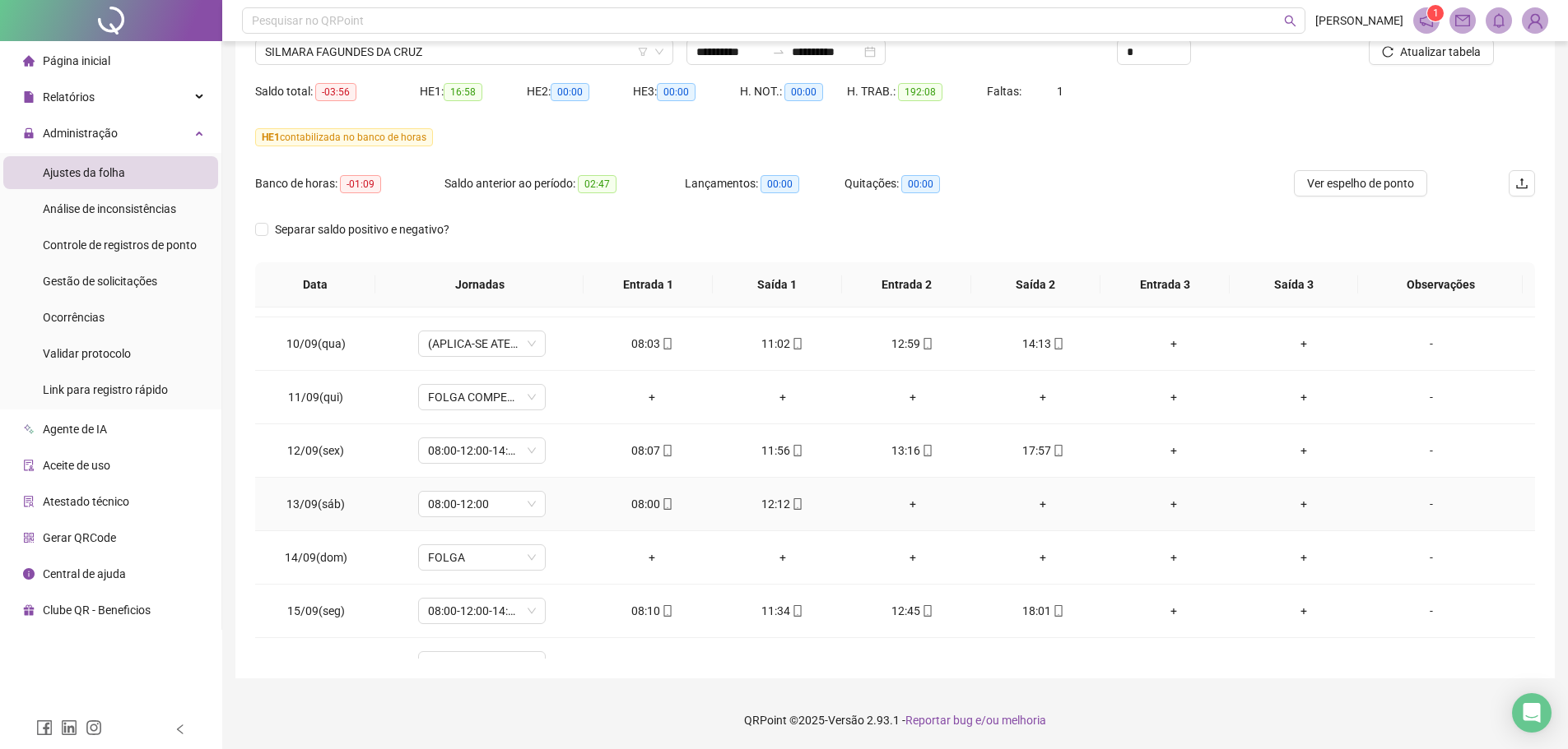
scroll to position [978, 0]
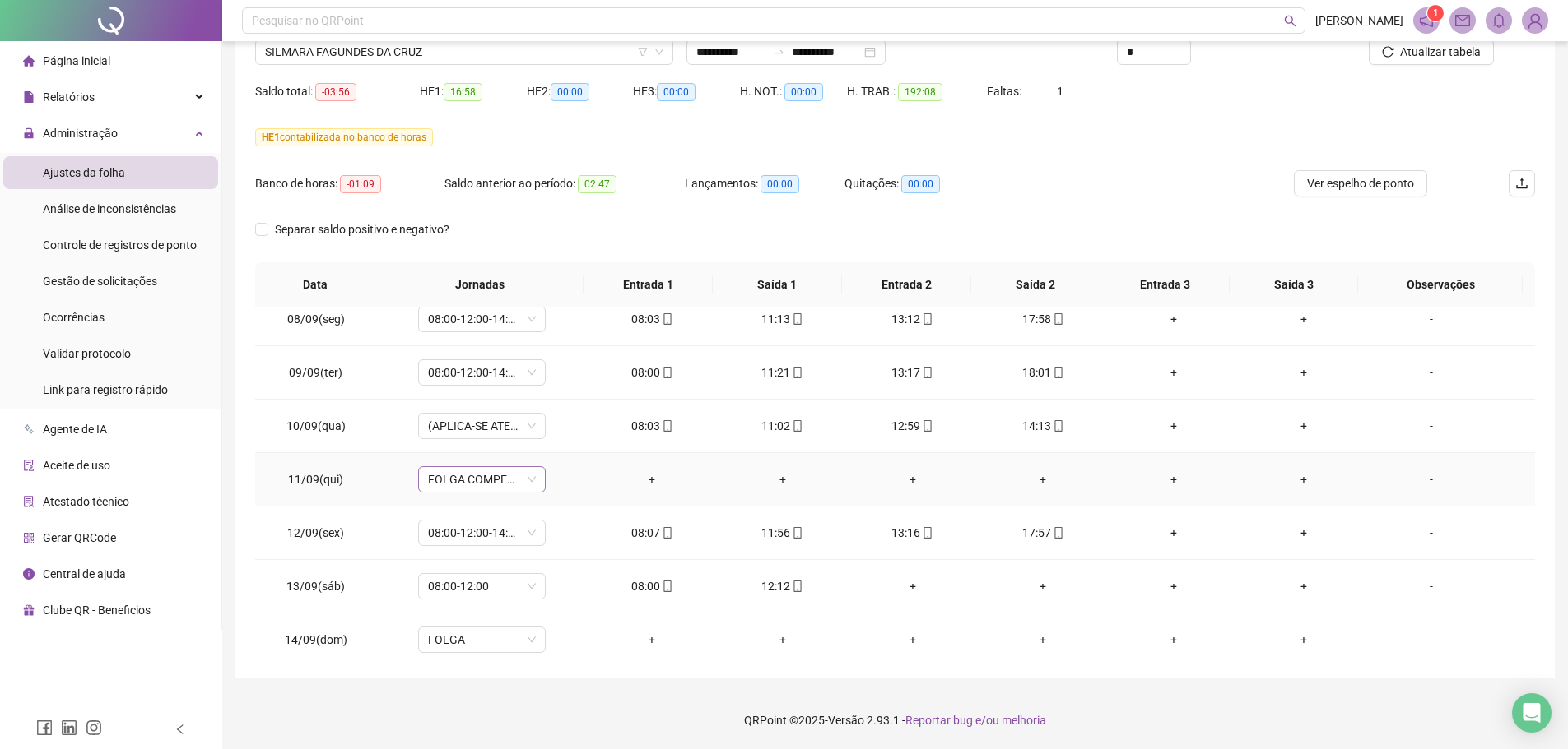
click at [488, 481] on span "FOLGA COMPENSATÓRIA" at bounding box center [482, 479] width 108 height 25
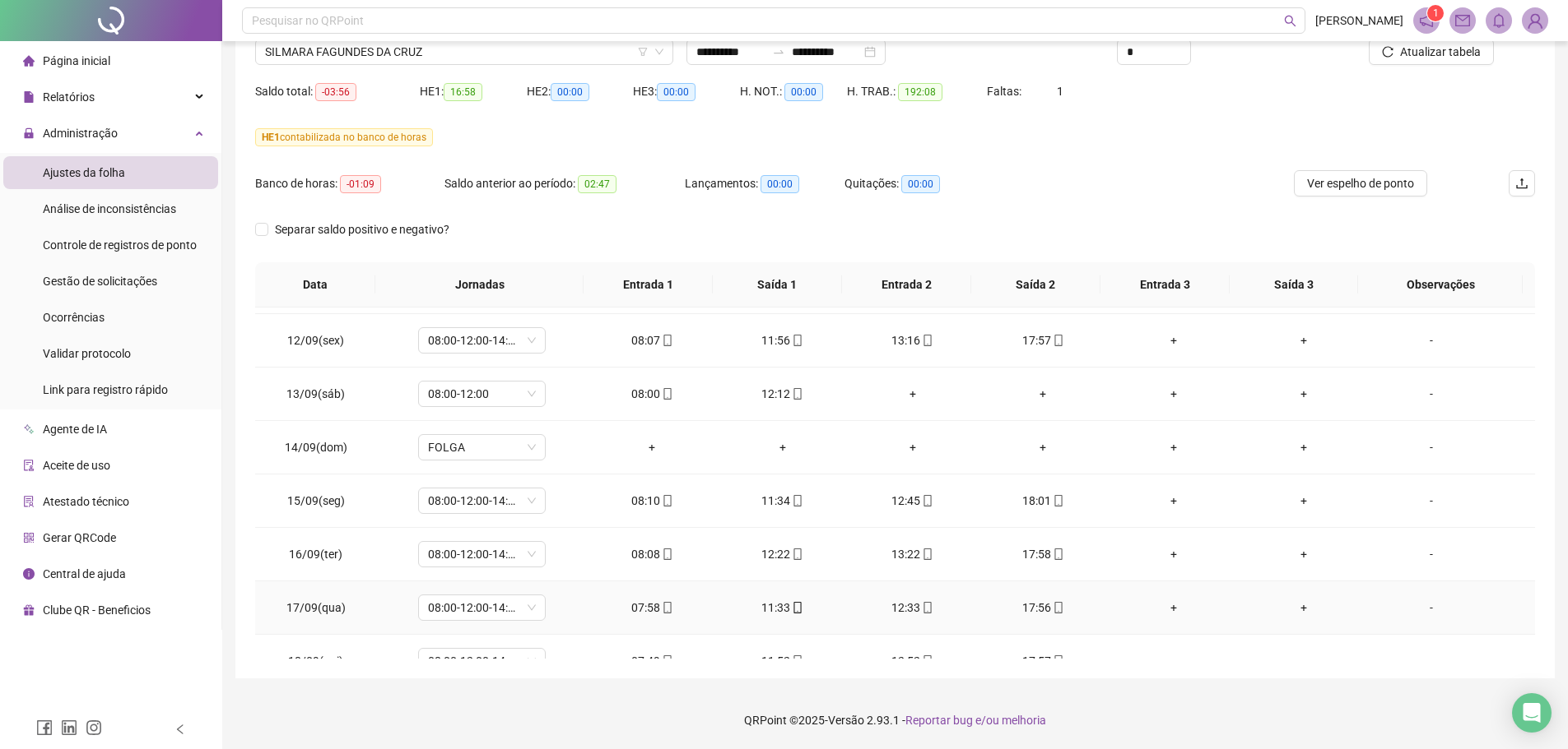
scroll to position [1142, 0]
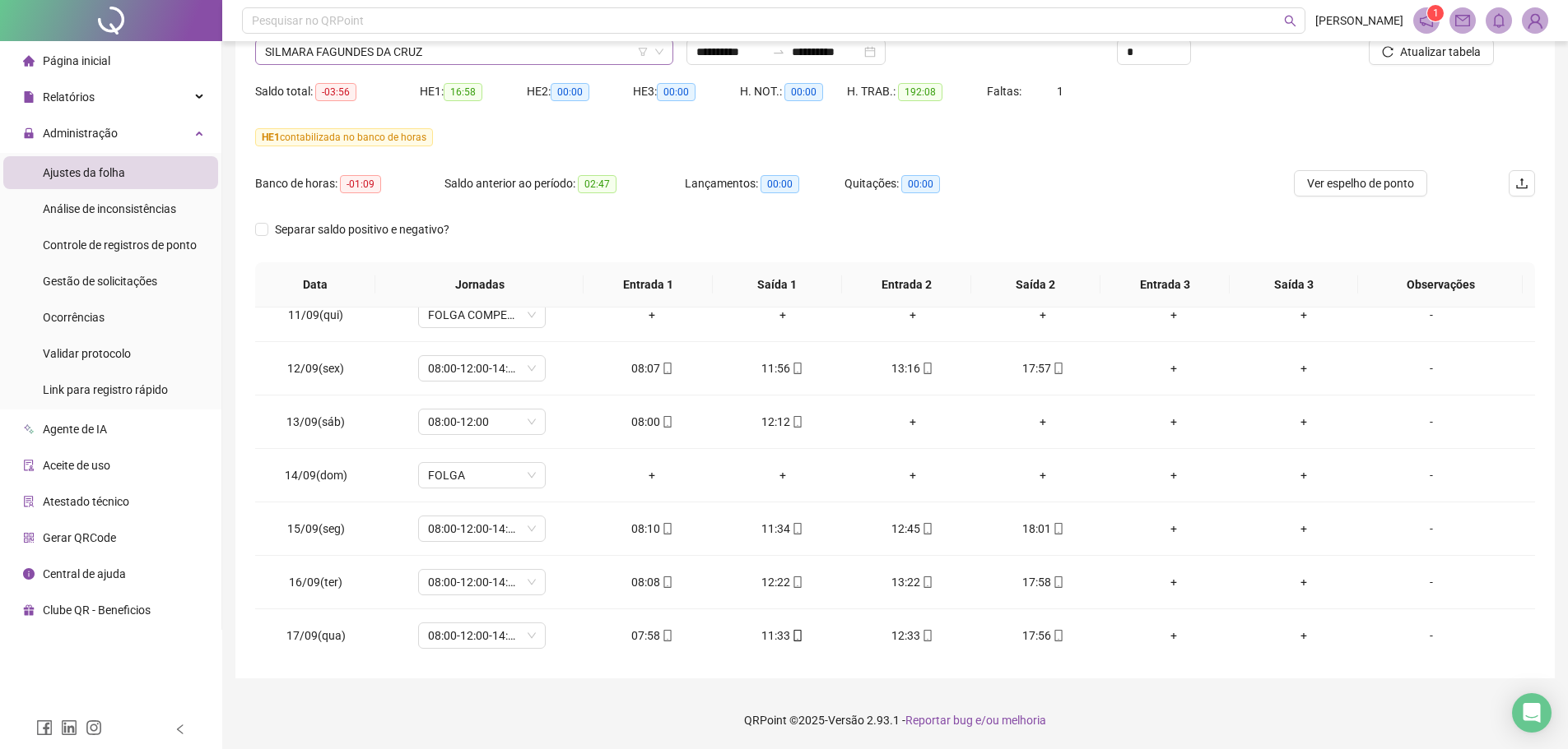
click at [370, 54] on span "SILMARA FAGUNDES DA CRUZ" at bounding box center [464, 51] width 398 height 25
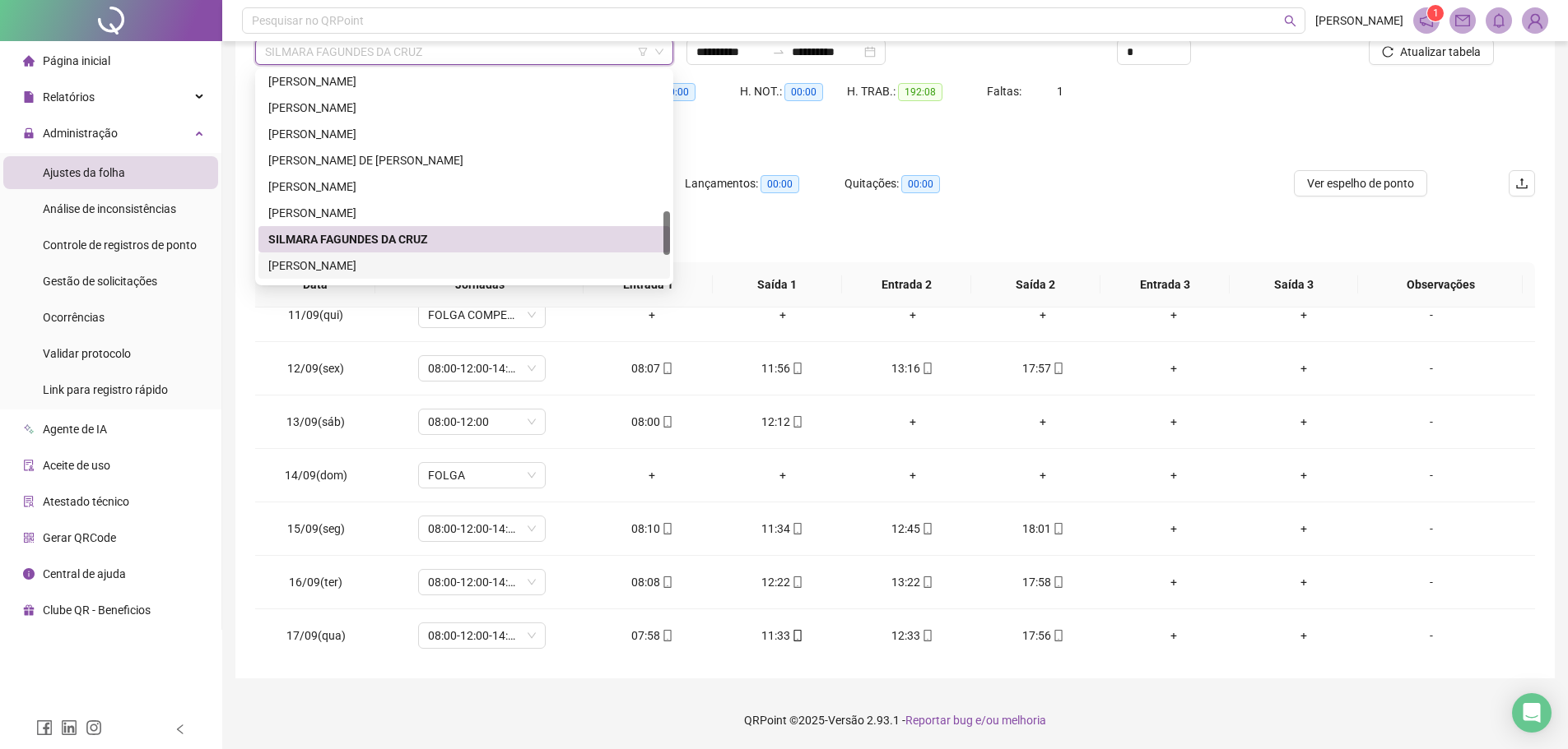
click at [355, 259] on div "THIAGO PIRES DE LIMA" at bounding box center [464, 266] width 392 height 18
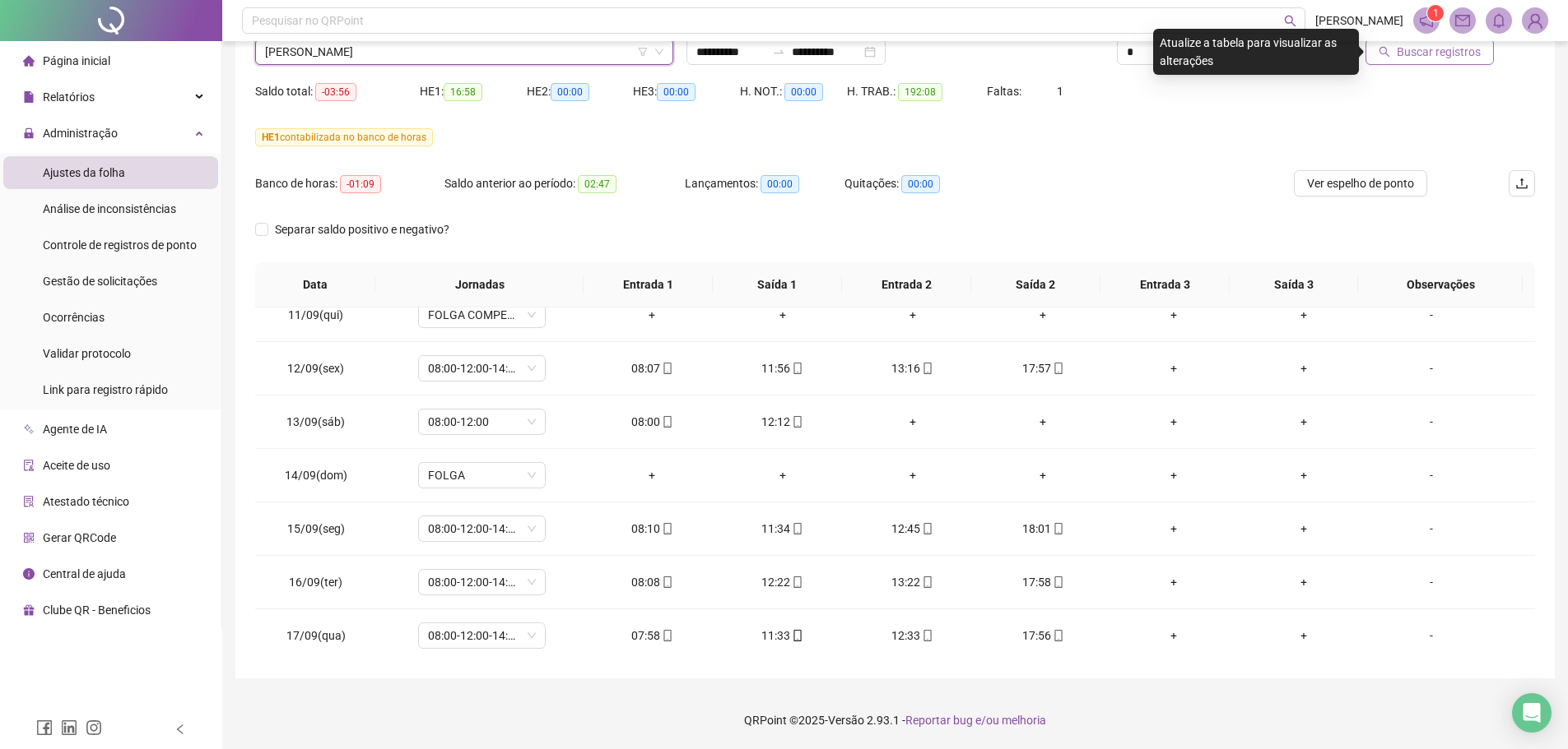
click at [1411, 56] on span "Buscar registros" at bounding box center [1438, 52] width 84 height 18
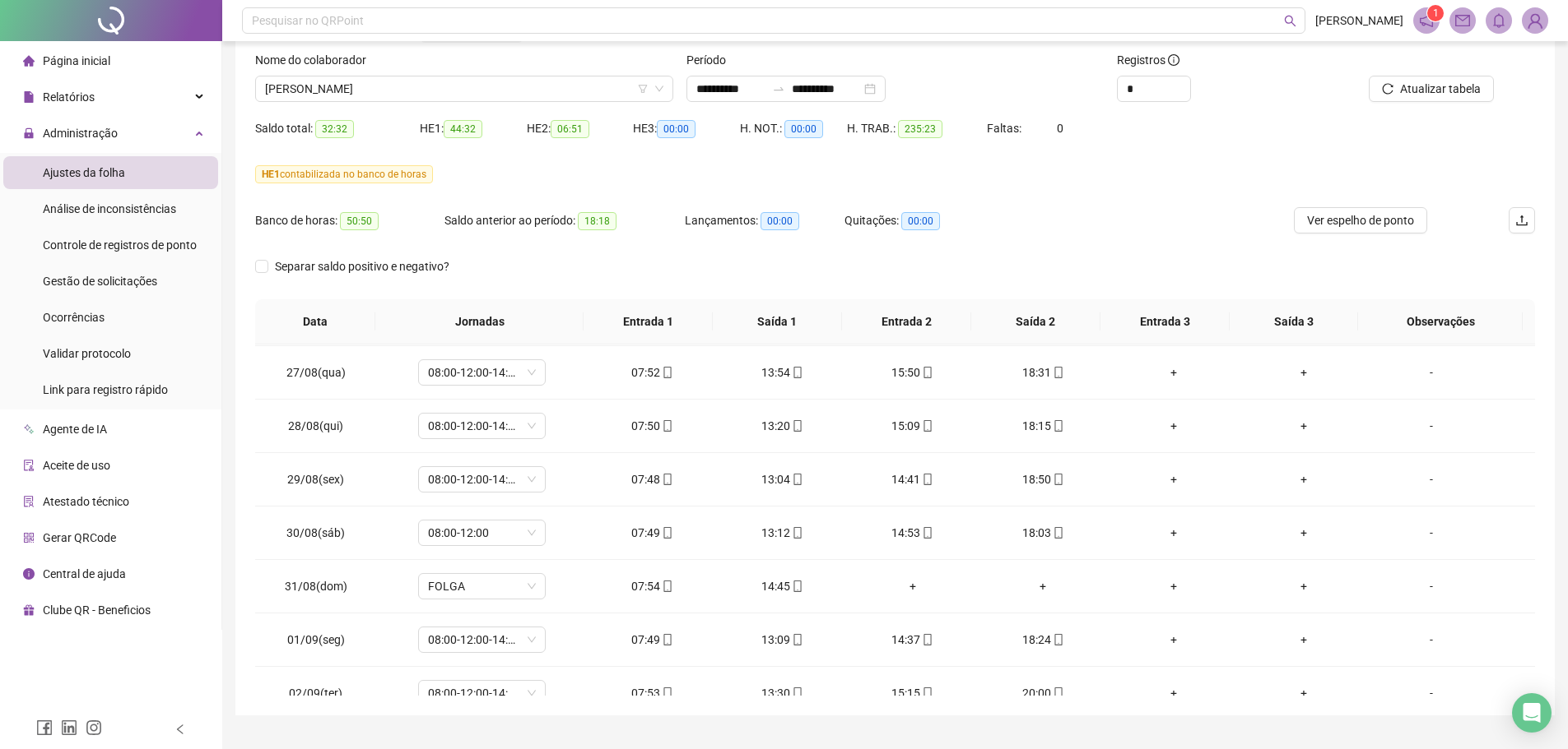
scroll to position [0, 0]
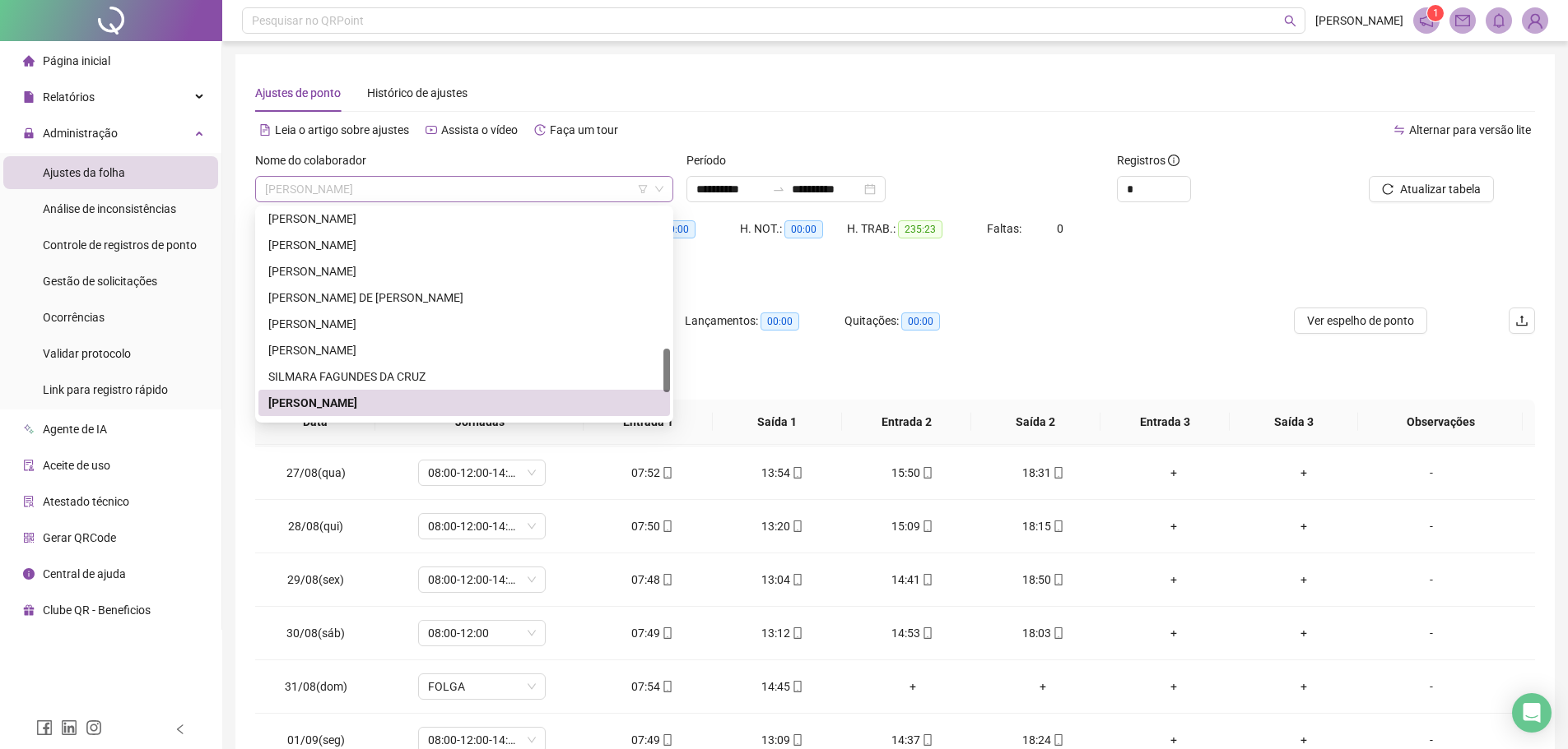
click at [413, 189] on span "THIAGO PIRES DE LIMA" at bounding box center [464, 188] width 398 height 25
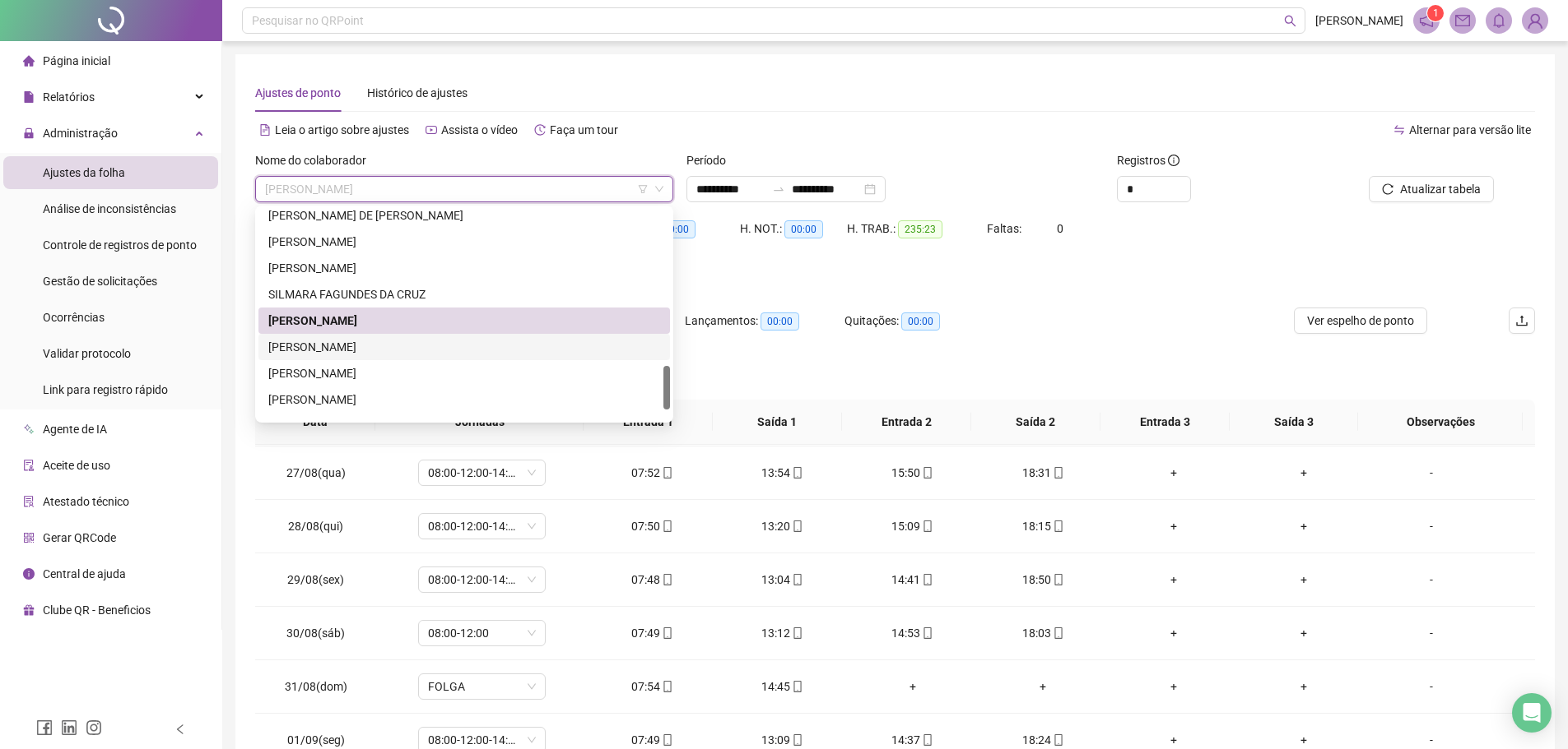
click at [351, 350] on div "[PERSON_NAME]" at bounding box center [464, 348] width 392 height 18
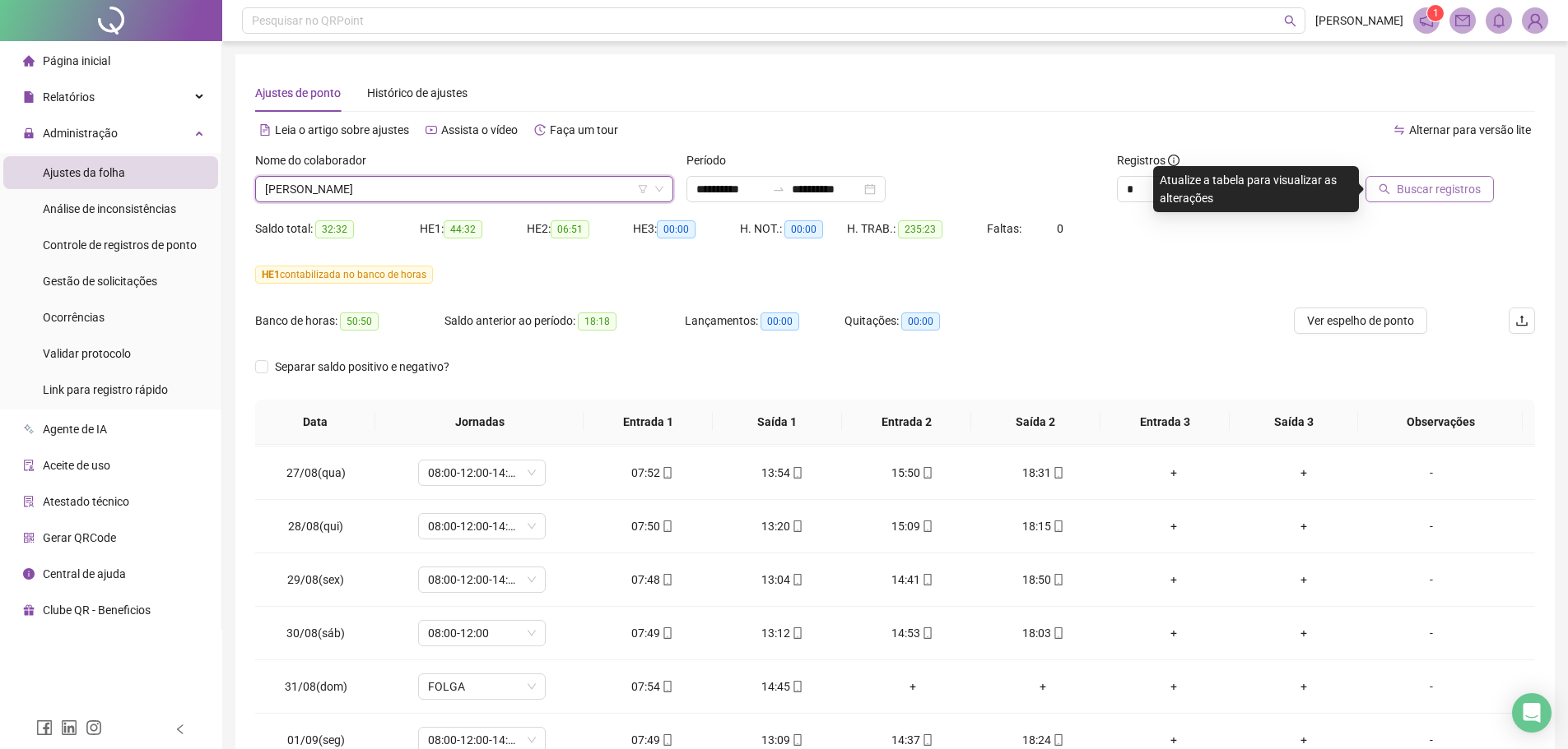
click at [1427, 191] on span "Buscar registros" at bounding box center [1438, 189] width 84 height 18
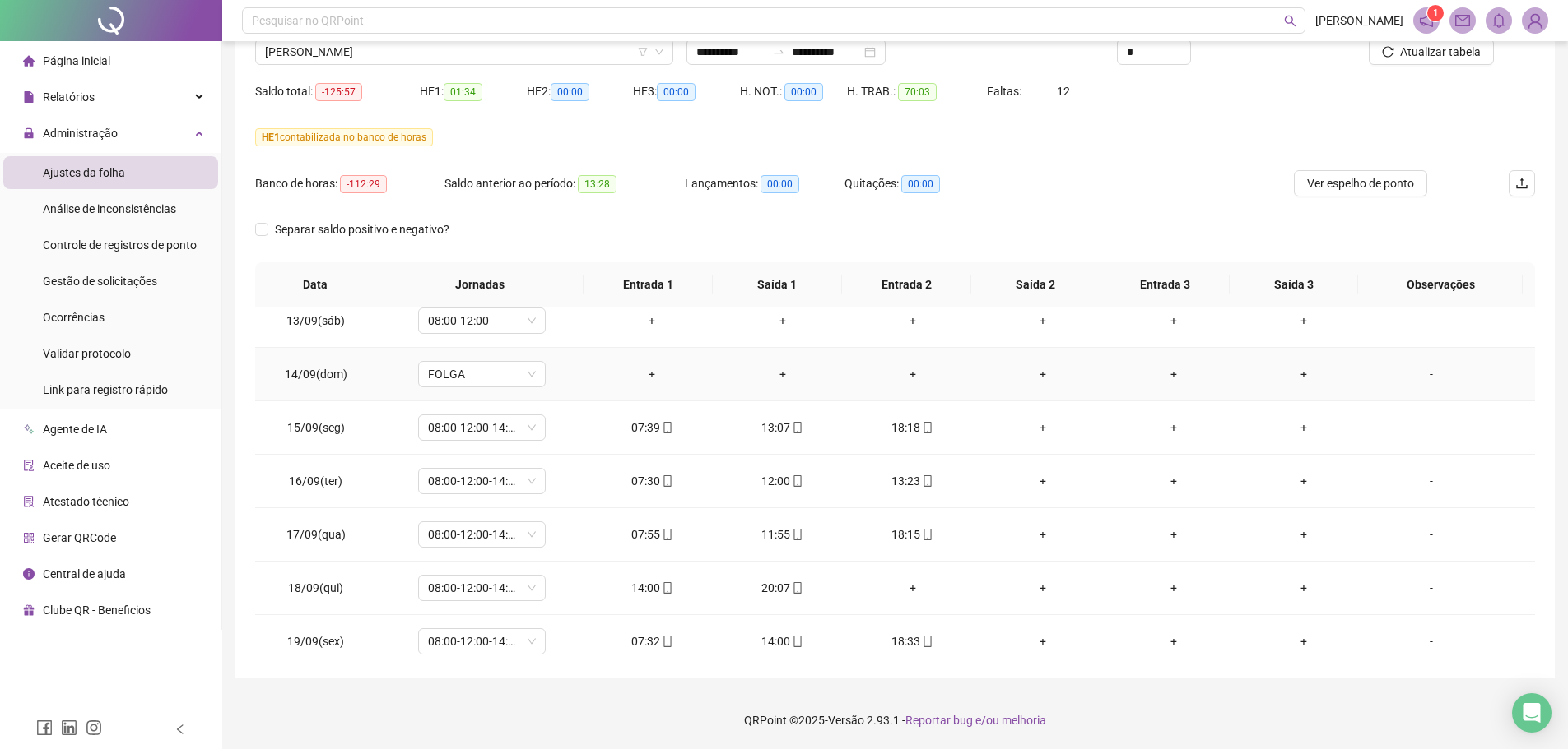
scroll to position [1306, 0]
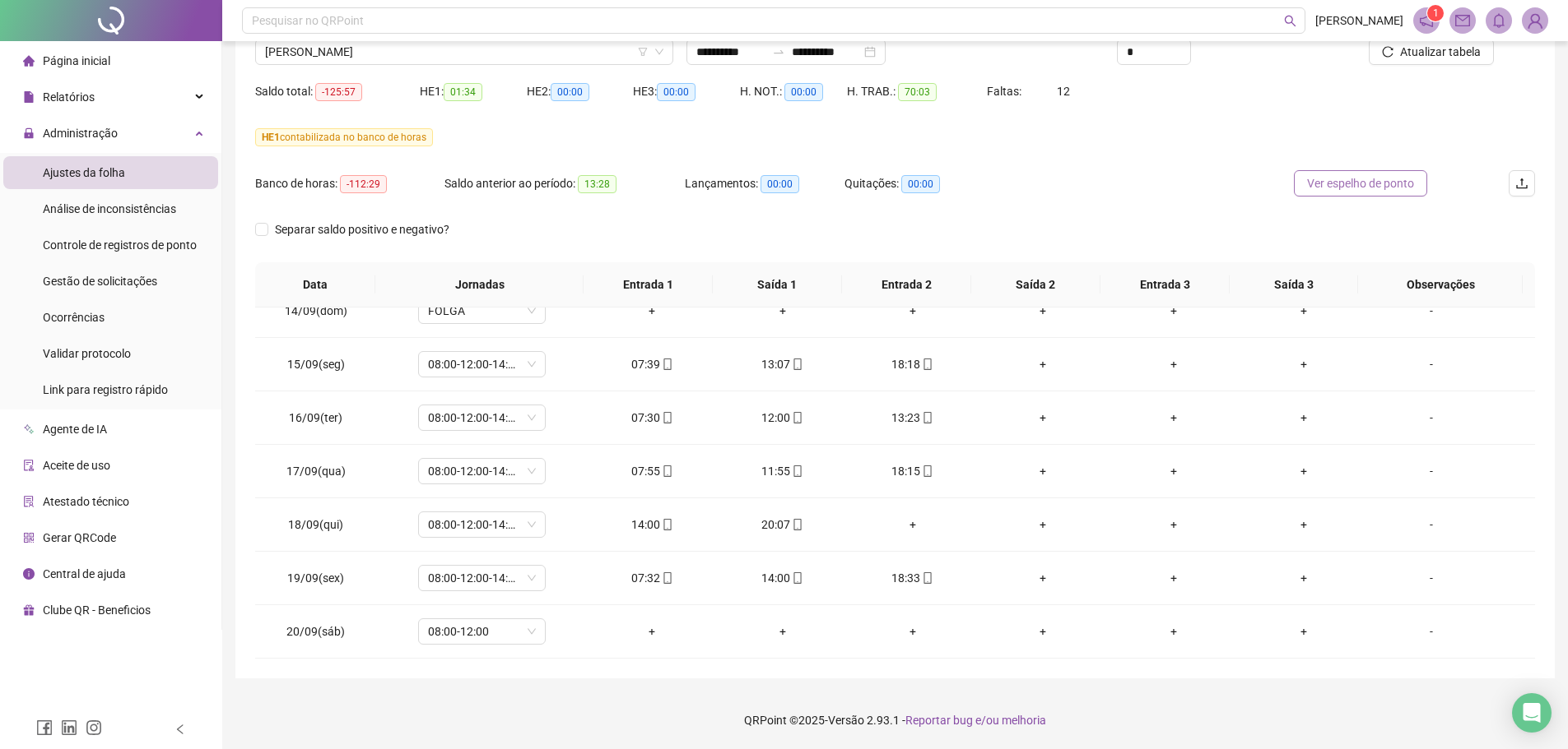
click at [1373, 180] on span "Ver espelho de ponto" at bounding box center [1359, 184] width 107 height 18
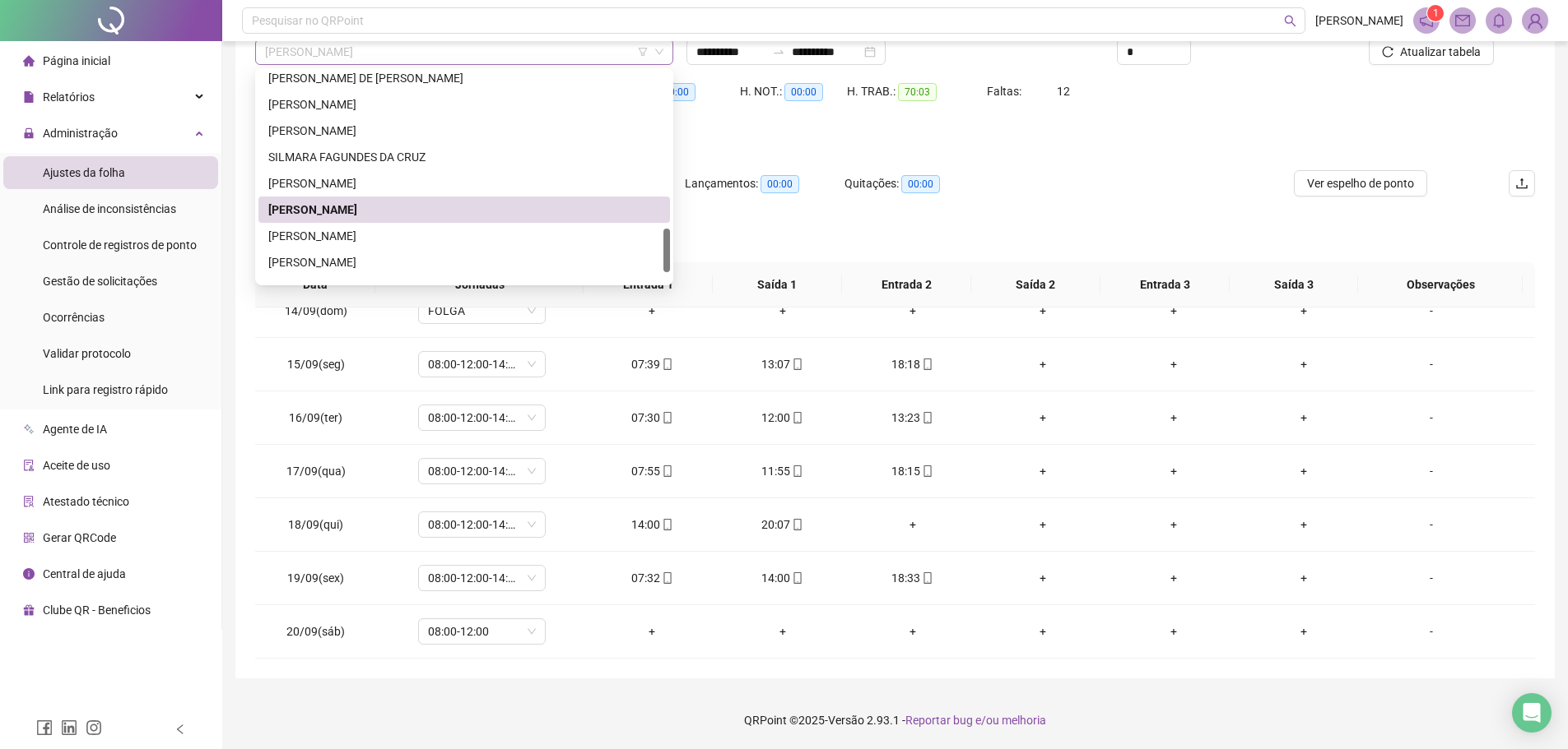
click at [328, 52] on span "[PERSON_NAME]" at bounding box center [464, 51] width 398 height 25
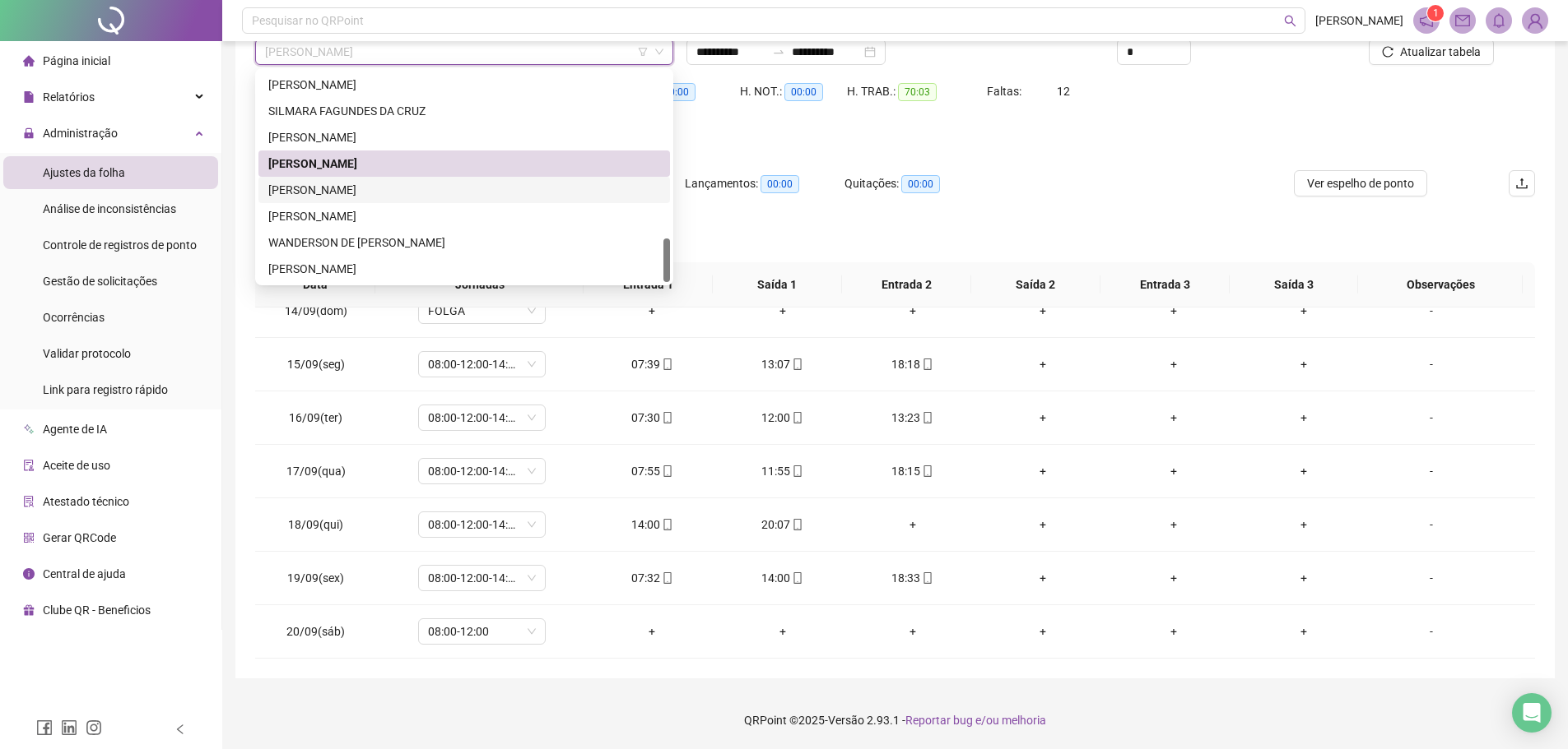
click at [347, 192] on div "WAGNER LEMOS DA SILVA" at bounding box center [464, 190] width 392 height 18
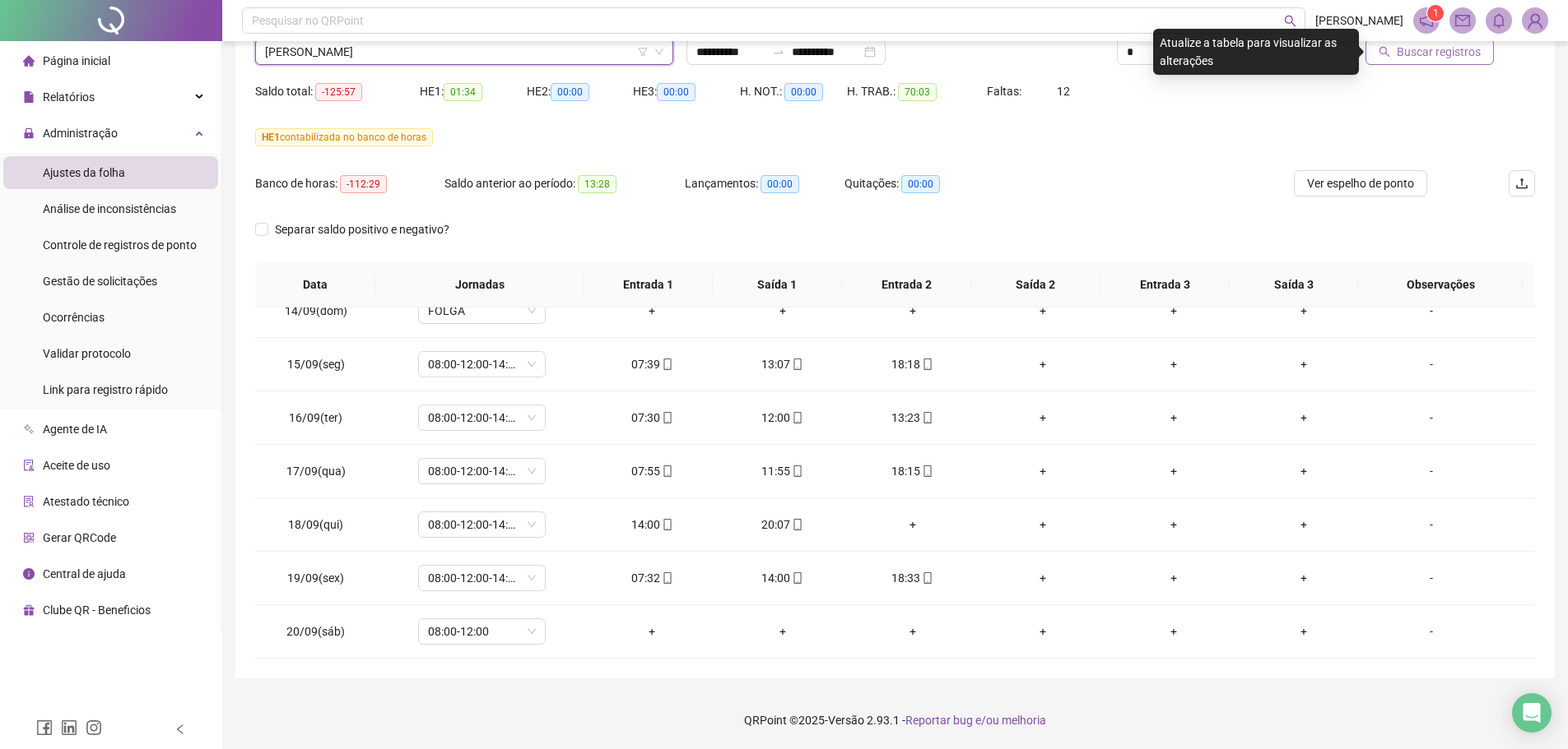
click at [1414, 53] on span "Buscar registros" at bounding box center [1438, 52] width 84 height 18
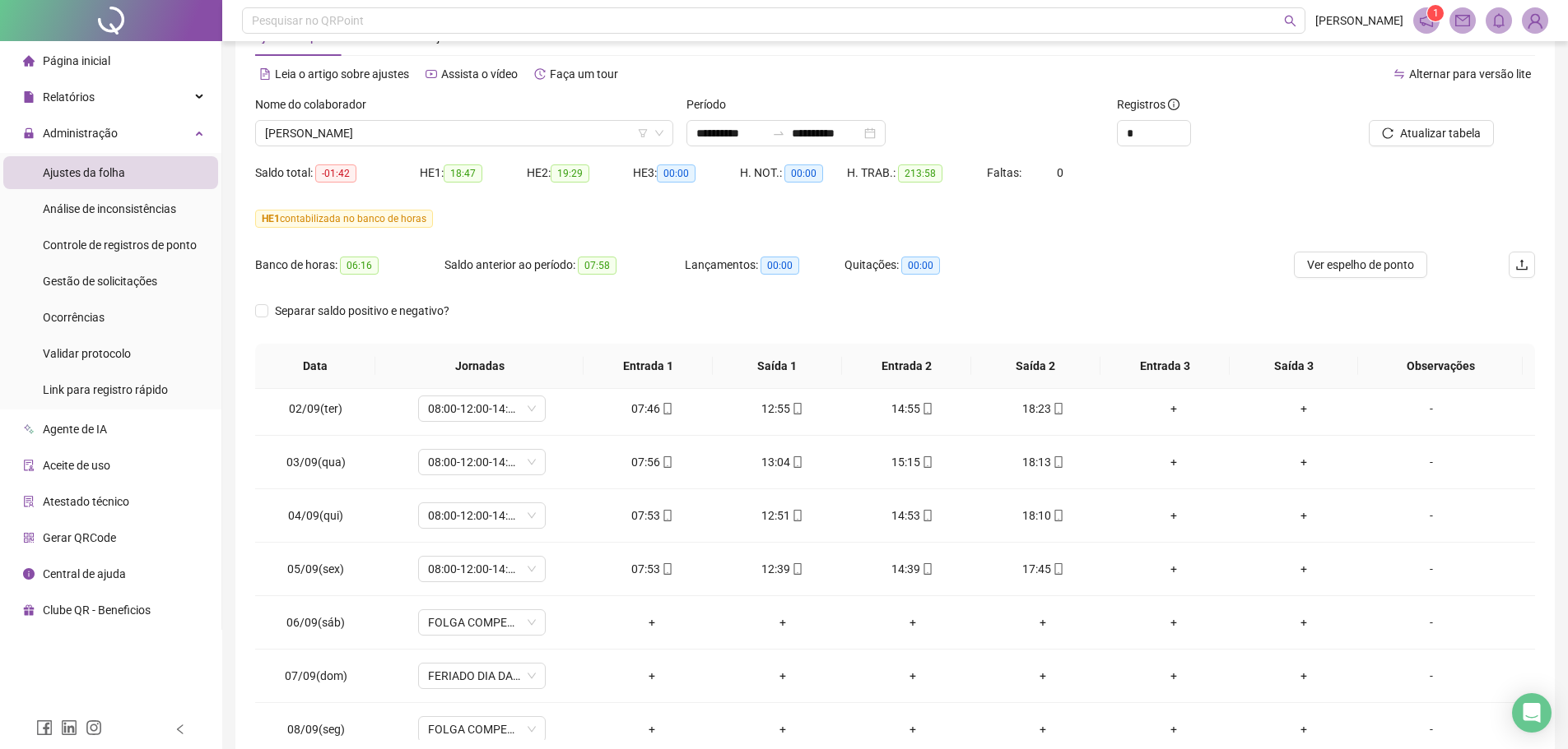
scroll to position [55, 0]
click at [435, 133] on span "WAGNER LEMOS DA SILVA" at bounding box center [464, 134] width 398 height 25
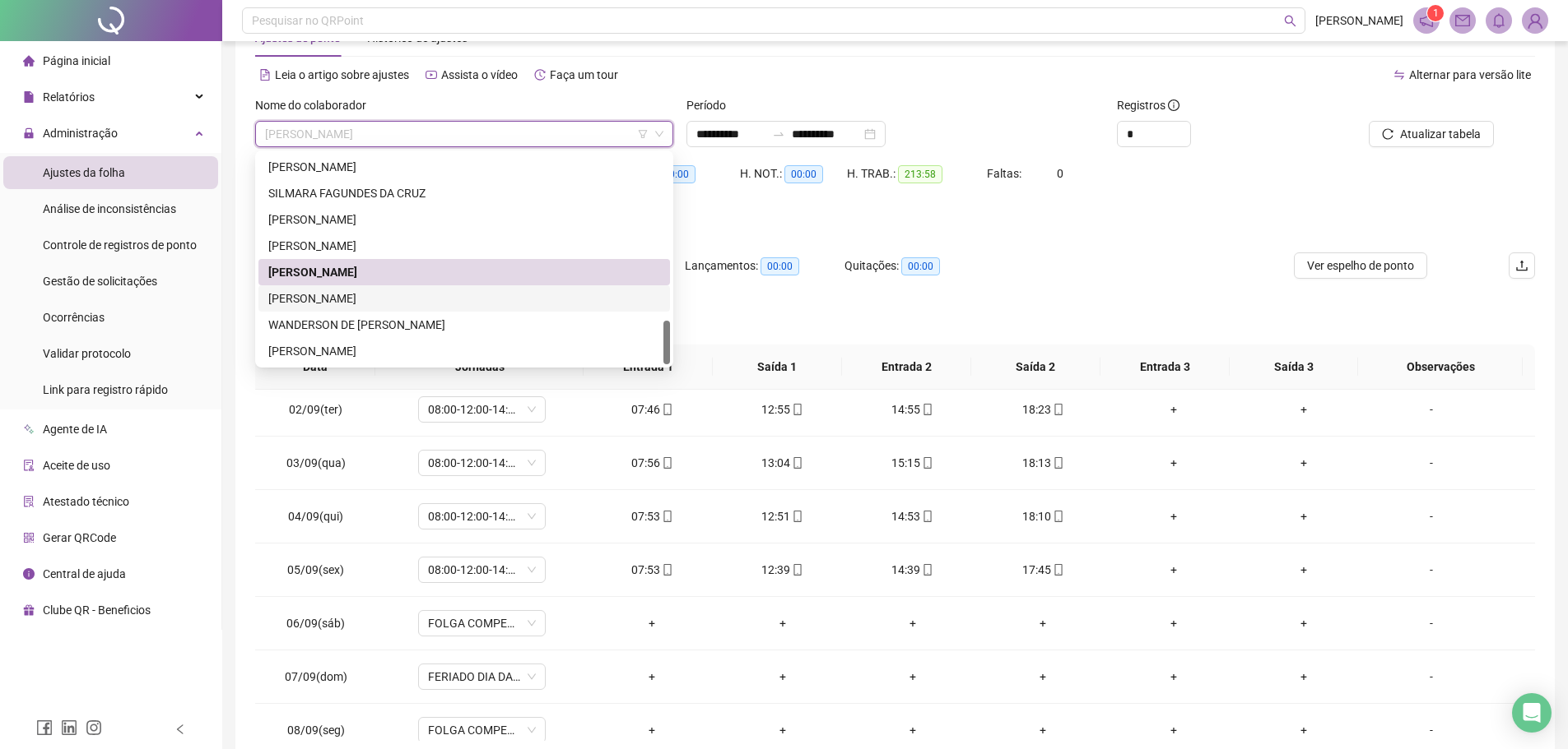
click at [456, 292] on div "WALISON OLIVEIRA MARTINS" at bounding box center [464, 299] width 392 height 18
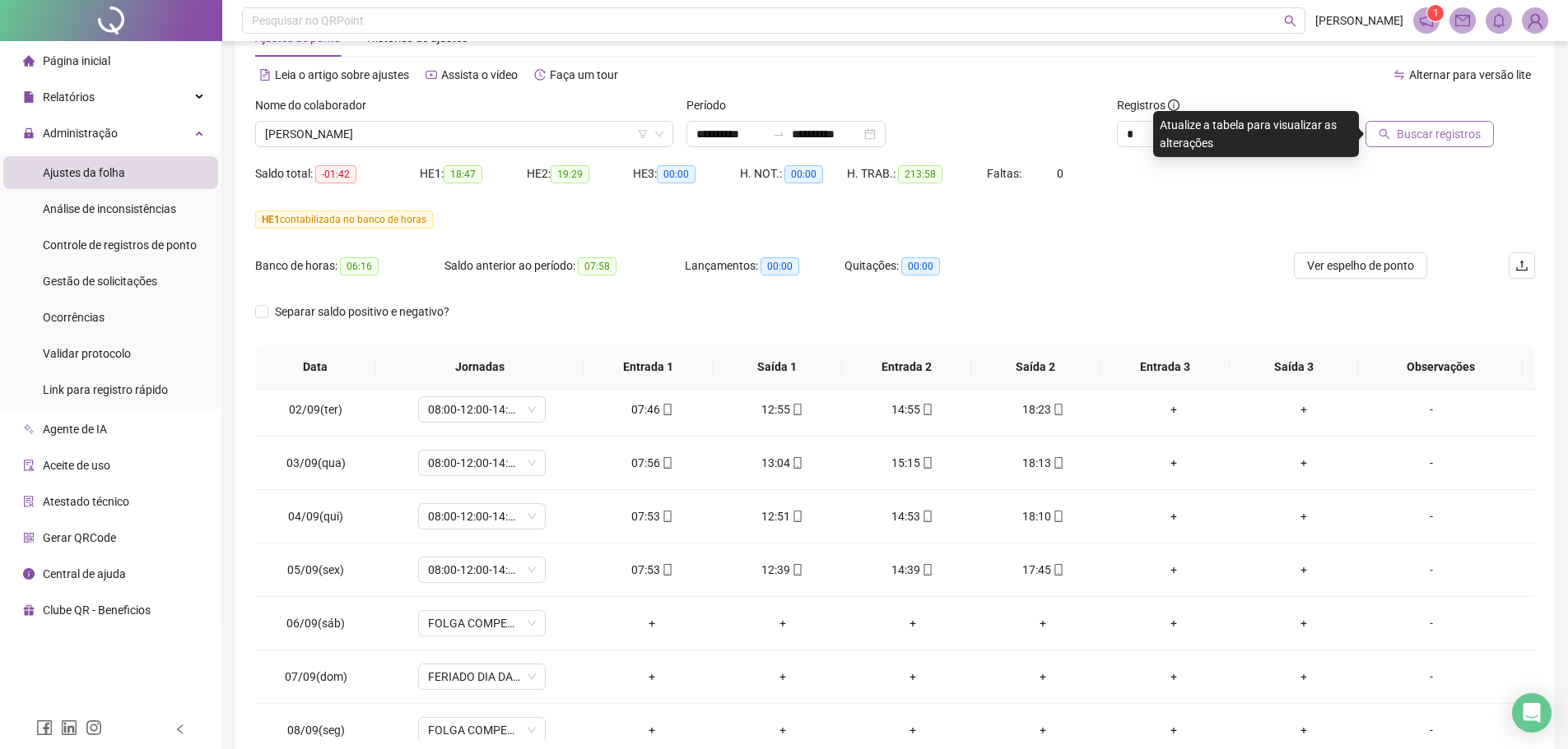
click at [1390, 132] on icon "search" at bounding box center [1384, 134] width 12 height 12
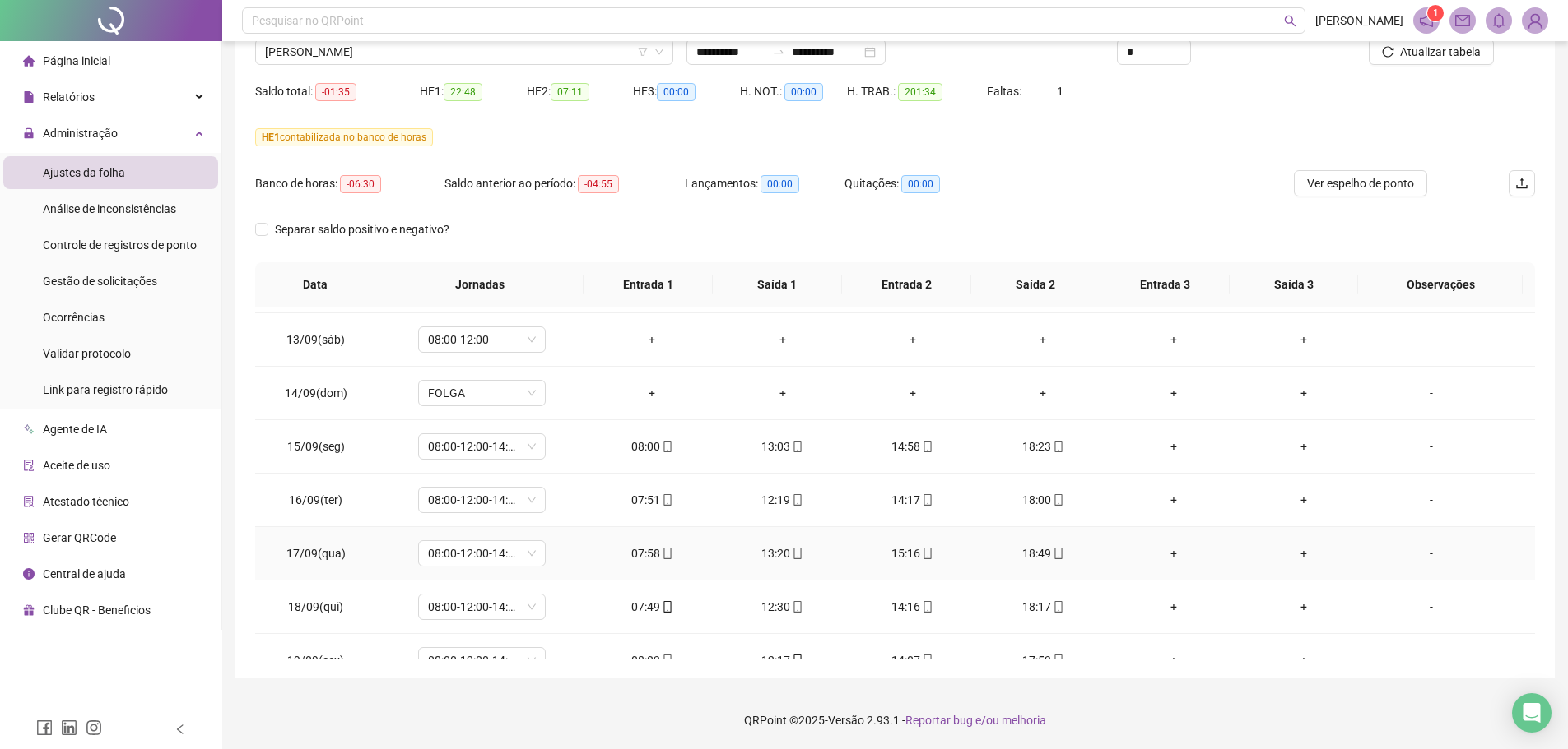
scroll to position [1142, 0]
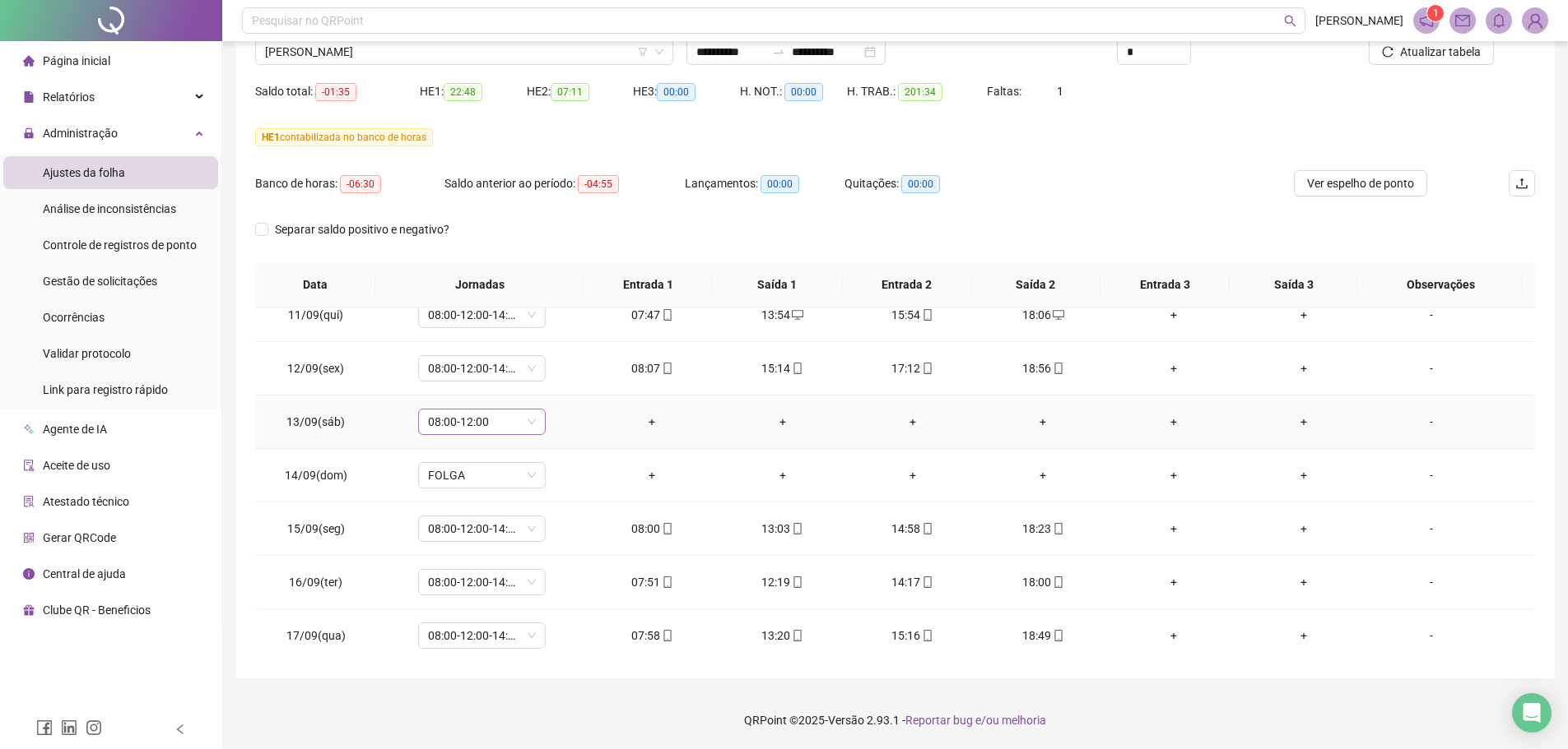
click at [510, 419] on span "08:00-12:00" at bounding box center [482, 422] width 108 height 25
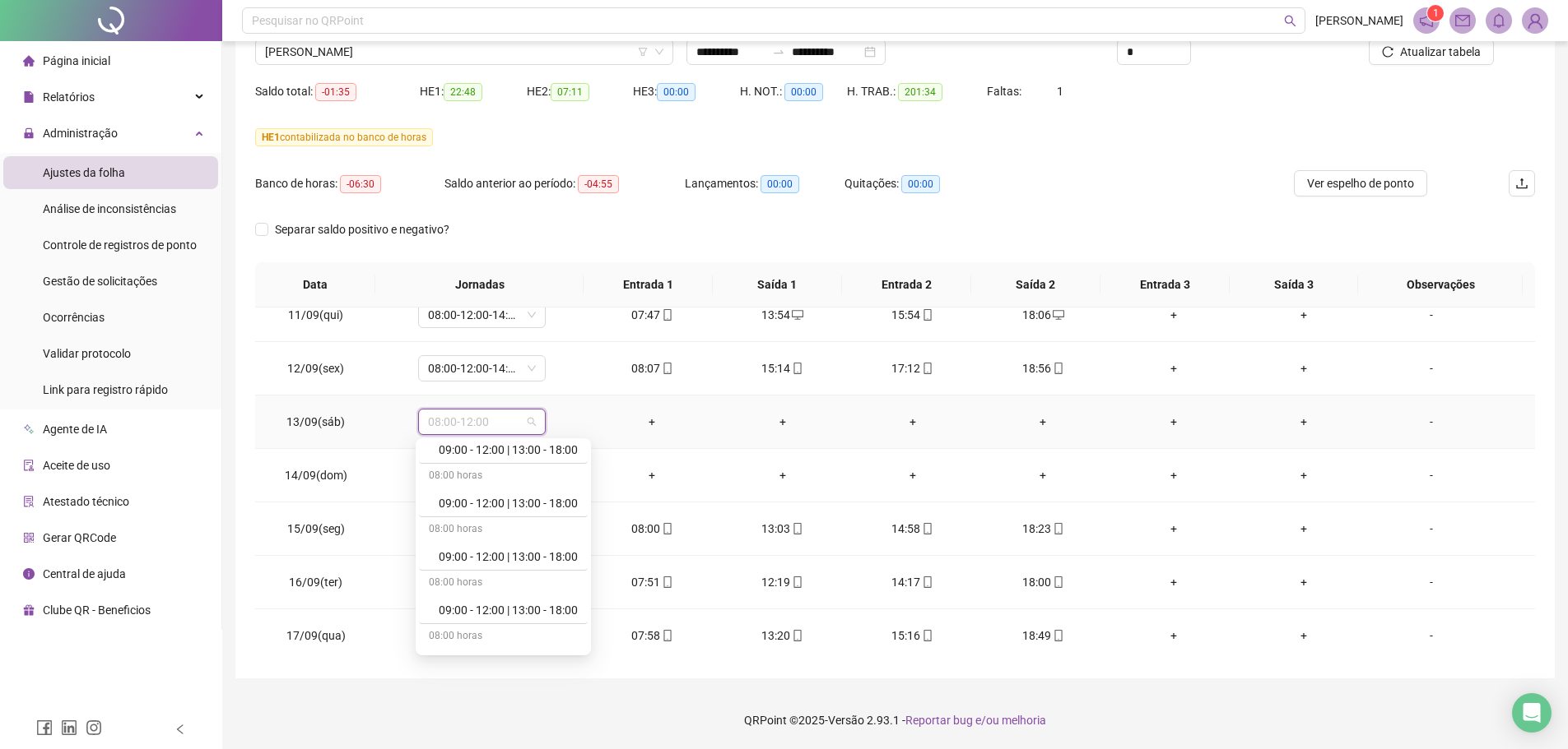
scroll to position [10483, 0]
click at [520, 591] on div "Folga compensatória" at bounding box center [508, 585] width 139 height 18
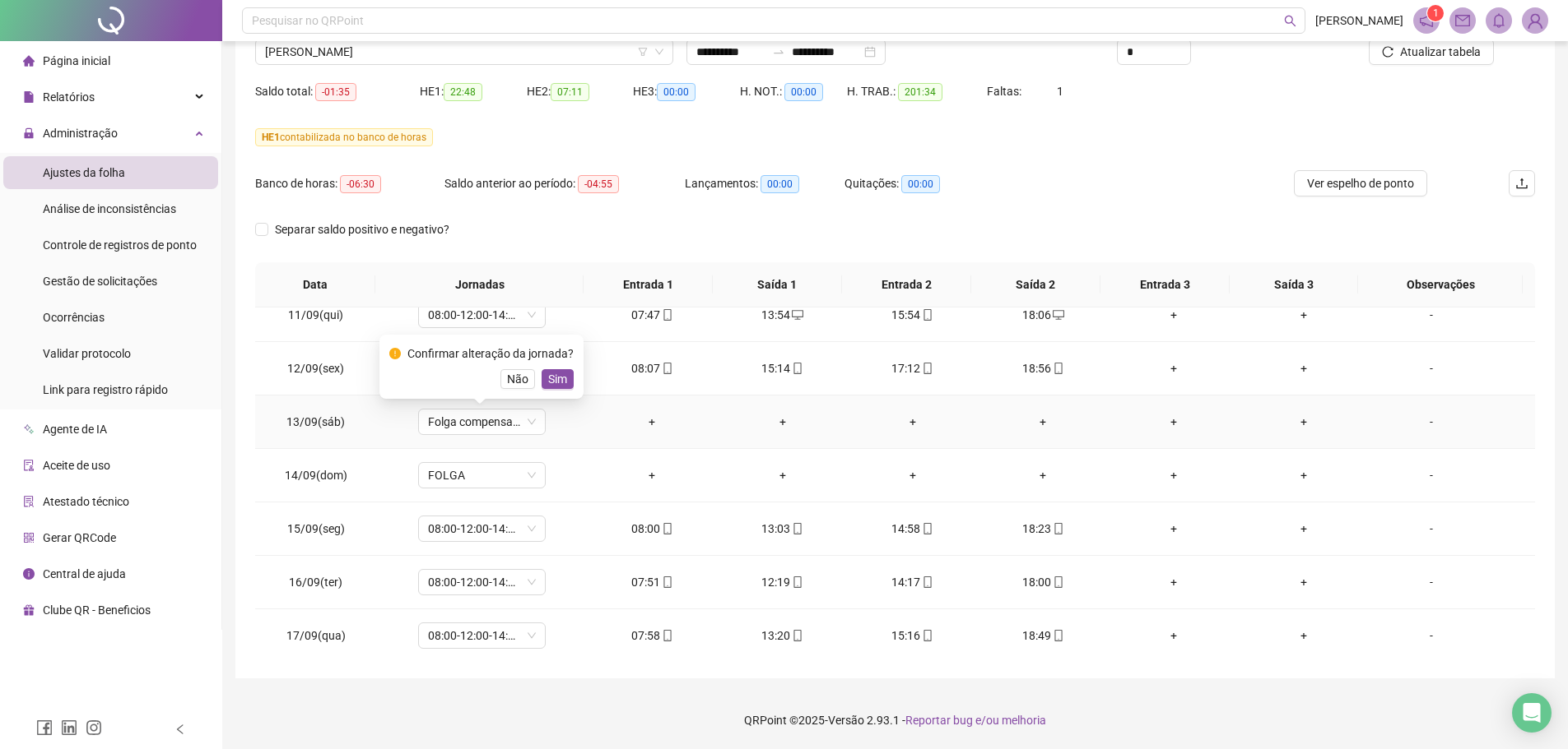
drag, startPoint x: 559, startPoint y: 372, endPoint x: 549, endPoint y: 495, distance: 123.4
click at [560, 372] on span "Sim" at bounding box center [557, 380] width 19 height 18
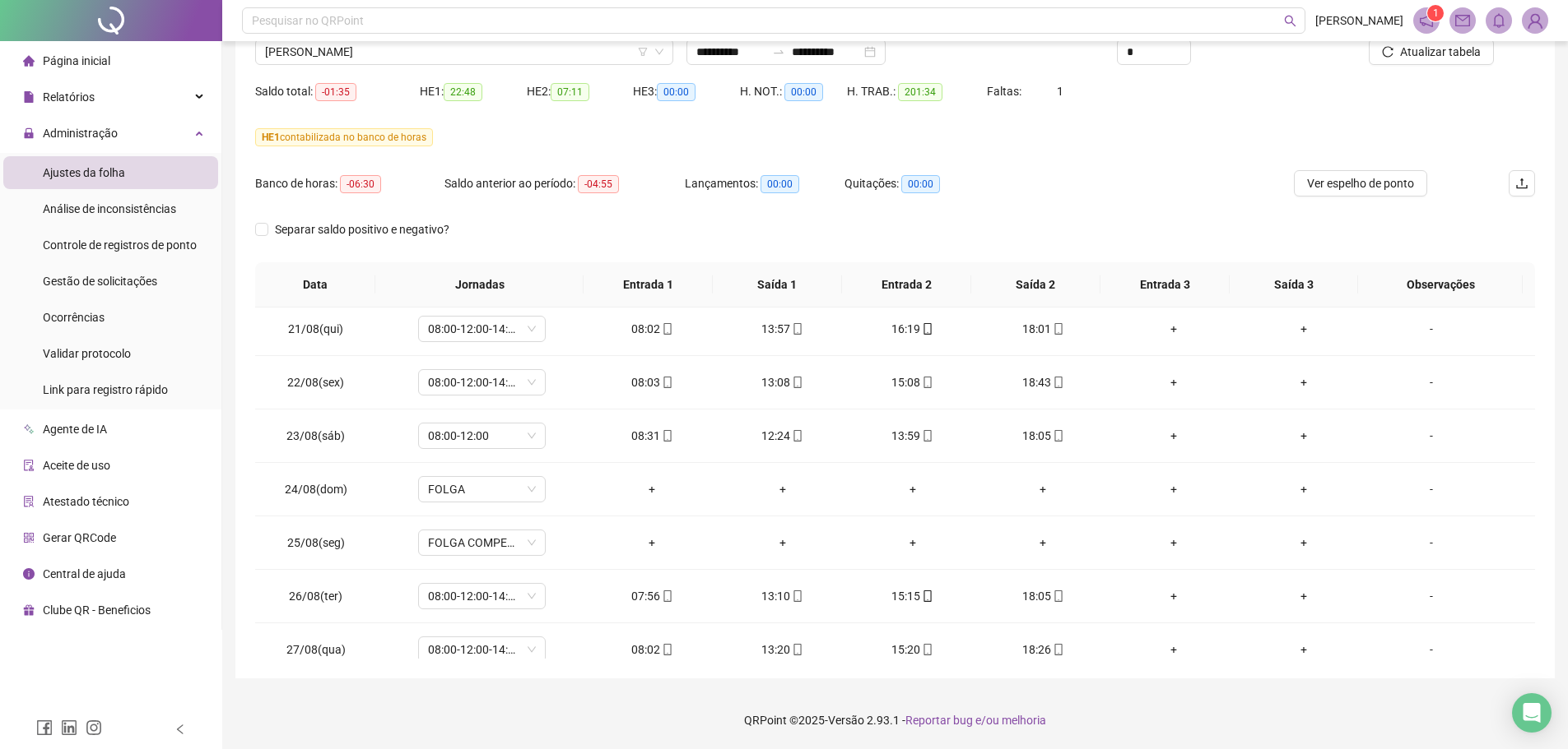
scroll to position [0, 0]
drag, startPoint x: 418, startPoint y: 54, endPoint x: 411, endPoint y: 80, distance: 26.9
click at [418, 53] on span "WALISON OLIVEIRA MARTINS" at bounding box center [464, 51] width 398 height 25
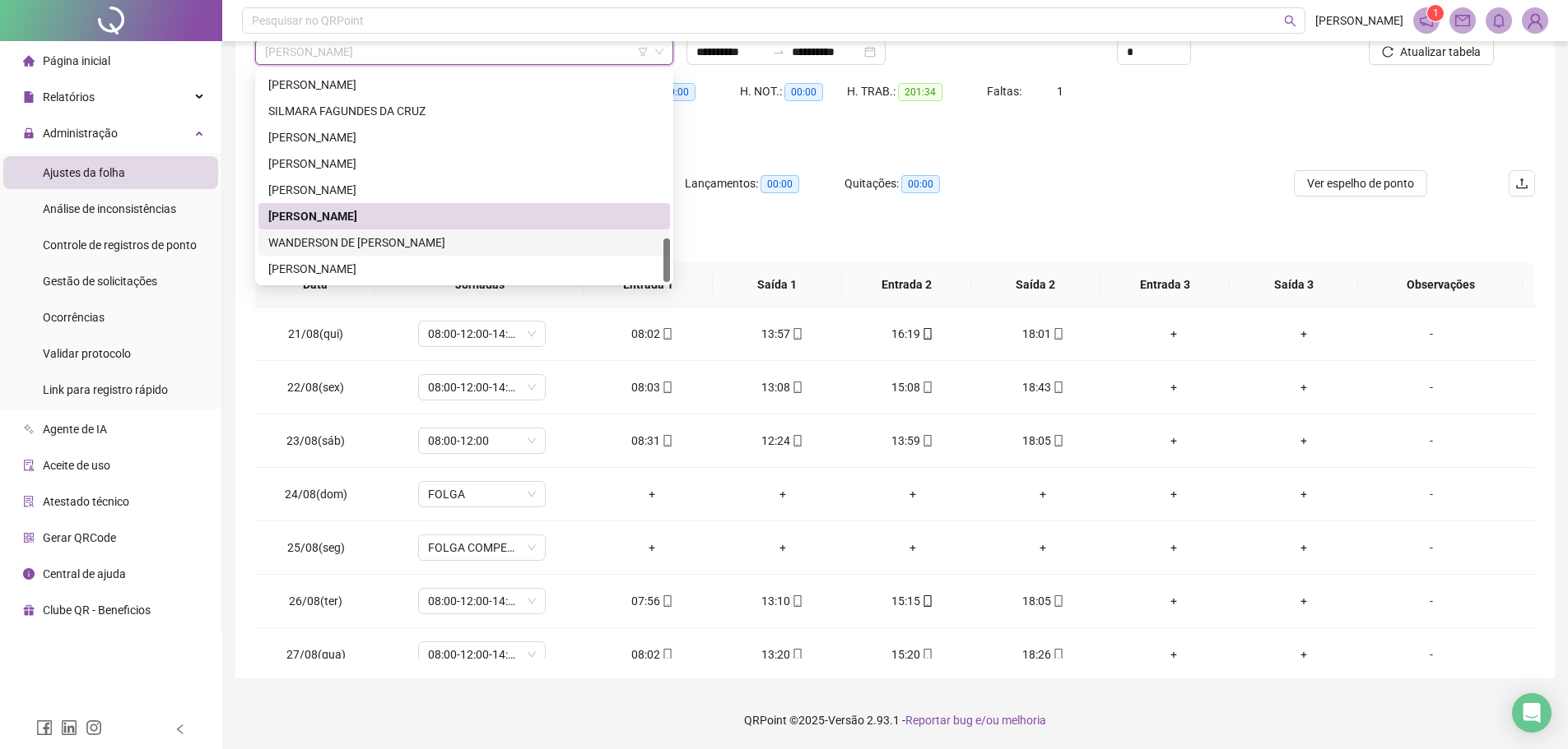
click at [365, 249] on div "WANDERSON DE JESUS FERNANDES DOS SANTOS" at bounding box center [464, 242] width 392 height 18
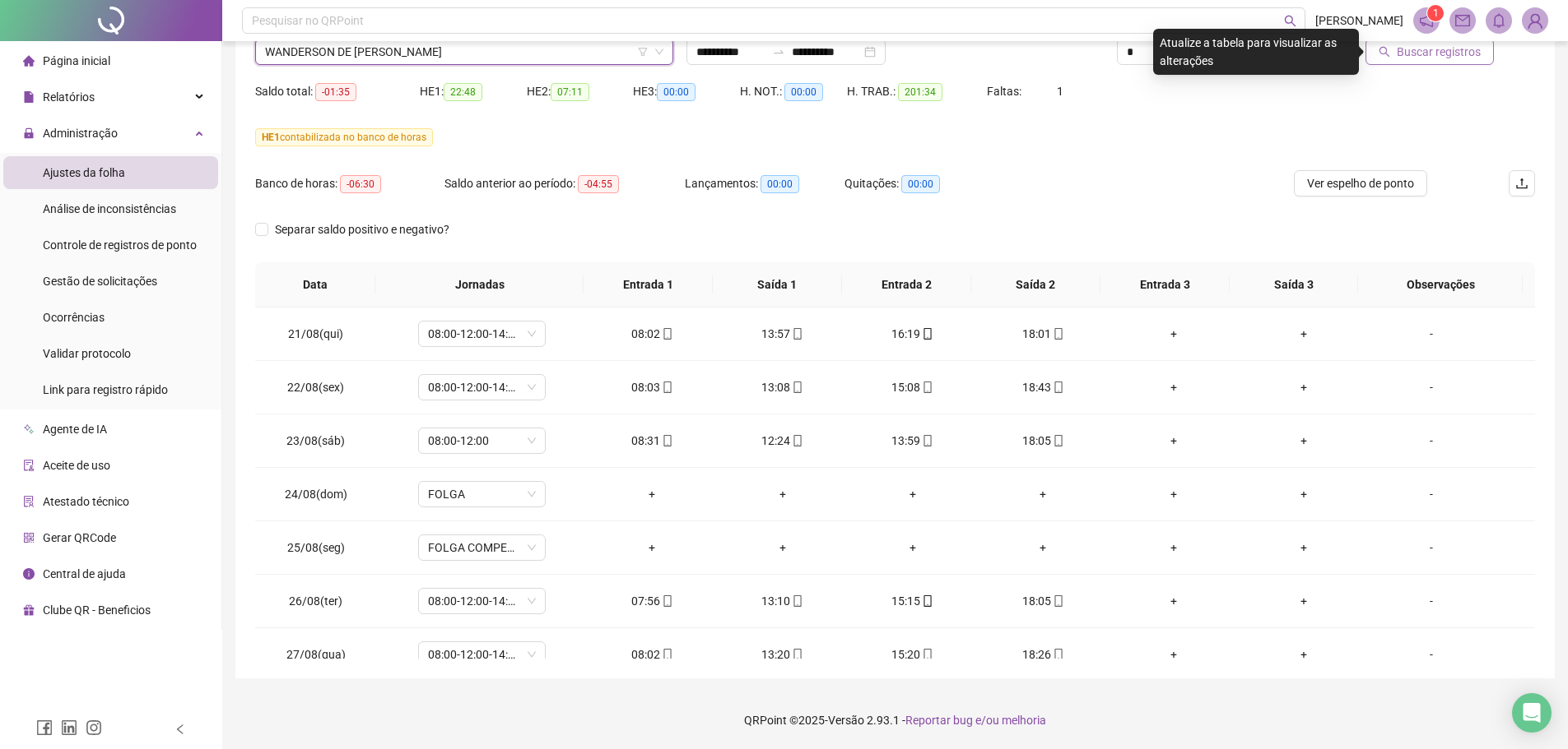
click at [1451, 46] on span "Buscar registros" at bounding box center [1438, 52] width 84 height 18
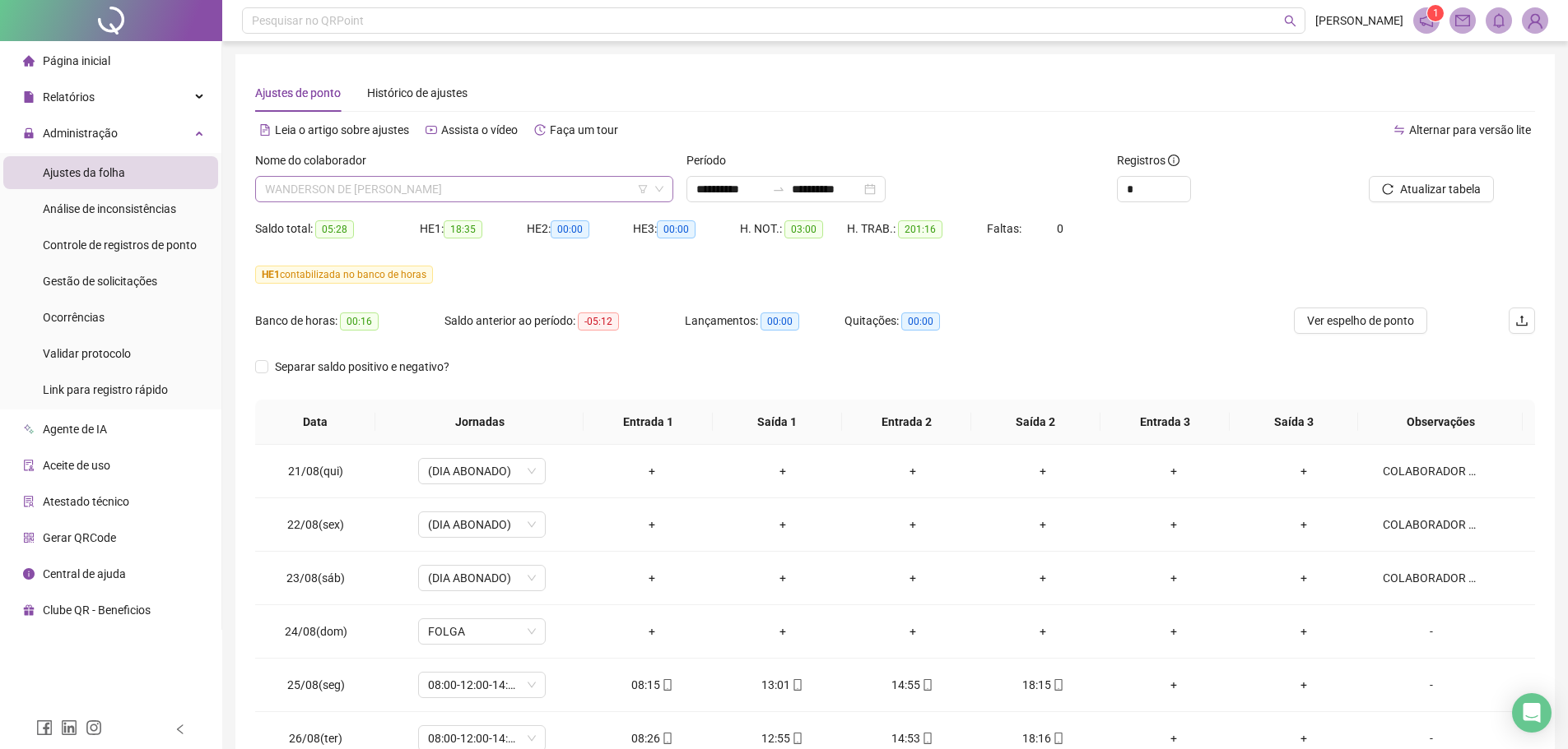
click at [427, 179] on span "WANDERSON DE JESUS FERNANDES DOS SANTOS" at bounding box center [464, 188] width 398 height 25
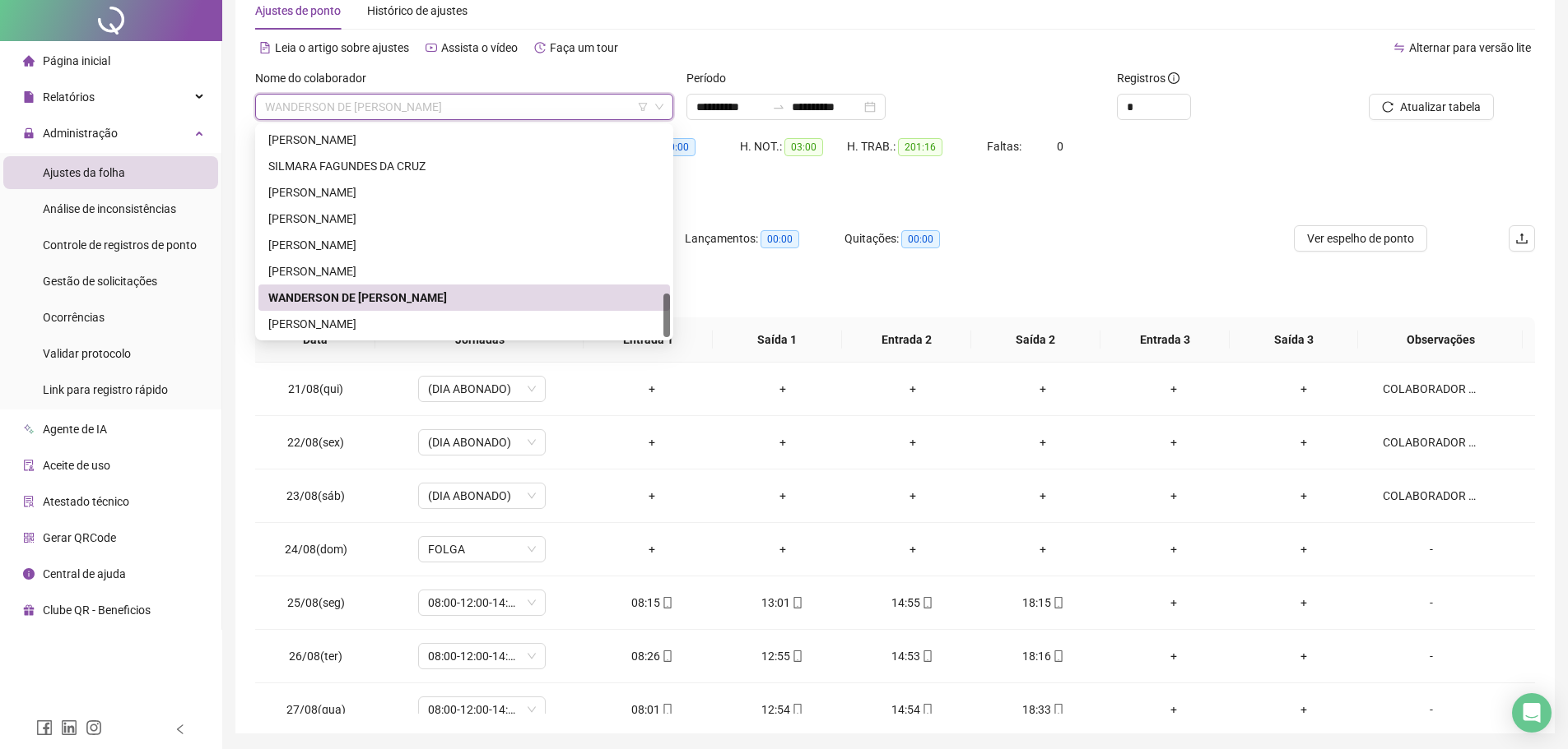
scroll to position [137, 0]
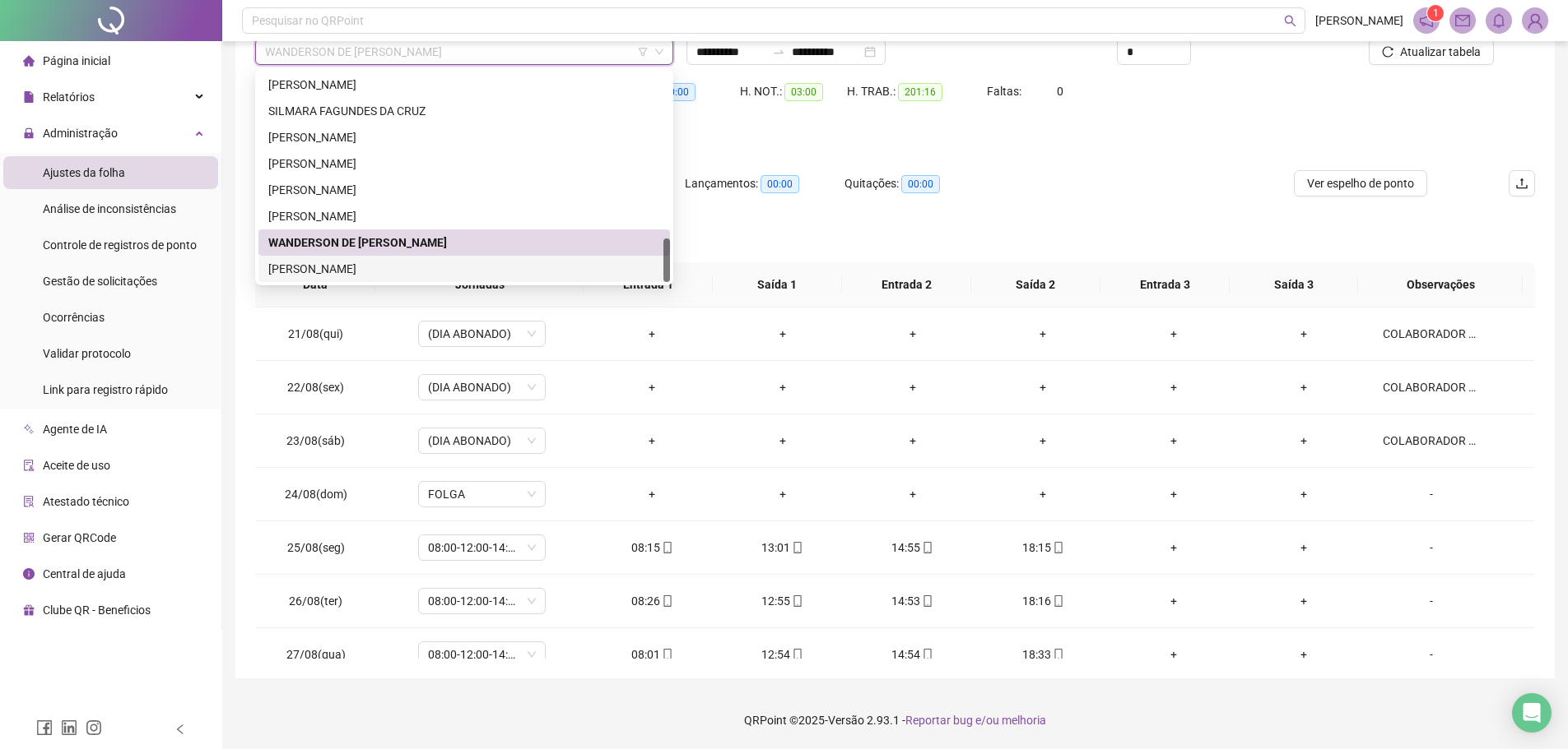
click at [372, 269] on div "WESLLEY GALDINO MACHADO DE ARAUJO" at bounding box center [464, 269] width 392 height 18
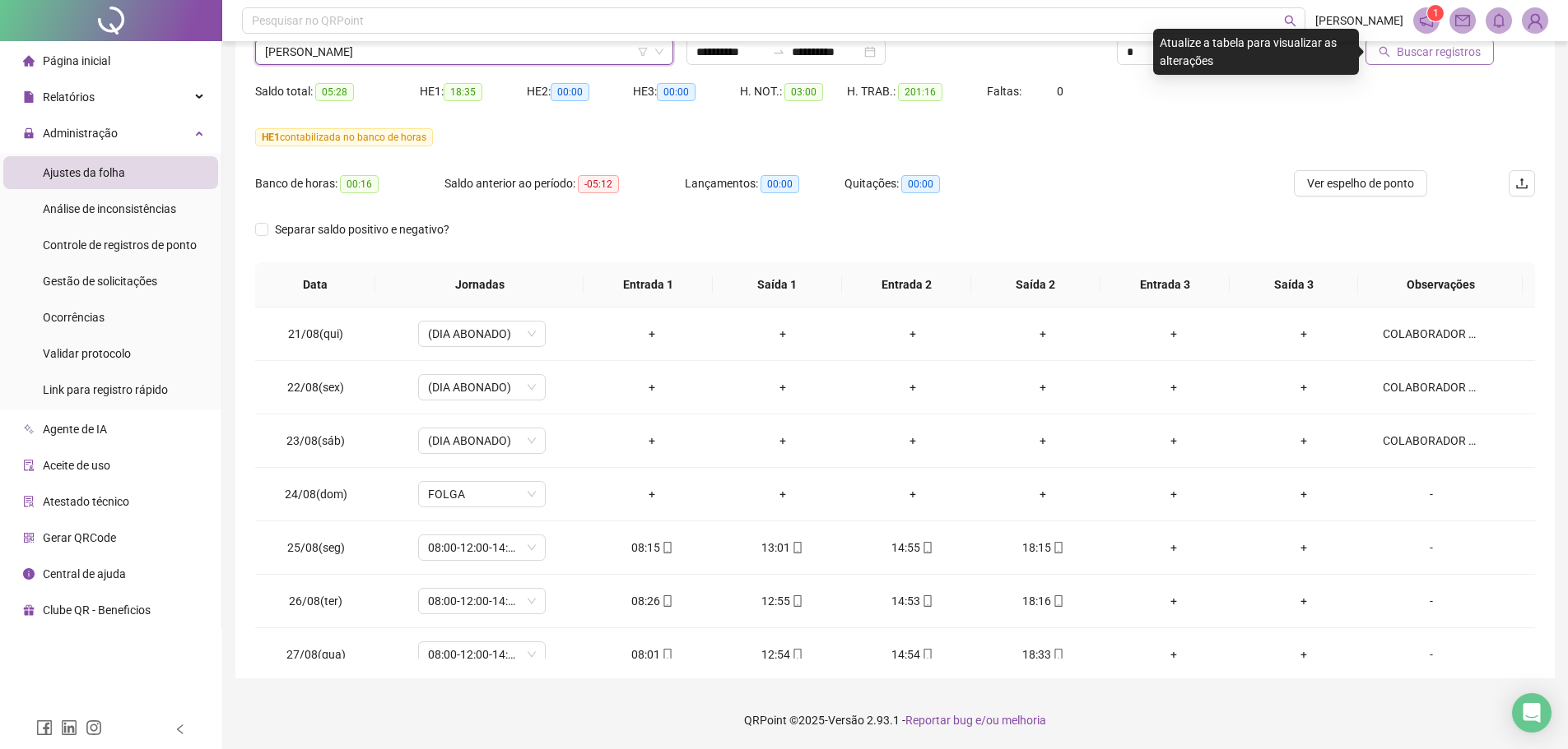
click at [1421, 56] on span "Buscar registros" at bounding box center [1438, 52] width 84 height 18
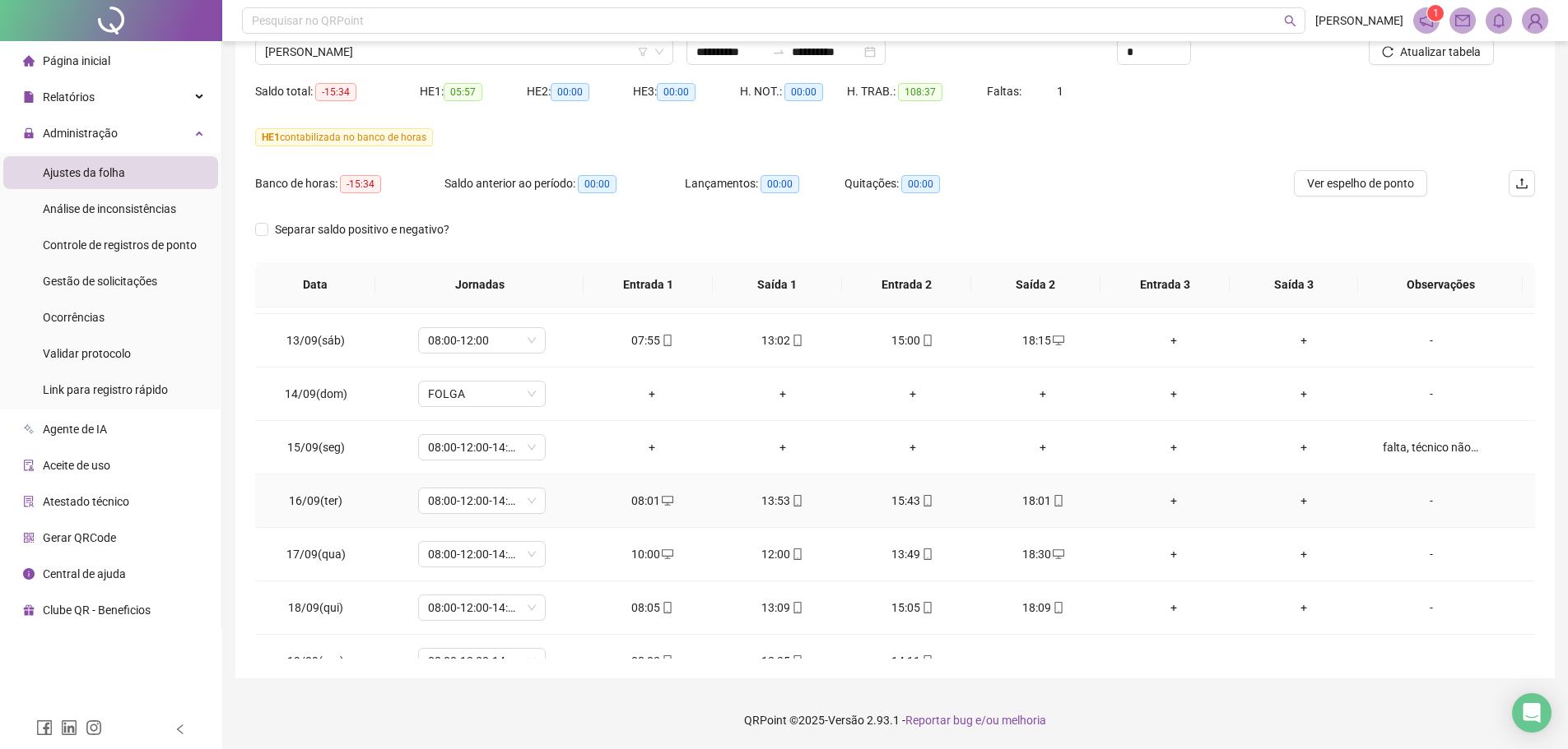
scroll to position [583, 0]
click at [1419, 443] on div "falta, técnico não compareceu mais justificou a devida falta." at bounding box center [1431, 447] width 97 height 18
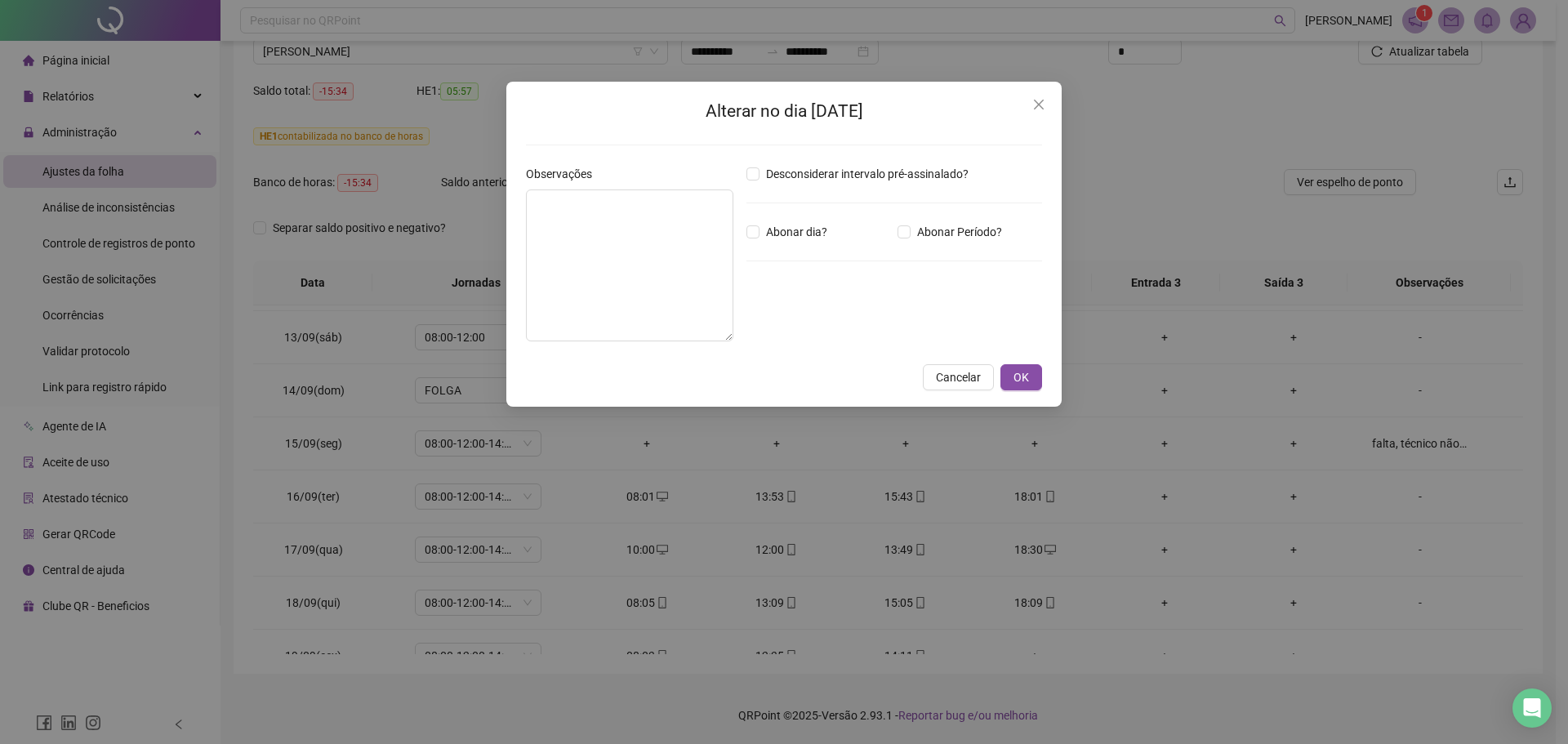
type textarea "**********"
click at [1037, 97] on button "Close" at bounding box center [1039, 104] width 26 height 26
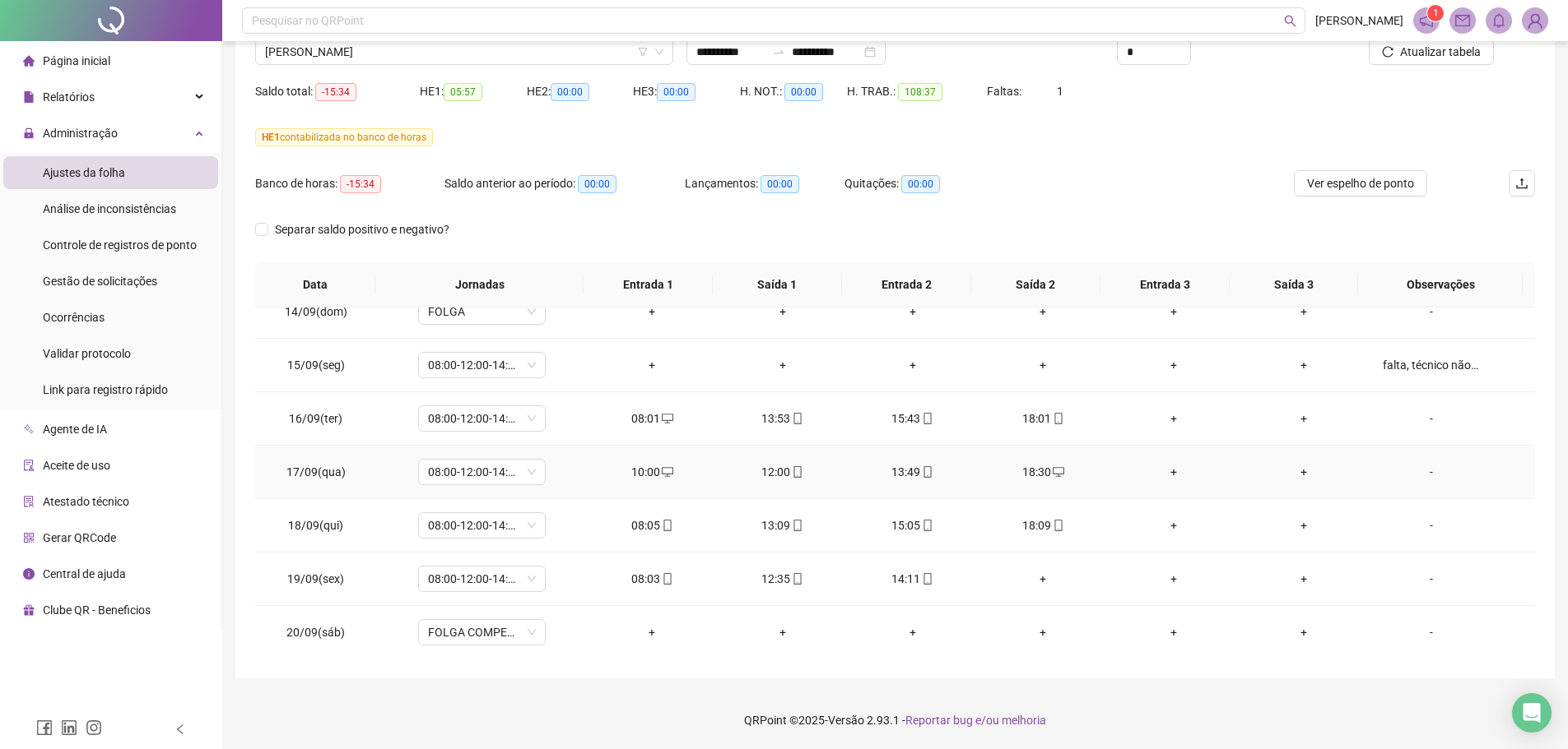
scroll to position [665, 0]
click at [1431, 367] on div "falta, técnico não compareceu mais justificou a devida falta." at bounding box center [1431, 365] width 97 height 18
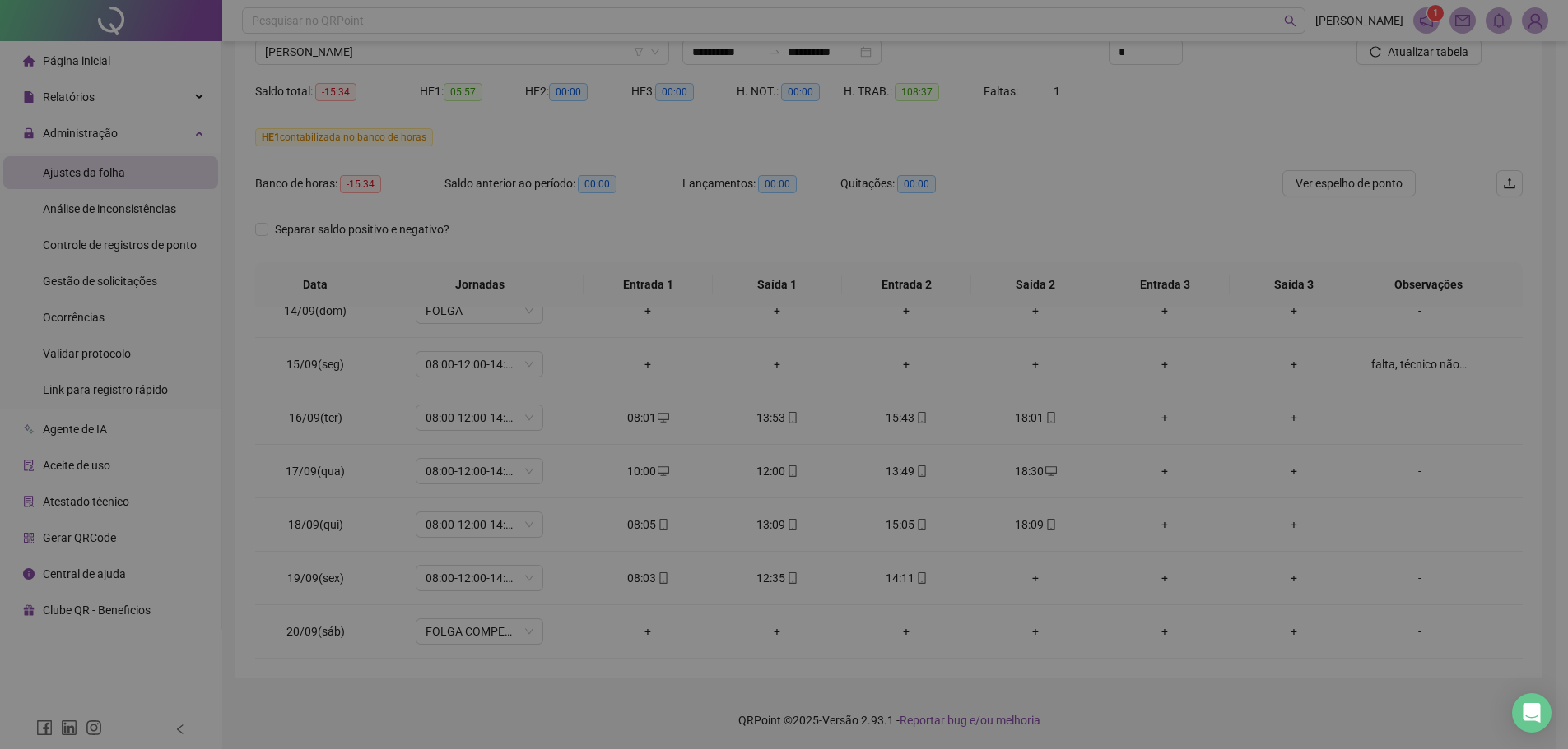
type textarea "**********"
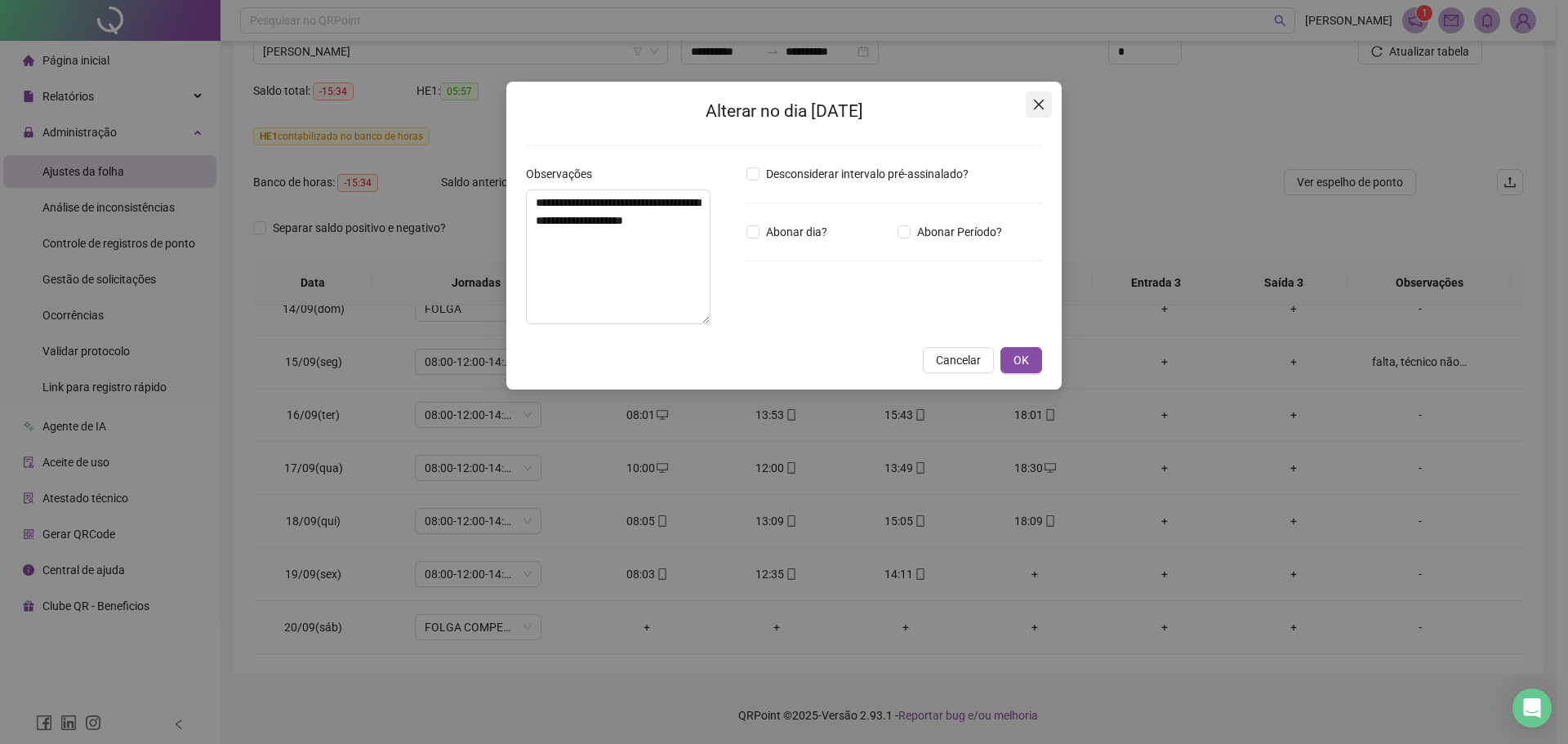
click at [1034, 100] on icon "close" at bounding box center [1039, 104] width 13 height 13
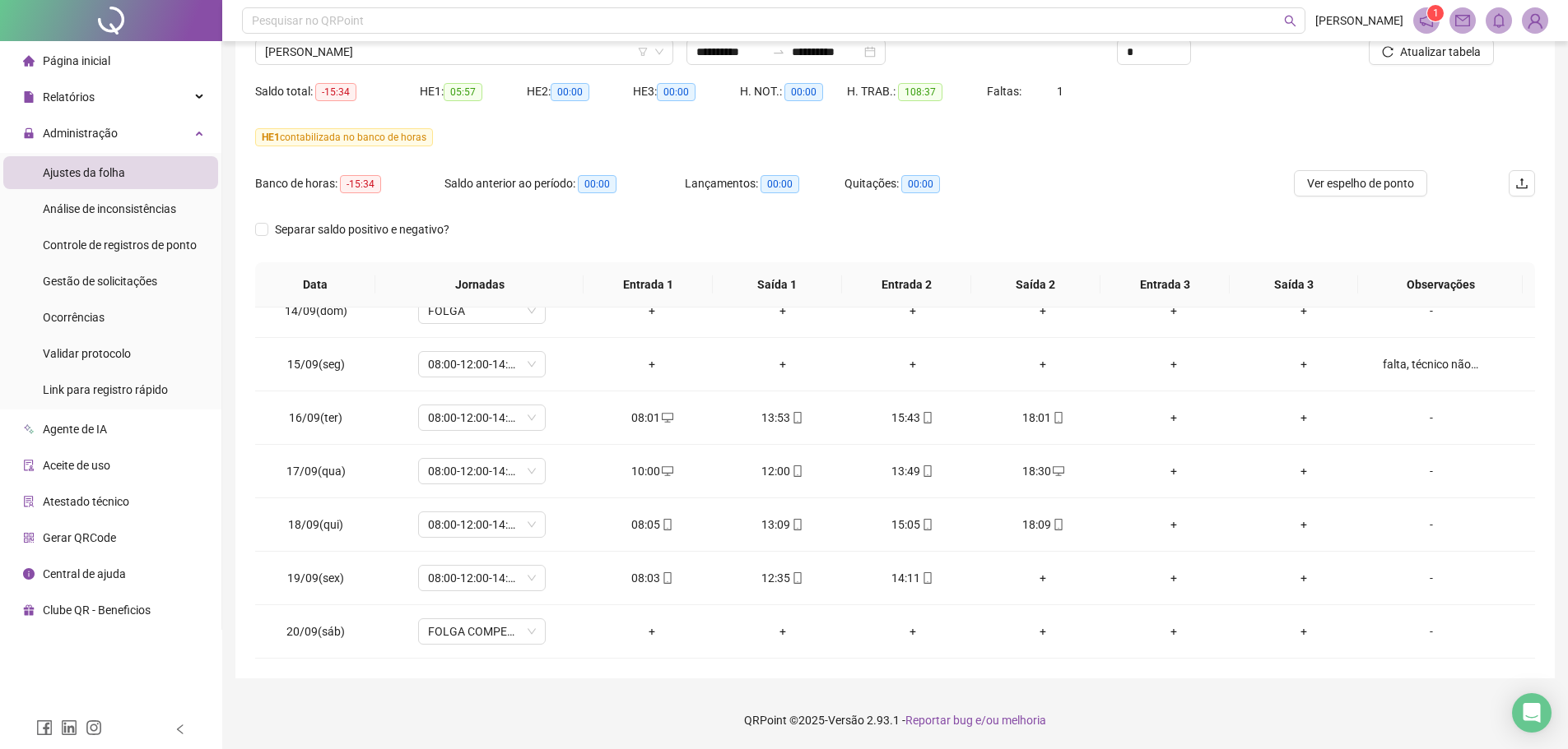
click at [428, 66] on div "Nome do colaborador WESLLEY GALDINO MACHADO DE ARAUJO" at bounding box center [464, 46] width 431 height 64
click at [428, 58] on span "WESLLEY GALDINO MACHADO DE ARAUJO" at bounding box center [464, 51] width 398 height 25
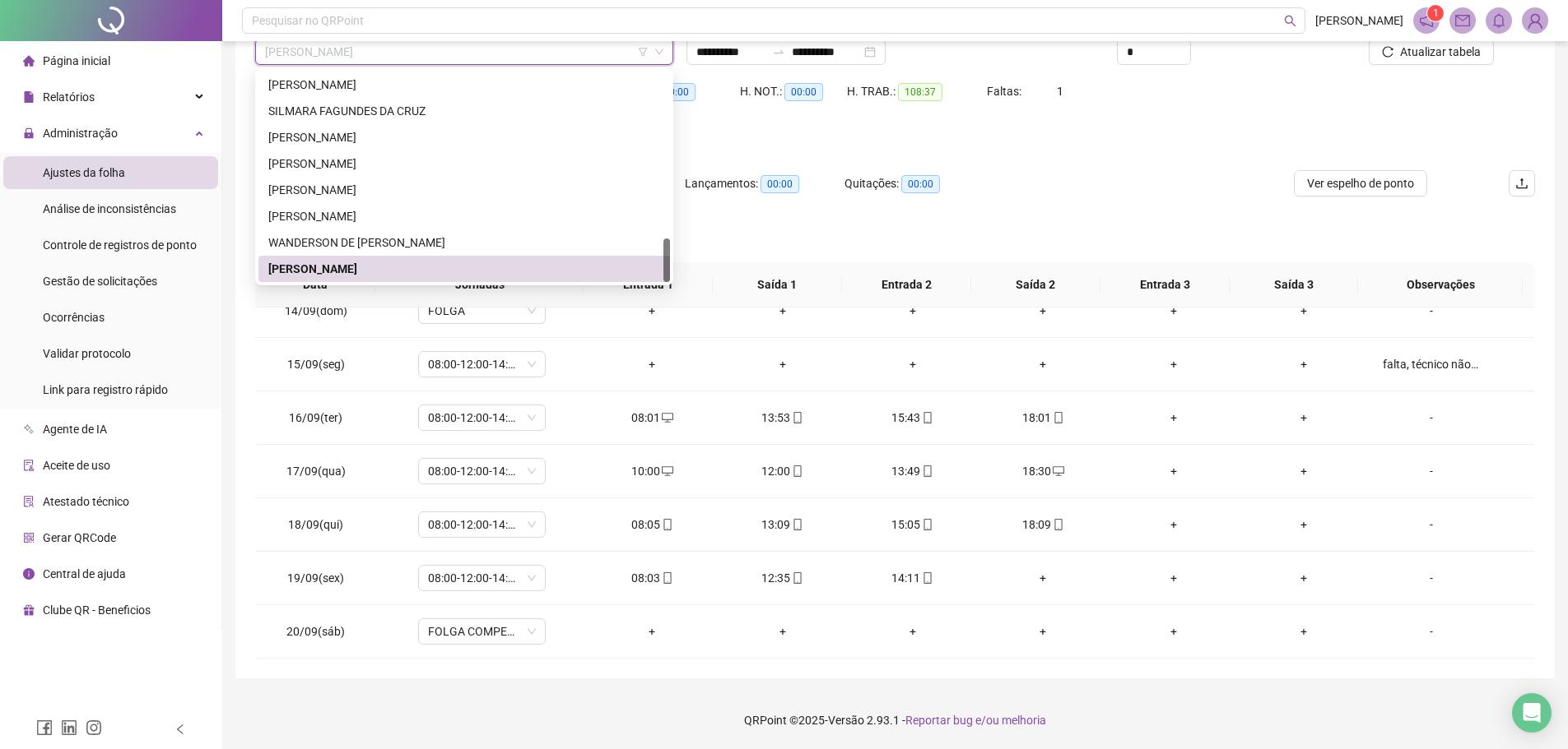
click at [521, 266] on div "WESLLEY GALDINO MACHADO DE ARAUJO" at bounding box center [464, 269] width 392 height 18
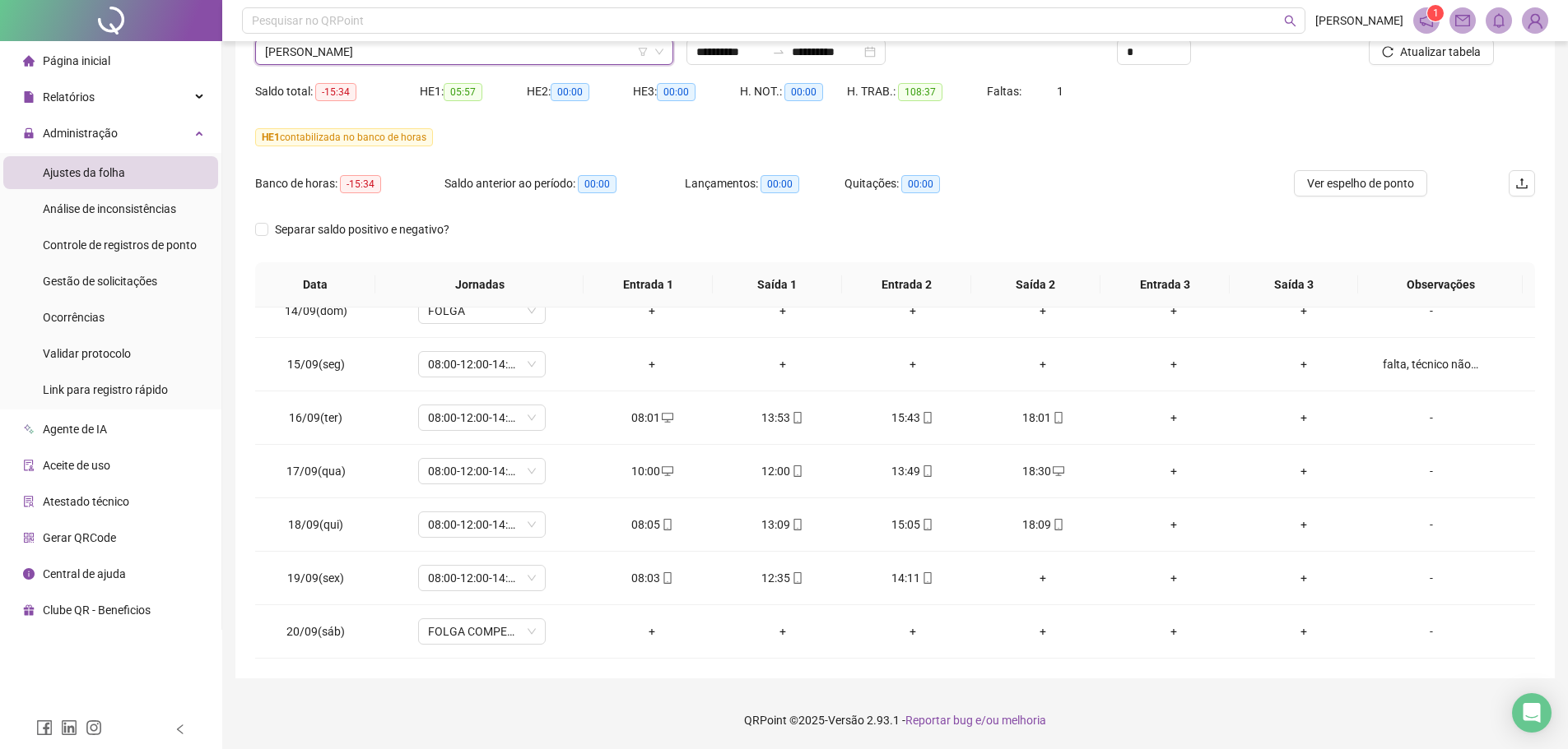
scroll to position [0, 0]
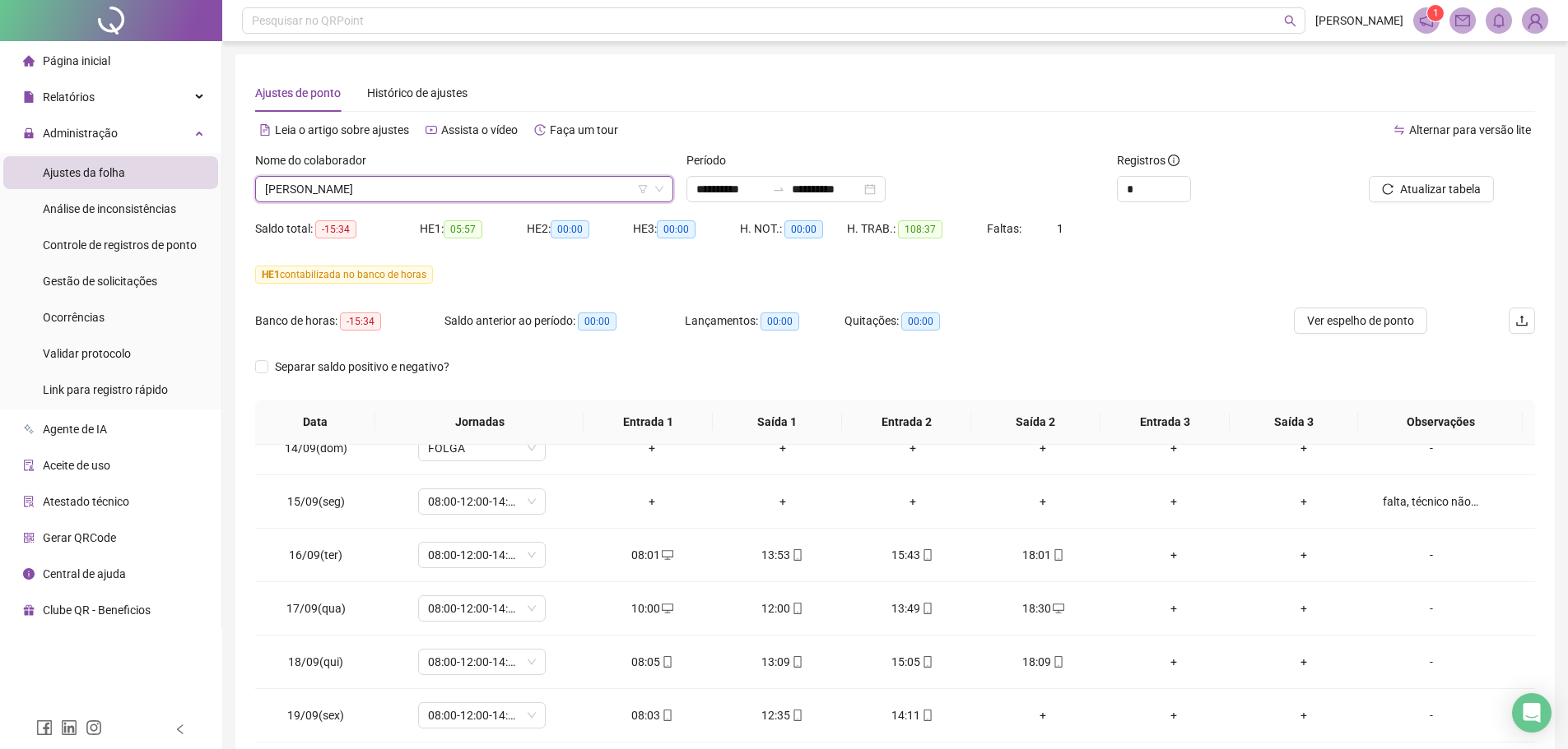
click at [477, 192] on span "WESLLEY GALDINO MACHADO DE ARAUJO" at bounding box center [464, 188] width 398 height 25
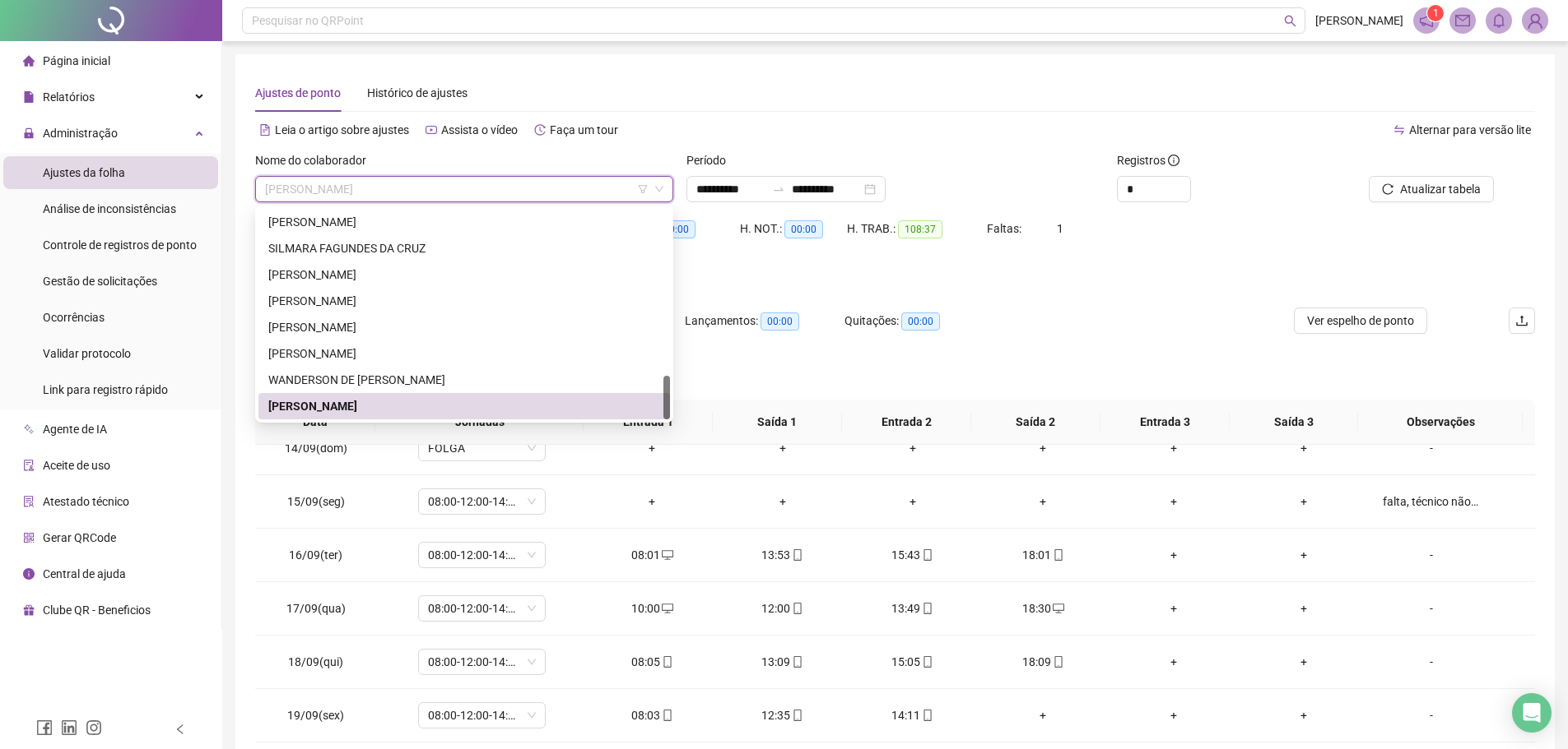
click at [402, 406] on div "WESLLEY GALDINO MACHADO DE ARAUJO" at bounding box center [464, 406] width 392 height 18
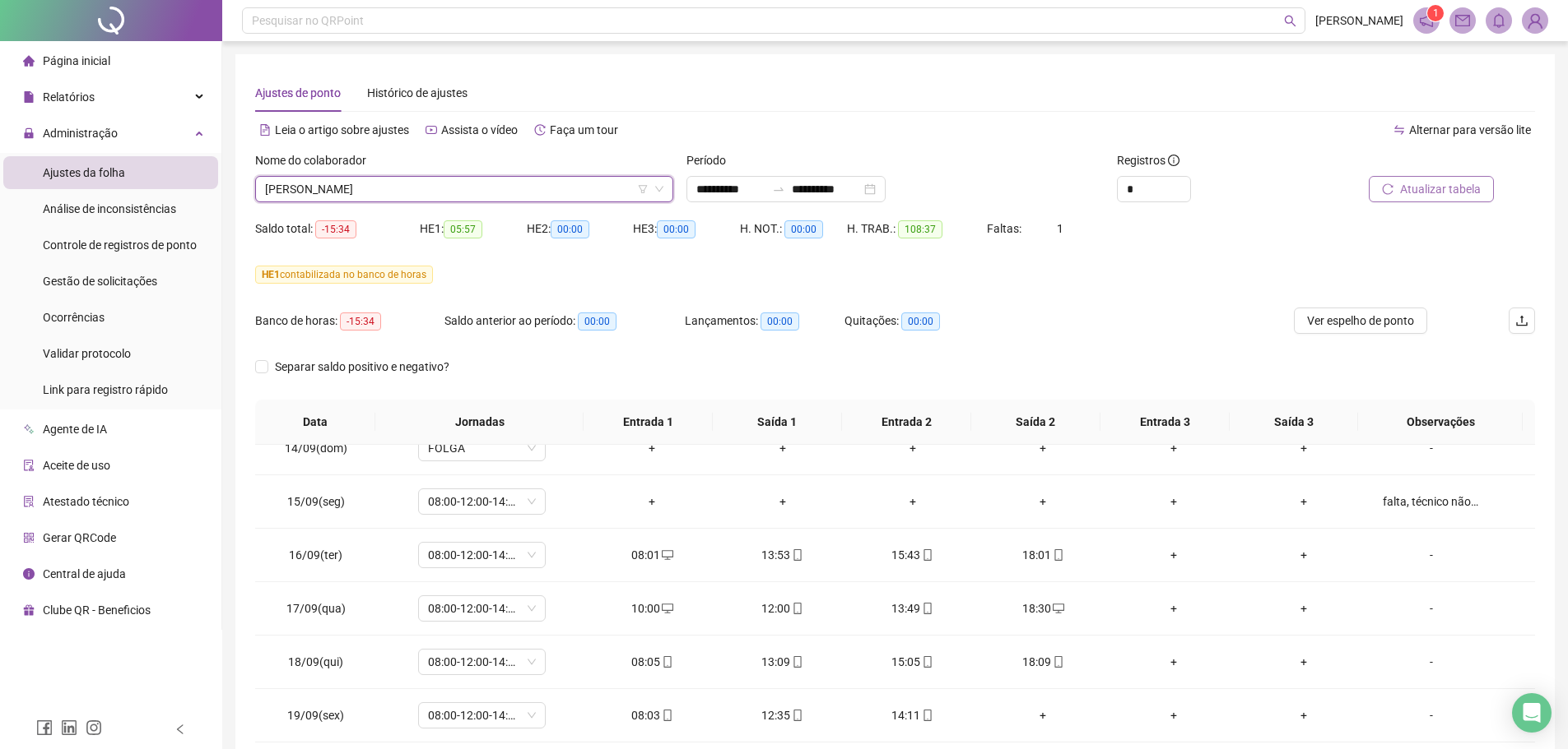
click at [1457, 178] on button "Atualizar tabela" at bounding box center [1431, 188] width 125 height 27
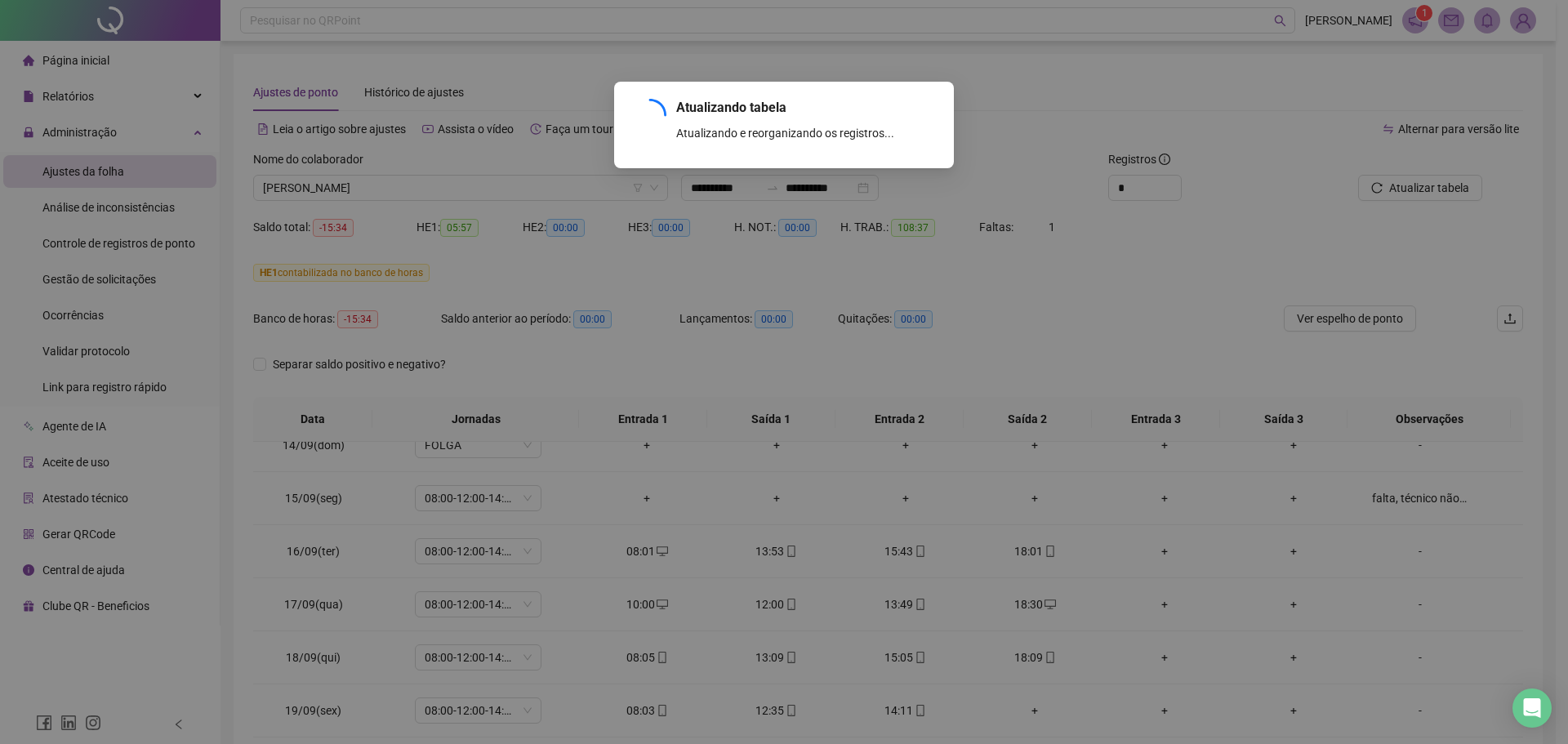
click at [1425, 192] on div "Atualizando tabela Atualizando e reorganizando os registros... OK" at bounding box center [784, 372] width 1568 height 744
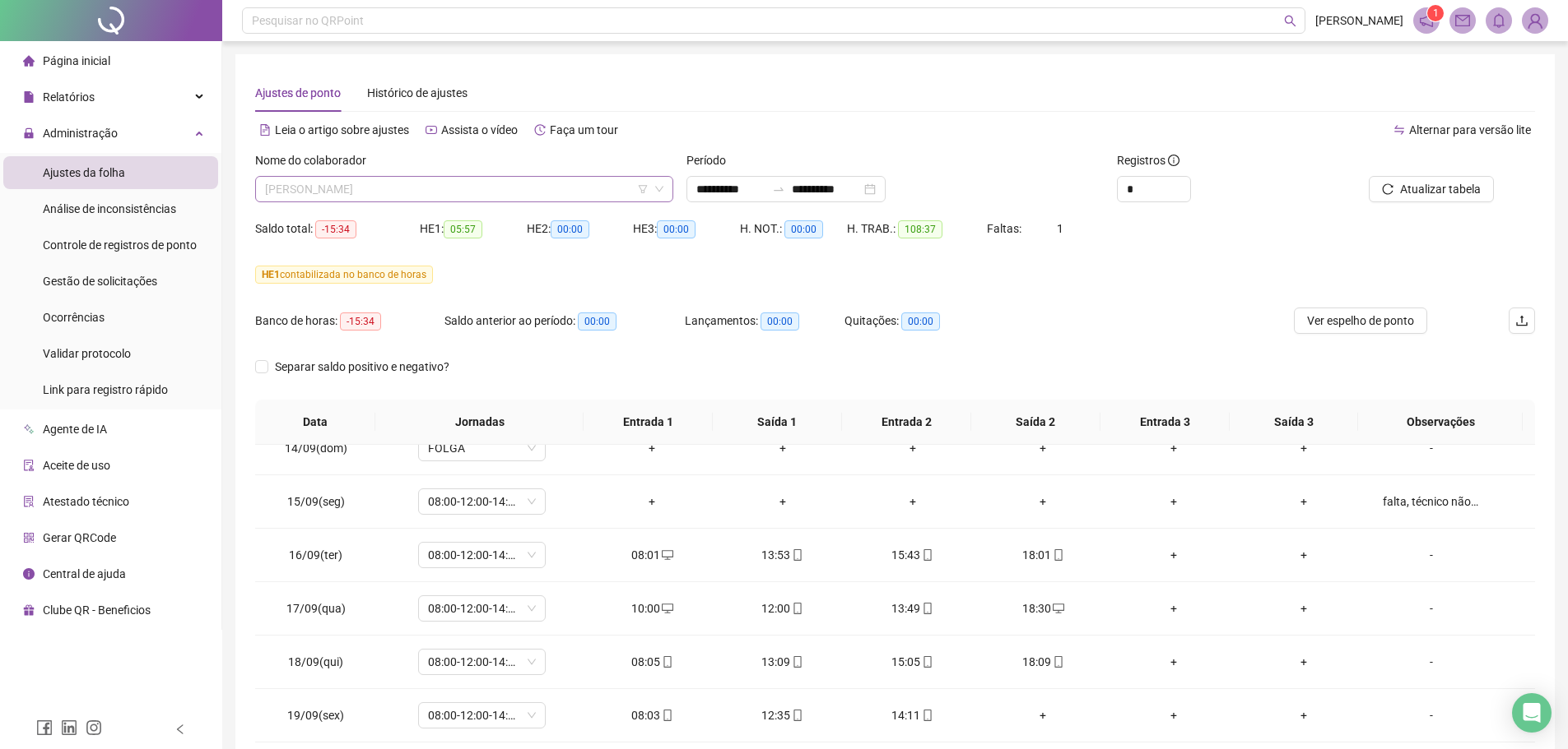
click at [450, 188] on span "WESLLEY GALDINO MACHADO DE ARAUJO" at bounding box center [464, 188] width 398 height 25
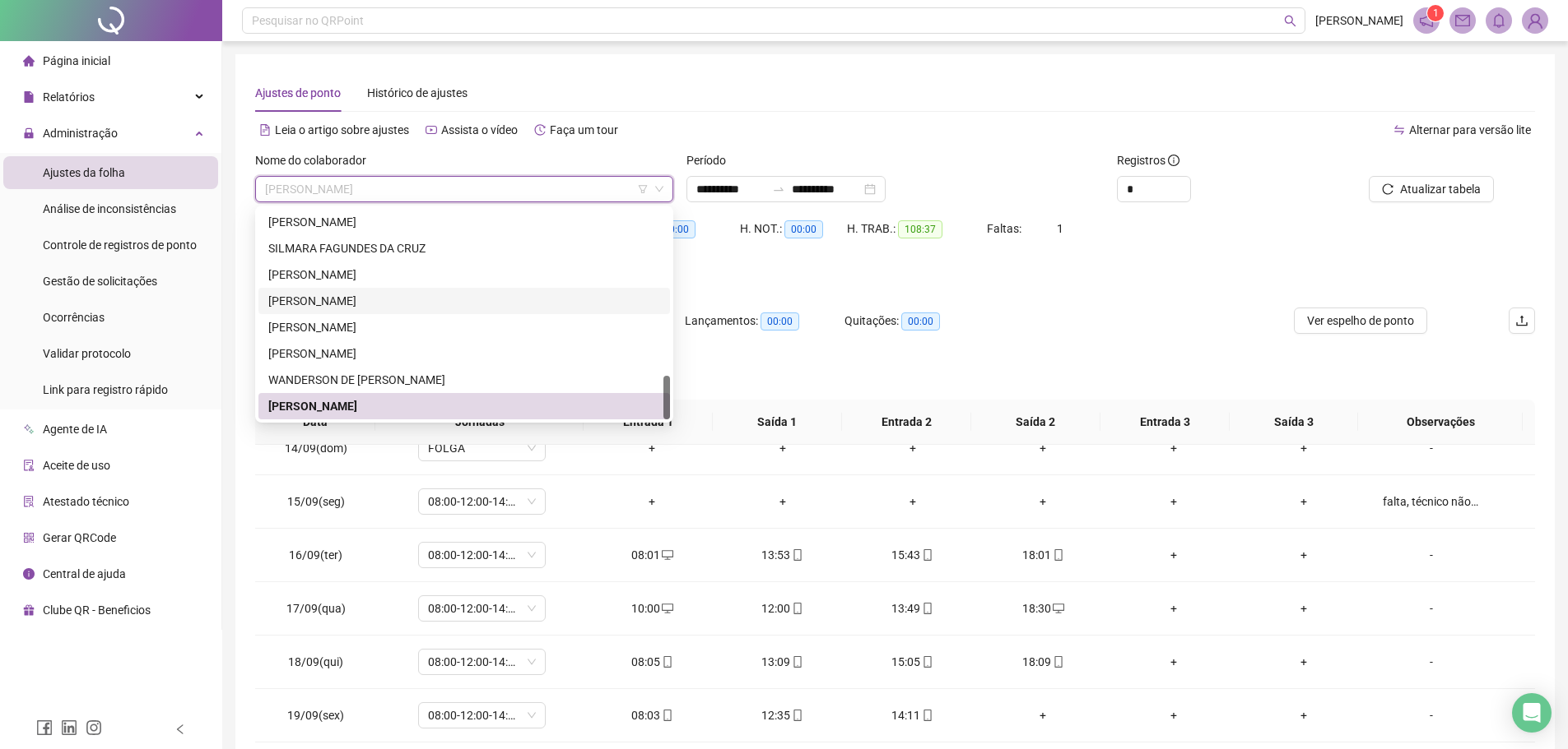
click at [365, 302] on div "[PERSON_NAME]" at bounding box center [464, 301] width 392 height 18
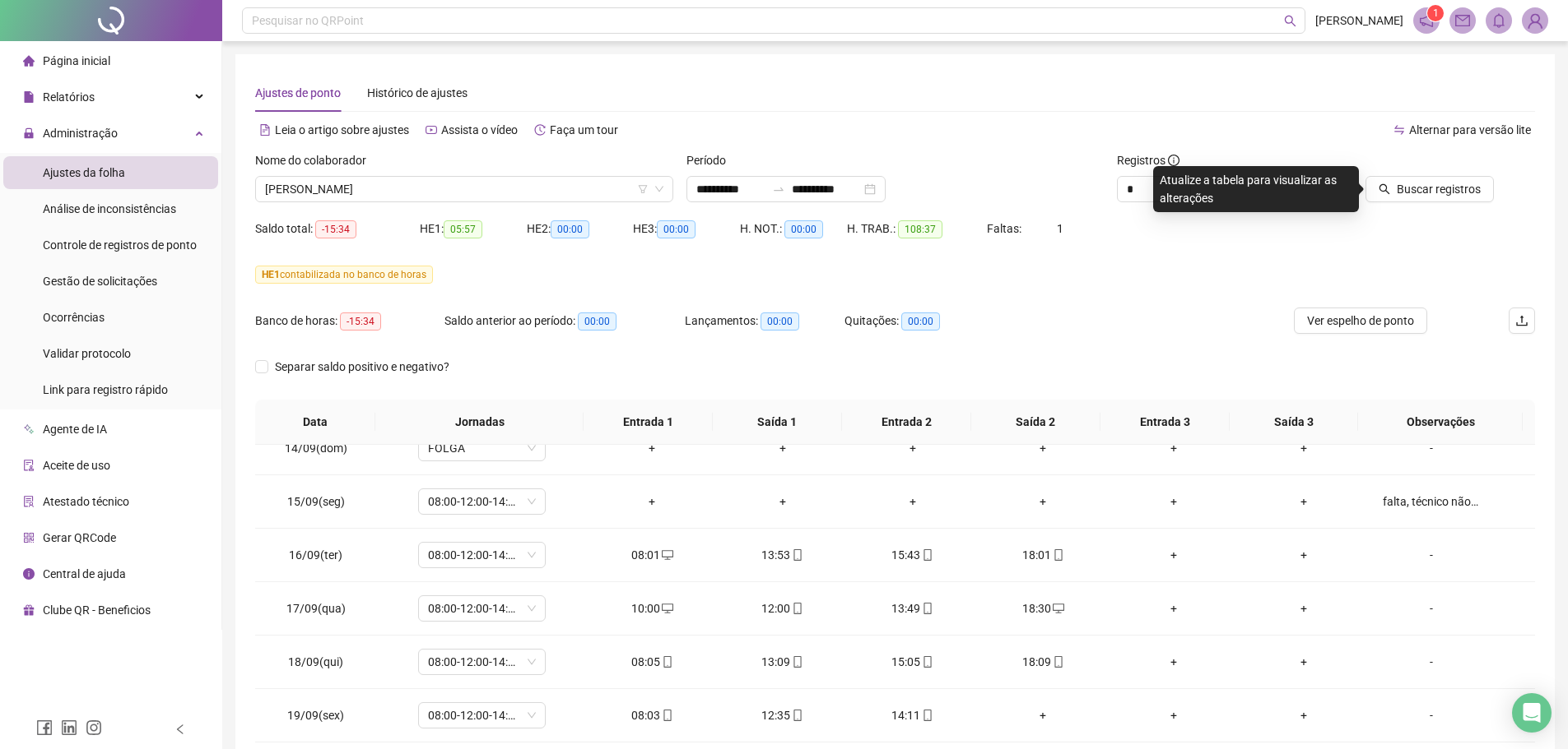
click at [1426, 211] on div "Buscar registros" at bounding box center [1434, 184] width 216 height 64
click at [1417, 185] on span "Buscar registros" at bounding box center [1438, 189] width 84 height 18
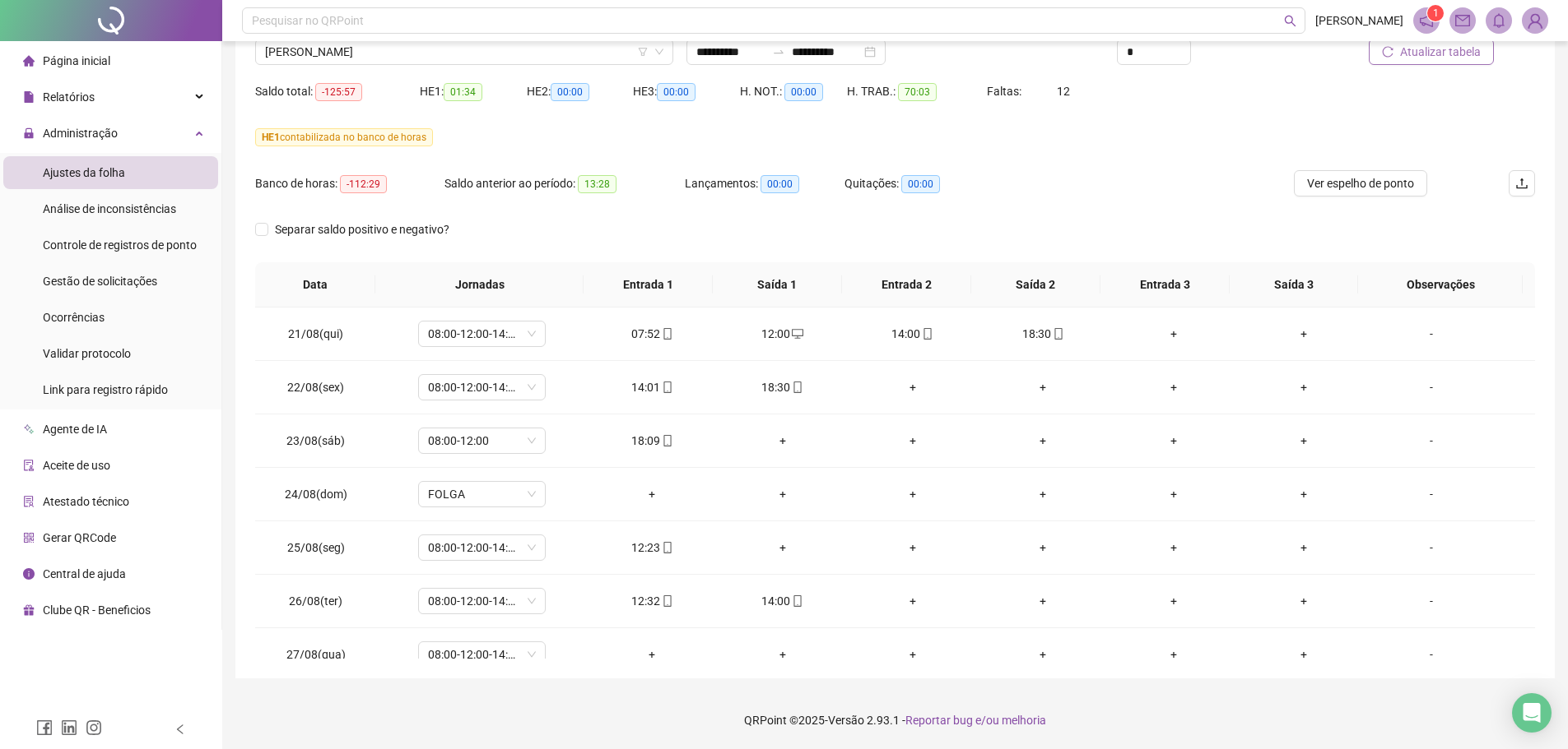
click at [1416, 56] on span "Atualizar tabela" at bounding box center [1440, 52] width 81 height 18
click at [1416, 56] on div "Atualizando tabela Atualizando e reorganizando os registros... OK" at bounding box center [789, 374] width 1580 height 749
click at [1416, 56] on span "Atualizar tabela" at bounding box center [1428, 52] width 81 height 18
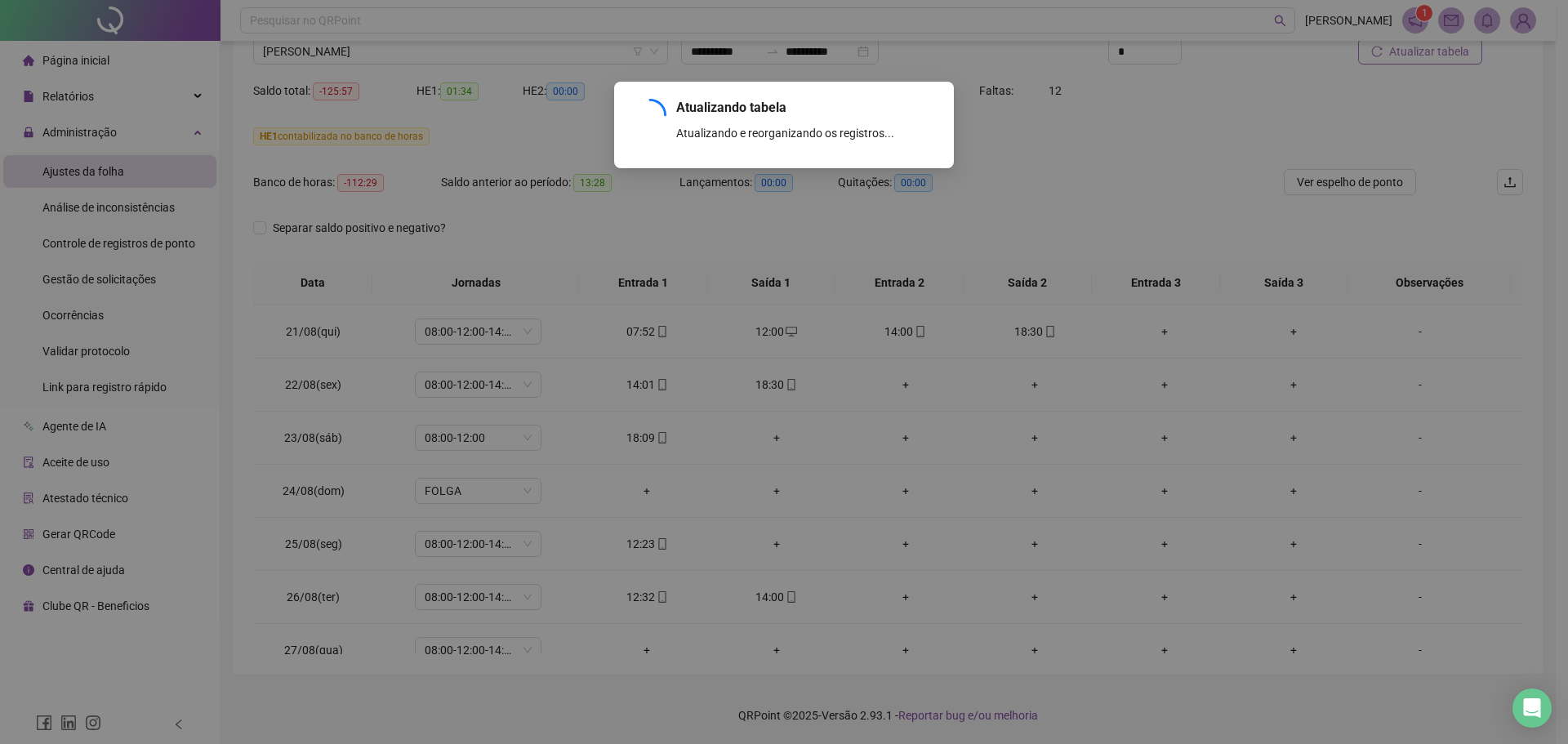
click at [1405, 55] on div "Atualizando tabela Atualizando e reorganizando os registros... OK" at bounding box center [784, 372] width 1568 height 744
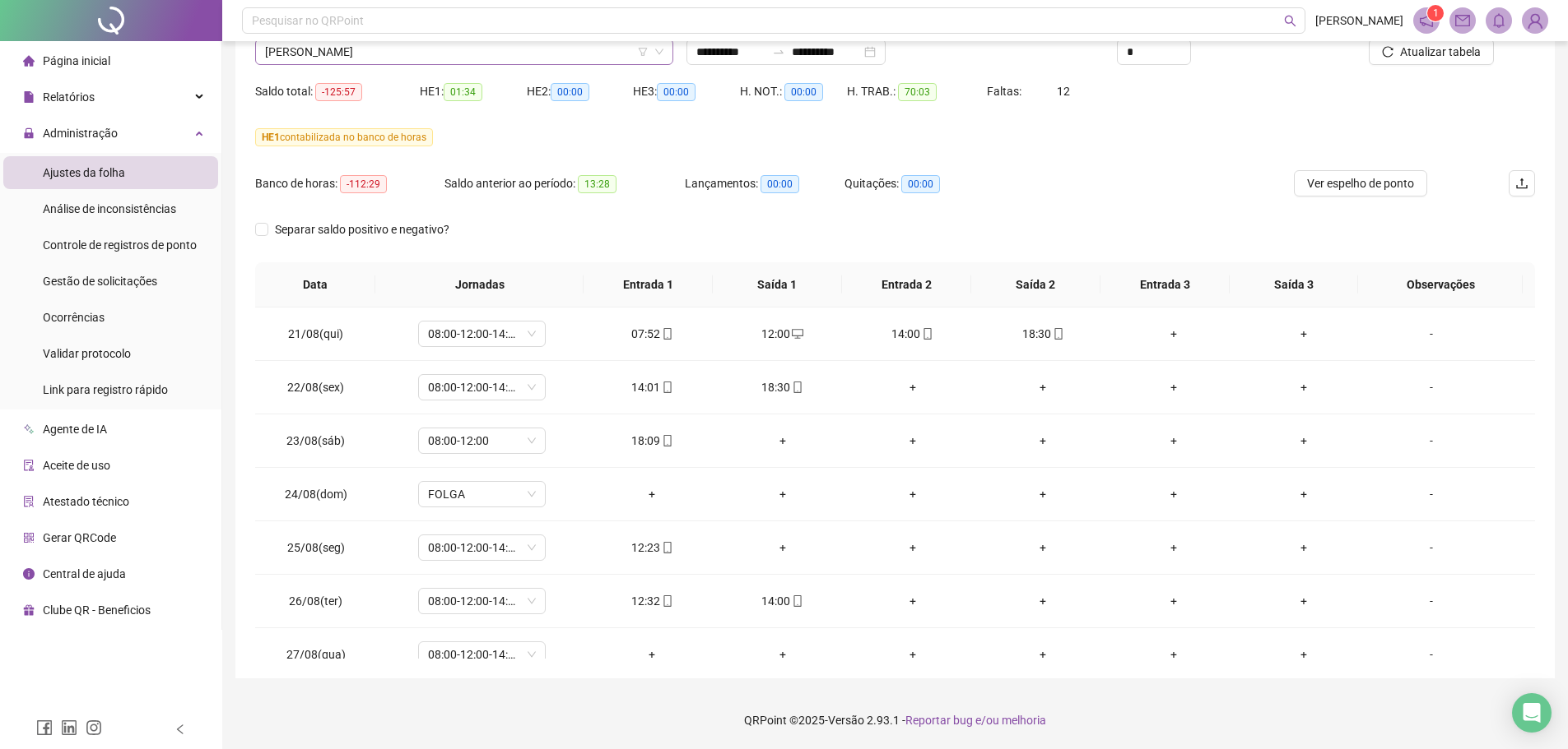
click at [339, 57] on span "[PERSON_NAME]" at bounding box center [464, 51] width 398 height 25
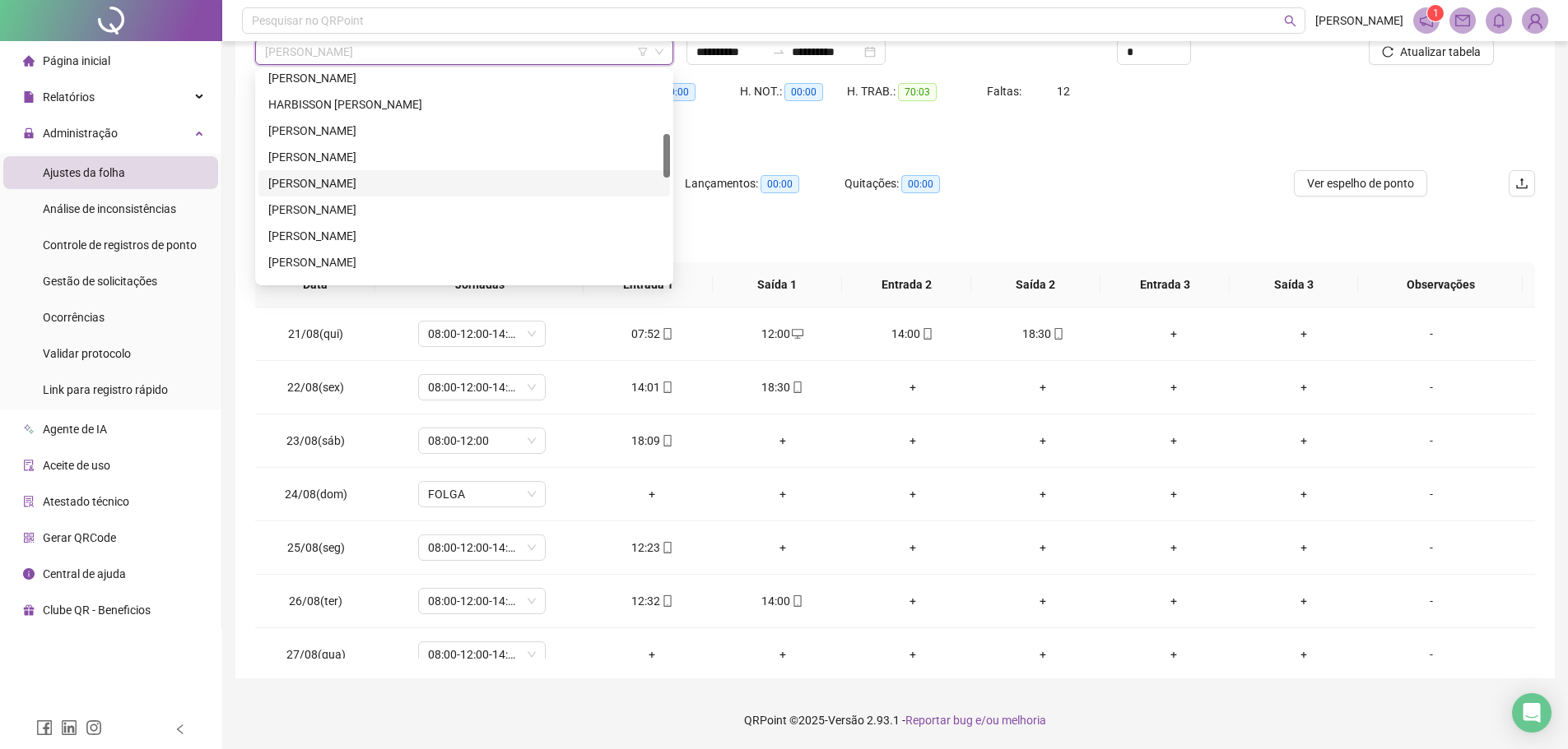
scroll to position [379, 0]
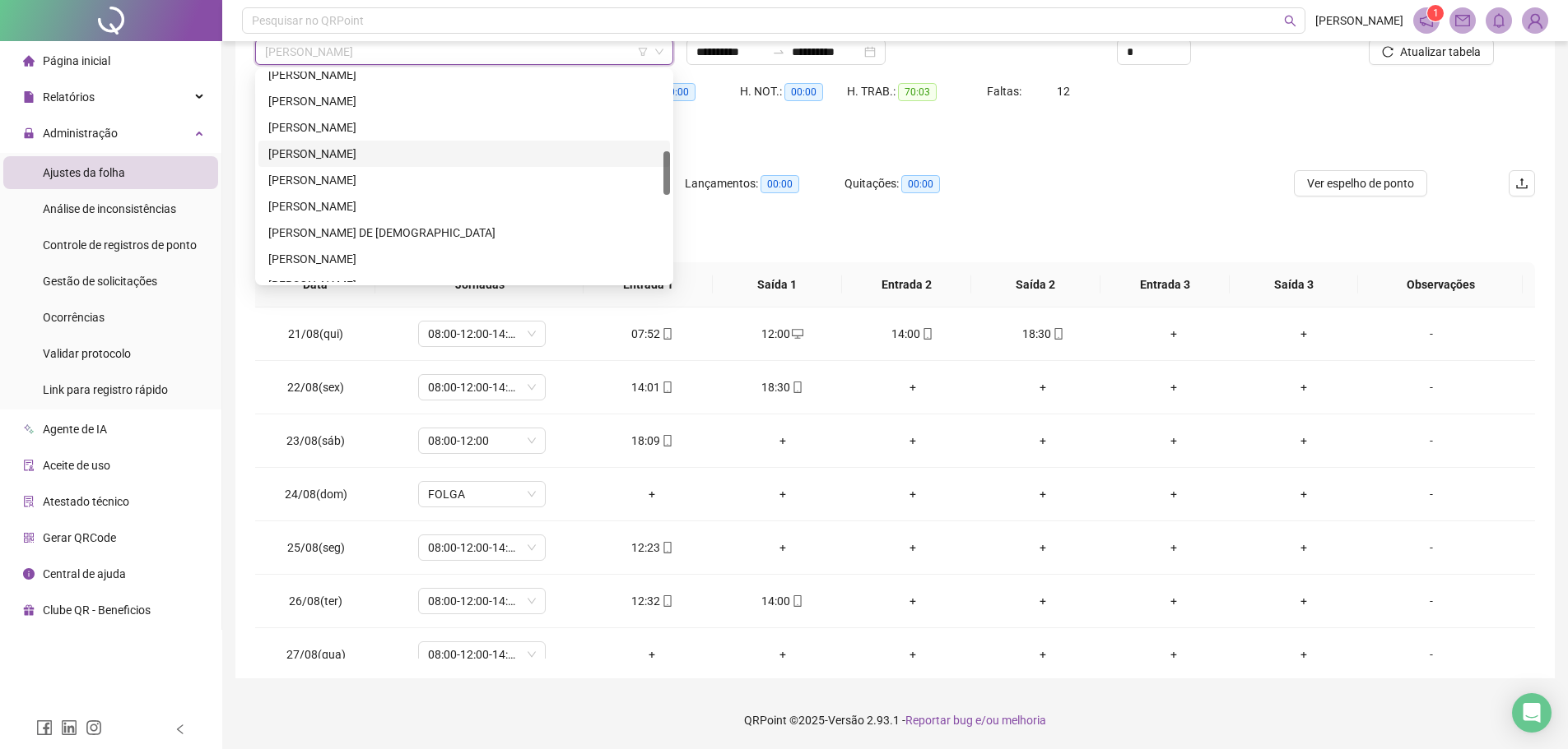
click at [347, 142] on div "JOSE WILKER SOUSA LIMA" at bounding box center [464, 154] width 412 height 27
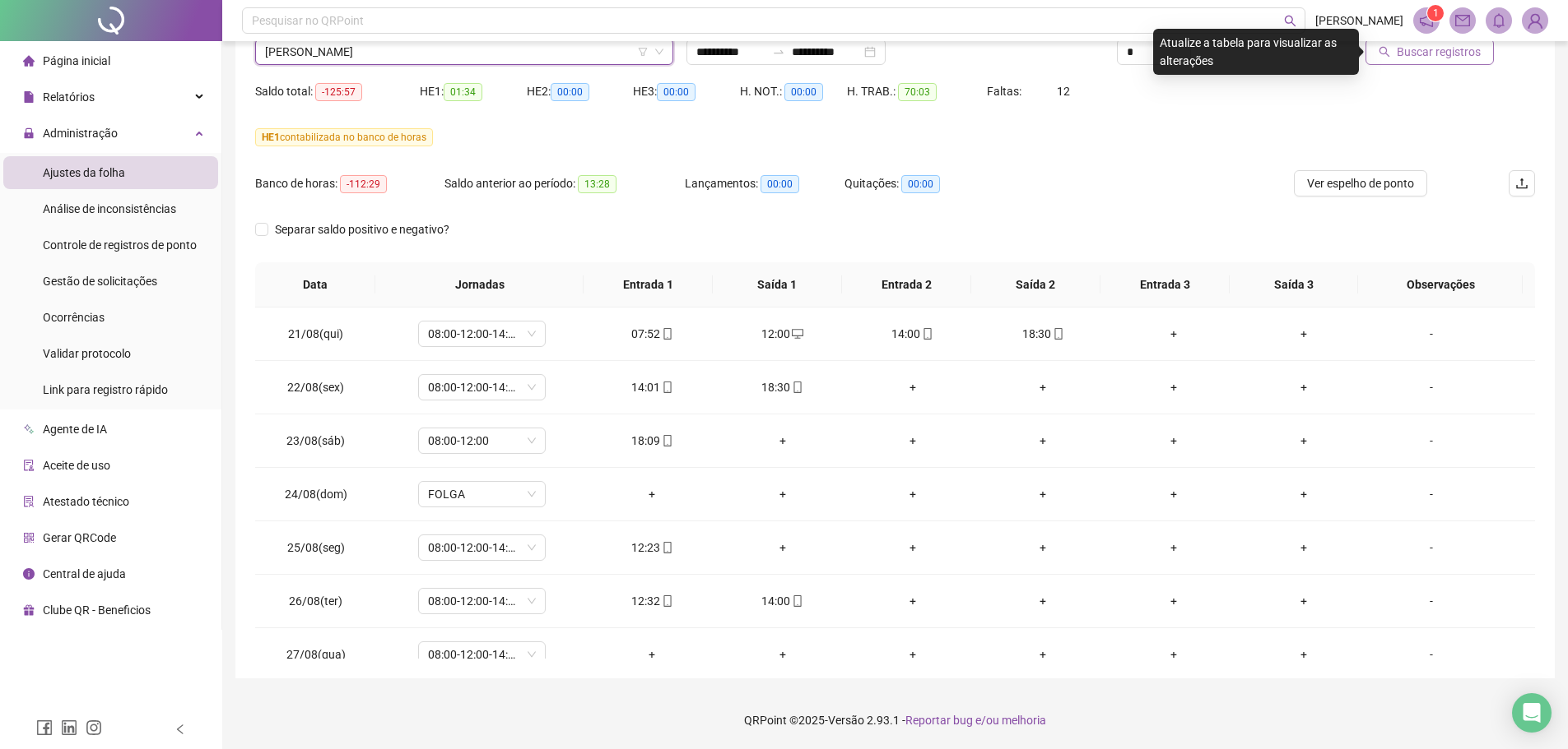
click at [1407, 59] on span "Buscar registros" at bounding box center [1438, 52] width 84 height 18
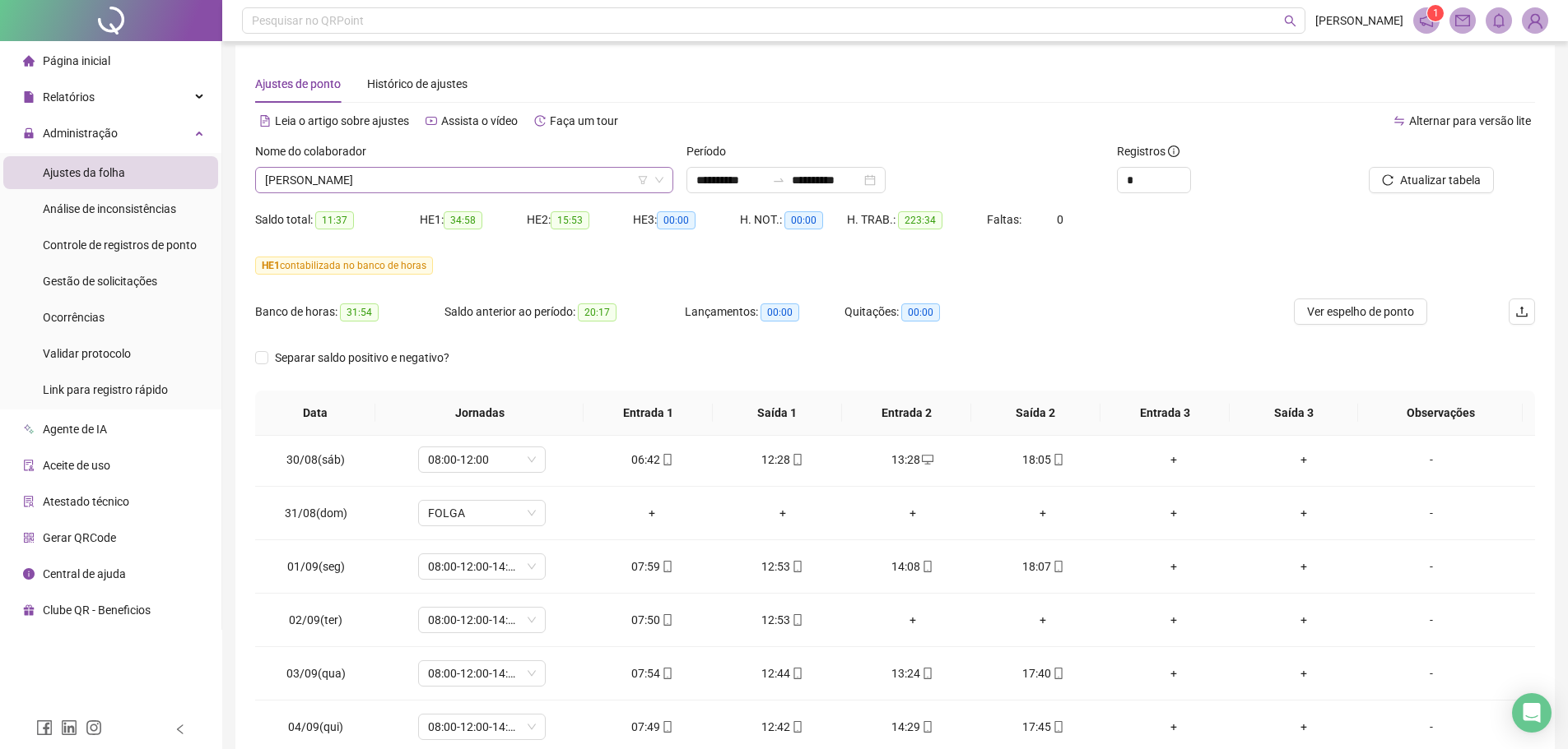
scroll to position [0, 0]
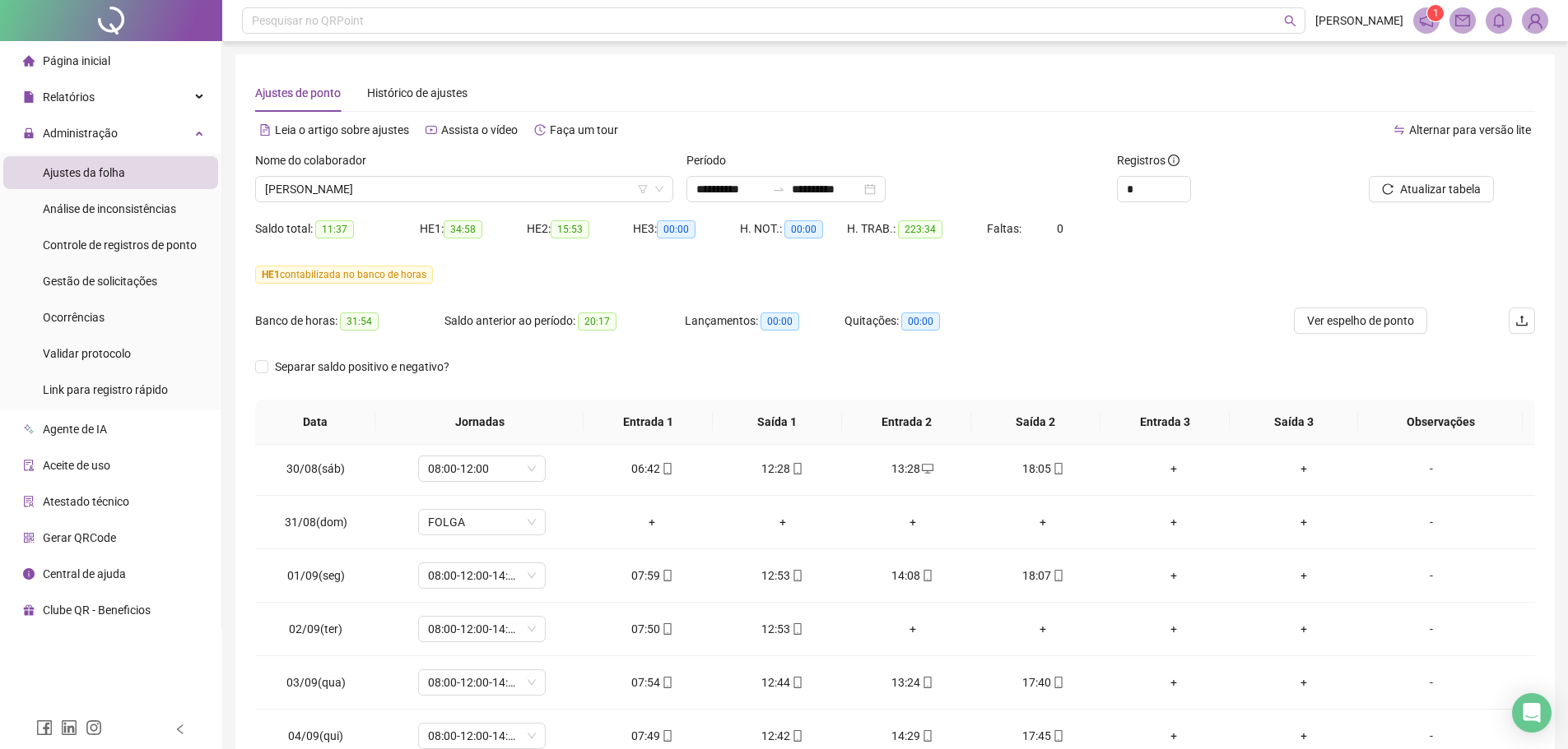
click at [371, 202] on div "Nome do colaborador JOSE WILKER SOUSA LIMA" at bounding box center [464, 184] width 431 height 64
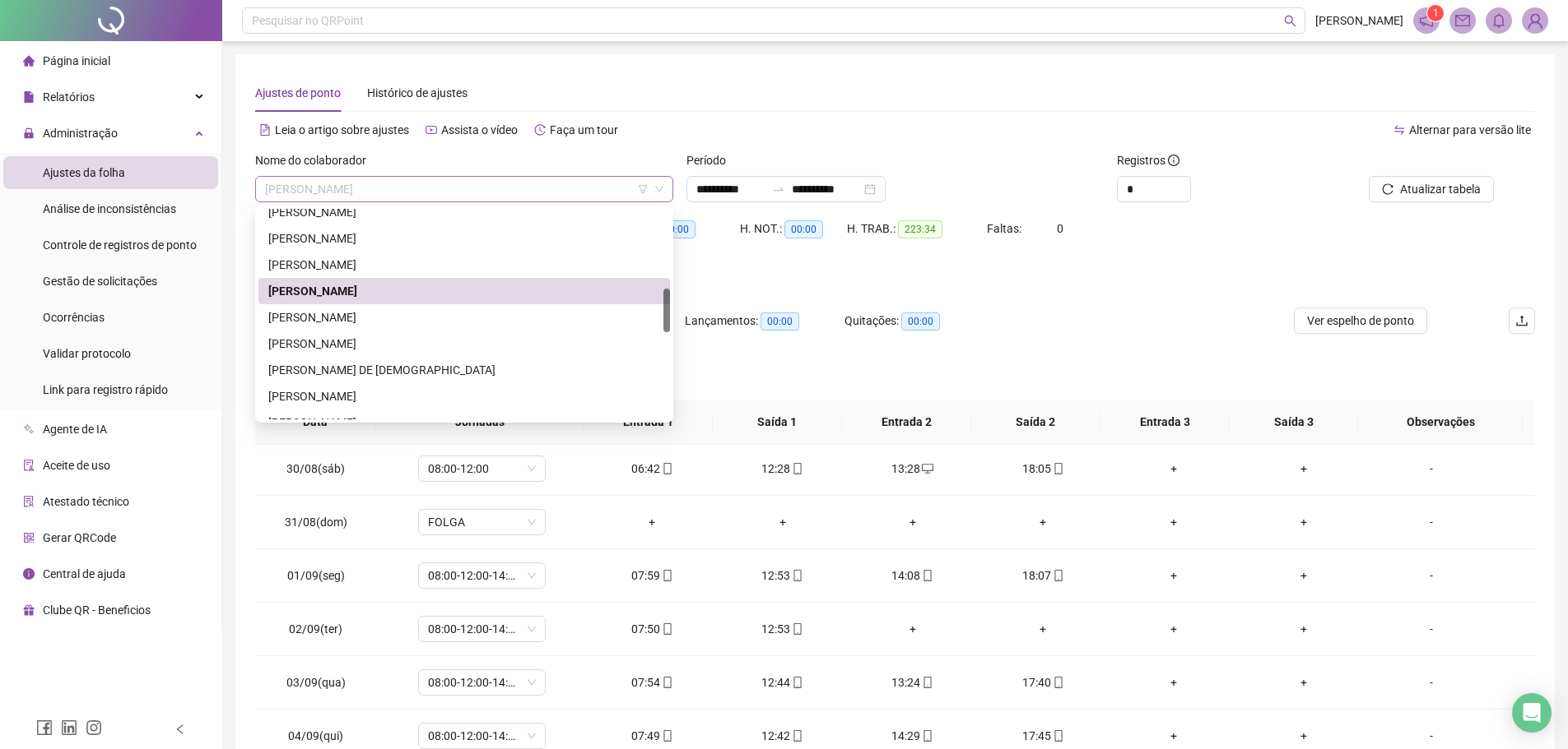
click at [366, 195] on span "JOSE WILKER SOUSA LIMA" at bounding box center [464, 188] width 398 height 25
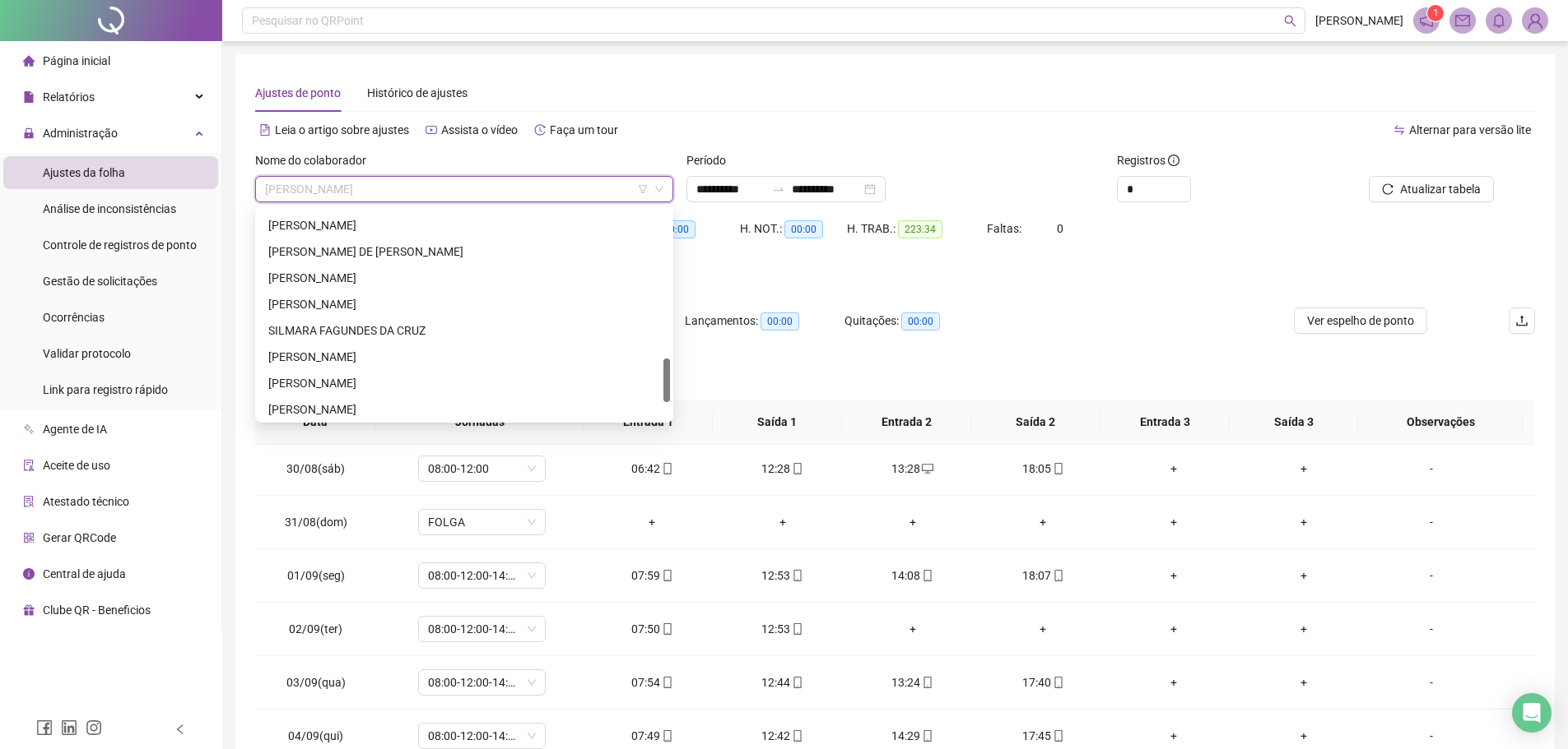
scroll to position [790, 0]
click at [346, 296] on div "[PERSON_NAME]" at bounding box center [464, 301] width 392 height 18
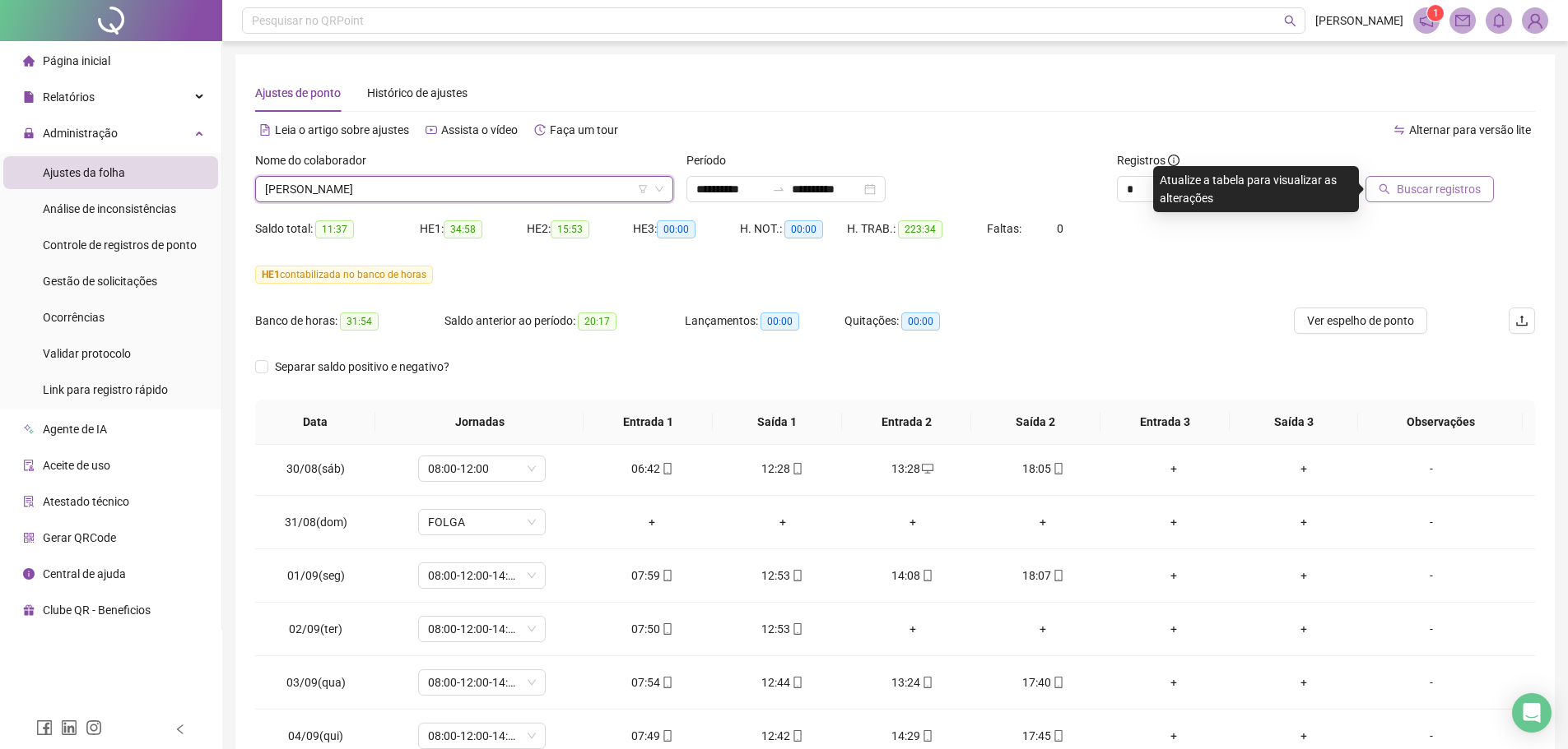
click at [1423, 191] on span "Buscar registros" at bounding box center [1438, 189] width 84 height 18
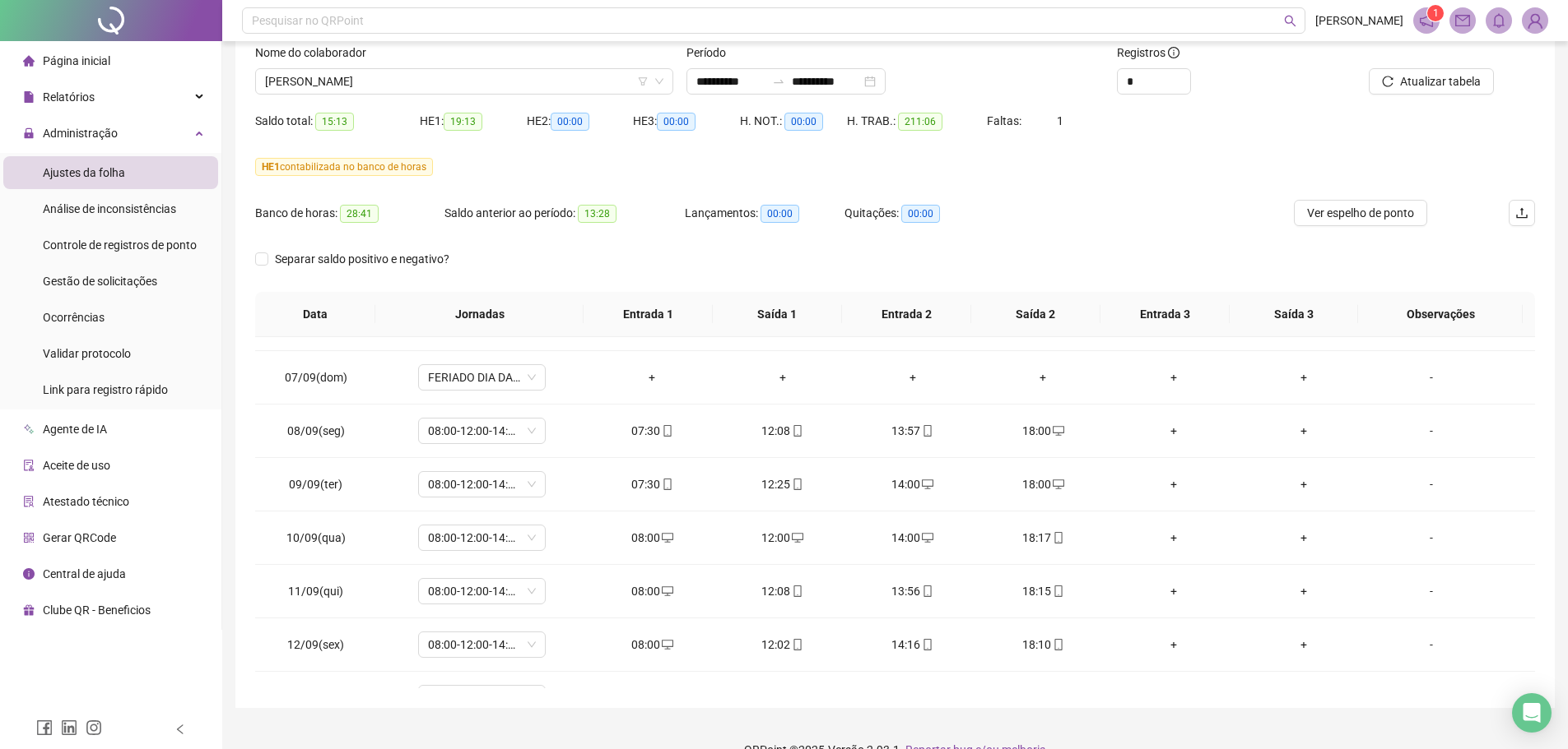
scroll to position [55, 0]
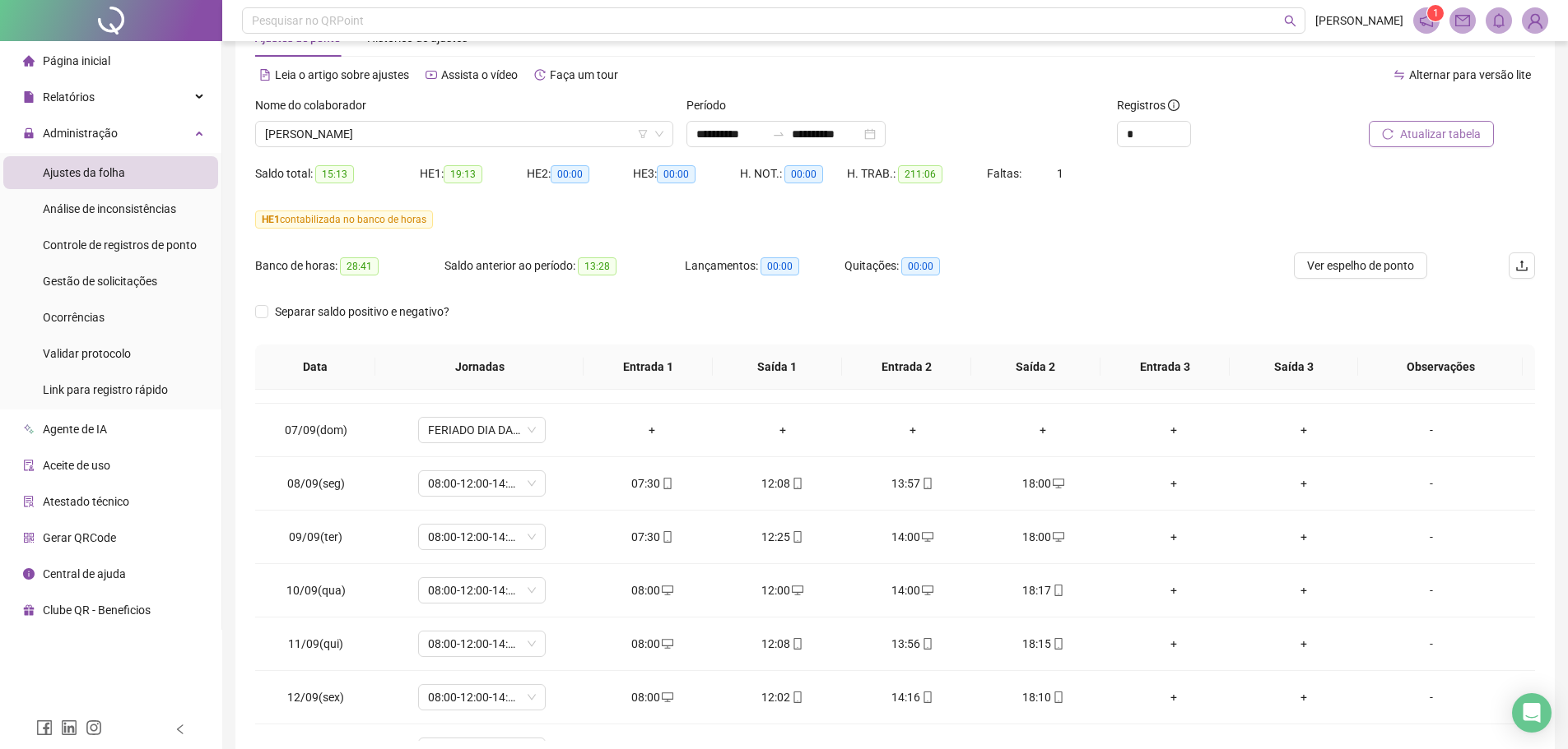
click at [1393, 133] on icon "reload" at bounding box center [1387, 134] width 12 height 12
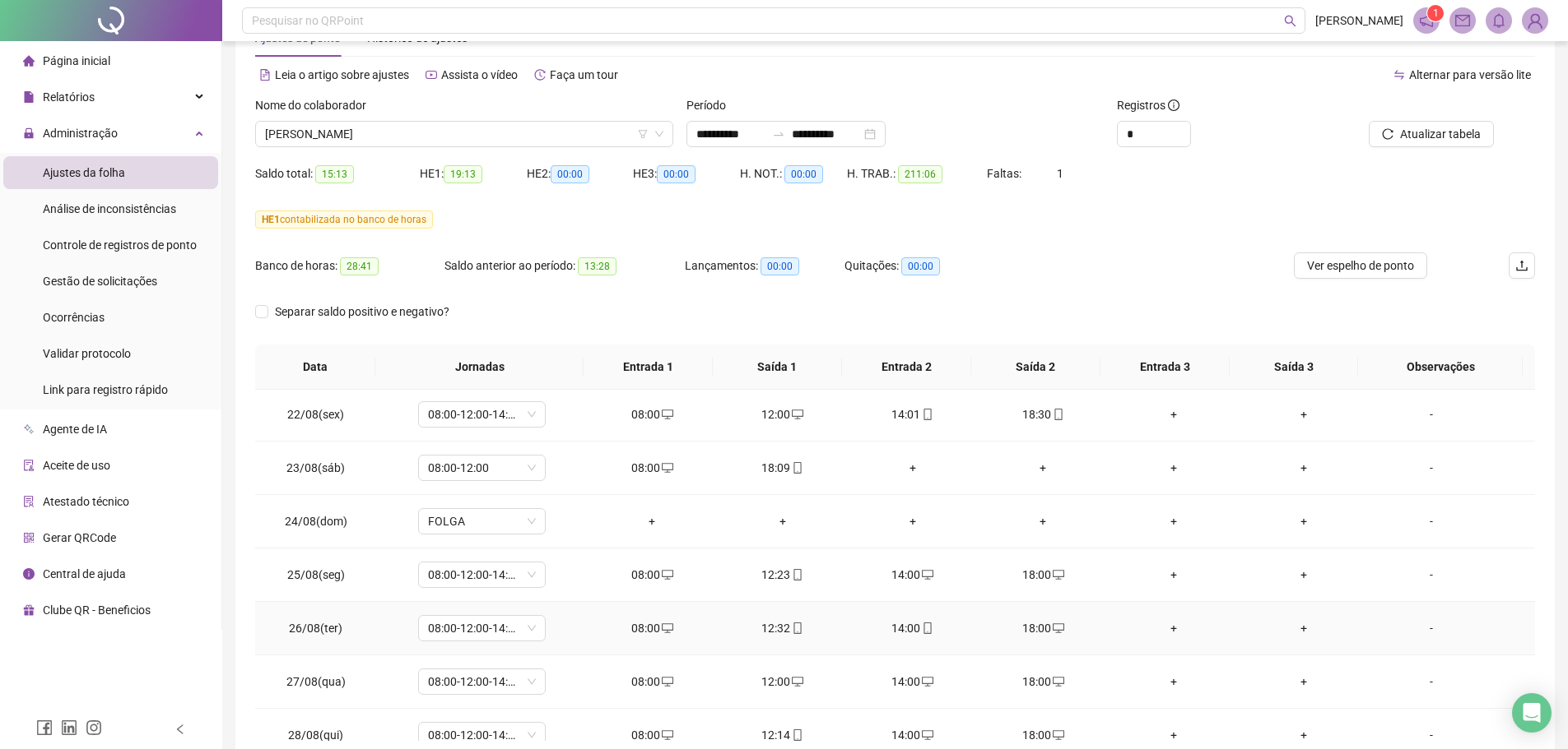
scroll to position [0, 0]
click at [903, 522] on div "+" at bounding box center [912, 523] width 103 height 18
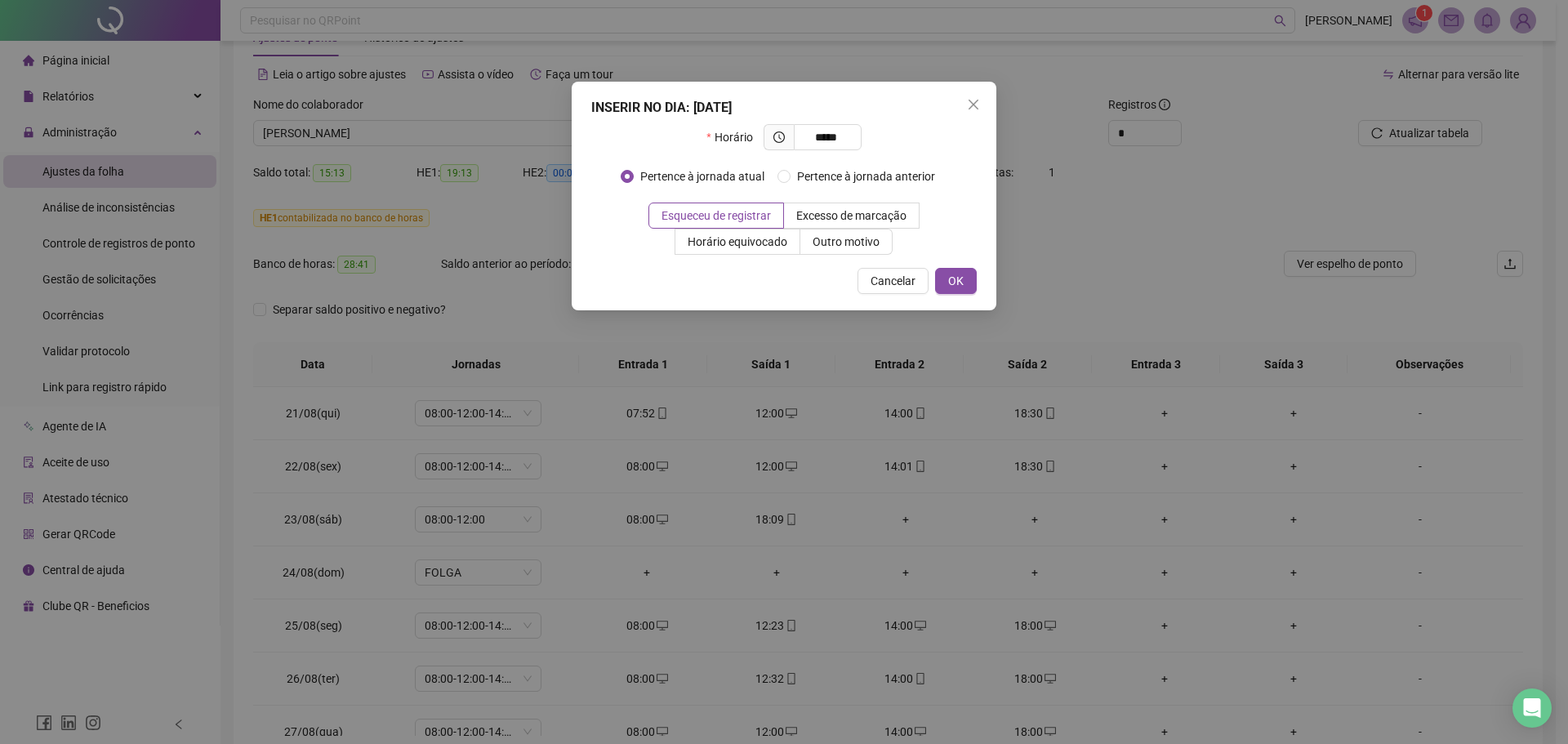
type input "*****"
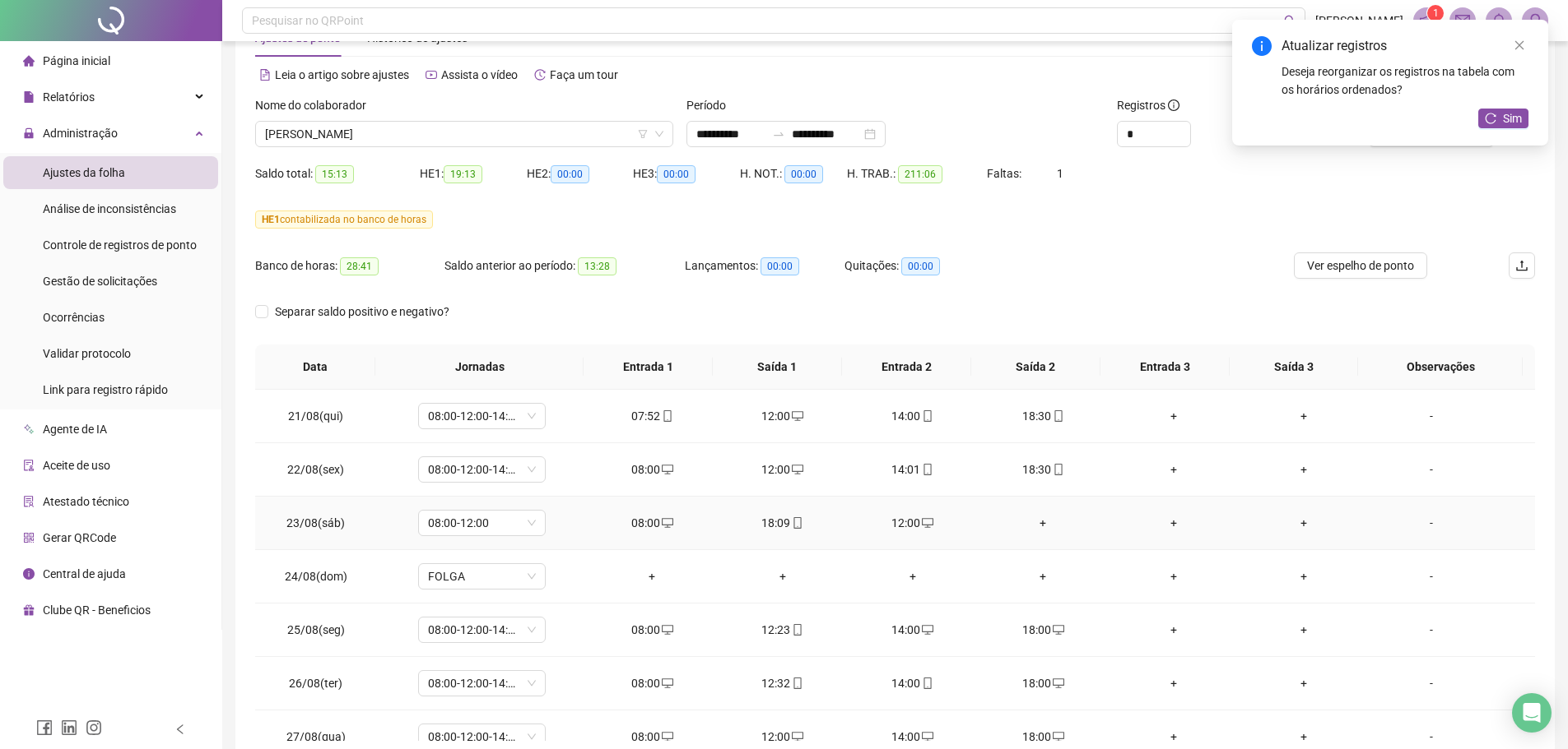
click at [1028, 523] on div "+" at bounding box center [1042, 523] width 103 height 18
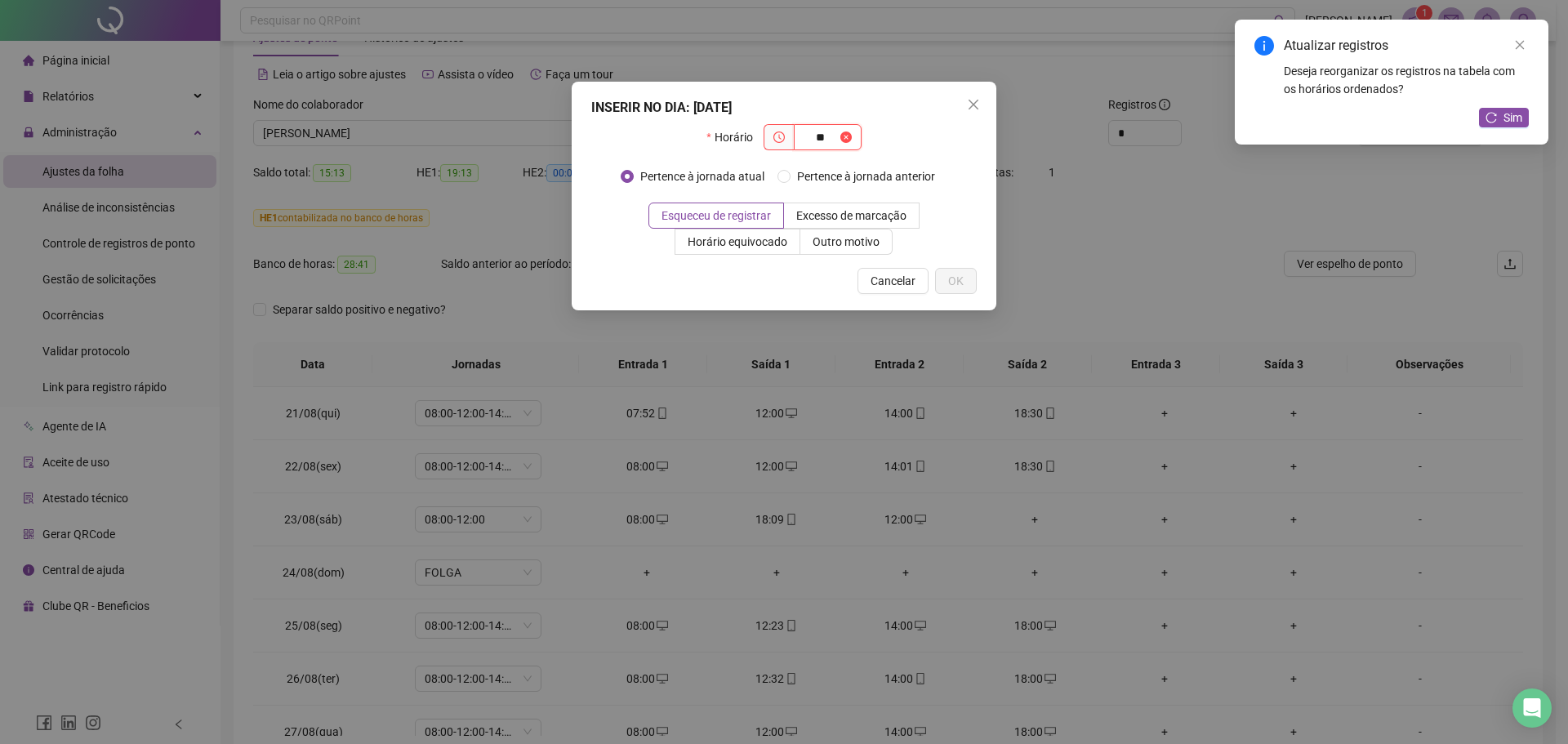
type input "*"
type input "*****"
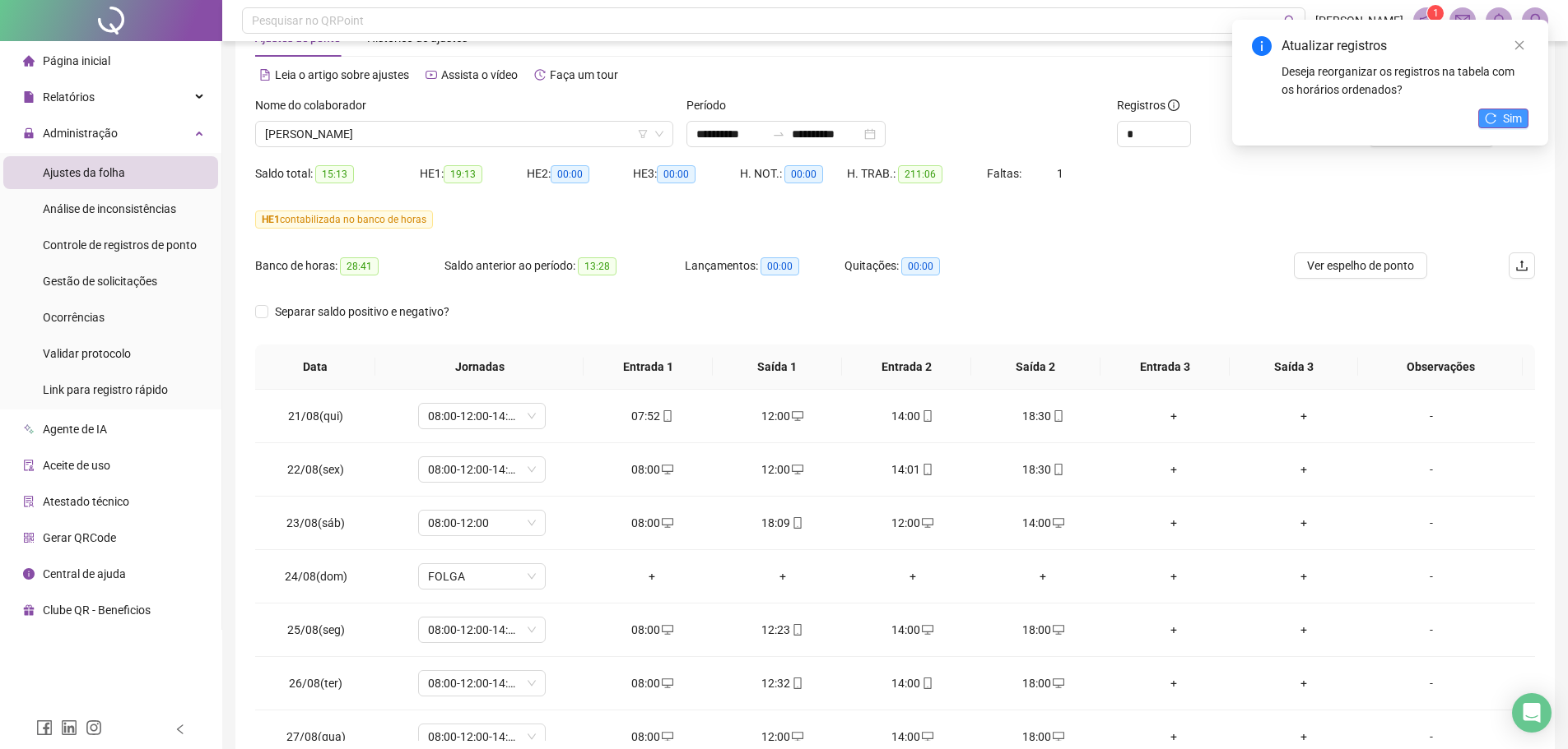
click at [1498, 122] on button "Sim" at bounding box center [1503, 119] width 50 height 20
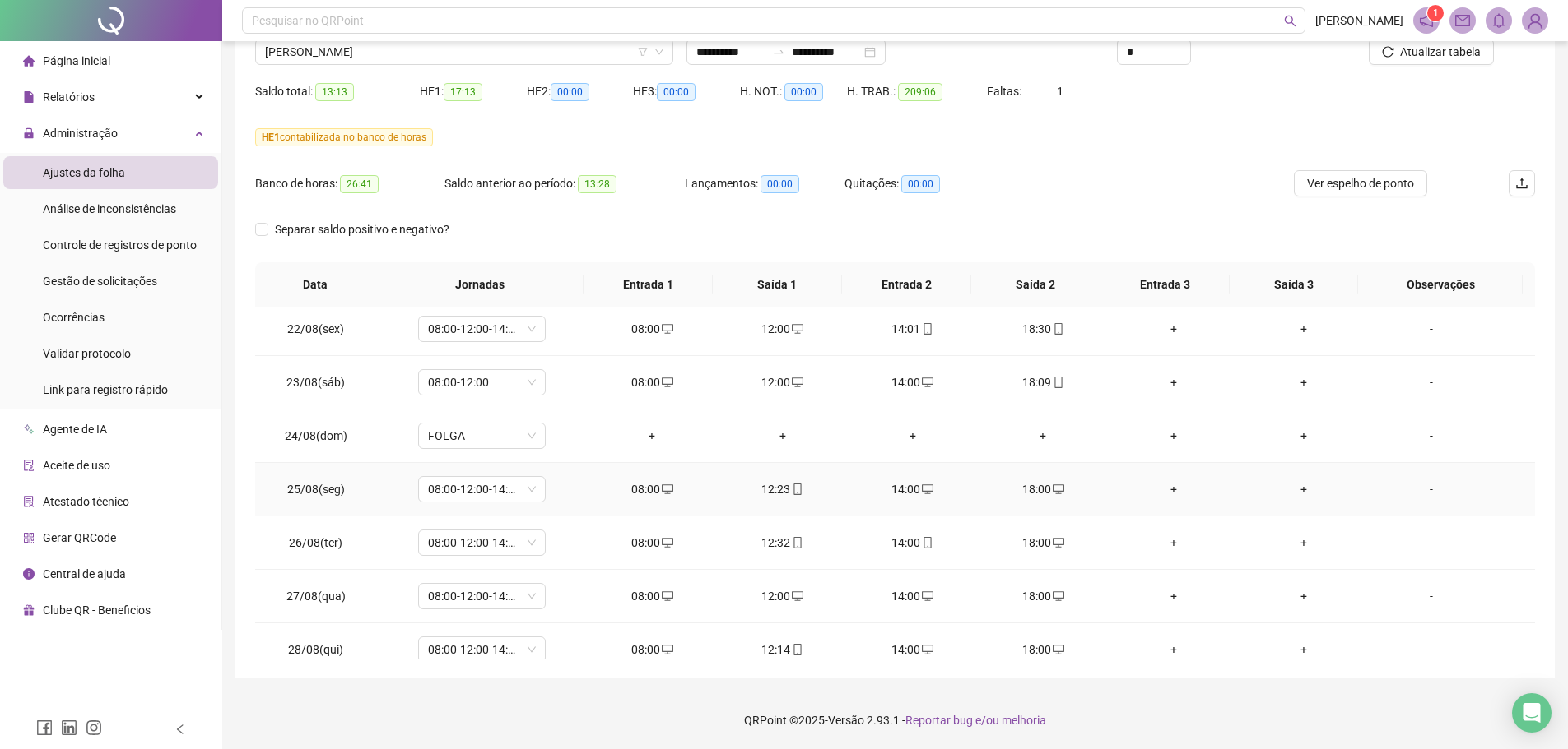
scroll to position [82, 0]
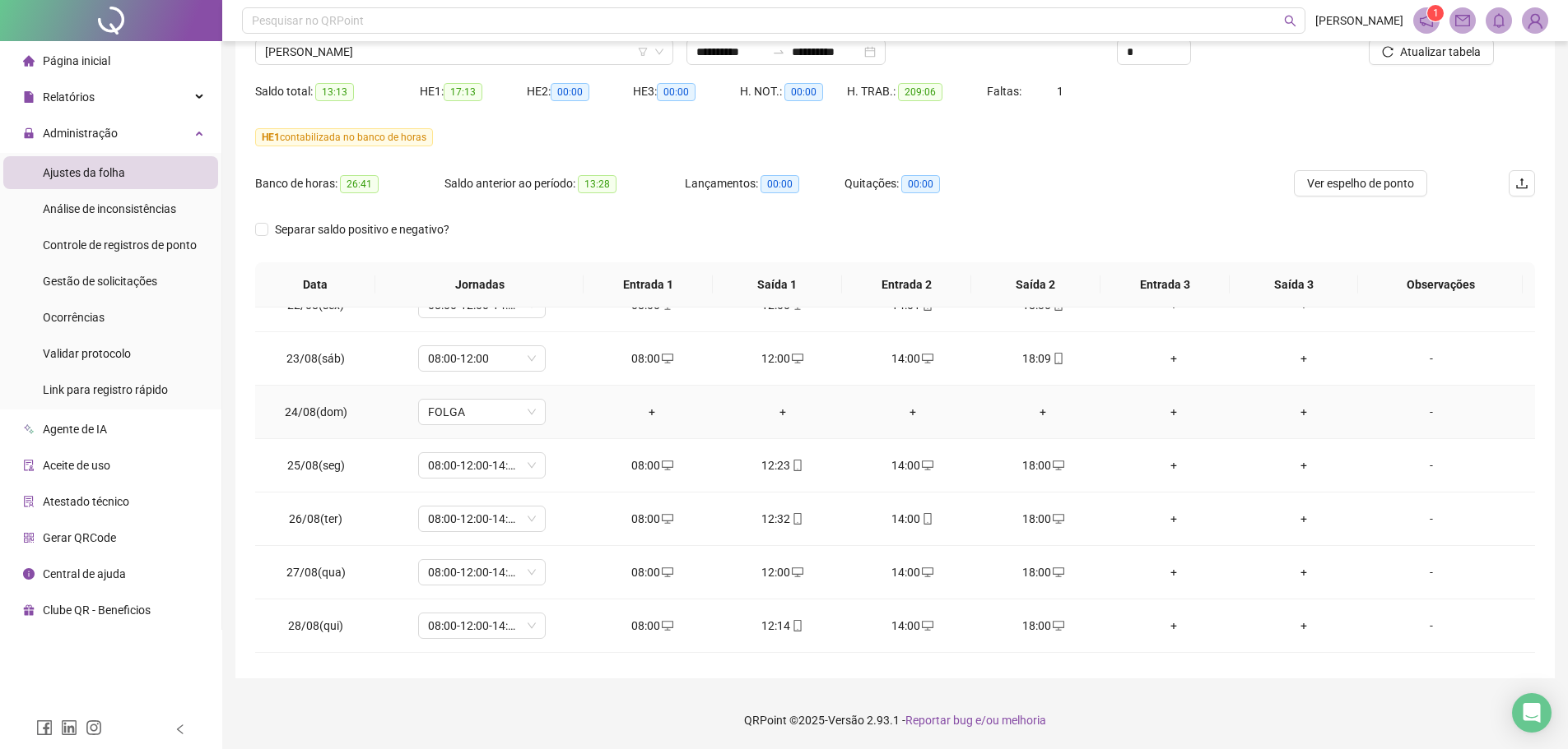
click at [643, 413] on div "+" at bounding box center [651, 412] width 103 height 18
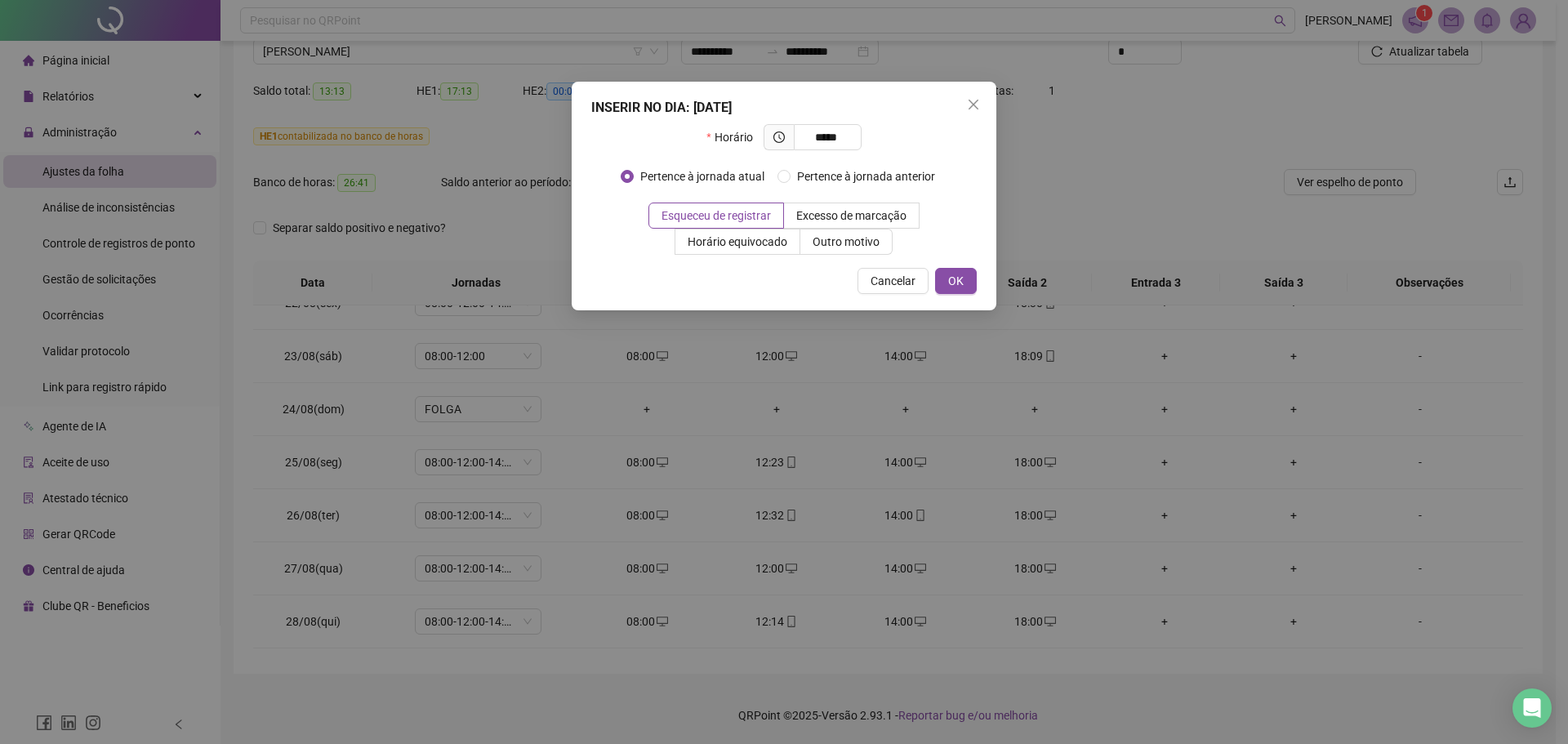
type input "*****"
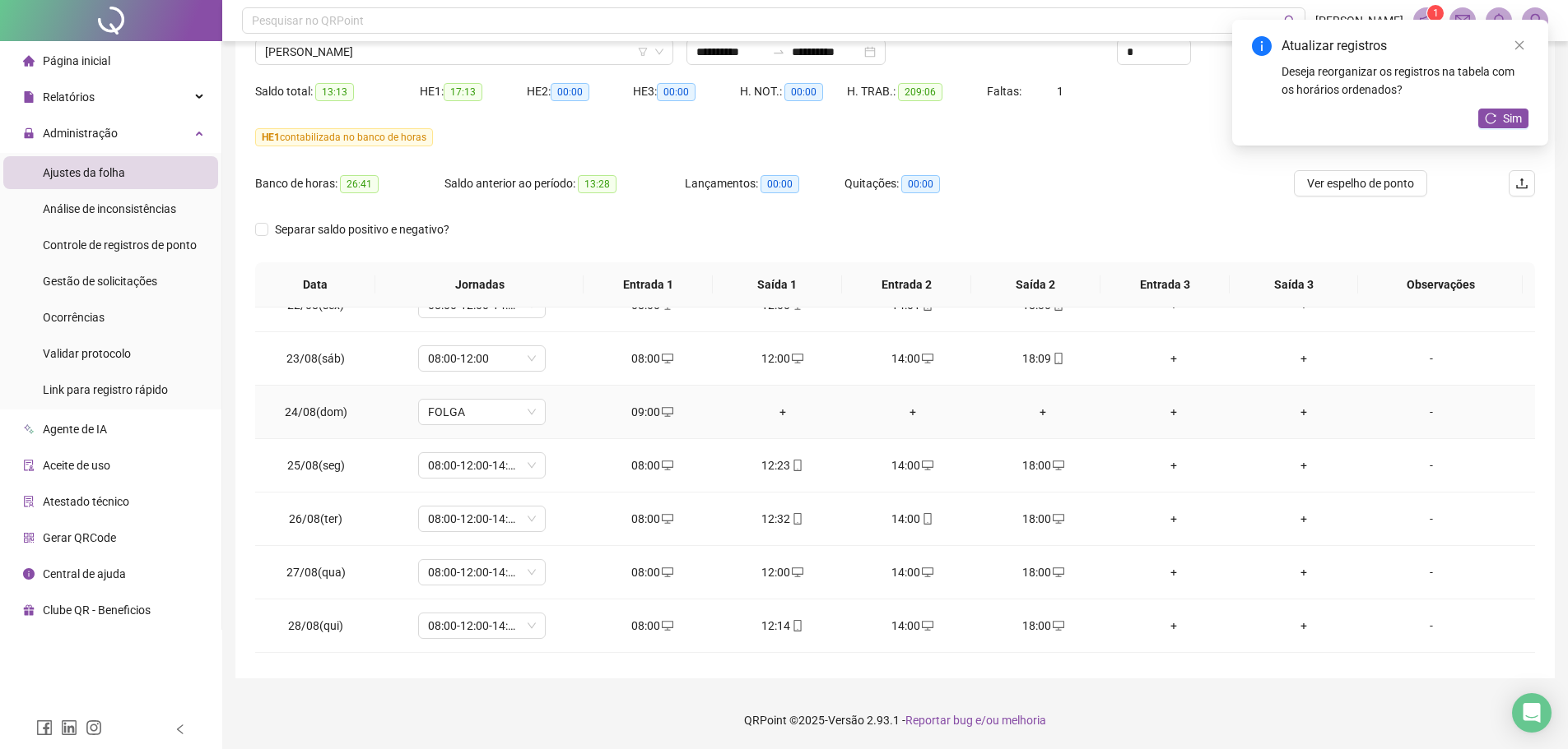
click at [763, 403] on div "+" at bounding box center [781, 412] width 103 height 18
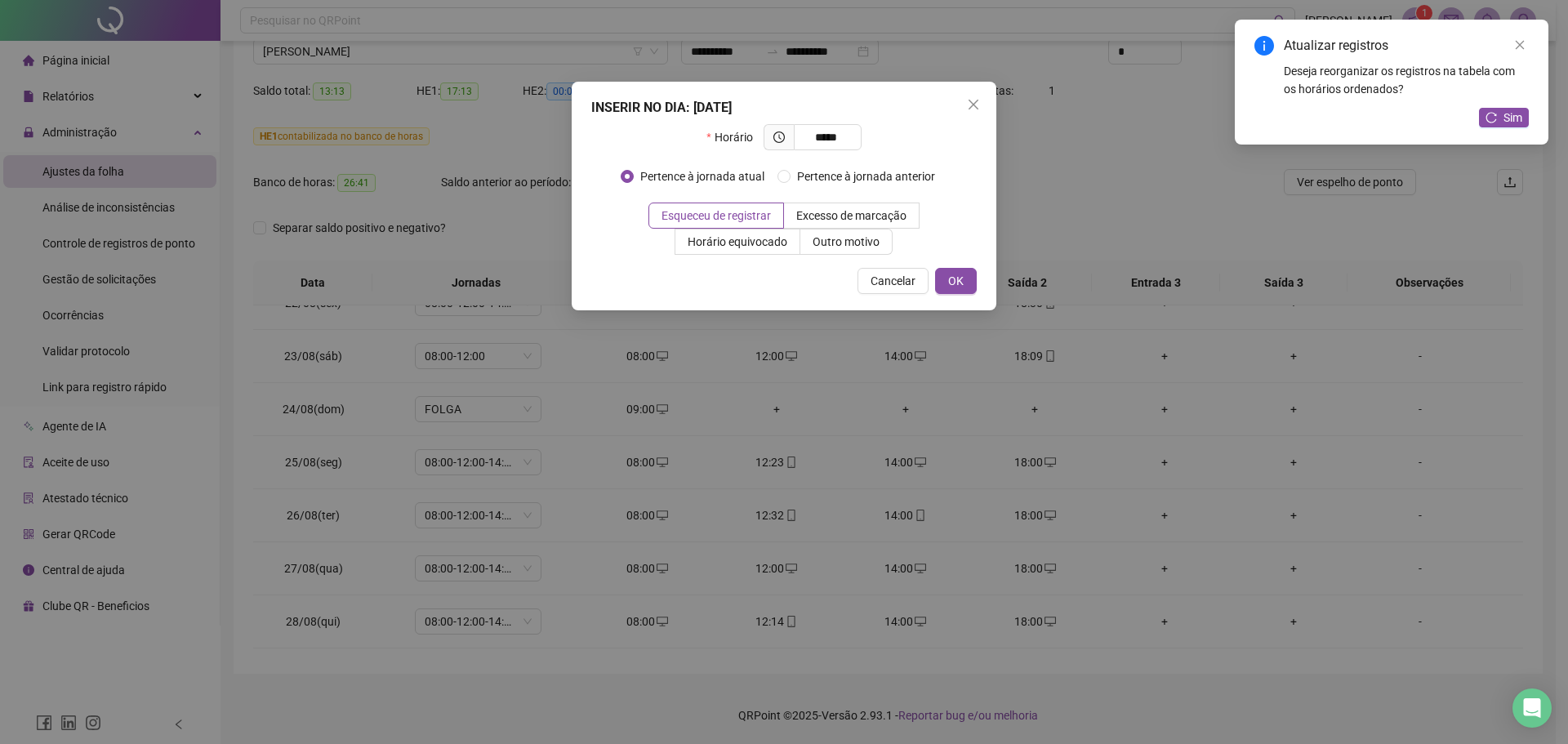
type input "*****"
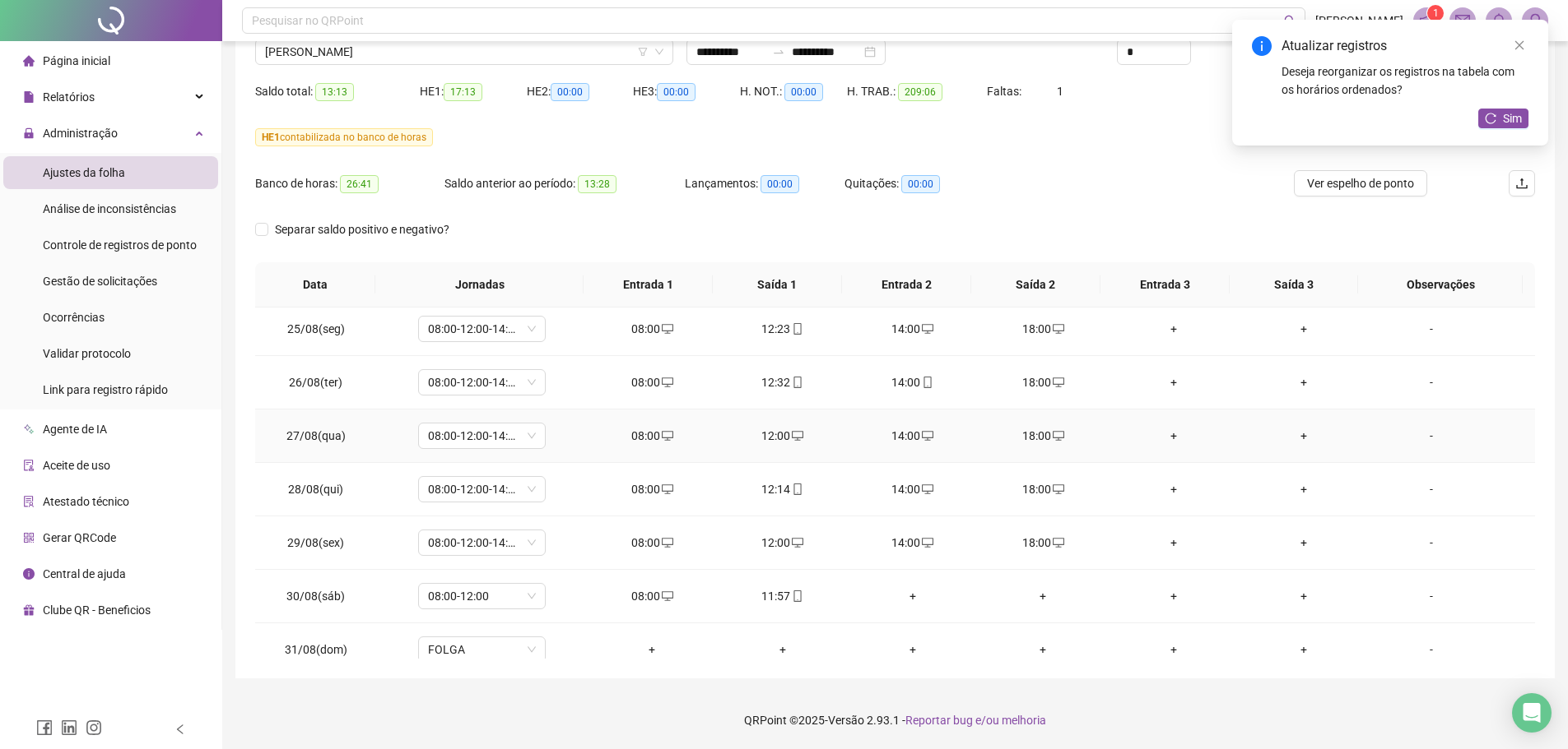
scroll to position [247, 0]
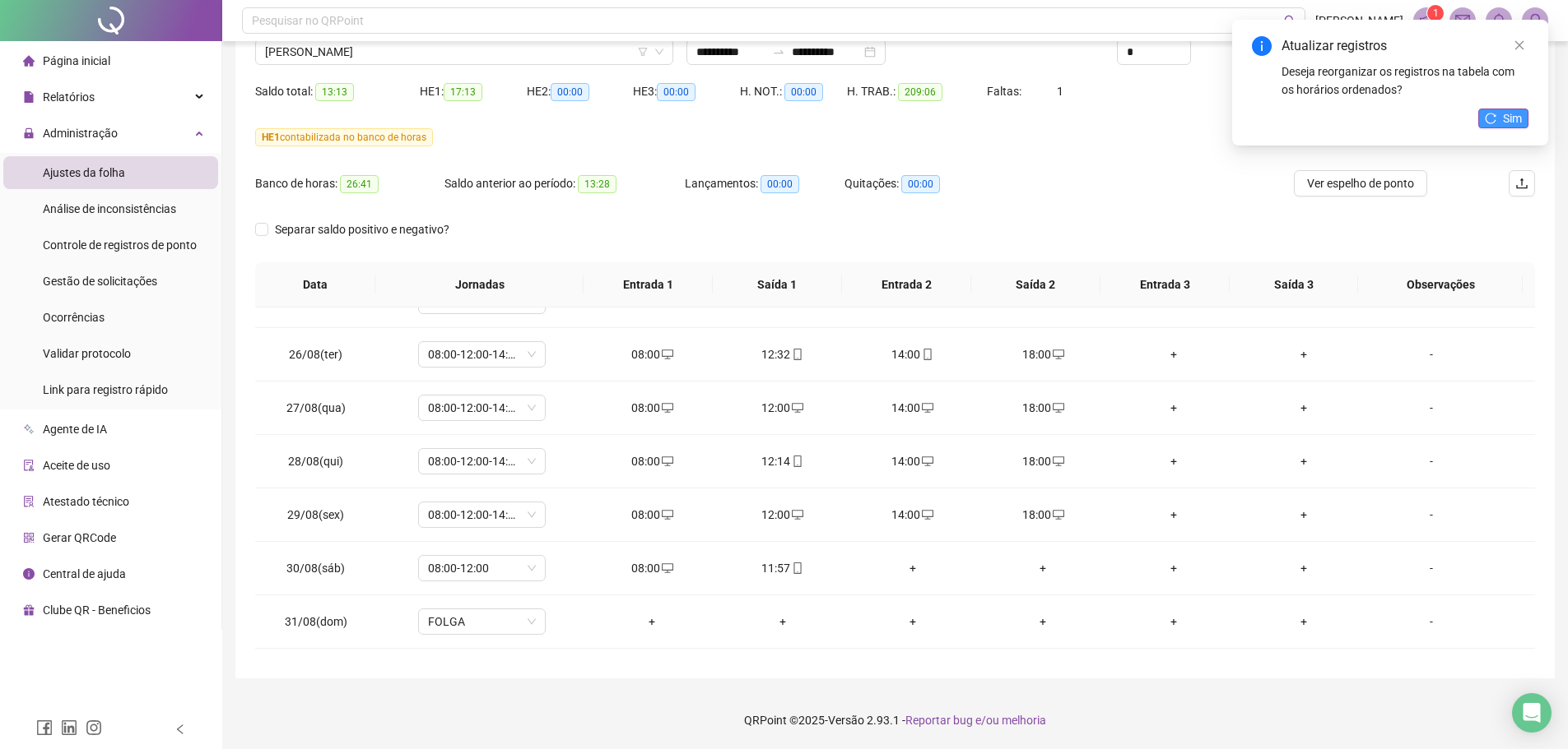
click at [1491, 120] on icon "reload" at bounding box center [1490, 118] width 12 height 12
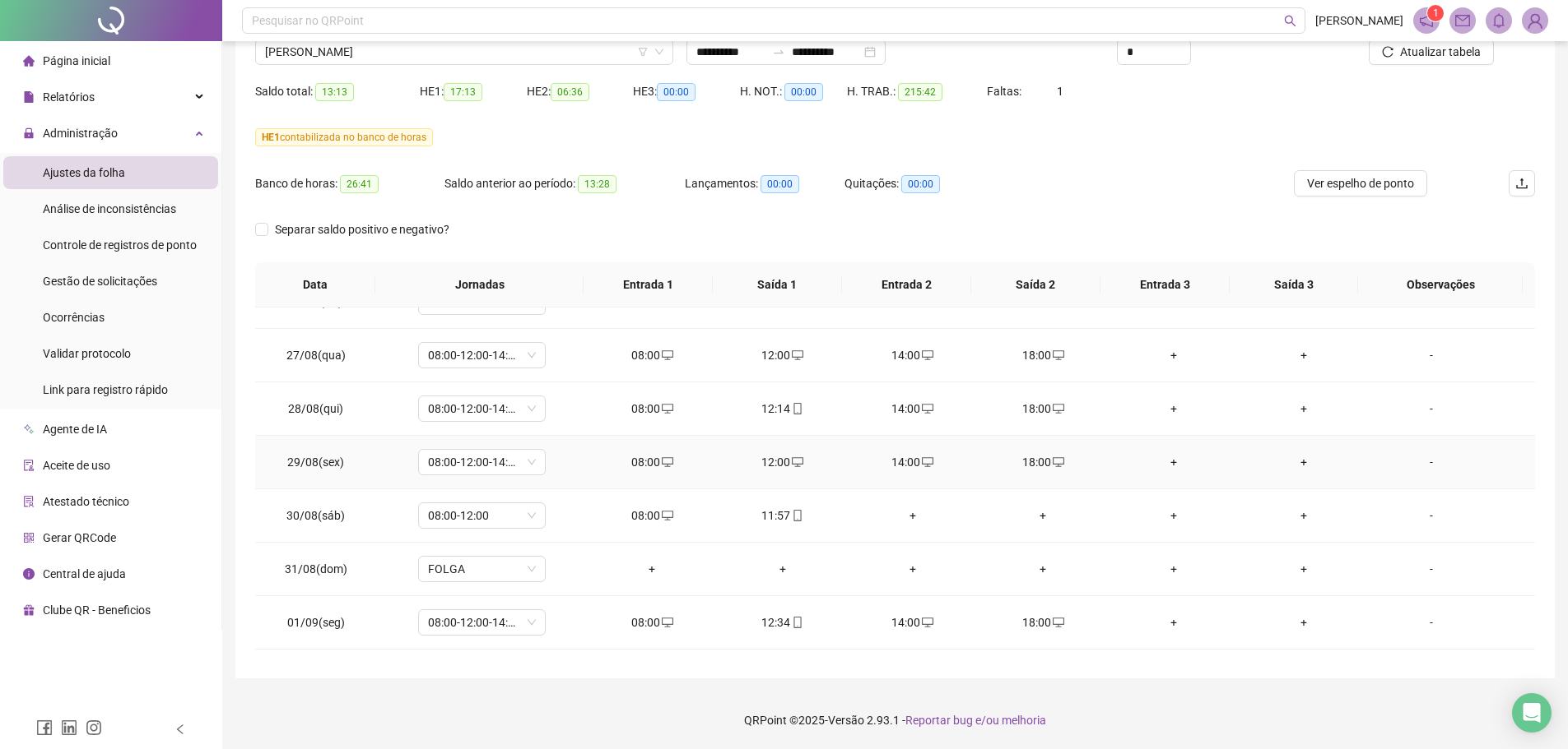
scroll to position [329, 0]
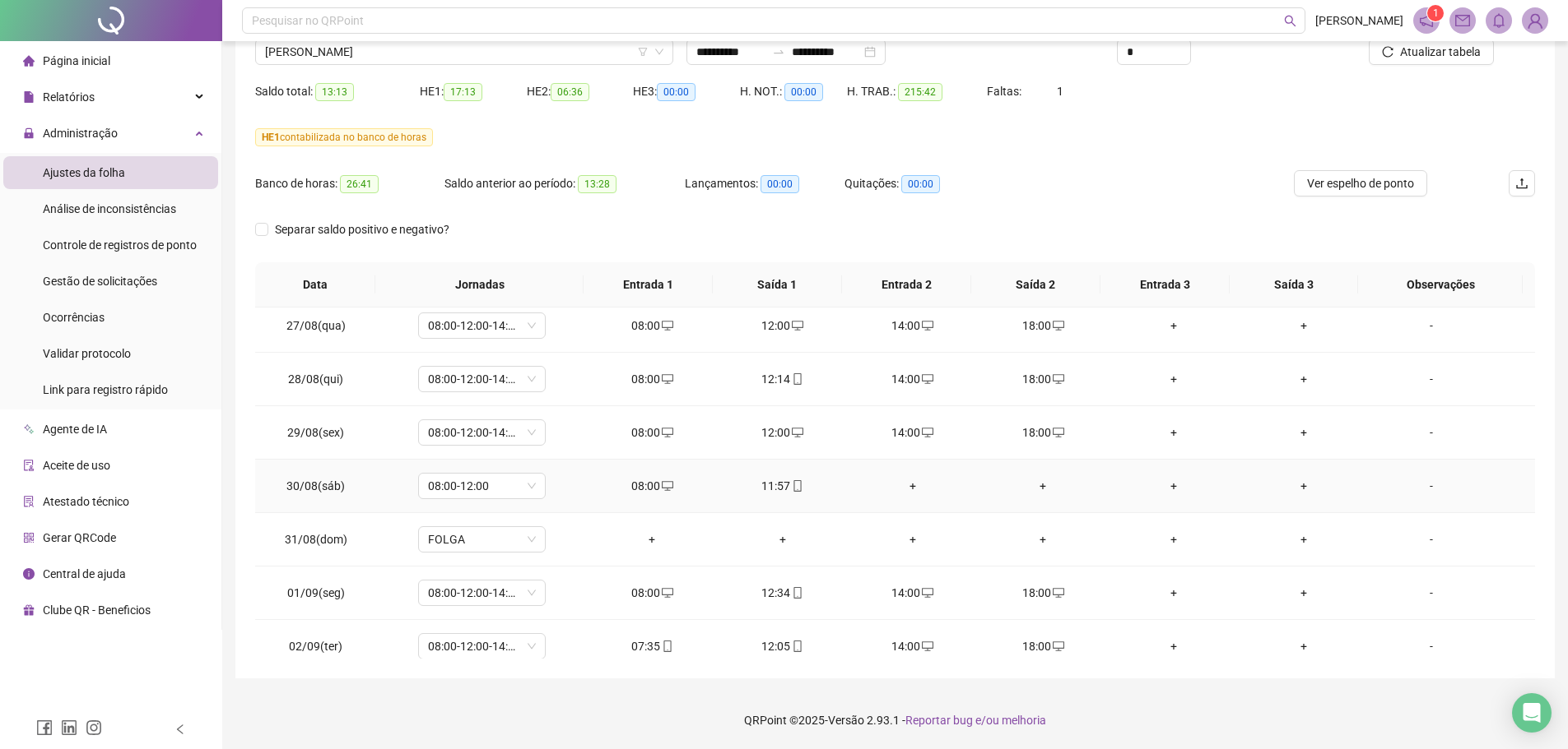
click at [905, 487] on div "+" at bounding box center [912, 487] width 103 height 18
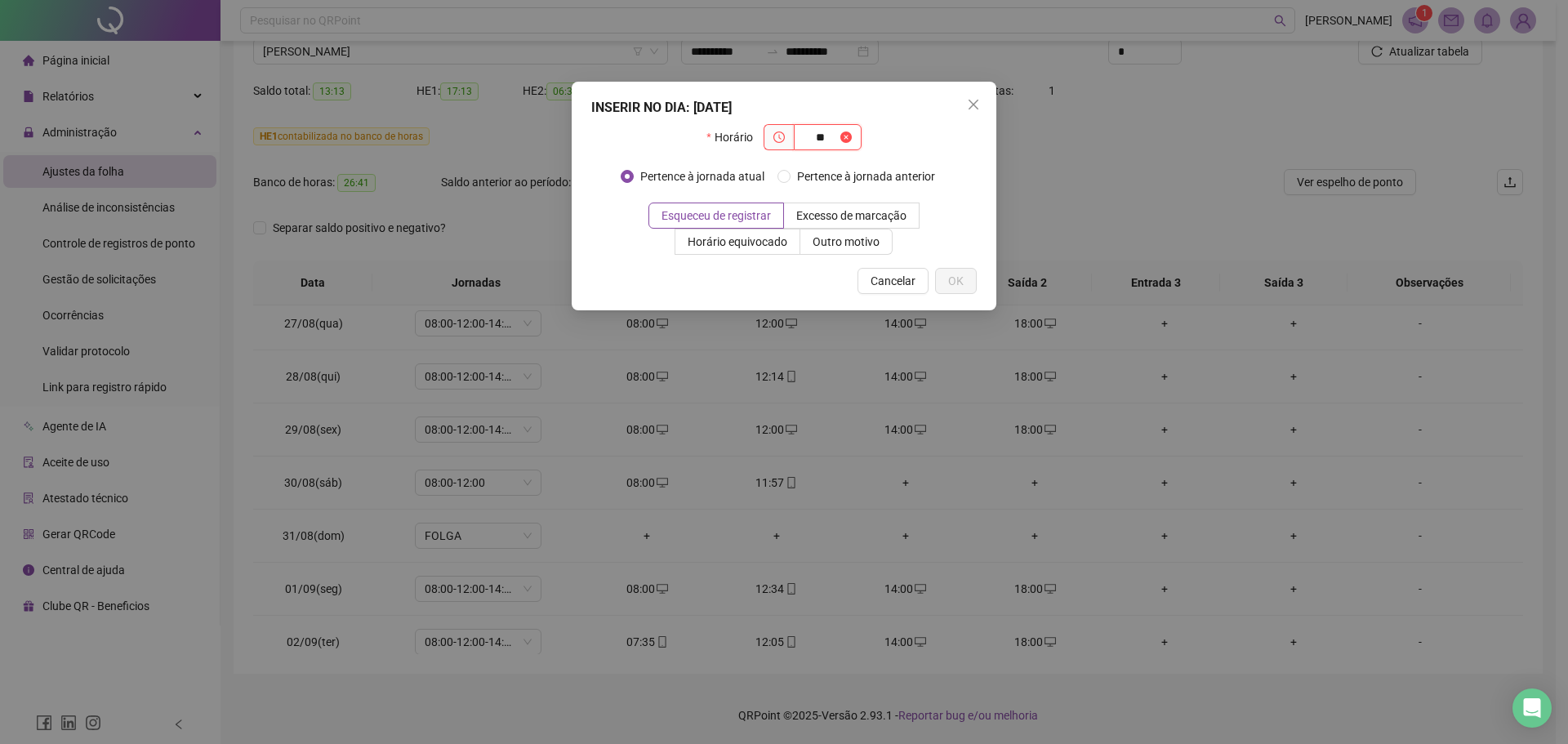
type input "*"
click at [851, 529] on div "INSERIR NO DIA : 30/08/2025 Horário Pertence à jornada atual Pertence à jornada…" at bounding box center [784, 372] width 1568 height 744
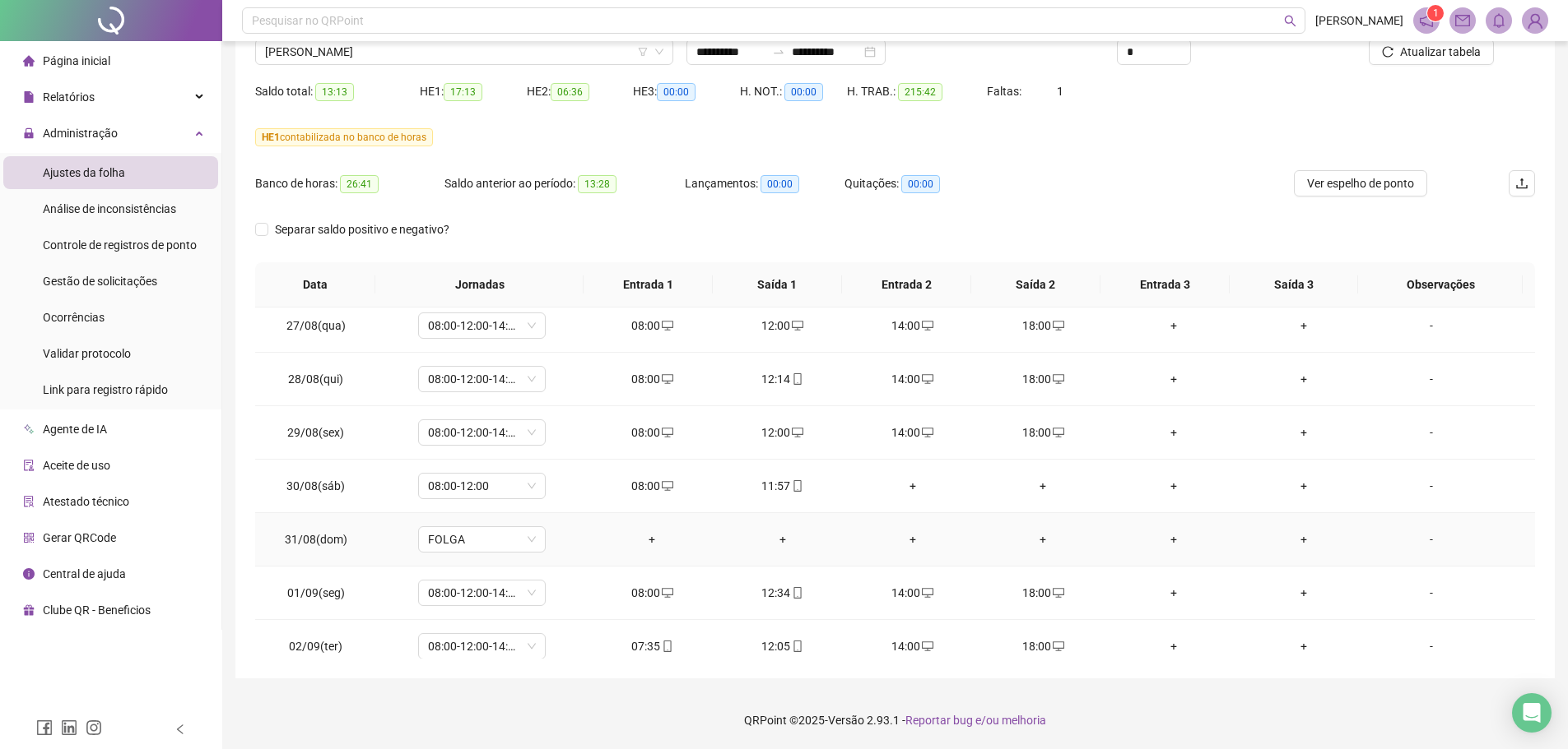
click at [652, 539] on div "+" at bounding box center [651, 540] width 103 height 18
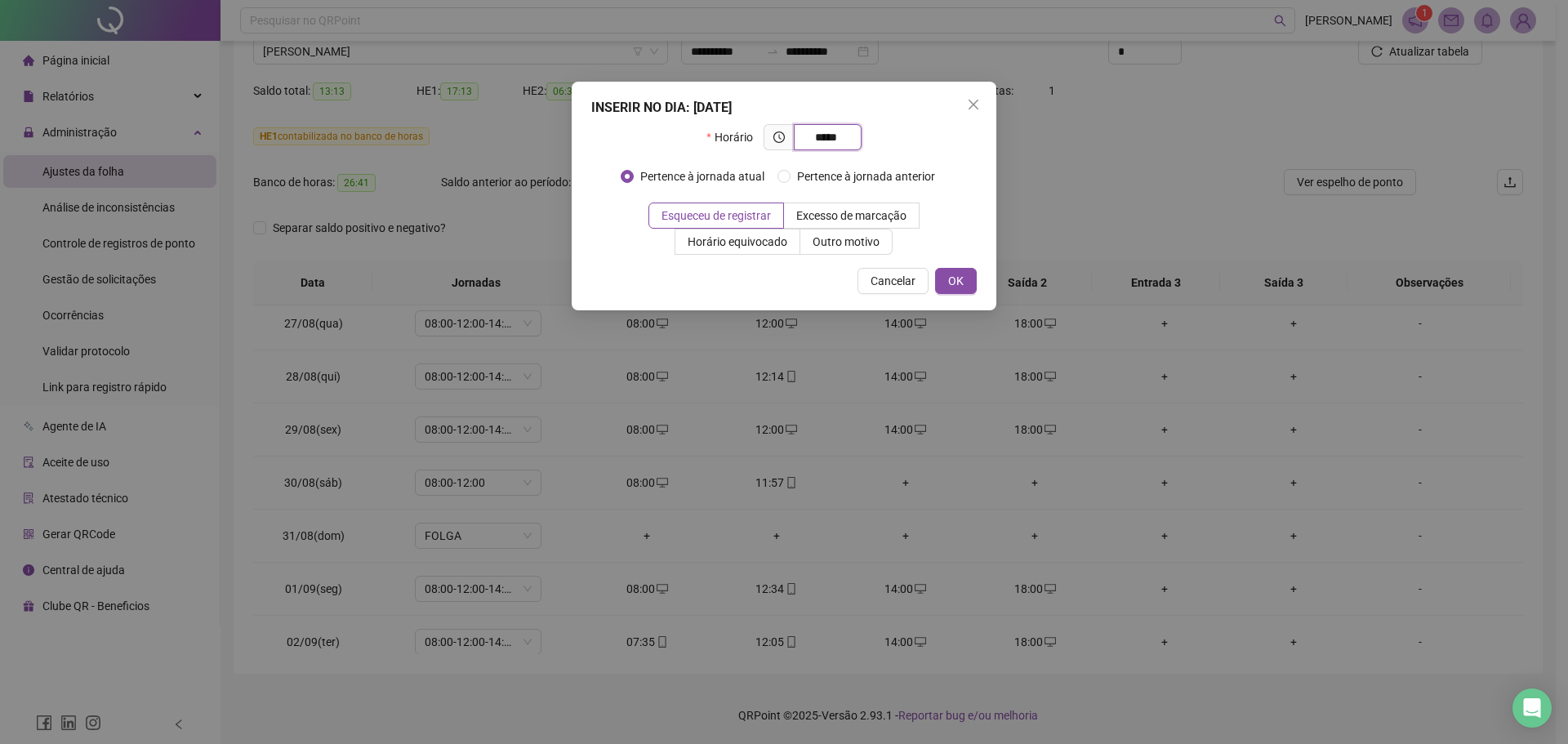
type input "*****"
click at [964, 283] on button "OK" at bounding box center [956, 281] width 42 height 26
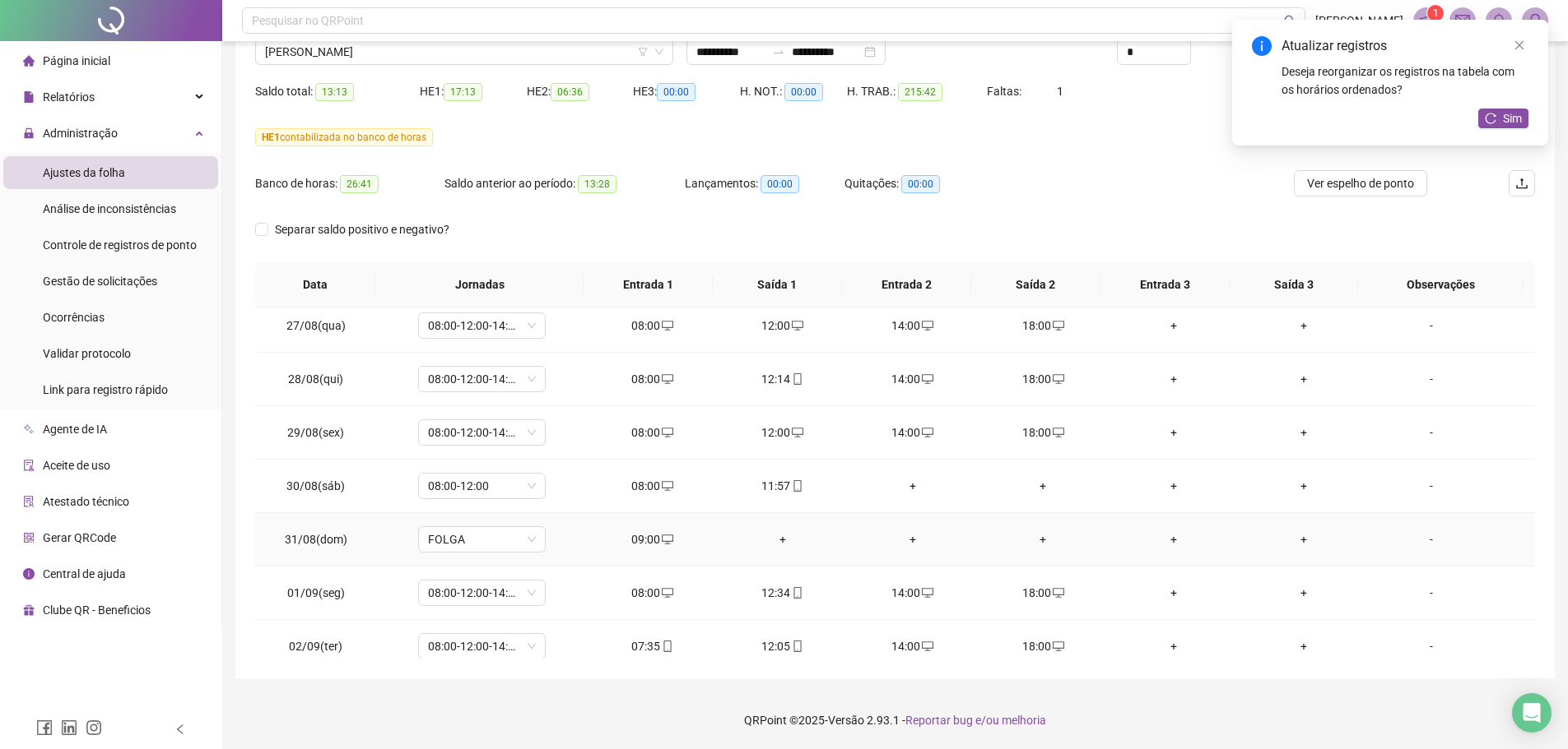
click at [779, 545] on div "+" at bounding box center [781, 540] width 103 height 18
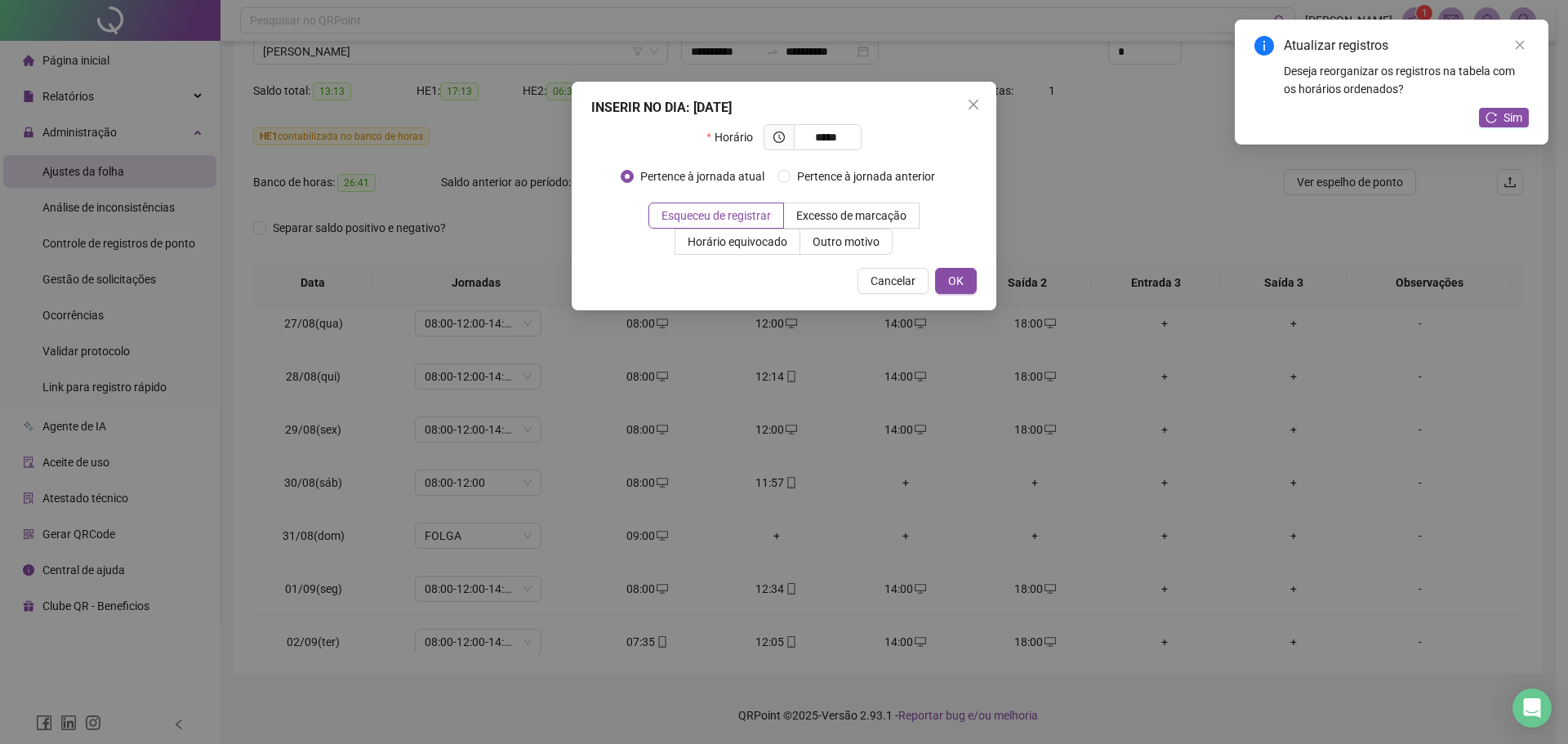
type input "*****"
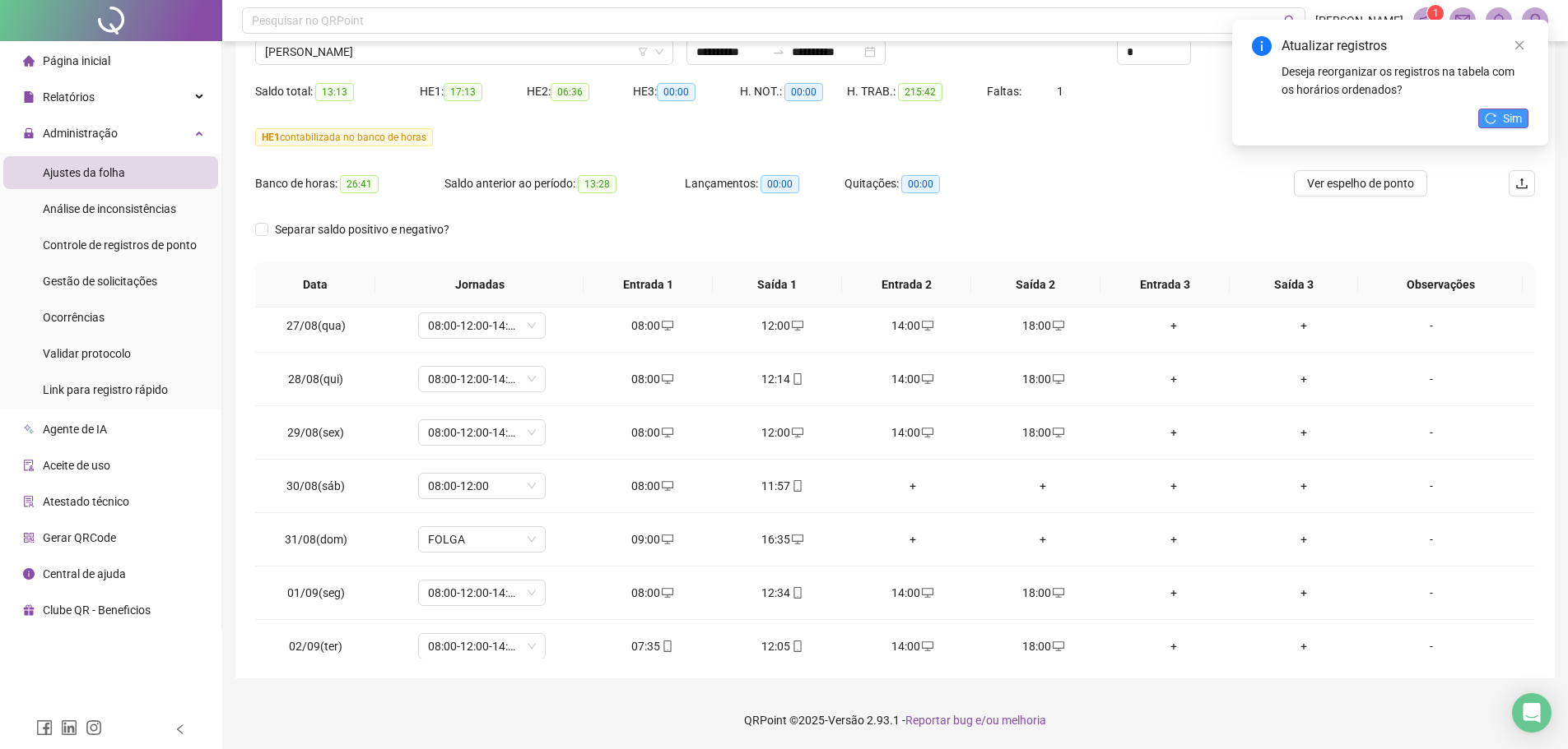
click at [1499, 114] on button "Sim" at bounding box center [1503, 119] width 50 height 20
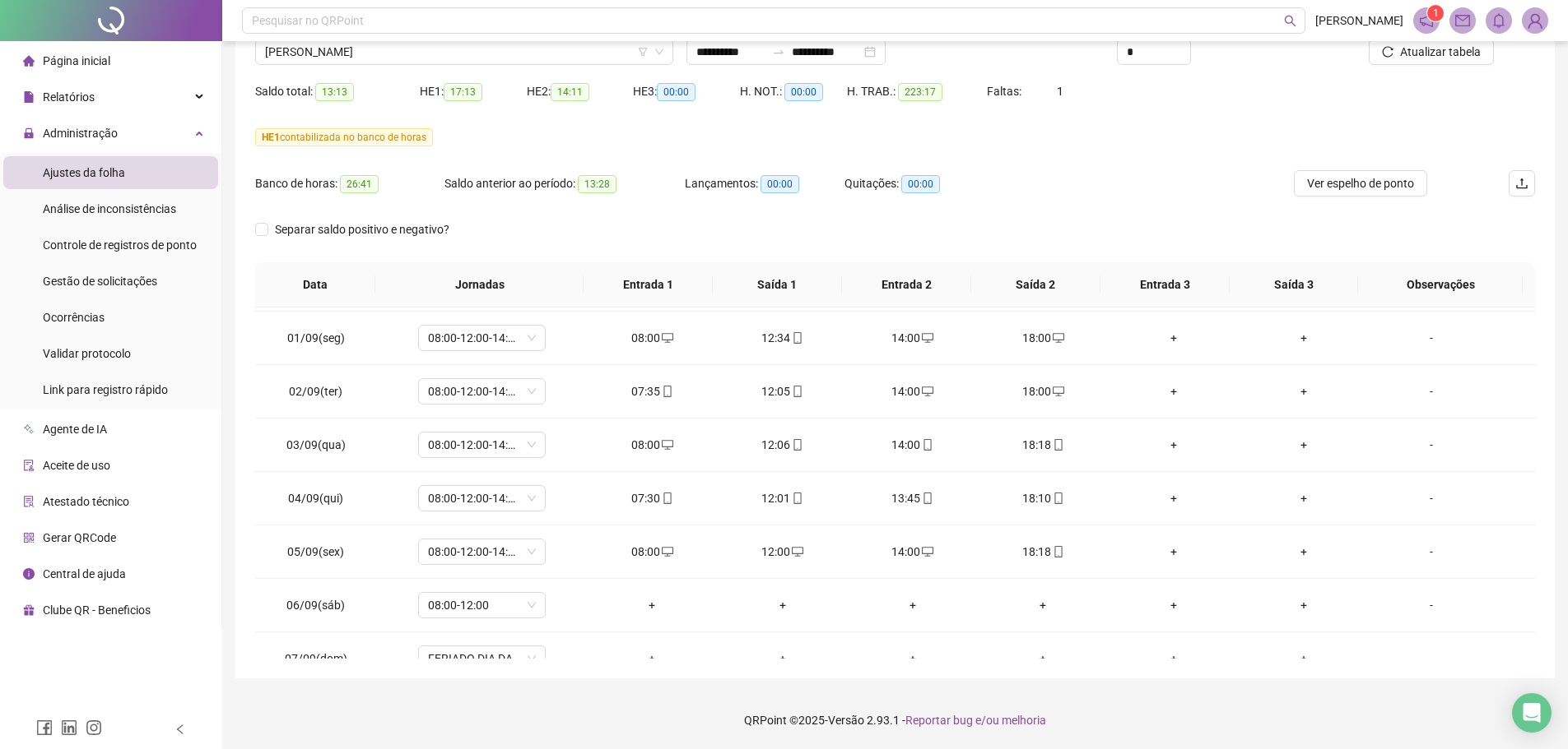
scroll to position [566, 0]
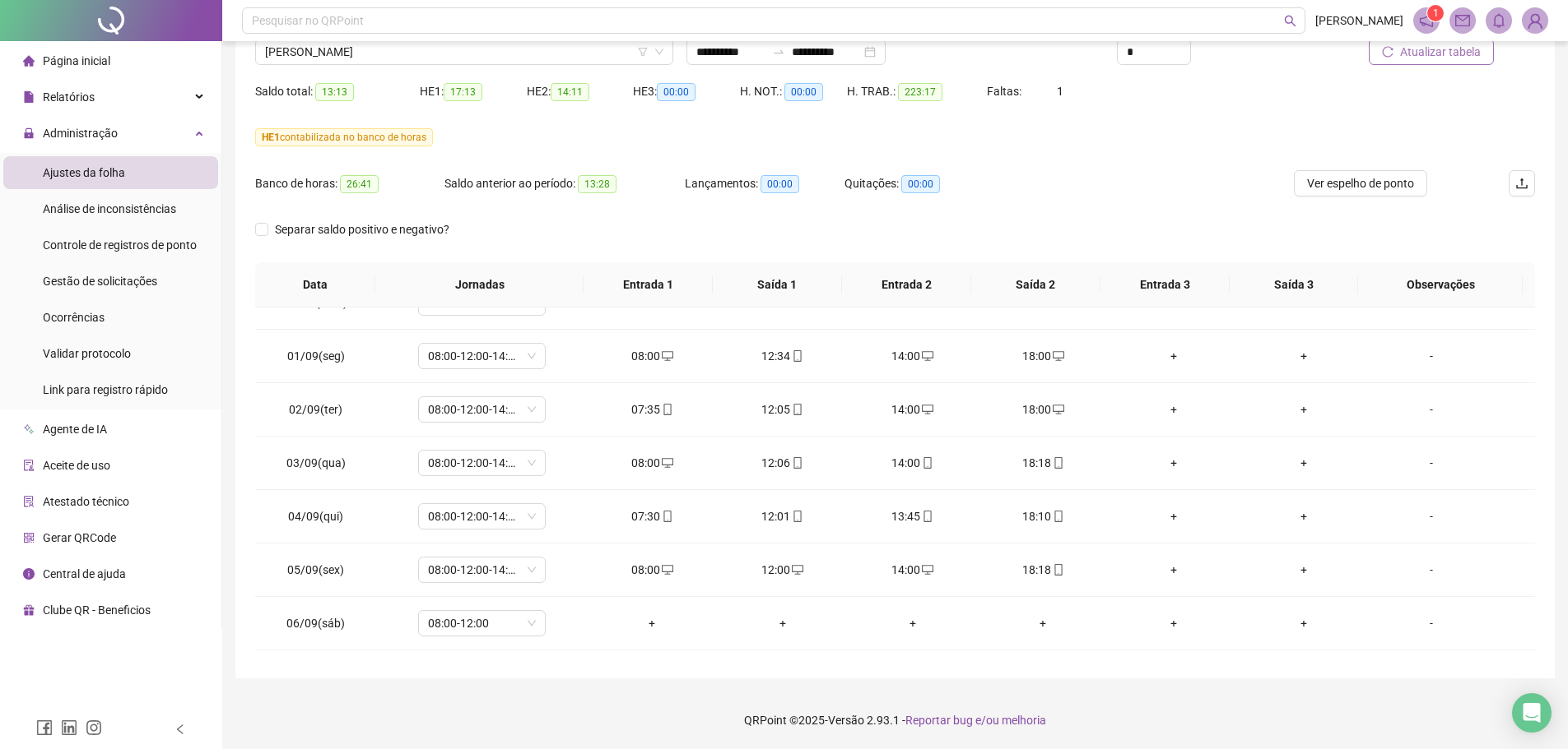
click at [1446, 63] on button "Atualizar tabela" at bounding box center [1431, 51] width 125 height 27
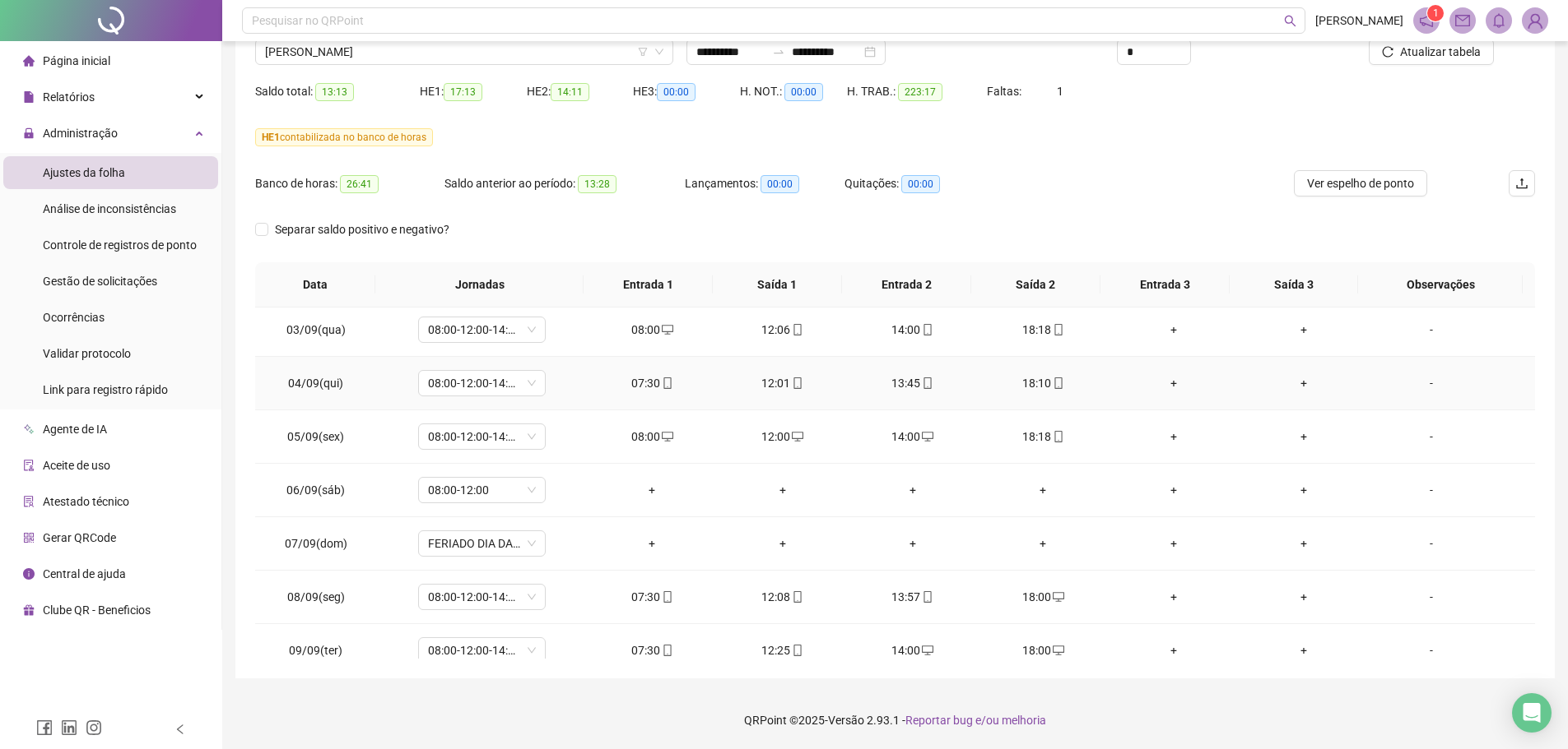
scroll to position [813, 0]
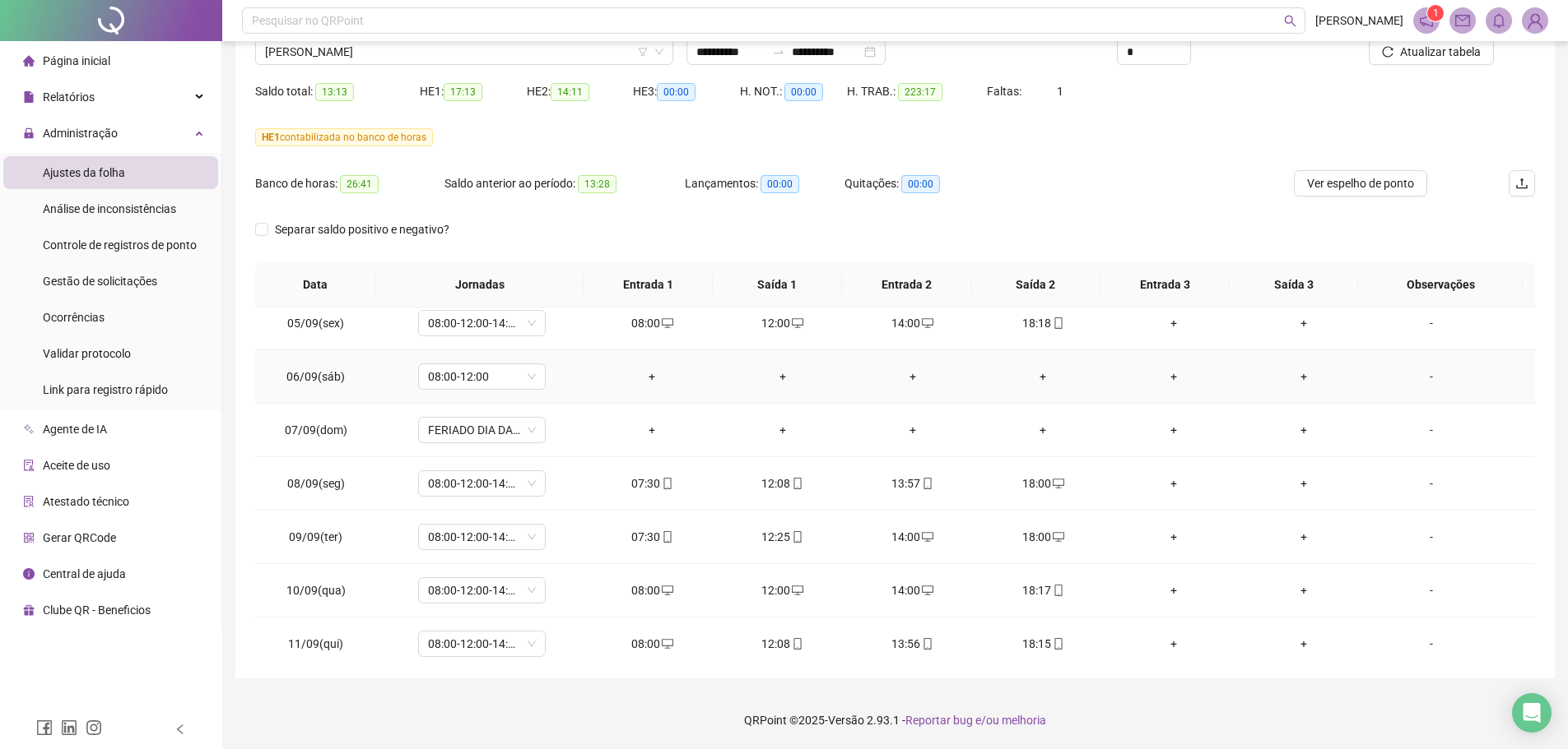
click at [649, 370] on div "+" at bounding box center [651, 377] width 103 height 18
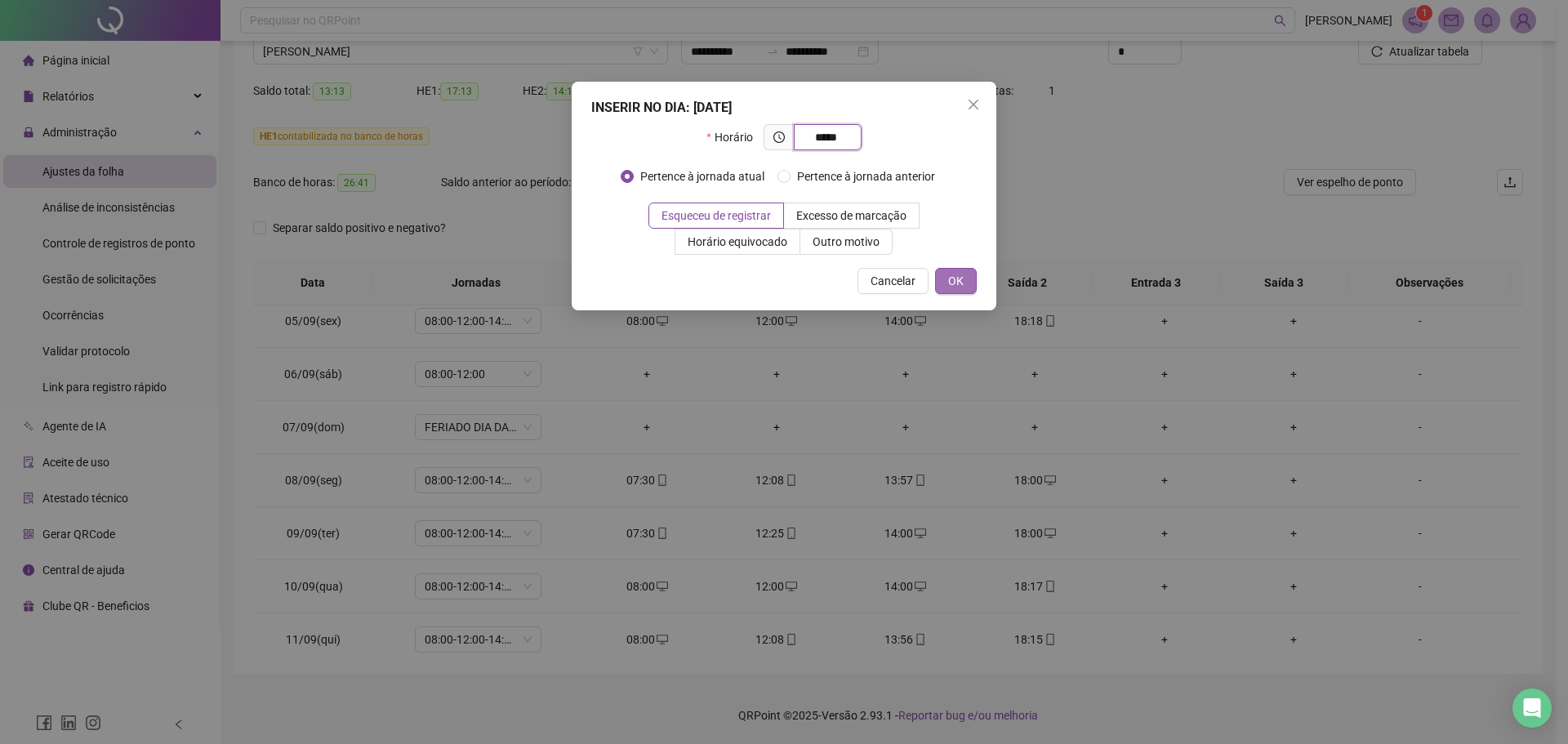
type input "*****"
click at [952, 281] on span "OK" at bounding box center [955, 282] width 15 height 18
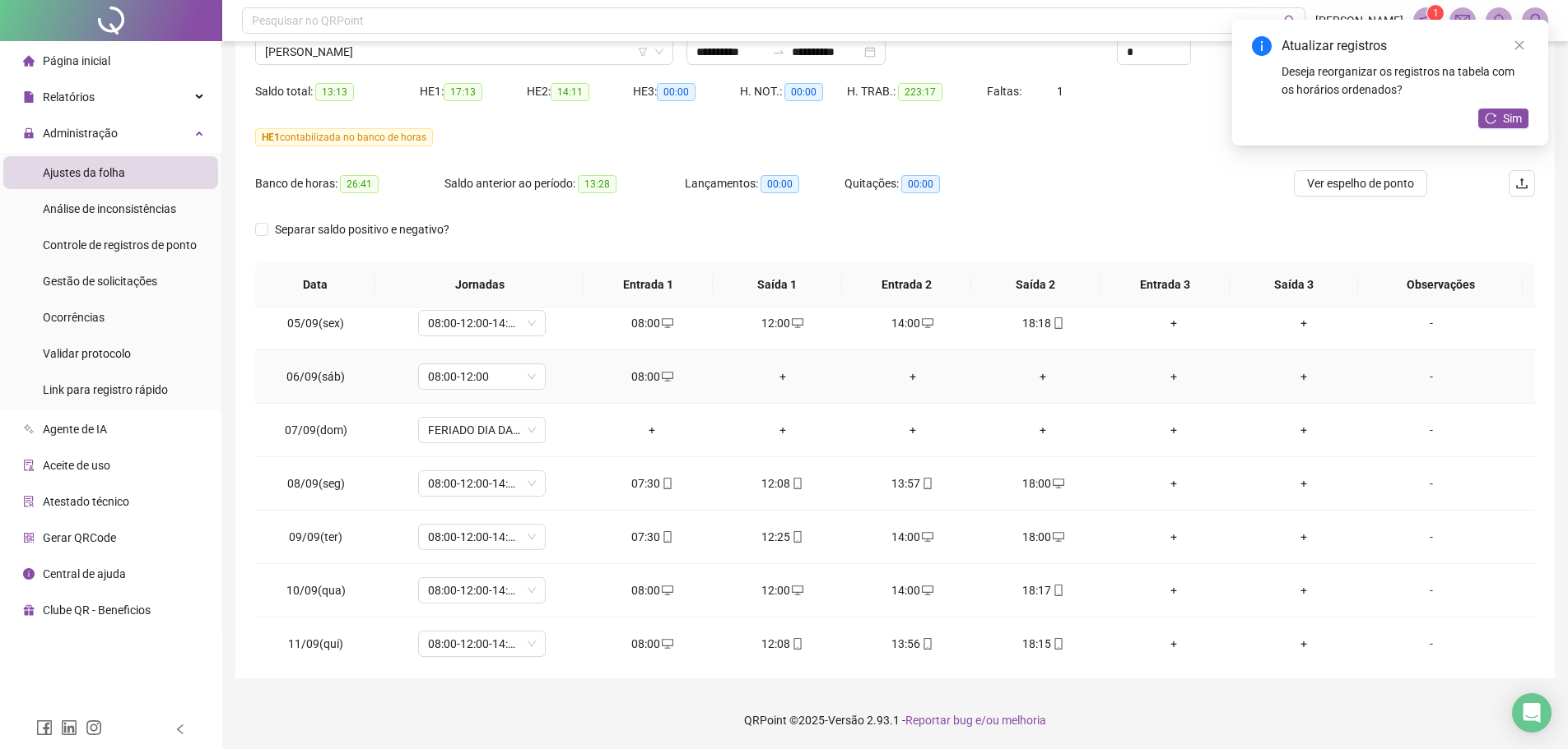
click at [780, 376] on div "+" at bounding box center [781, 377] width 103 height 18
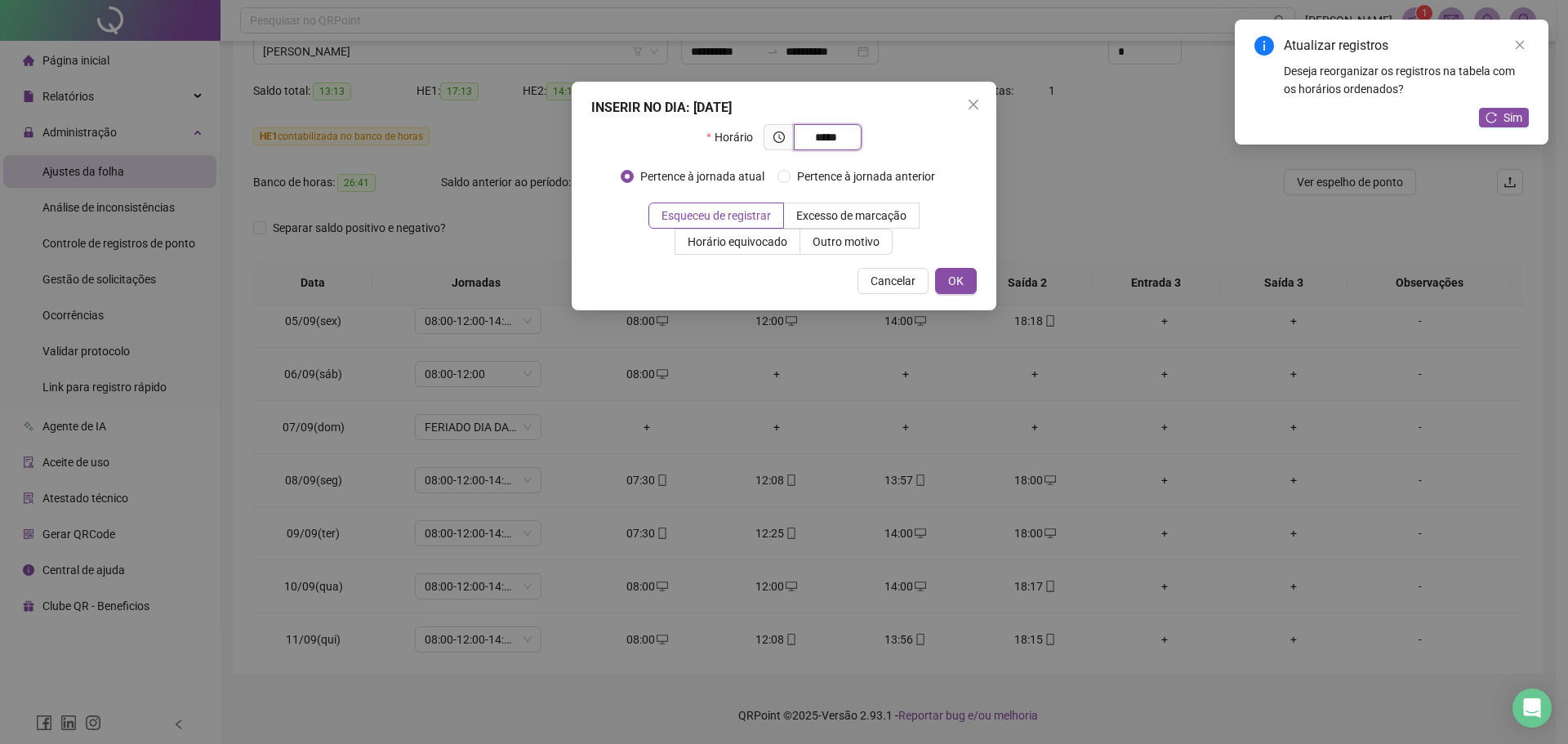
type input "*****"
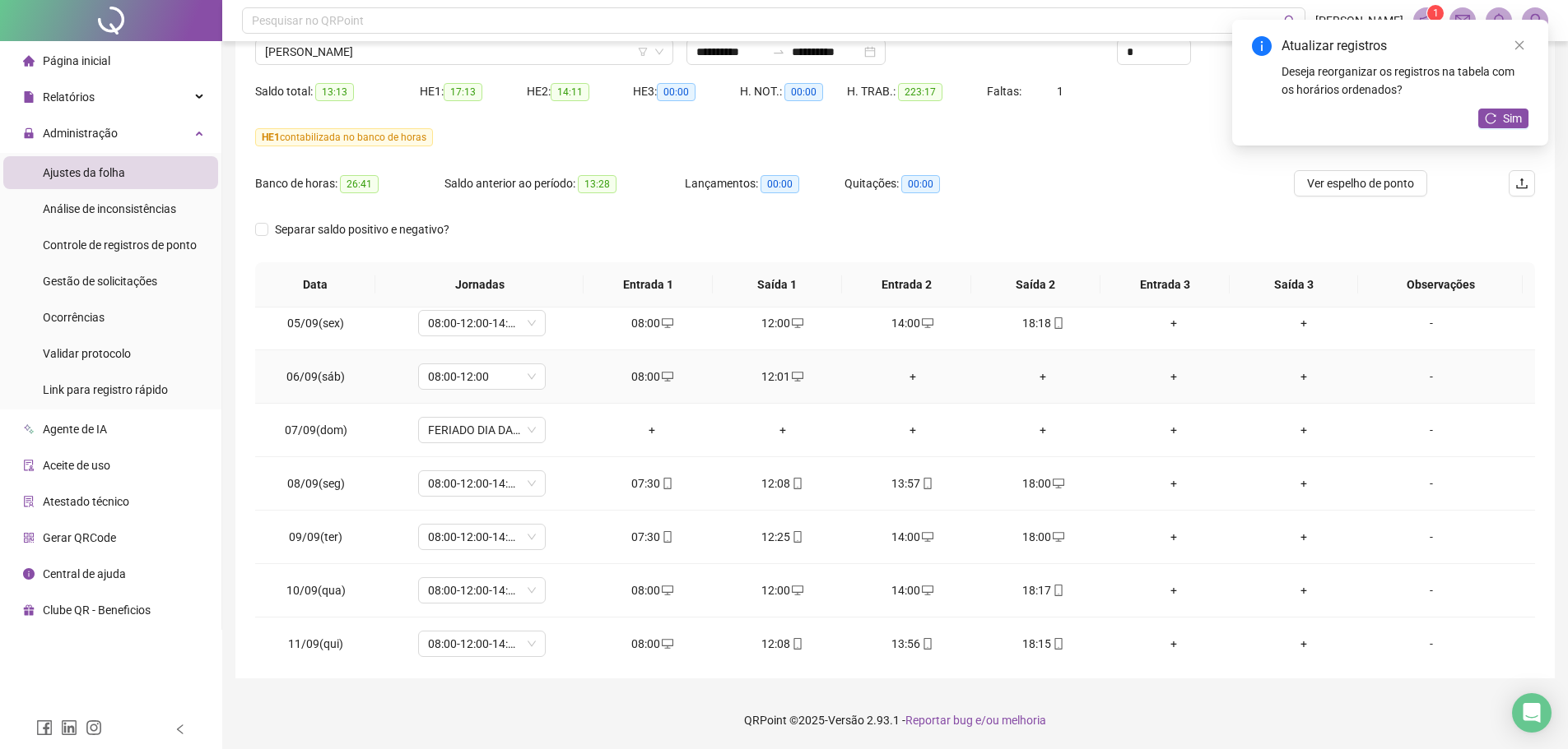
click at [904, 369] on div "+" at bounding box center [912, 377] width 103 height 18
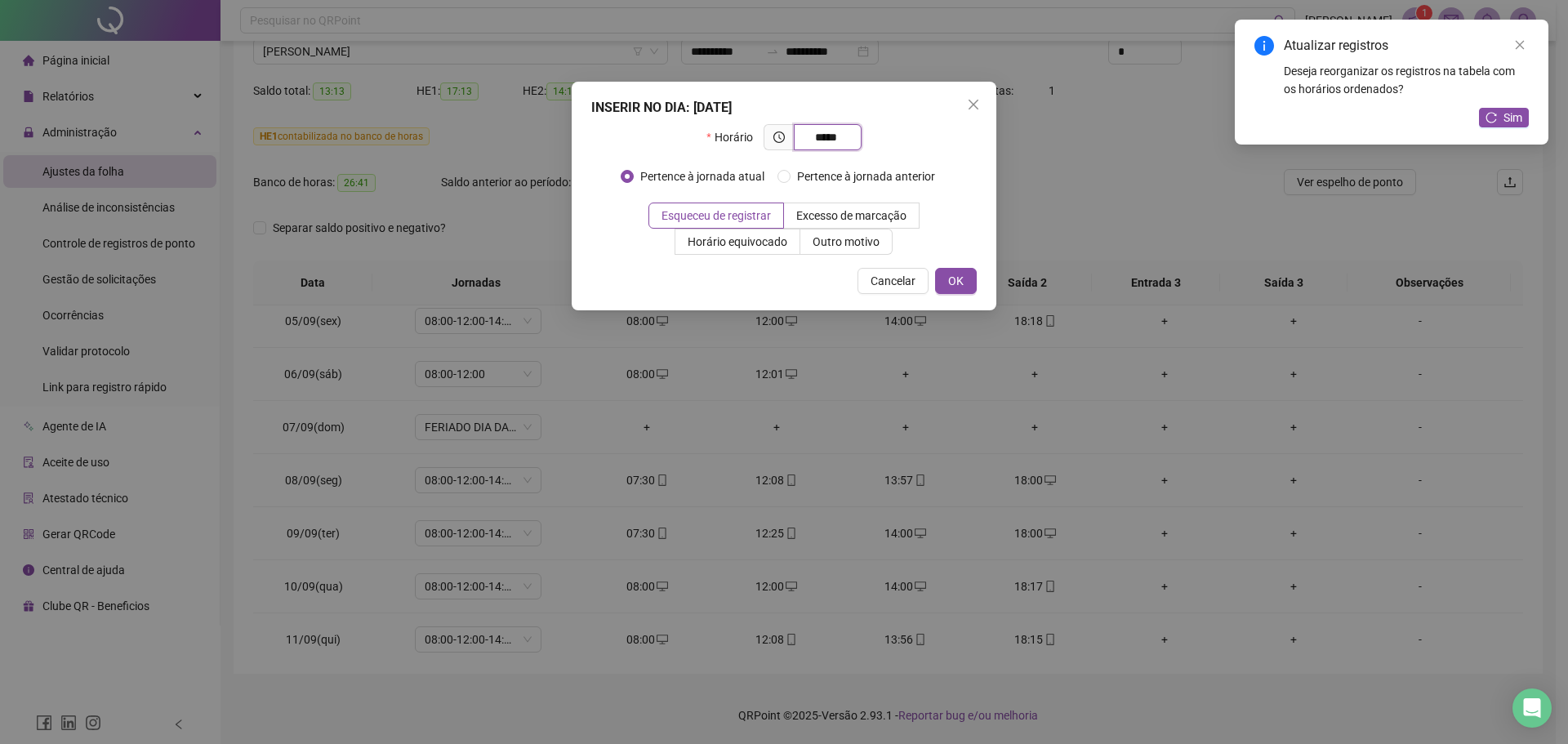
type input "*****"
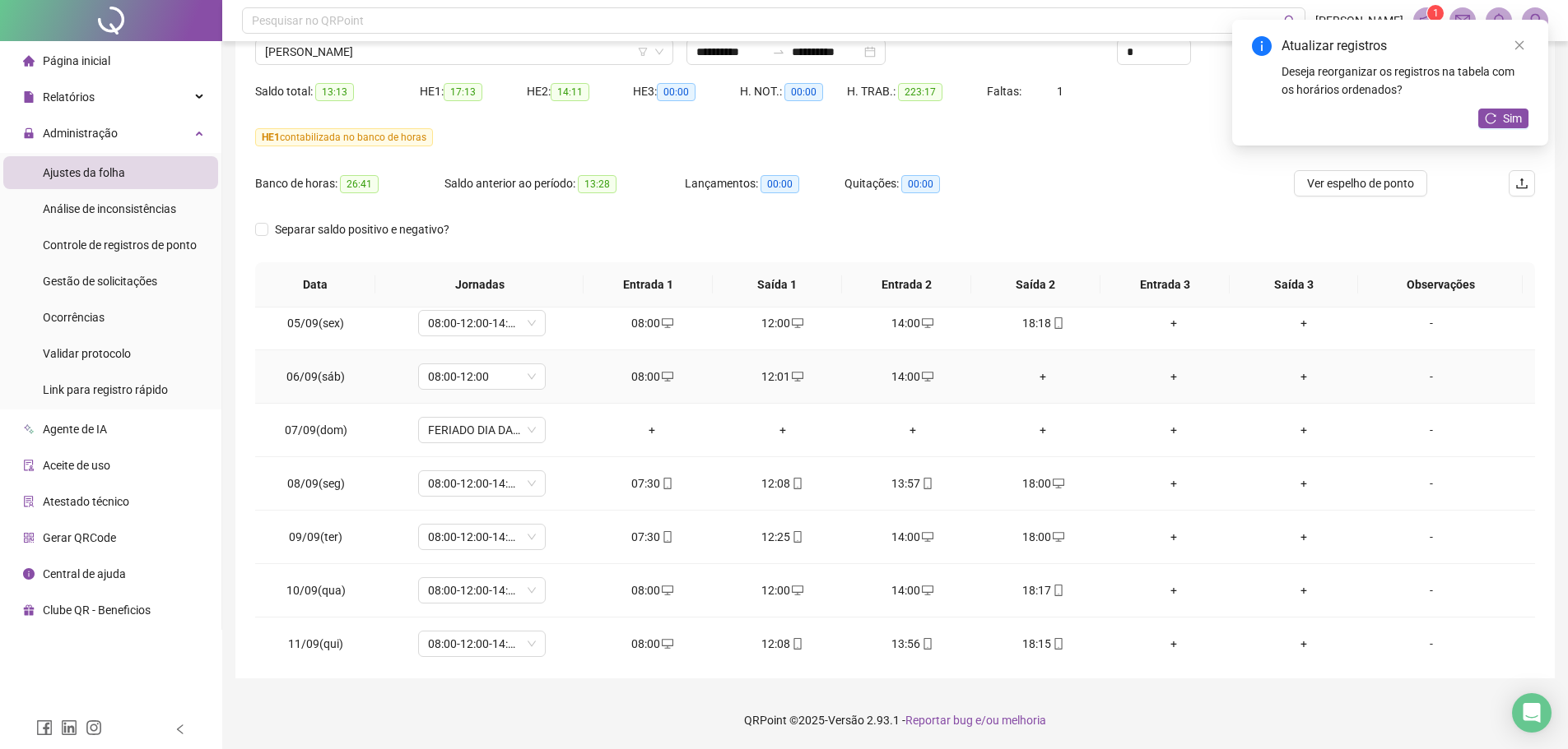
click at [1049, 378] on div "+" at bounding box center [1042, 377] width 103 height 18
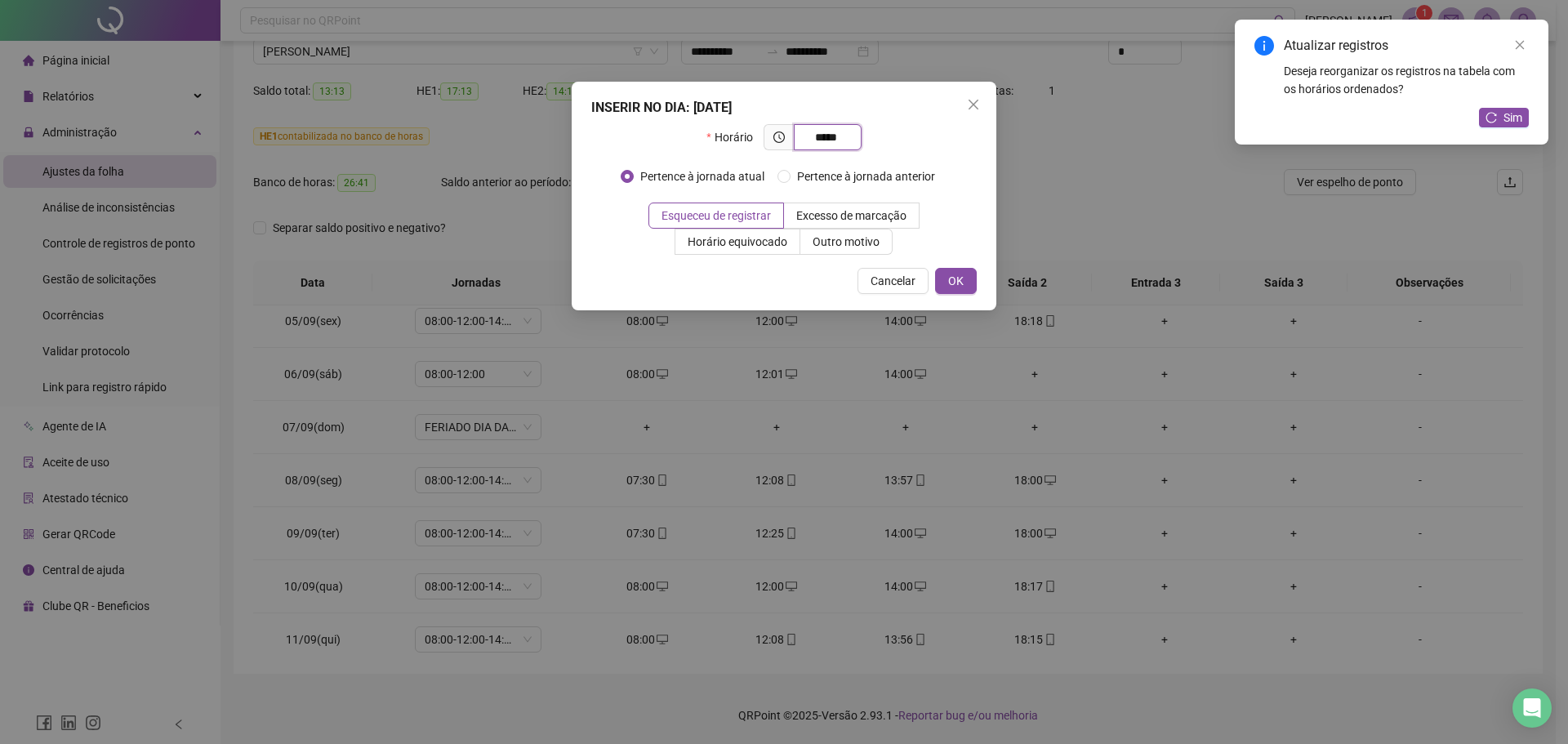
type input "*****"
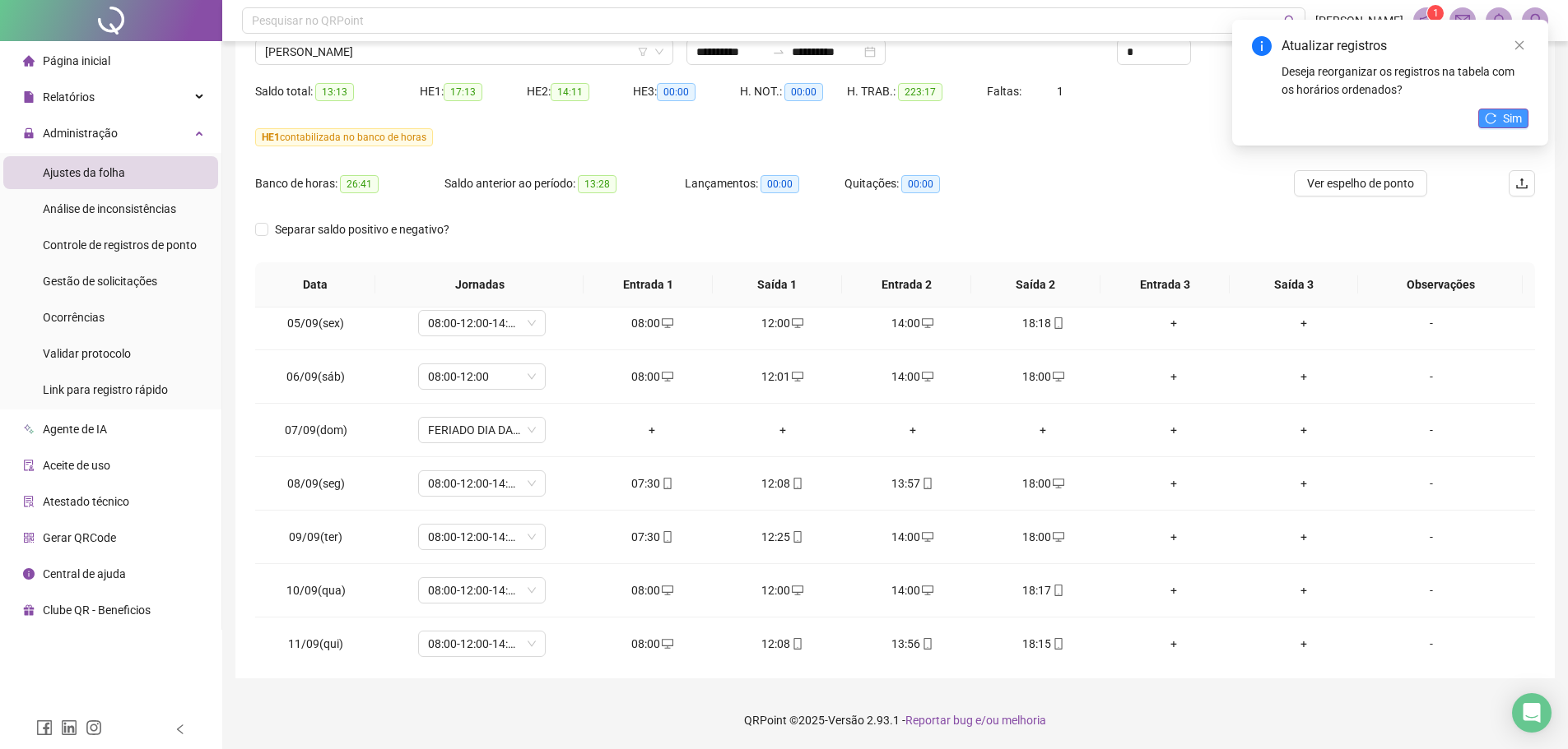
click at [1505, 118] on span "Sim" at bounding box center [1511, 119] width 19 height 18
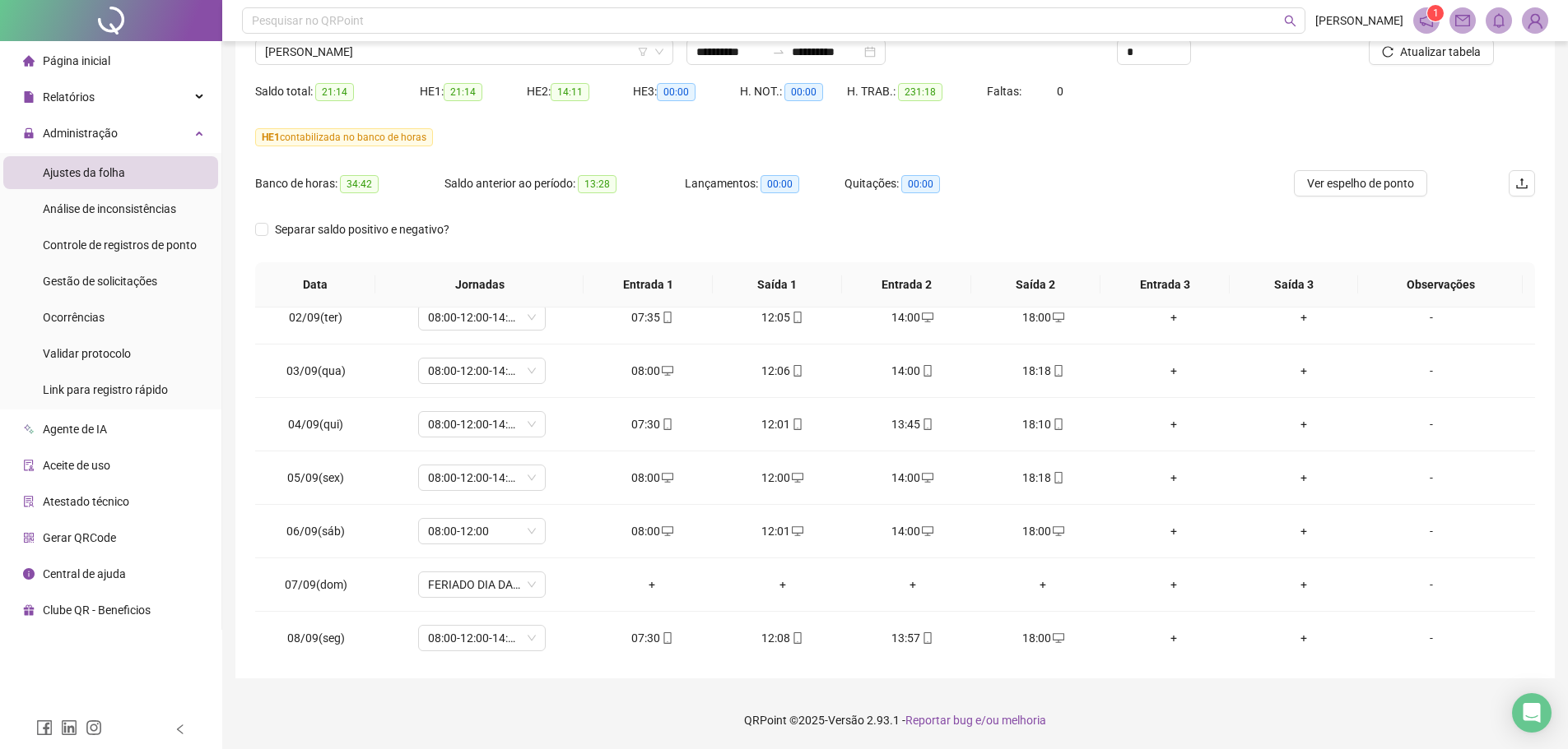
scroll to position [741, 0]
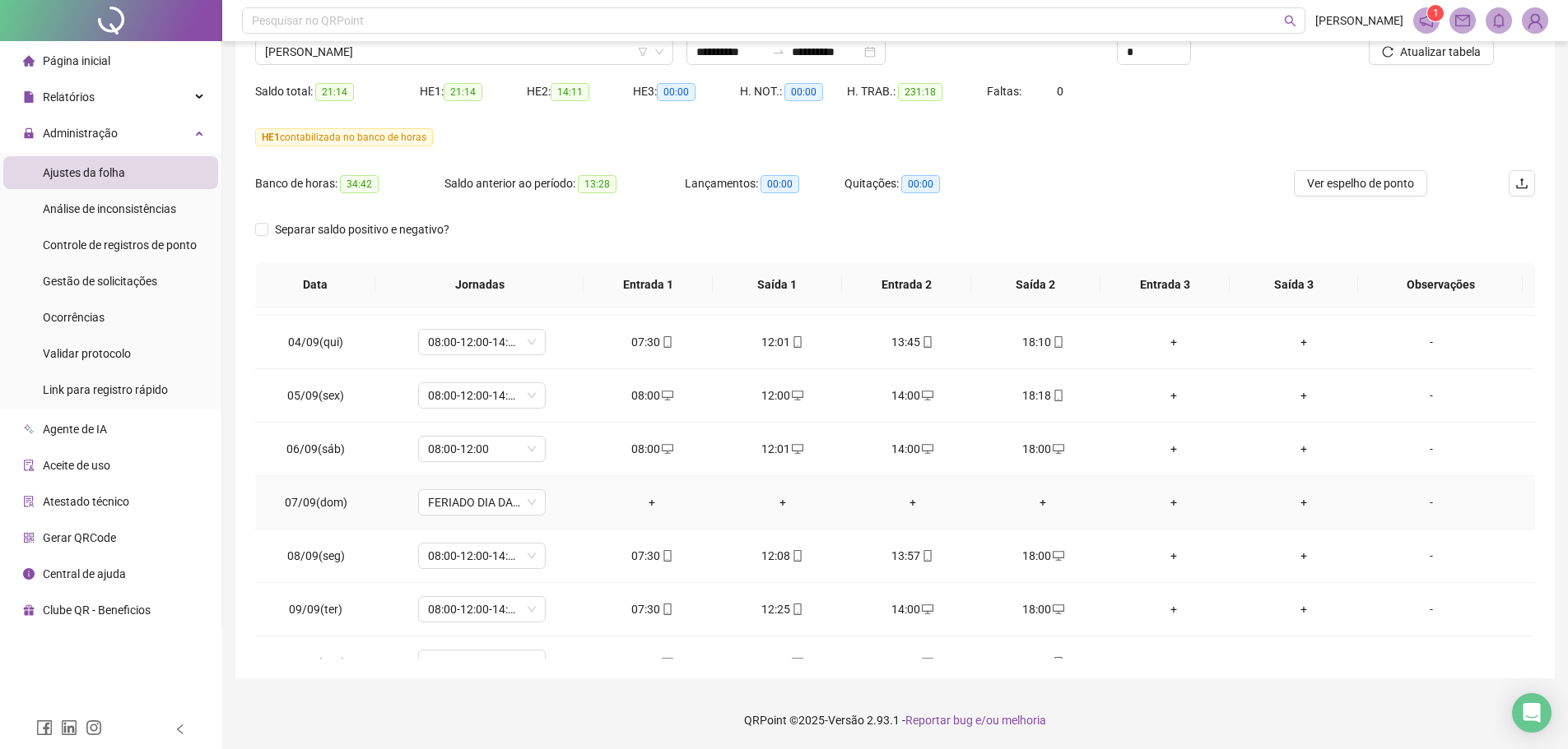
click at [649, 489] on td "+" at bounding box center [651, 503] width 130 height 53
click at [642, 507] on div "+" at bounding box center [651, 503] width 103 height 18
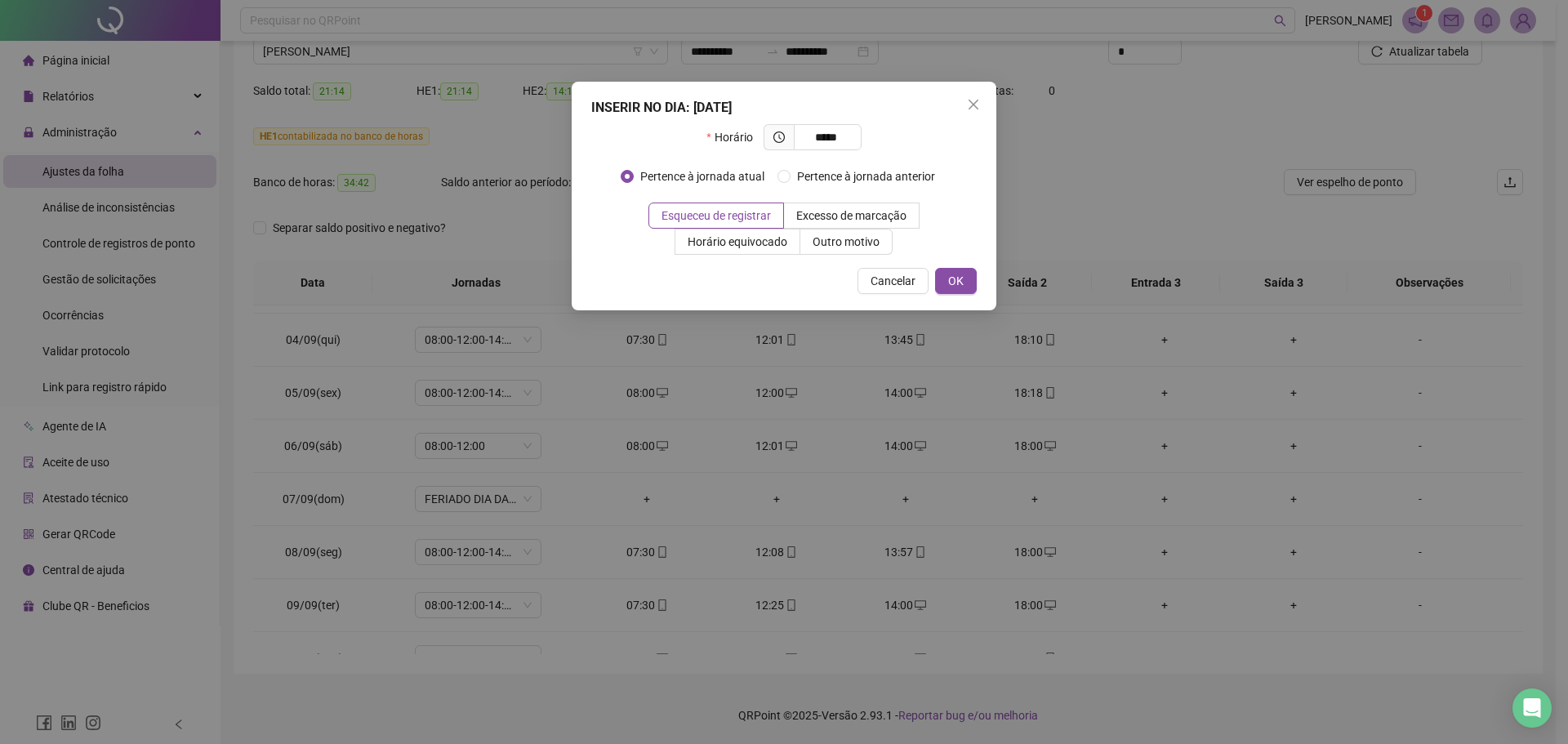
type input "*****"
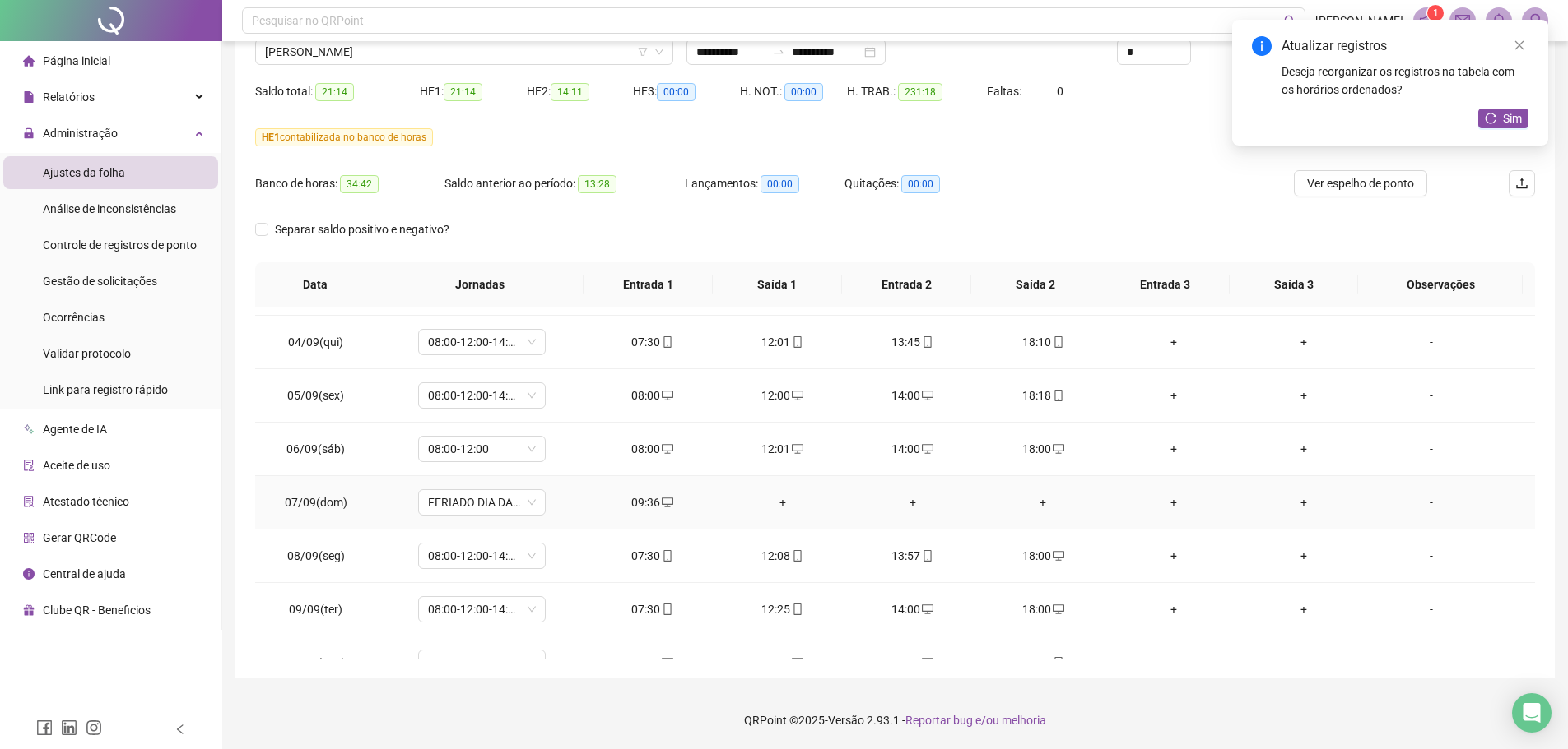
click at [776, 499] on div "+" at bounding box center [781, 503] width 103 height 18
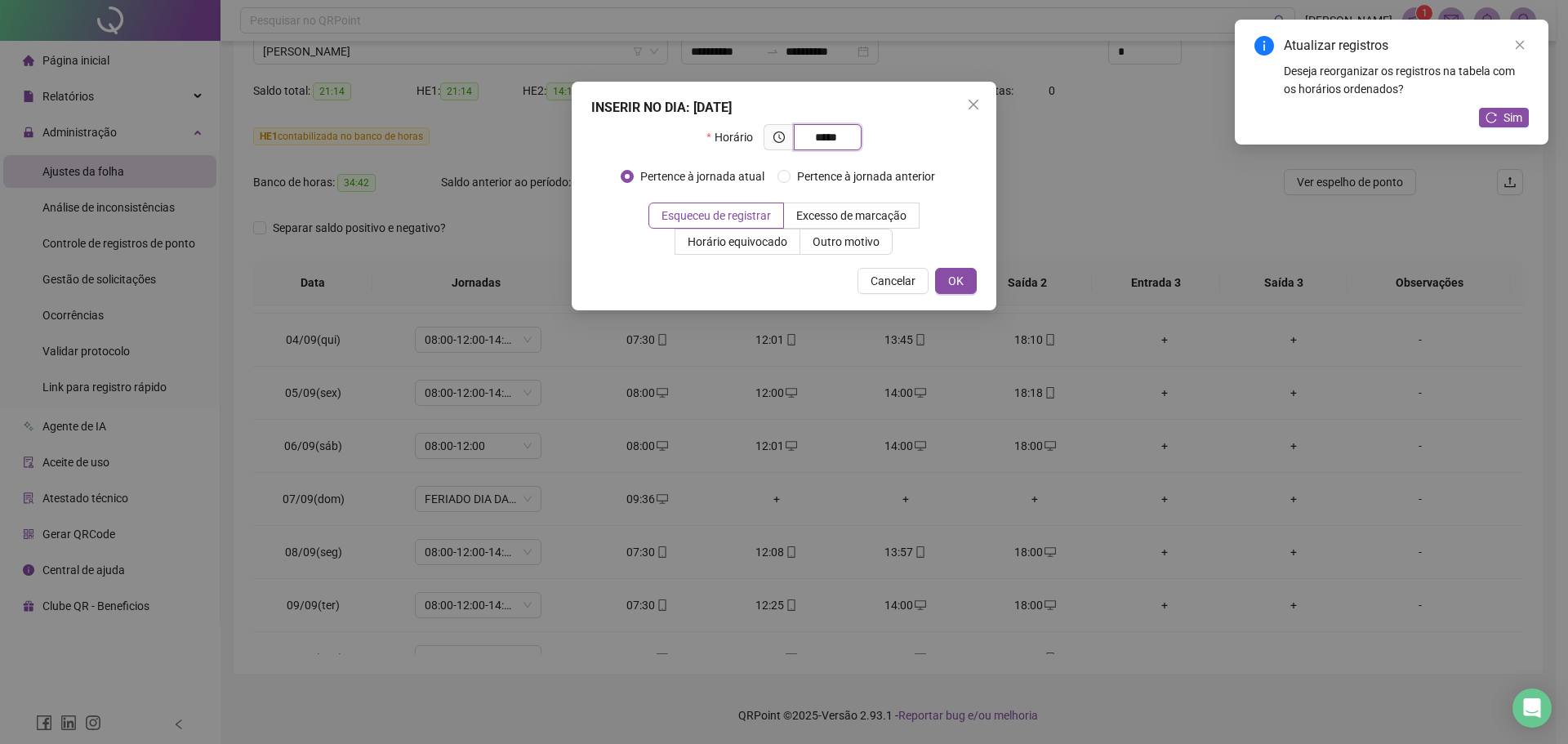
type input "*****"
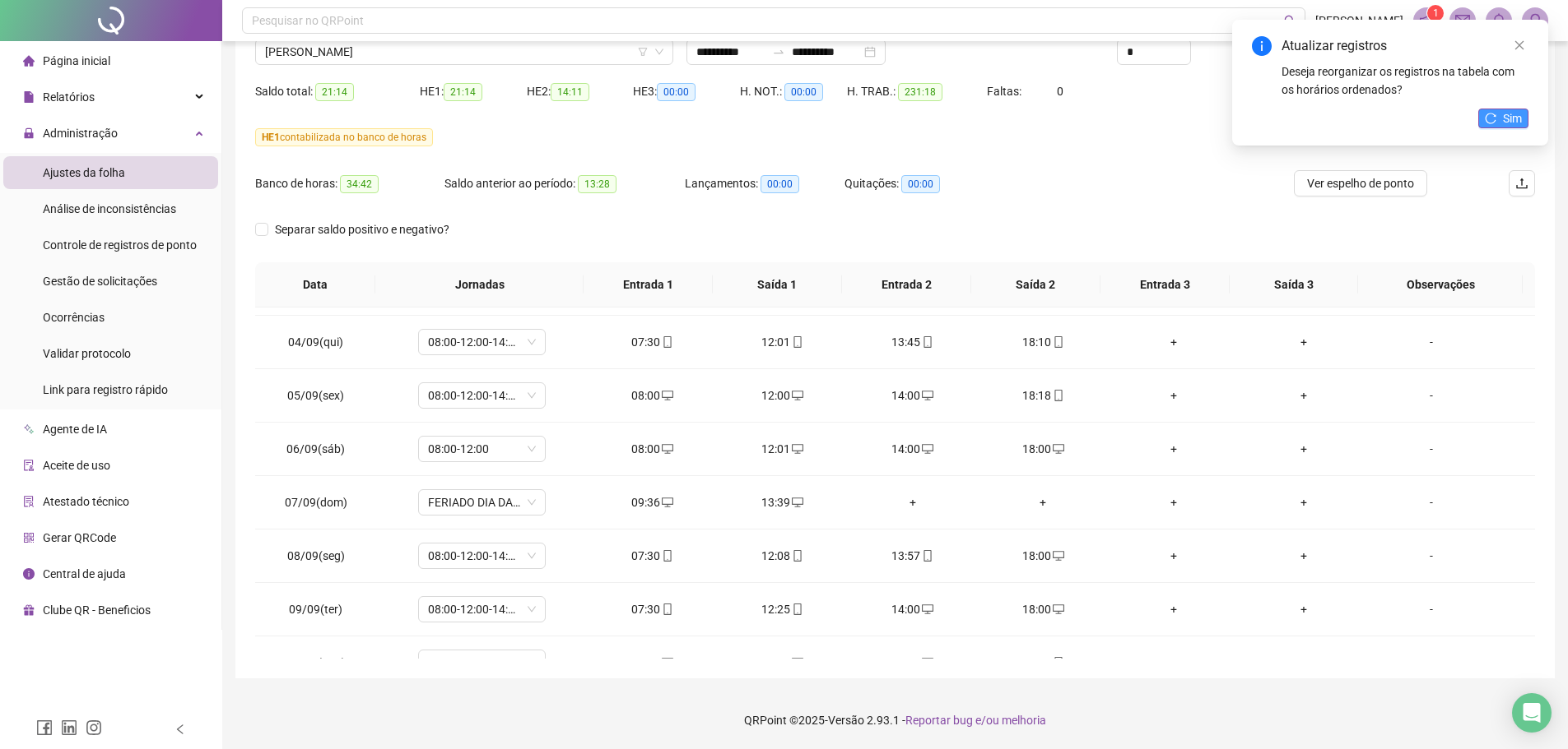
click at [1513, 117] on span "Sim" at bounding box center [1511, 119] width 19 height 18
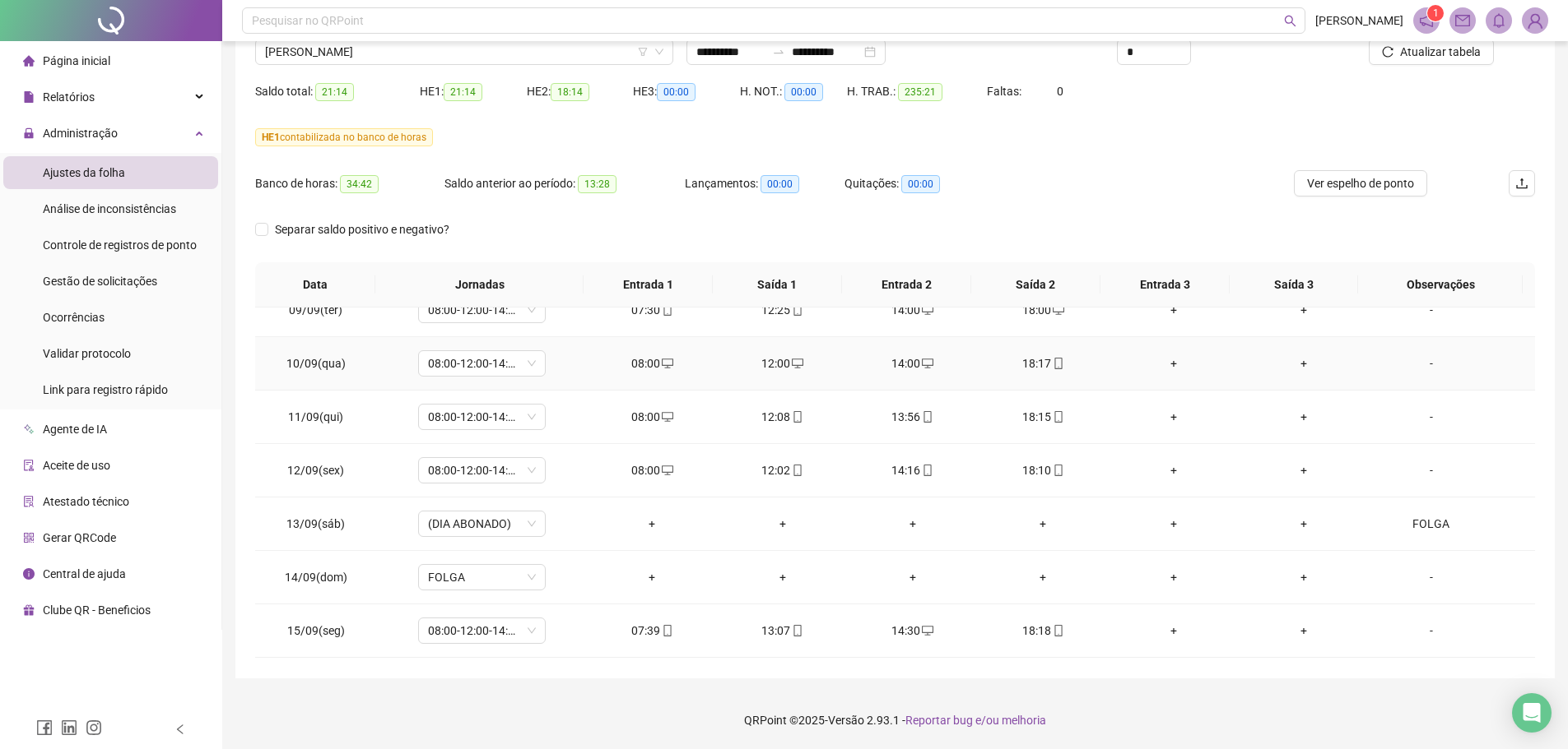
scroll to position [1069, 0]
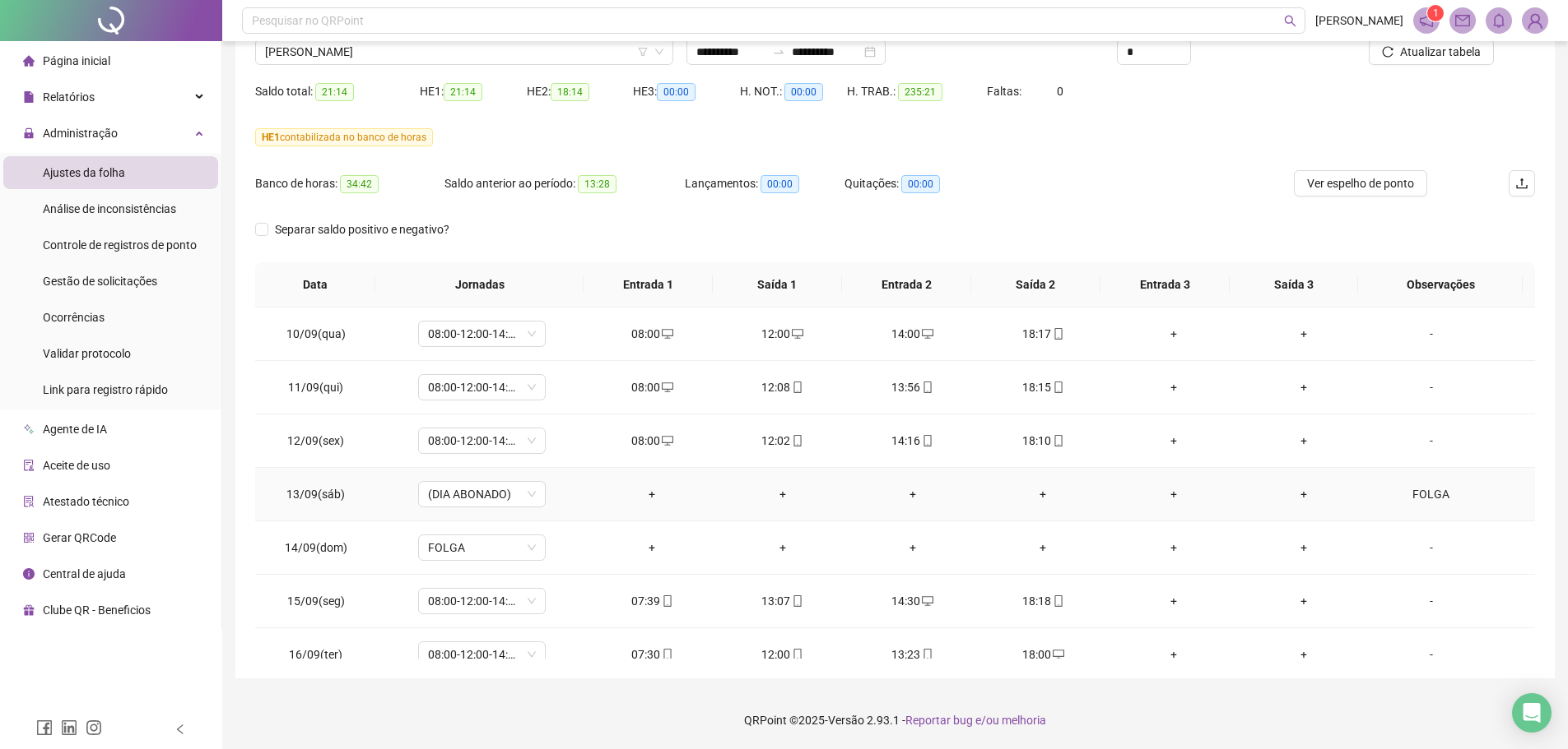
click at [1406, 498] on div "FOLGA" at bounding box center [1431, 495] width 97 height 18
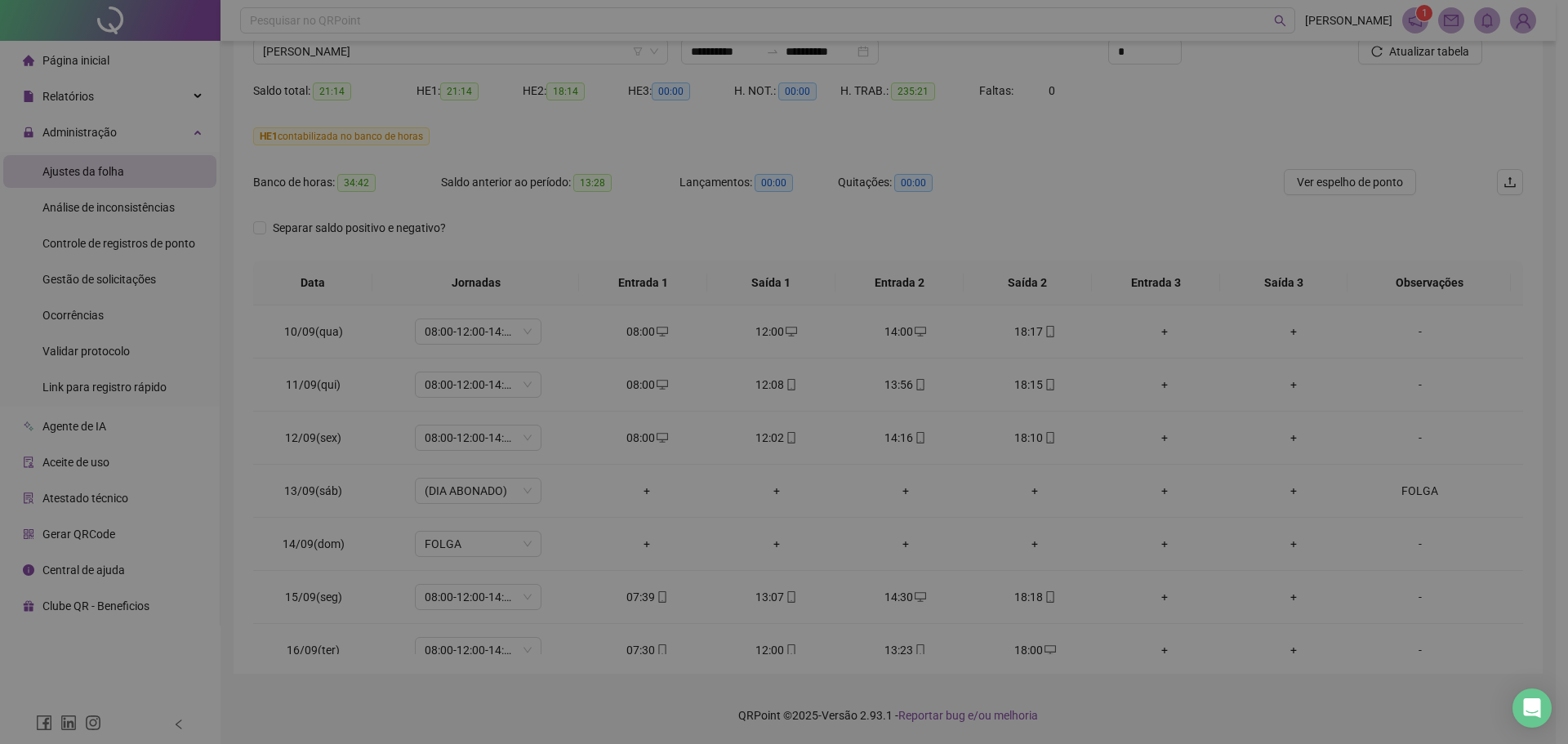
type textarea "*****"
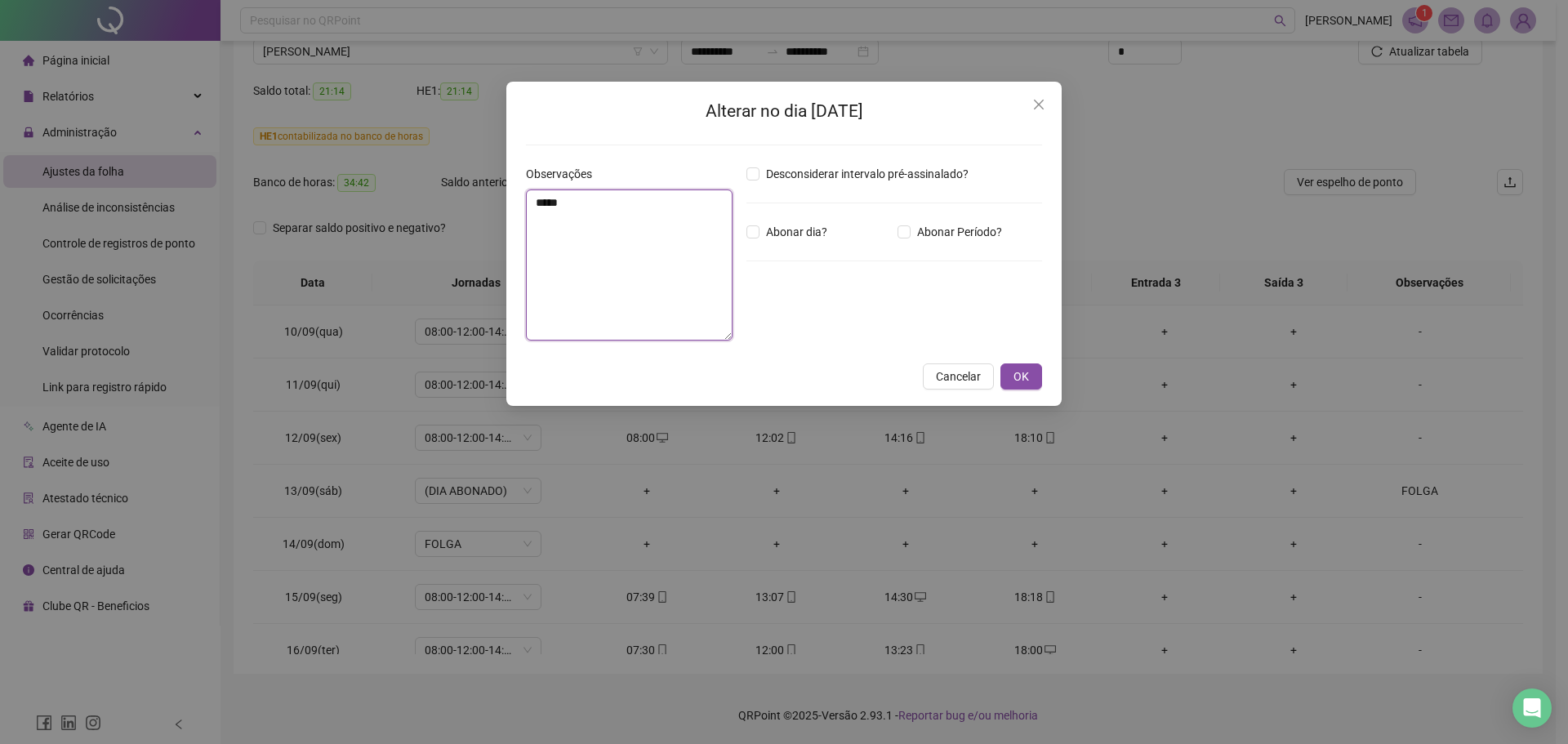
drag, startPoint x: 544, startPoint y: 201, endPoint x: 488, endPoint y: 199, distance: 56.0
click at [488, 199] on div "Alterar no dia 13/09/2025 Observações ***** Desconsiderar intervalo pré-assinal…" at bounding box center [784, 372] width 1568 height 744
click at [1036, 379] on button "OK" at bounding box center [1021, 377] width 42 height 26
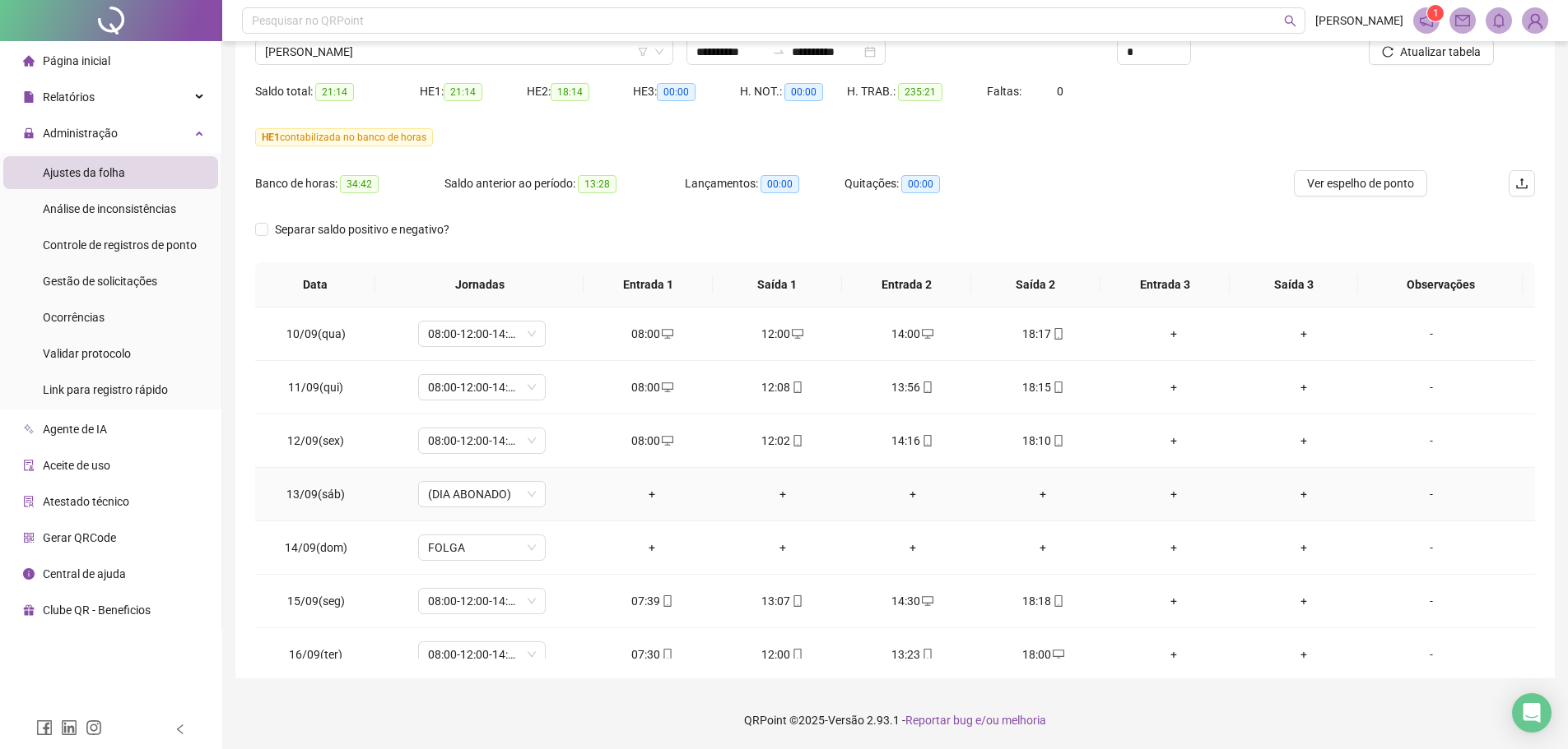
click at [545, 479] on td "(DIA ABONADO)" at bounding box center [481, 495] width 209 height 53
click at [536, 489] on div "(DIA ABONADO)" at bounding box center [481, 494] width 127 height 27
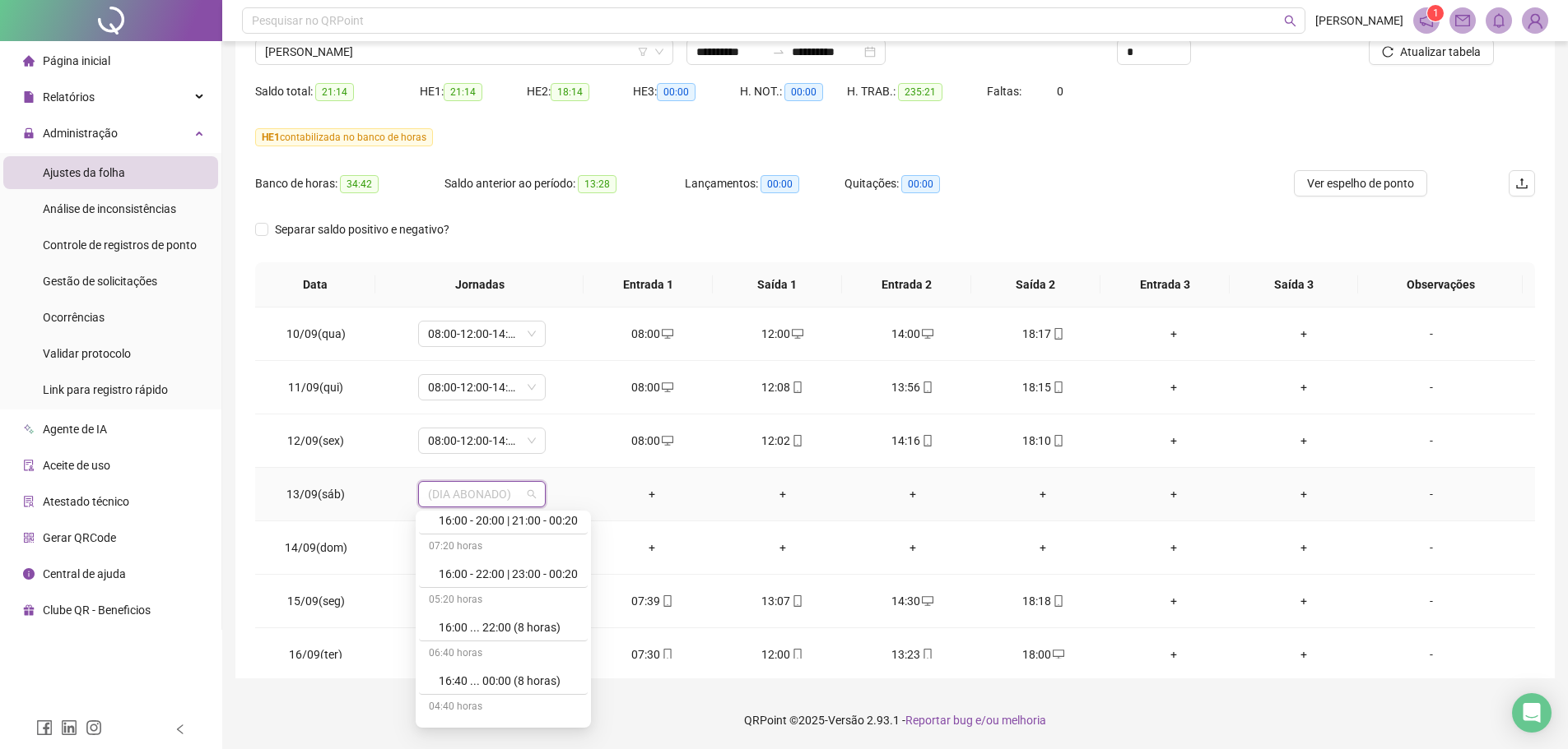
scroll to position [10483, 0]
click at [507, 659] on div "Folga compensatória" at bounding box center [508, 658] width 139 height 18
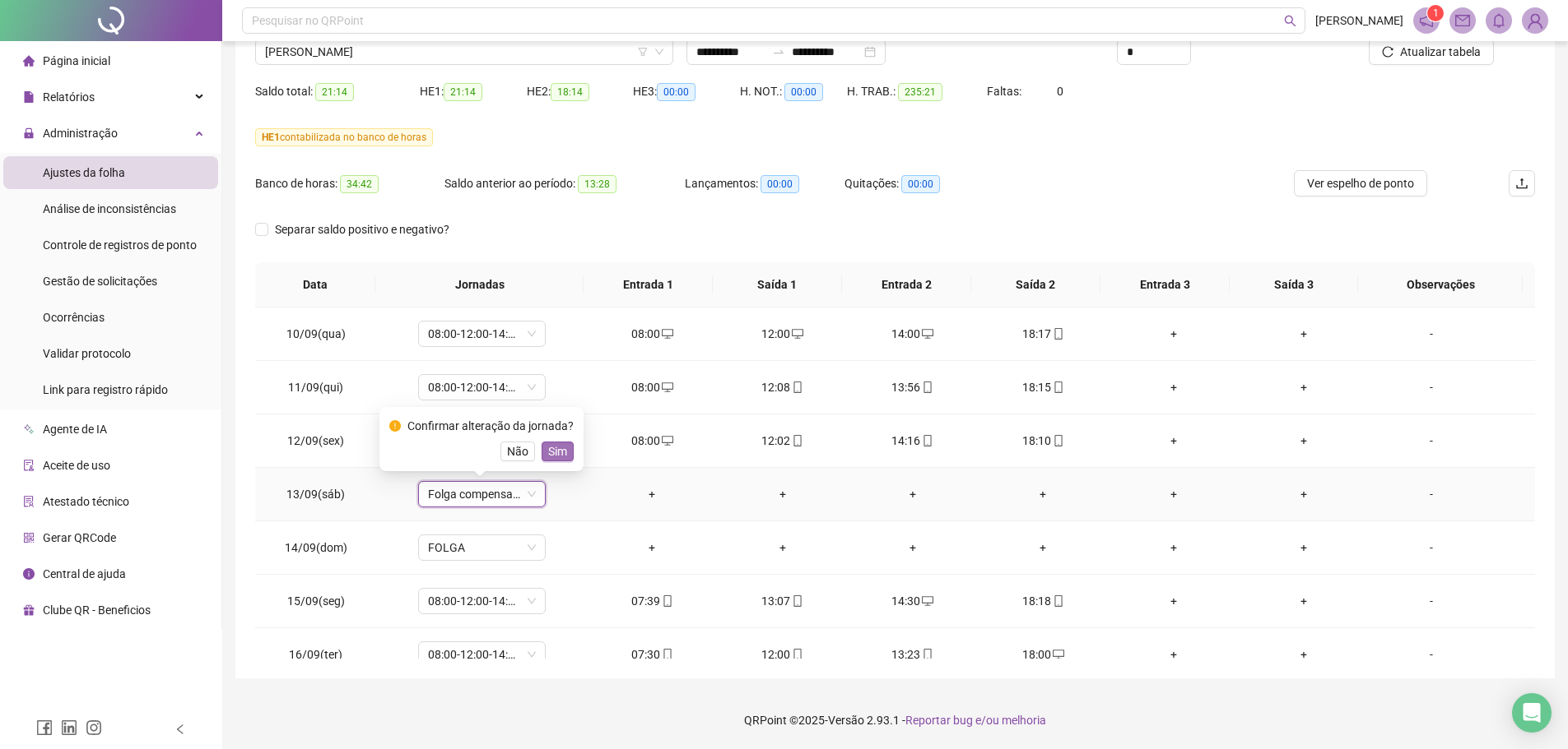
click at [554, 458] on span "Sim" at bounding box center [557, 452] width 19 height 18
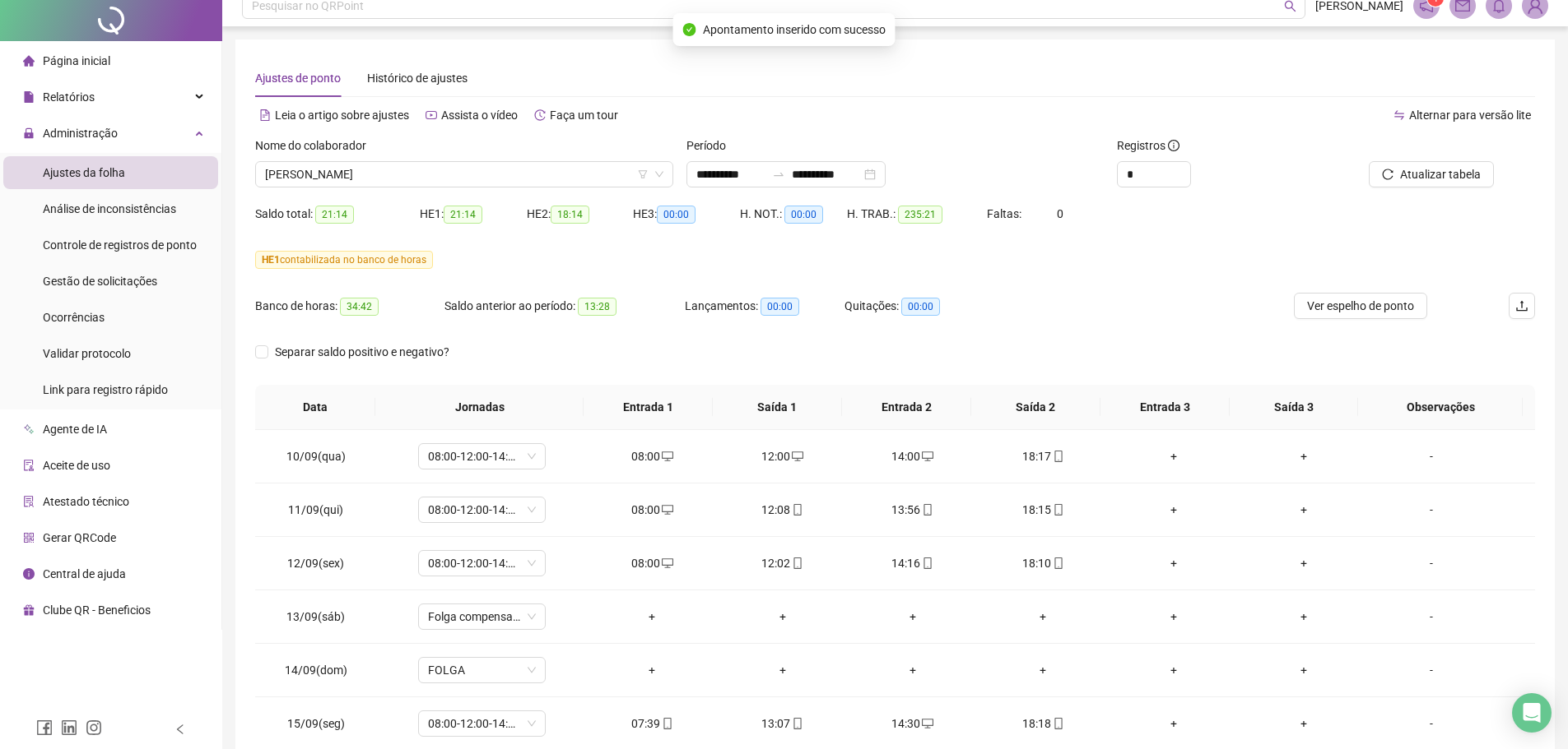
scroll to position [0, 0]
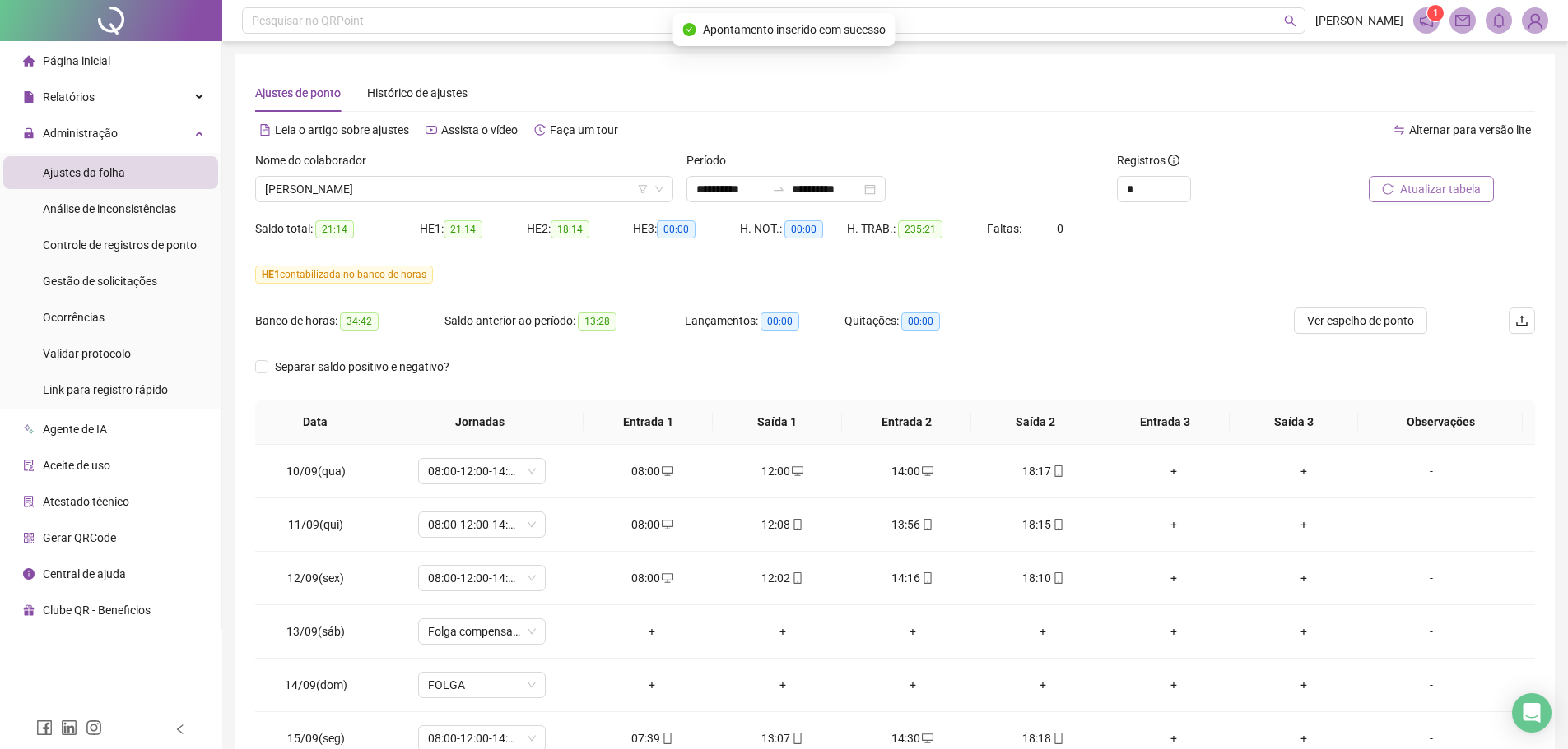
click at [1408, 190] on span "Atualizar tabela" at bounding box center [1440, 189] width 81 height 18
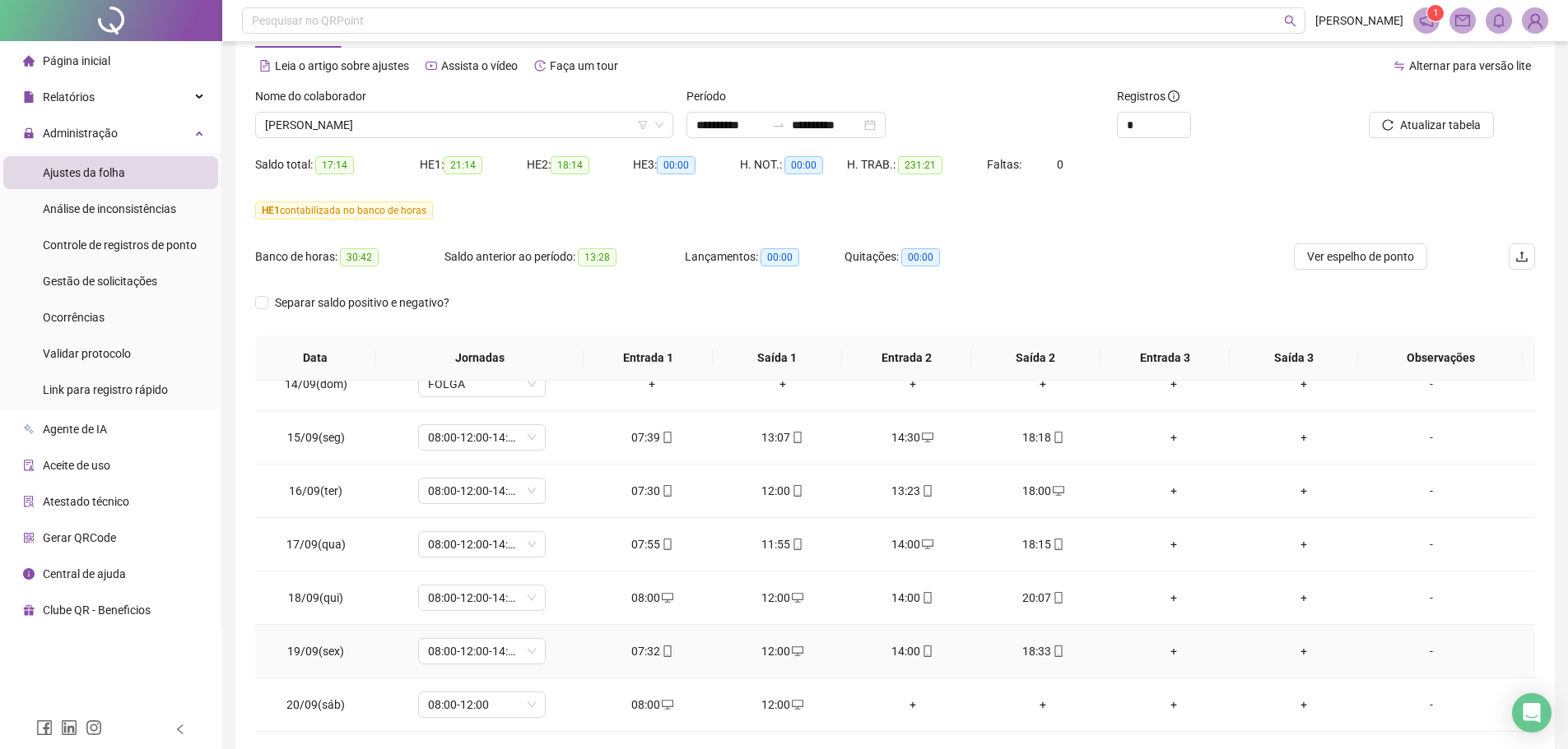
scroll to position [137, 0]
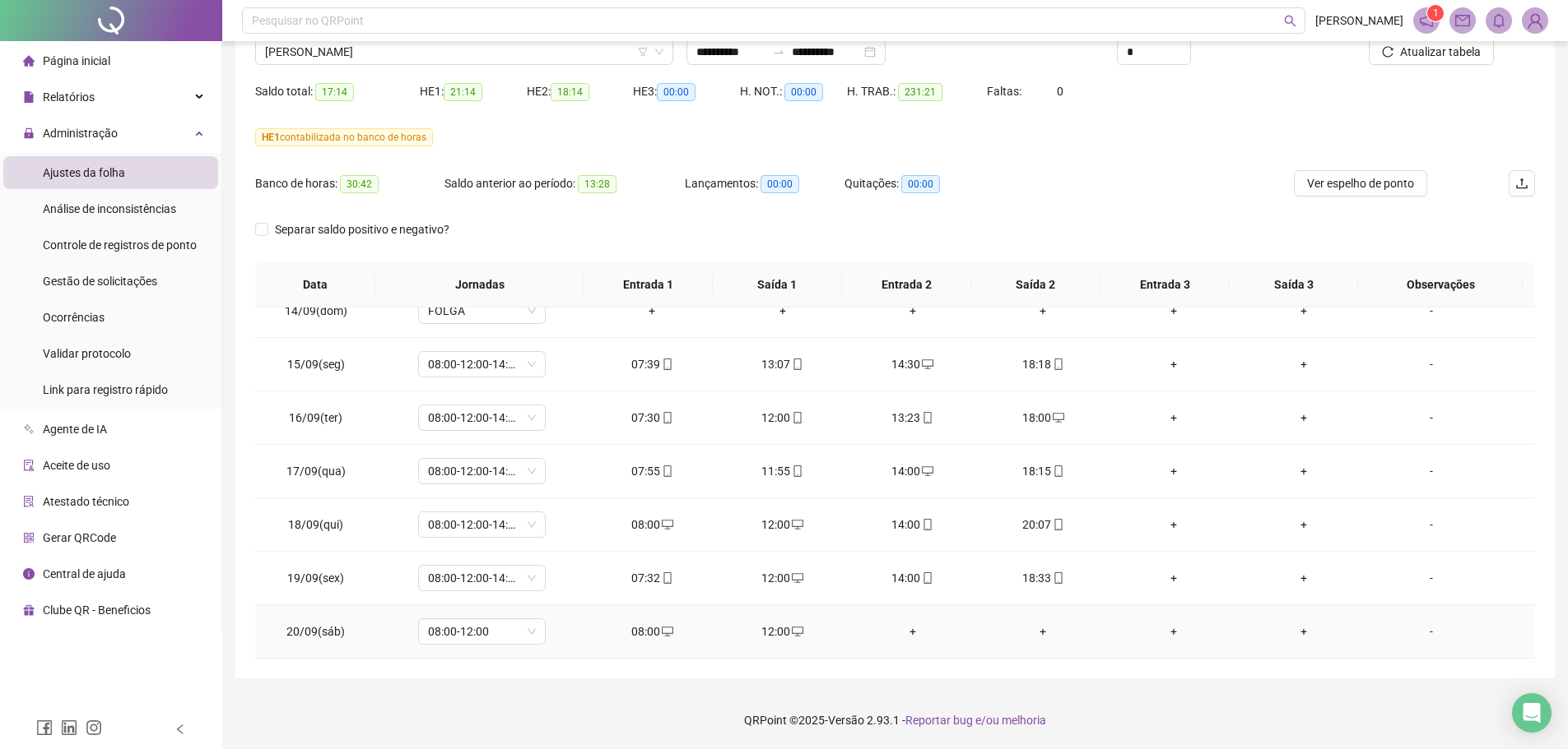
click at [902, 627] on div "+" at bounding box center [912, 632] width 103 height 18
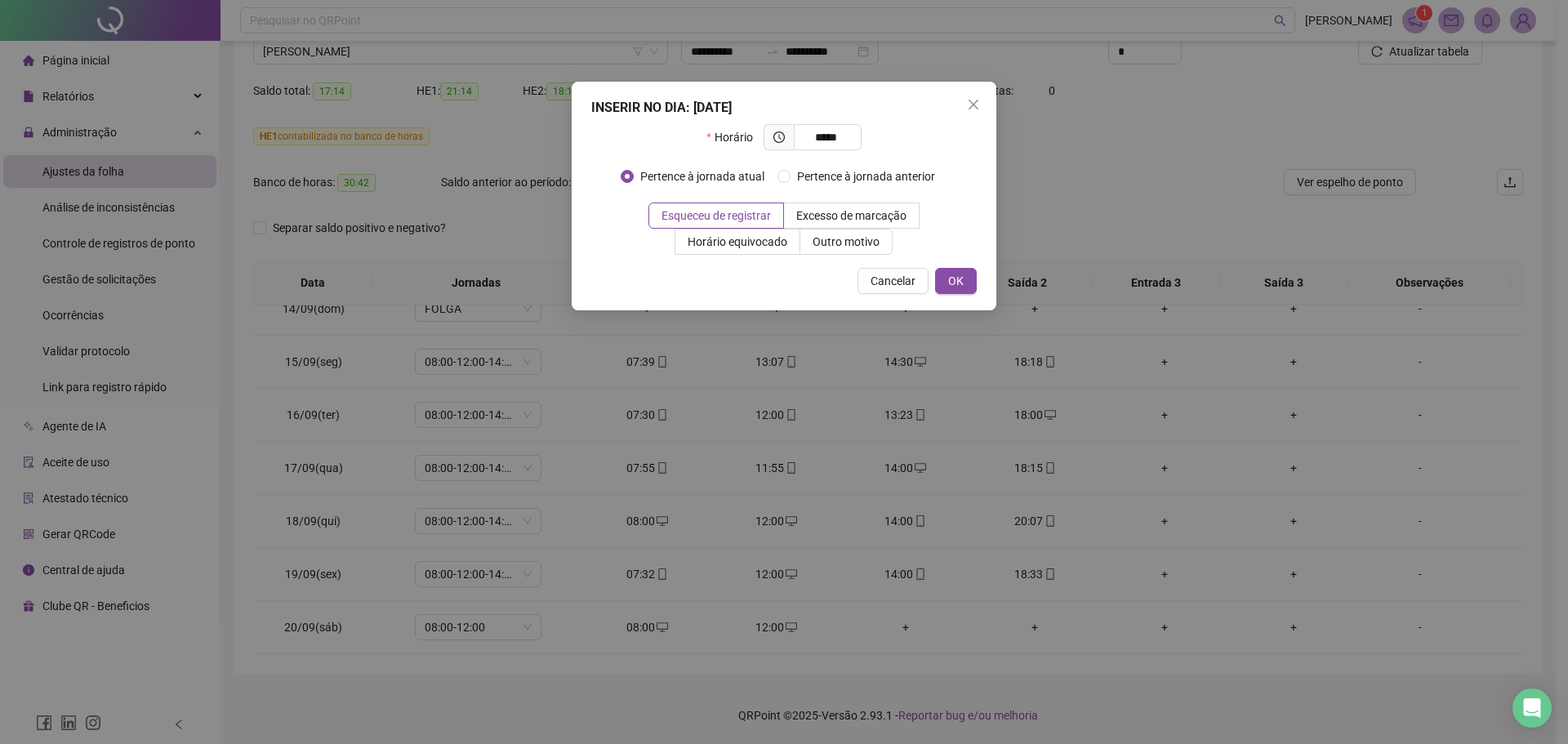
type input "*****"
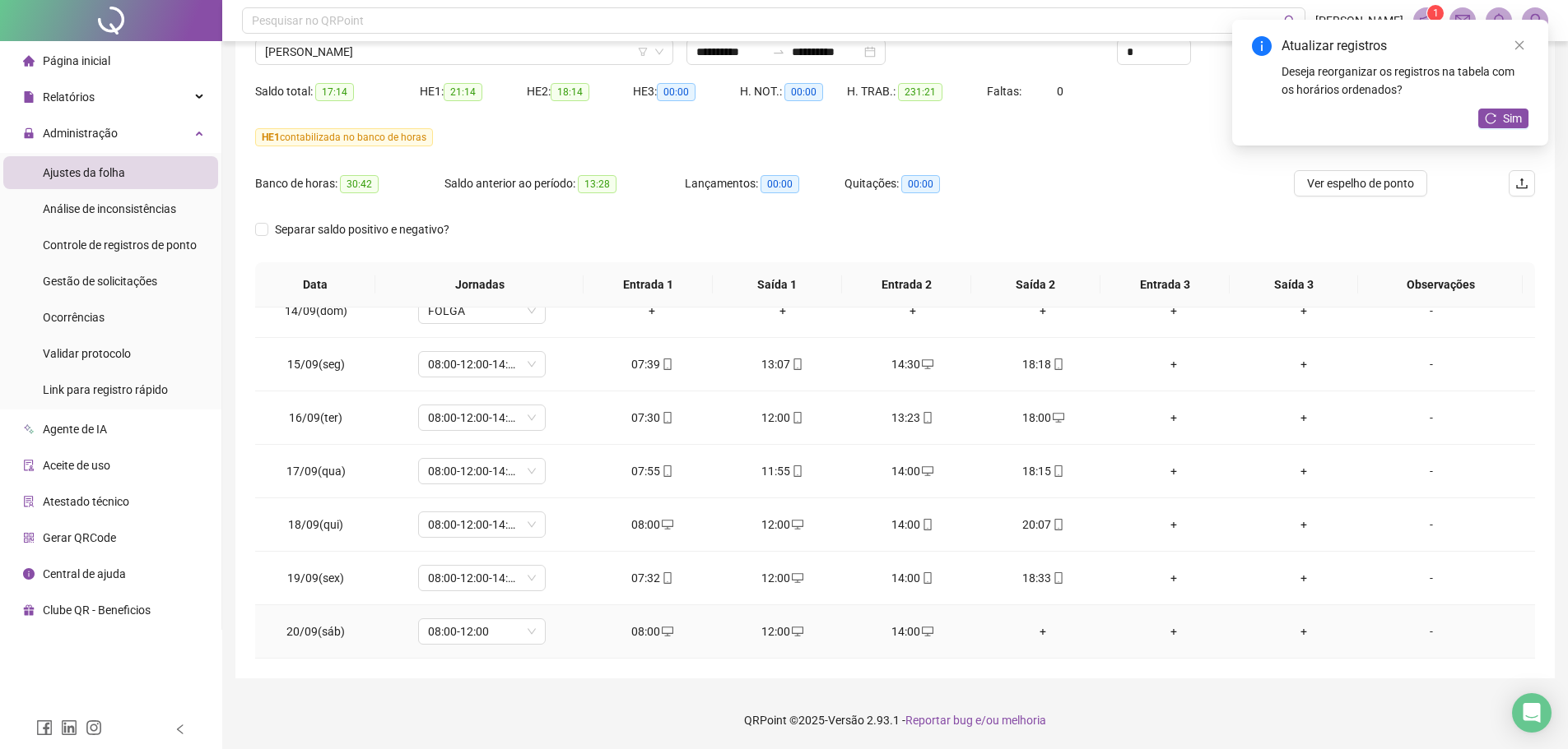
click at [1031, 631] on div "+" at bounding box center [1042, 632] width 103 height 18
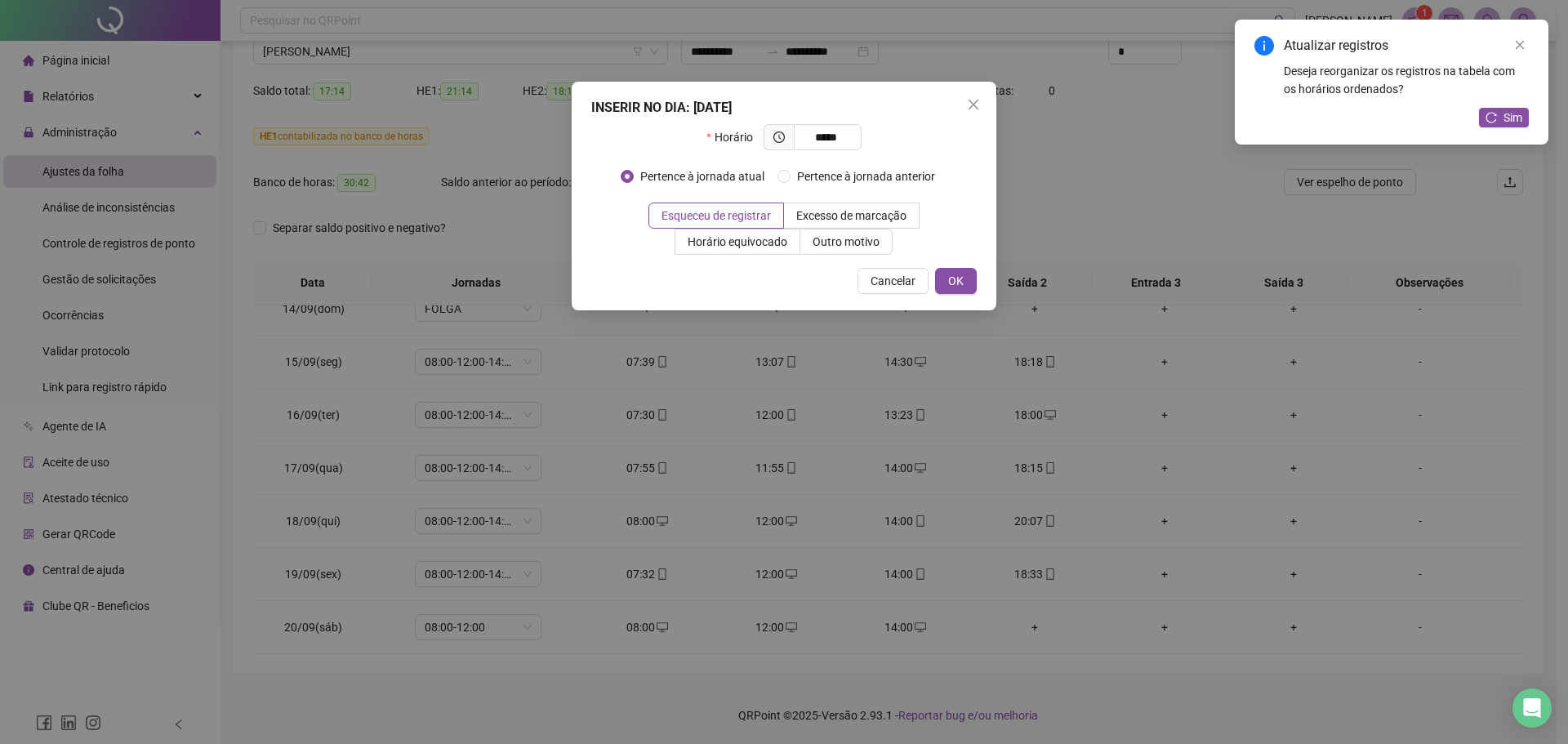
type input "*****"
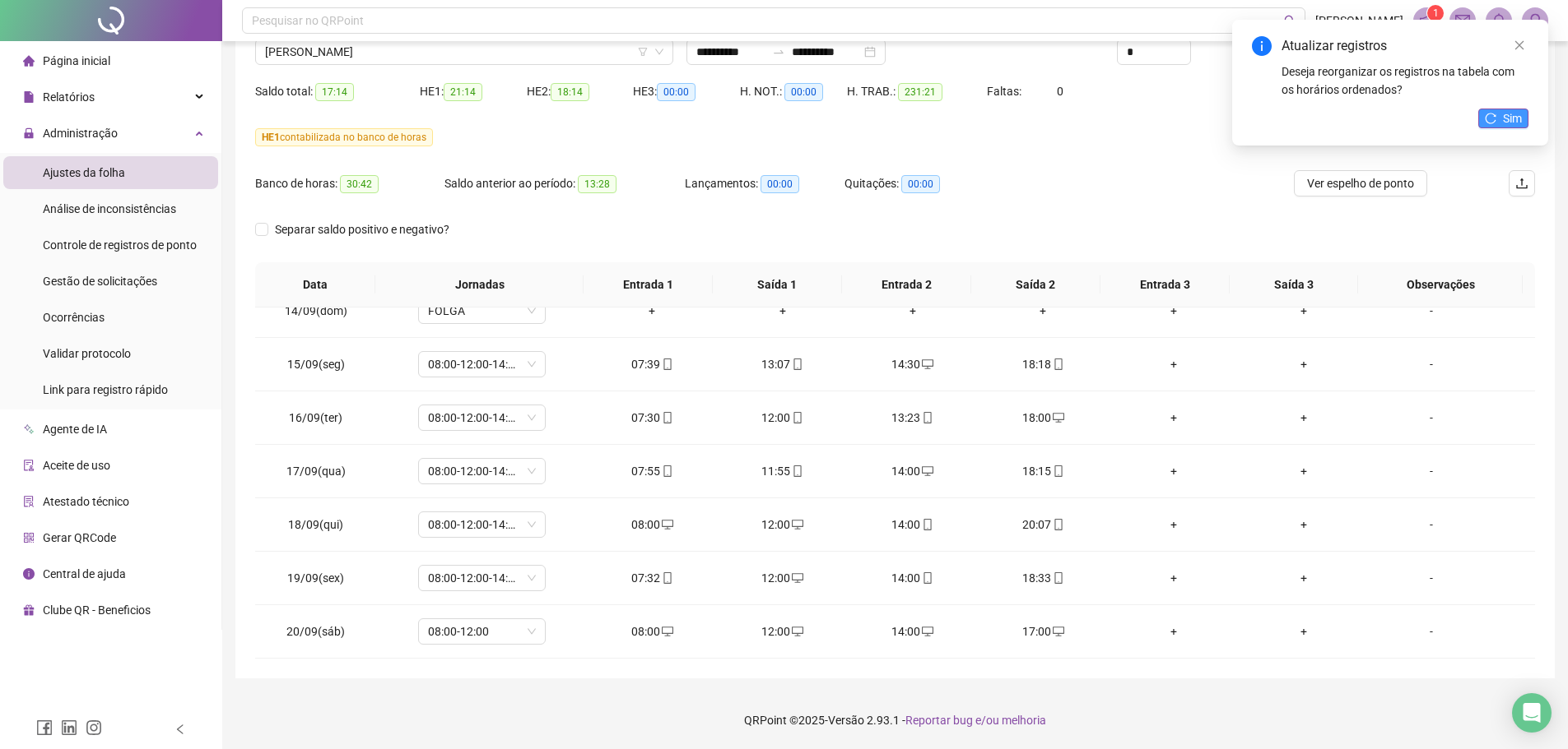
click at [1495, 119] on icon "reload" at bounding box center [1490, 118] width 12 height 12
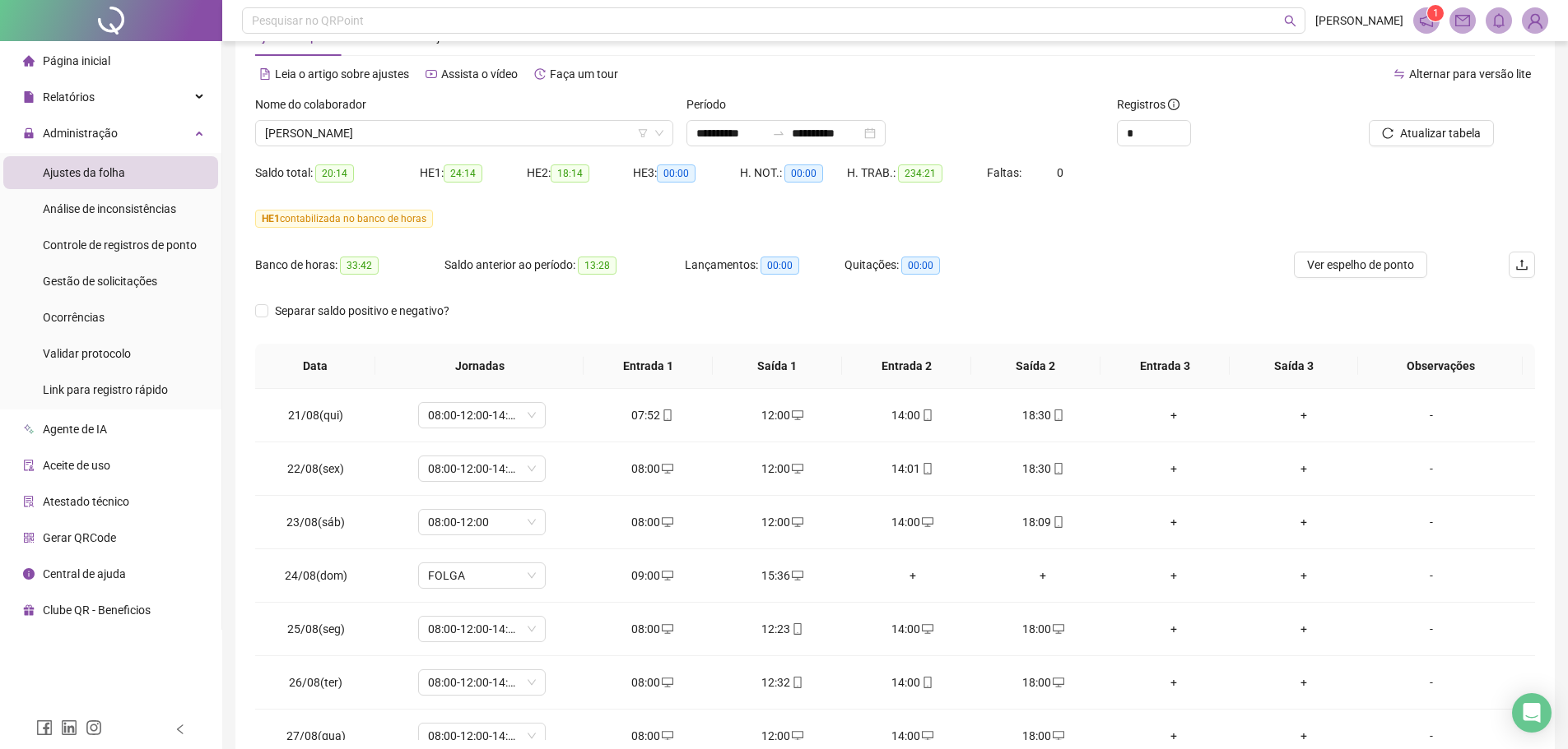
scroll to position [0, 0]
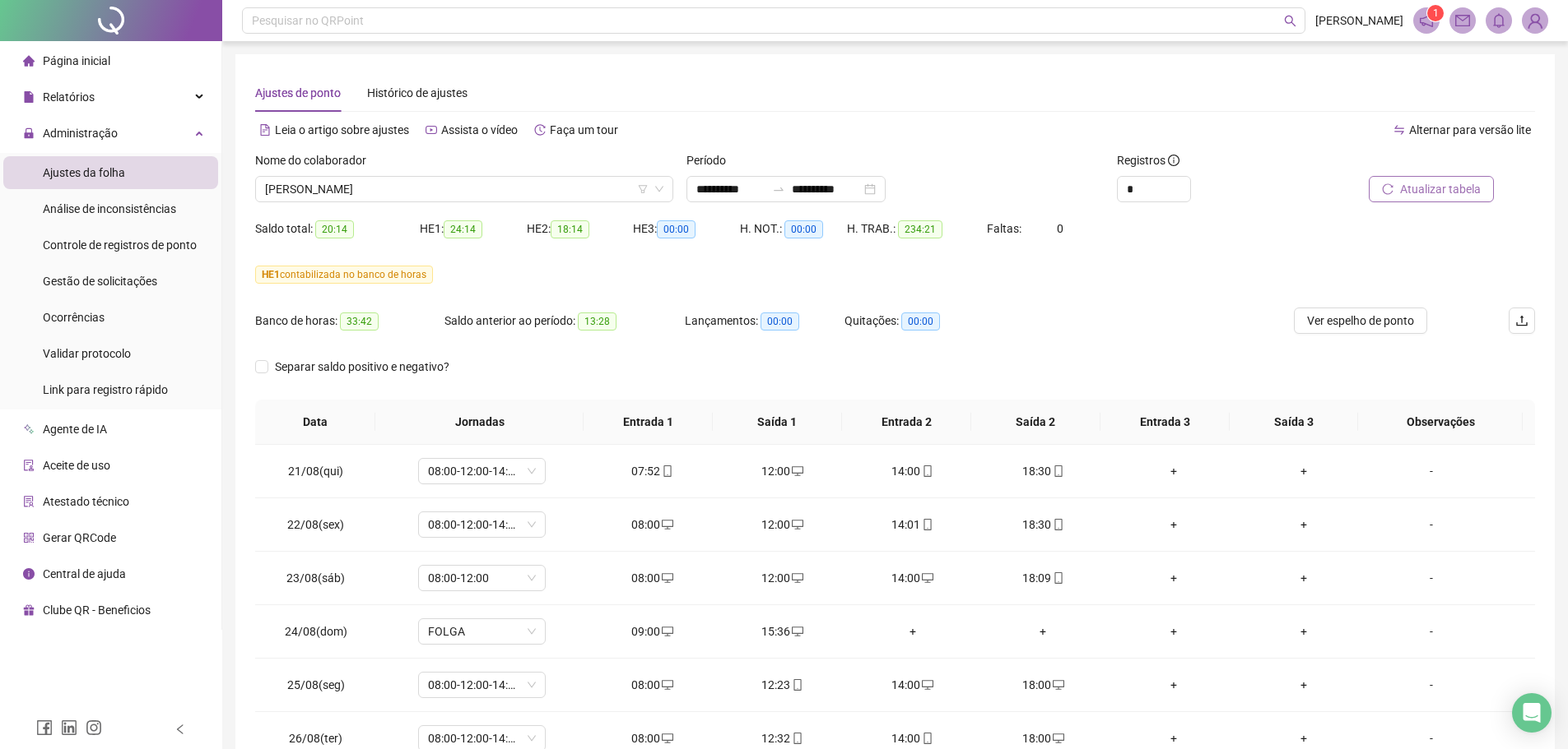
click at [1454, 198] on button "Atualizar tabela" at bounding box center [1431, 188] width 125 height 27
click at [392, 193] on span "[PERSON_NAME]" at bounding box center [464, 188] width 398 height 25
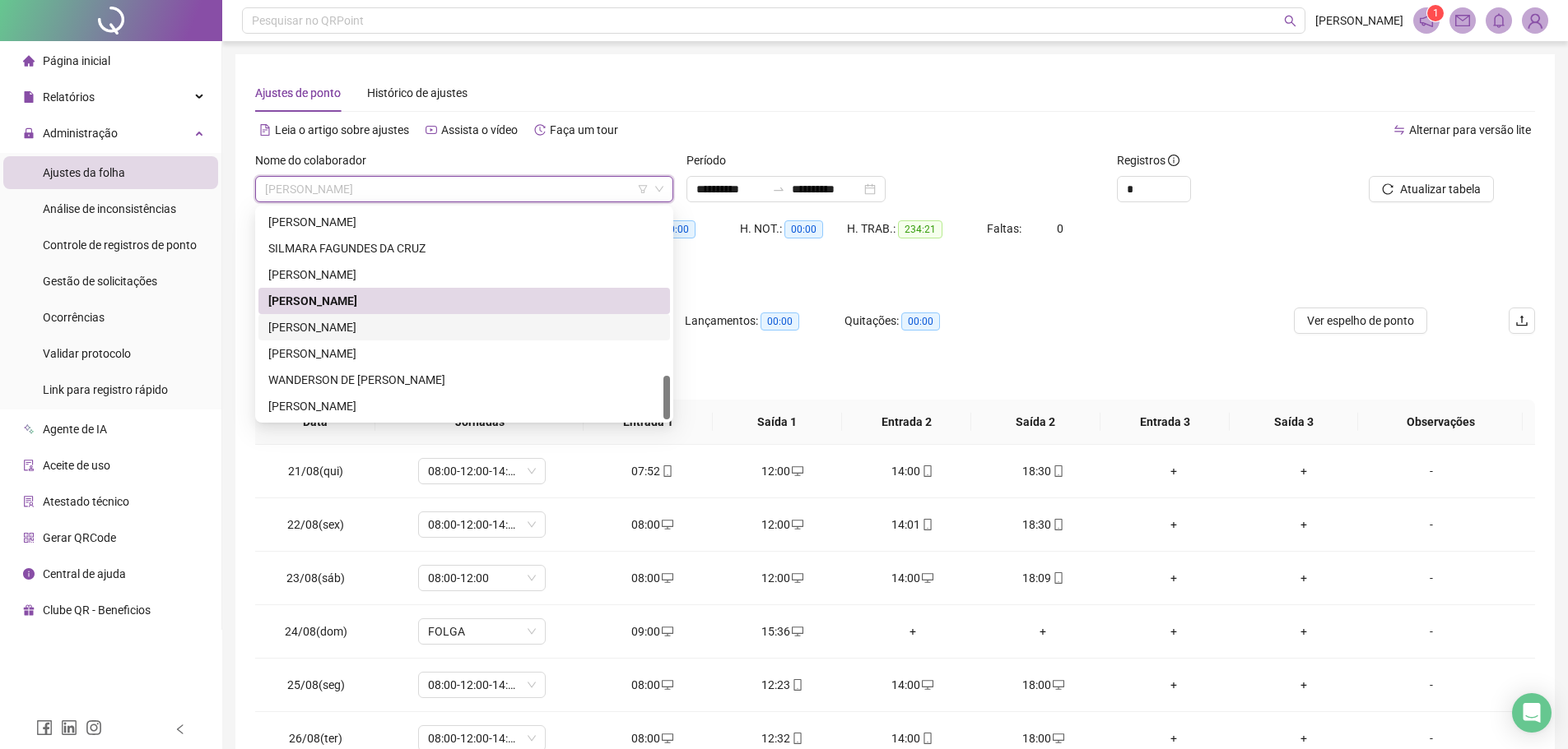
click at [386, 322] on div "WAGNER LEMOS DA SILVA" at bounding box center [464, 327] width 392 height 18
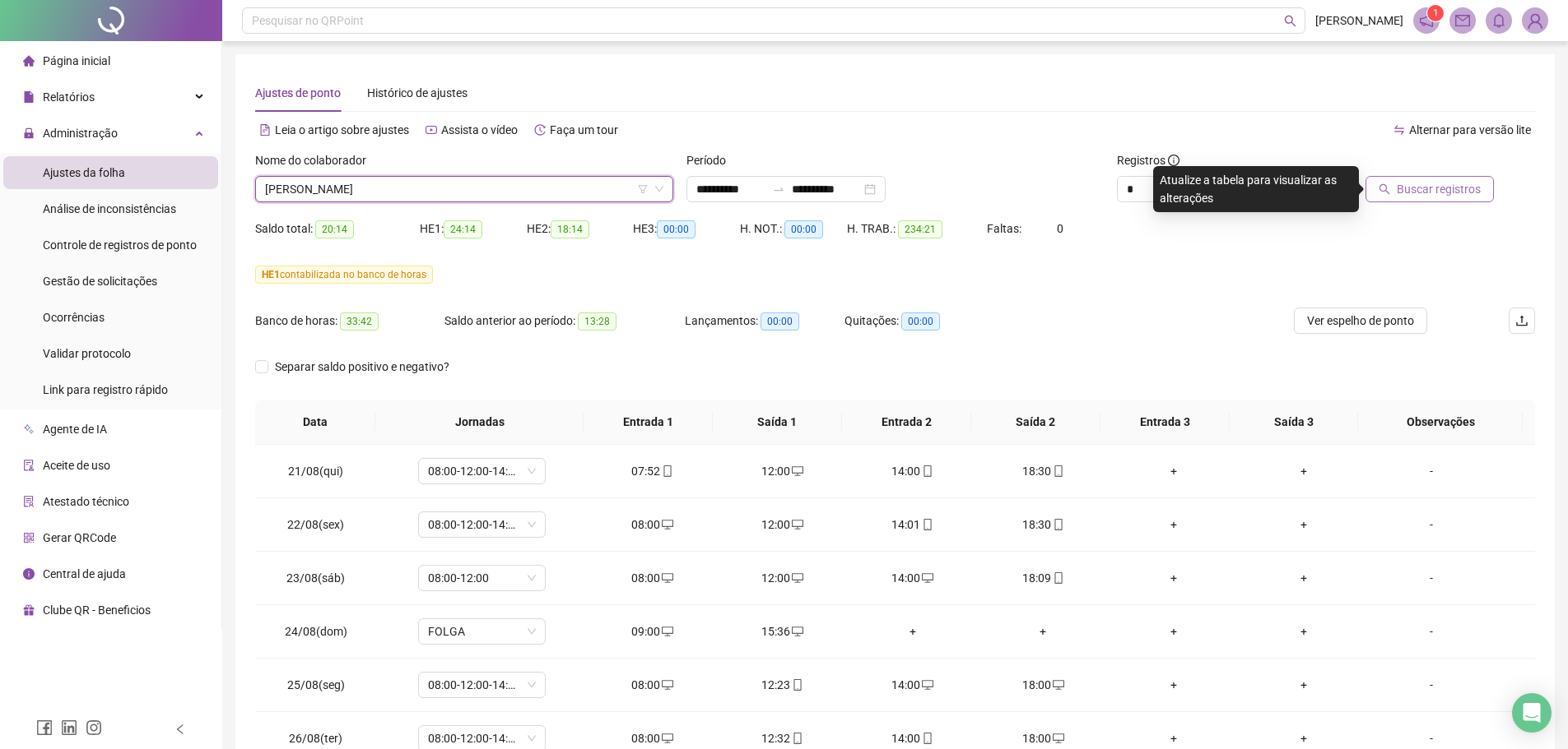
click at [1432, 192] on span "Buscar registros" at bounding box center [1438, 189] width 84 height 18
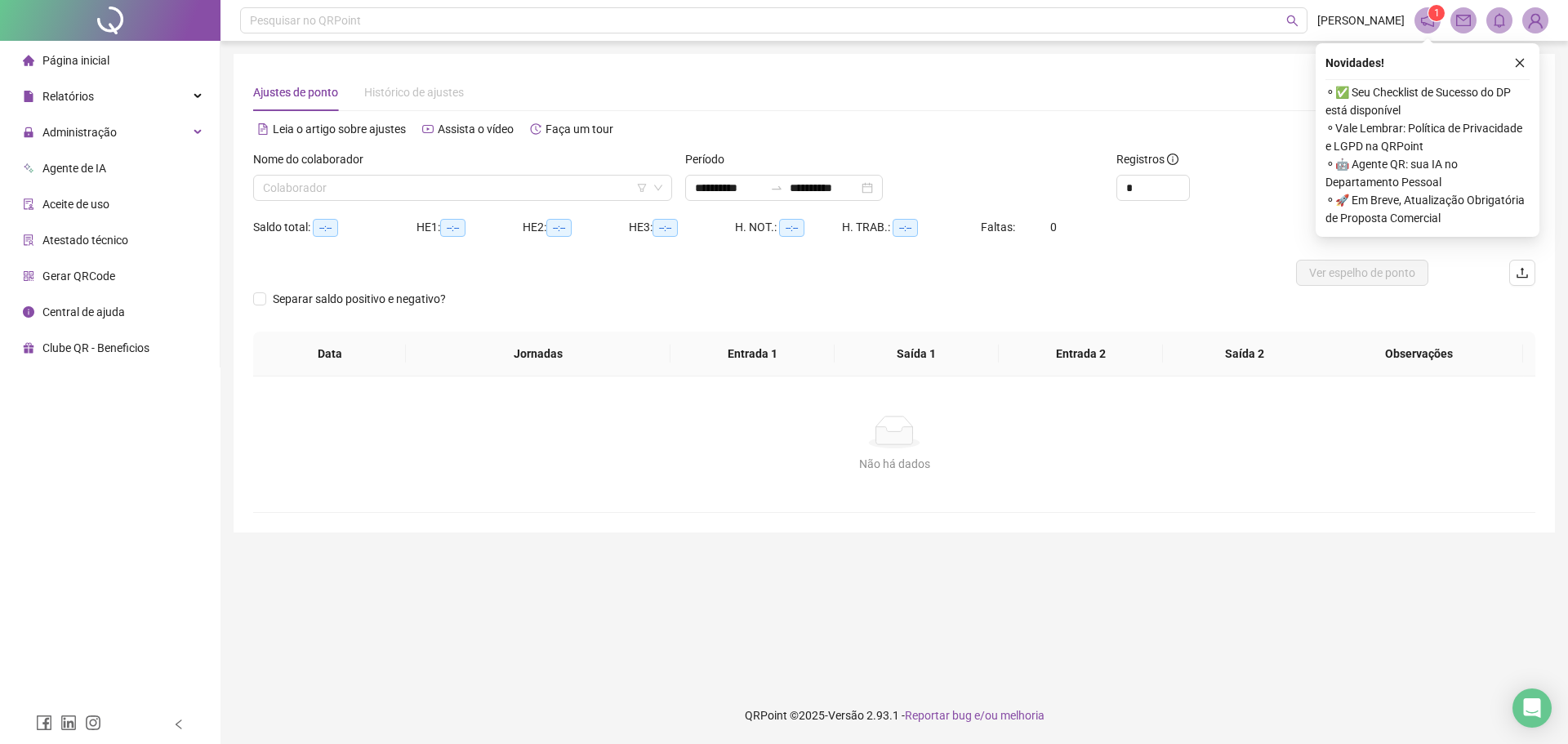
click at [183, 139] on div "Administração" at bounding box center [110, 133] width 213 height 33
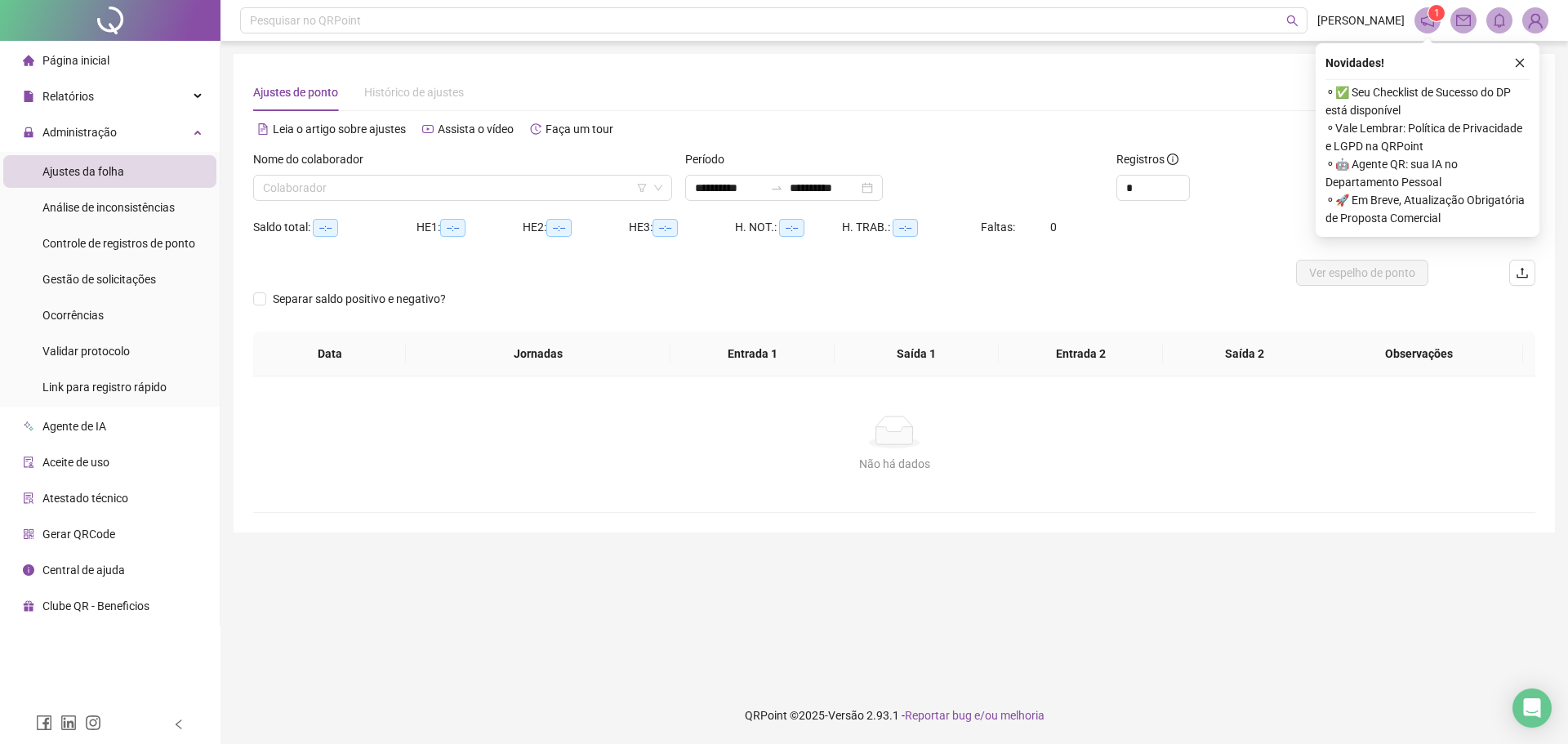
click at [115, 278] on span "Gestão de solicitações" at bounding box center [99, 279] width 113 height 13
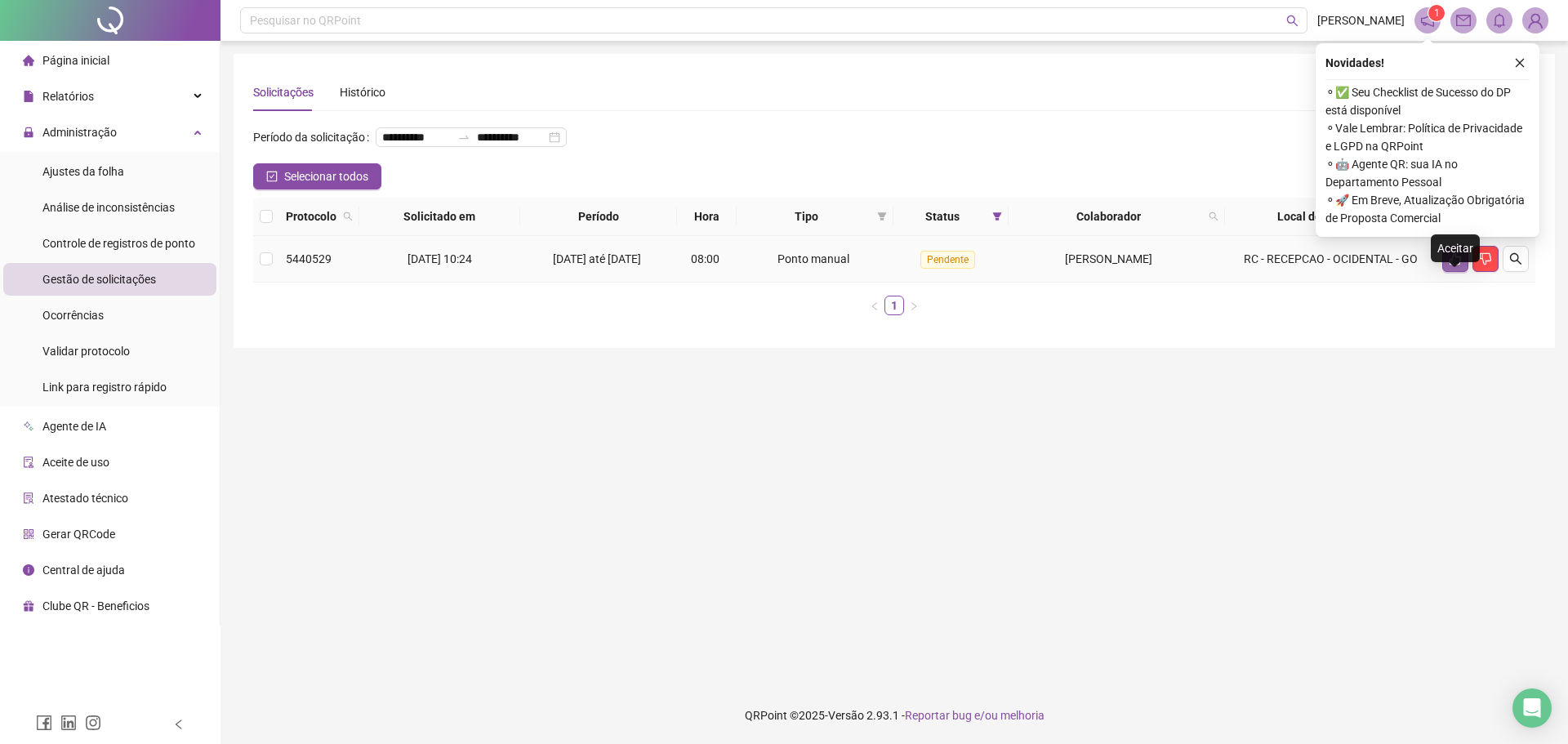
click at [1456, 265] on icon "like" at bounding box center [1455, 259] width 13 height 13
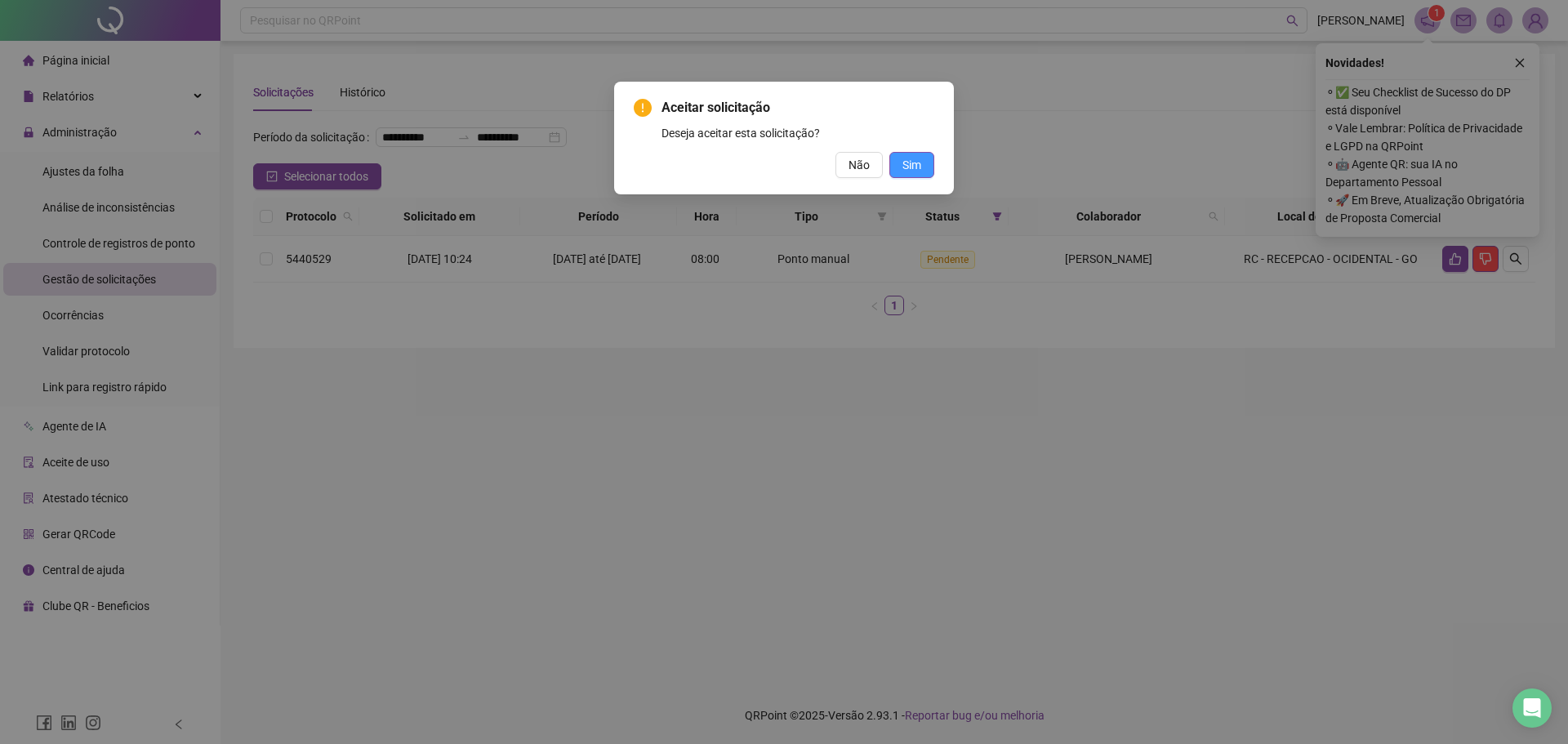
click at [920, 164] on span "Sim" at bounding box center [912, 165] width 19 height 18
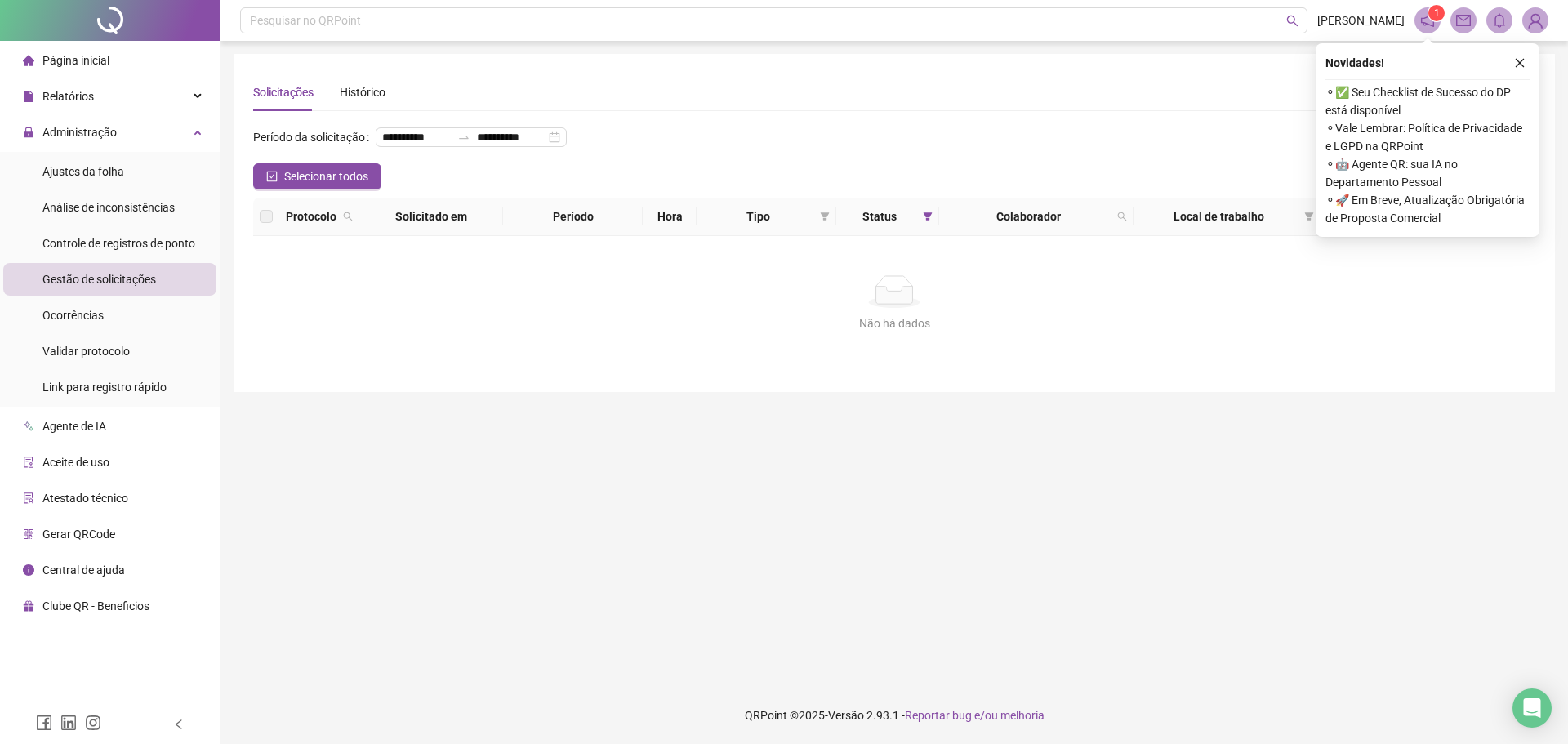
click at [1270, 124] on div "**********" at bounding box center [894, 223] width 1282 height 299
drag, startPoint x: 1509, startPoint y: 65, endPoint x: 1520, endPoint y: 74, distance: 14.2
click at [1513, 68] on div "Novidades !" at bounding box center [1427, 63] width 204 height 20
click at [1520, 64] on icon "close" at bounding box center [1520, 63] width 12 height 12
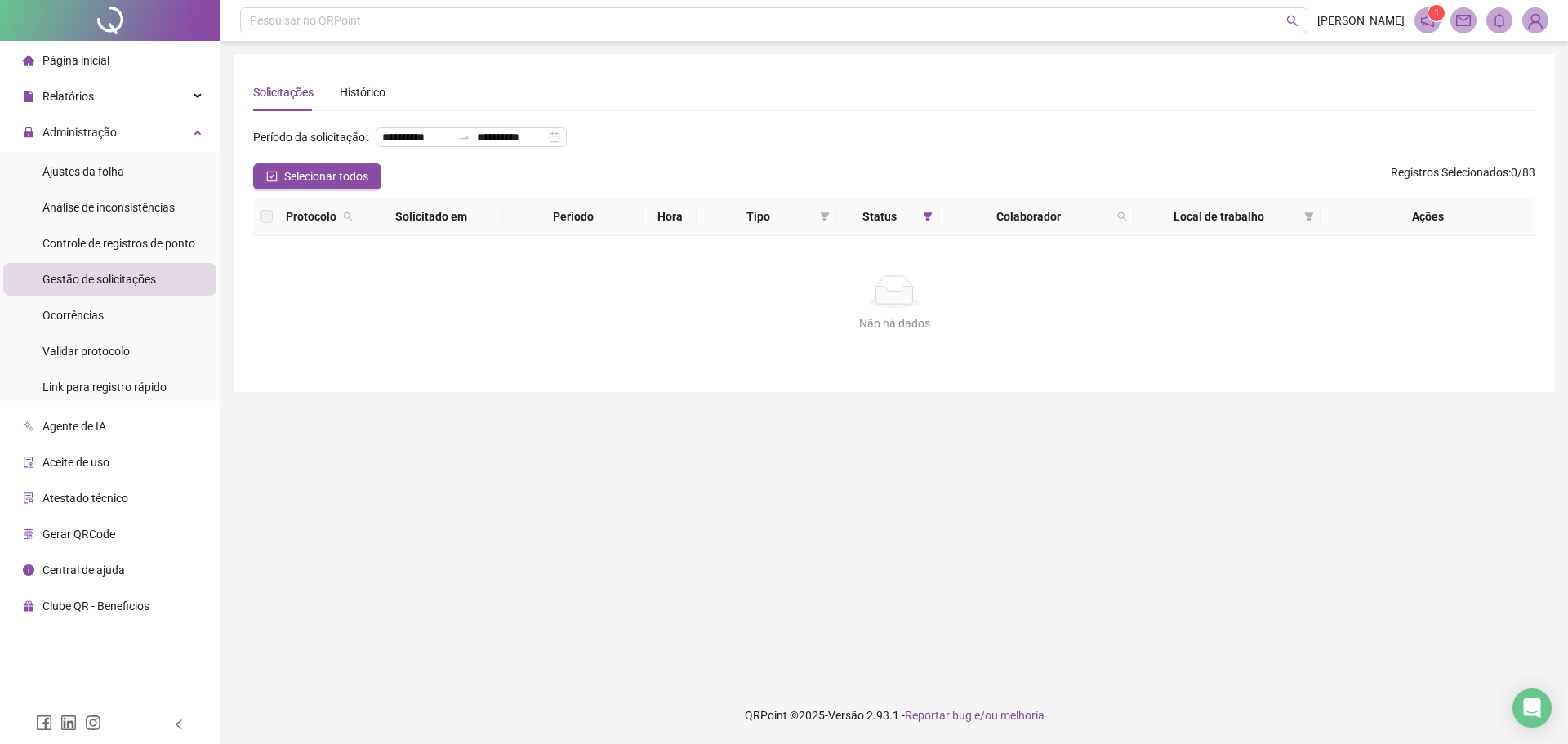
click at [118, 285] on span "Gestão de solicitações" at bounding box center [99, 279] width 113 height 13
click at [101, 285] on span "Gestão de solicitações" at bounding box center [99, 279] width 113 height 13
click at [94, 318] on span "Ocorrências" at bounding box center [73, 315] width 61 height 13
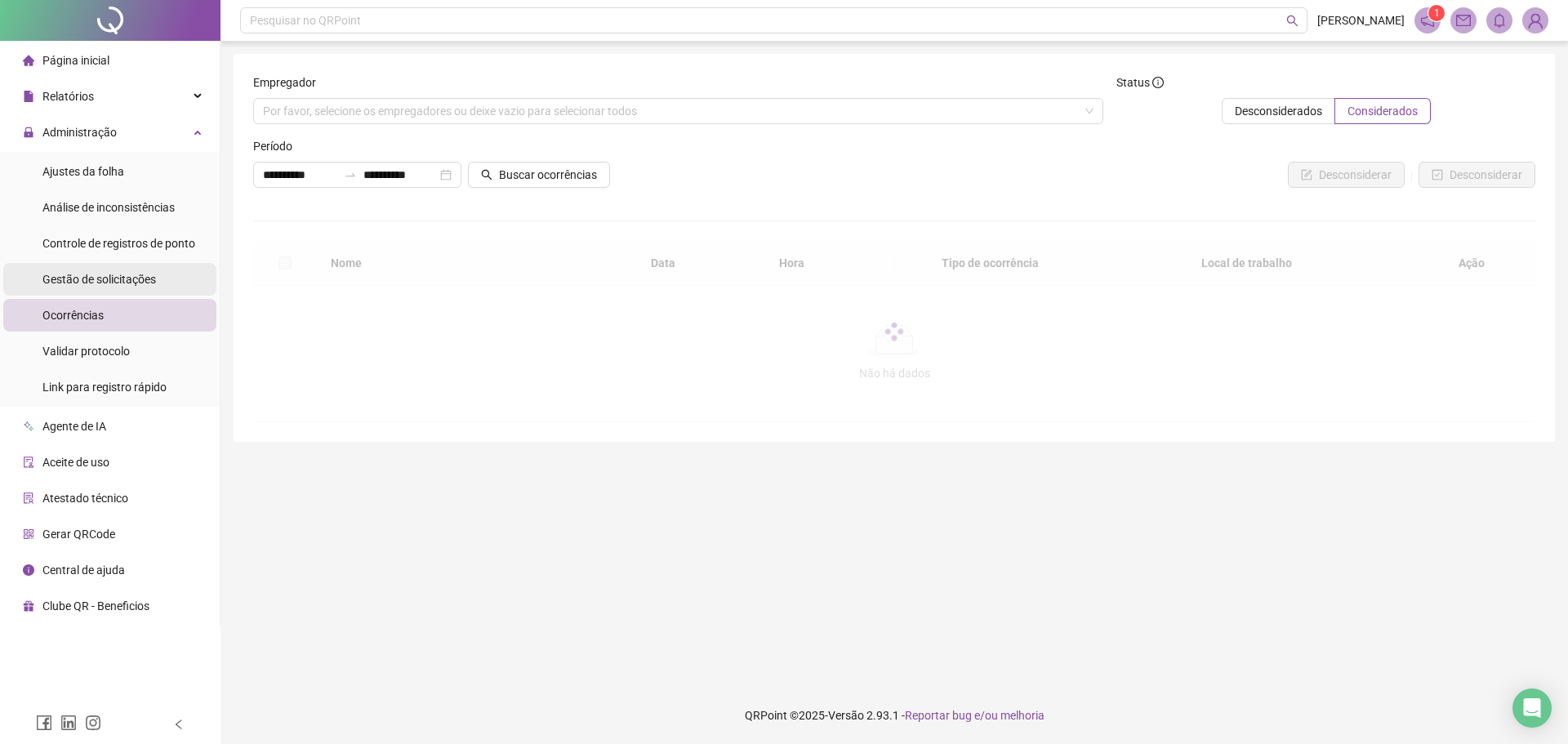
click at [102, 280] on span "Gestão de solicitações" at bounding box center [99, 279] width 113 height 13
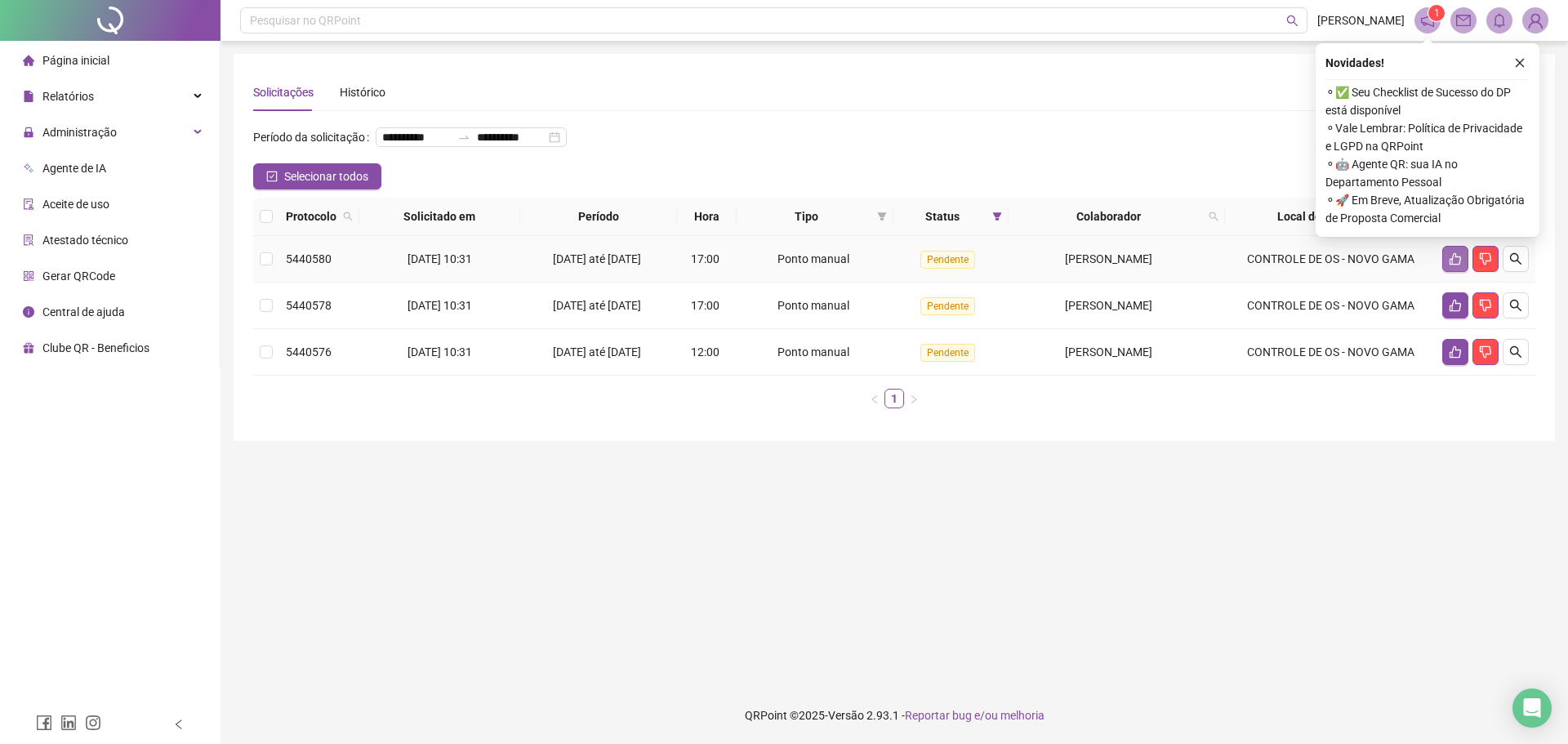
click at [1455, 265] on icon "like" at bounding box center [1455, 259] width 13 height 13
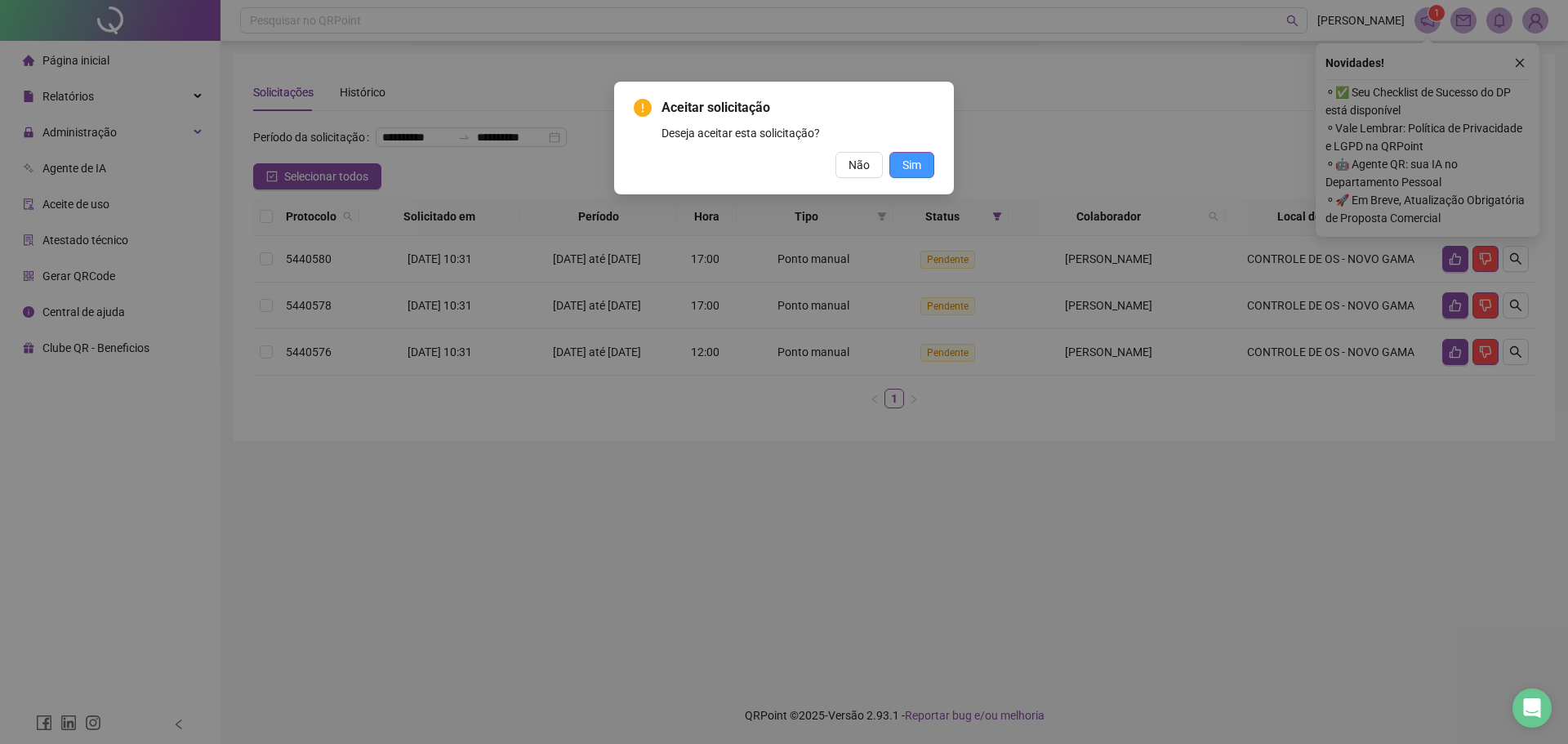
click at [911, 164] on span "Sim" at bounding box center [912, 165] width 19 height 18
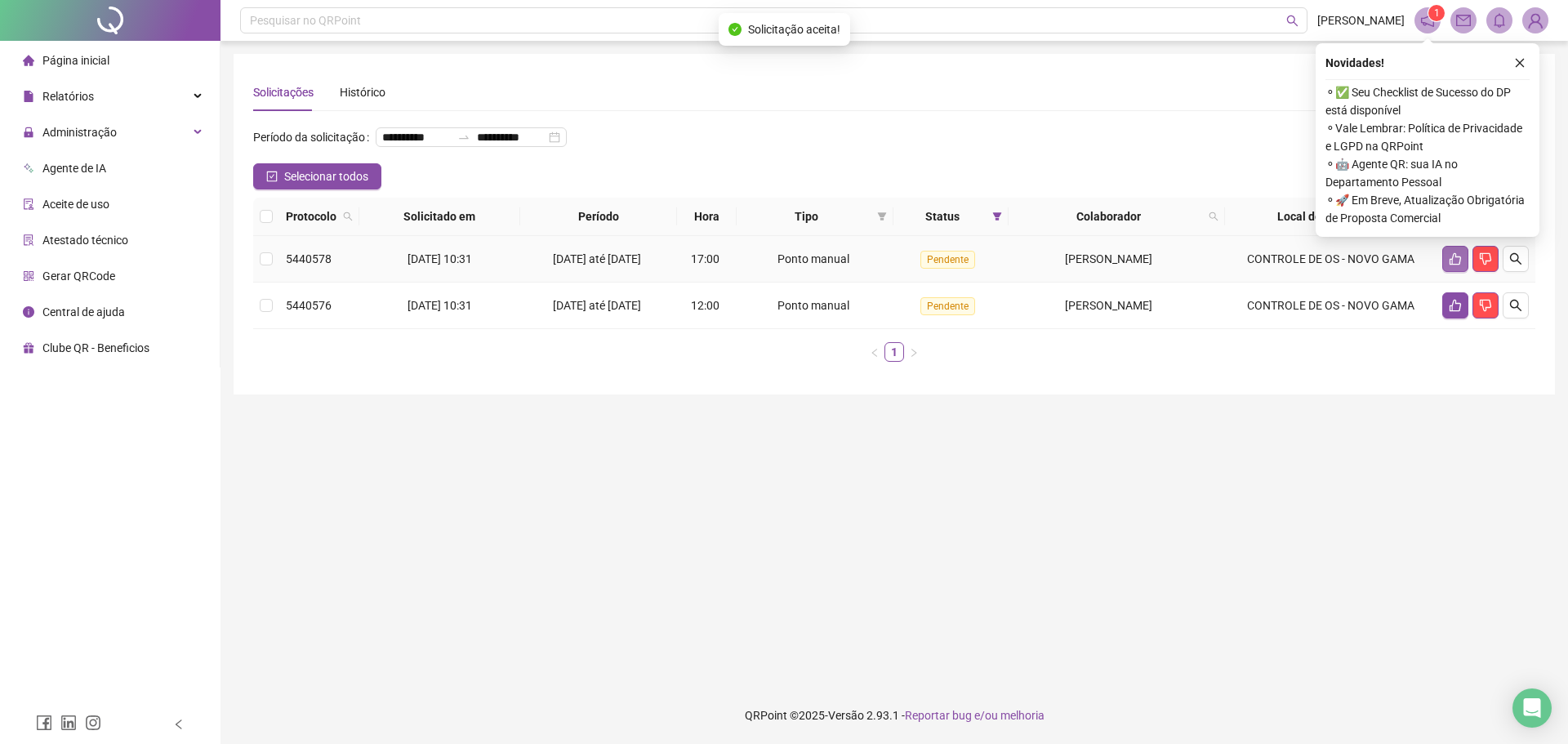
click at [1447, 273] on button "button" at bounding box center [1455, 259] width 26 height 26
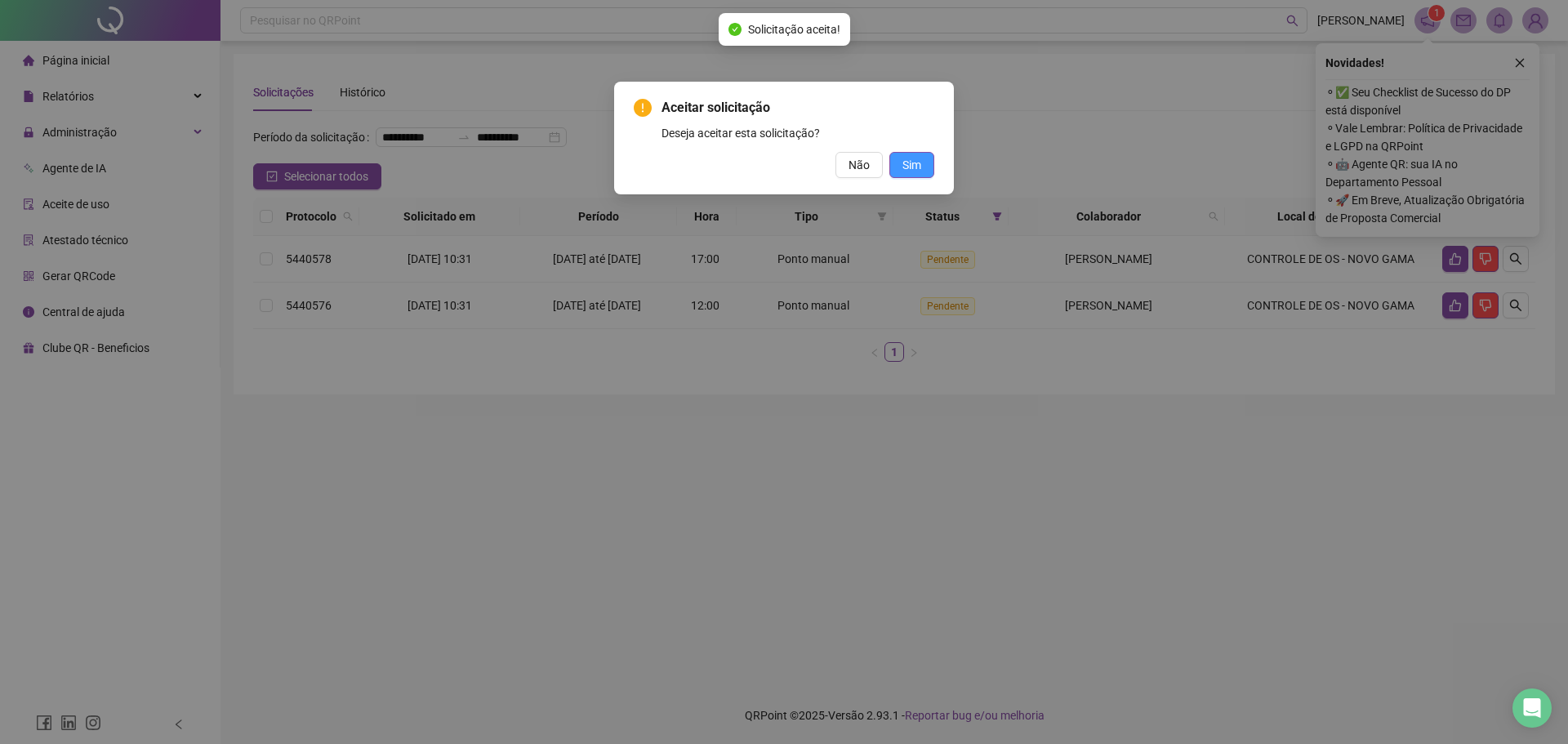
click at [892, 174] on button "Sim" at bounding box center [912, 164] width 44 height 26
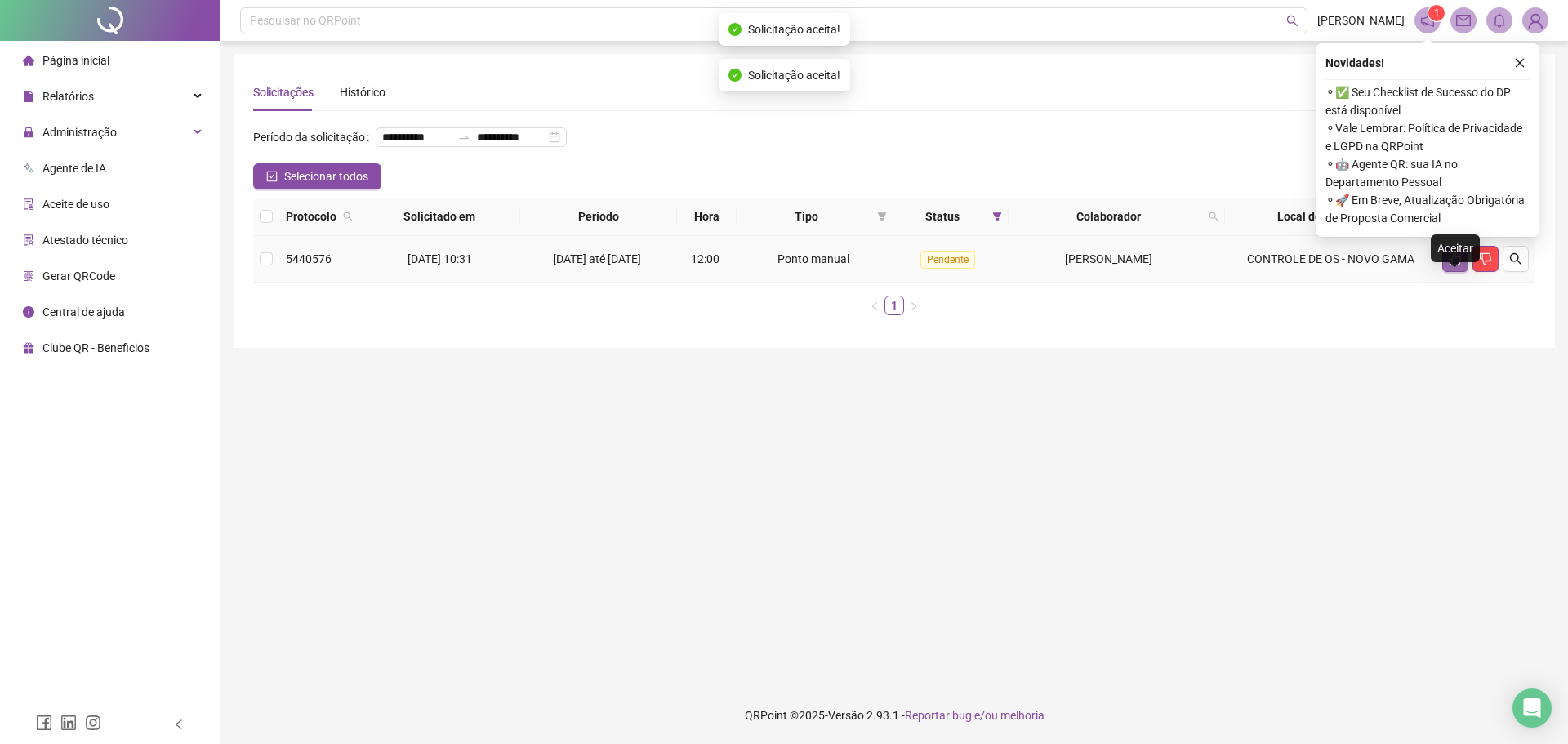
click at [1453, 265] on icon "like" at bounding box center [1455, 259] width 13 height 13
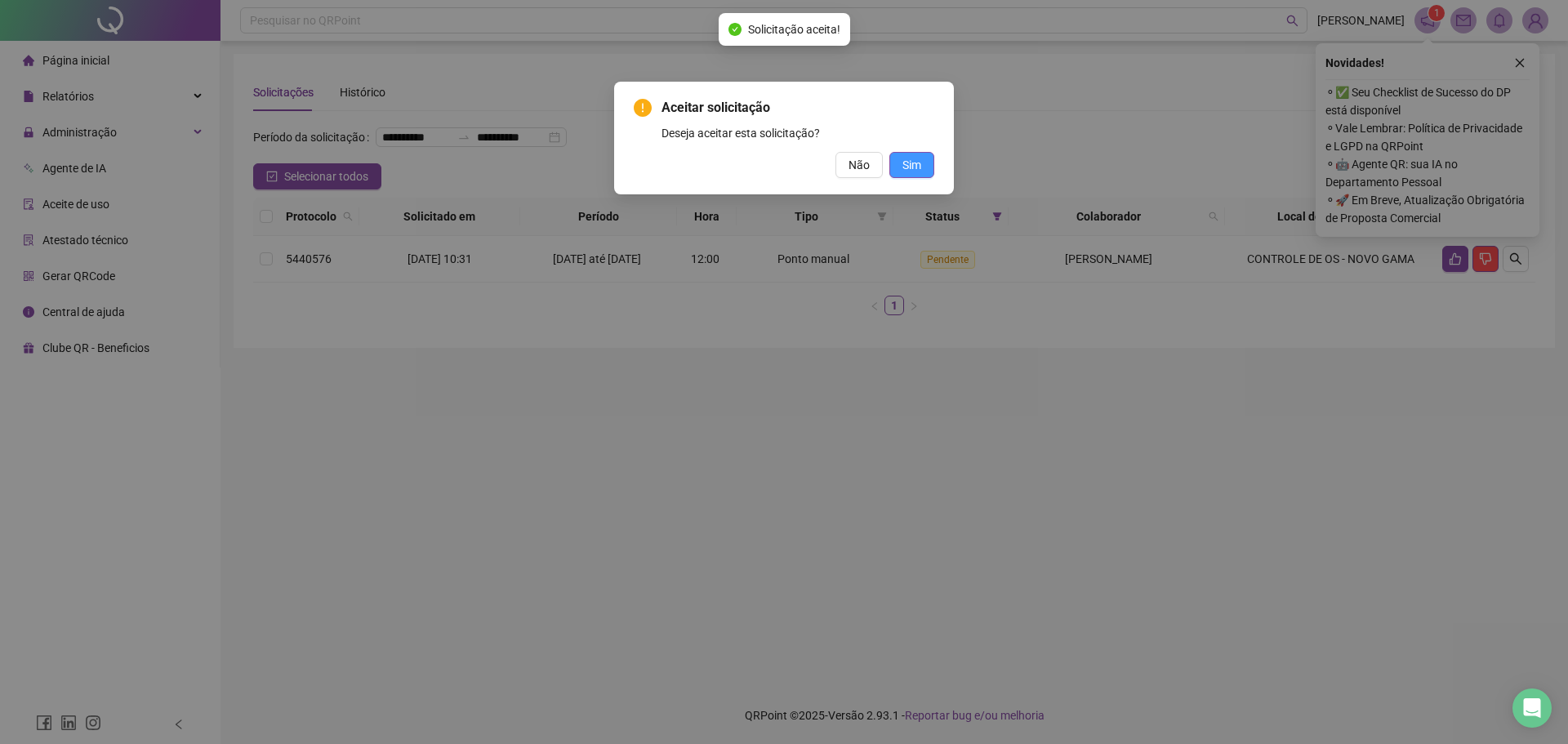
click at [918, 160] on span "Sim" at bounding box center [912, 165] width 19 height 18
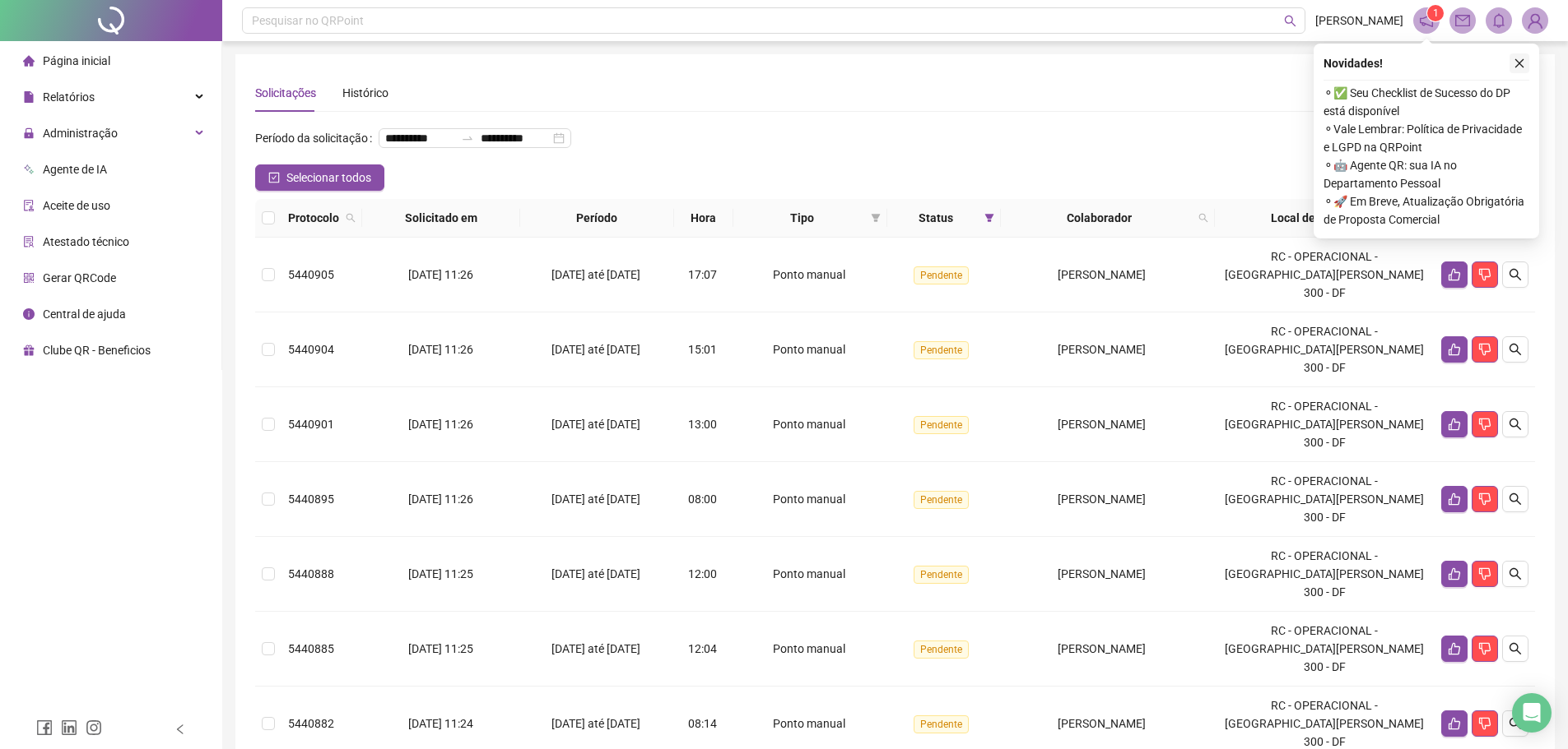
click at [1526, 61] on button "button" at bounding box center [1520, 63] width 20 height 20
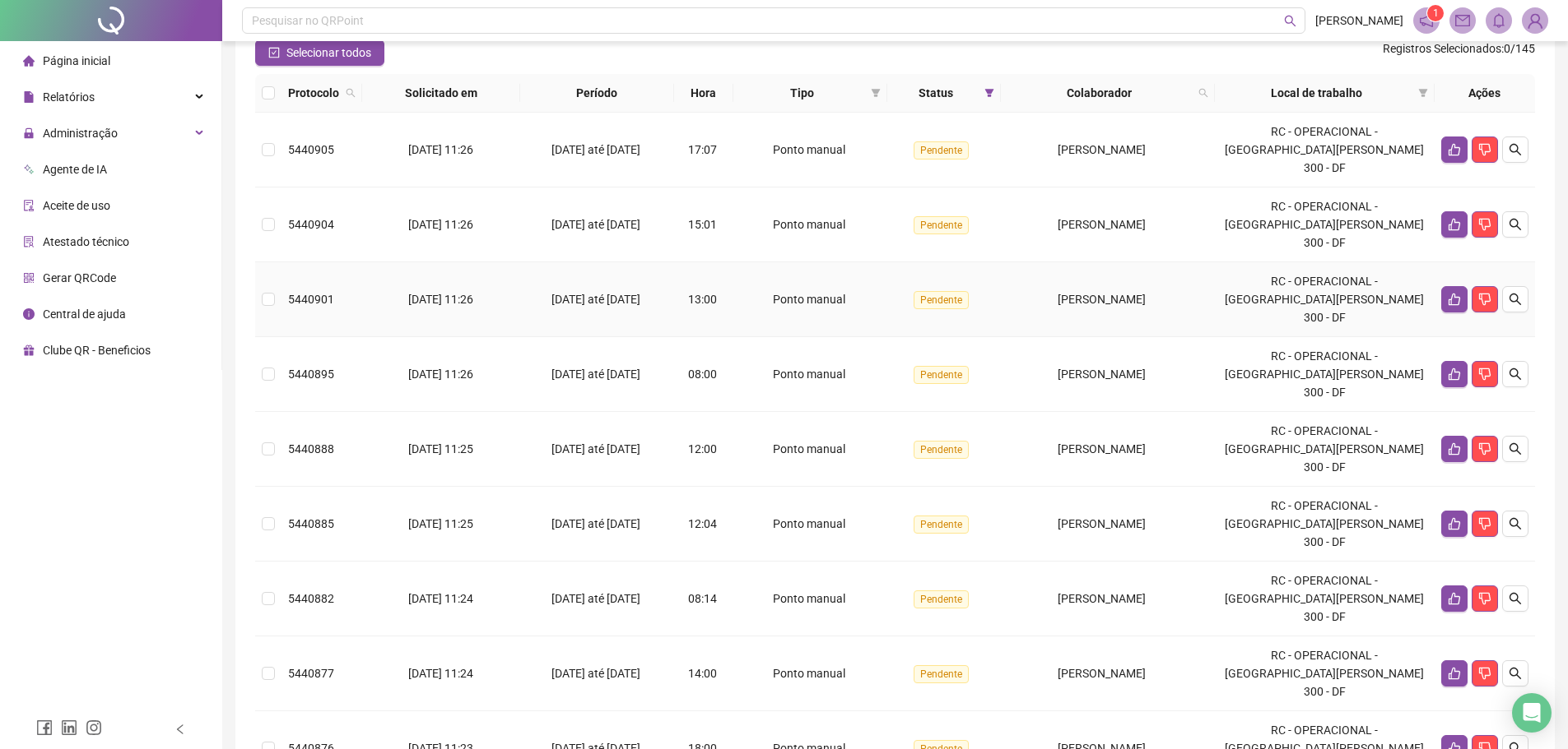
scroll to position [332, 0]
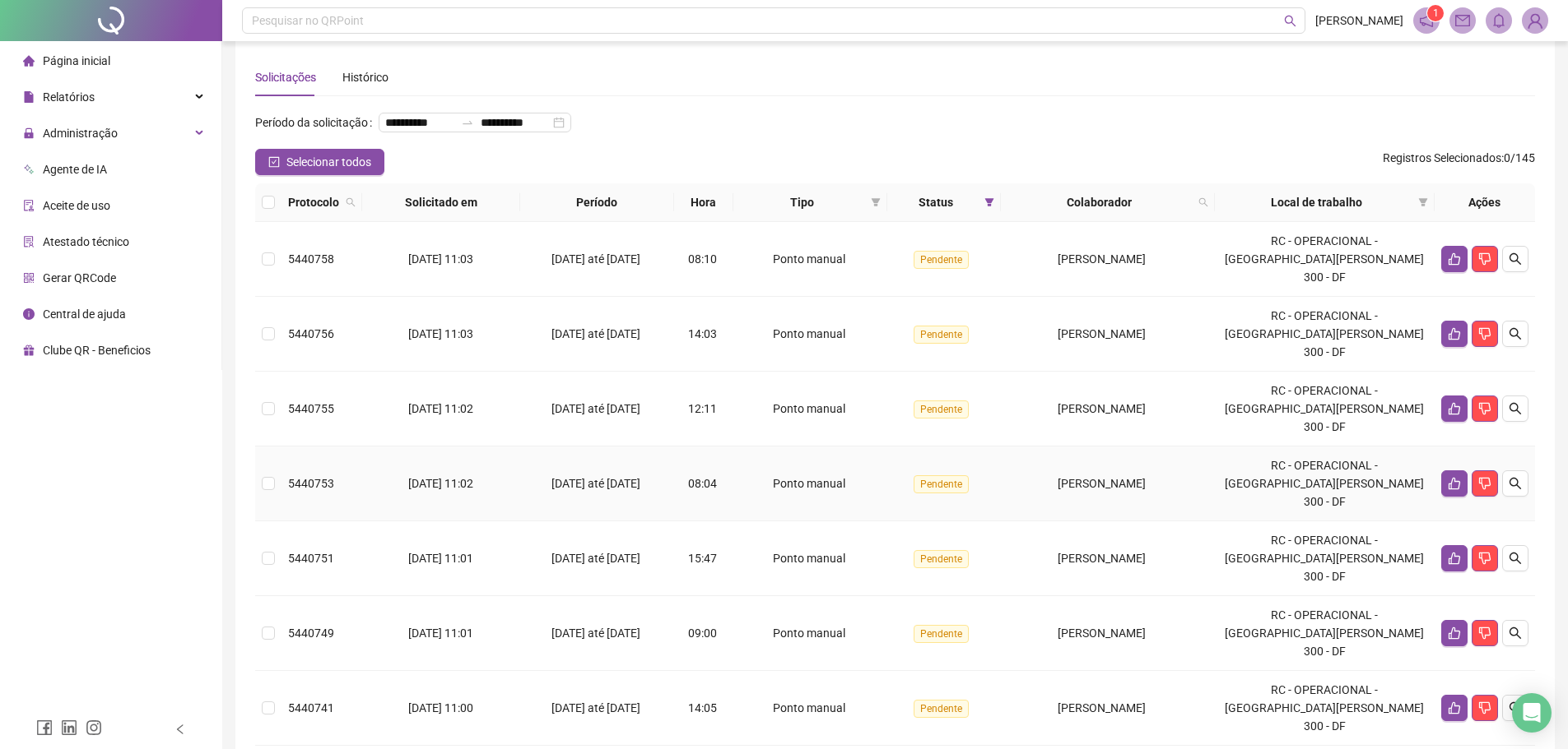
scroll to position [0, 0]
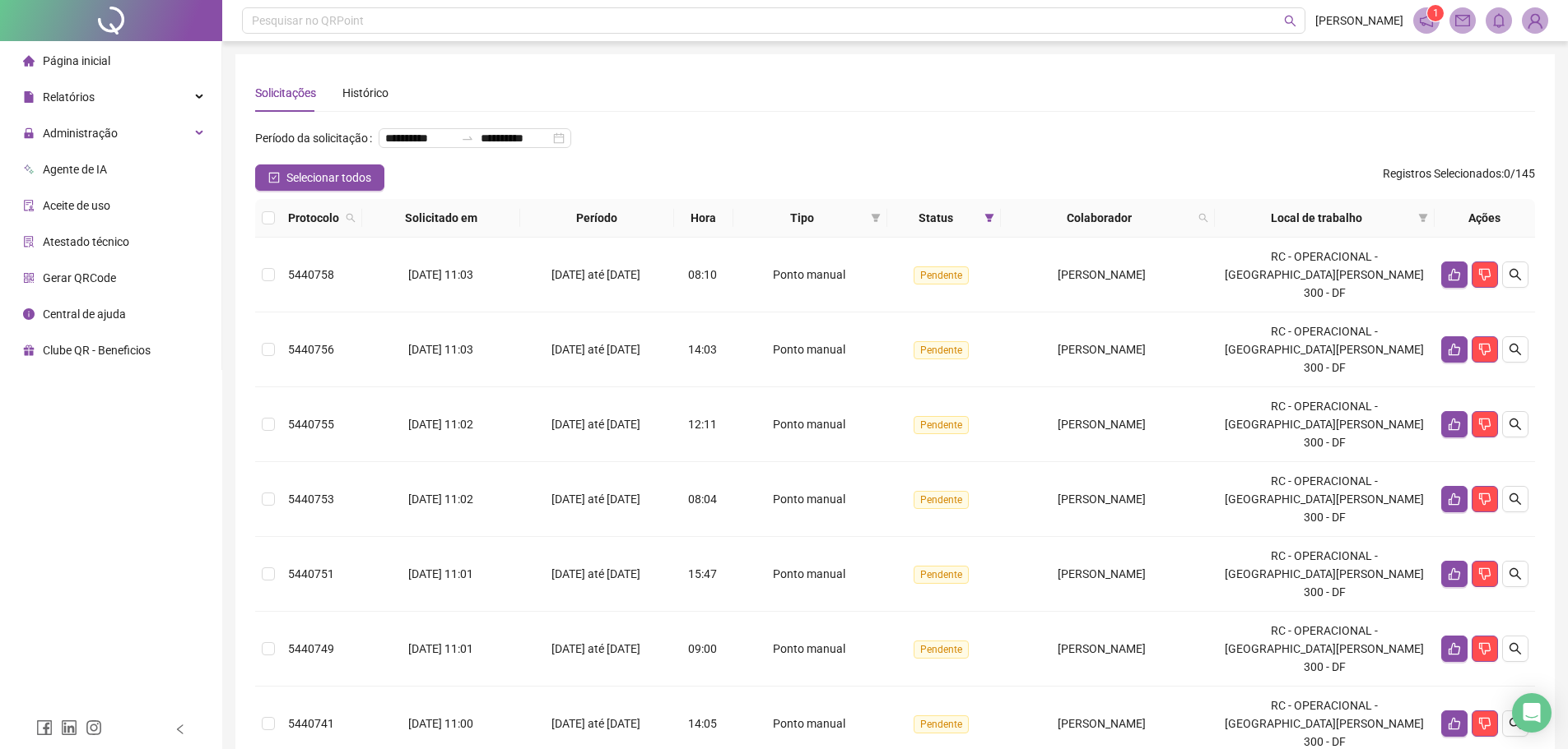
click at [274, 238] on th at bounding box center [268, 219] width 27 height 38
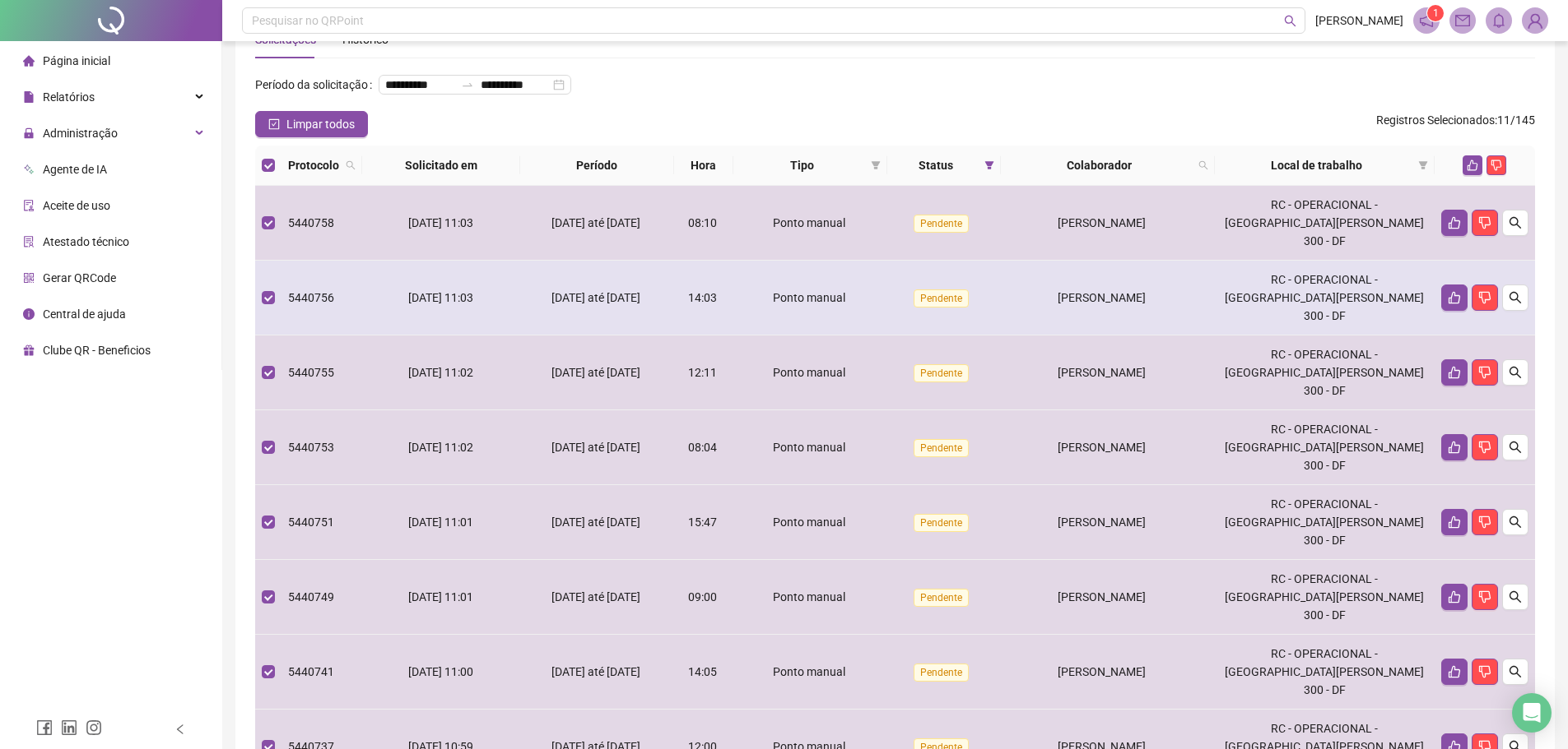
scroll to position [82, 0]
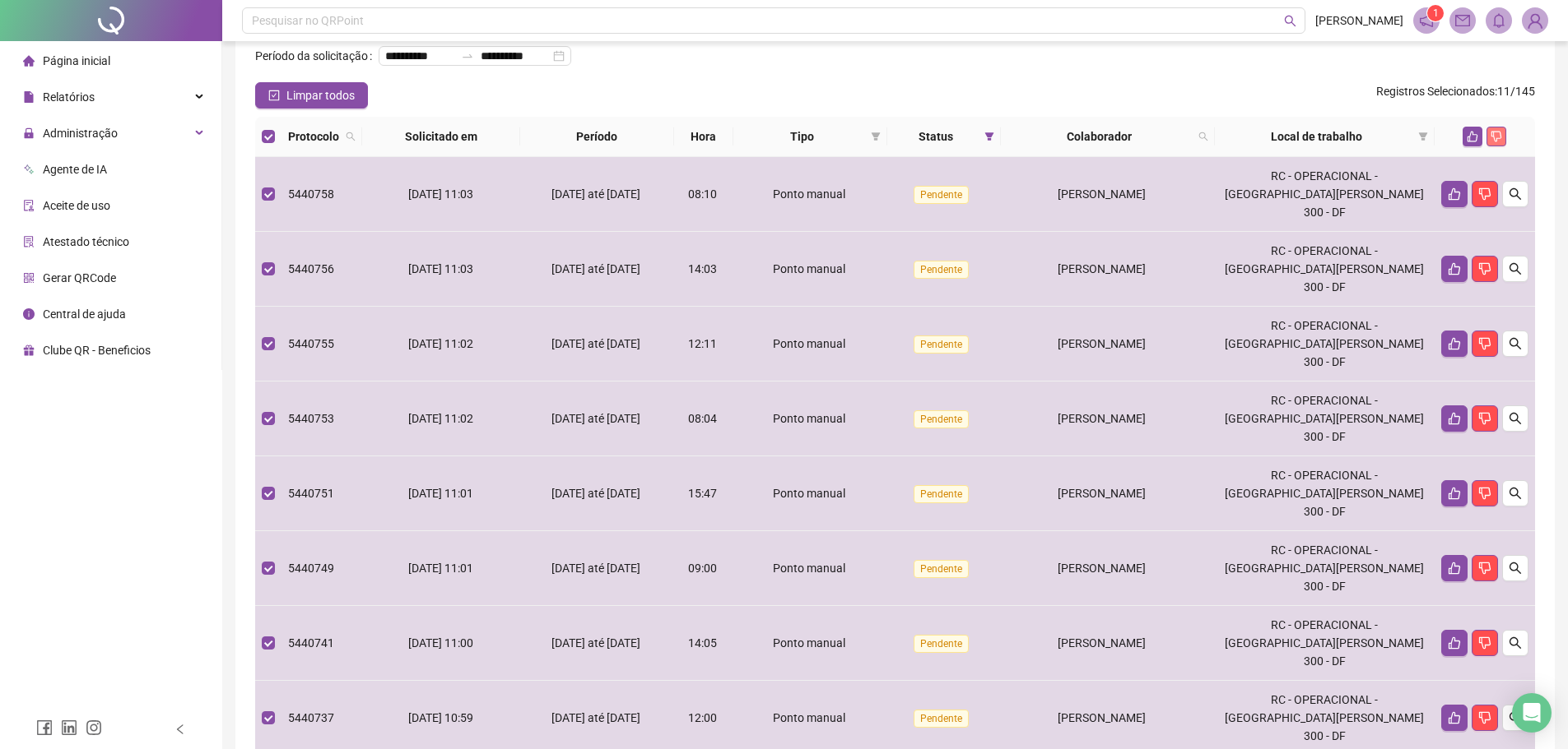
click at [1503, 146] on button "button" at bounding box center [1496, 137] width 20 height 20
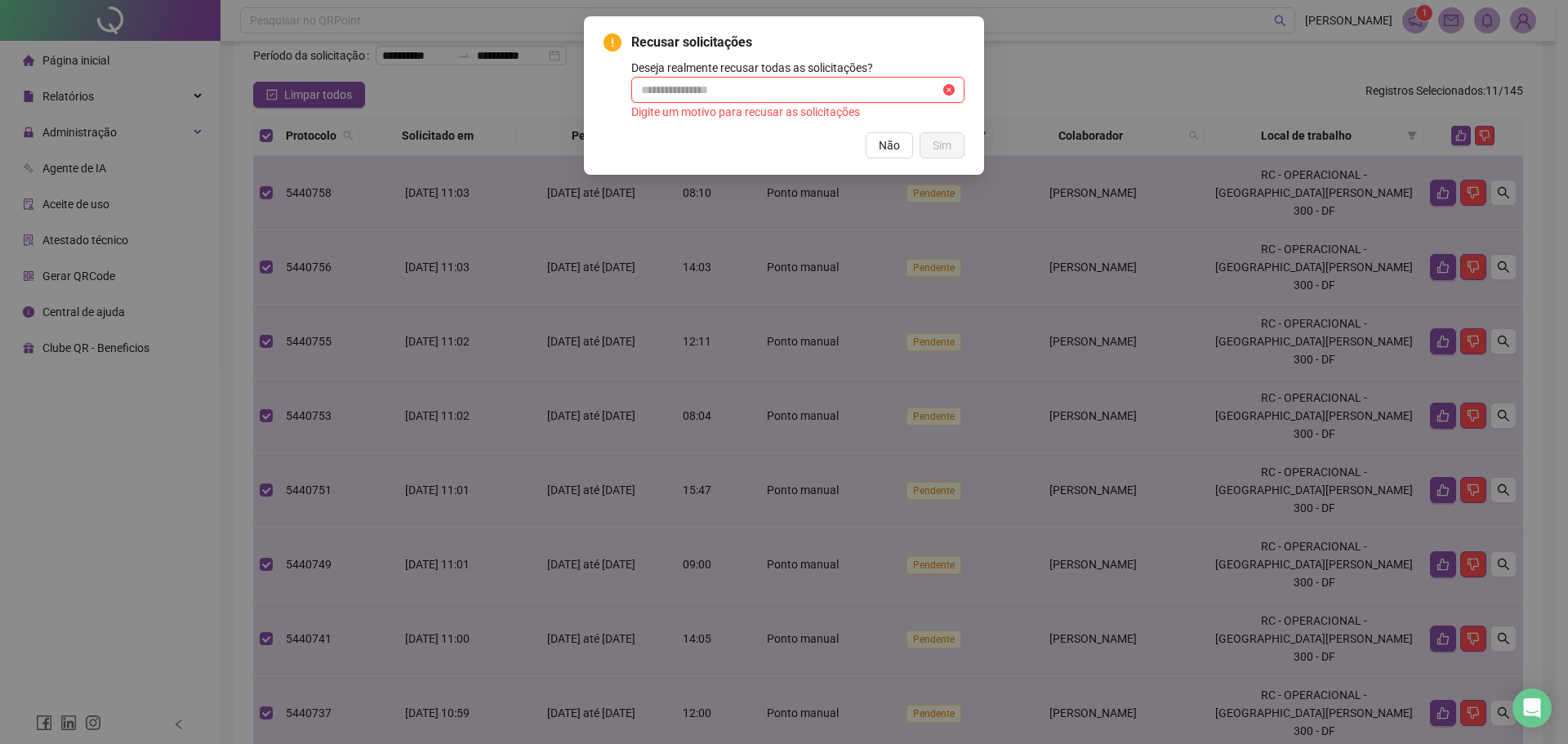
click at [740, 87] on input "text" at bounding box center [790, 90] width 299 height 18
type input "*"
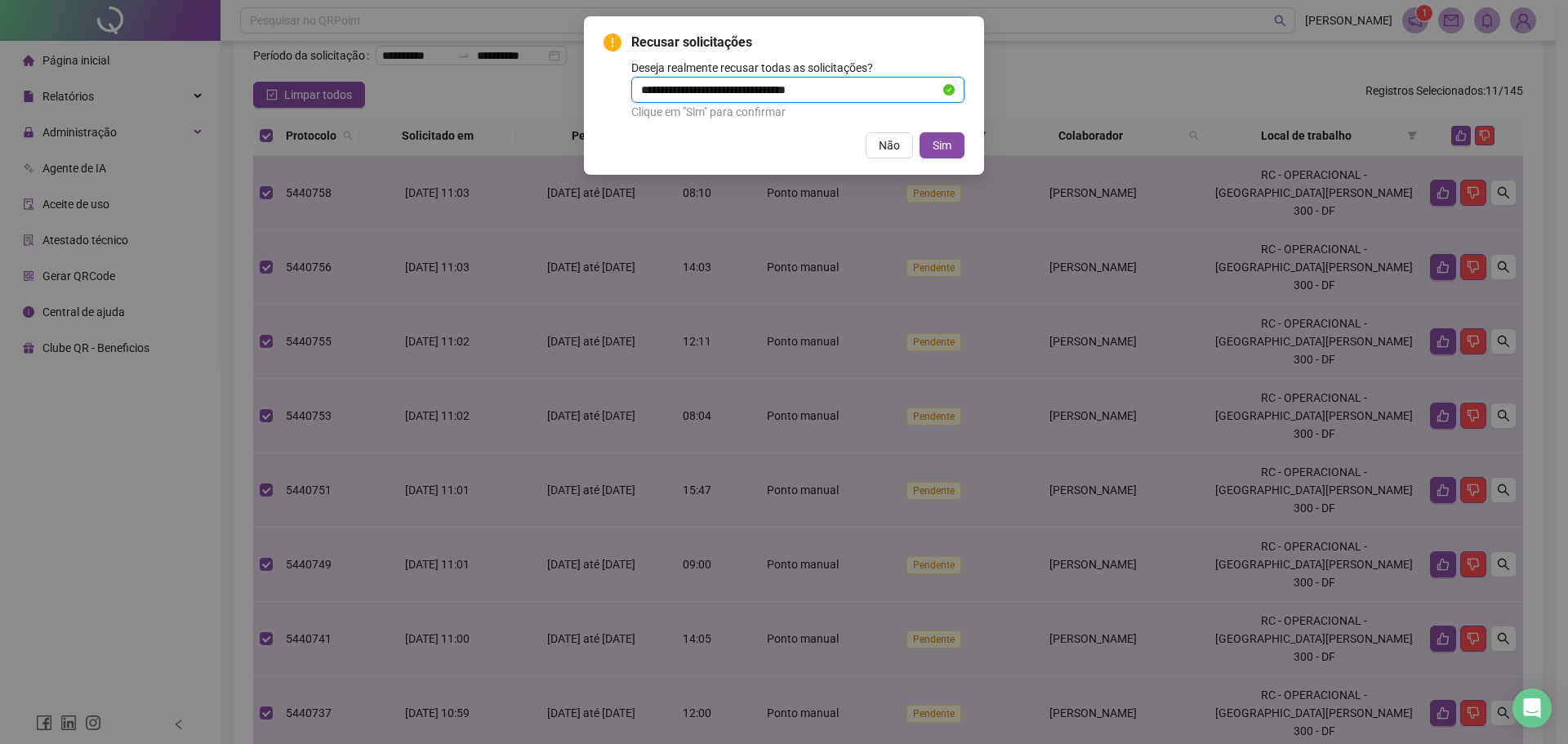
drag, startPoint x: 876, startPoint y: 90, endPoint x: 414, endPoint y: 136, distance: 464.3
click at [414, 136] on div "**********" at bounding box center [784, 372] width 1568 height 744
type input "**********"
click at [952, 136] on button "Sim" at bounding box center [942, 145] width 44 height 26
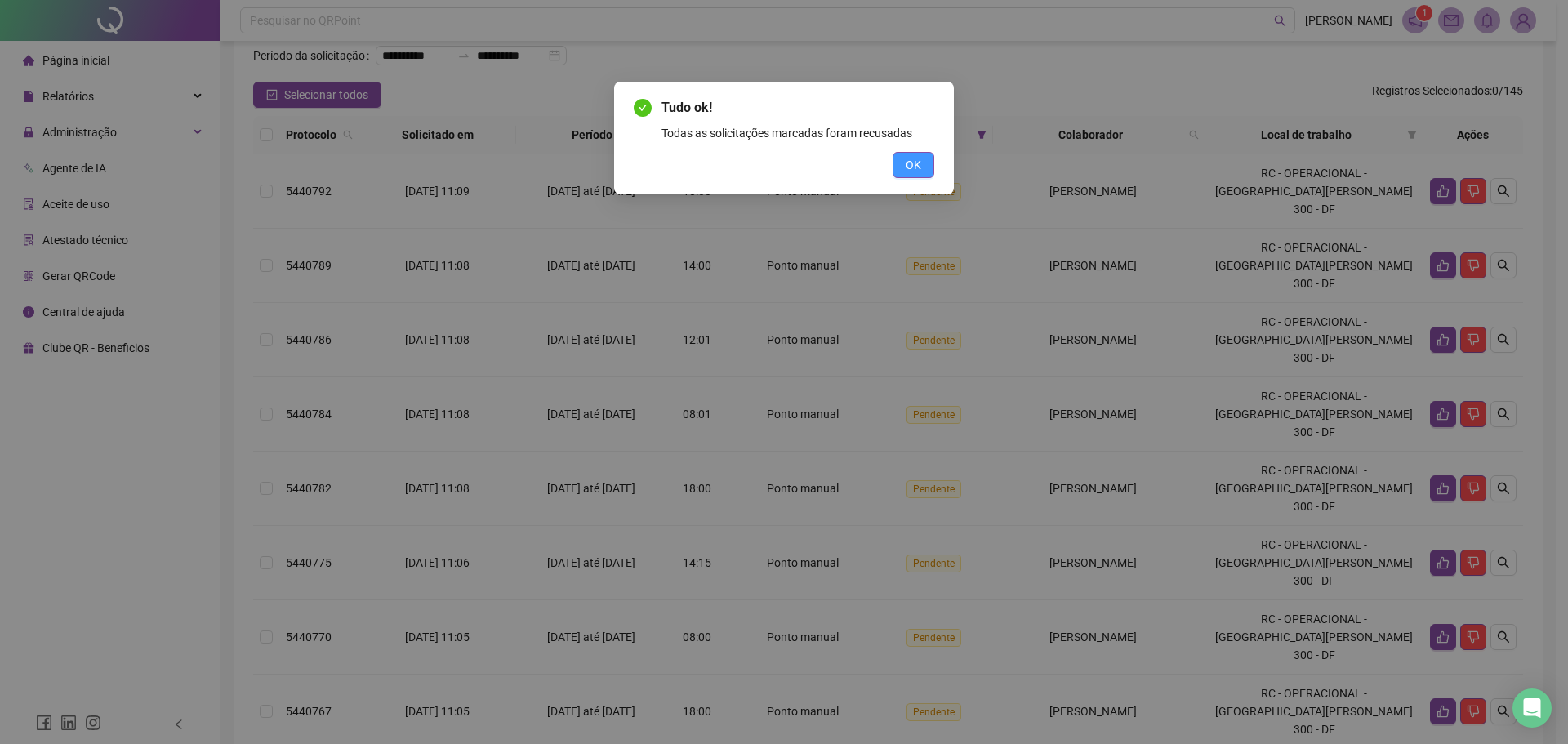
click at [929, 165] on button "OK" at bounding box center [913, 164] width 42 height 26
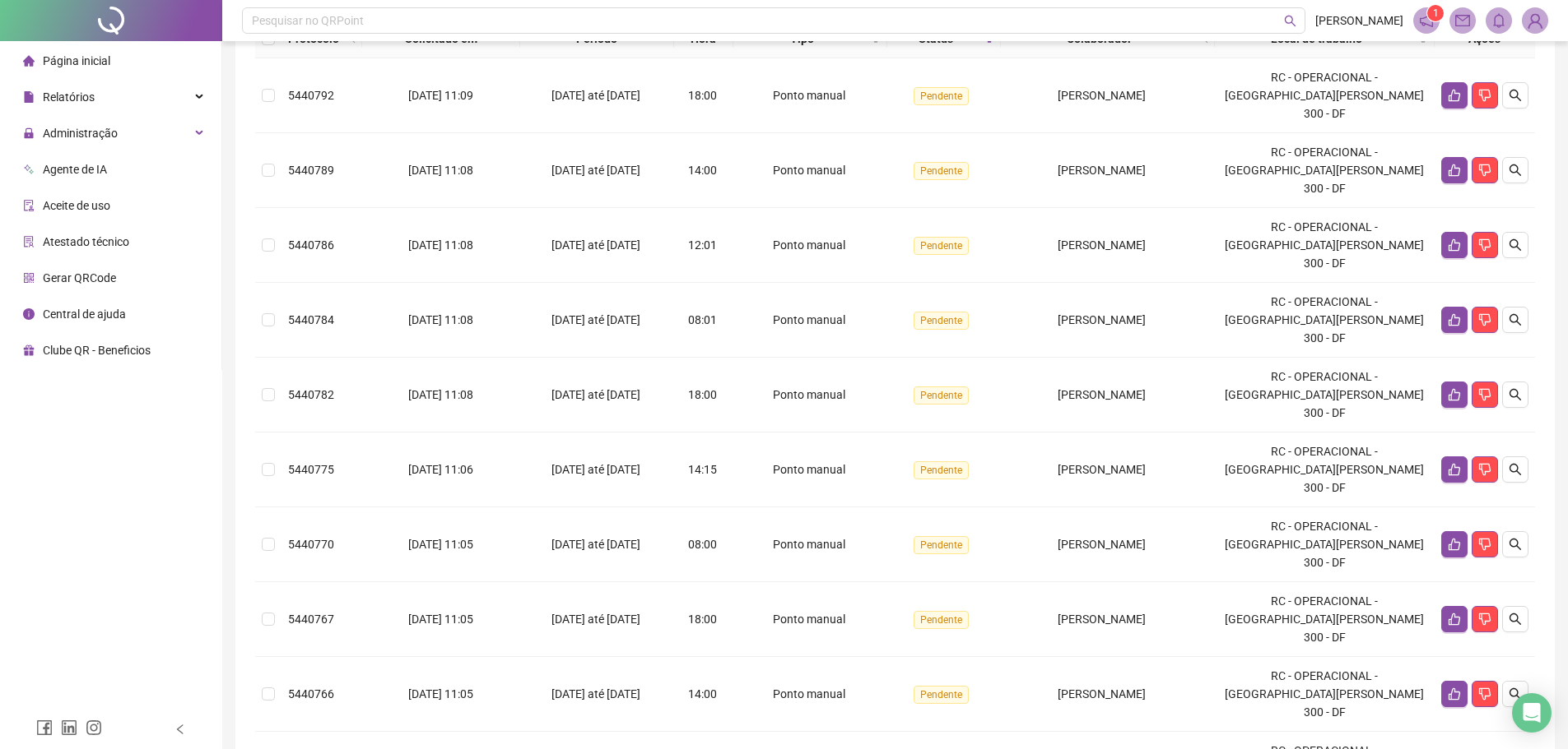
scroll to position [4, 0]
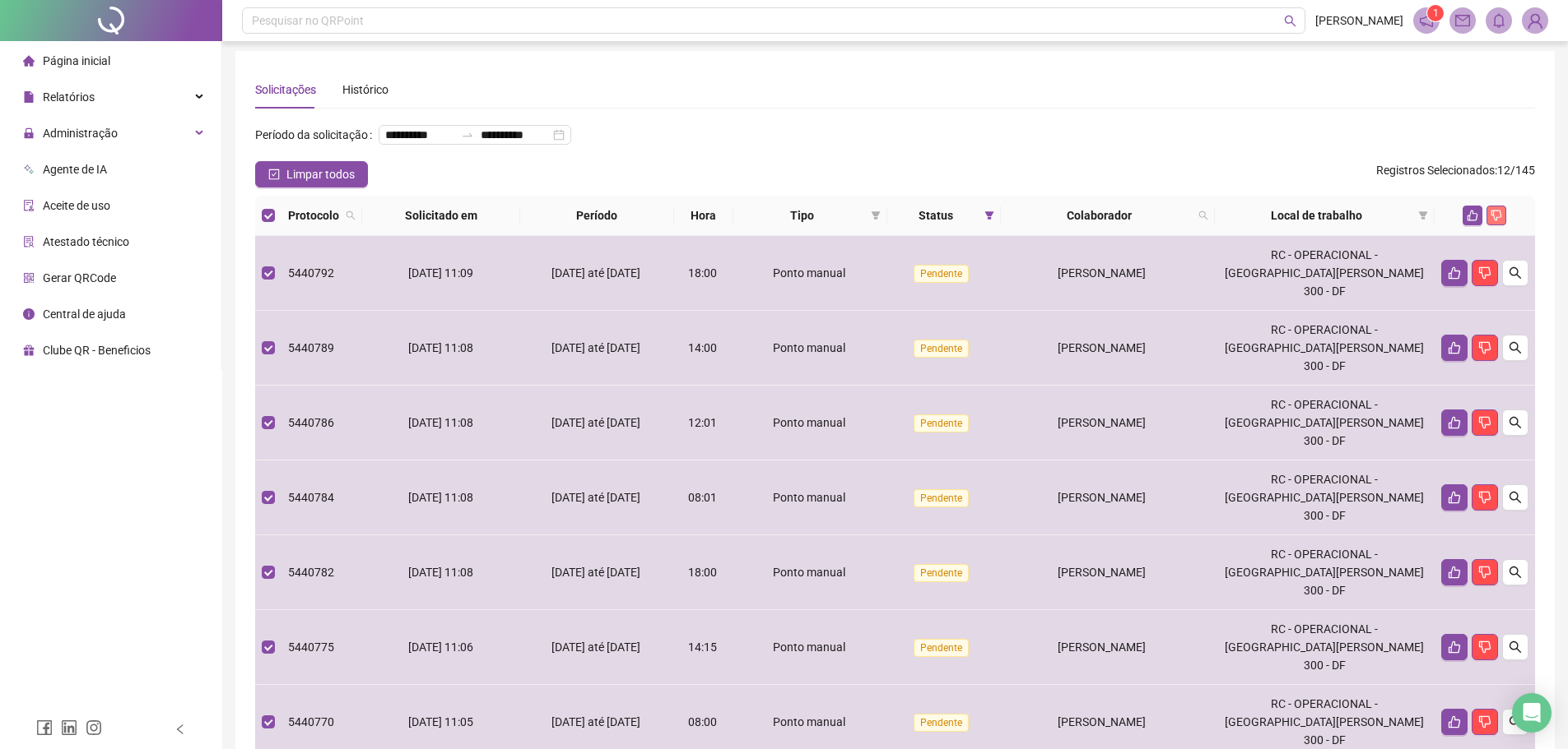
click at [1497, 221] on icon "dislike" at bounding box center [1496, 215] width 12 height 12
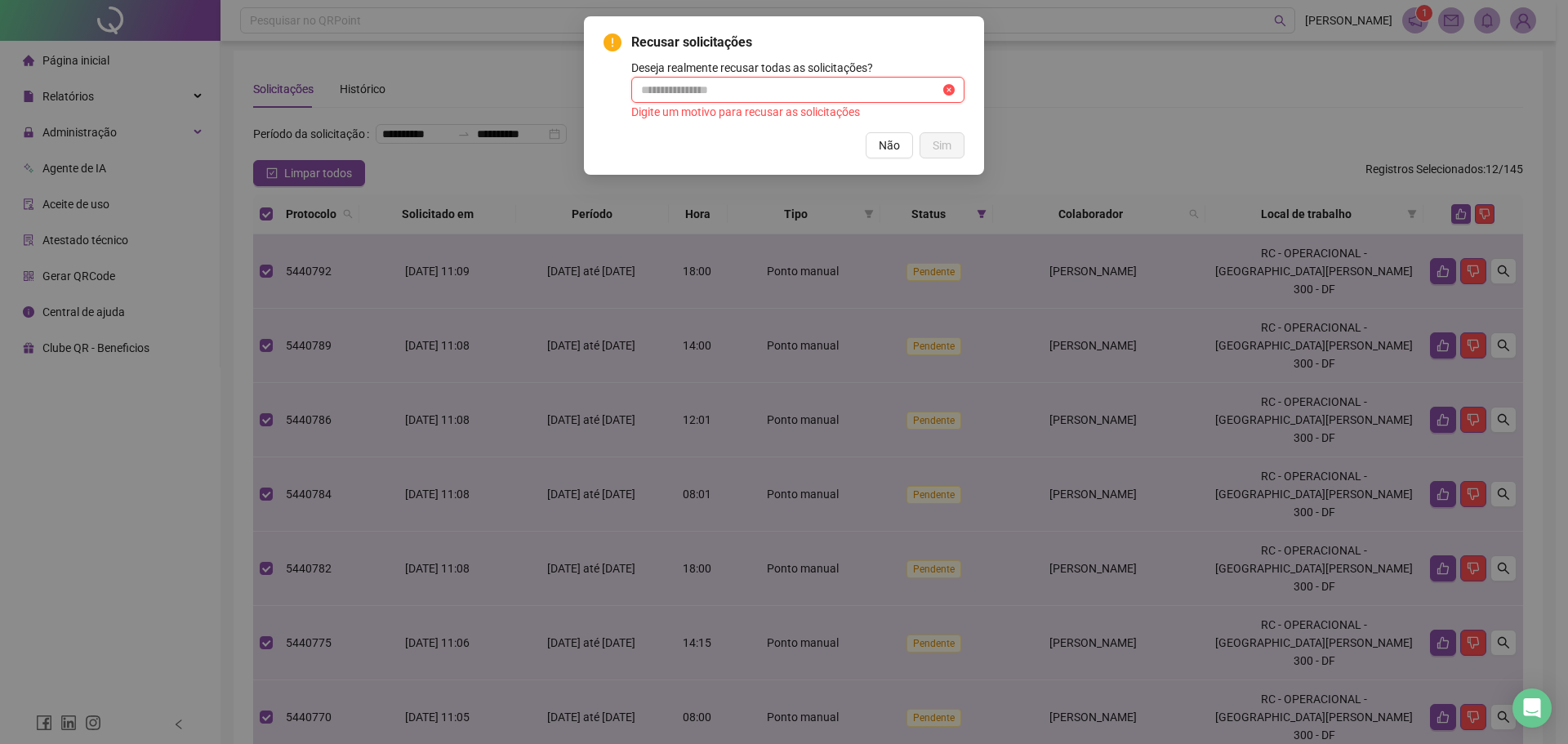
click at [782, 83] on input "text" at bounding box center [790, 90] width 299 height 18
paste input "**********"
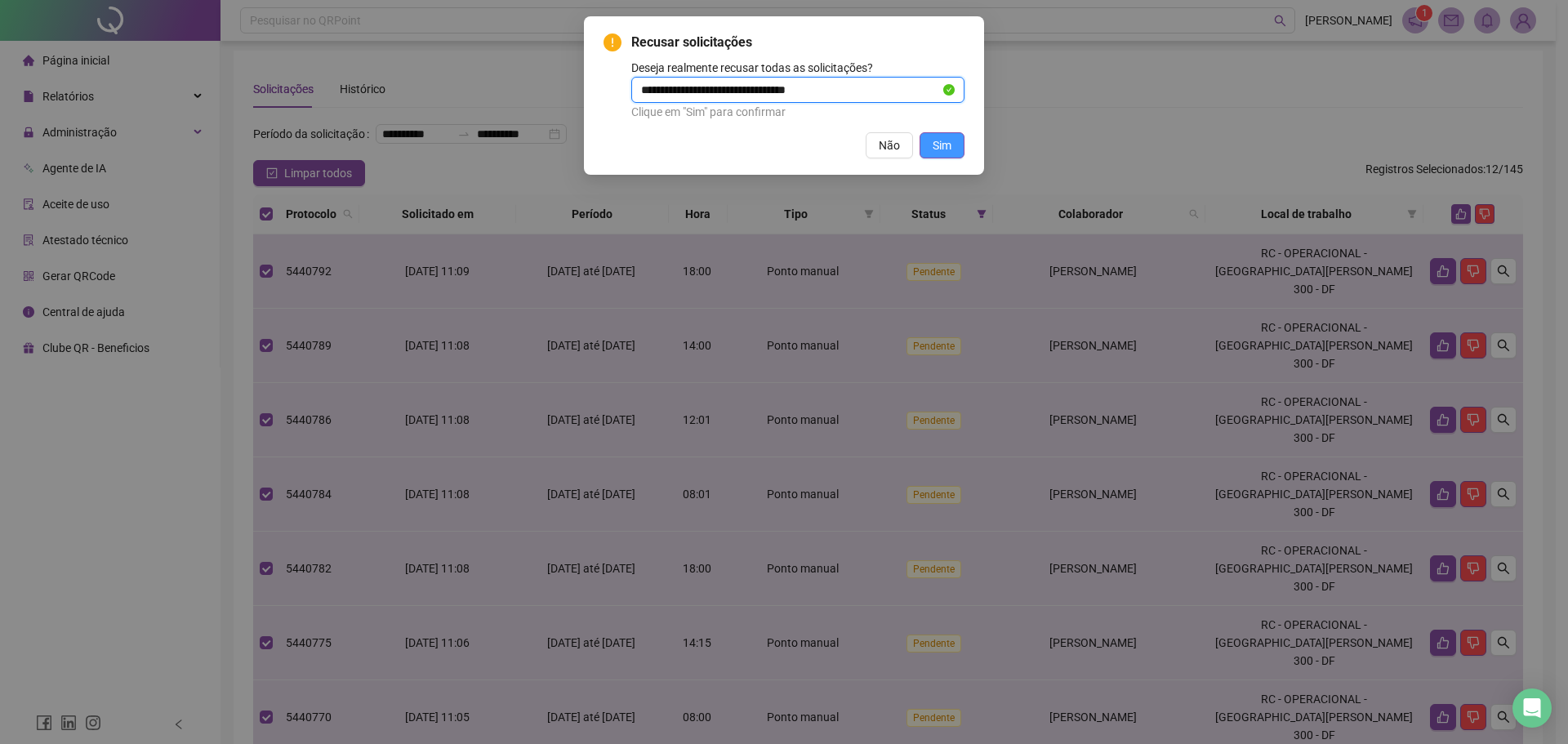
type input "**********"
click at [943, 147] on span "Sim" at bounding box center [942, 145] width 19 height 18
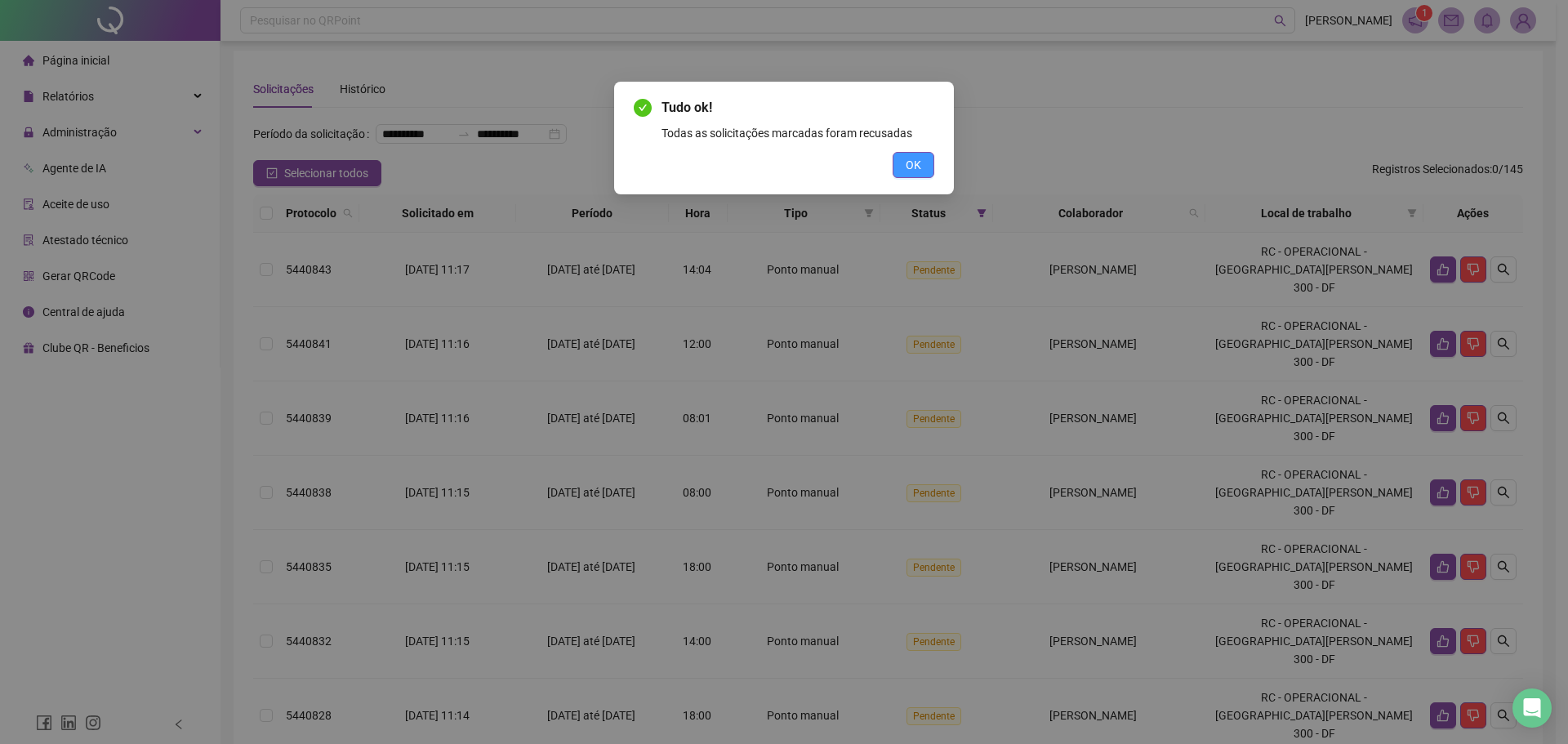
click at [919, 167] on span "OK" at bounding box center [913, 165] width 15 height 18
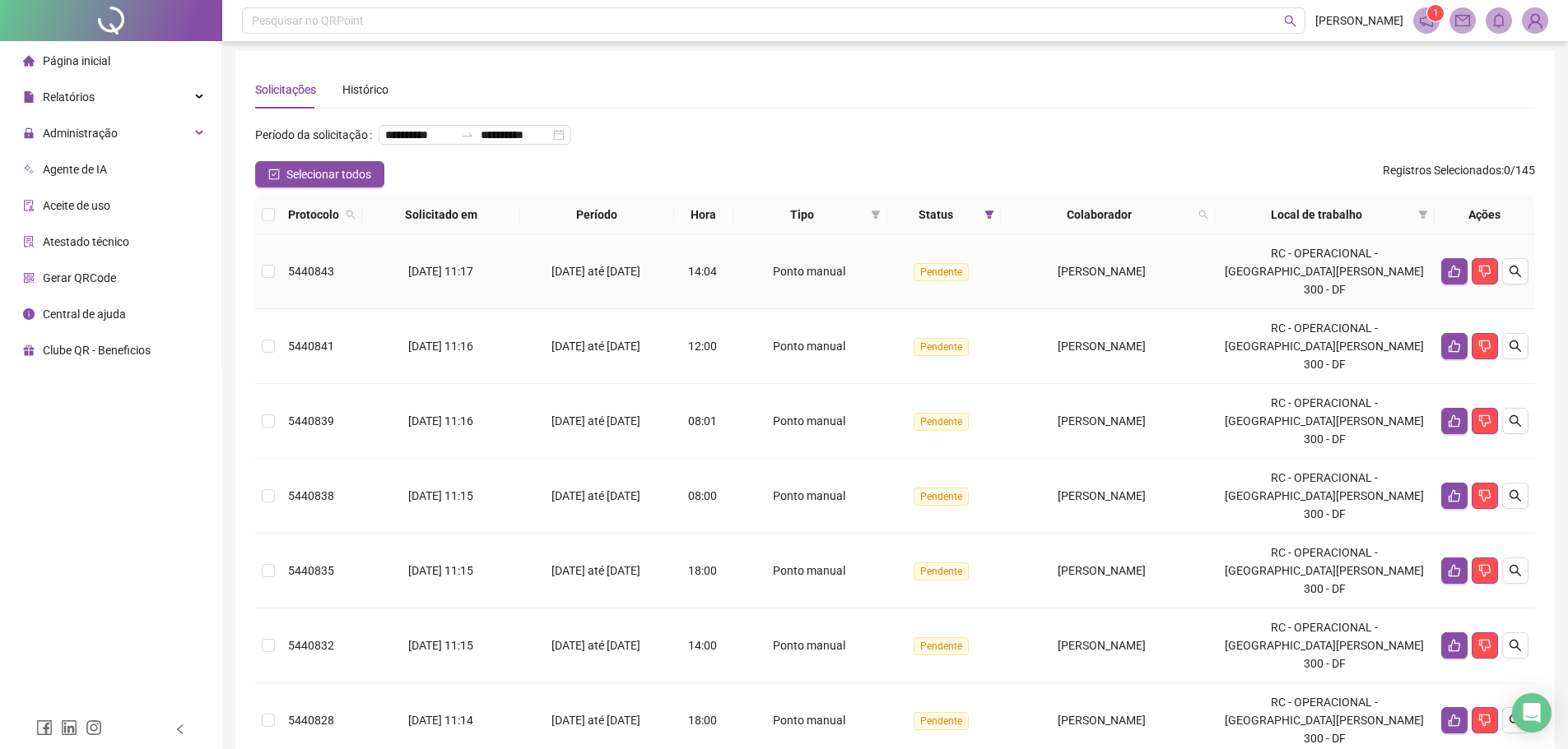
click at [269, 234] on th at bounding box center [268, 215] width 27 height 38
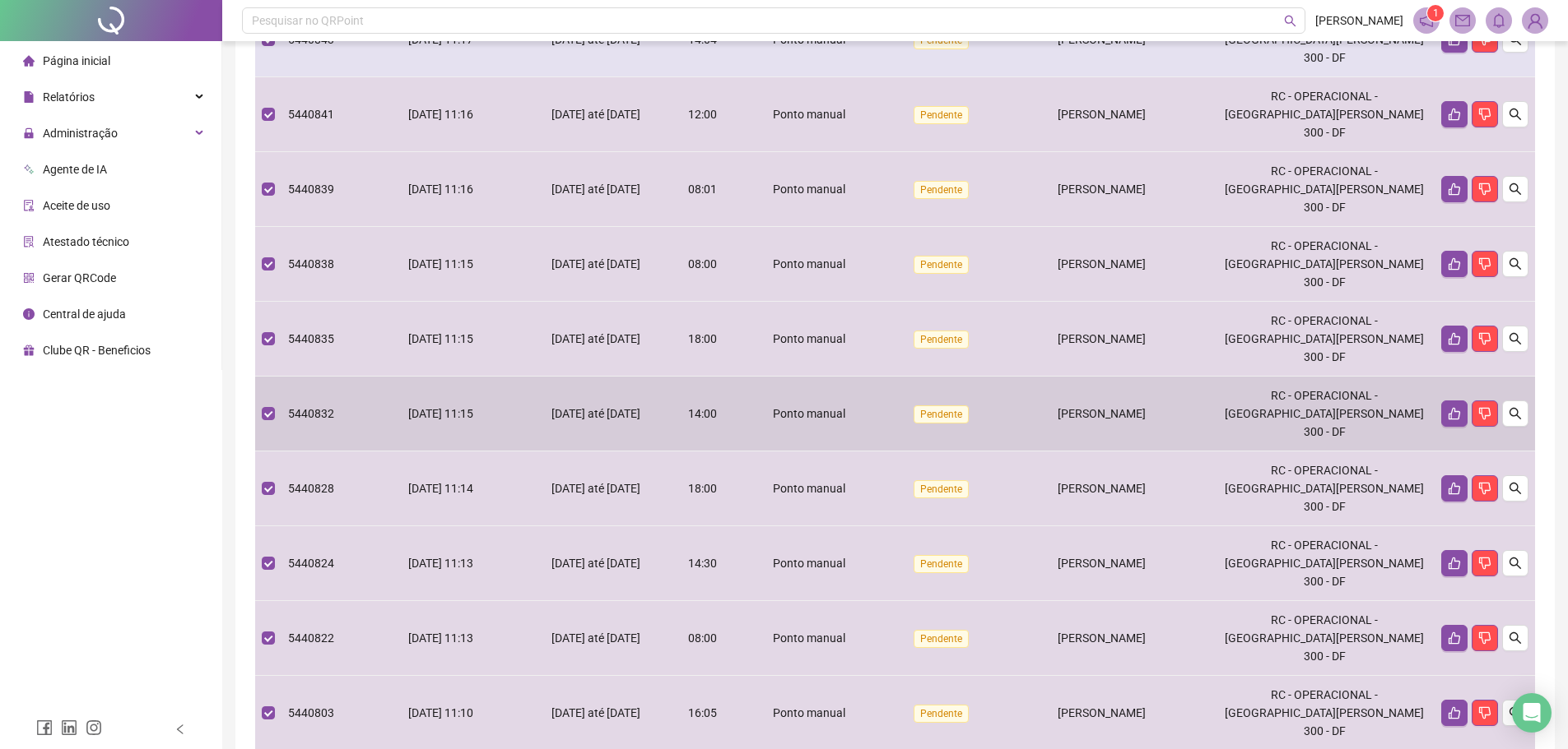
scroll to position [86, 0]
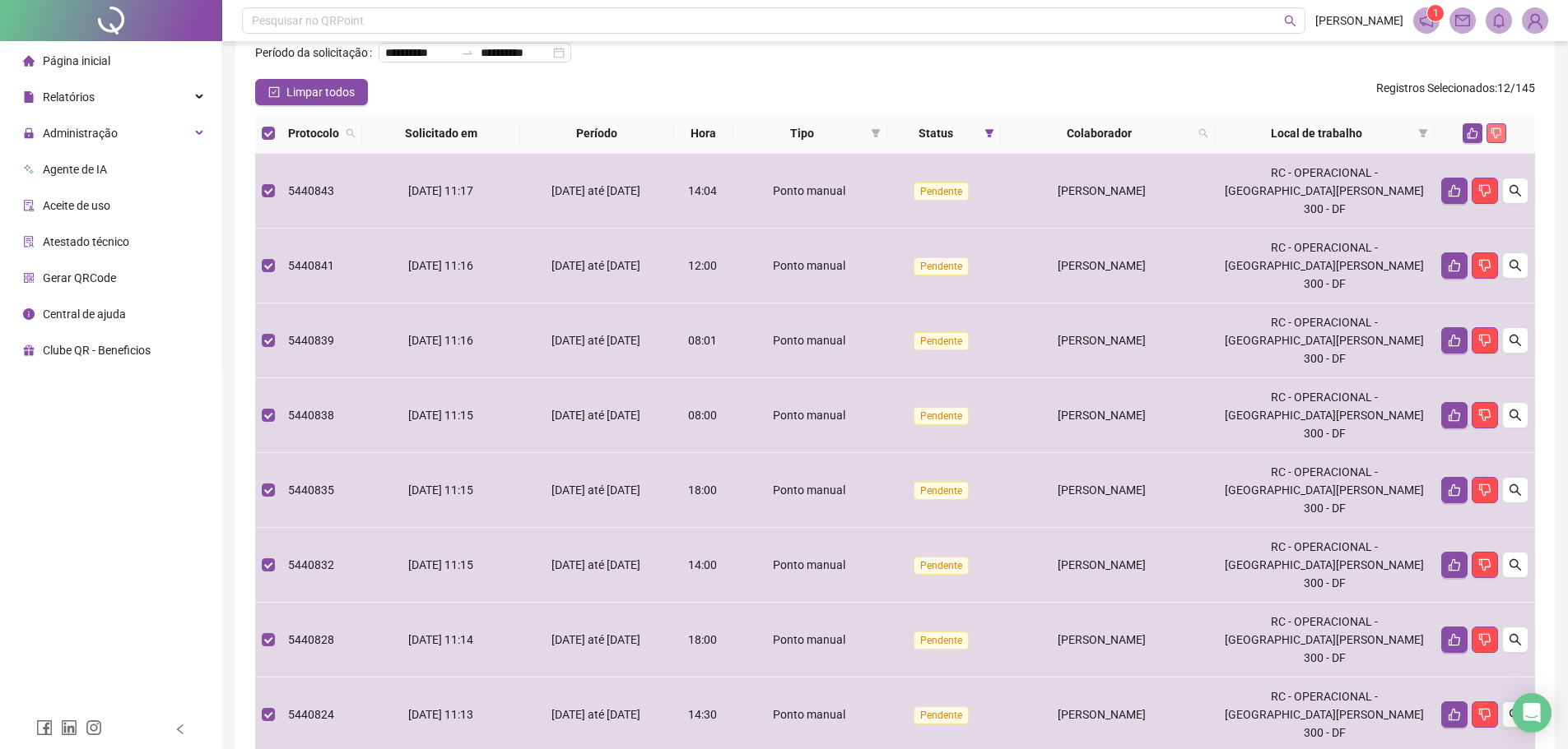
click at [1497, 139] on icon "dislike" at bounding box center [1496, 133] width 12 height 12
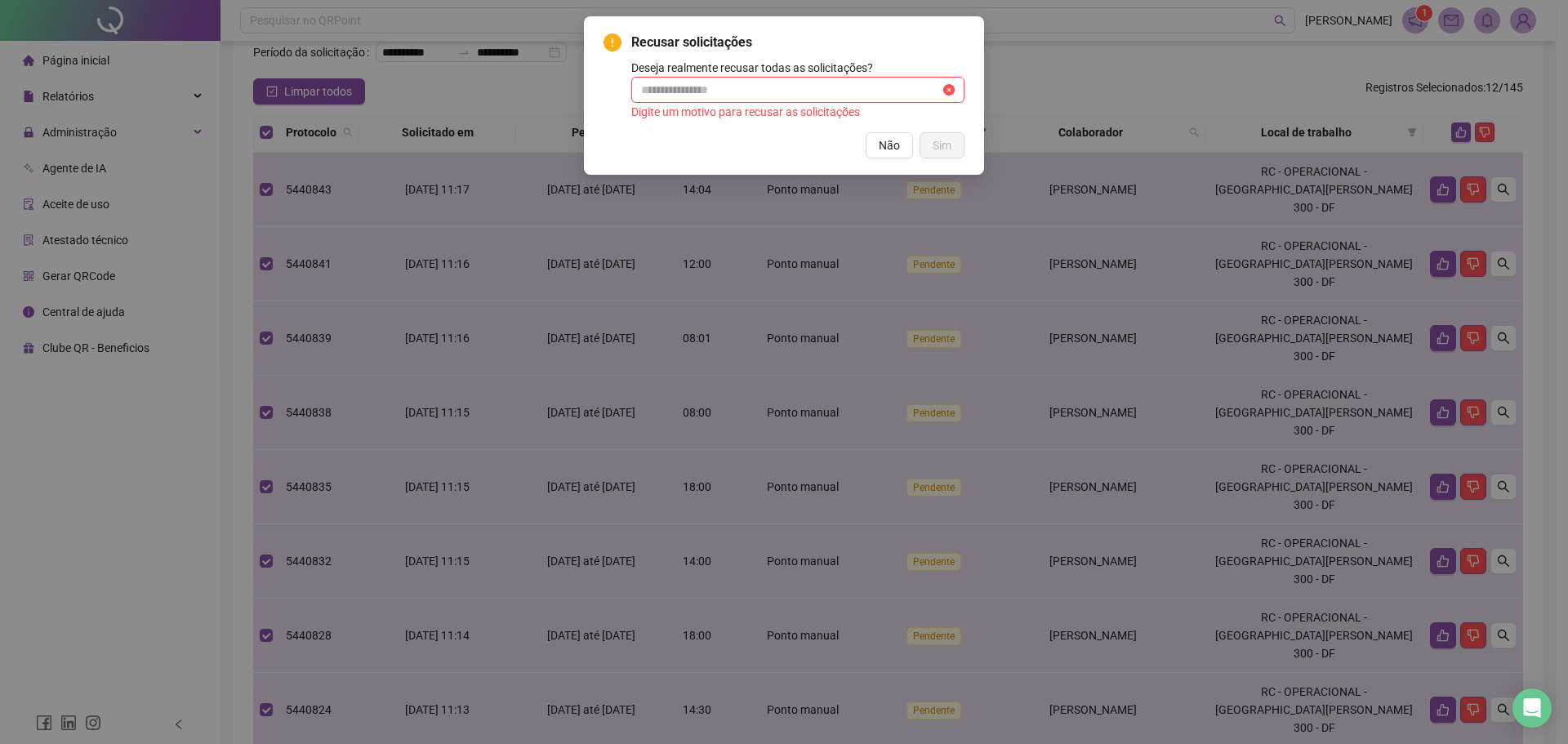
click at [715, 89] on input "text" at bounding box center [790, 90] width 299 height 18
paste input "**********"
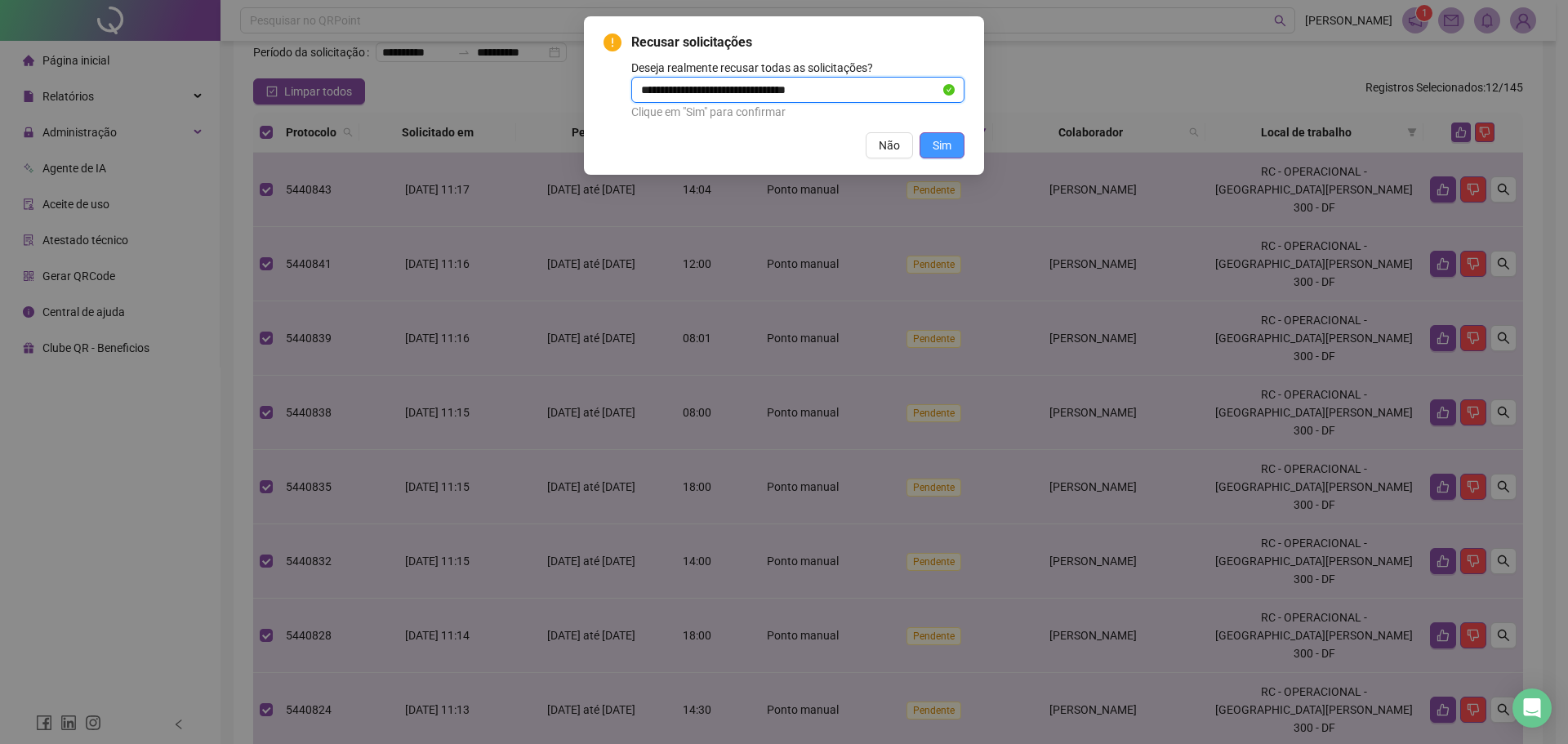
type input "**********"
click at [938, 145] on span "Sim" at bounding box center [942, 145] width 19 height 18
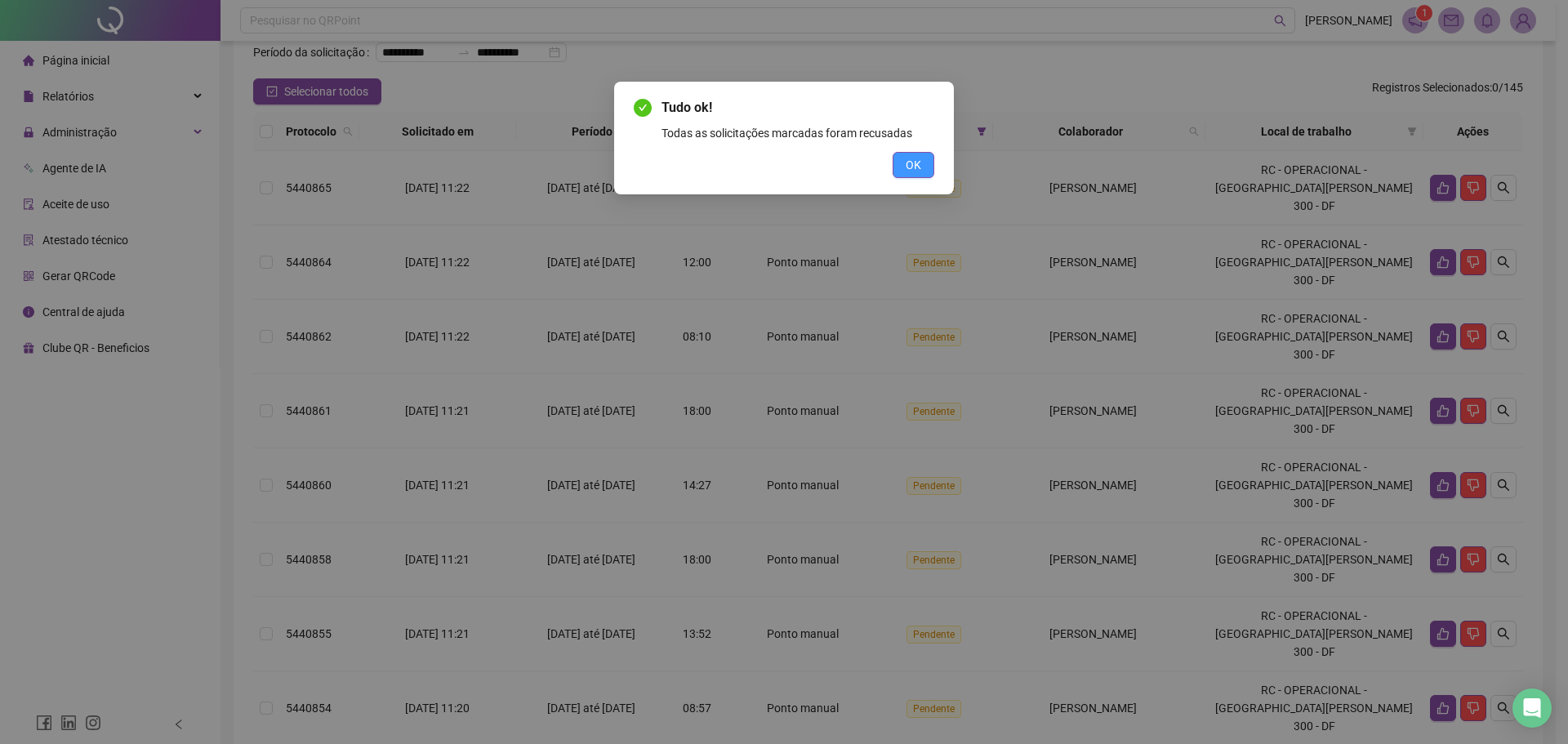
click at [922, 156] on button "OK" at bounding box center [913, 164] width 42 height 26
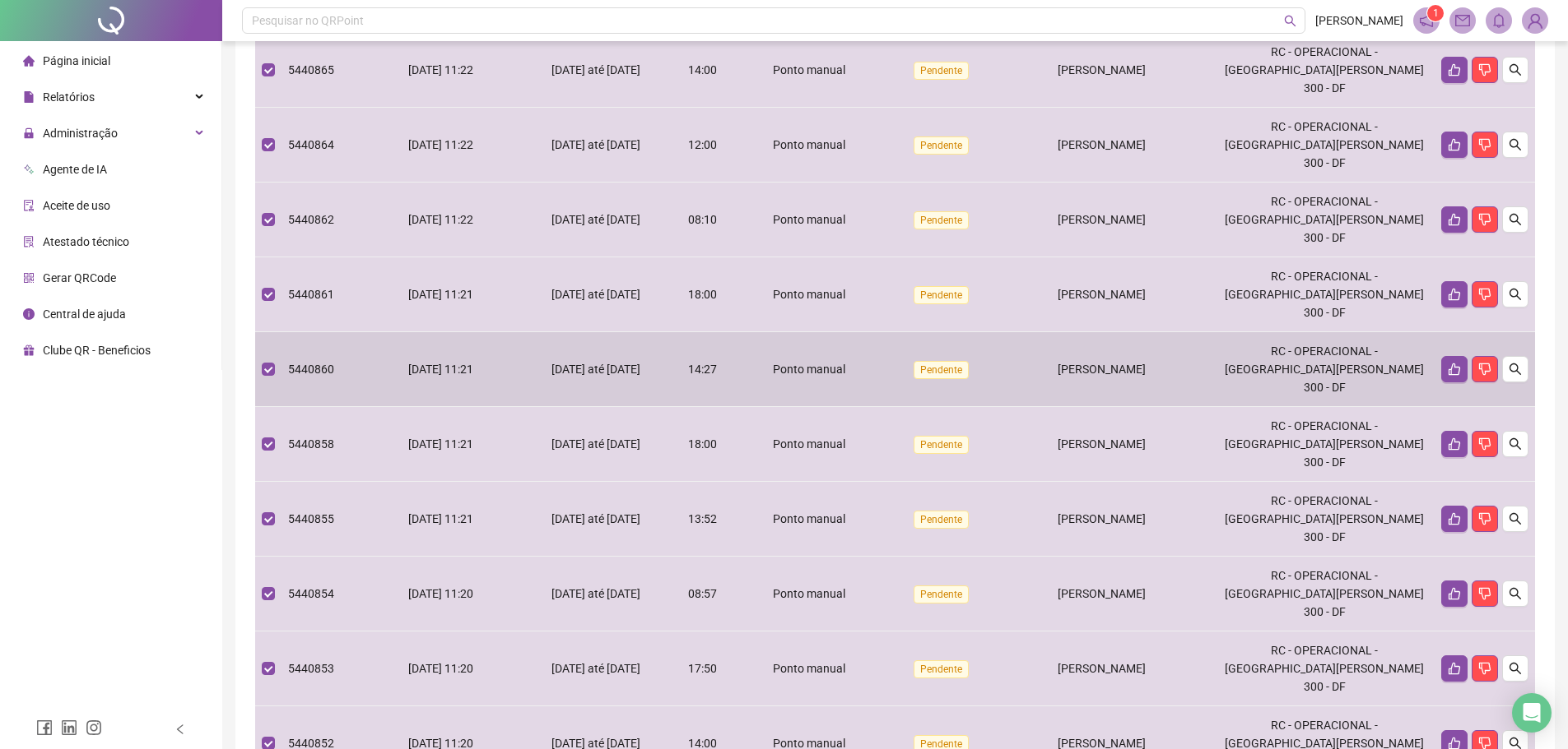
scroll to position [87, 0]
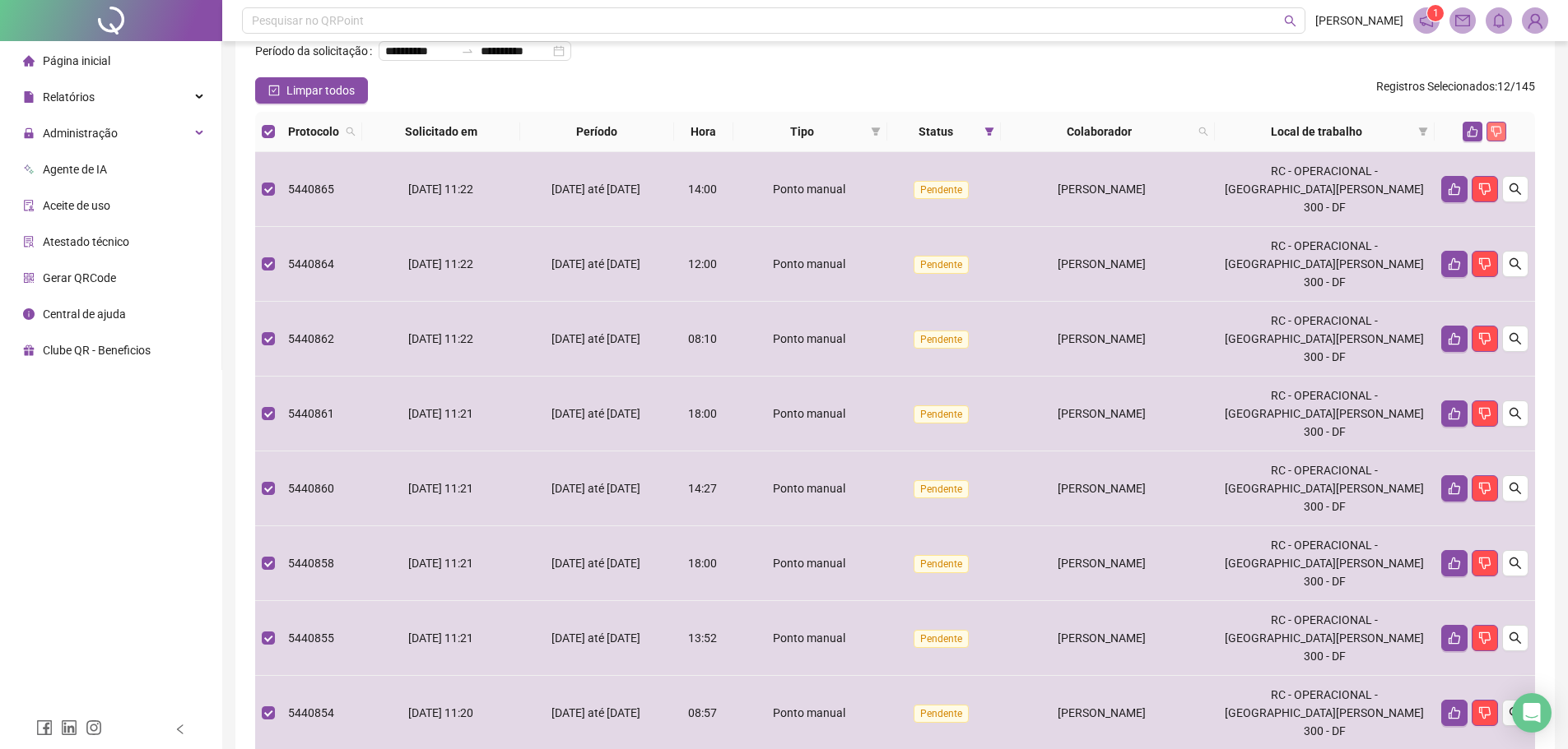
click at [1502, 137] on icon "dislike" at bounding box center [1496, 132] width 12 height 12
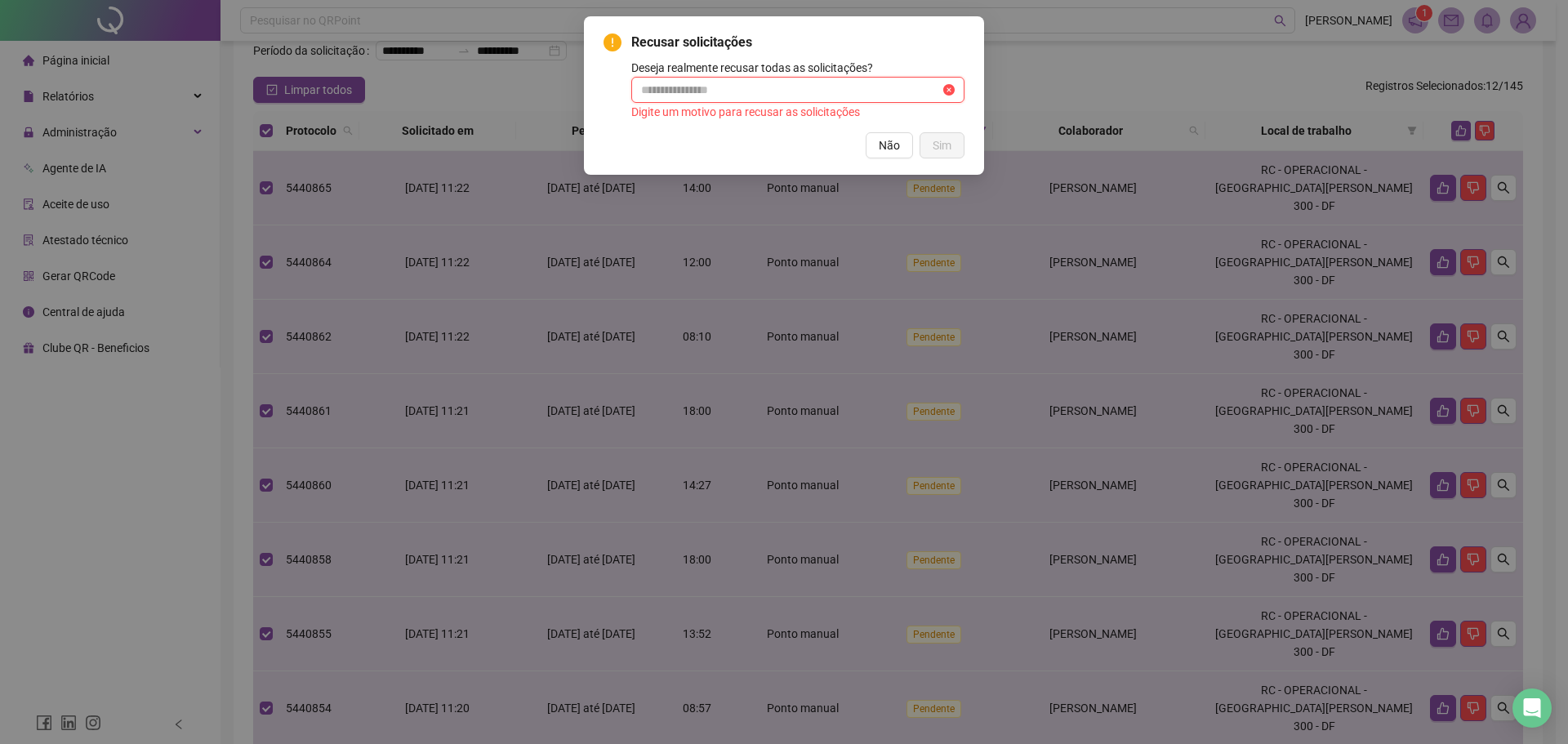
click at [781, 94] on input "text" at bounding box center [790, 90] width 299 height 18
paste input "**********"
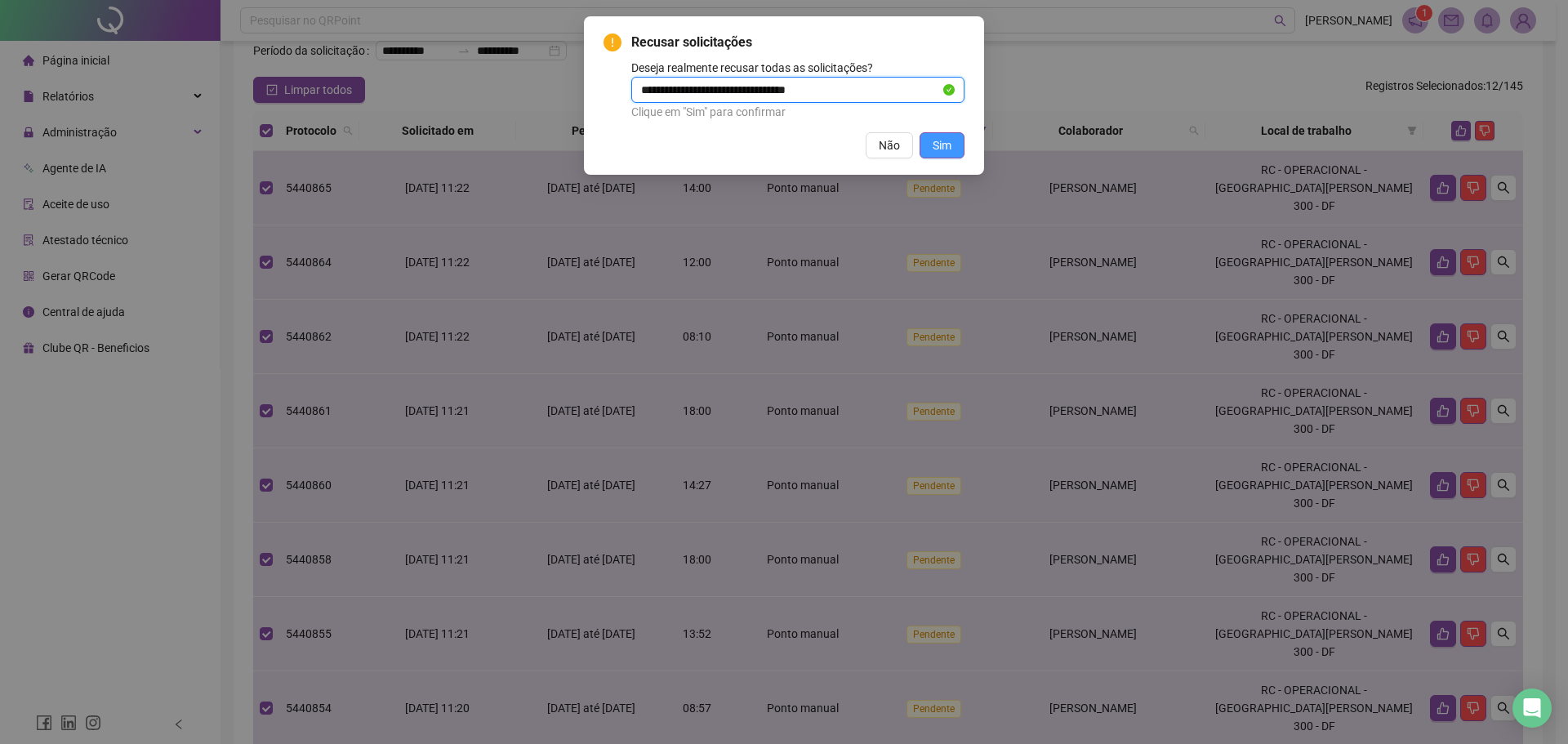
type input "**********"
click at [928, 152] on button "Sim" at bounding box center [942, 145] width 44 height 26
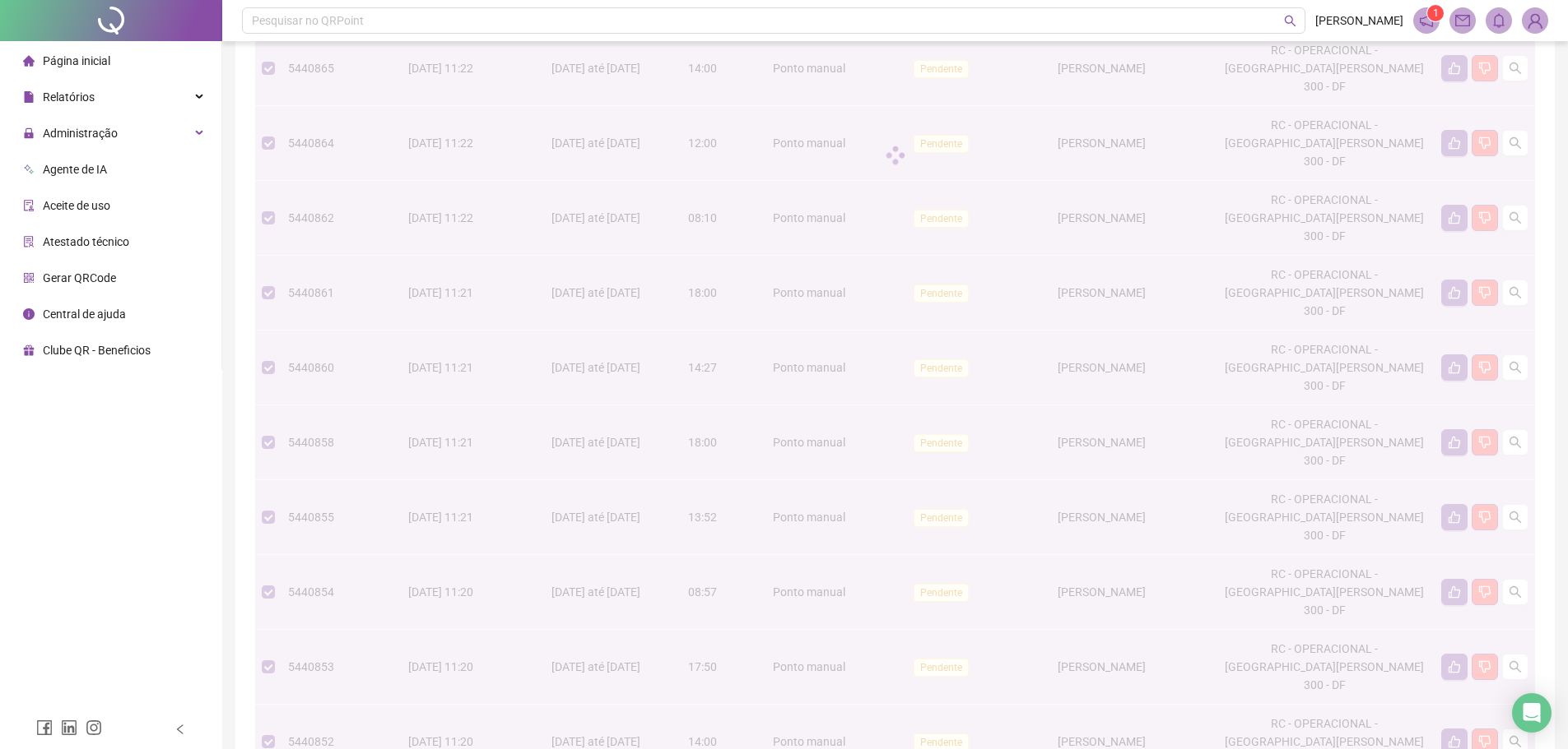
scroll to position [332, 0]
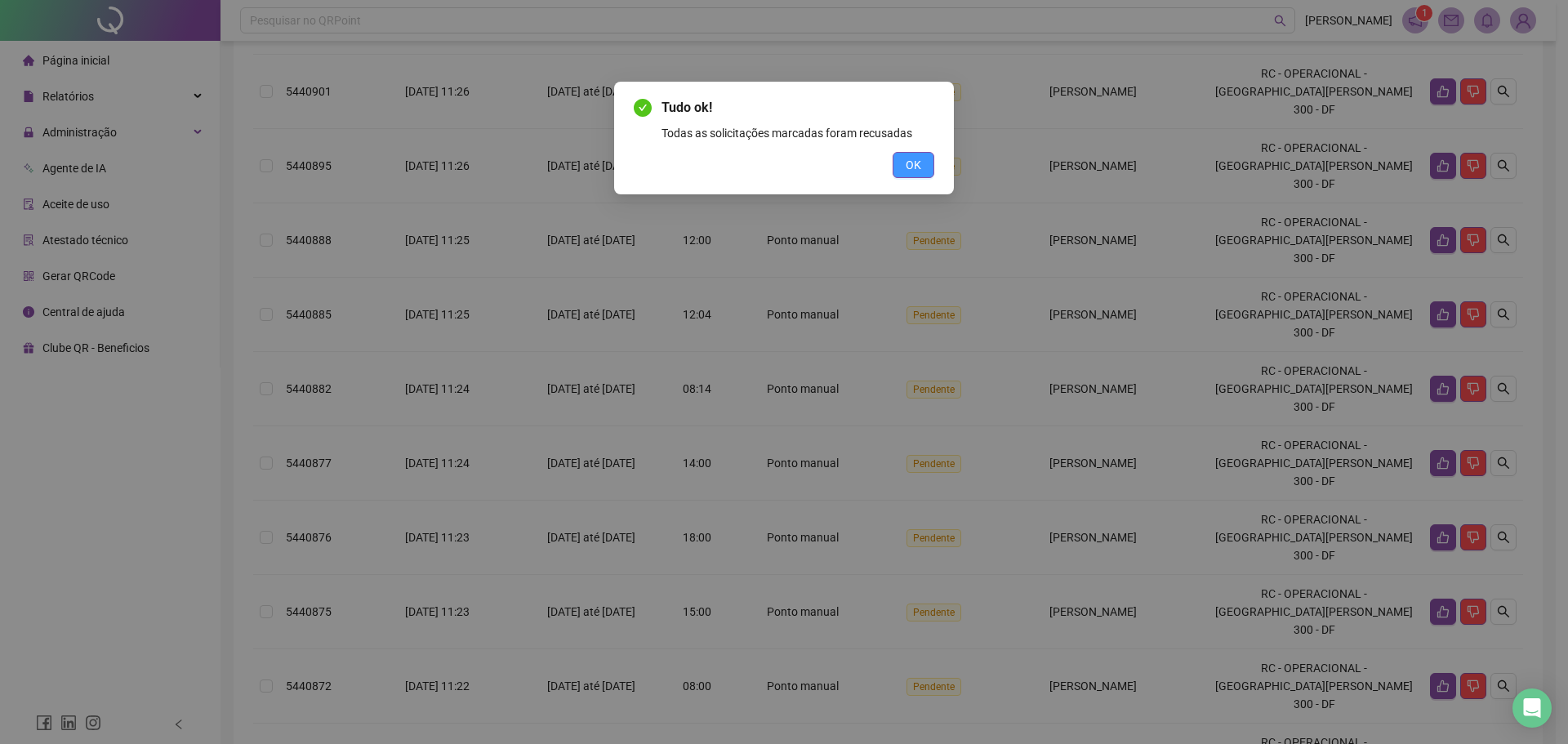
click at [915, 164] on span "OK" at bounding box center [913, 165] width 15 height 18
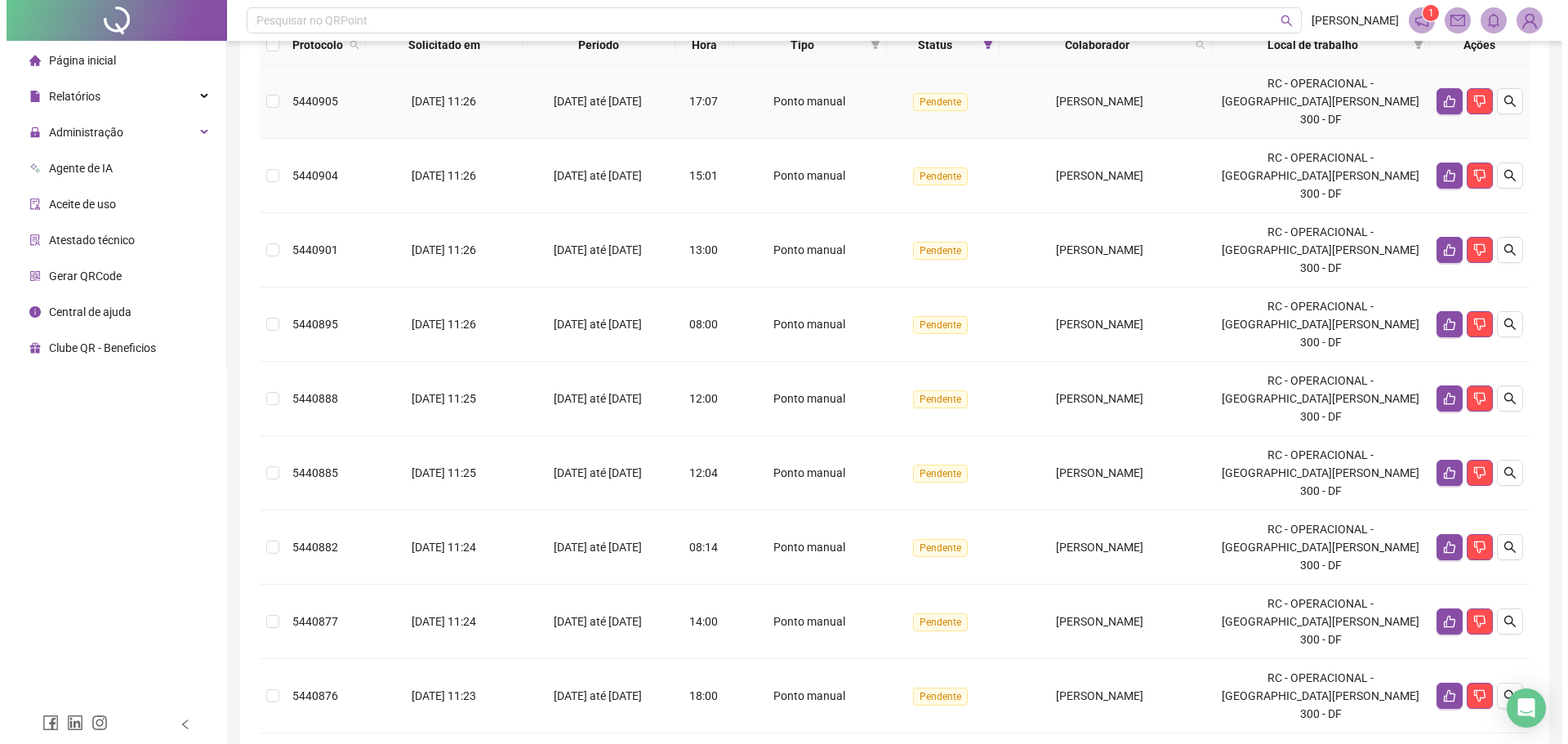
scroll to position [0, 0]
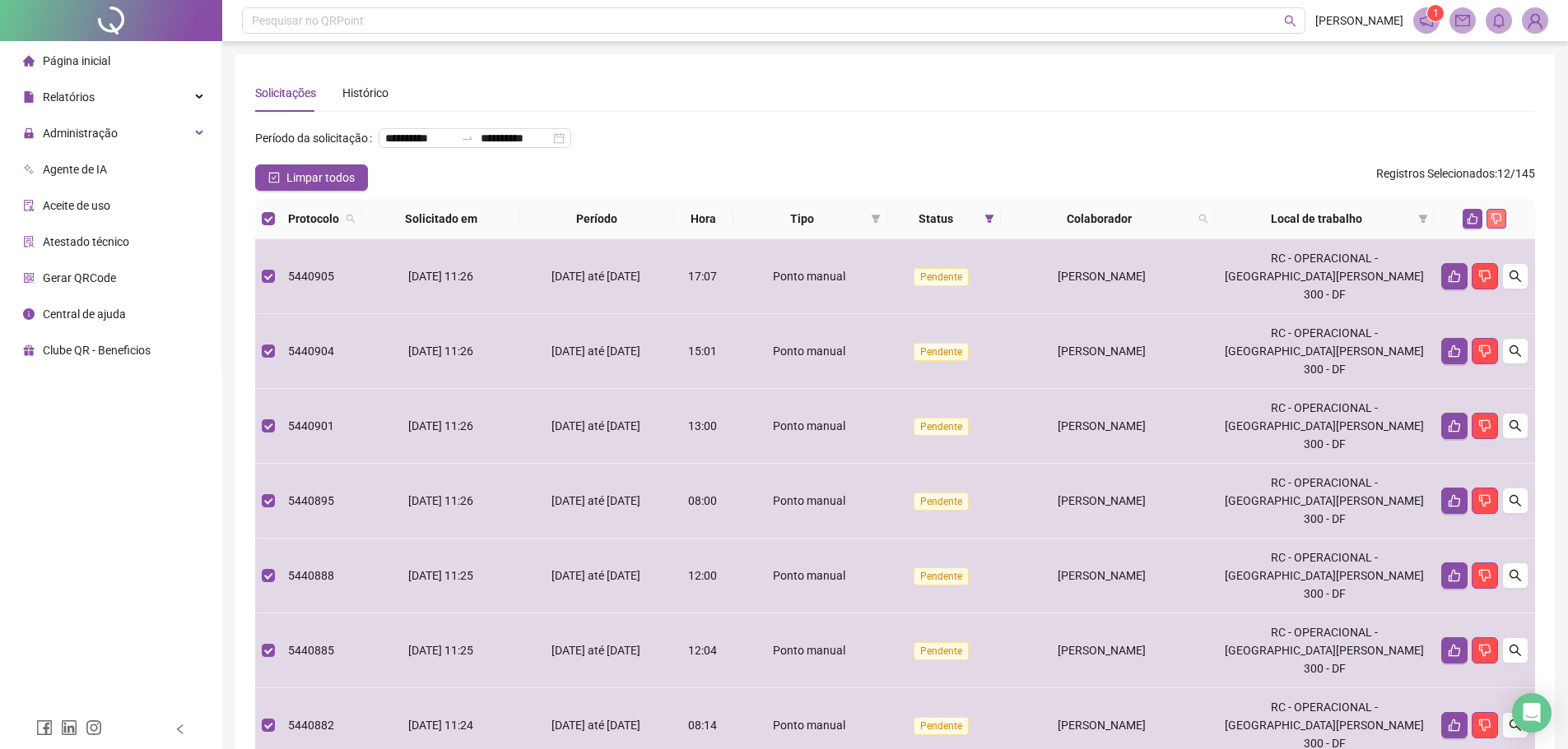
click at [1498, 229] on button "button" at bounding box center [1496, 219] width 20 height 20
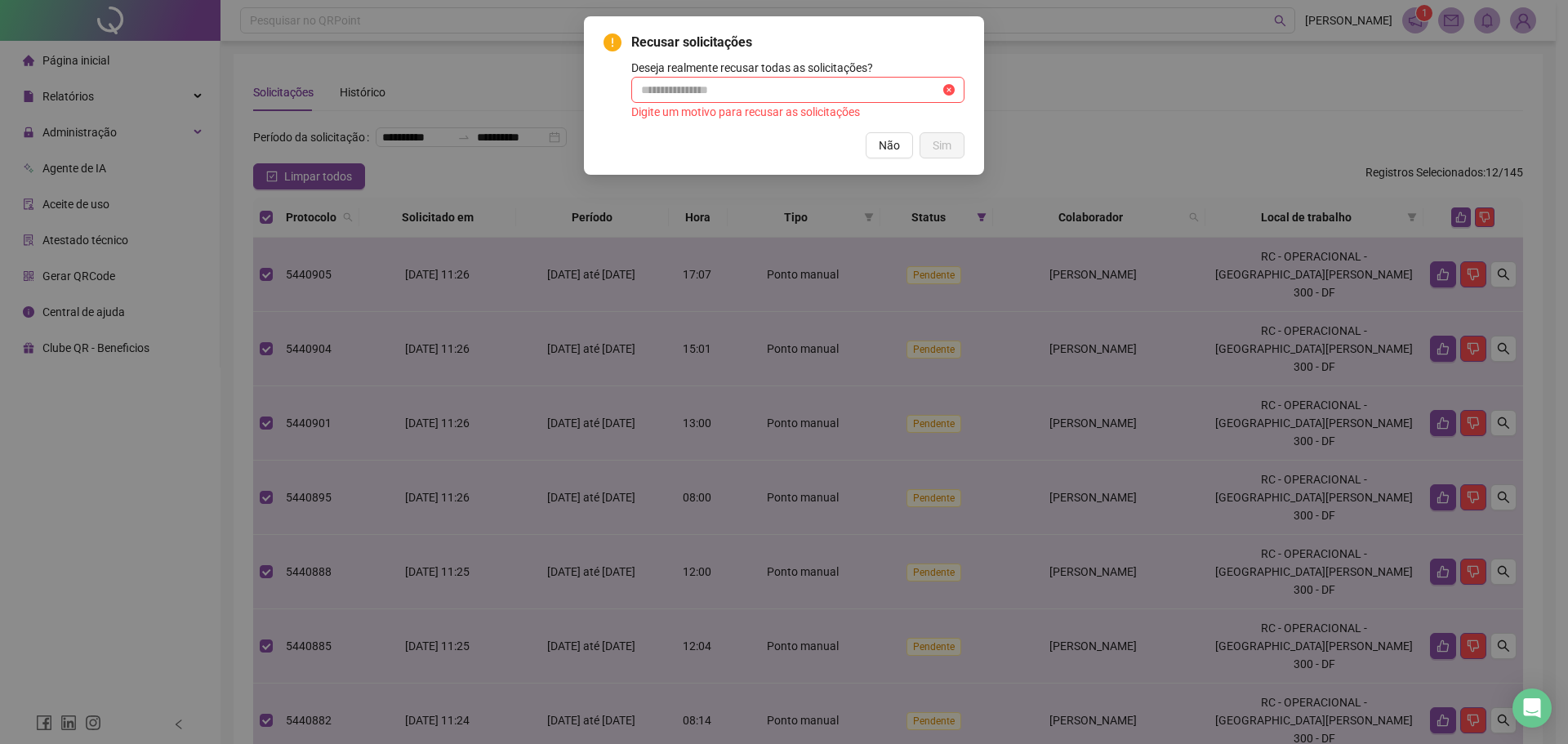
click at [705, 71] on div "Deseja realmente recusar todas as solicitações? Digite um motivo para recusar a…" at bounding box center [797, 91] width 333 height 64
click at [719, 90] on input "text" at bounding box center [790, 90] width 299 height 18
paste input "**********"
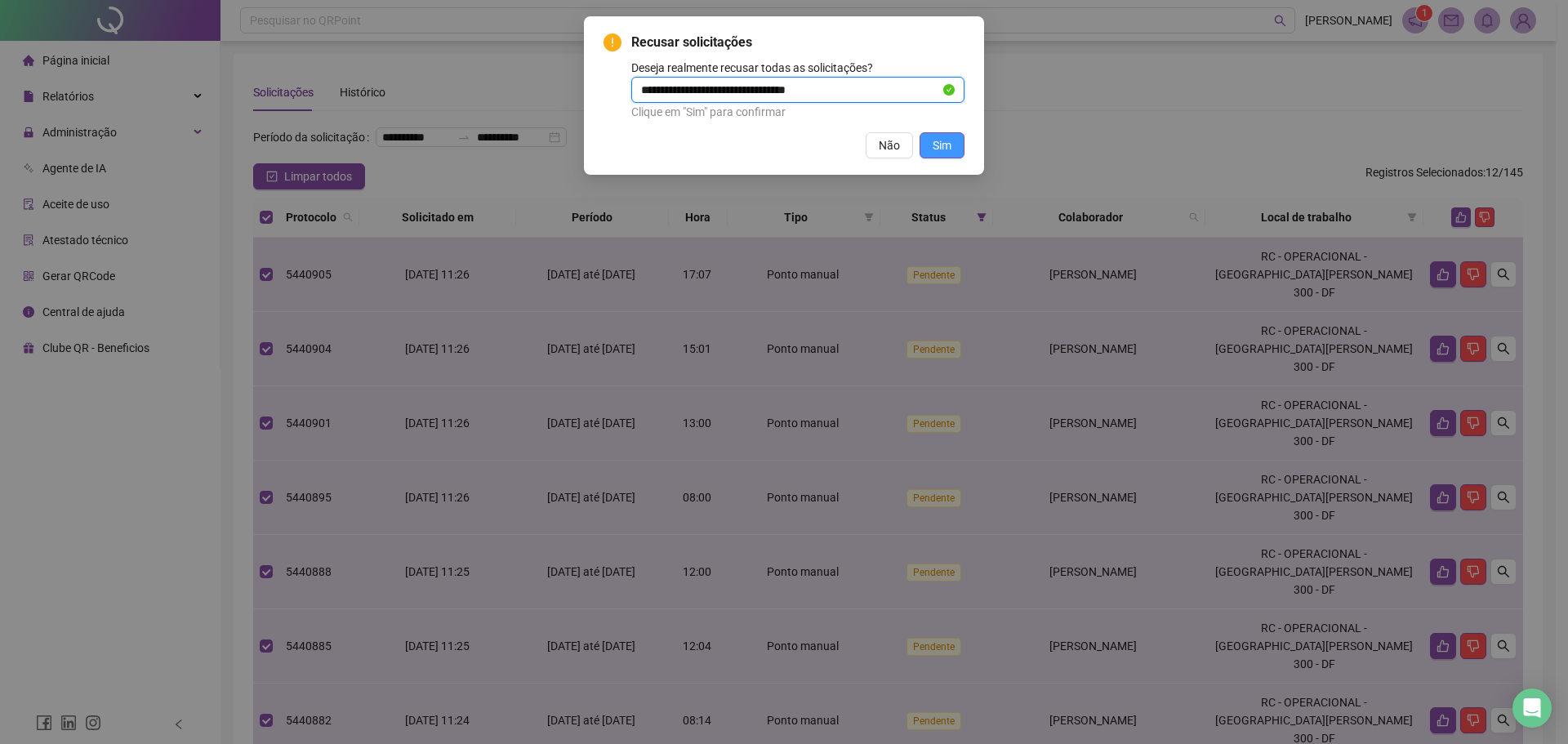
type input "**********"
click at [953, 147] on button "Sim" at bounding box center [942, 145] width 44 height 26
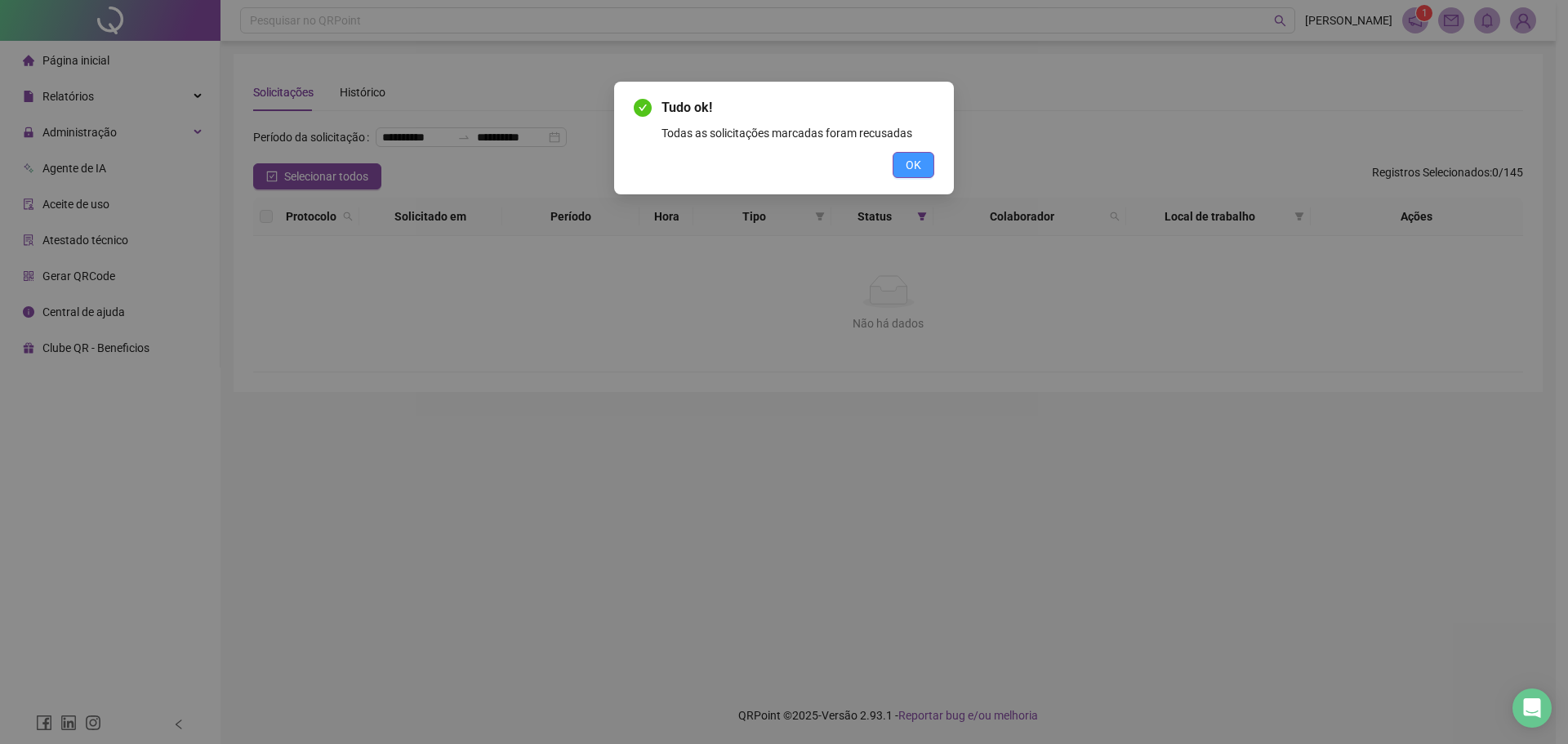
click at [907, 170] on span "OK" at bounding box center [913, 165] width 15 height 18
